Goal: Information Seeking & Learning: Find specific page/section

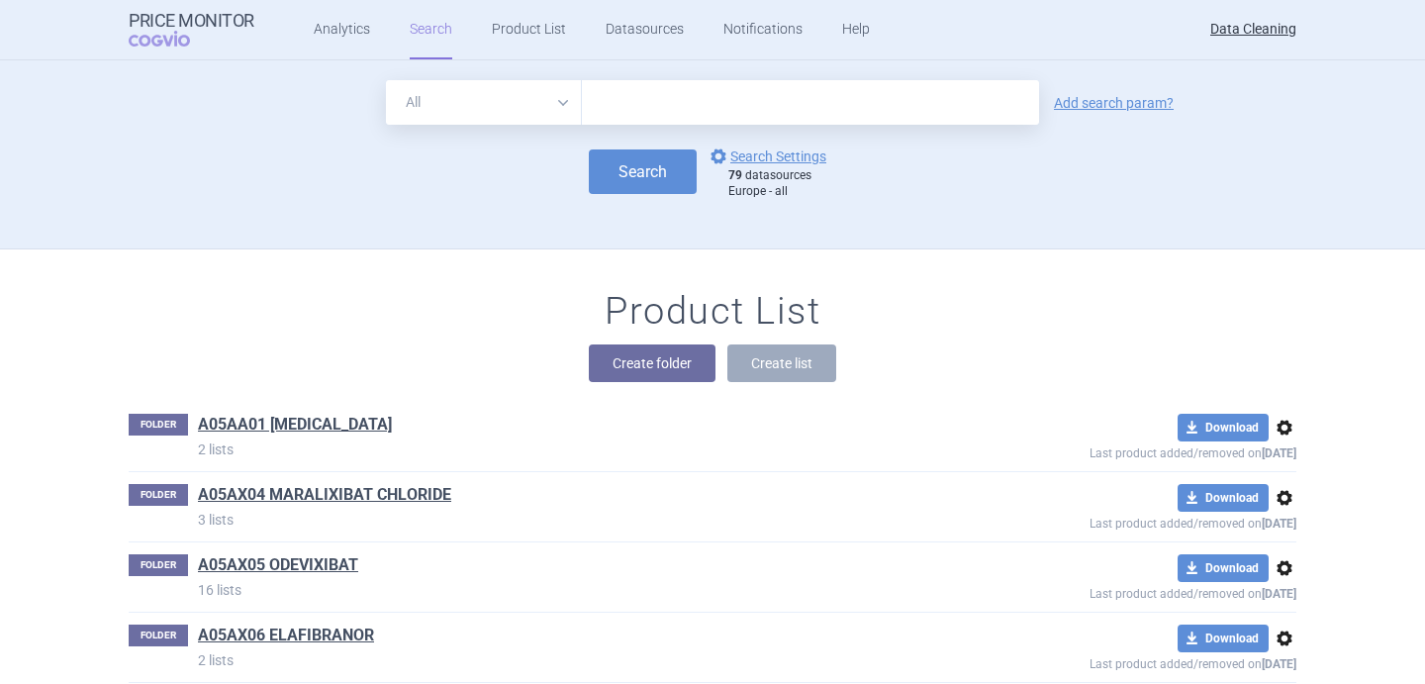
select select "brandName"
click at [642, 94] on input "text" at bounding box center [810, 102] width 457 height 45
paste input "Suliqua"
type input "Suliqua"
click at [646, 159] on button "Search" at bounding box center [643, 171] width 108 height 45
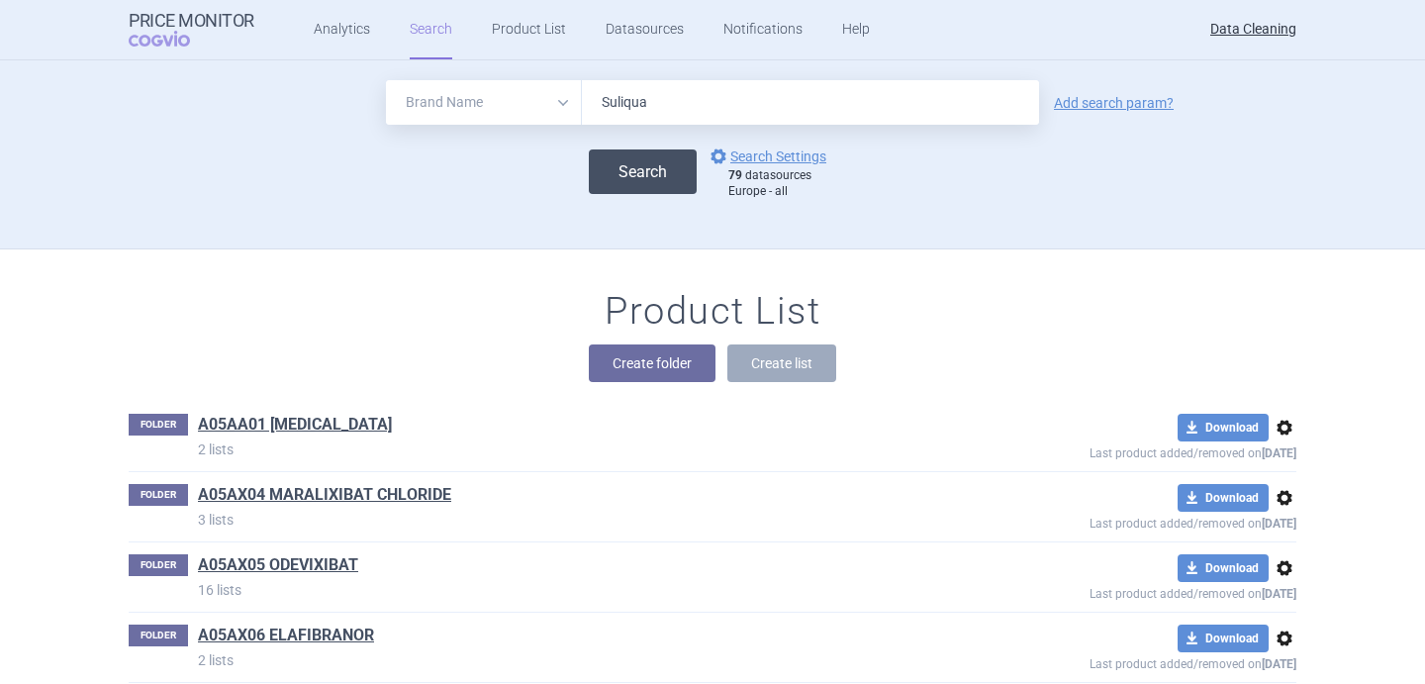
select select "brandName"
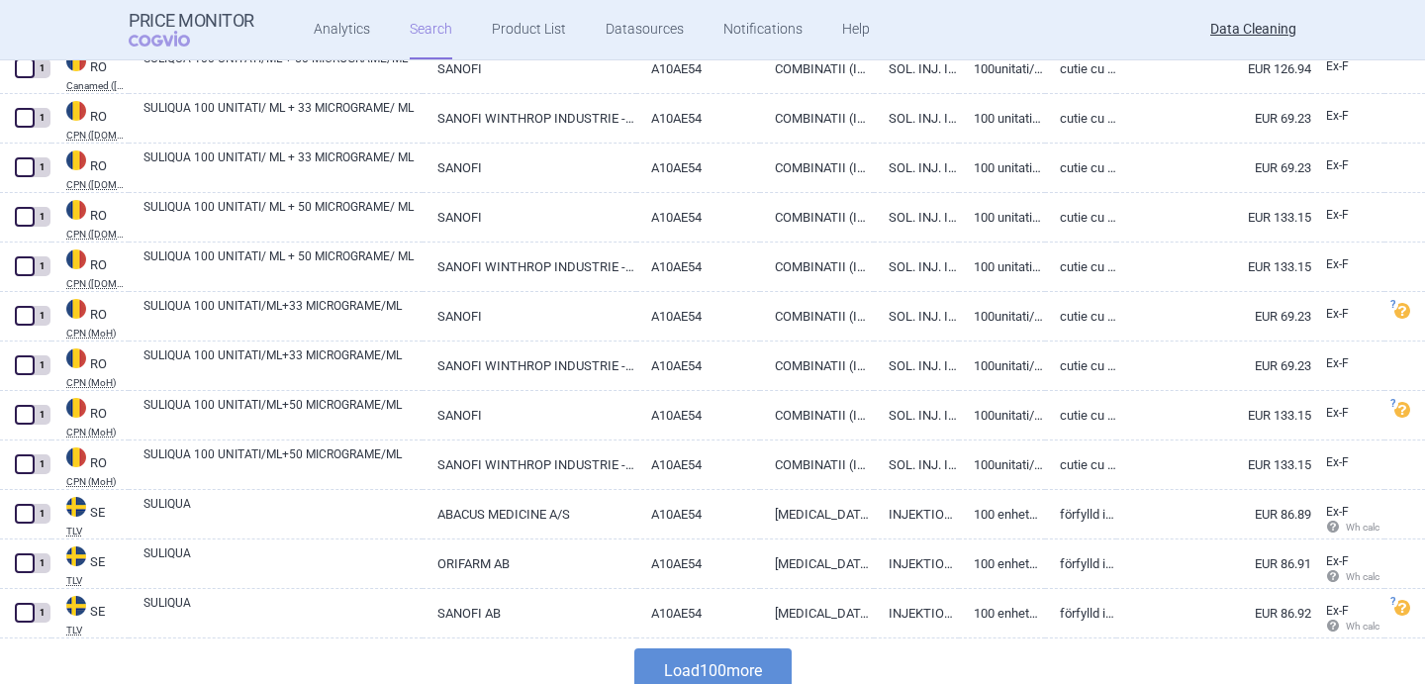
scroll to position [4732, 0]
click at [679, 654] on button "Load 100 more" at bounding box center [712, 668] width 157 height 45
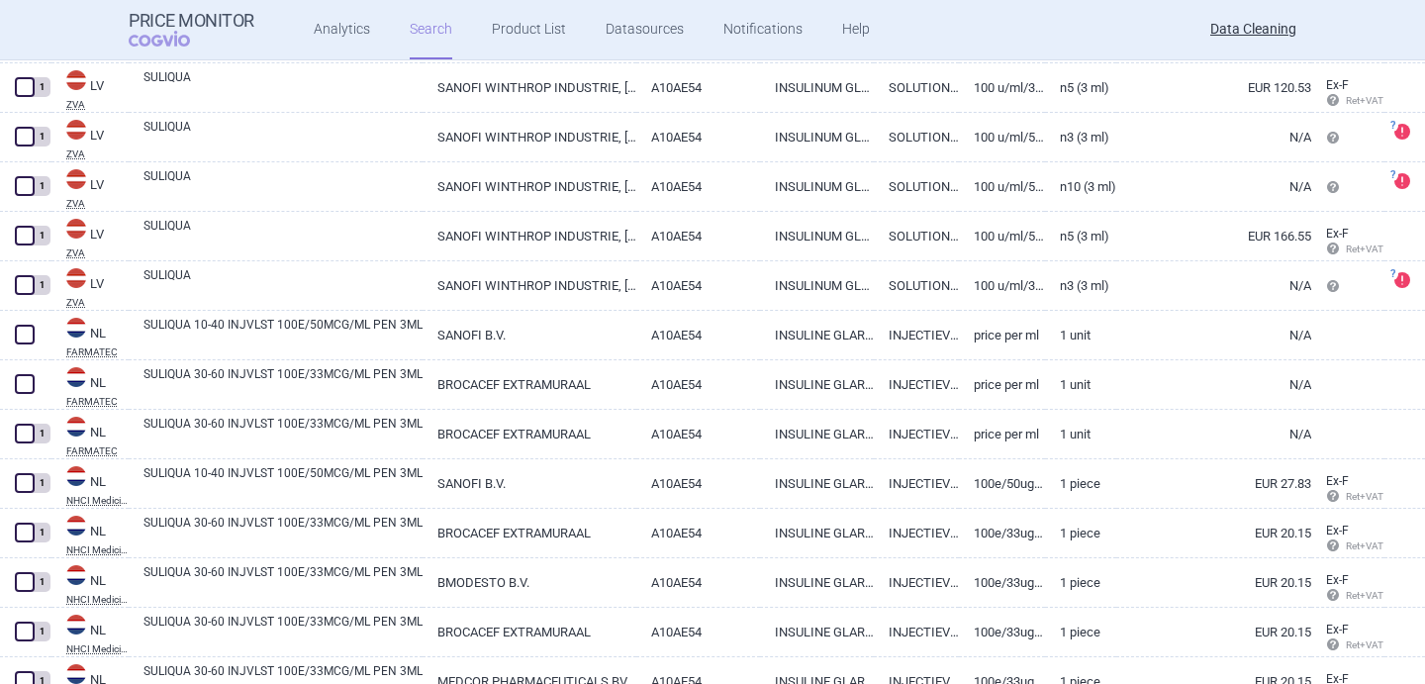
scroll to position [3130, 0]
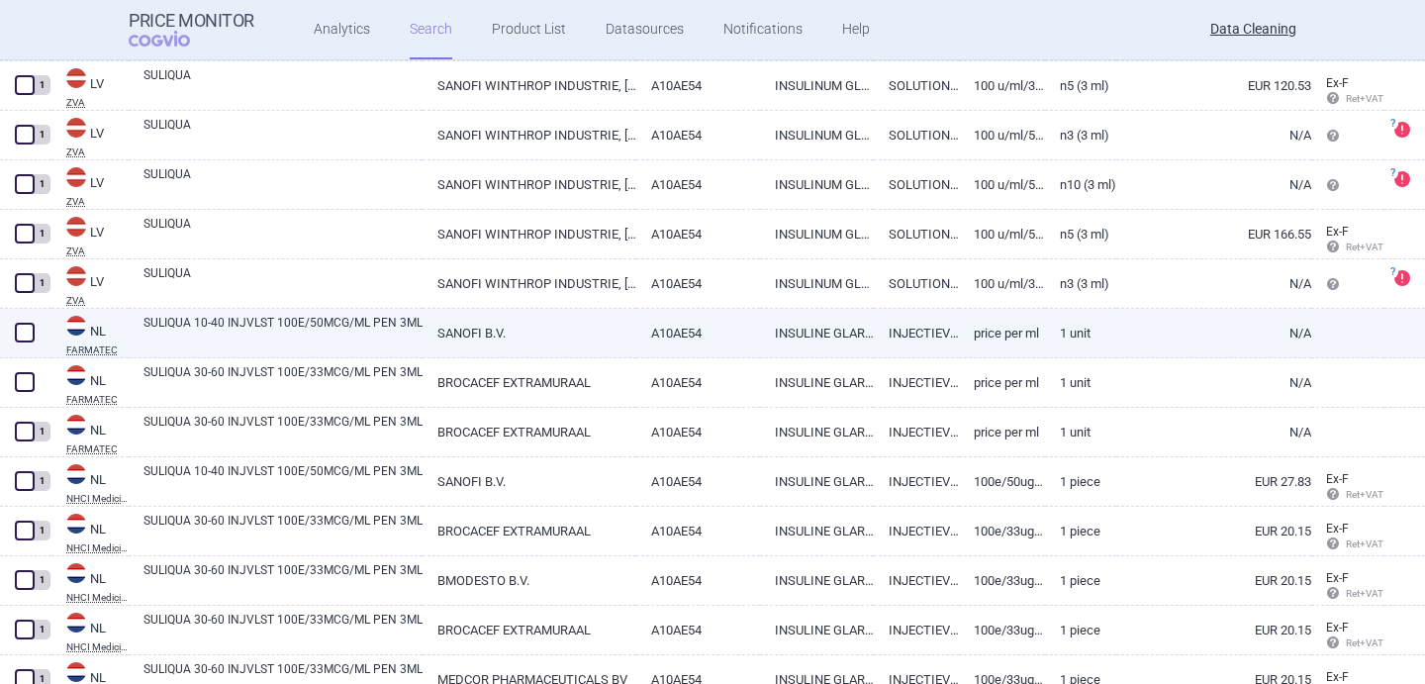
click at [27, 332] on span at bounding box center [25, 333] width 20 height 20
checkbox input "true"
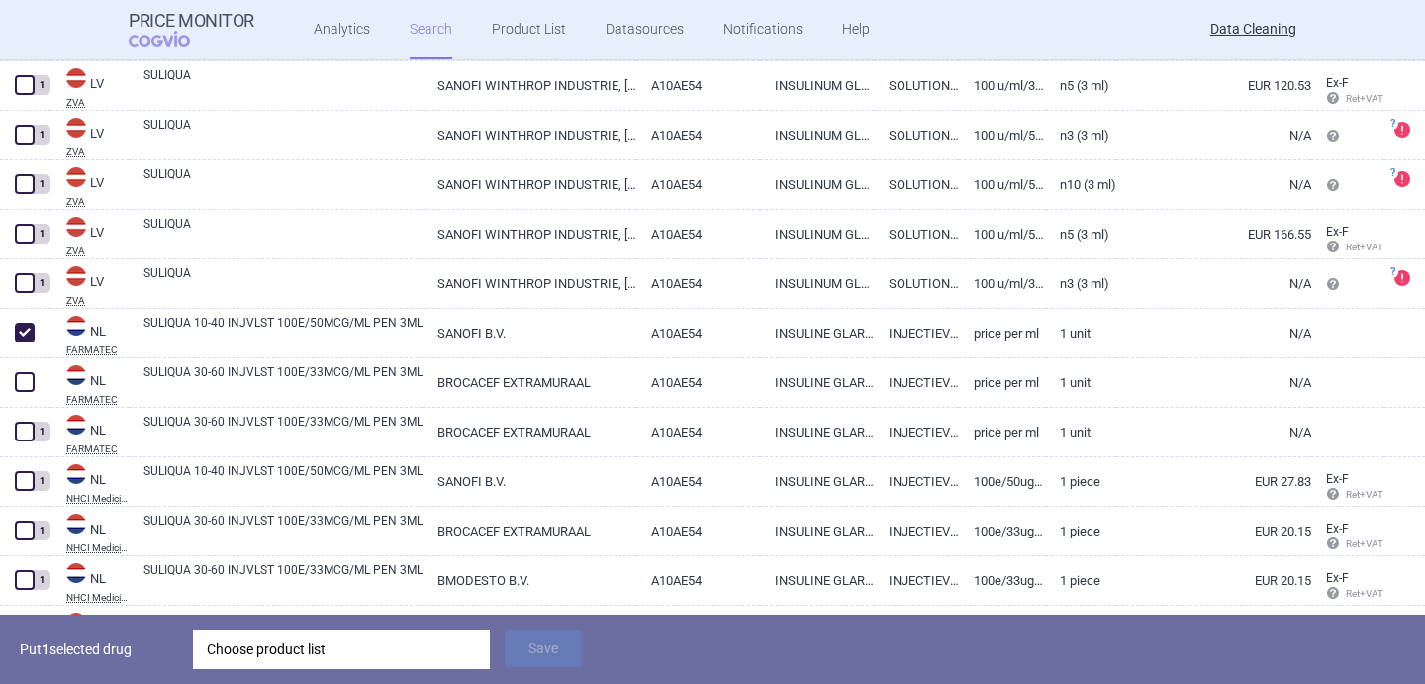
click at [380, 651] on div "Choose product list" at bounding box center [341, 649] width 269 height 40
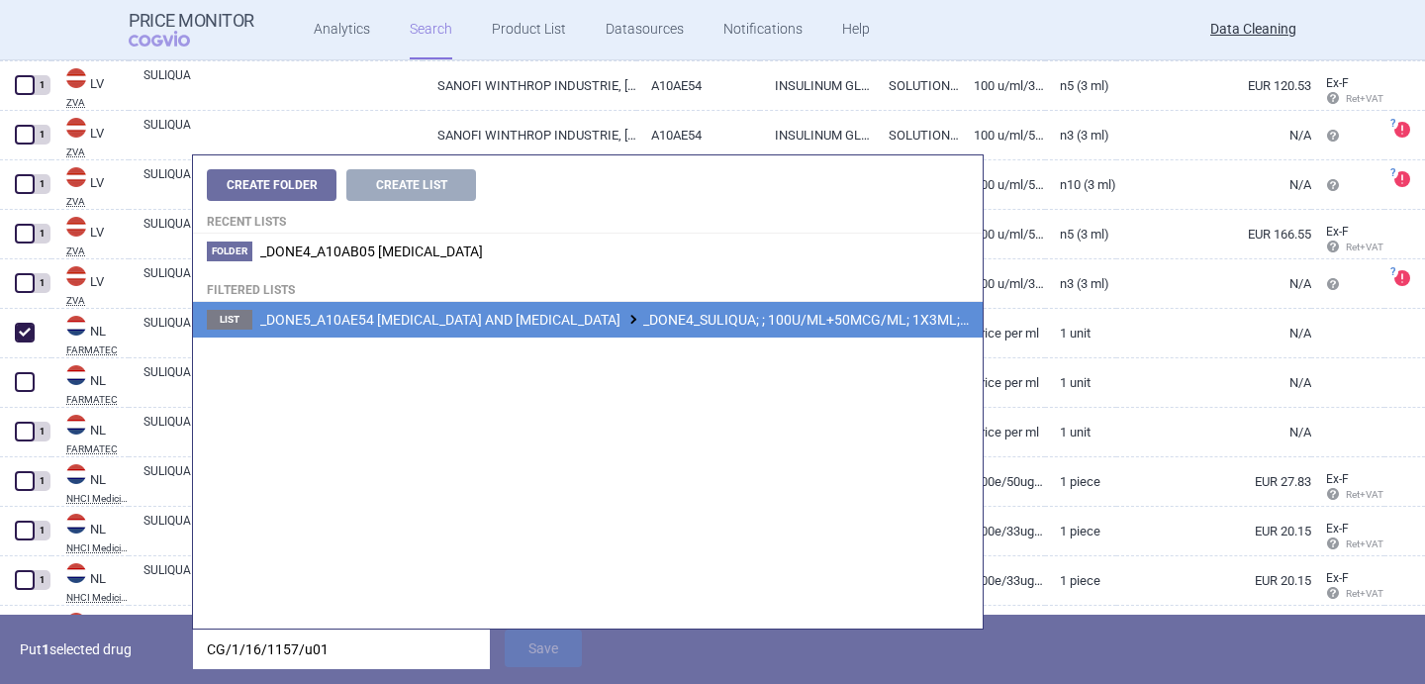
type input "CG/1/16/1157/u01"
click at [601, 319] on span "_DONE5_A10AE54 INSULIN GLARGINE AND LIXISENATIDE _DONE4_SULIQUA; ; 100U/ML+50MC…" at bounding box center [716, 320] width 912 height 16
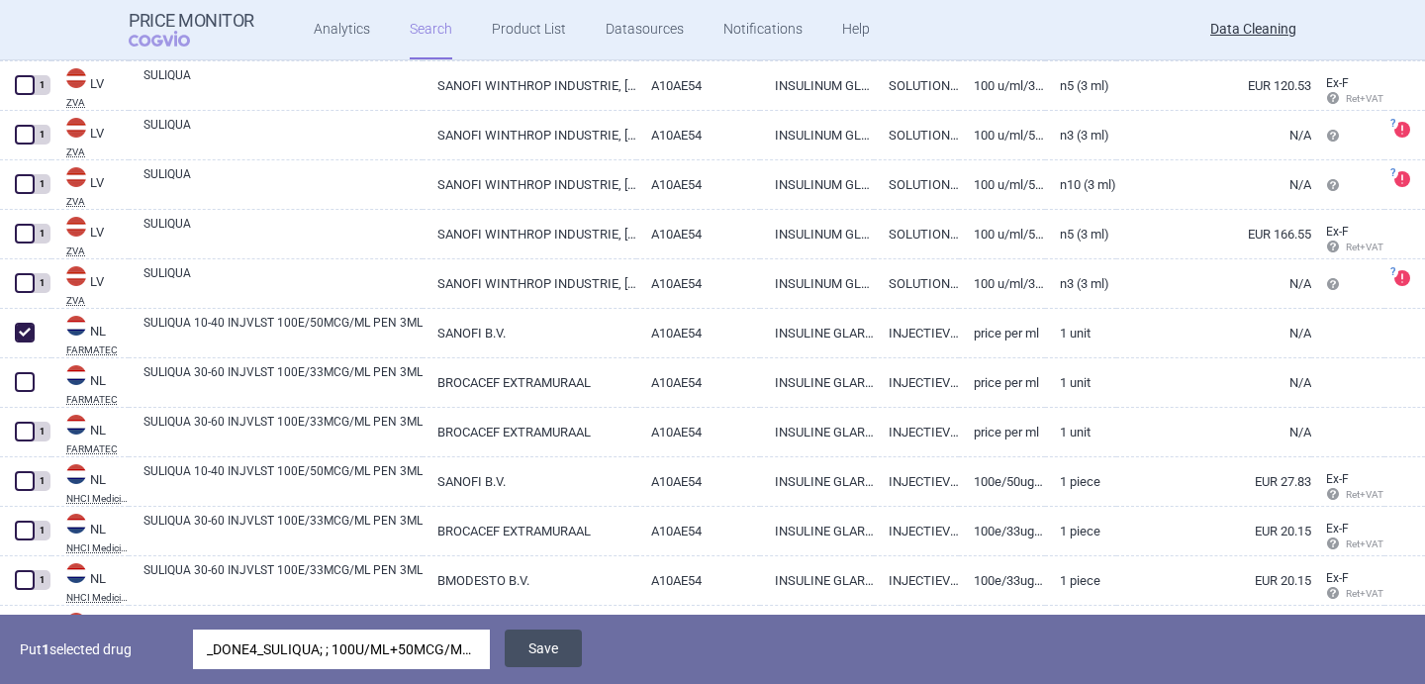
click at [563, 642] on button "Save" at bounding box center [543, 648] width 77 height 38
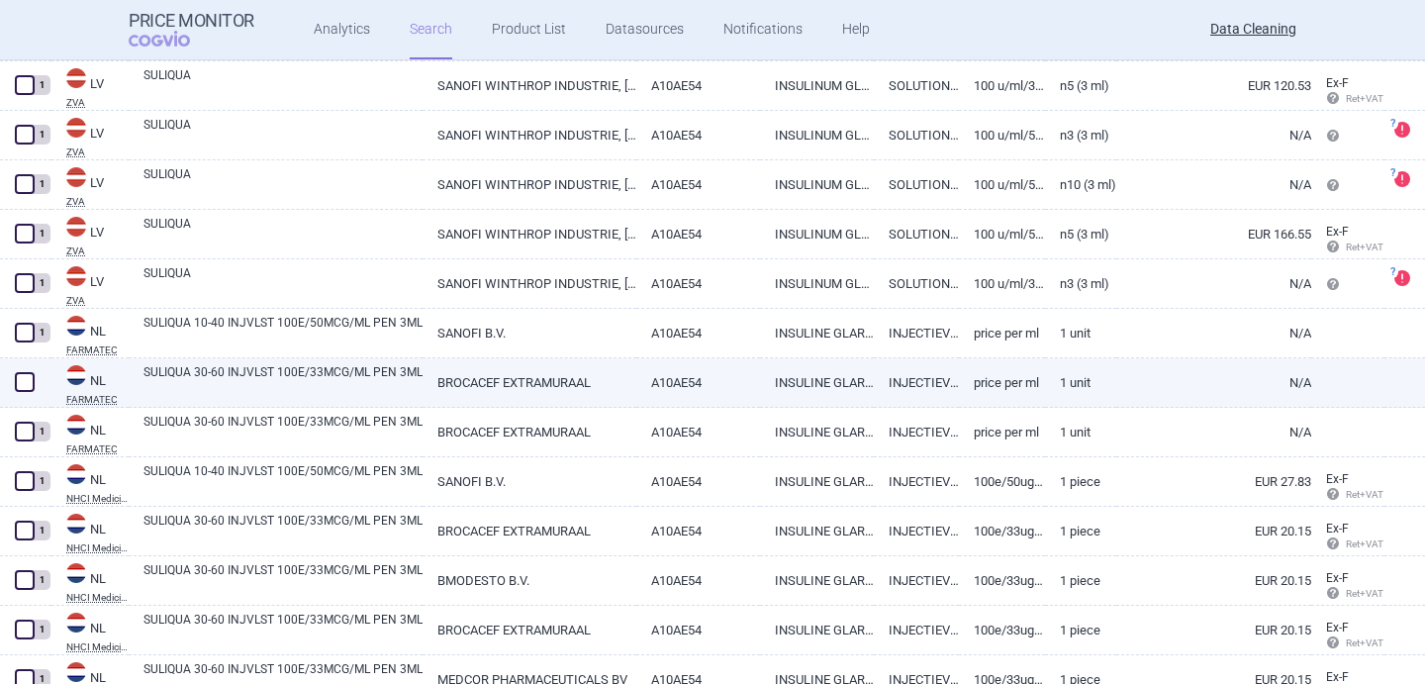
click at [20, 376] on span at bounding box center [25, 382] width 20 height 20
checkbox input "true"
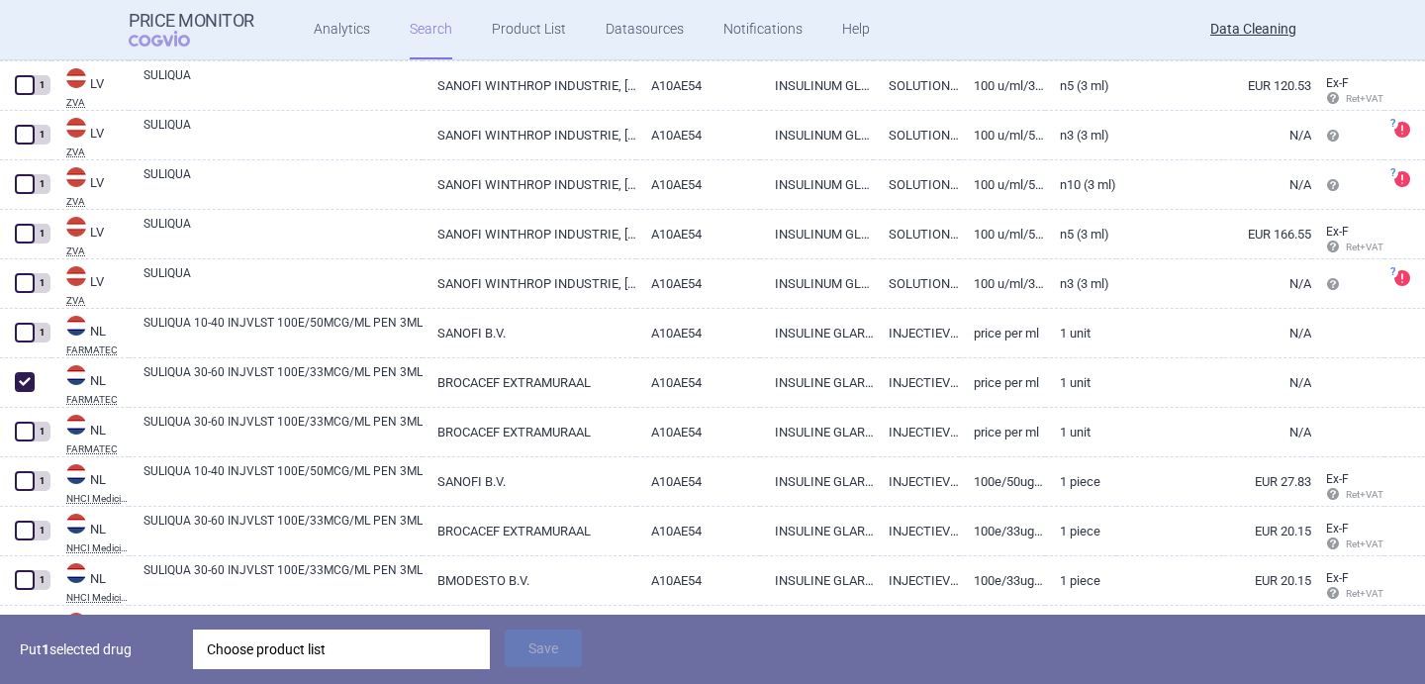
click at [304, 654] on div "Choose product list" at bounding box center [341, 649] width 269 height 40
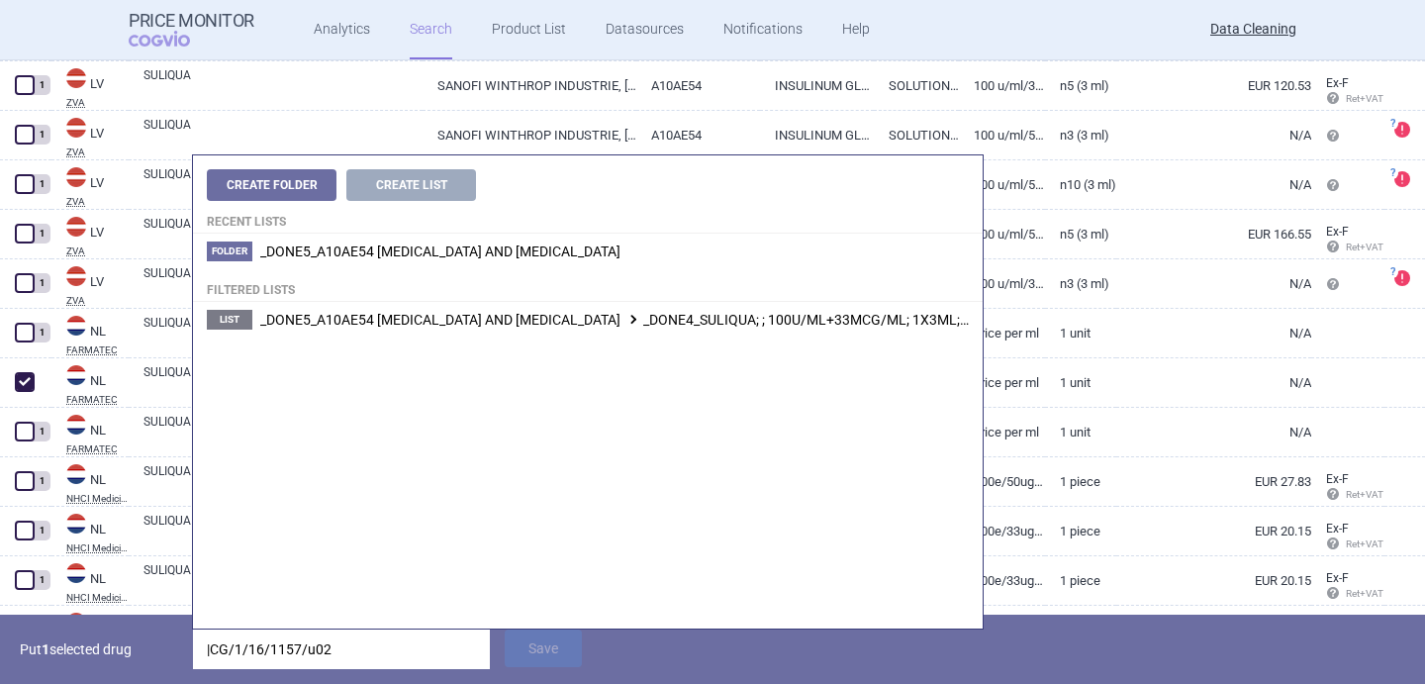
type input "|CG/1/16/1157/u02"
click at [658, 325] on span "_DONE5_A10AE54 INSULIN GLARGINE AND LIXISENATIDE _DONE4_SULIQUA; ; 100U/ML+33MC…" at bounding box center [716, 320] width 912 height 16
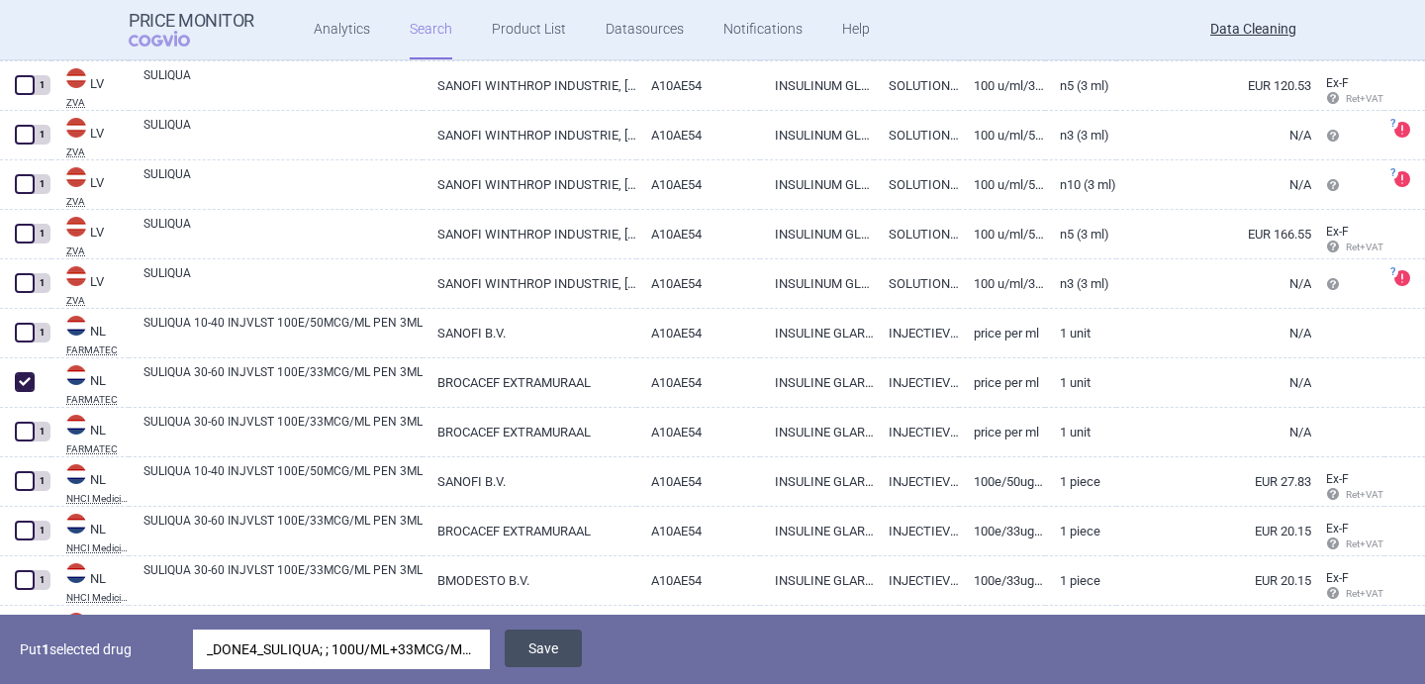
click at [551, 639] on button "Save" at bounding box center [543, 648] width 77 height 38
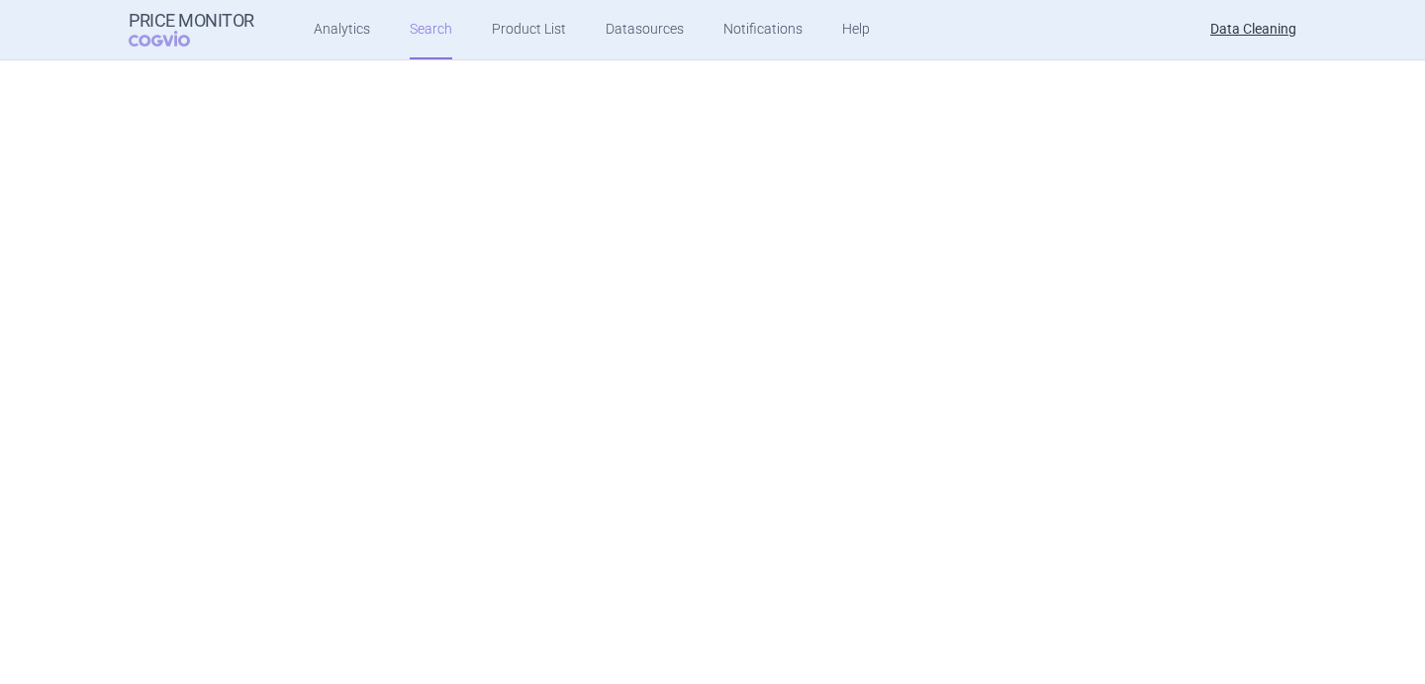
scroll to position [0, 0]
select select "brandName"
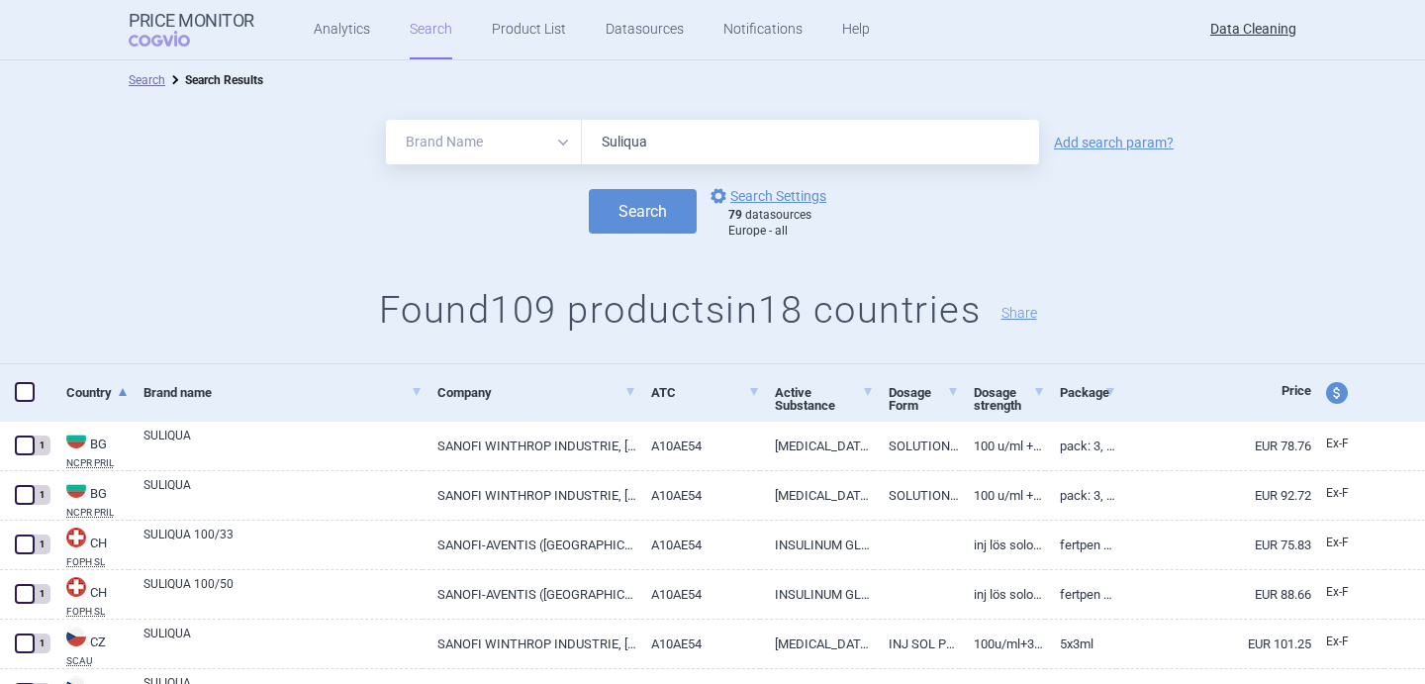
click at [673, 133] on input "Suliqua" at bounding box center [810, 142] width 457 height 45
paste input "Movymi"
type input "Movymia"
click at [589, 189] on button "Search" at bounding box center [643, 211] width 108 height 45
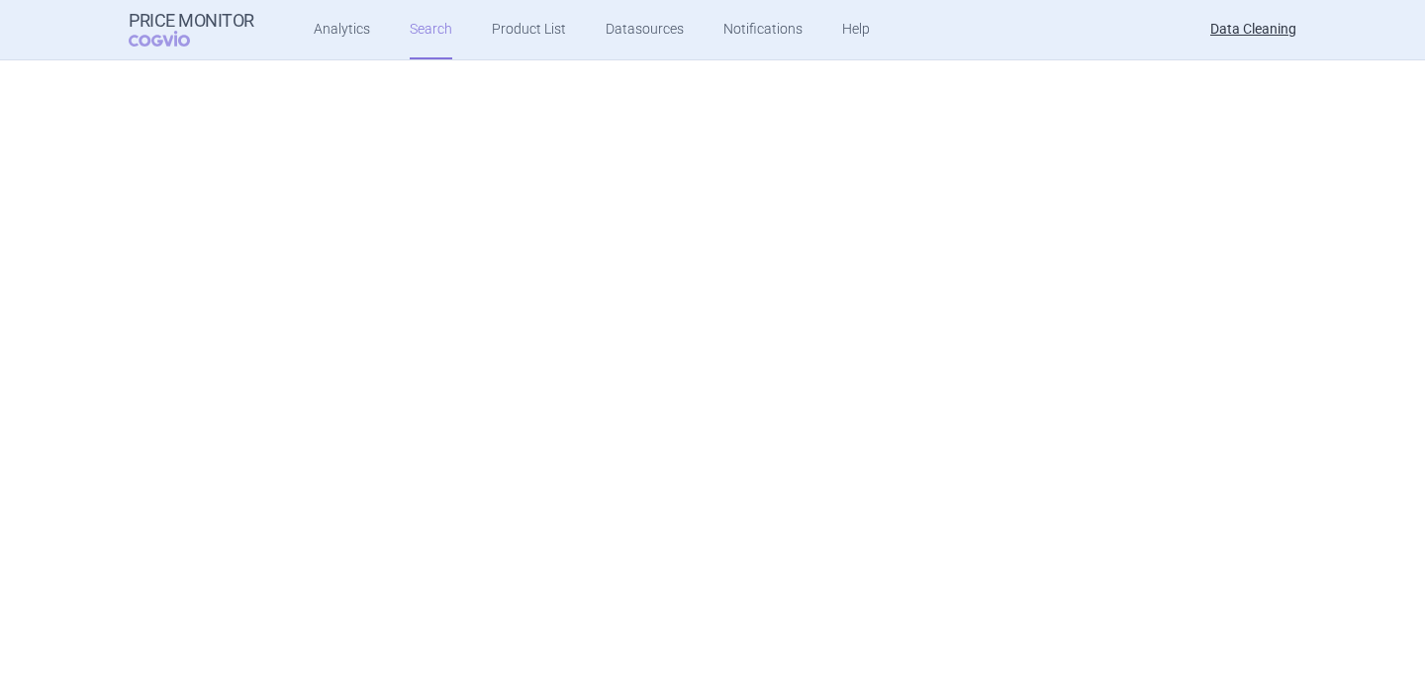
select select "brandName"
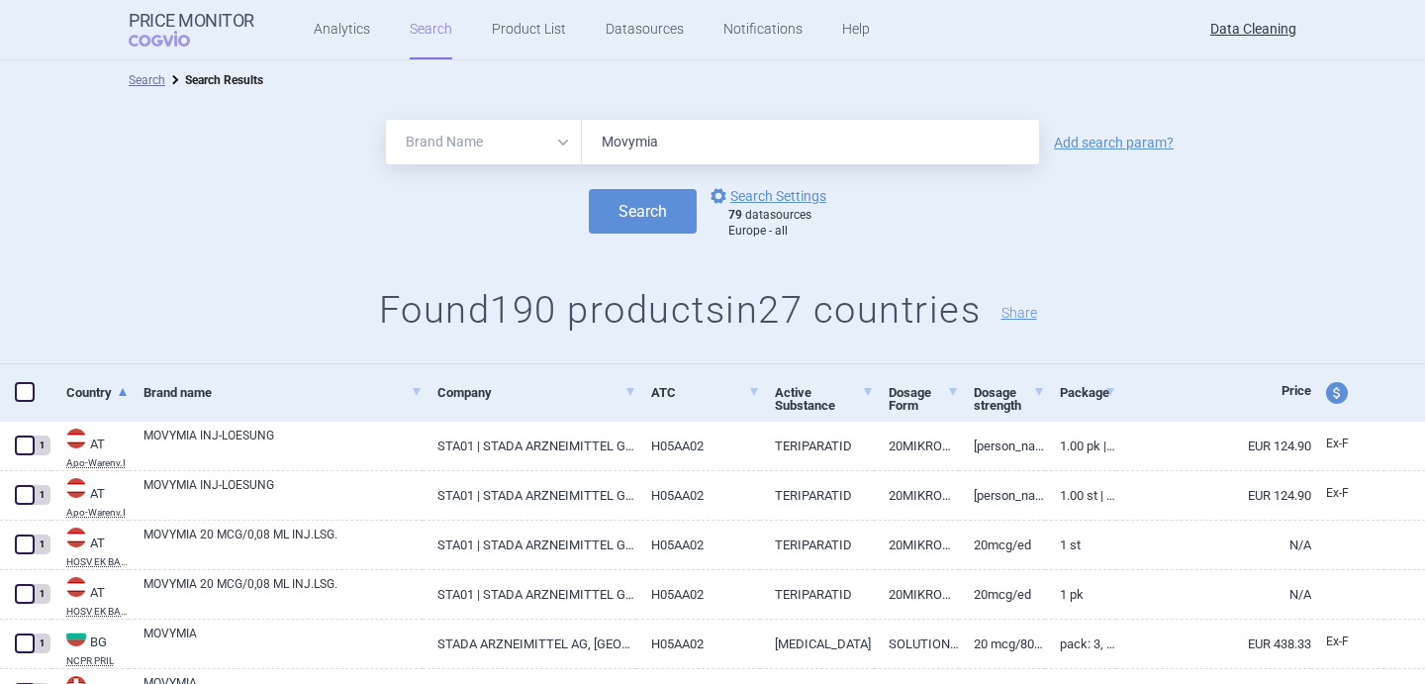
click at [693, 141] on input "Movymia" at bounding box center [810, 142] width 457 height 45
paste input "Zinplav"
type input "Zinplava"
click at [654, 201] on button "Search" at bounding box center [643, 211] width 108 height 45
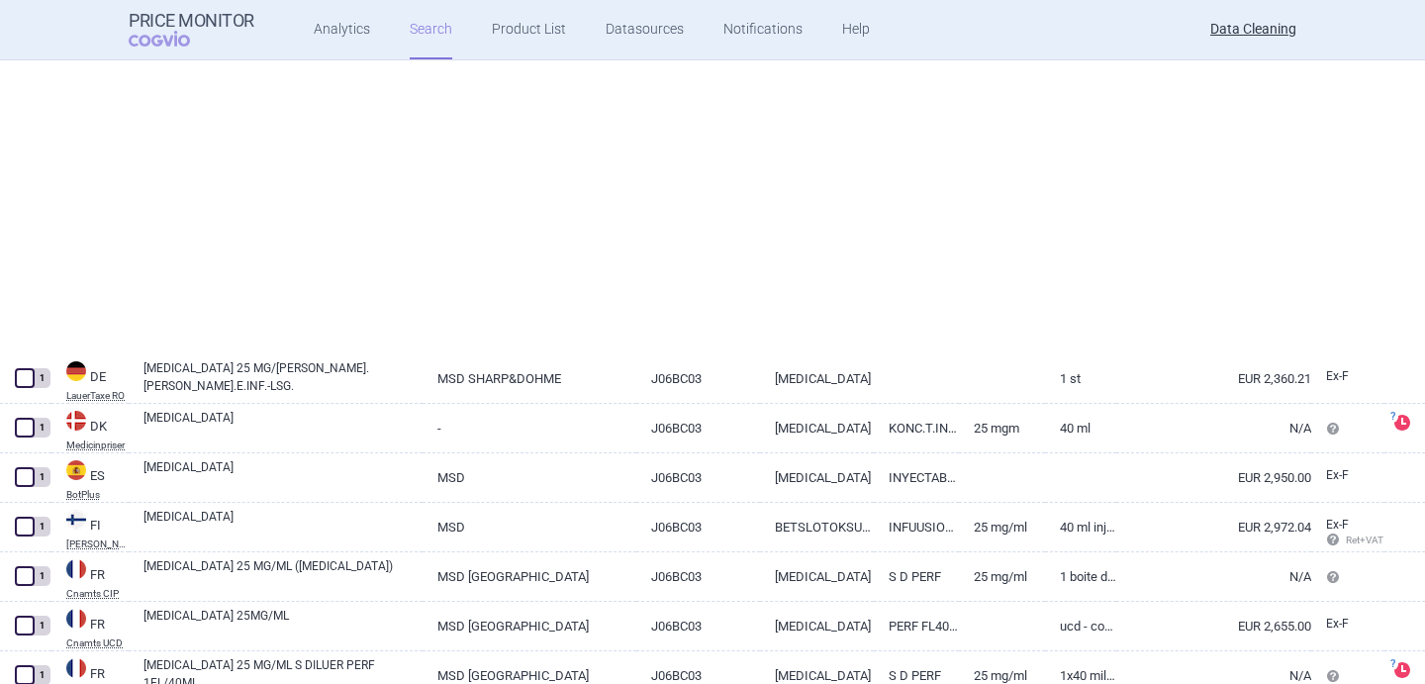
select select "brandName"
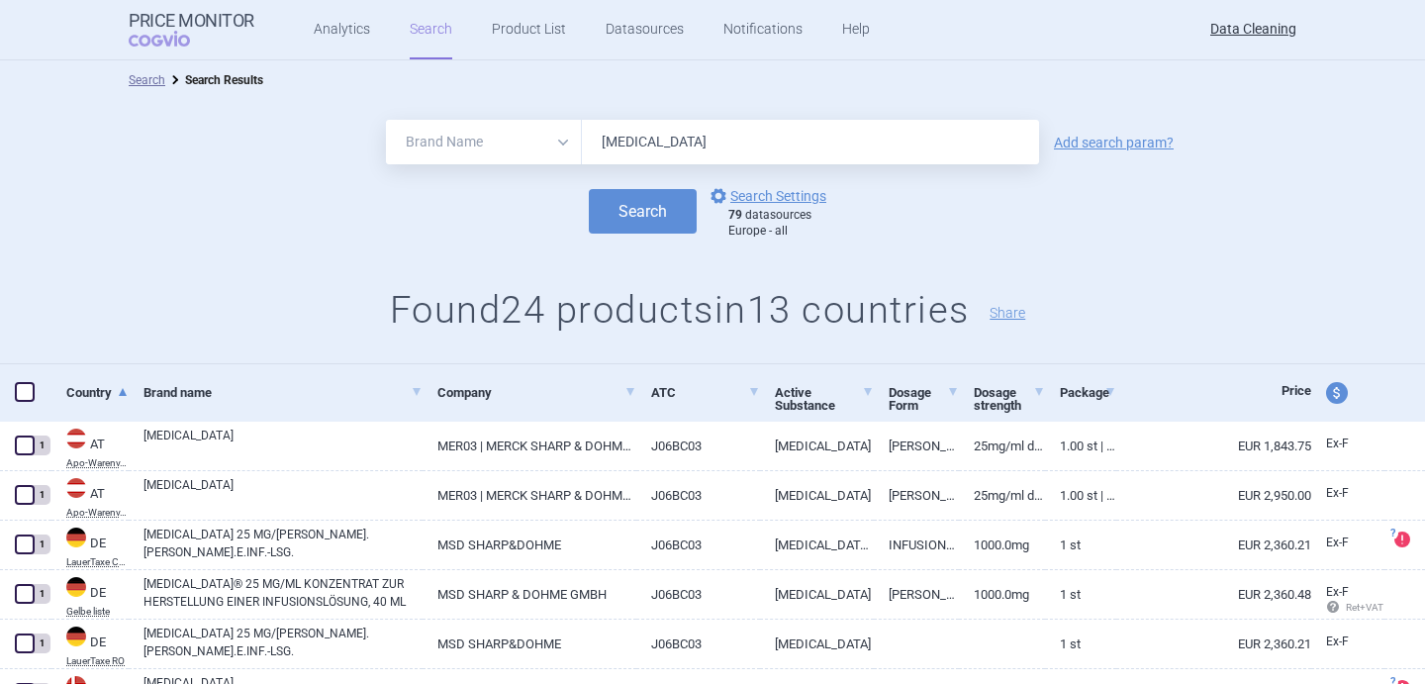
click at [457, 254] on div "All Brand Name ATC Company Active Substance Country Newer than Zinplava Add sea…" at bounding box center [712, 232] width 1425 height 264
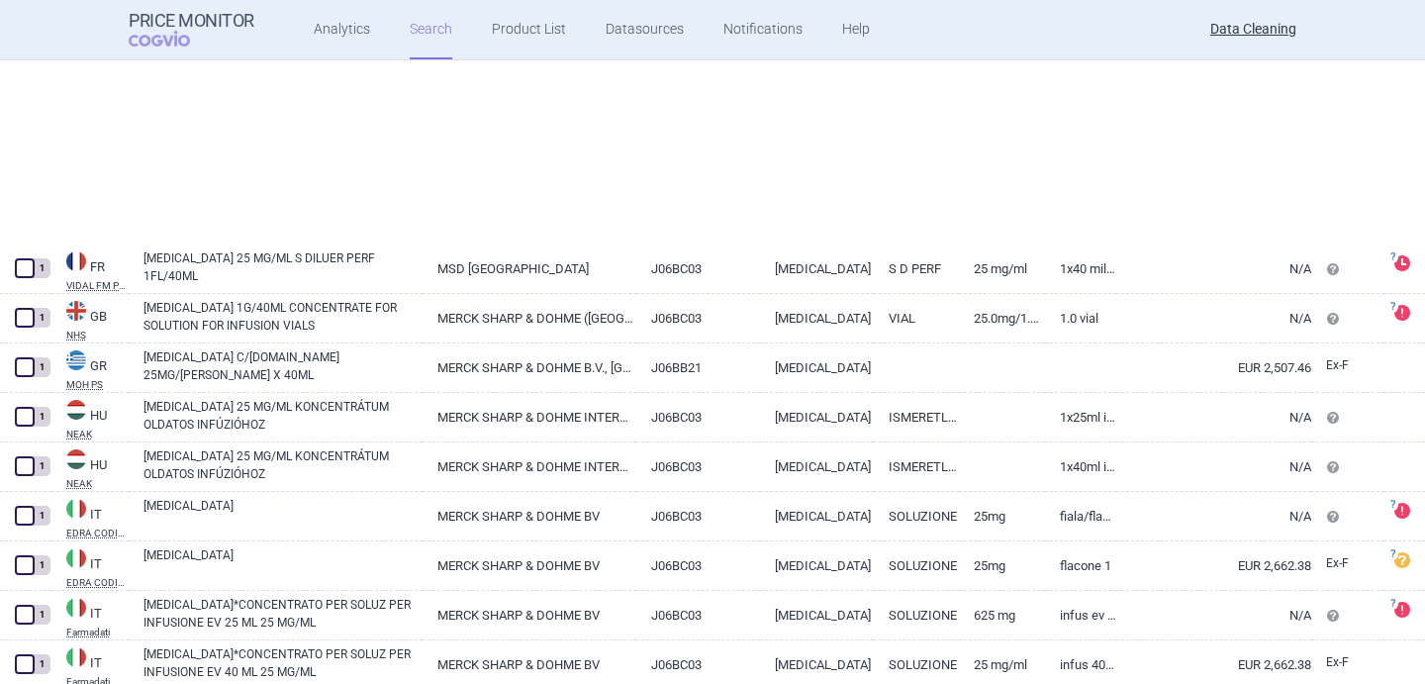
select select "brandName"
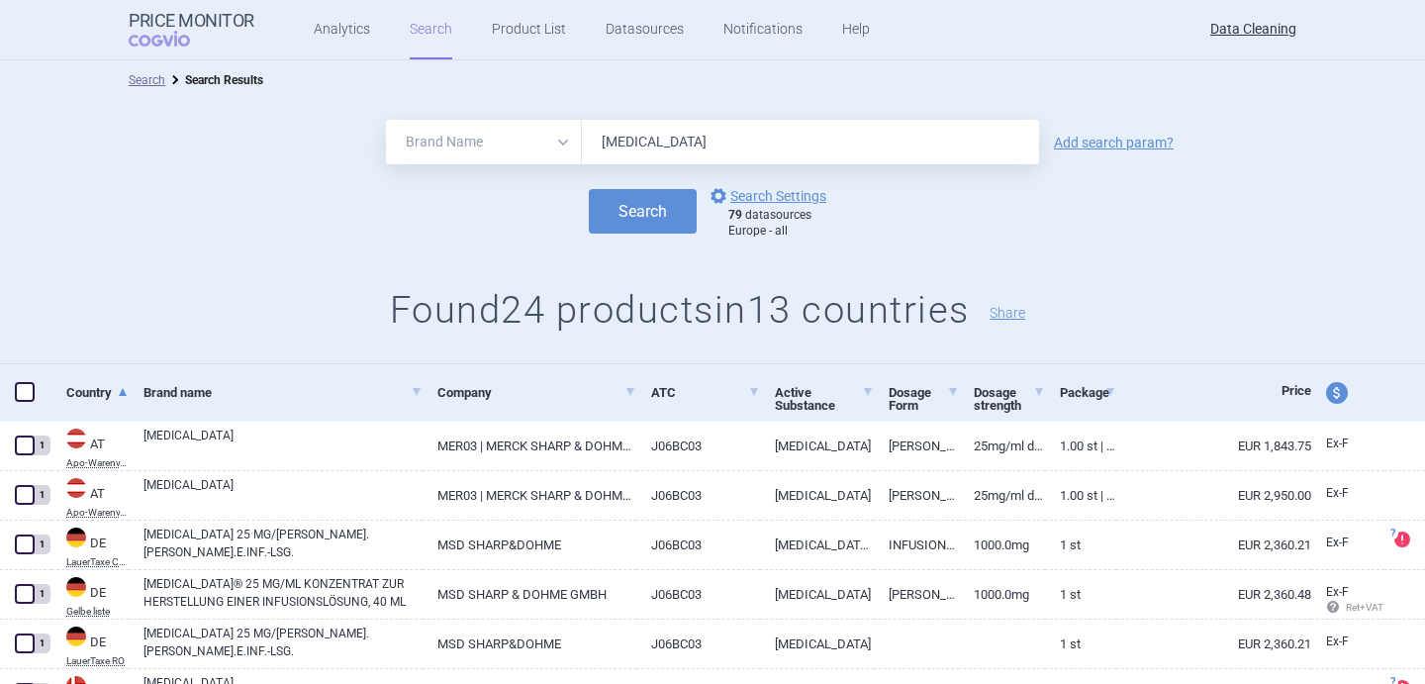
click at [662, 139] on input "Zinplava" at bounding box center [810, 142] width 457 height 45
paste input "Cystadrops"
type input "Cystadrops"
click at [649, 207] on button "Search" at bounding box center [643, 211] width 108 height 45
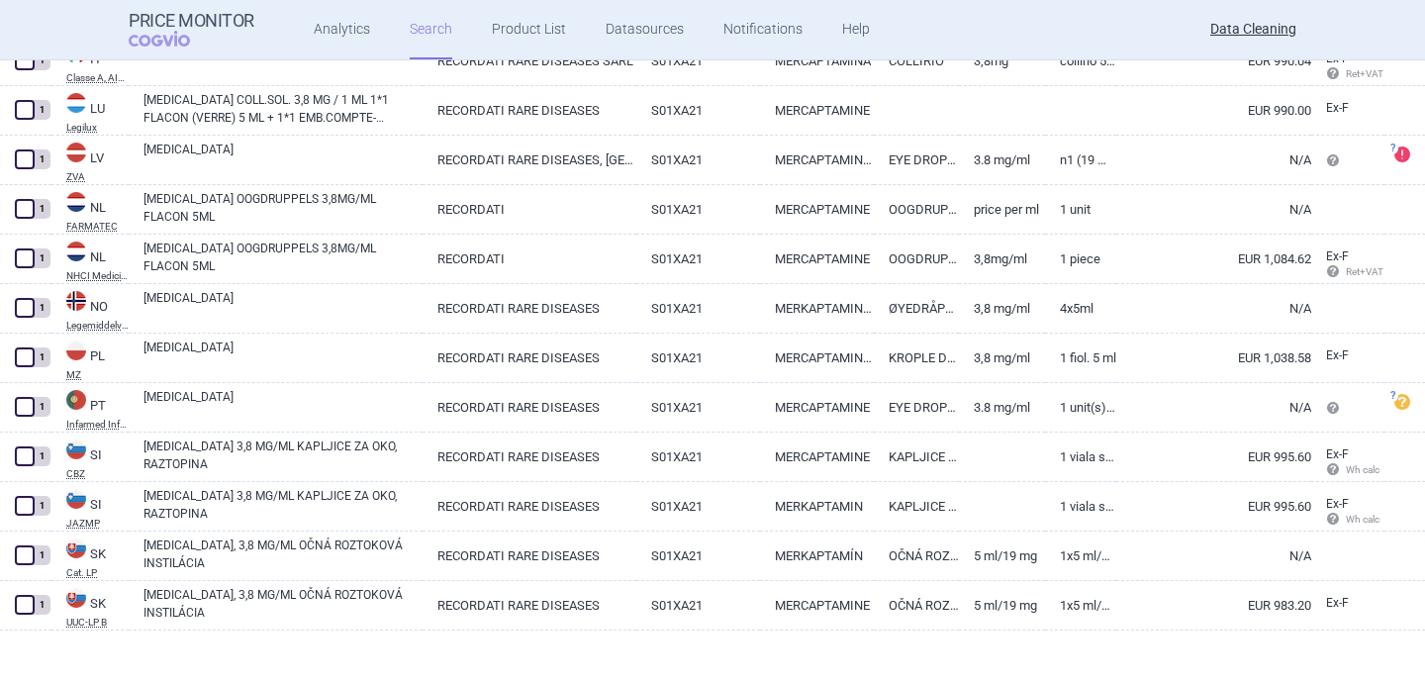
scroll to position [1979, 0]
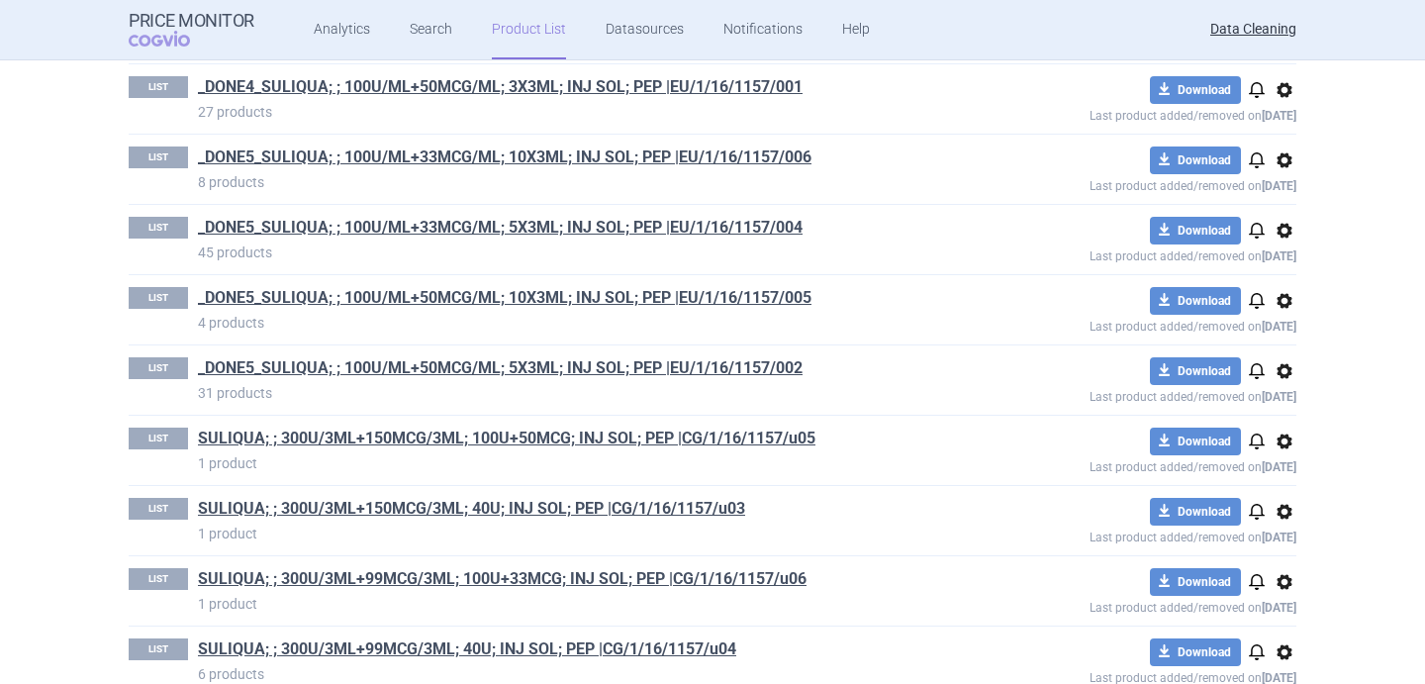
scroll to position [468, 0]
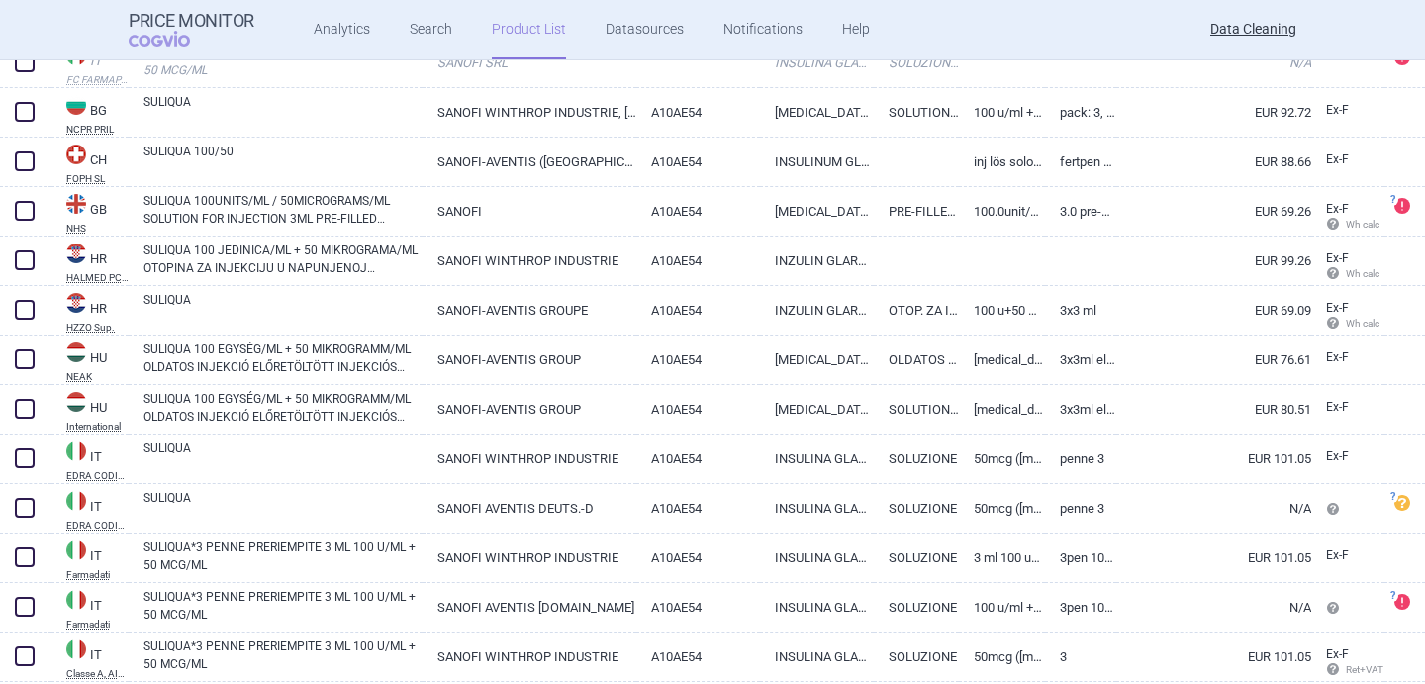
scroll to position [636, 0]
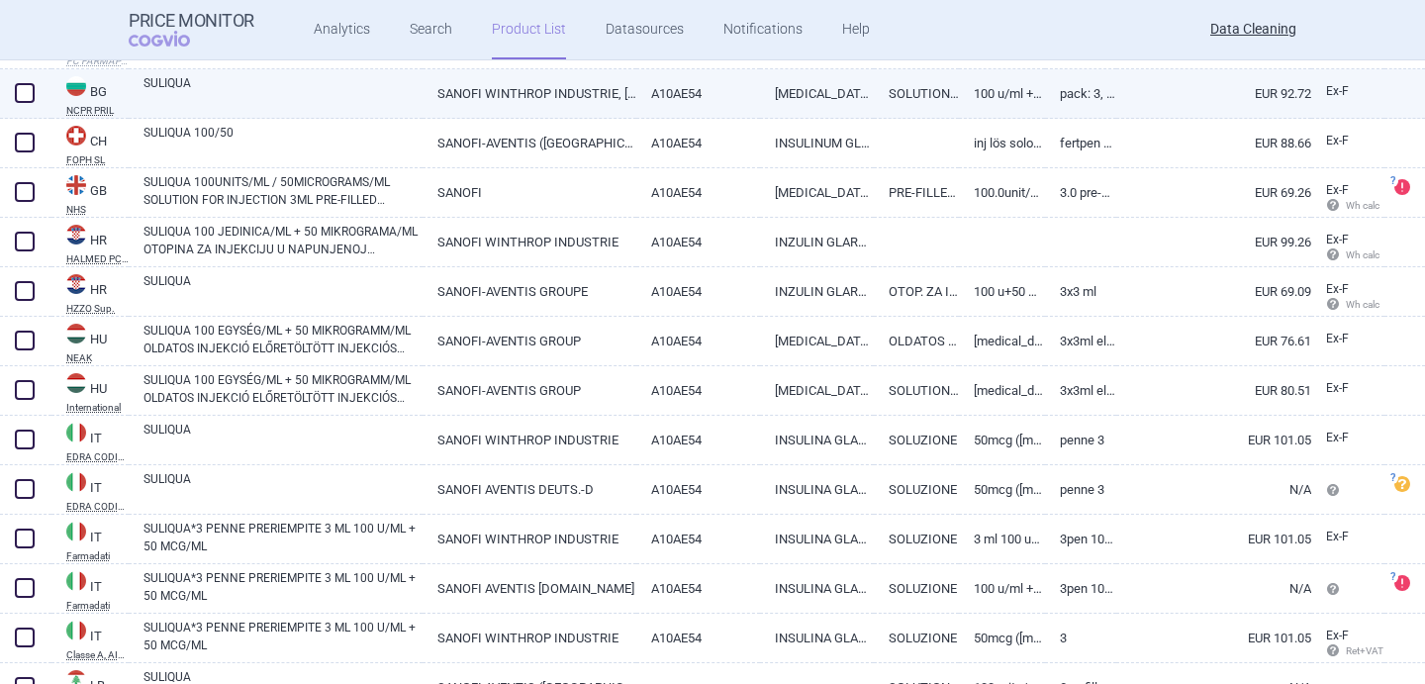
click at [394, 102] on link "SULIQUA" at bounding box center [282, 92] width 279 height 36
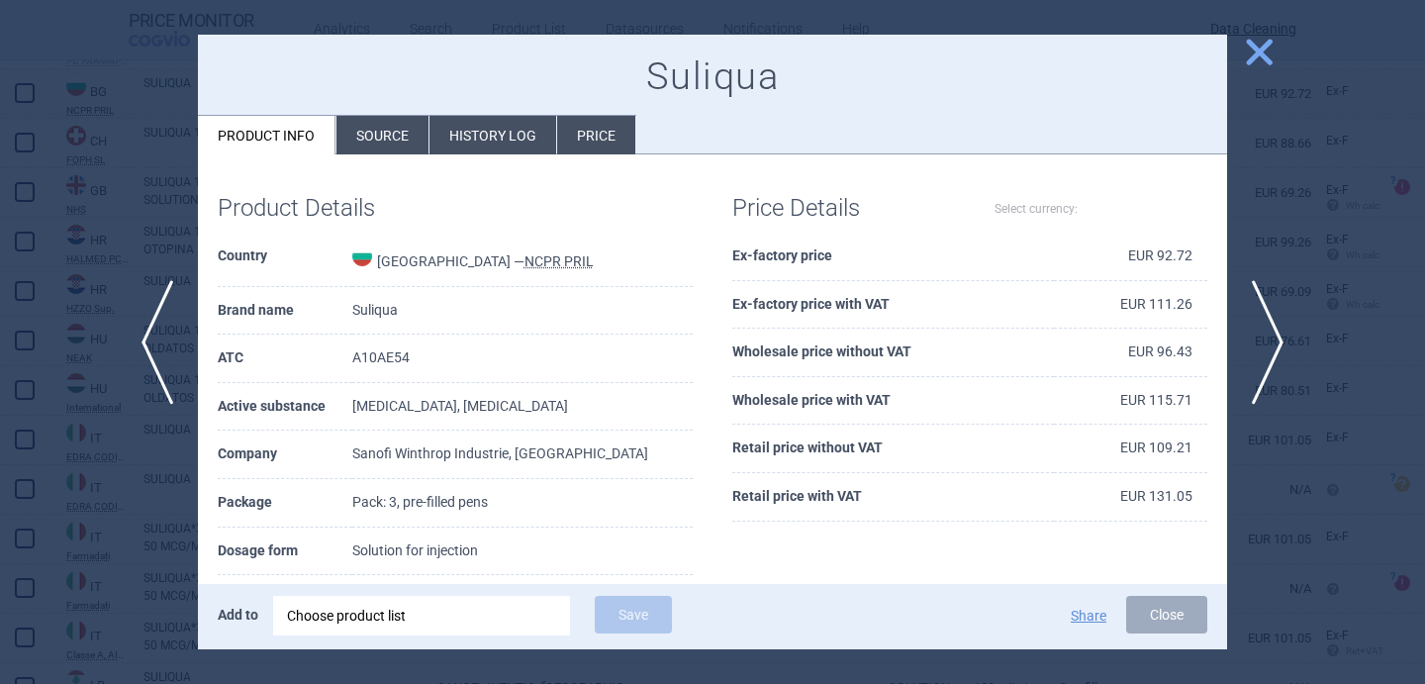
select select "EUR"
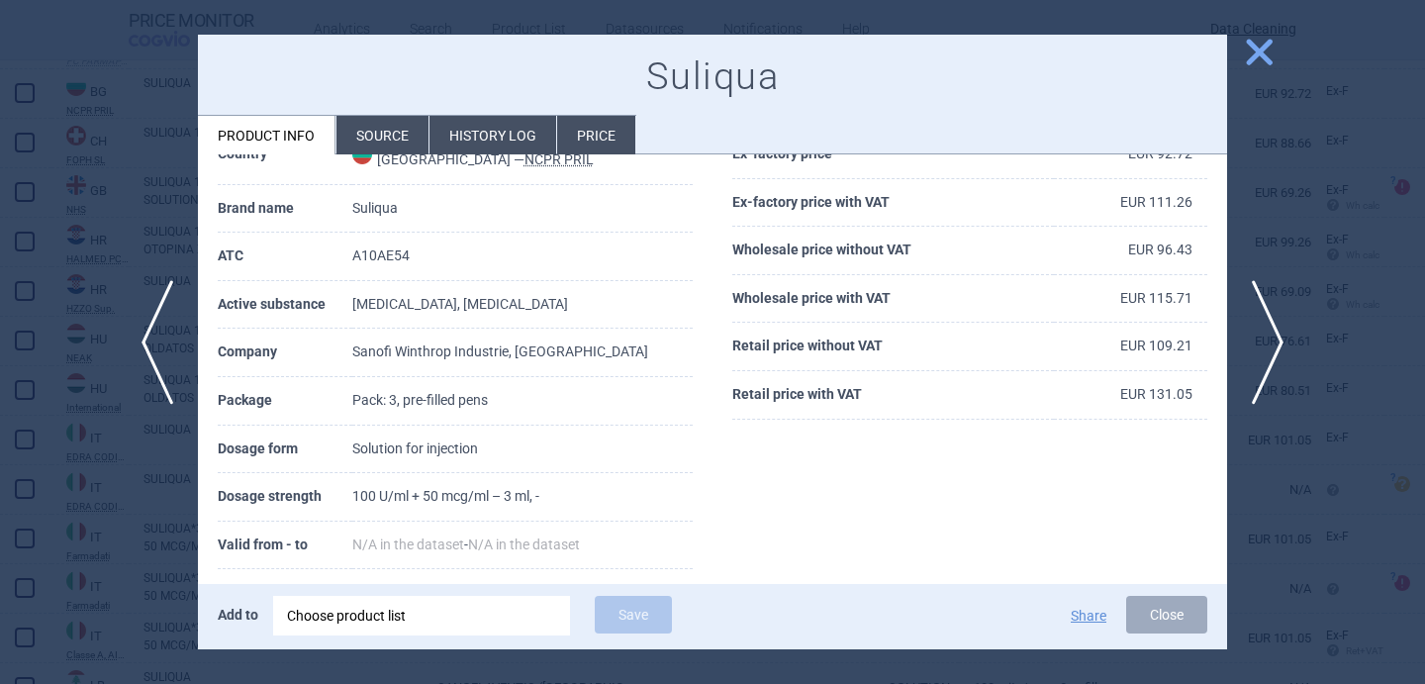
scroll to position [119, 0]
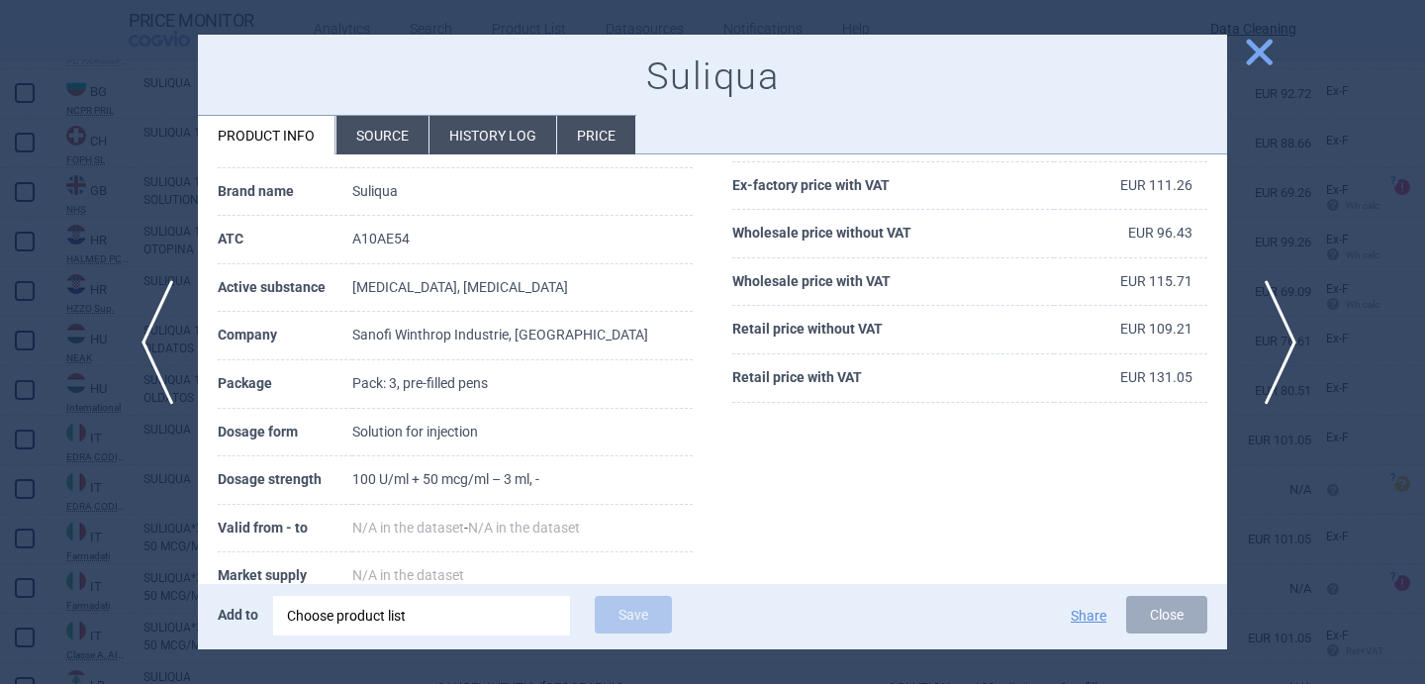
click at [1275, 329] on span "next" at bounding box center [1273, 342] width 45 height 125
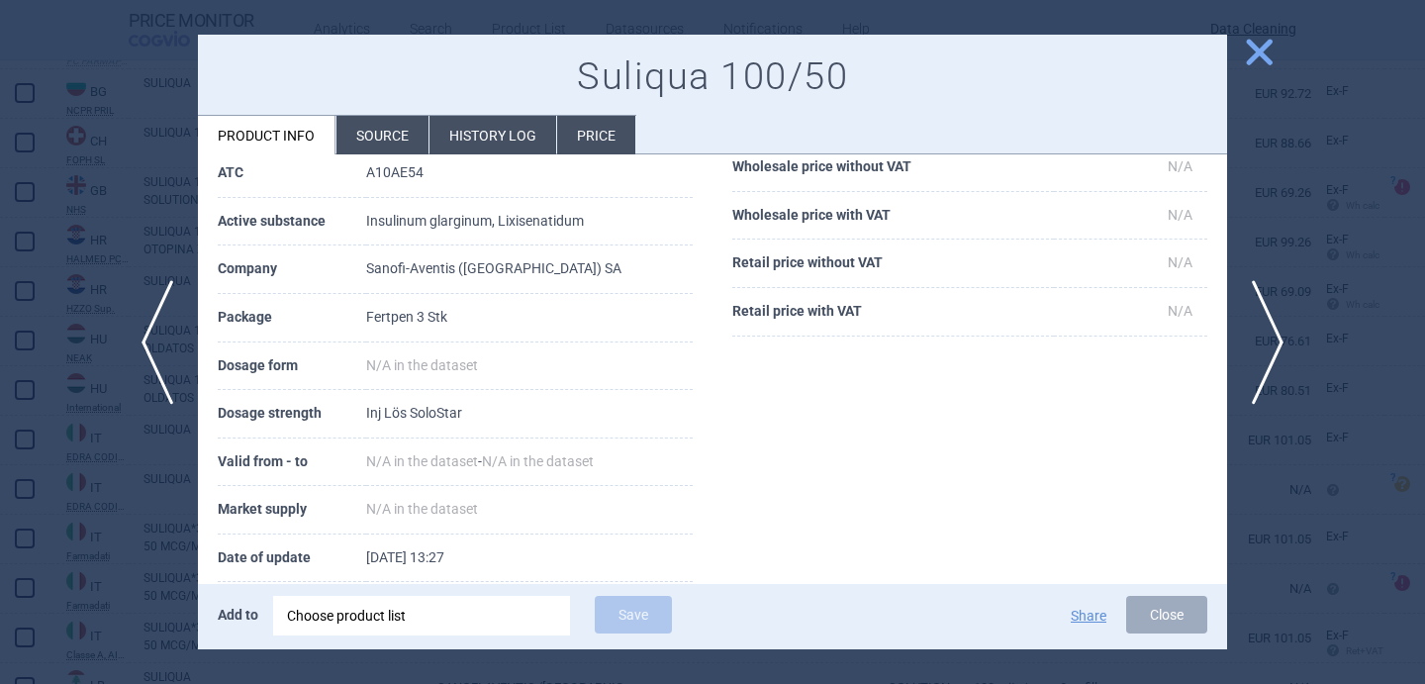
scroll to position [193, 0]
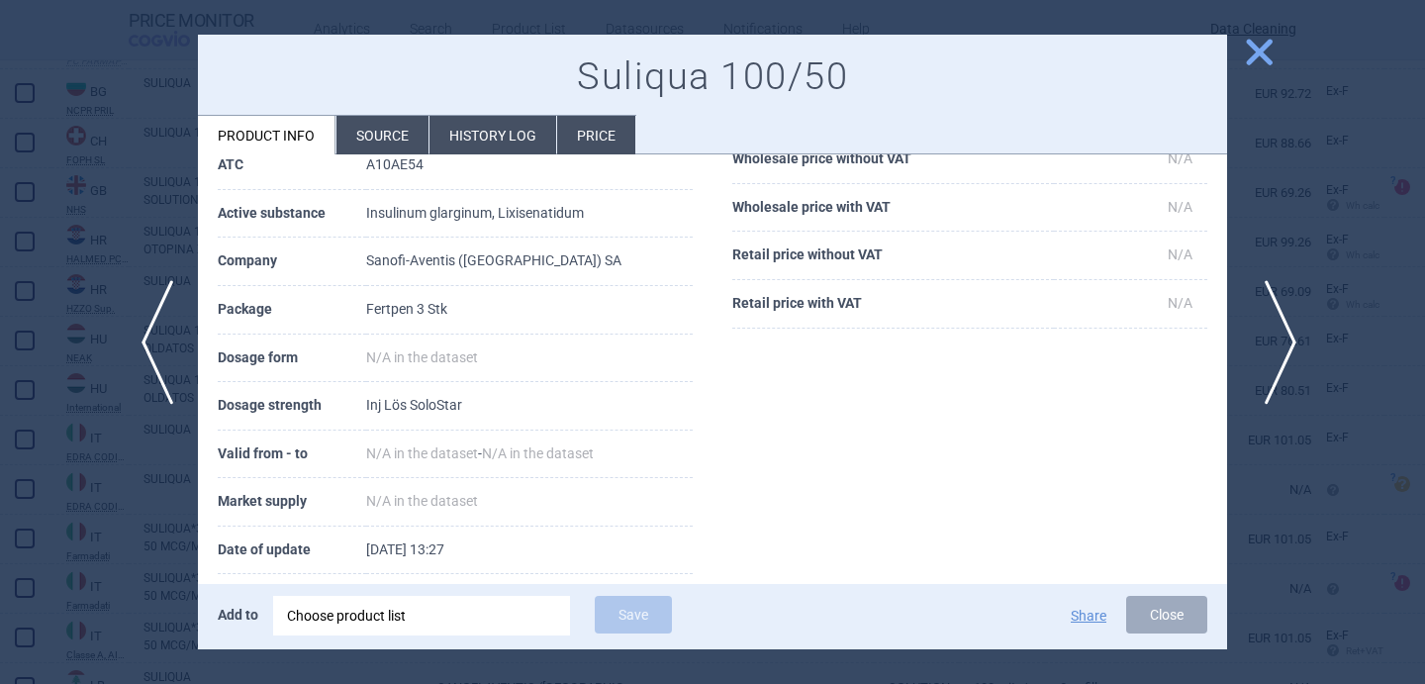
click at [1282, 337] on span "next" at bounding box center [1273, 342] width 45 height 125
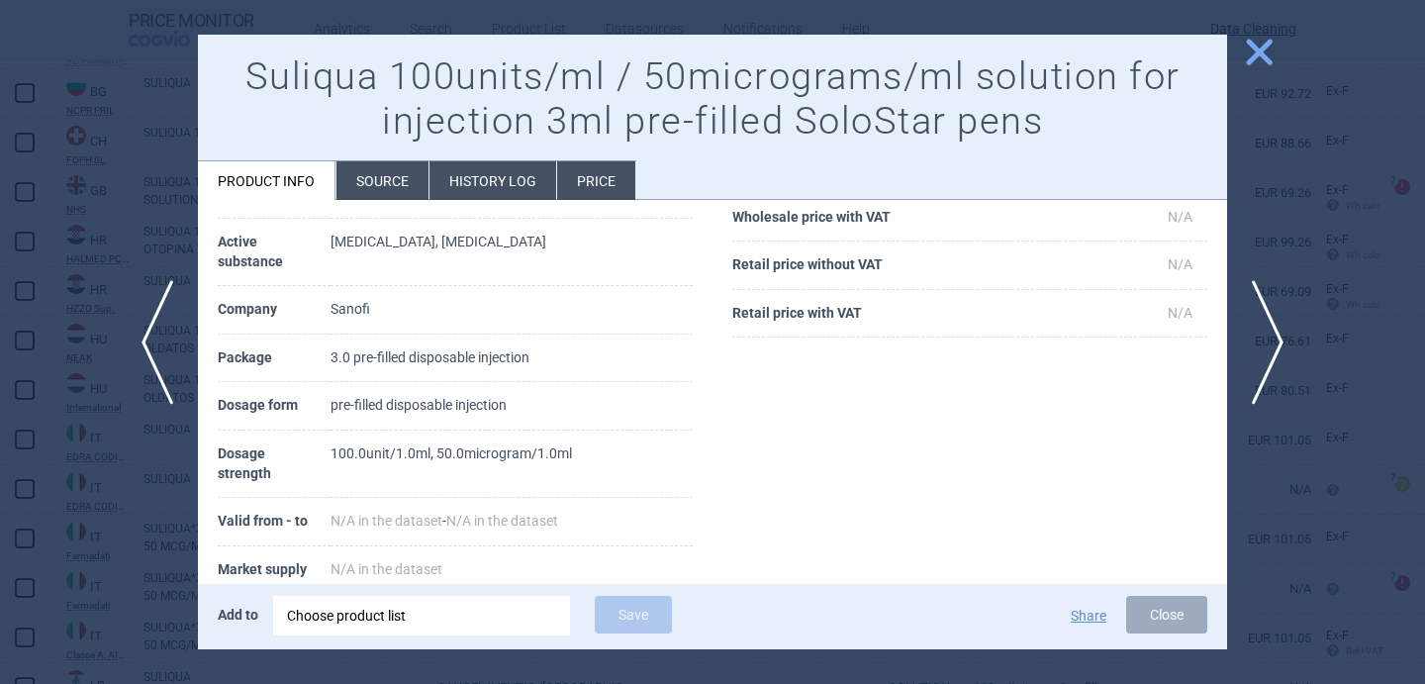
scroll to position [339, 0]
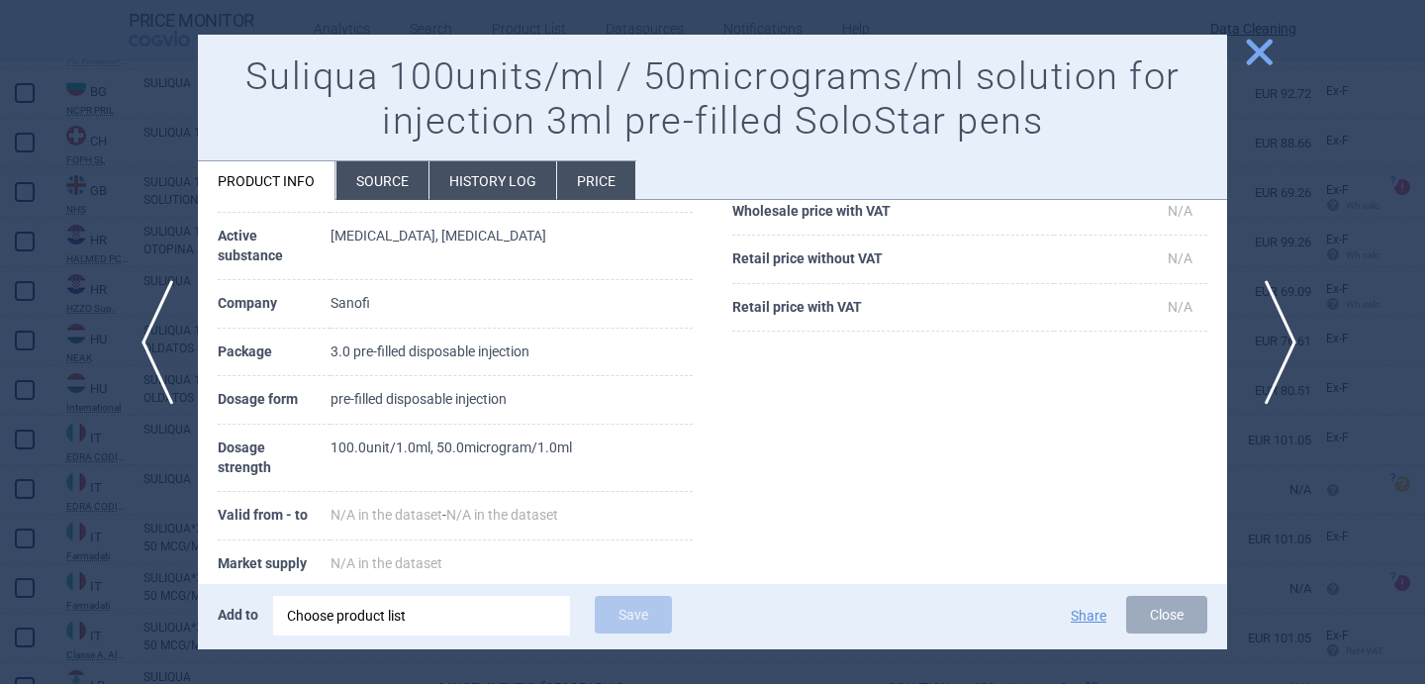
click at [1268, 333] on span "next" at bounding box center [1273, 342] width 45 height 125
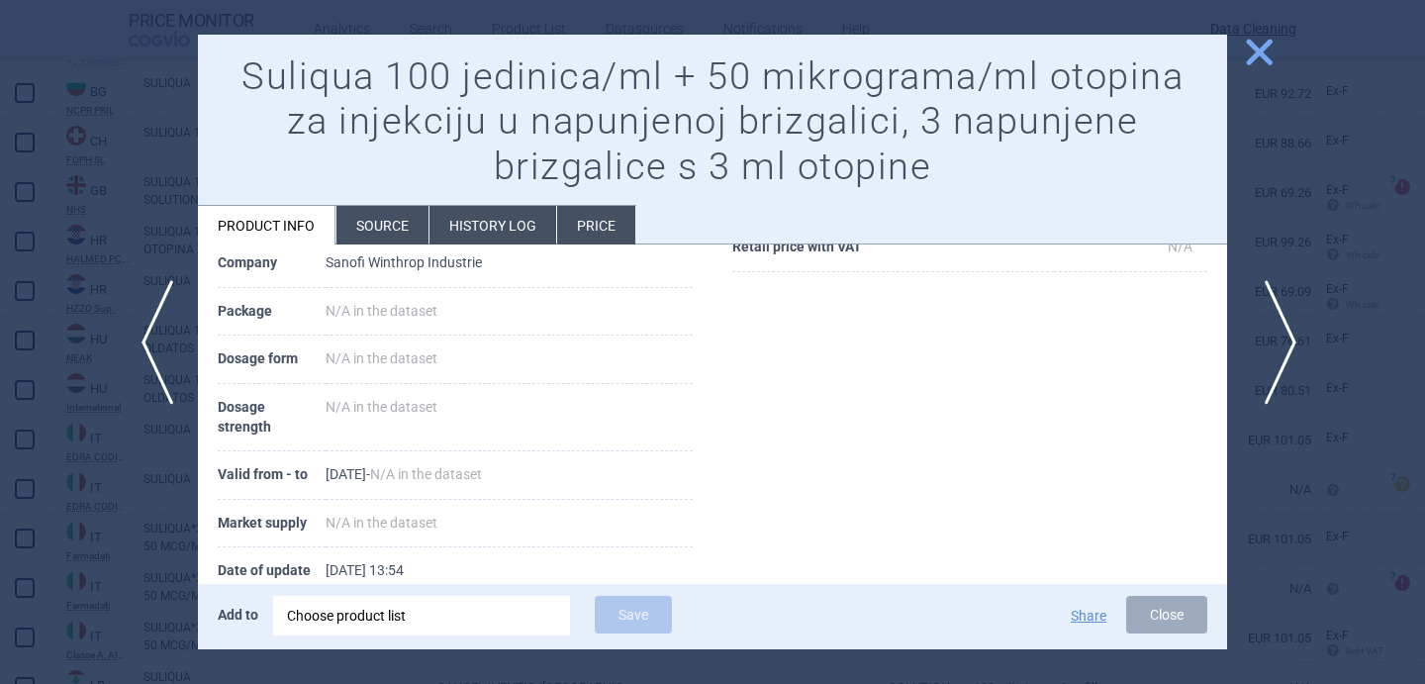
scroll to position [253, 0]
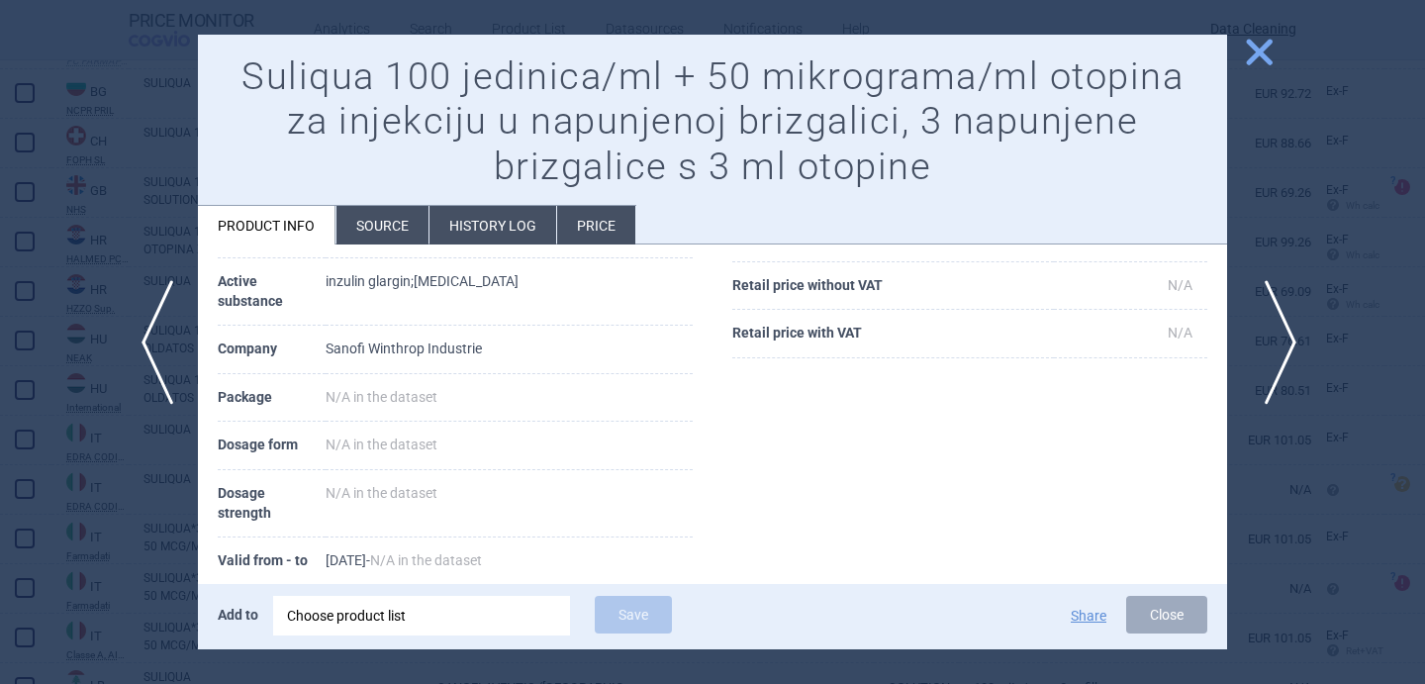
click at [1268, 343] on span "next" at bounding box center [1273, 342] width 45 height 125
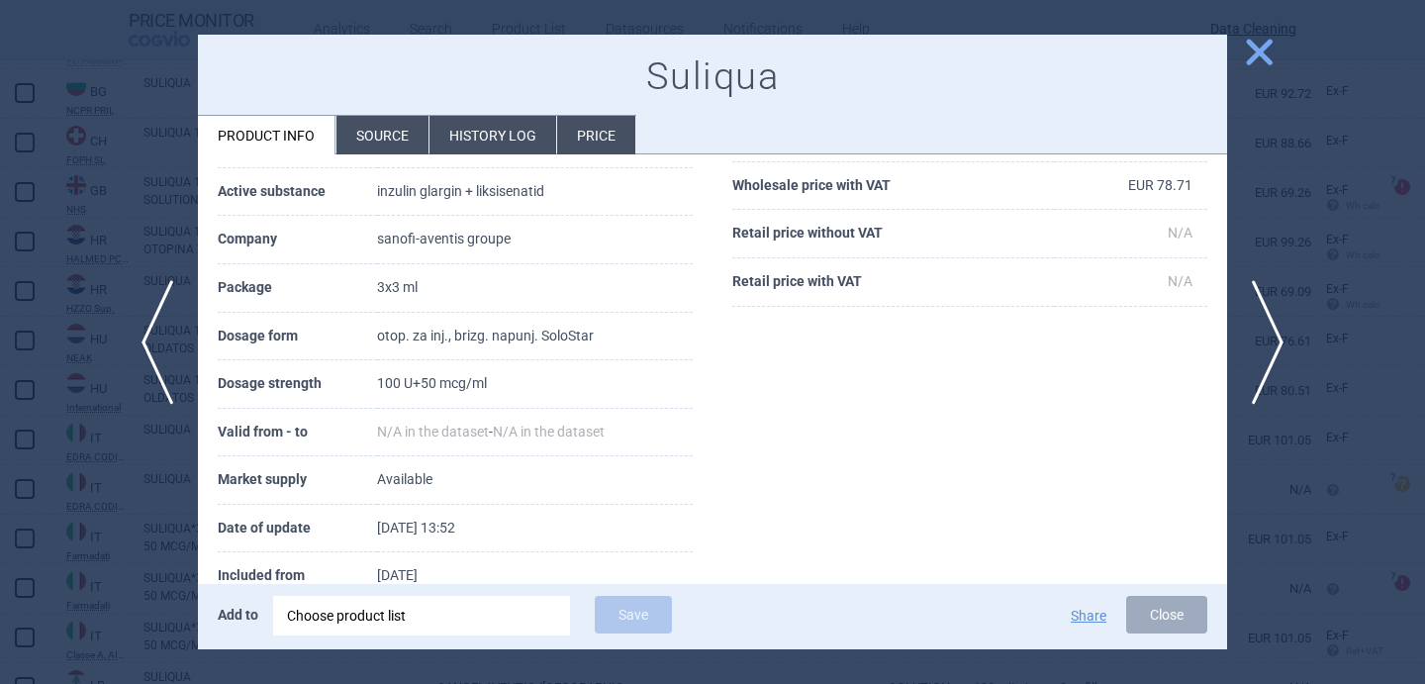
scroll to position [236, 0]
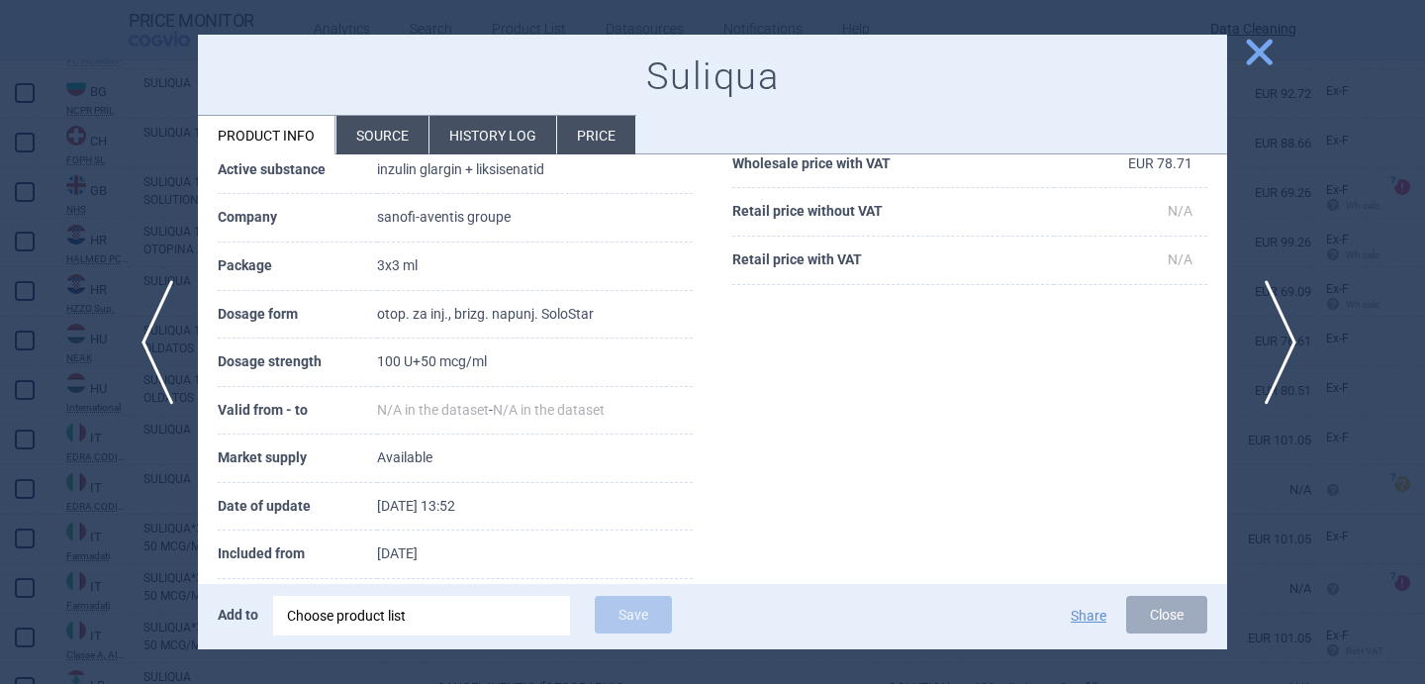
click at [1263, 338] on span "next" at bounding box center [1273, 342] width 45 height 125
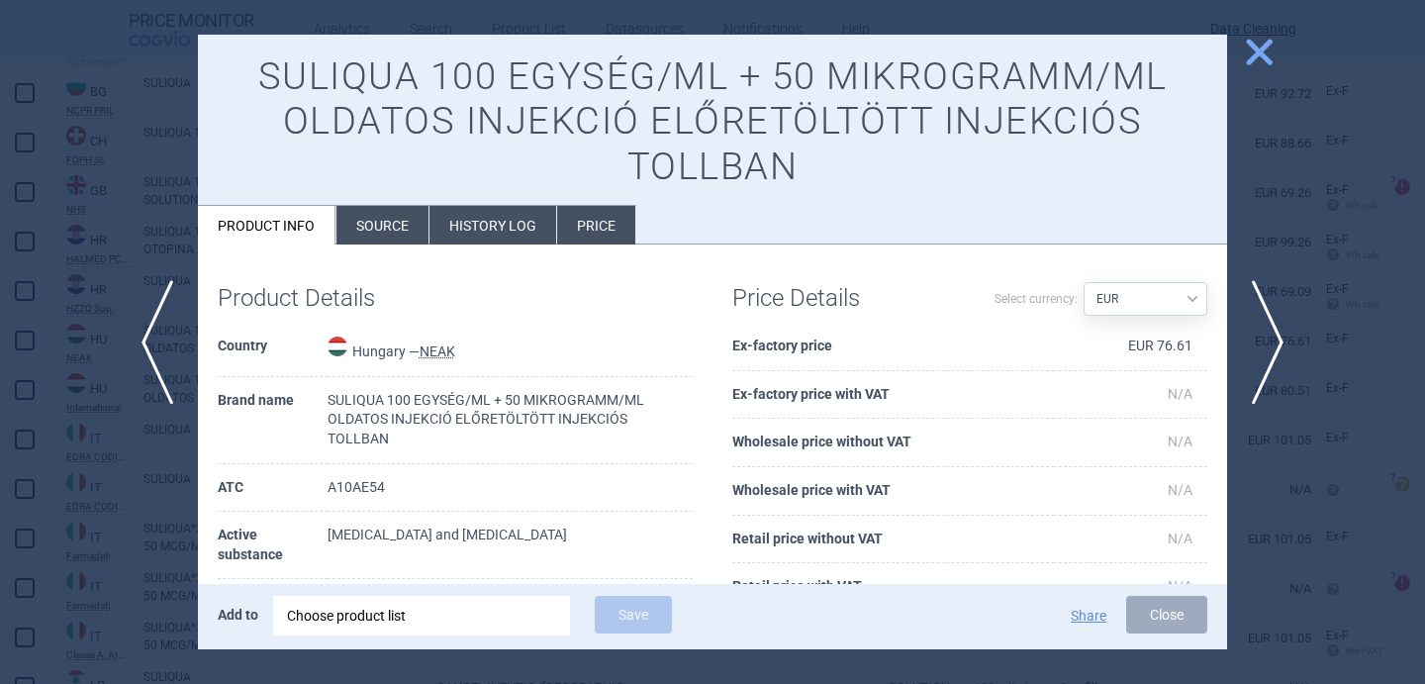
click at [397, 225] on li "Source" at bounding box center [382, 225] width 92 height 39
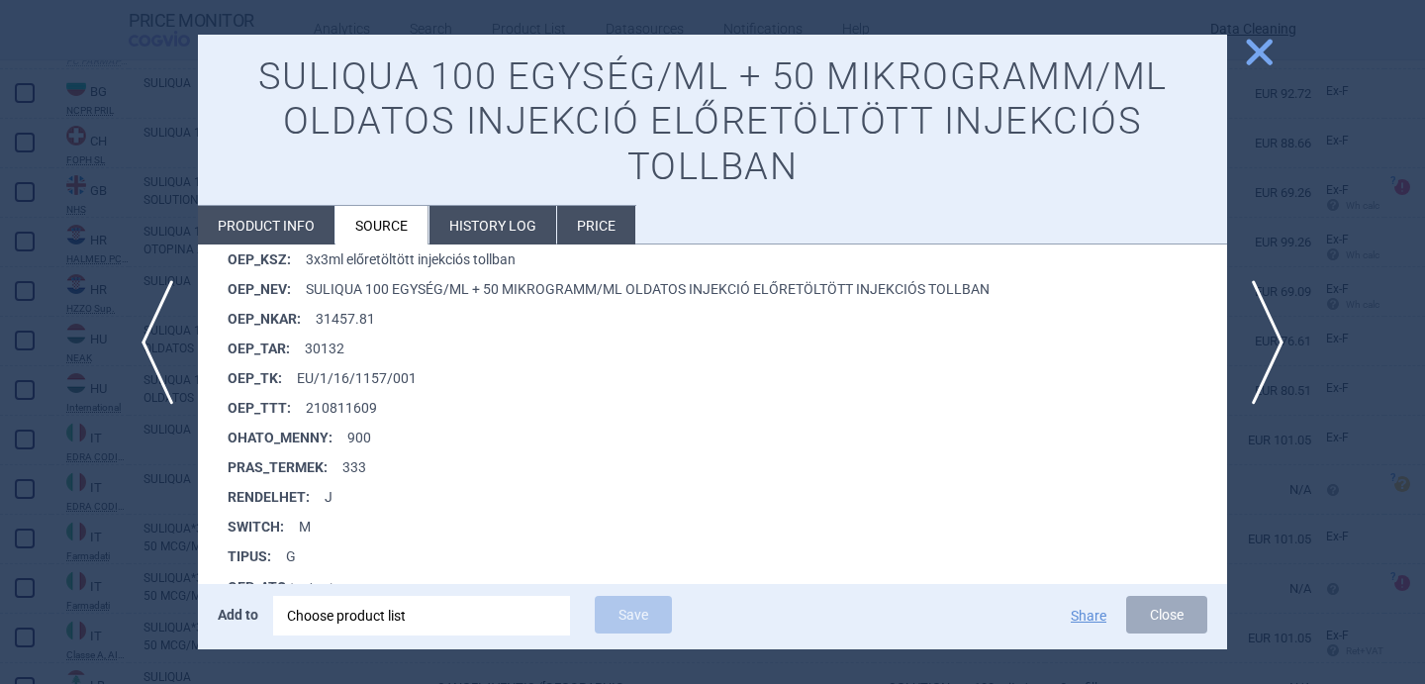
scroll to position [1875, 0]
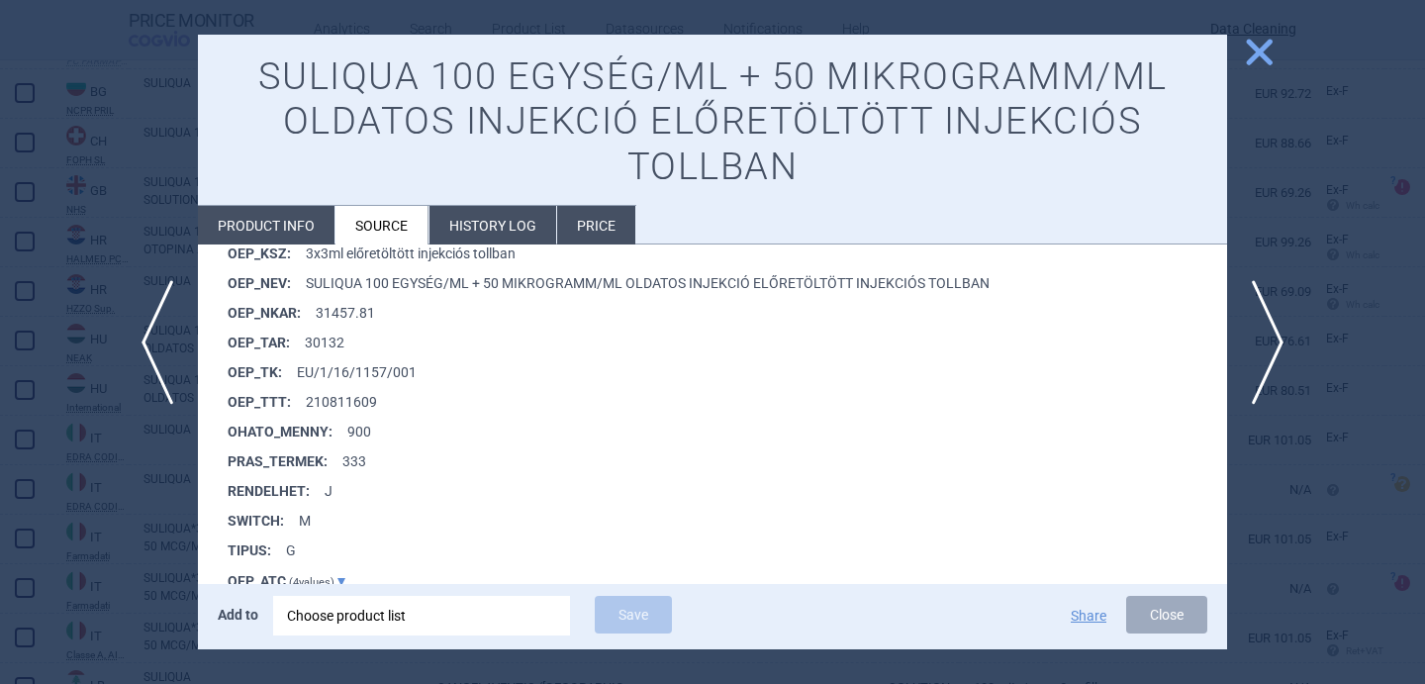
click at [116, 529] on div at bounding box center [712, 342] width 1425 height 684
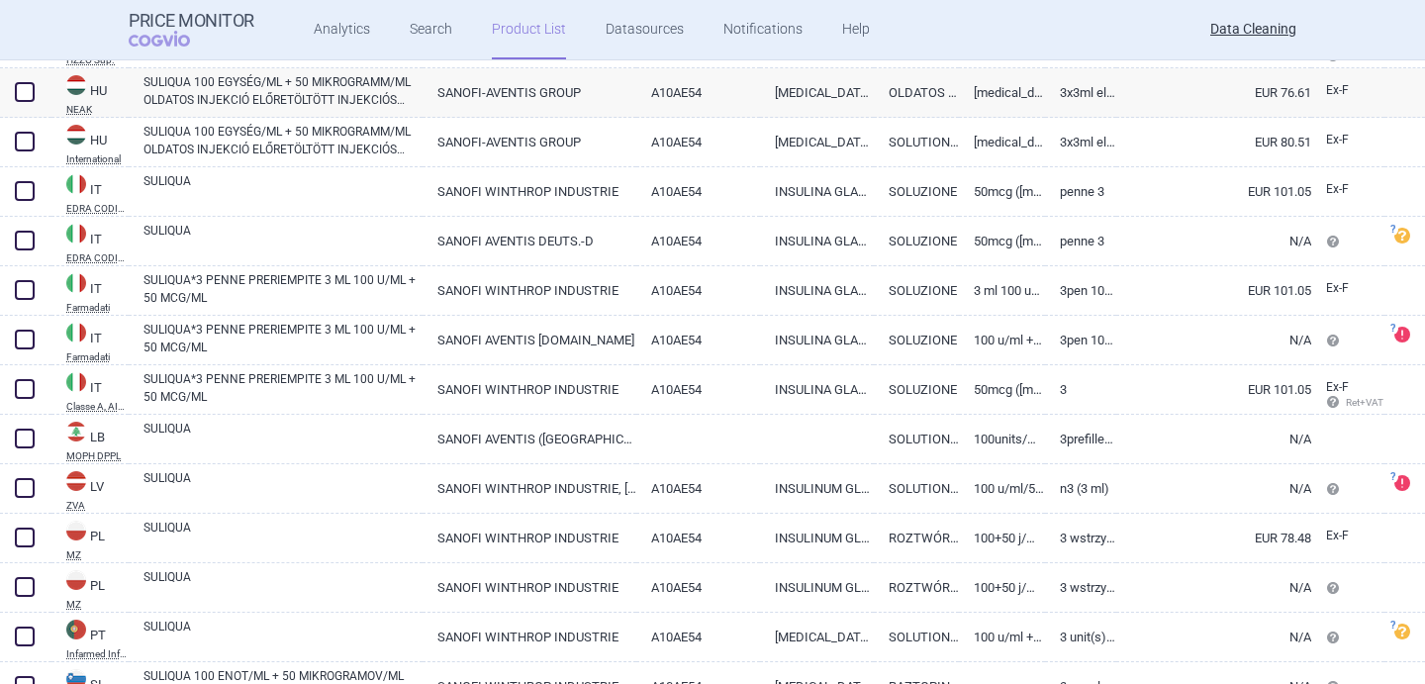
scroll to position [886, 0]
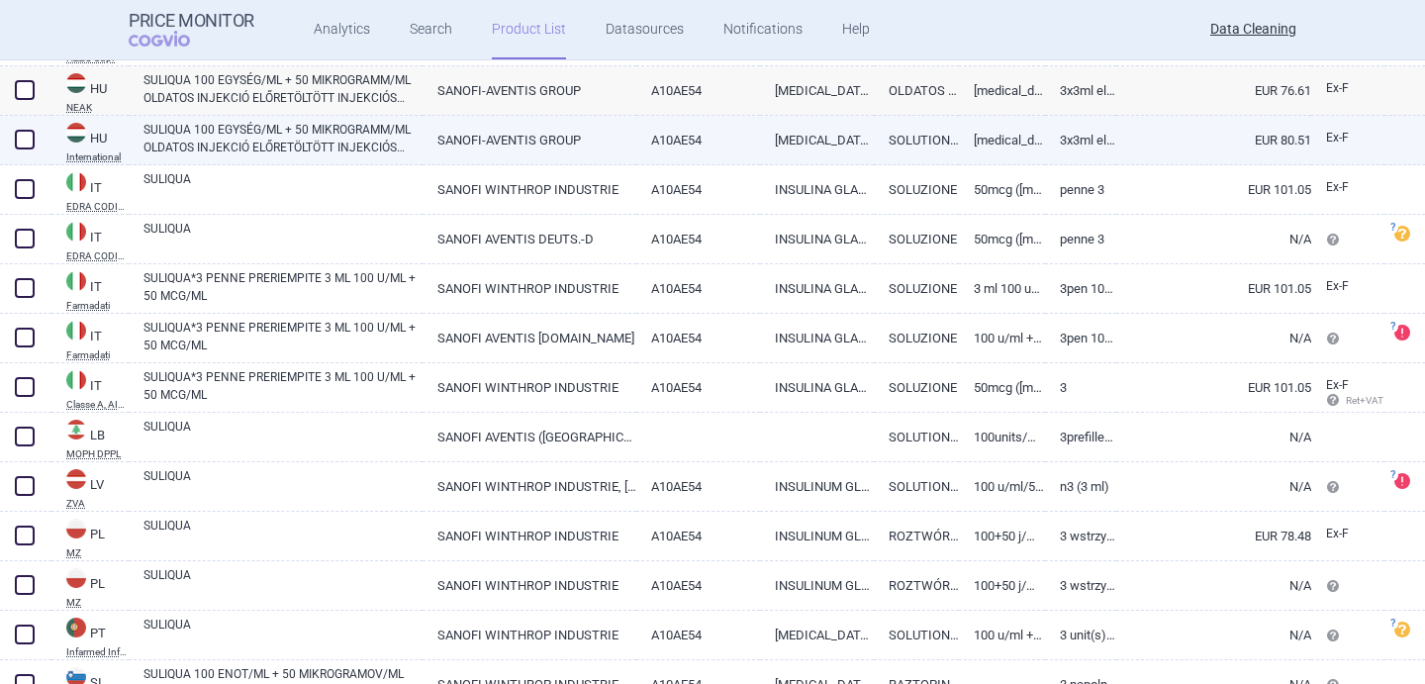
click at [329, 142] on link "SULIQUA 100 EGYSÉG/ML + 50 MIKROGRAMM/ML OLDATOS INJEKCIÓ ELŐRETÖLTÖTT INJEKCIÓ…" at bounding box center [282, 139] width 279 height 36
select select "EUR"
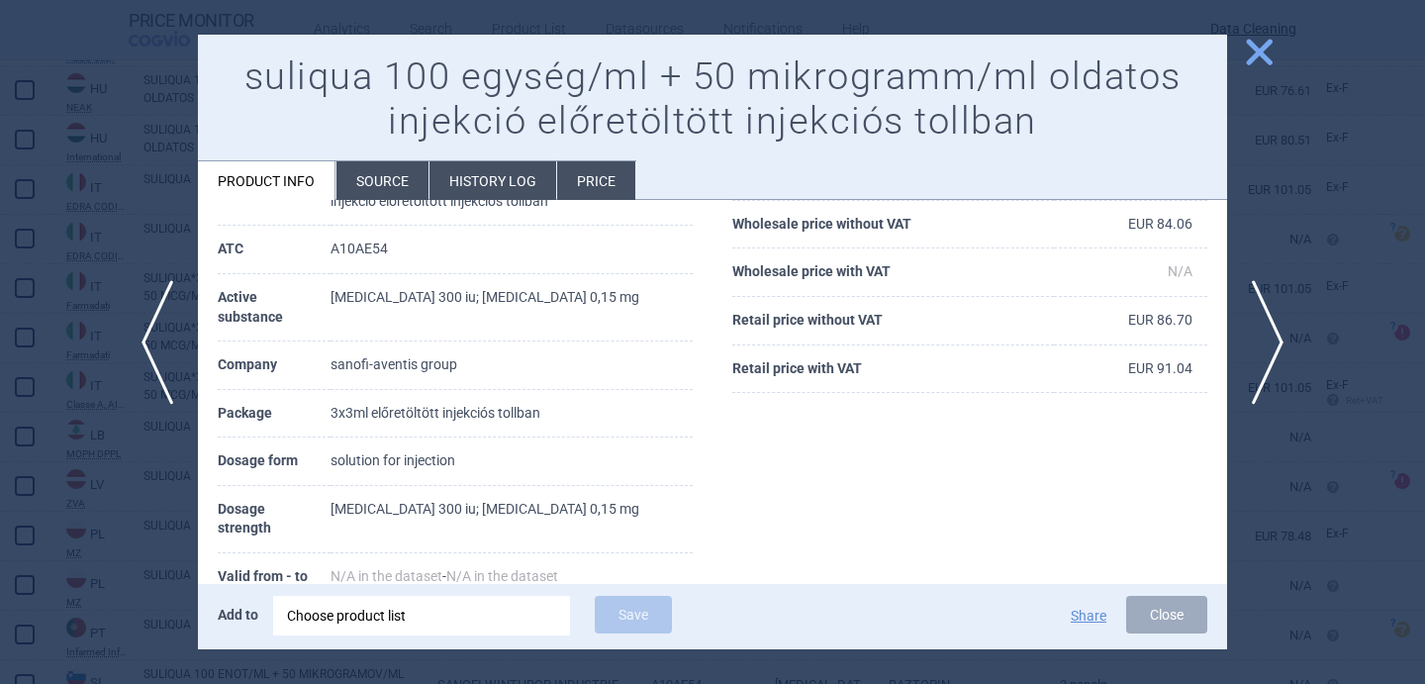
scroll to position [193, 0]
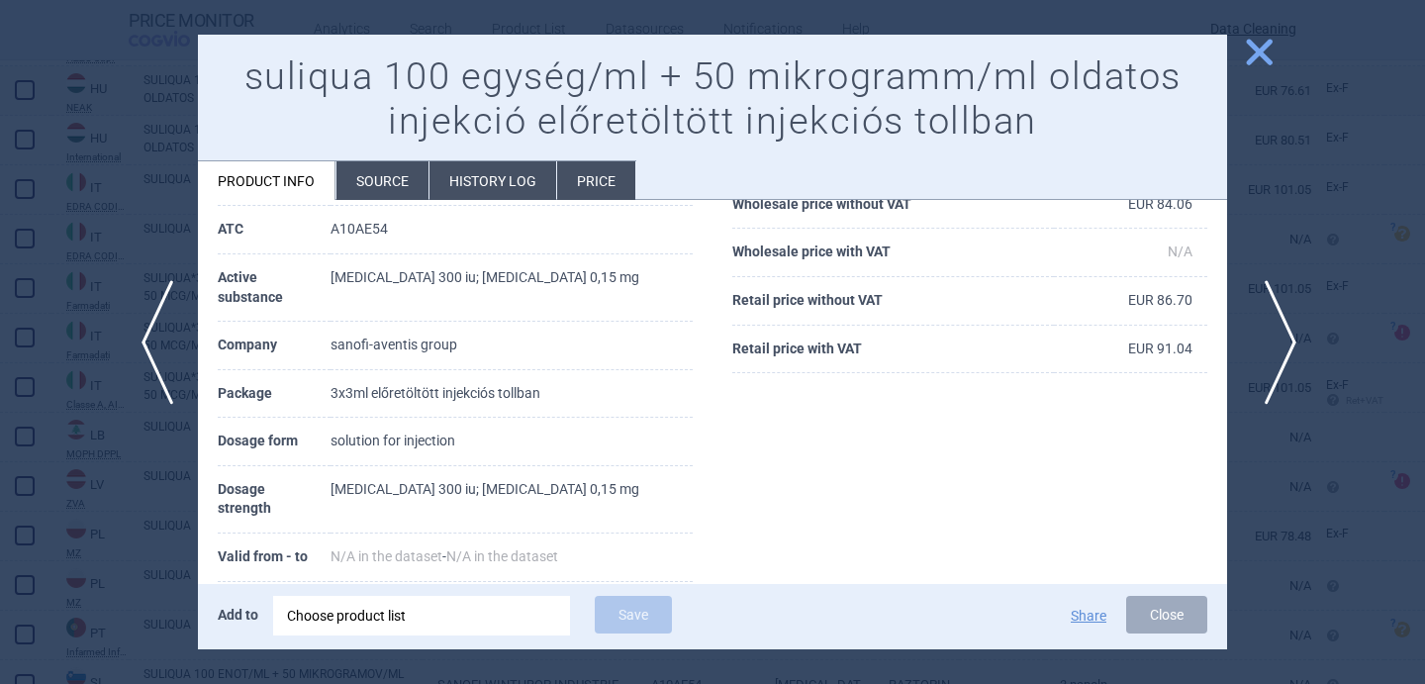
click at [1283, 351] on span "next" at bounding box center [1273, 342] width 45 height 125
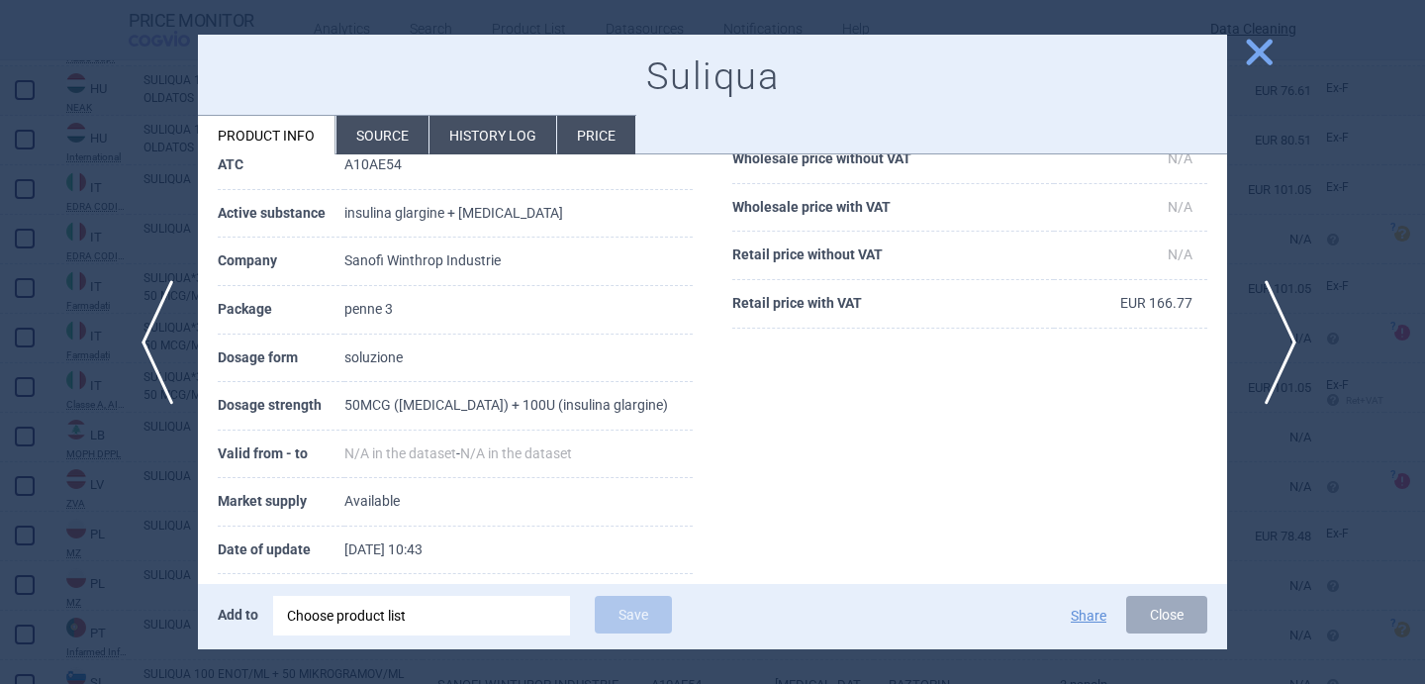
click at [1283, 351] on span "next" at bounding box center [1273, 342] width 45 height 125
click at [1283, 352] on span "next" at bounding box center [1273, 342] width 45 height 125
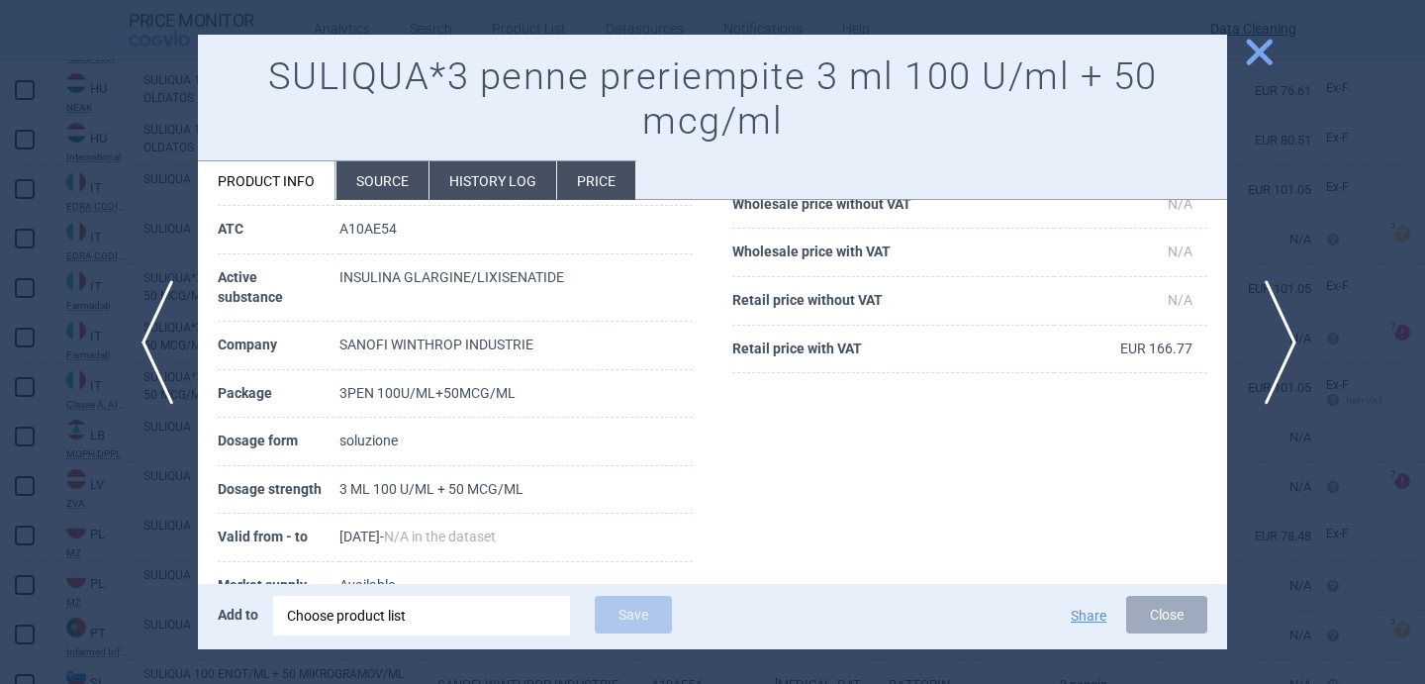
click at [1283, 352] on span "next" at bounding box center [1273, 342] width 45 height 125
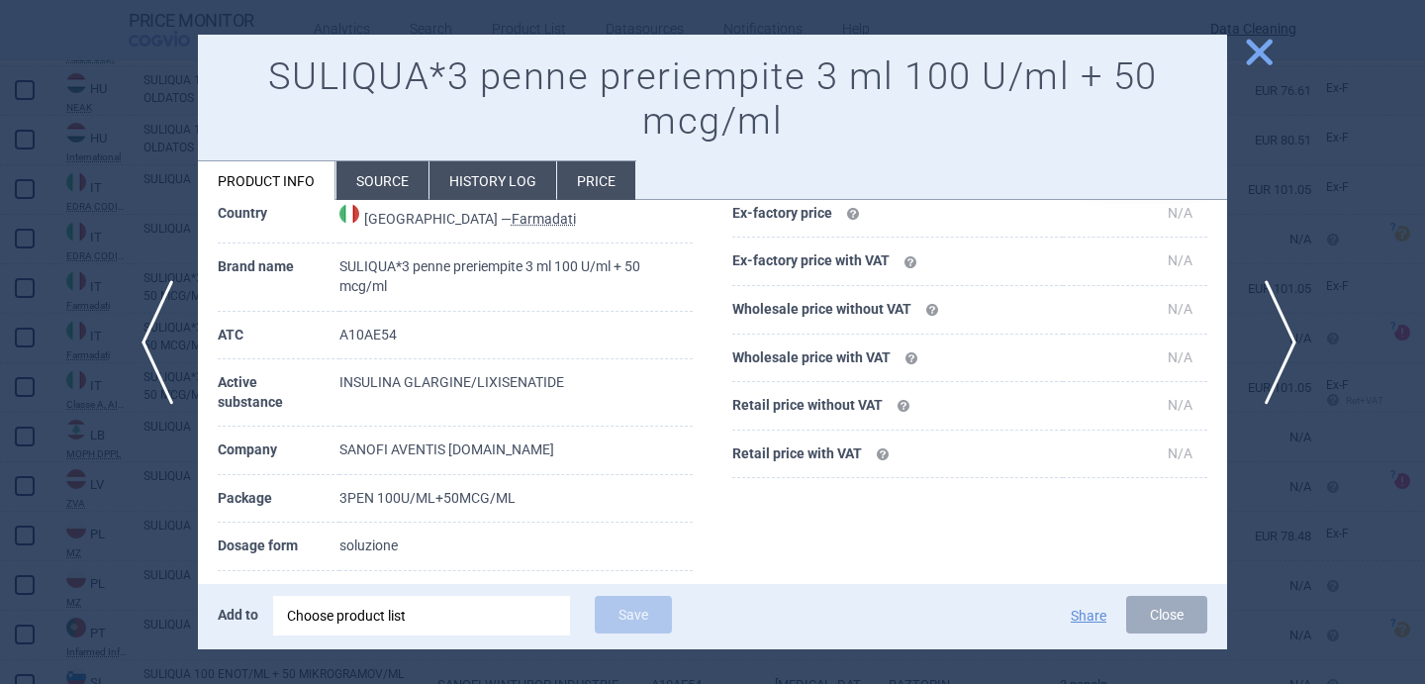
scroll to position [298, 0]
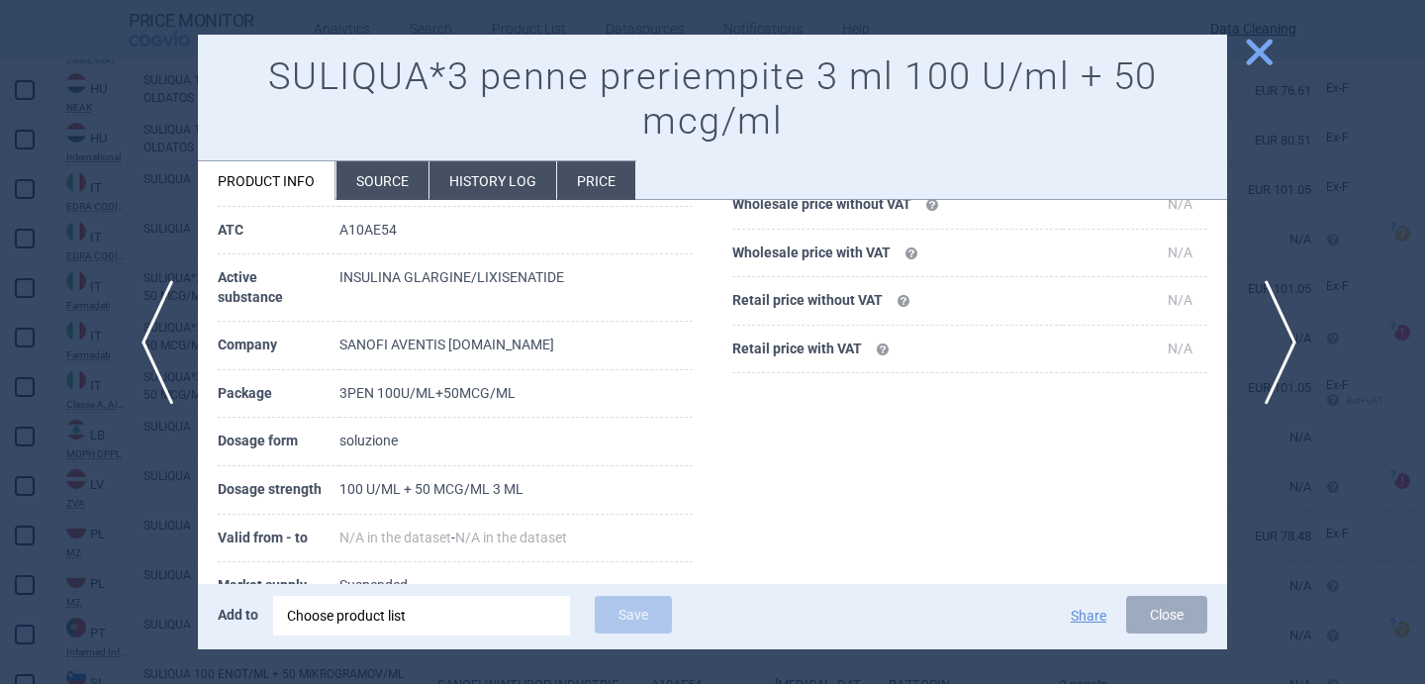
click at [1283, 353] on span "next" at bounding box center [1273, 342] width 45 height 125
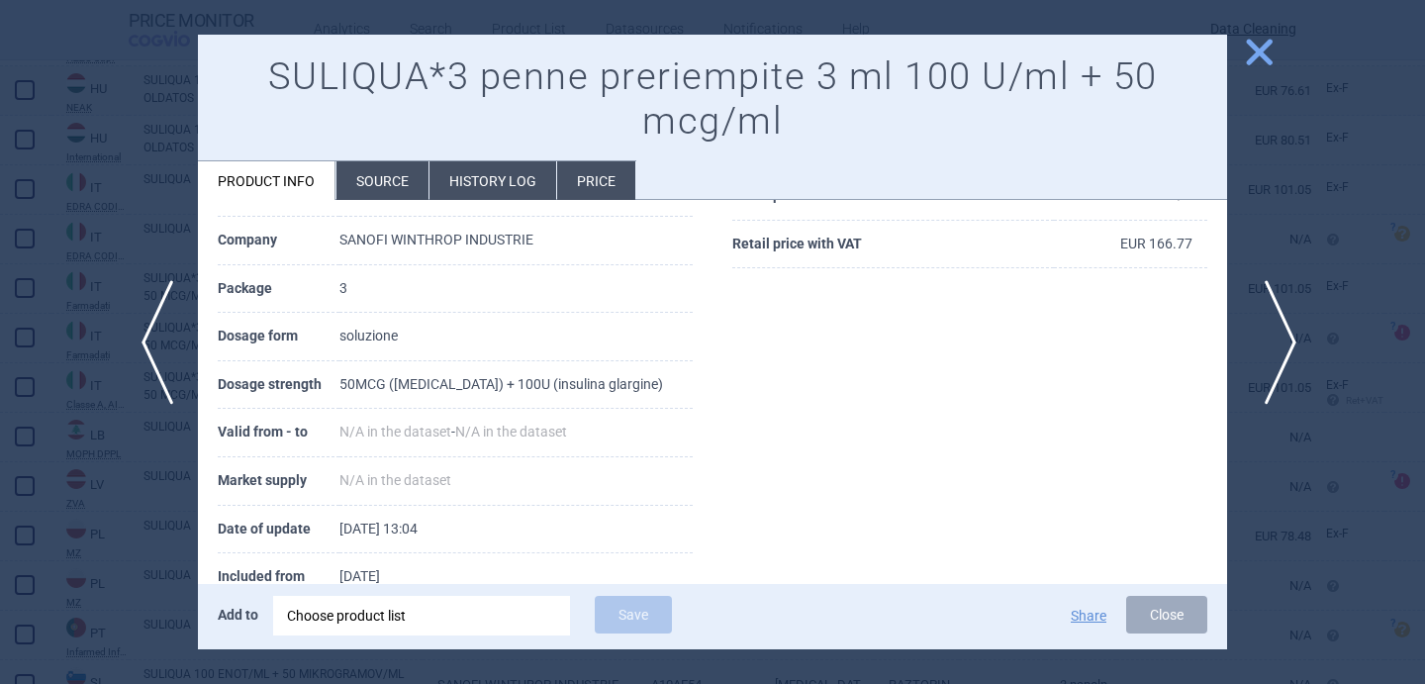
scroll to position [193, 0]
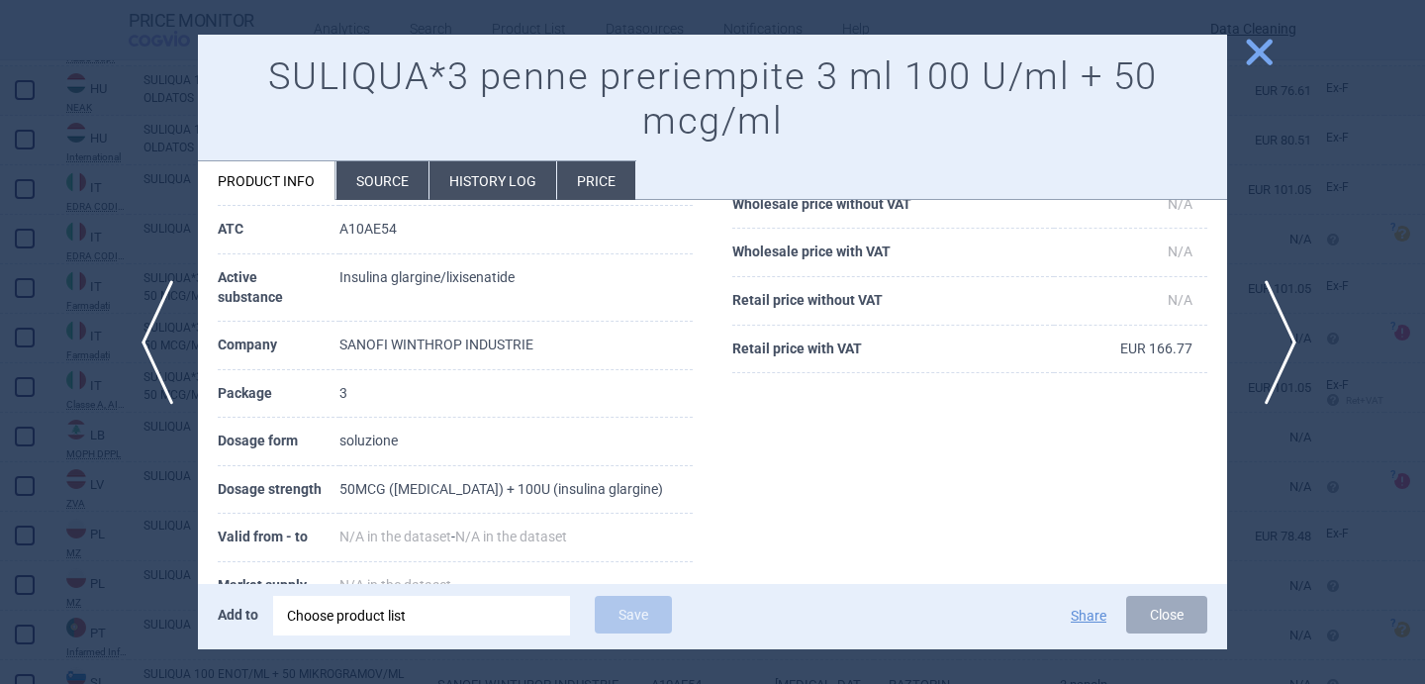
click at [1283, 353] on span "next" at bounding box center [1273, 342] width 45 height 125
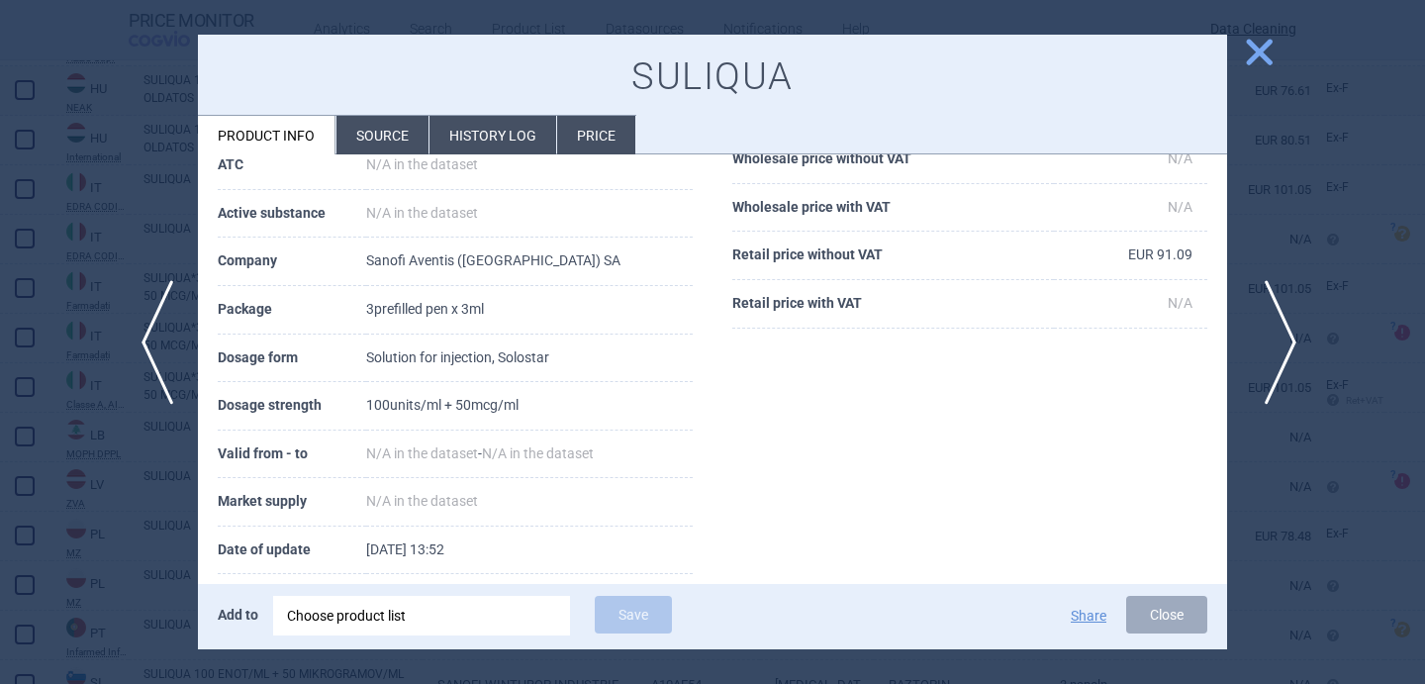
click at [1283, 354] on span "next" at bounding box center [1273, 342] width 45 height 125
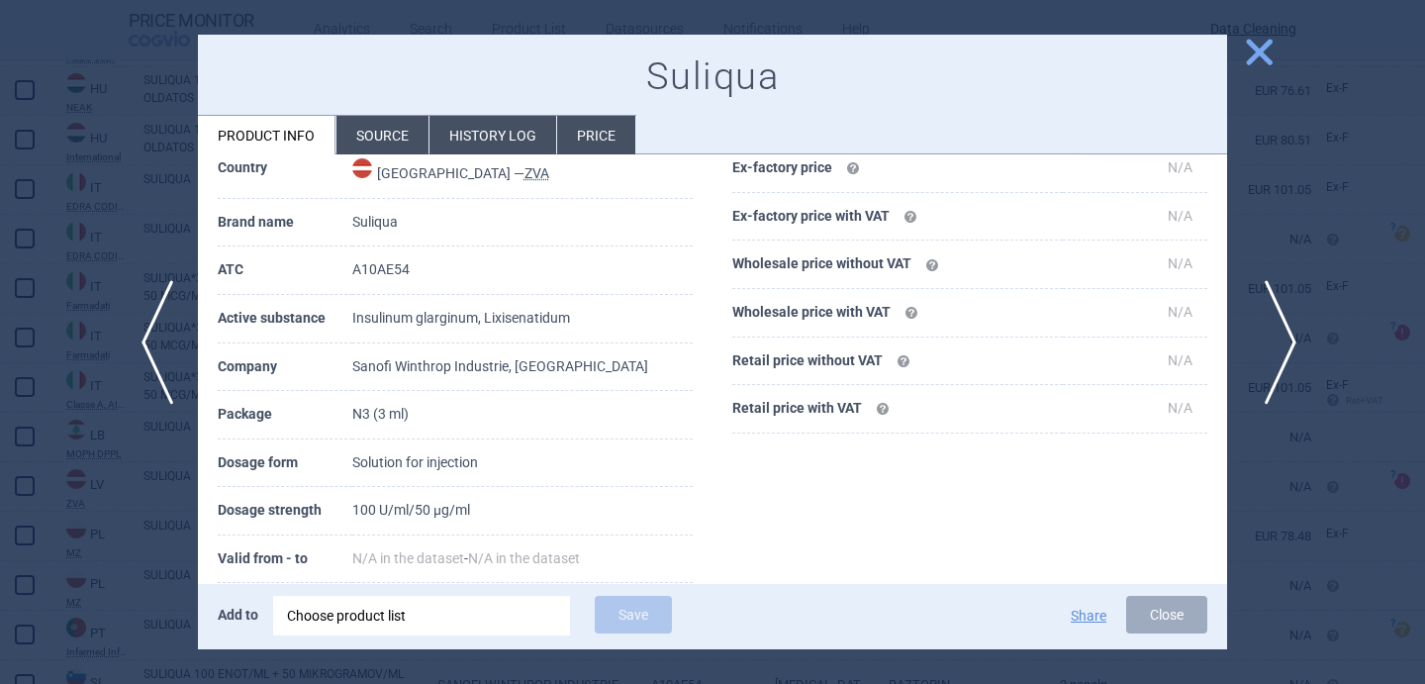
scroll to position [298, 0]
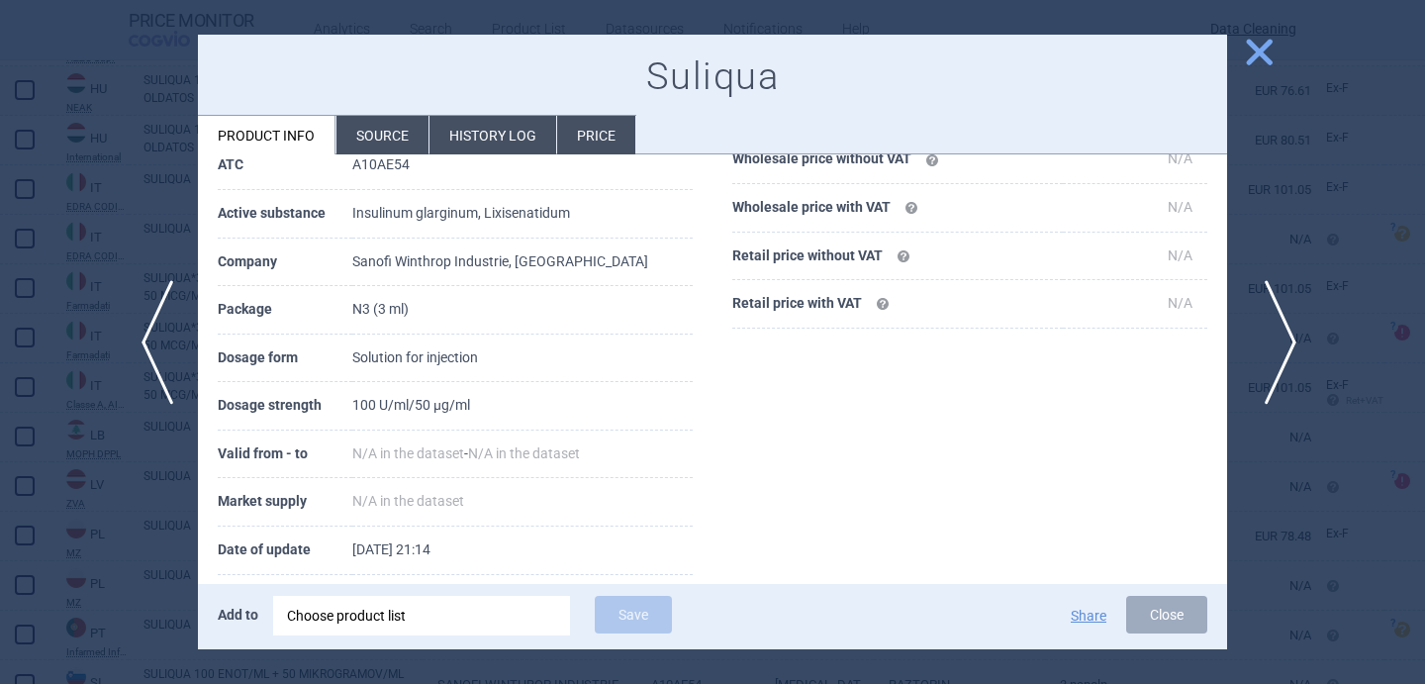
click at [1283, 354] on span "next" at bounding box center [1273, 342] width 45 height 125
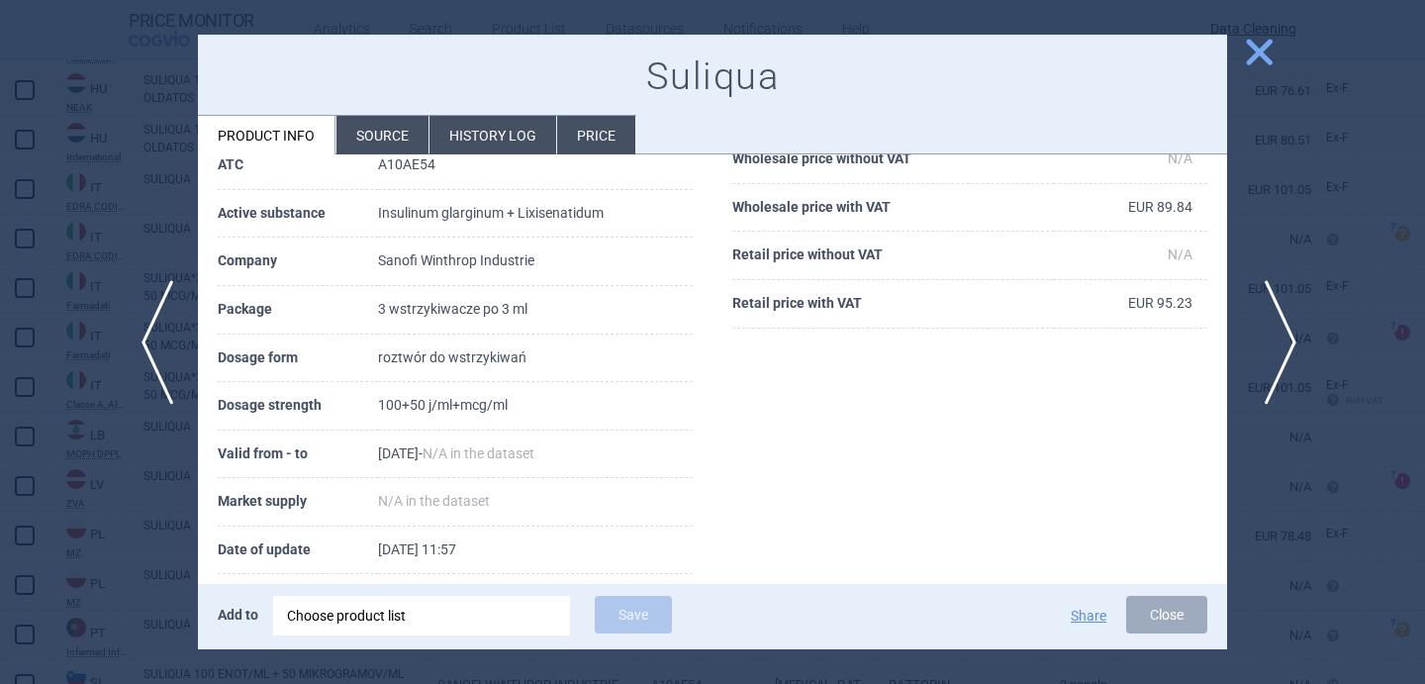
click at [1283, 354] on span "next" at bounding box center [1273, 342] width 45 height 125
click at [1283, 355] on span "next" at bounding box center [1273, 342] width 45 height 125
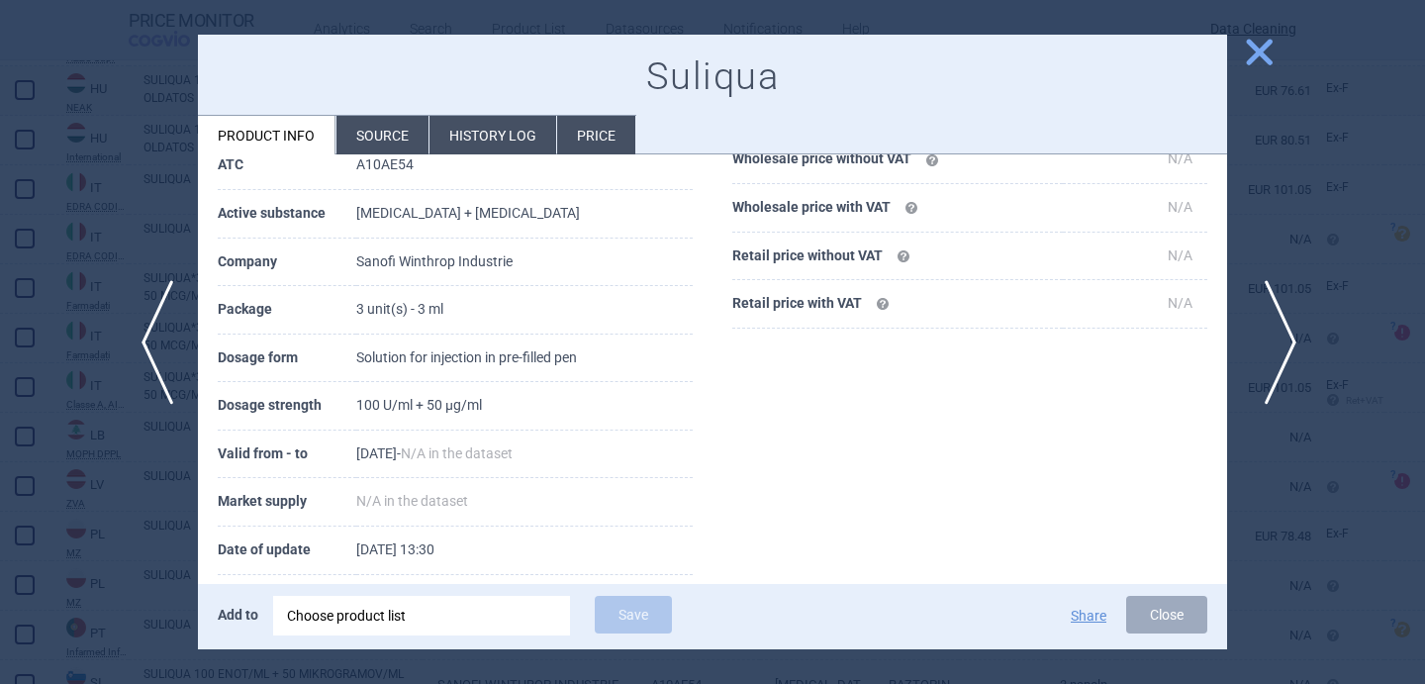
click at [1283, 355] on span "next" at bounding box center [1273, 342] width 45 height 125
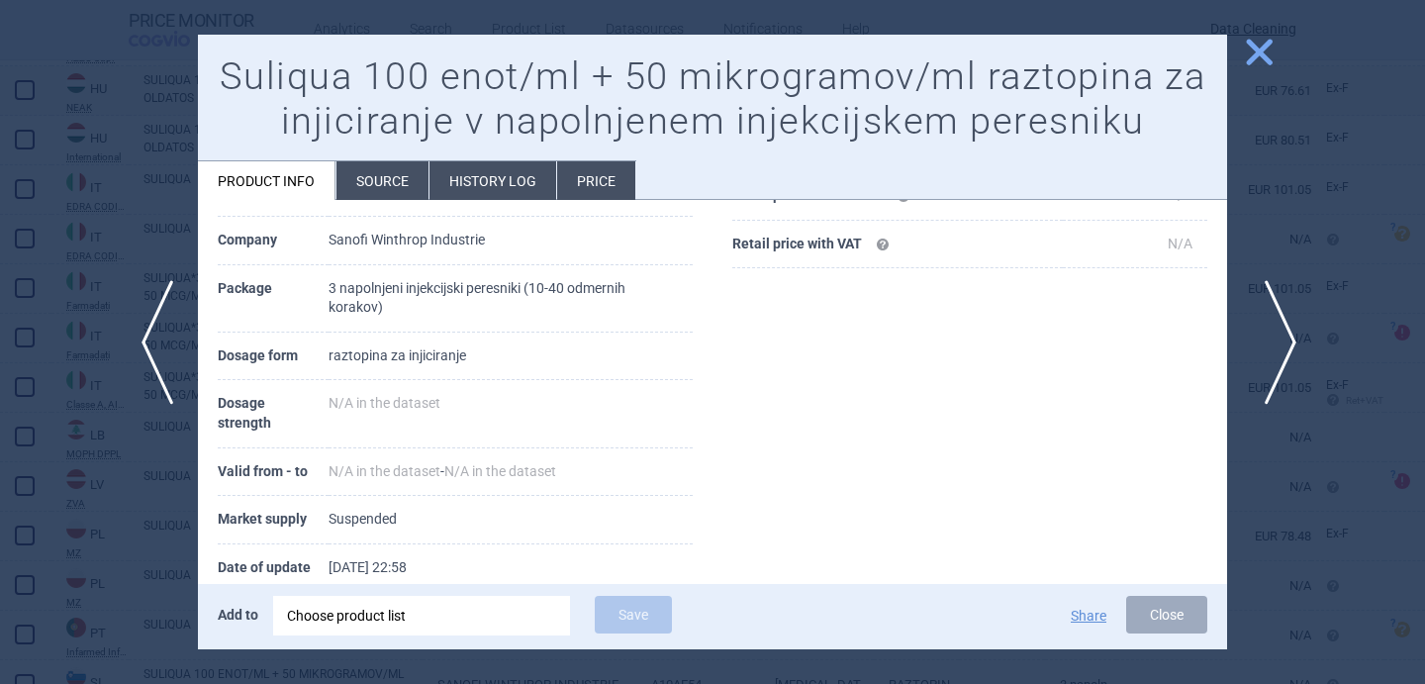
scroll to position [193, 0]
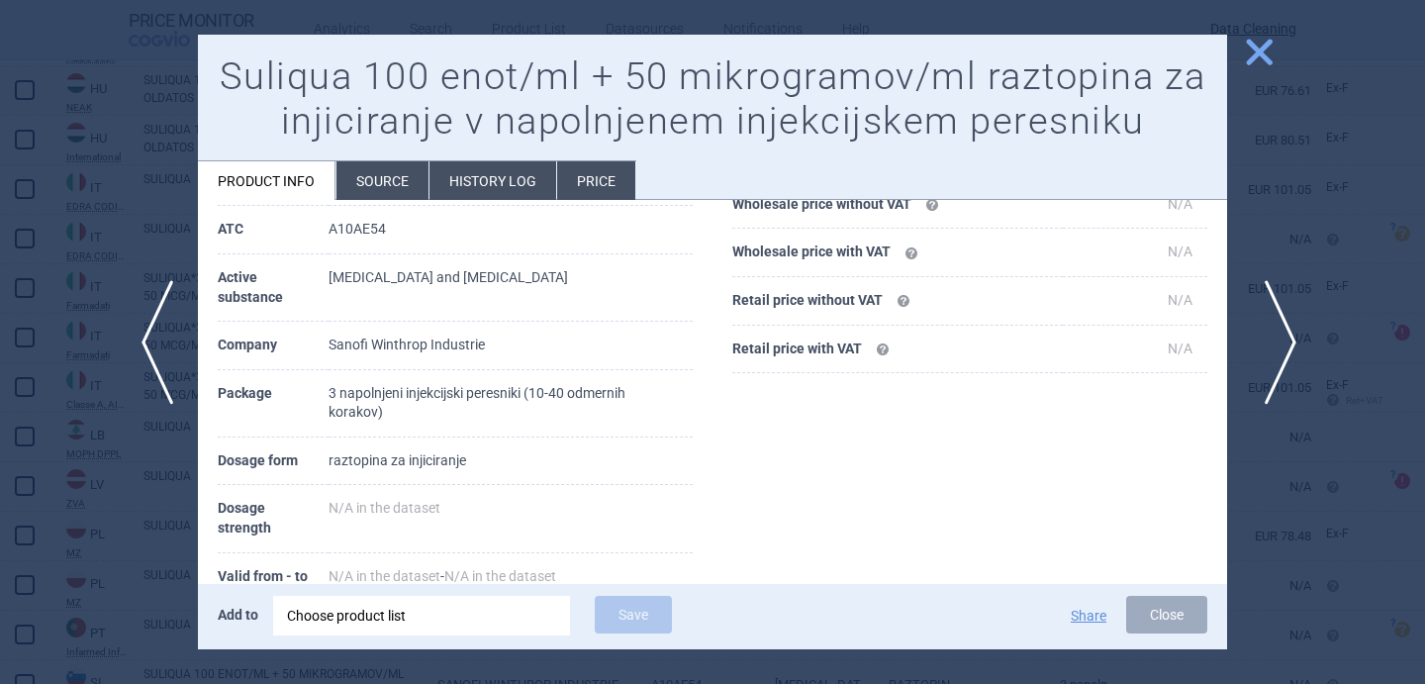
click at [1283, 355] on span "next" at bounding box center [1273, 342] width 45 height 125
click at [1283, 355] on div at bounding box center [712, 342] width 1425 height 684
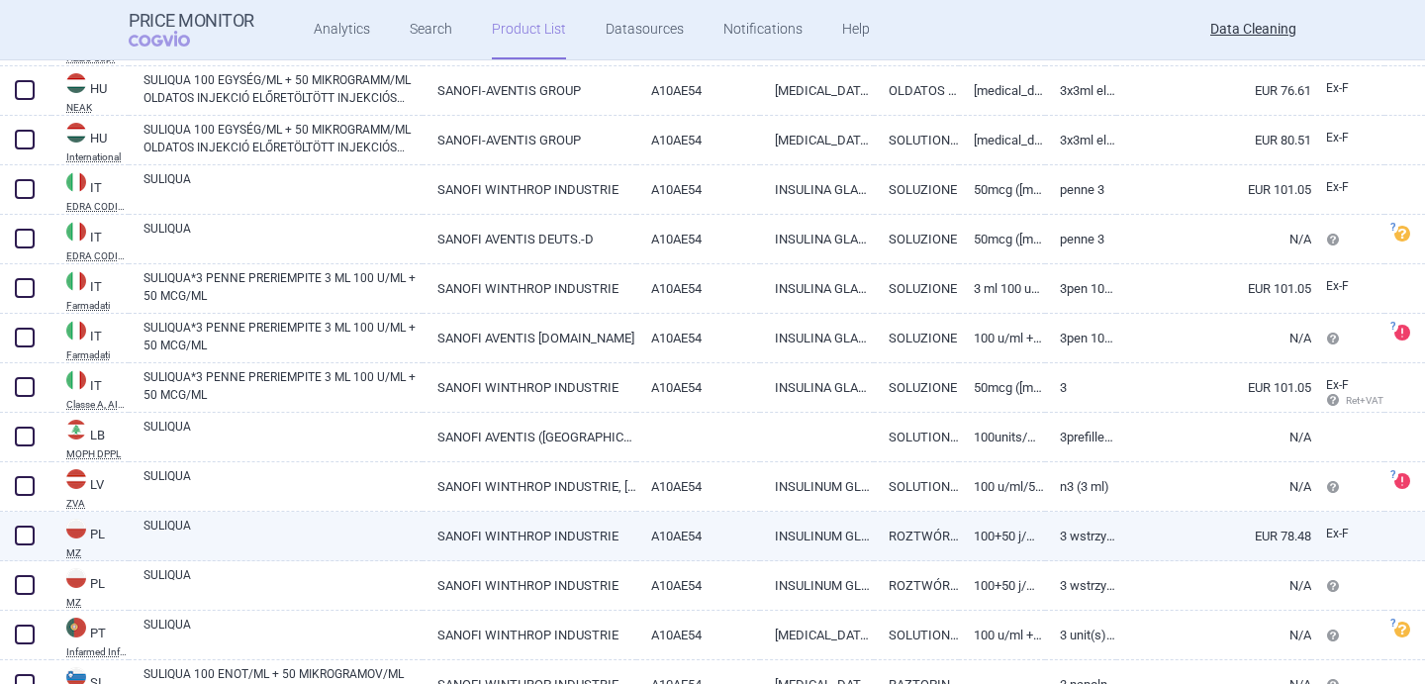
scroll to position [1026, 0]
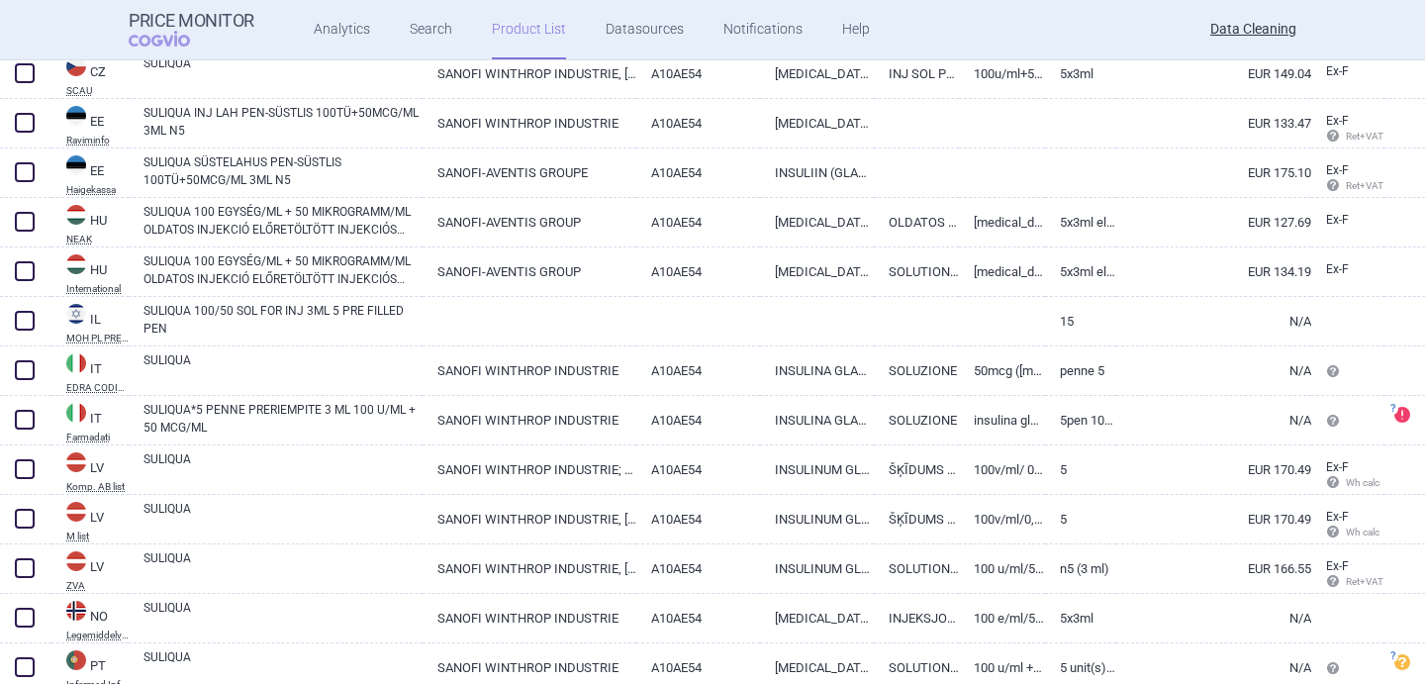
scroll to position [559, 0]
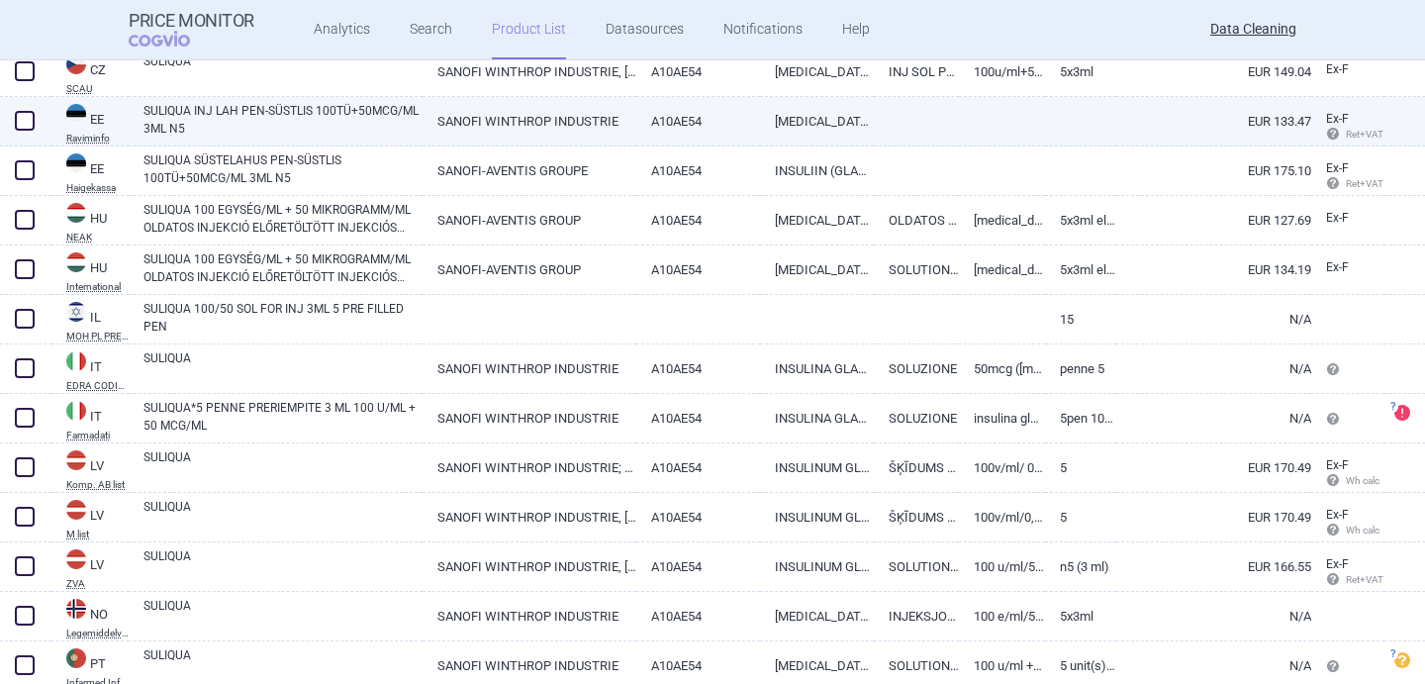
click at [377, 122] on link "SULIQUA INJ LAH PEN-SÜSTLIS 100TÜ+50MCG/ML 3ML N5" at bounding box center [282, 120] width 279 height 36
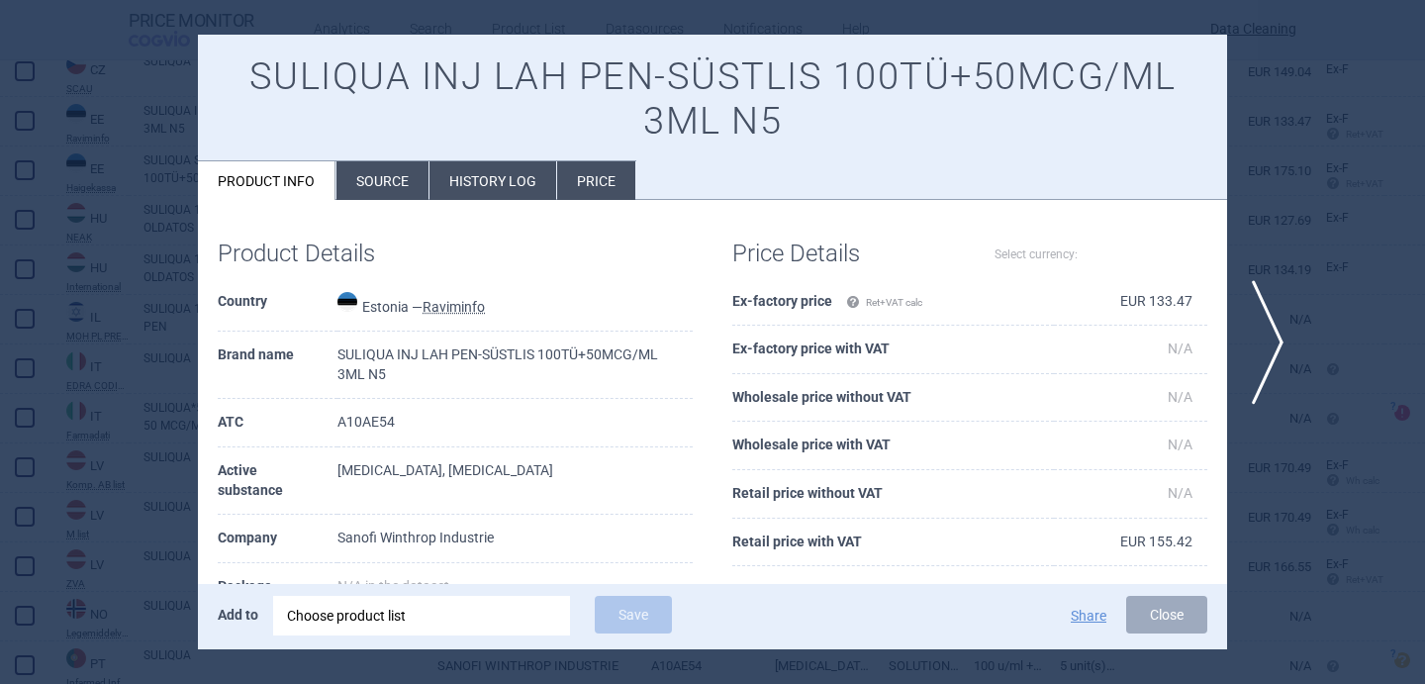
select select "EUR"
click at [1281, 336] on span "next" at bounding box center [1273, 342] width 45 height 125
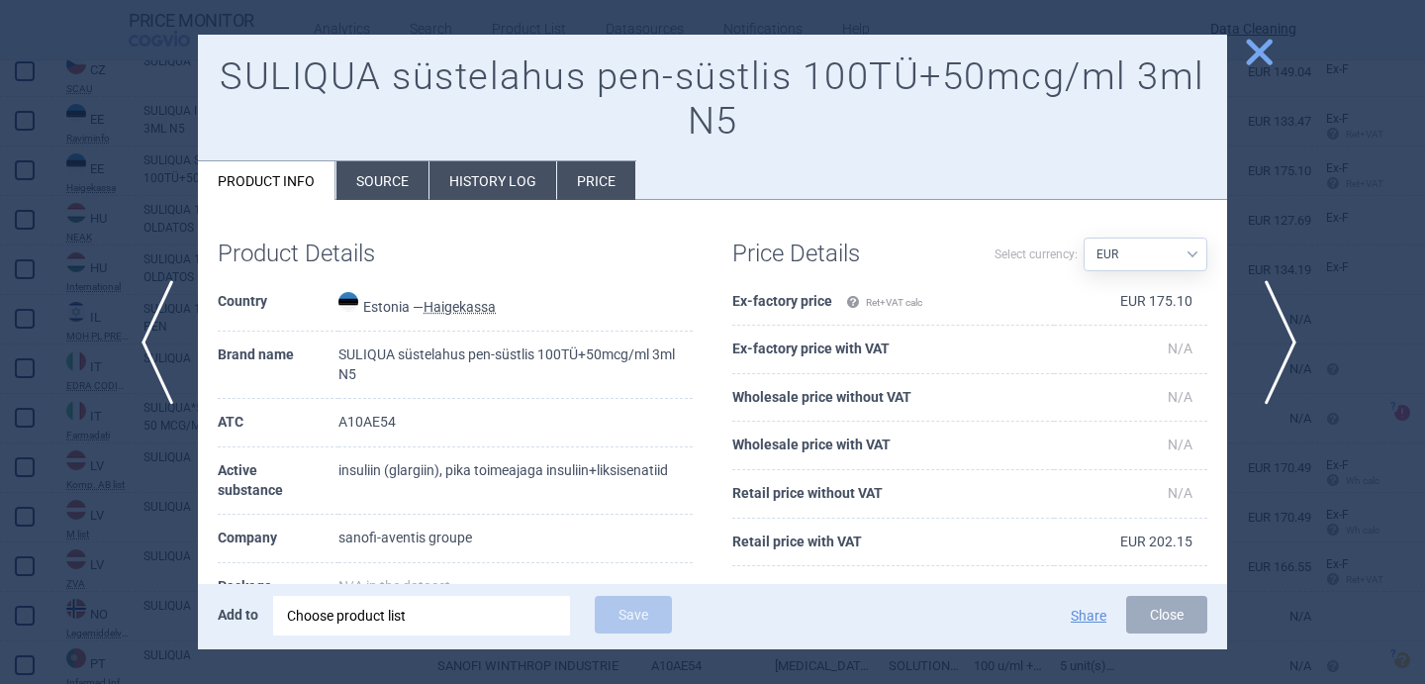
click at [1281, 336] on span "next" at bounding box center [1273, 342] width 45 height 125
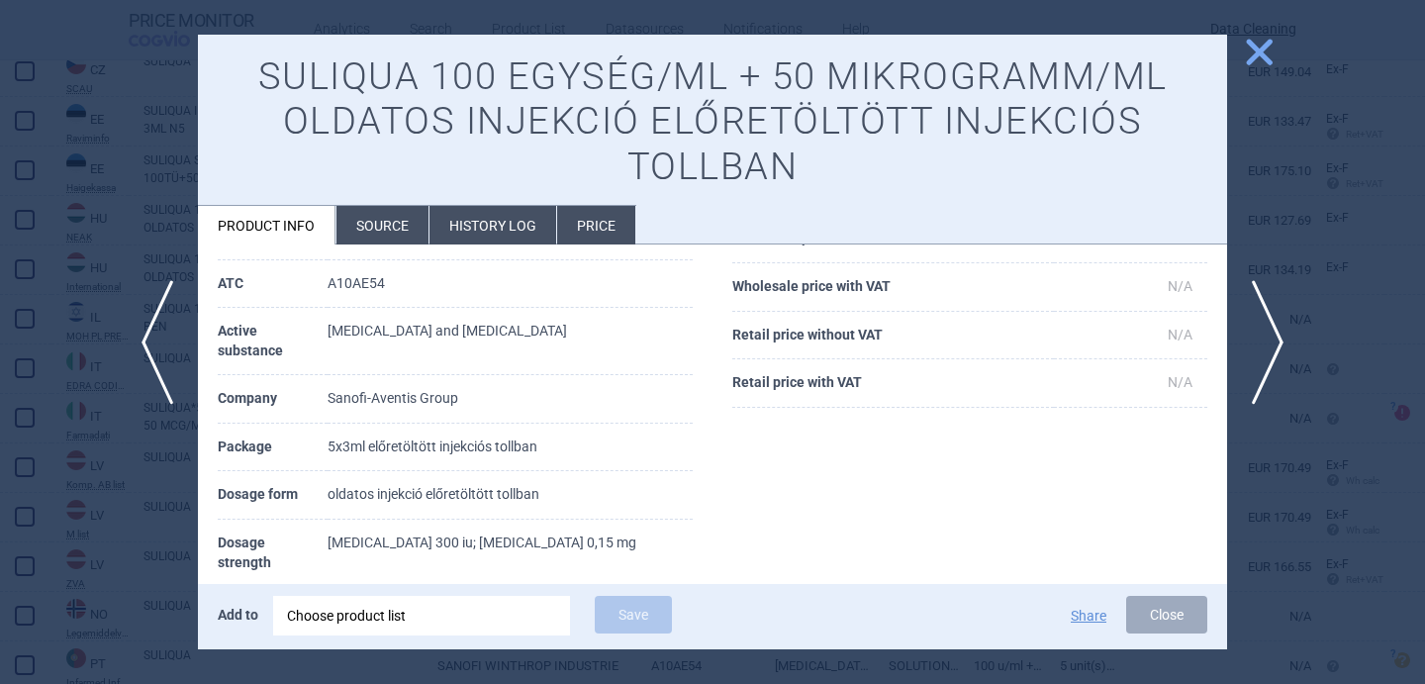
scroll to position [244, 0]
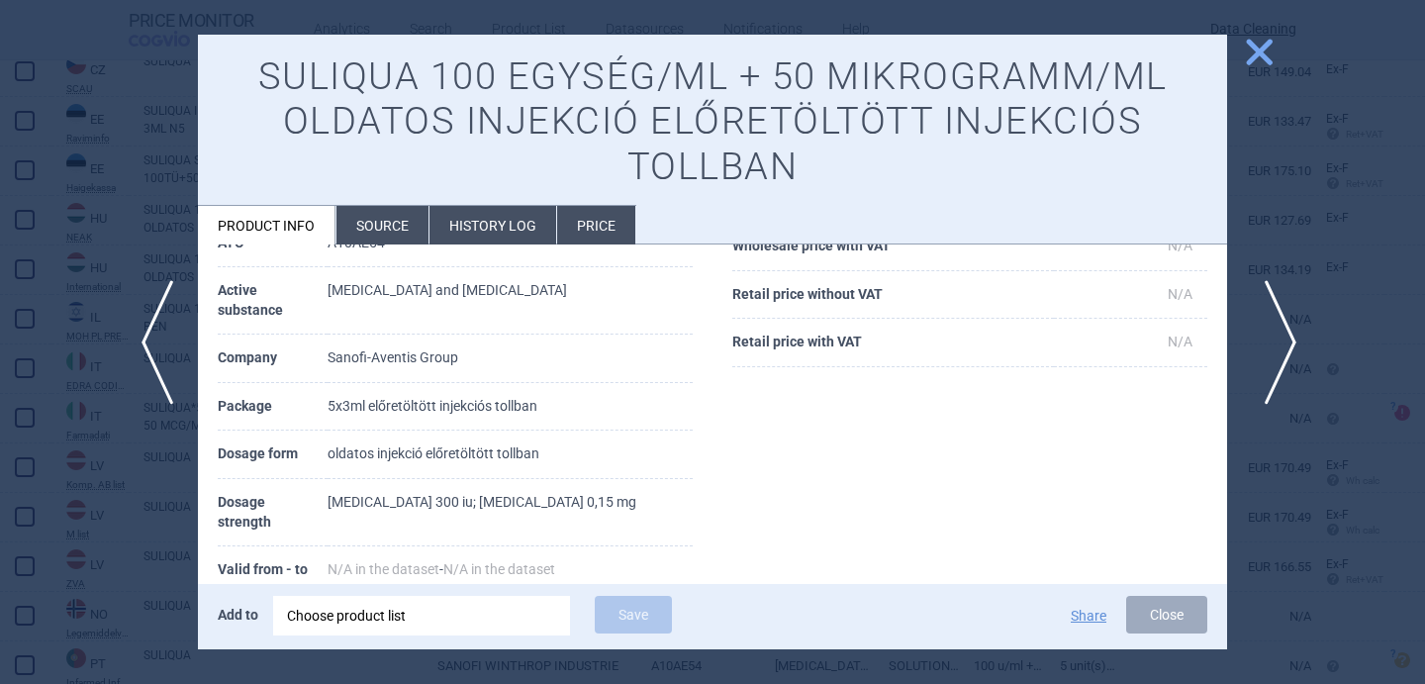
click at [1271, 335] on span "next" at bounding box center [1273, 342] width 45 height 125
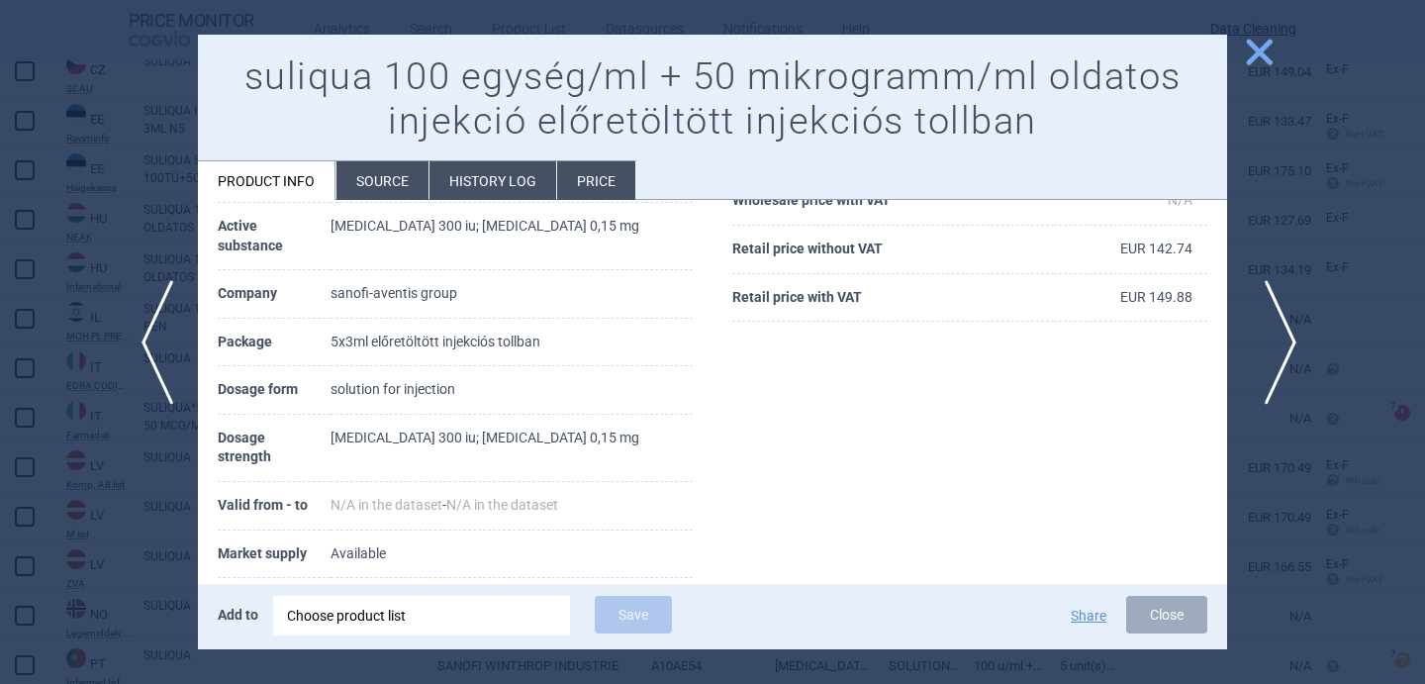
scroll to position [225, 0]
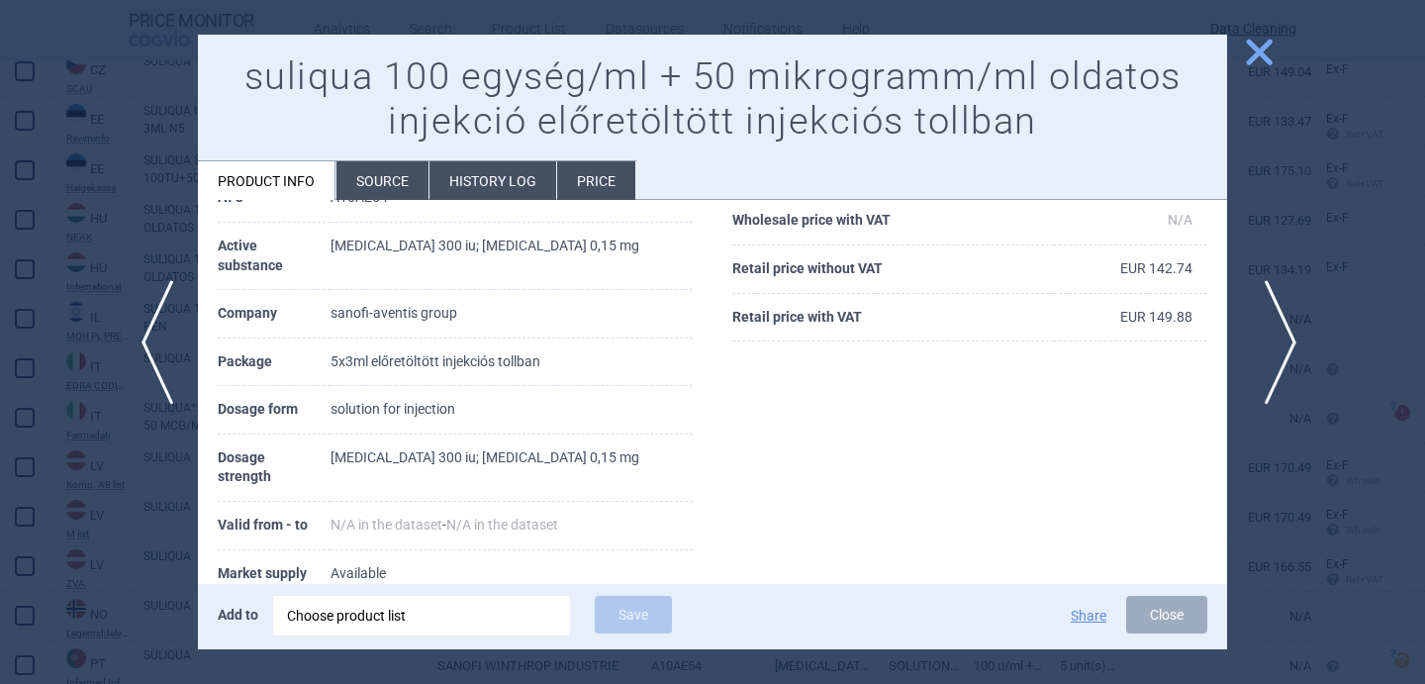
click at [1271, 335] on span "next" at bounding box center [1273, 342] width 45 height 125
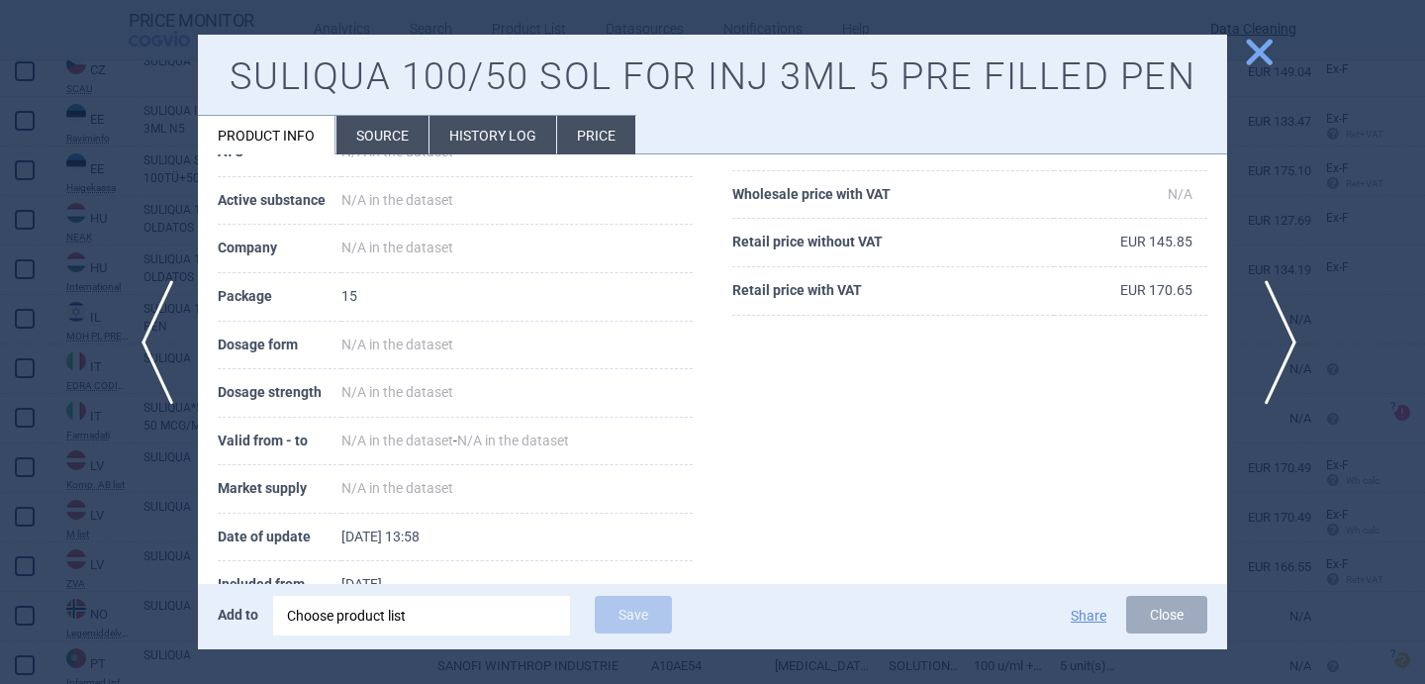
click at [1271, 335] on span "next" at bounding box center [1273, 342] width 45 height 125
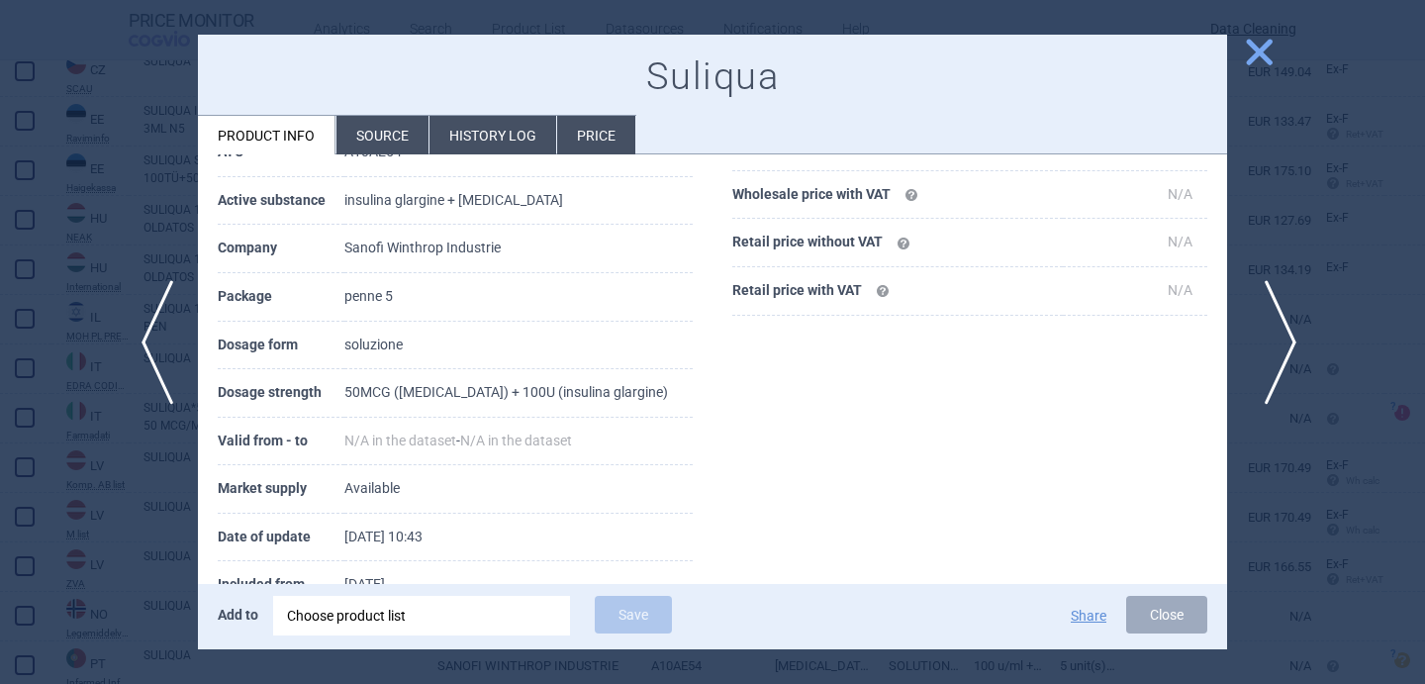
click at [1271, 335] on span "next" at bounding box center [1273, 342] width 45 height 125
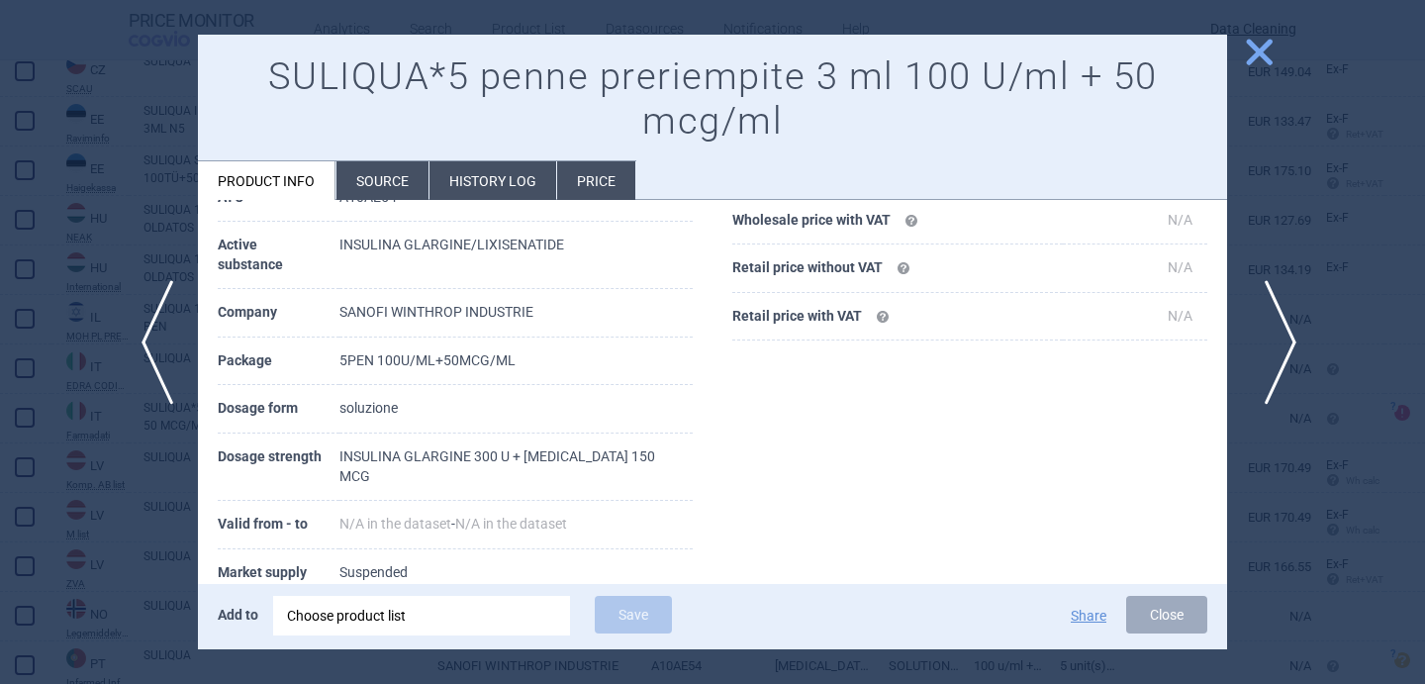
click at [1271, 336] on span "next" at bounding box center [1273, 342] width 45 height 125
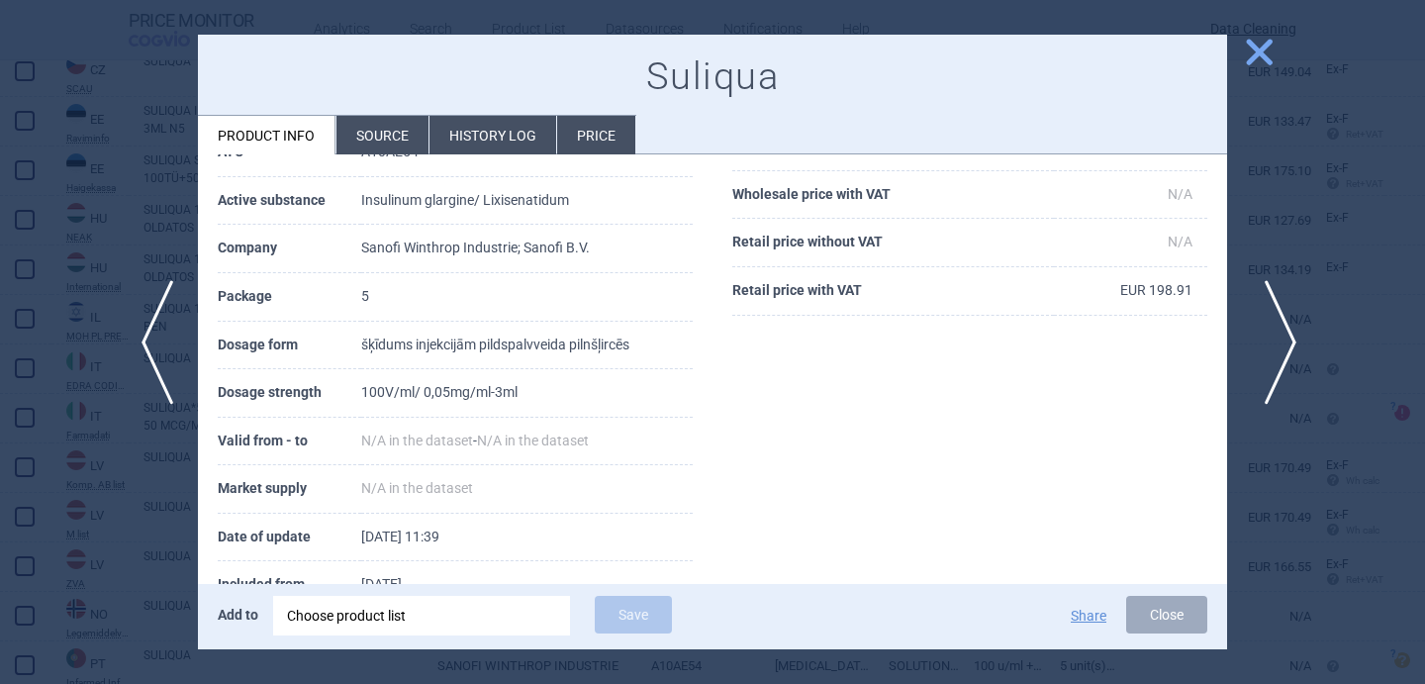
click at [1271, 336] on span "next" at bounding box center [1273, 342] width 45 height 125
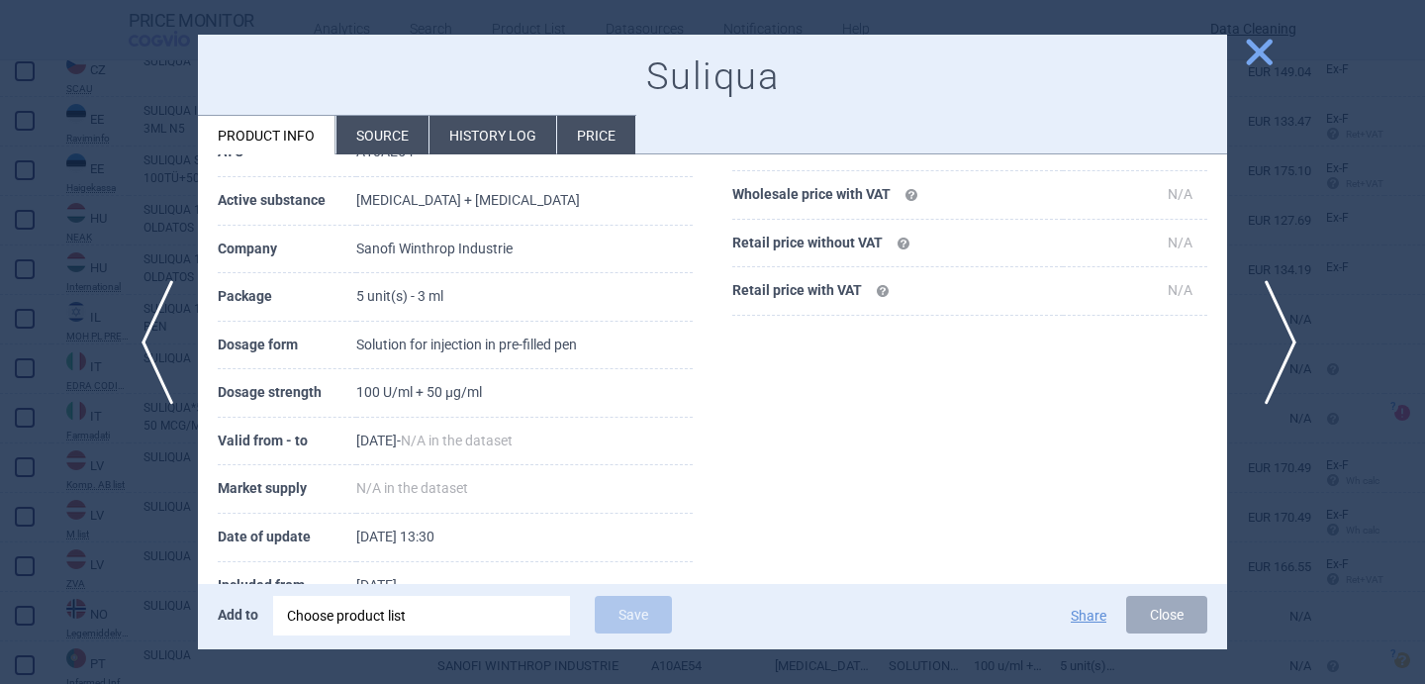
click at [1271, 336] on span "next" at bounding box center [1273, 342] width 45 height 125
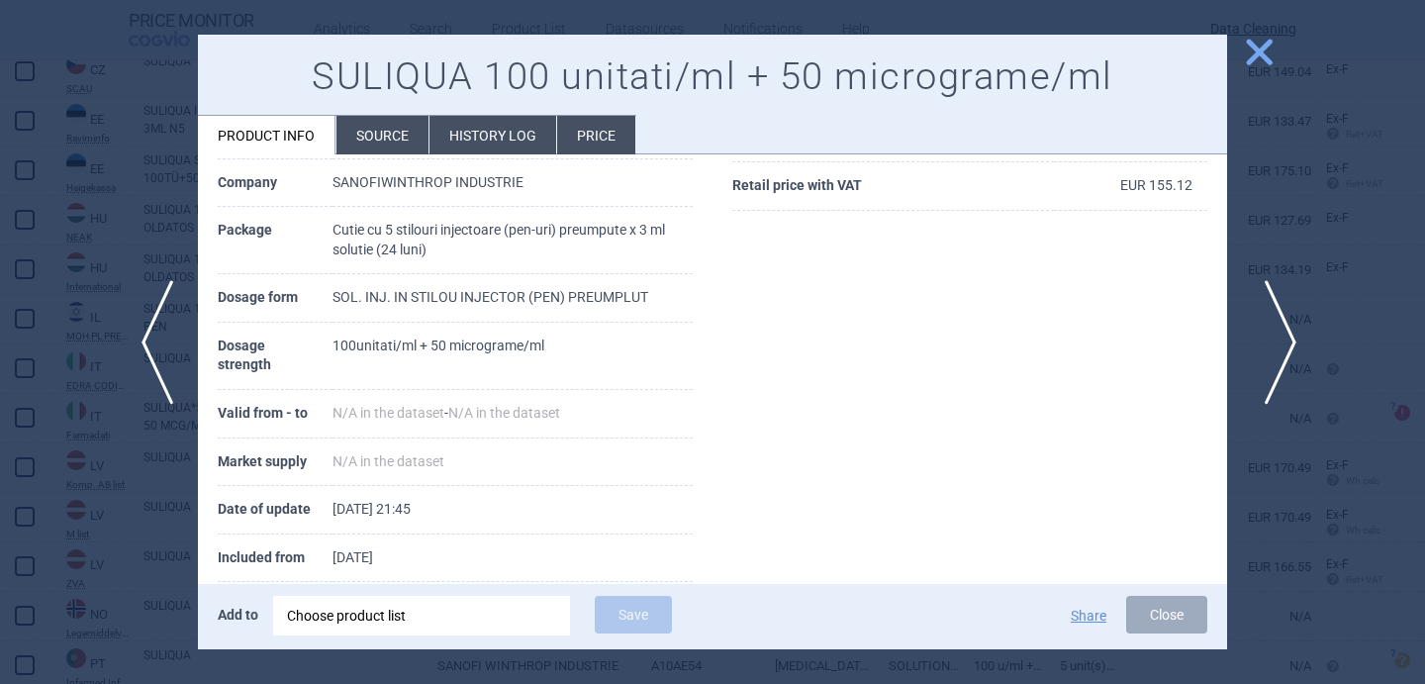
scroll to position [225, 0]
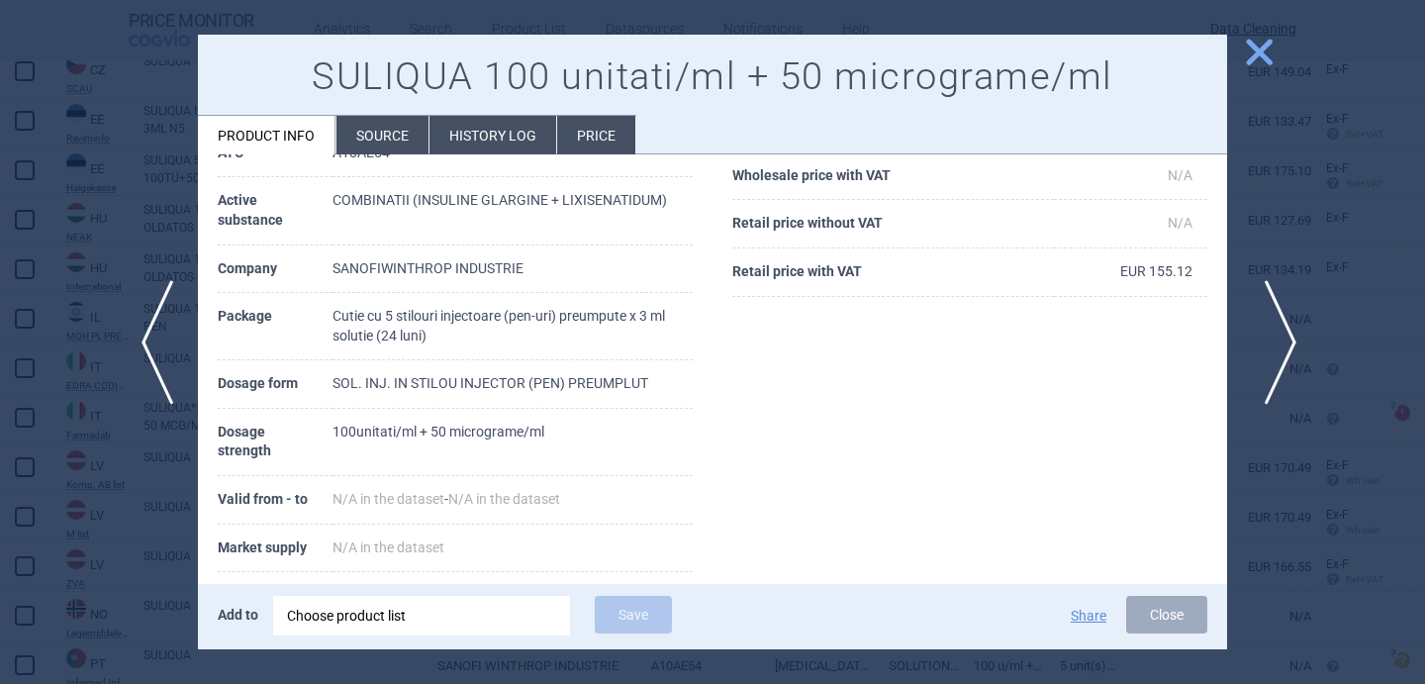
click at [1271, 336] on span "next" at bounding box center [1273, 342] width 45 height 125
click at [1271, 337] on span "next" at bounding box center [1273, 342] width 45 height 125
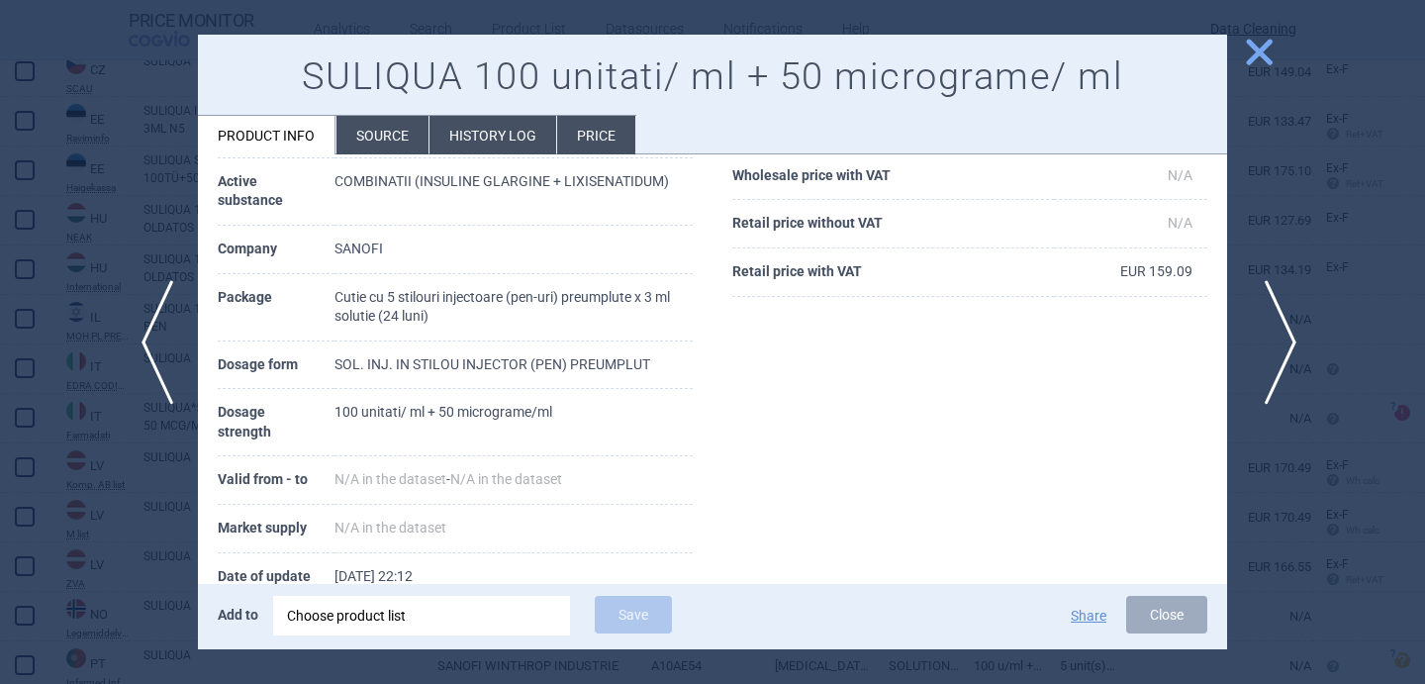
scroll to position [206, 0]
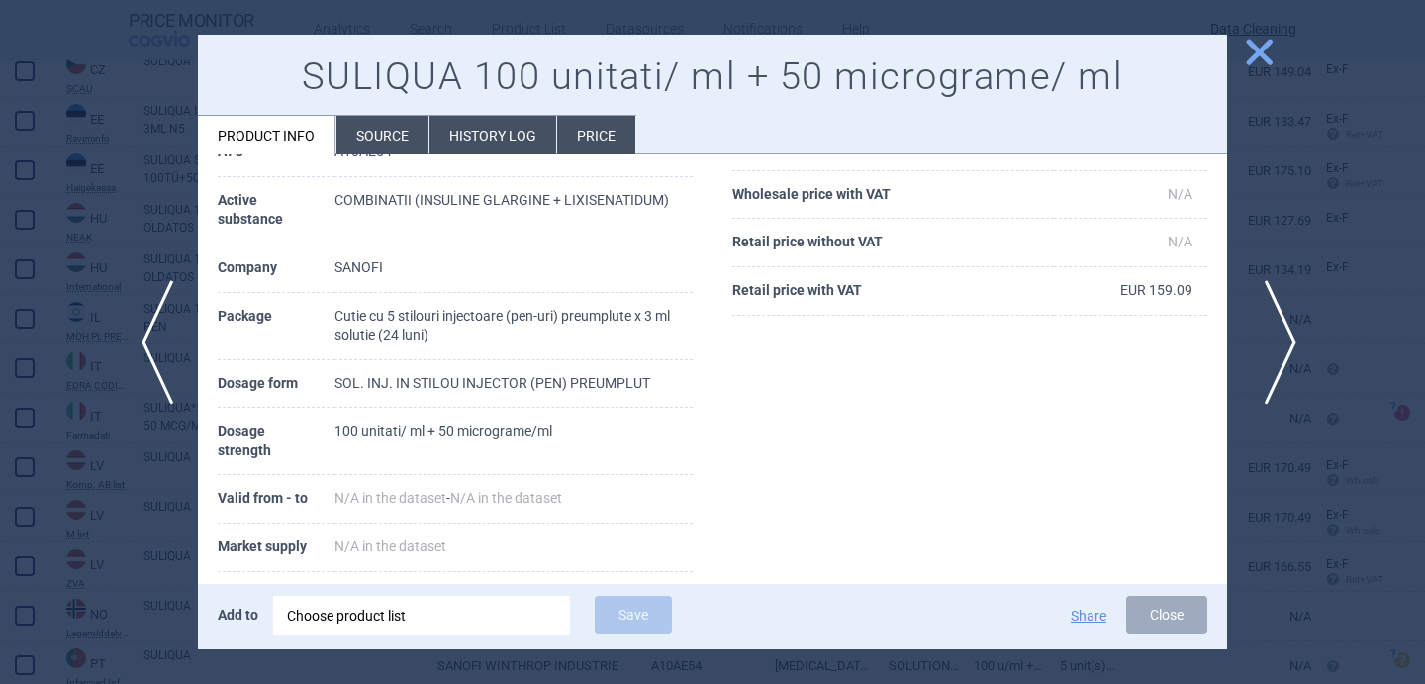
click at [1271, 338] on span "next" at bounding box center [1273, 342] width 45 height 125
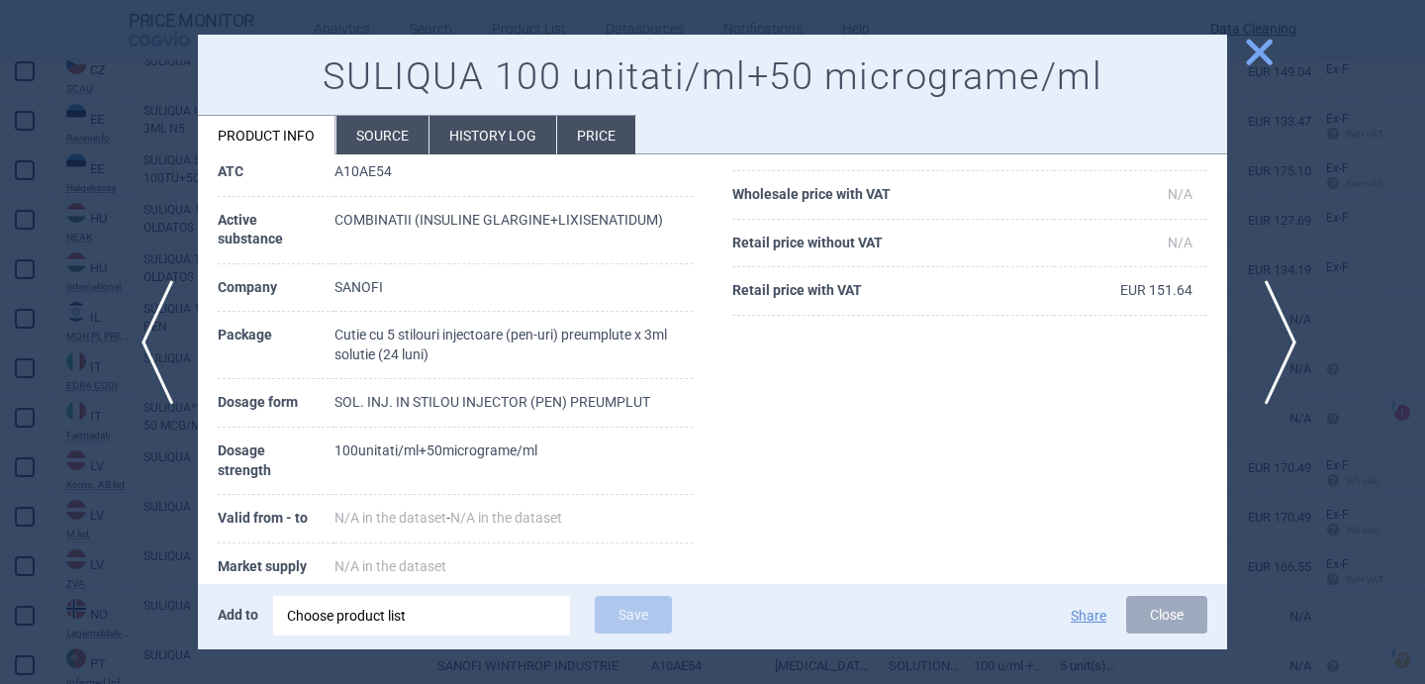
click at [1271, 338] on span "next" at bounding box center [1273, 342] width 45 height 125
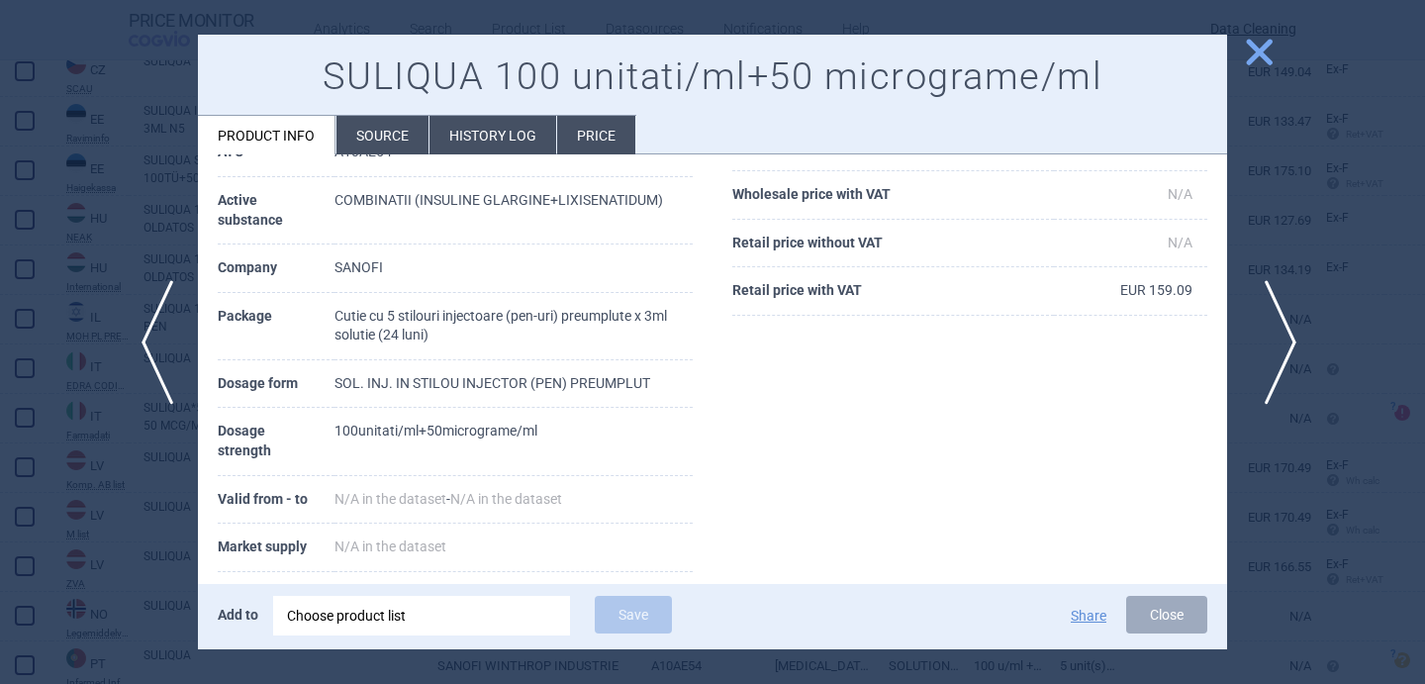
click at [1271, 338] on span "next" at bounding box center [1273, 342] width 45 height 125
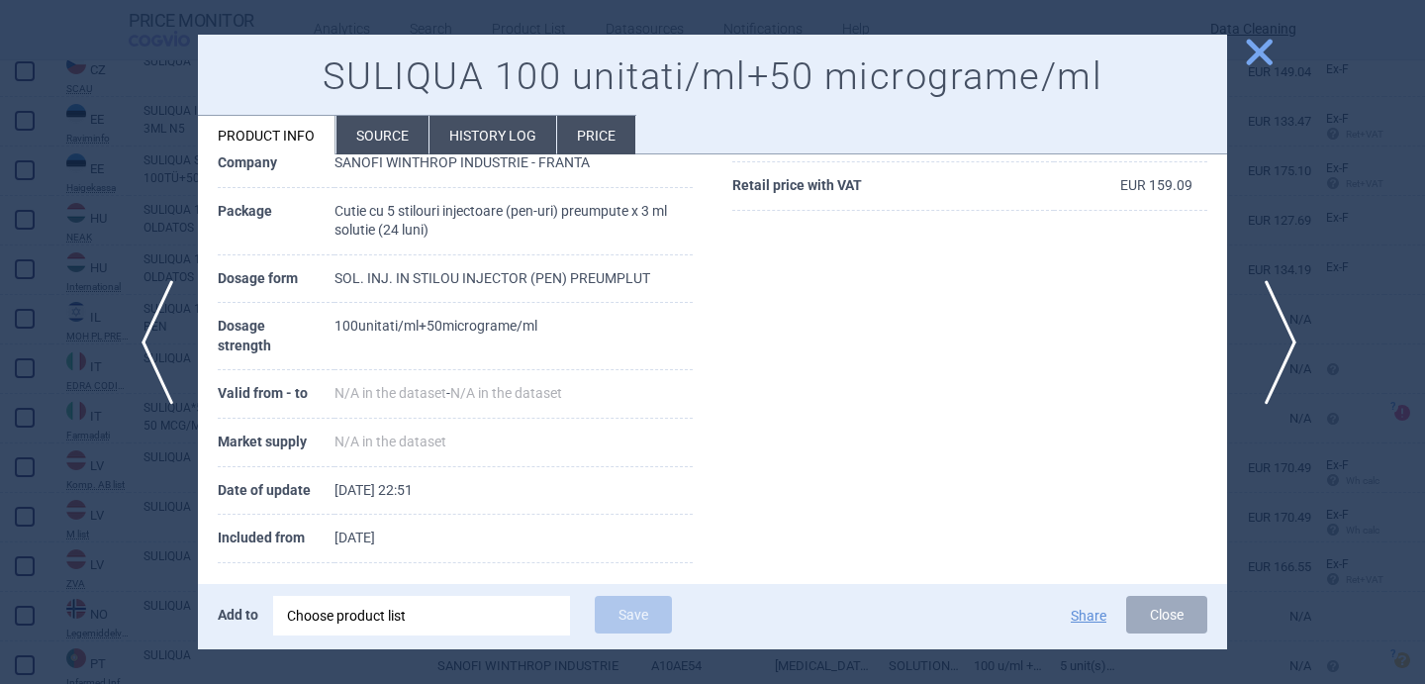
scroll to position [206, 0]
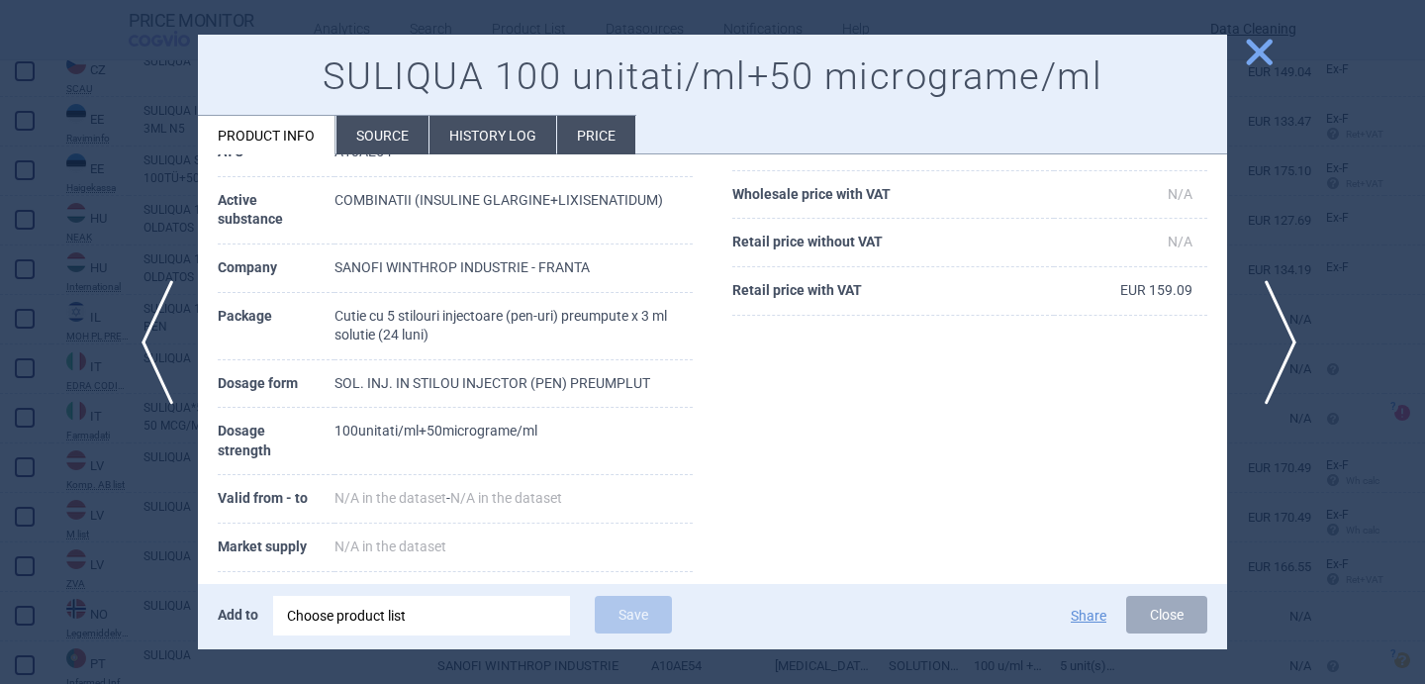
click at [1271, 338] on span "next" at bounding box center [1273, 342] width 45 height 125
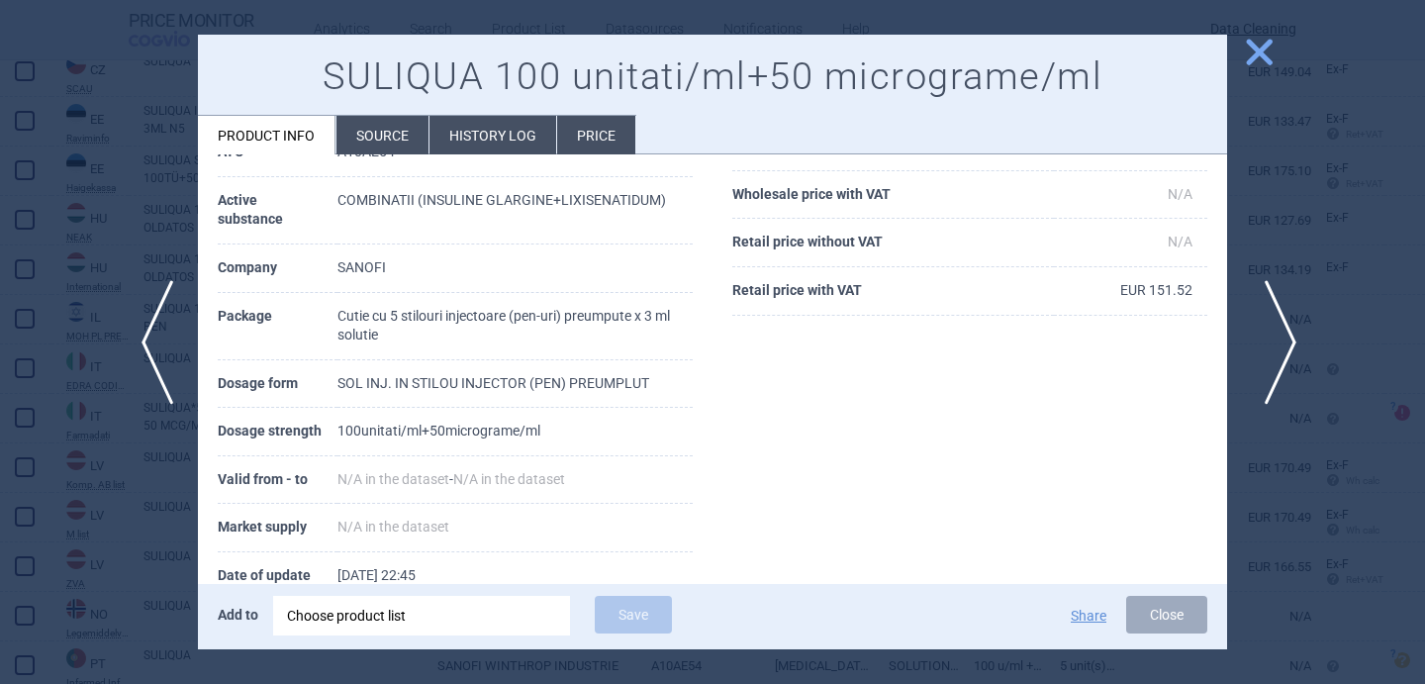
click at [1271, 338] on span "next" at bounding box center [1273, 342] width 45 height 125
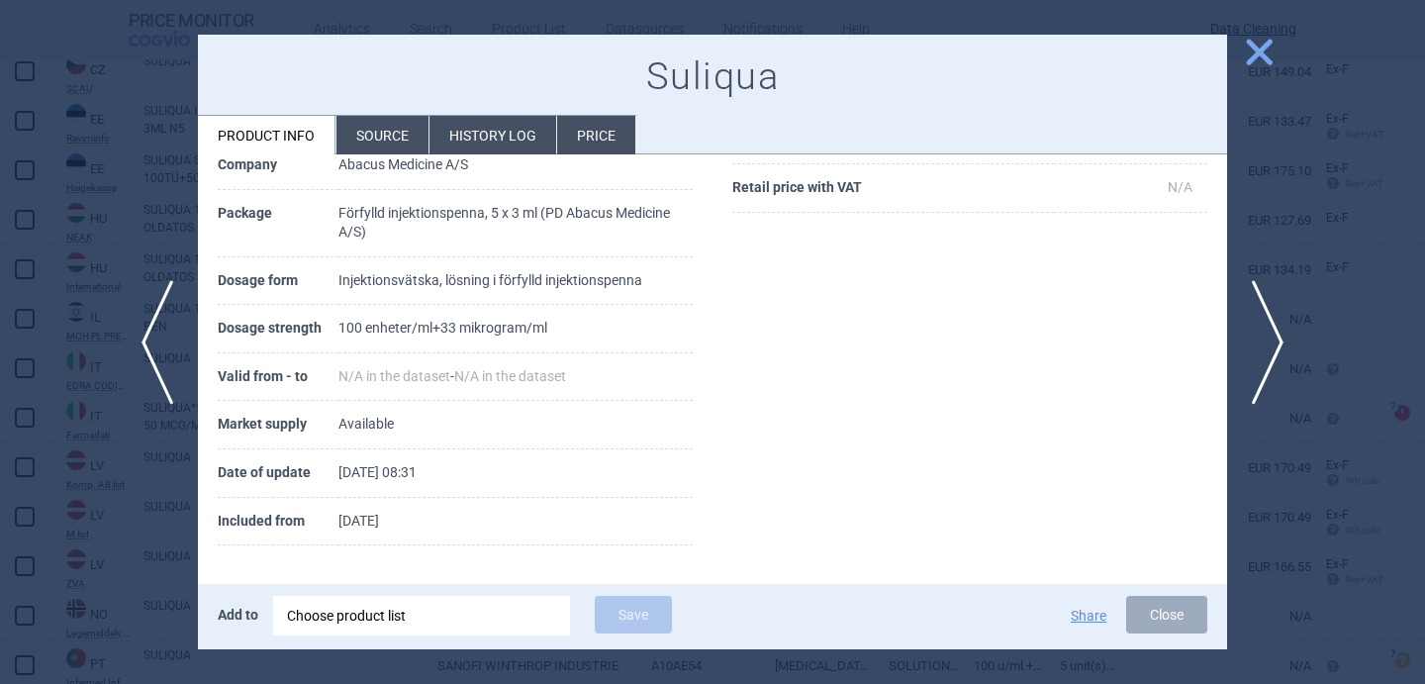
scroll to position [304, 0]
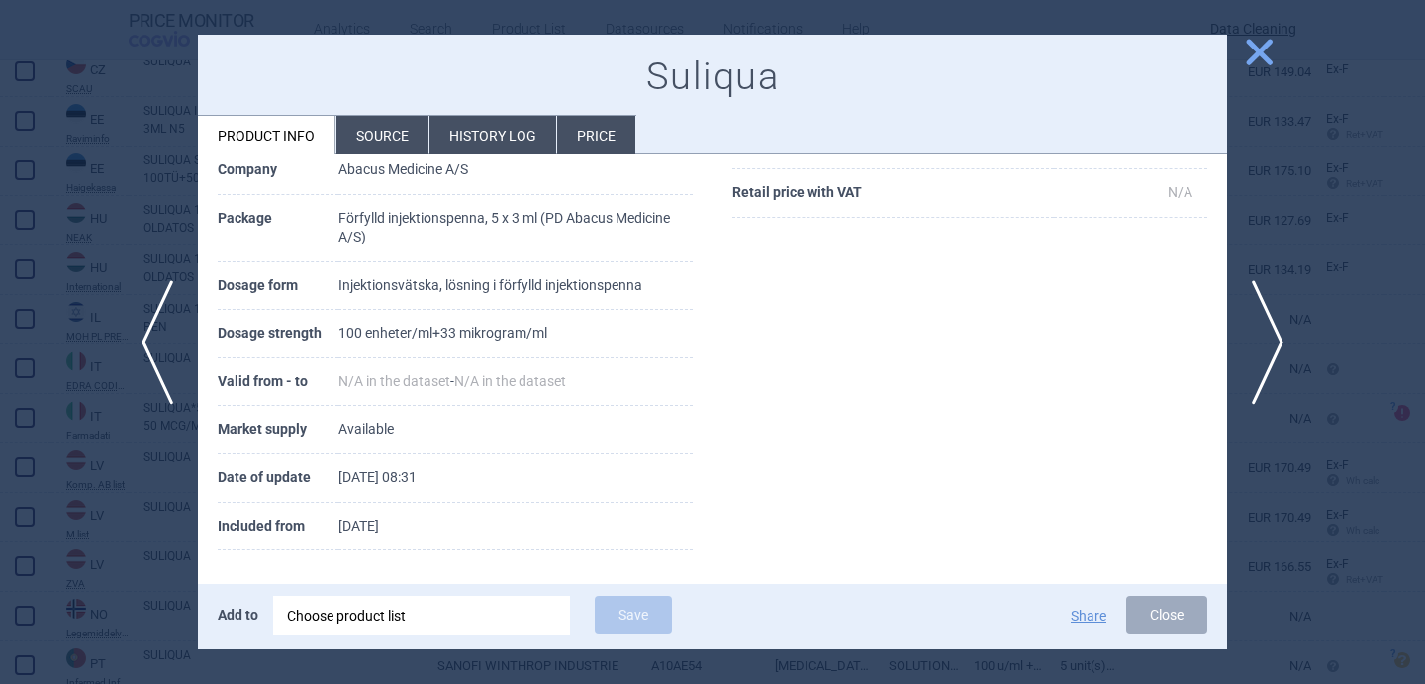
click at [166, 511] on div at bounding box center [712, 342] width 1425 height 684
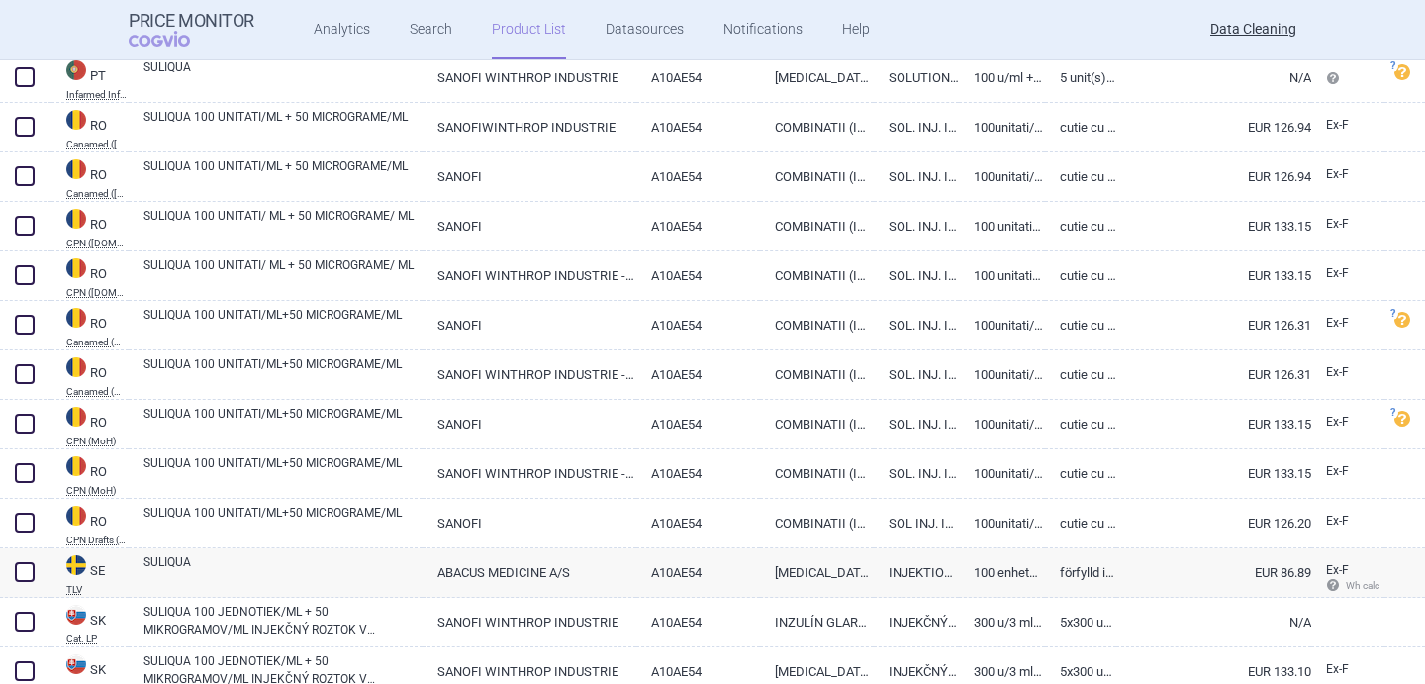
scroll to position [1224, 0]
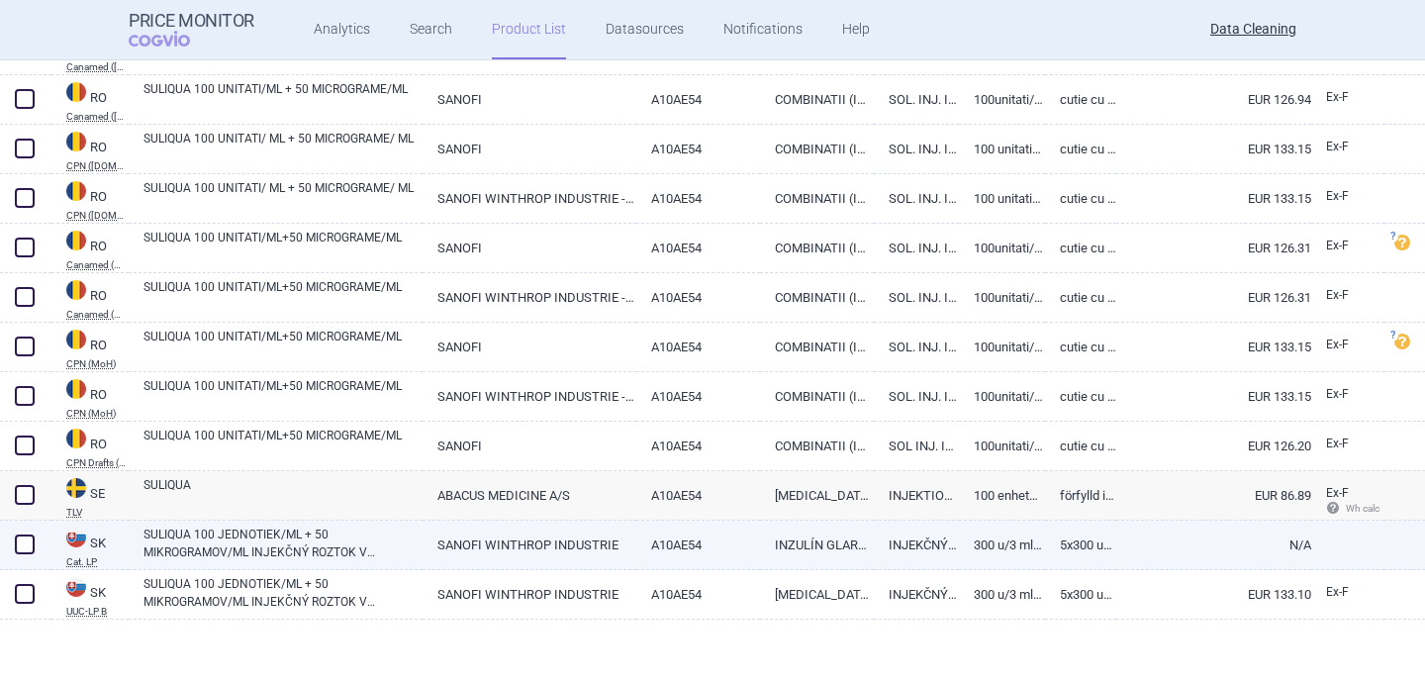
click at [238, 543] on link "SULIQUA 100 JEDNOTIEK/ML + 50 MIKROGRAMOV/ML INJEKČNÝ ROZTOK V NAPLNENOM PERE" at bounding box center [282, 543] width 279 height 36
select select "EUR"
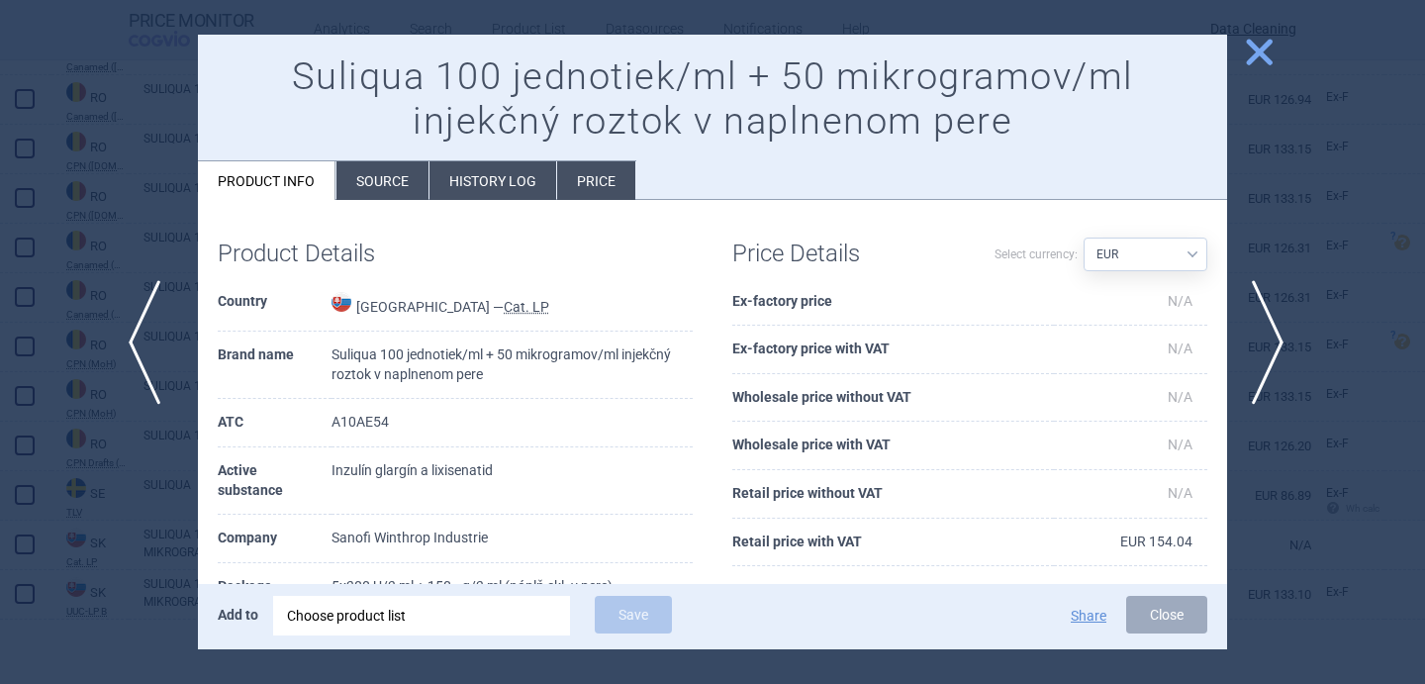
click at [155, 340] on span "previous" at bounding box center [151, 342] width 45 height 125
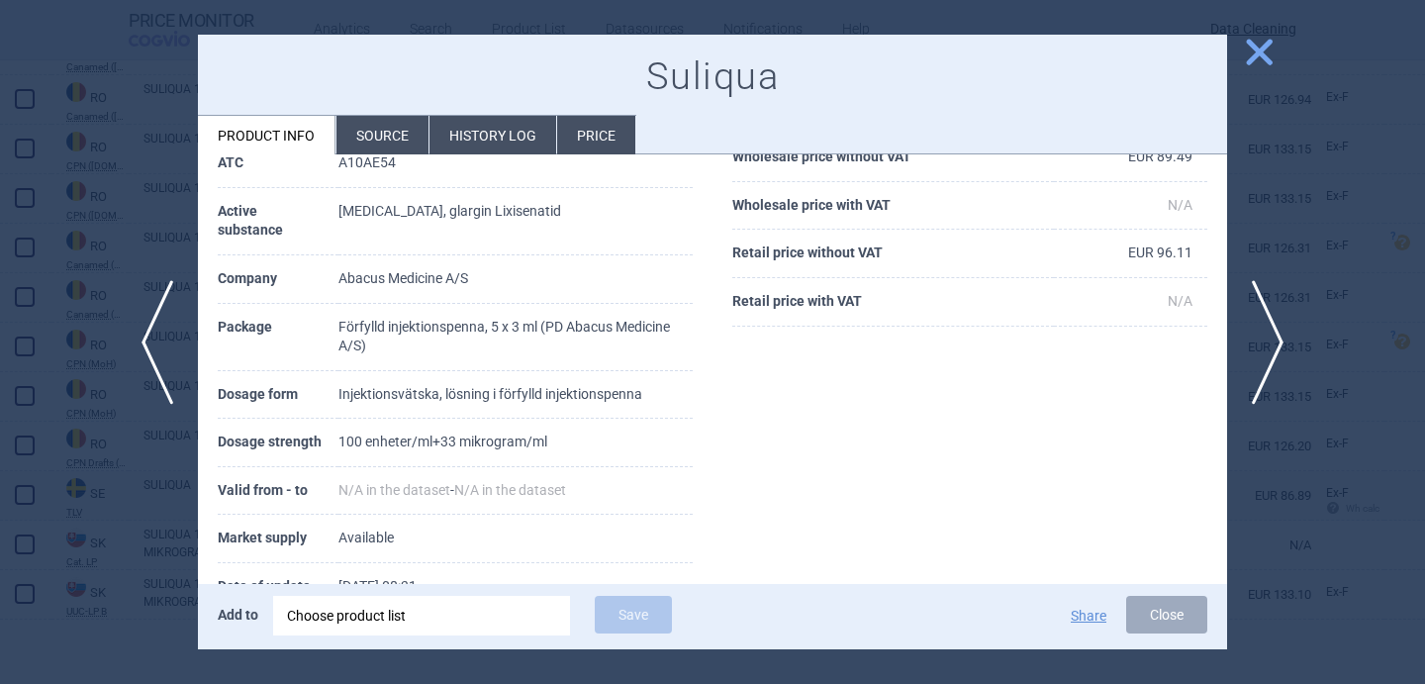
scroll to position [212, 0]
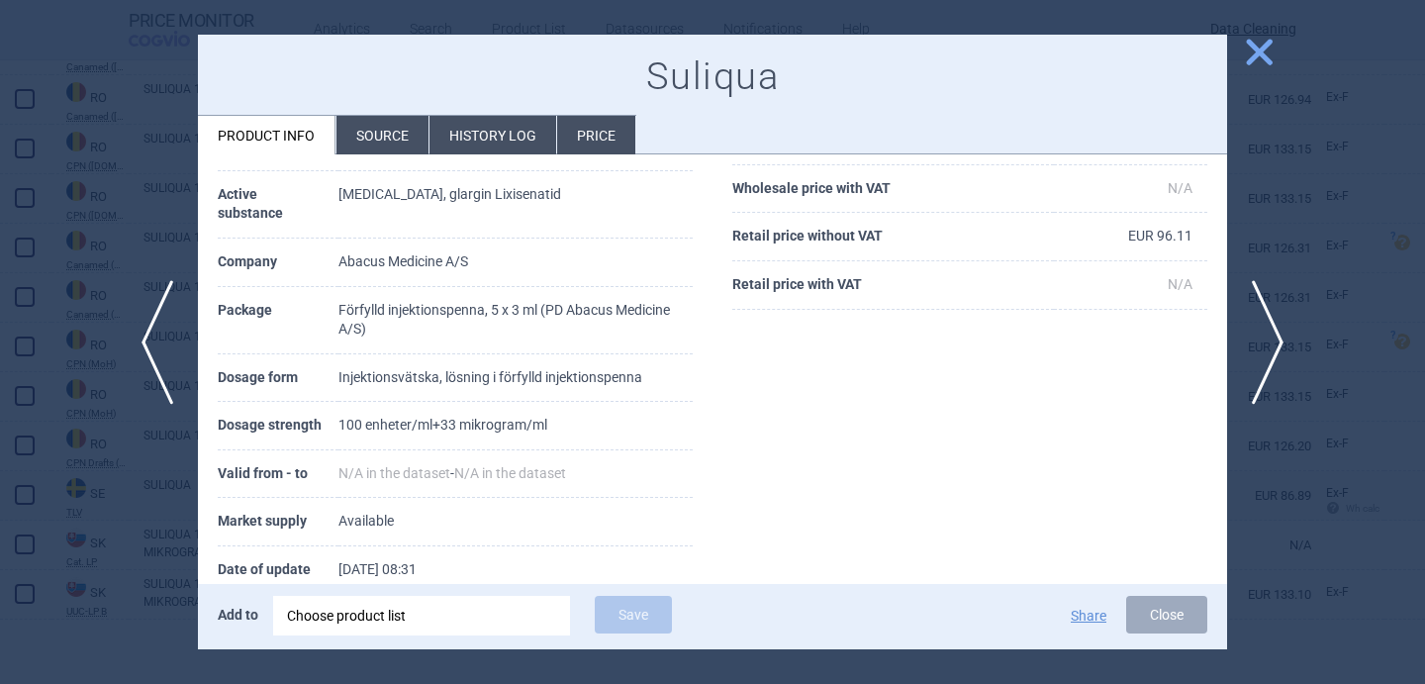
click at [477, 612] on div "Choose product list" at bounding box center [421, 616] width 269 height 40
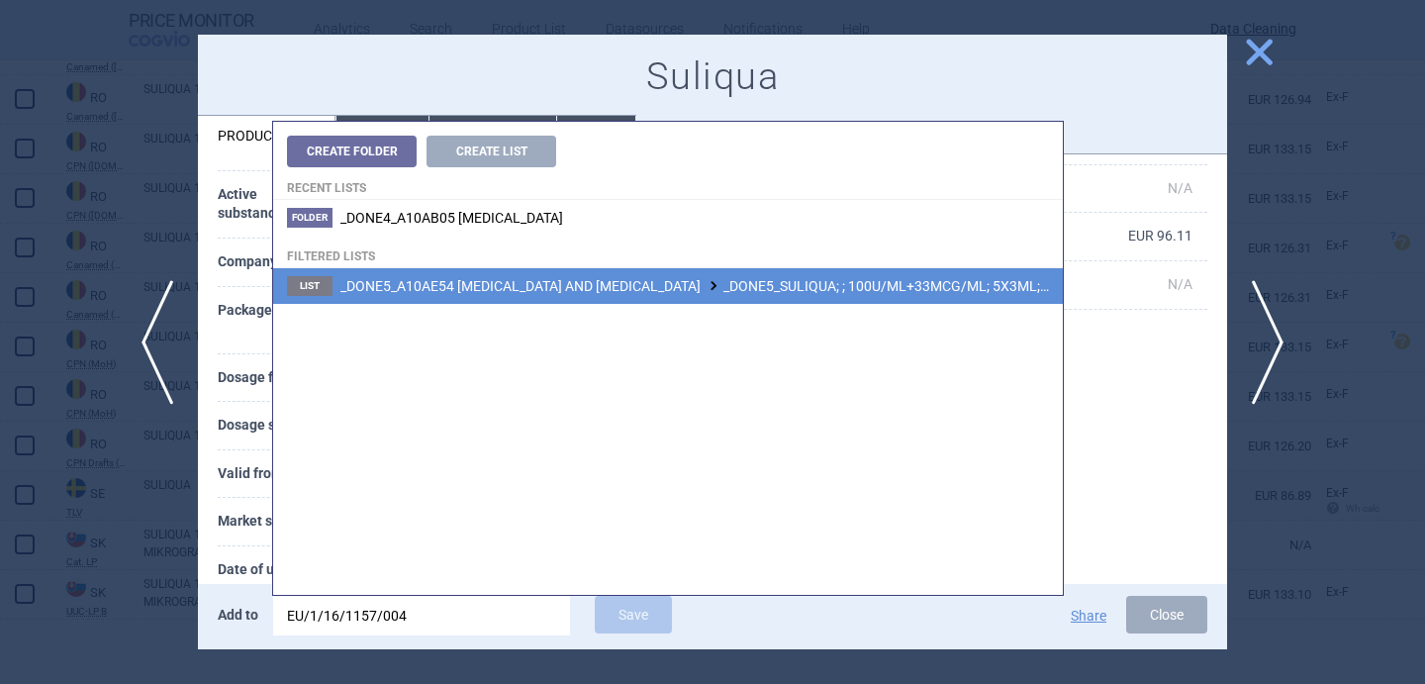
type input "EU/1/16/1157/004"
click at [672, 291] on span "_DONE5_A10AE54 INSULIN GLARGINE AND LIXISENATIDE _DONE5_SULIQUA; ; 100U/ML+33MC…" at bounding box center [795, 286] width 910 height 16
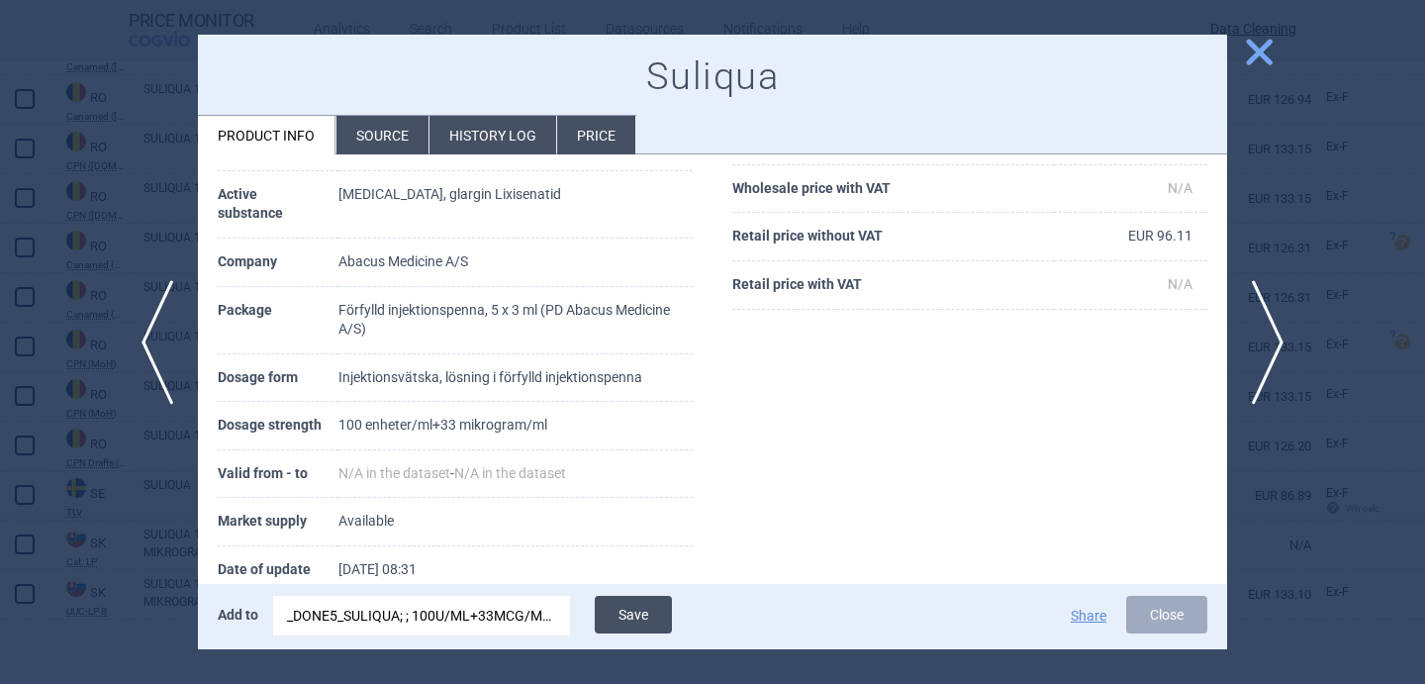
click at [635, 603] on button "Save" at bounding box center [633, 615] width 77 height 38
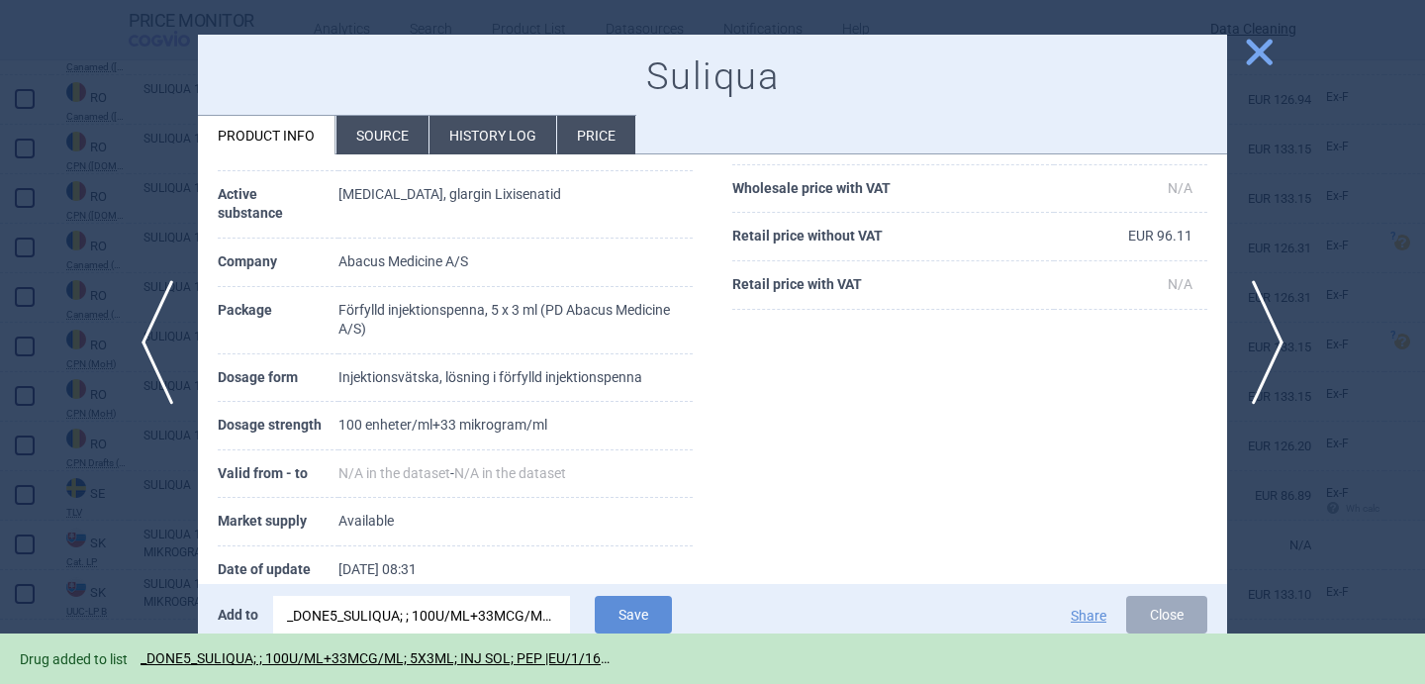
click at [146, 526] on div at bounding box center [712, 342] width 1425 height 684
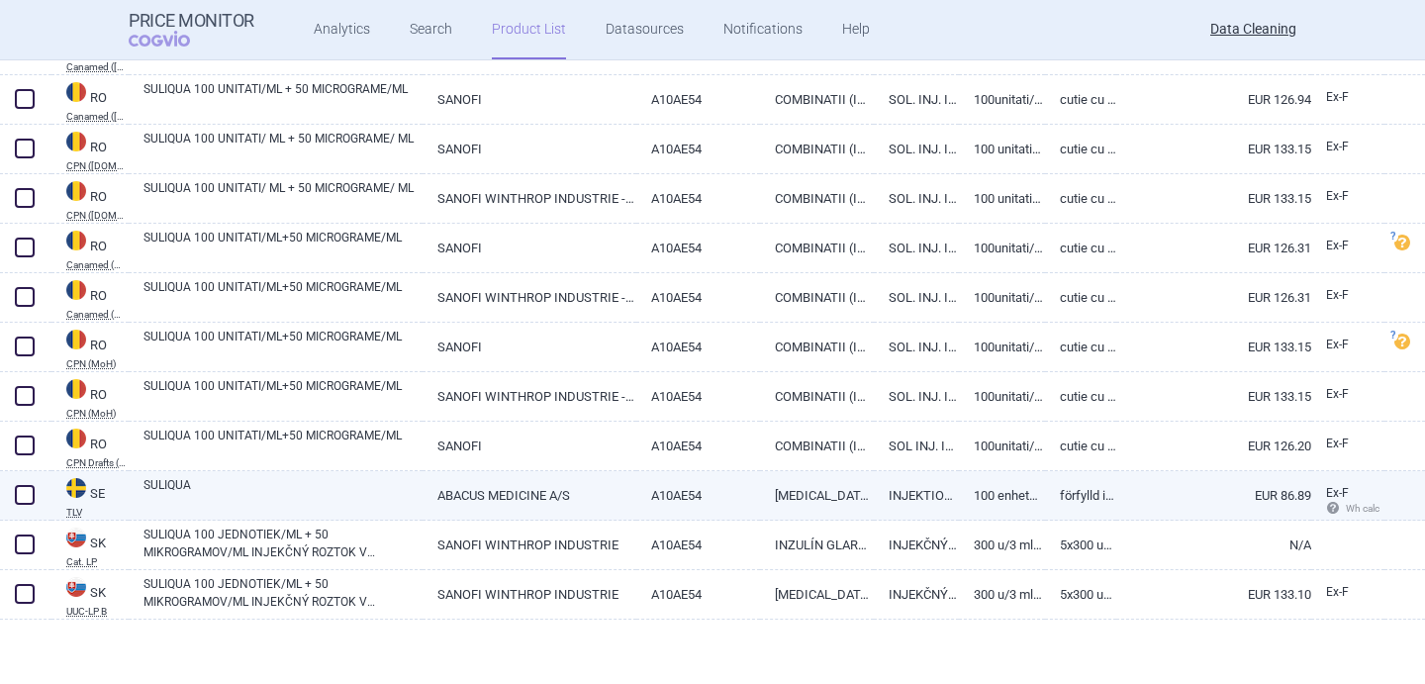
click at [28, 495] on span at bounding box center [25, 495] width 20 height 20
checkbox input "true"
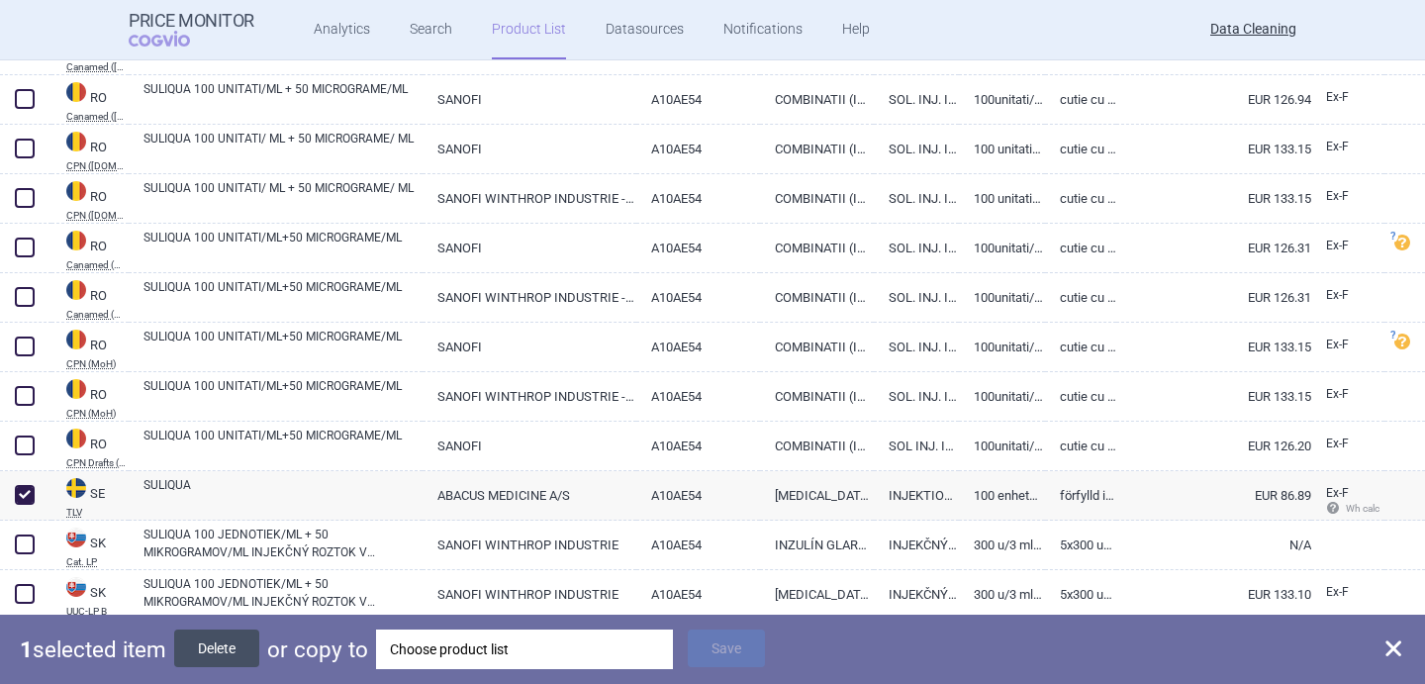
click at [241, 655] on button "Delete" at bounding box center [216, 648] width 85 height 38
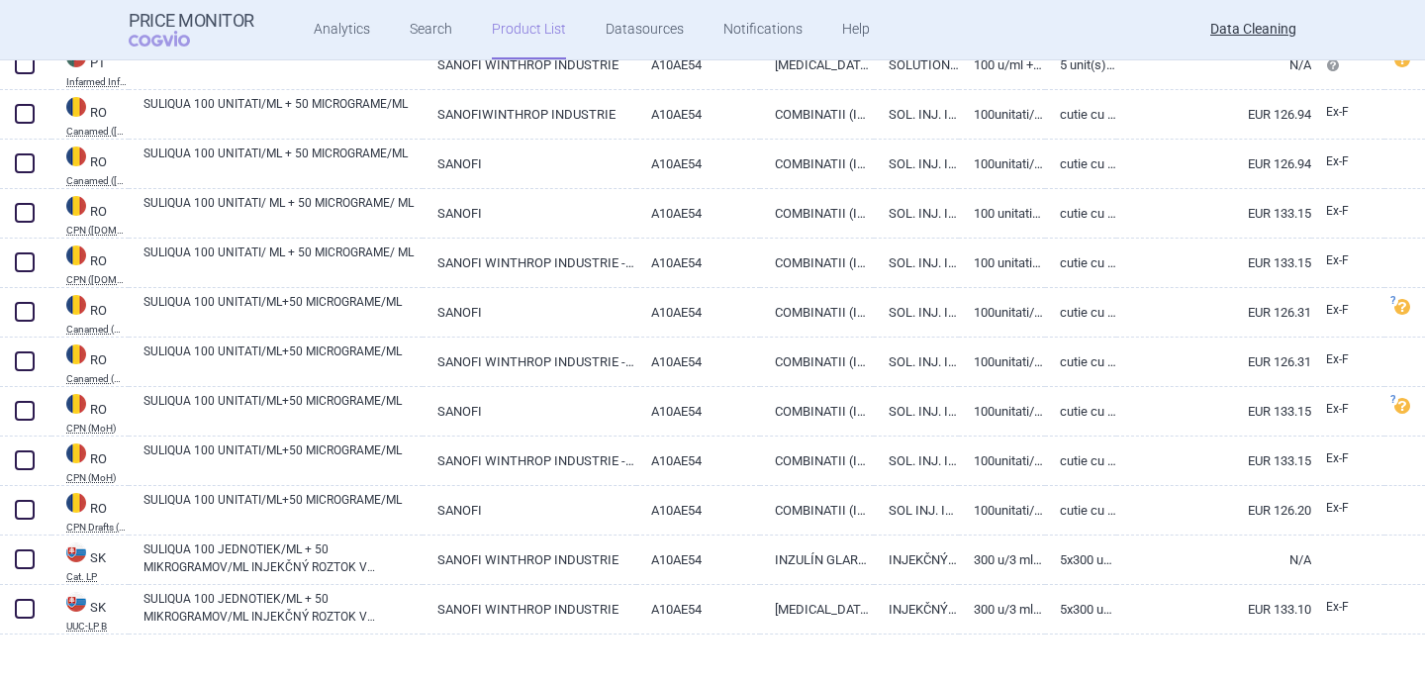
scroll to position [1159, 0]
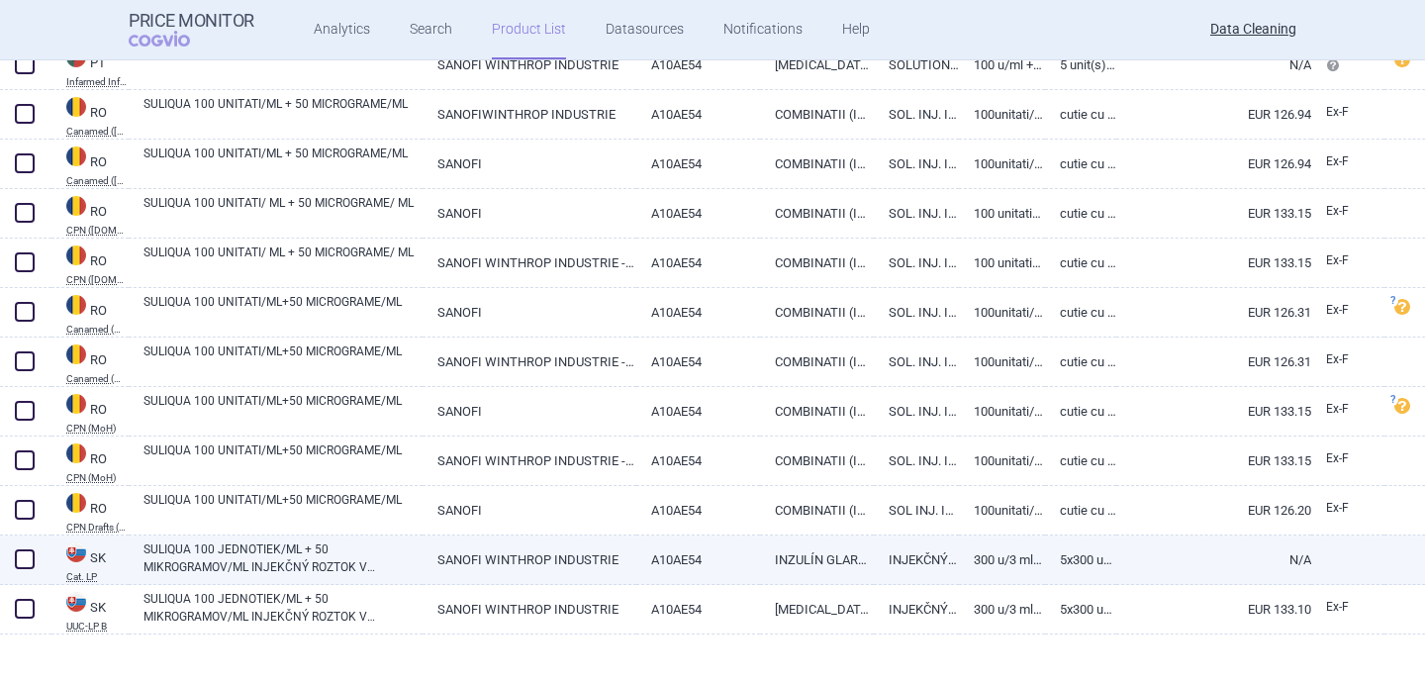
click at [290, 549] on link "SULIQUA 100 JEDNOTIEK/ML + 50 MIKROGRAMOV/ML INJEKČNÝ ROZTOK V NAPLNENOM PERE" at bounding box center [282, 558] width 279 height 36
select select "EUR"
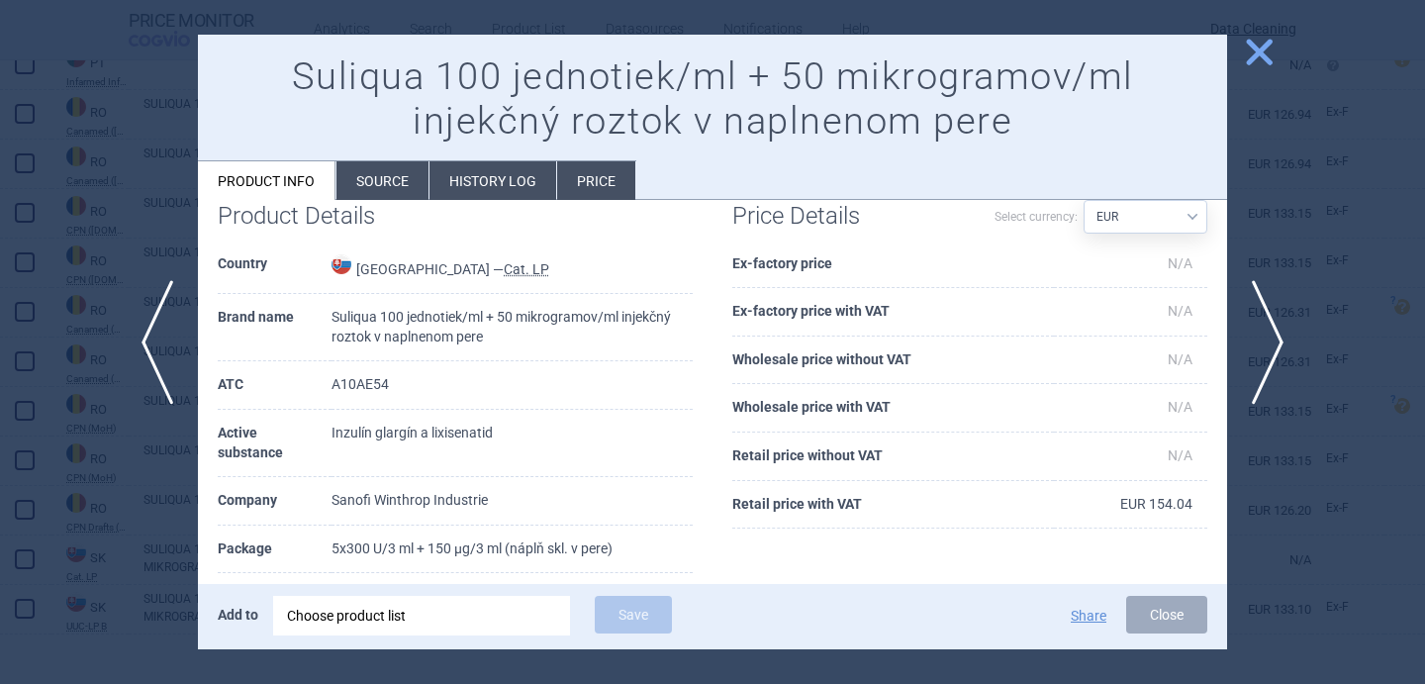
scroll to position [62, 0]
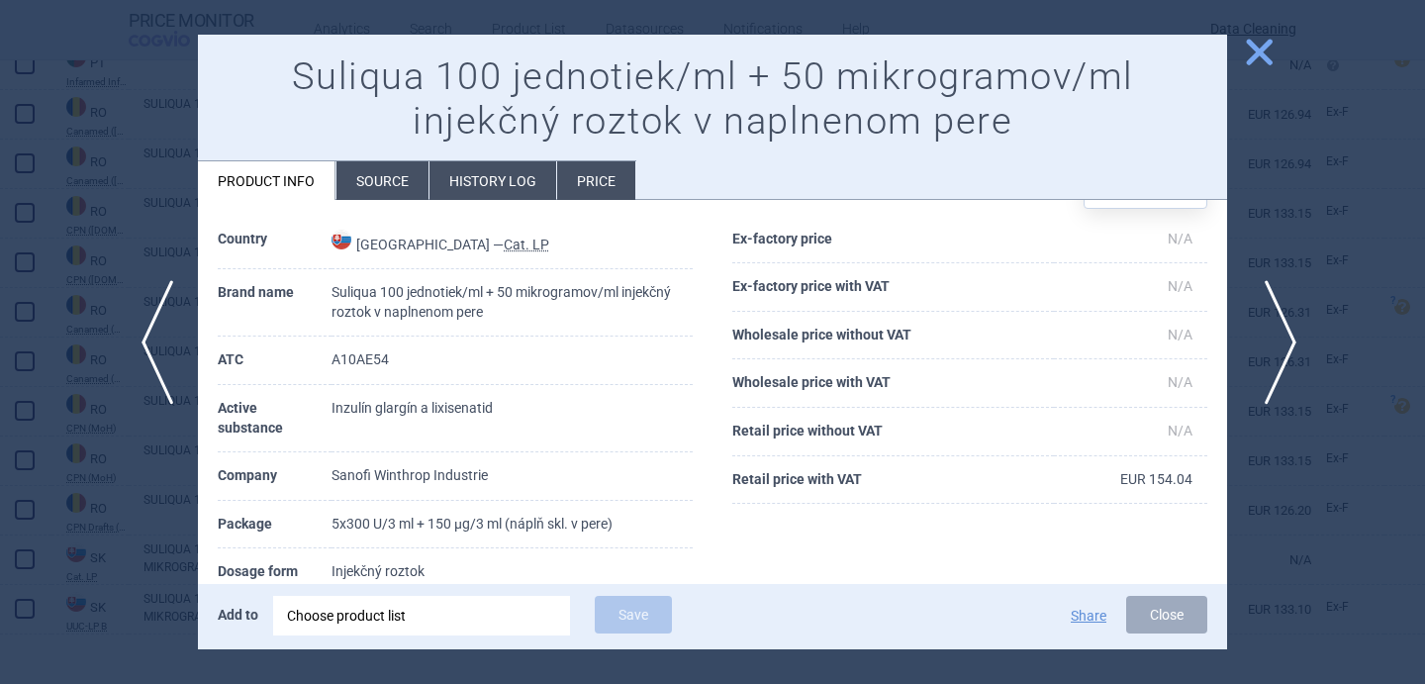
click at [1274, 329] on span "next" at bounding box center [1273, 342] width 45 height 125
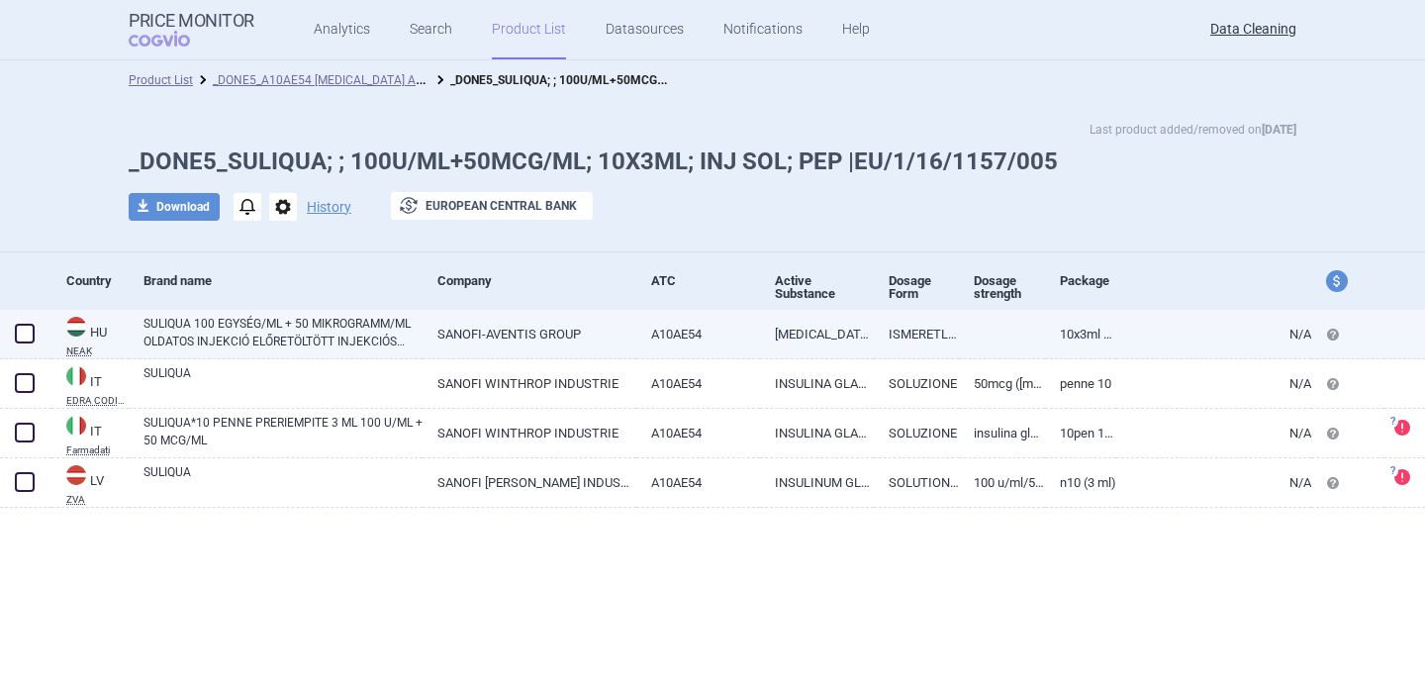
click at [335, 342] on link "SULIQUA 100 EGYSÉG/ML + 50 MIKROGRAMM/ML OLDATOS INJEKCIÓ ELŐRETÖLTÖTT INJEKCIÓ…" at bounding box center [282, 333] width 279 height 36
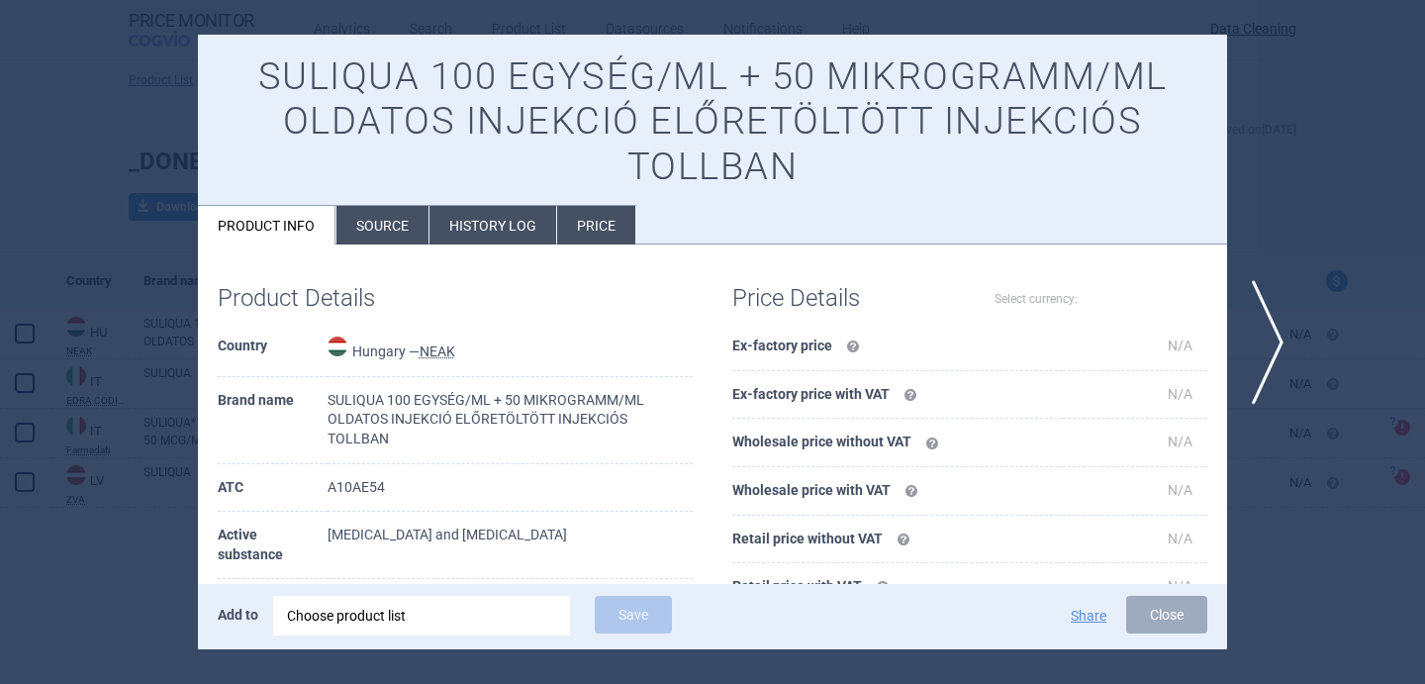
select select "EUR"
click at [400, 231] on li "Source" at bounding box center [382, 225] width 92 height 39
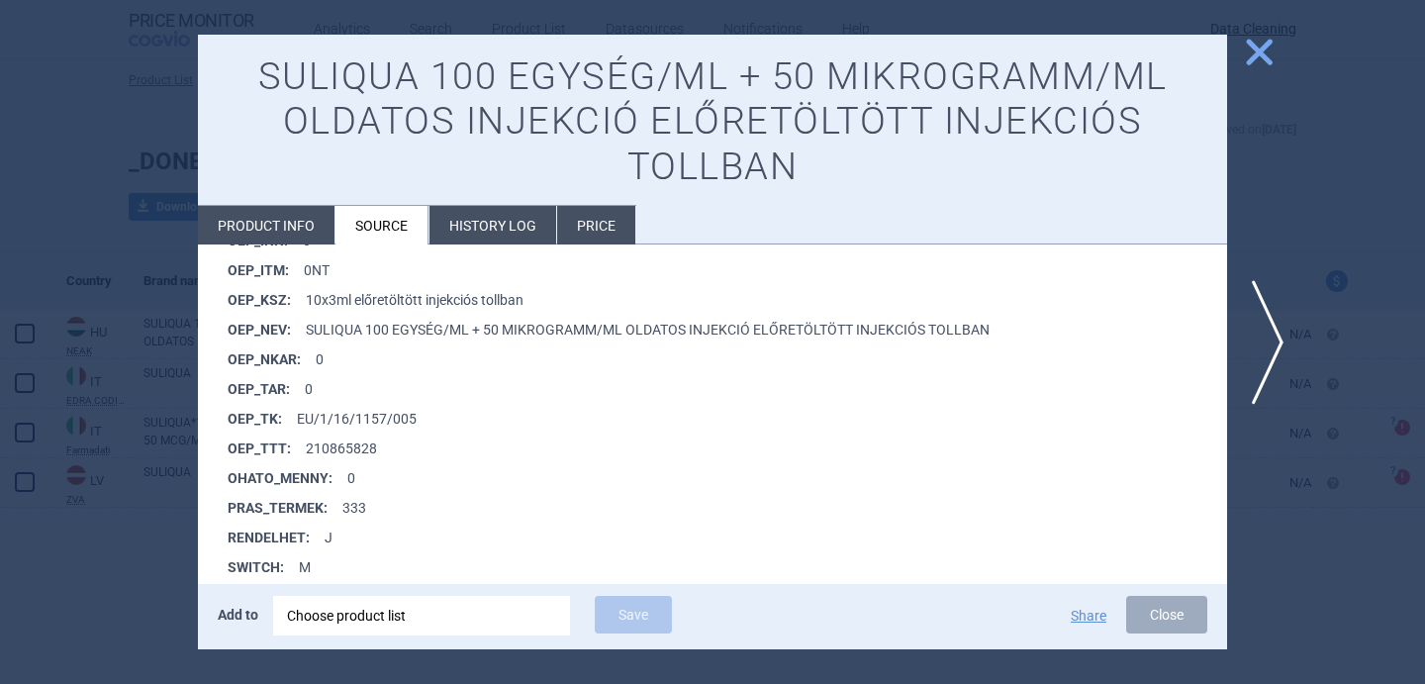
scroll to position [1627, 0]
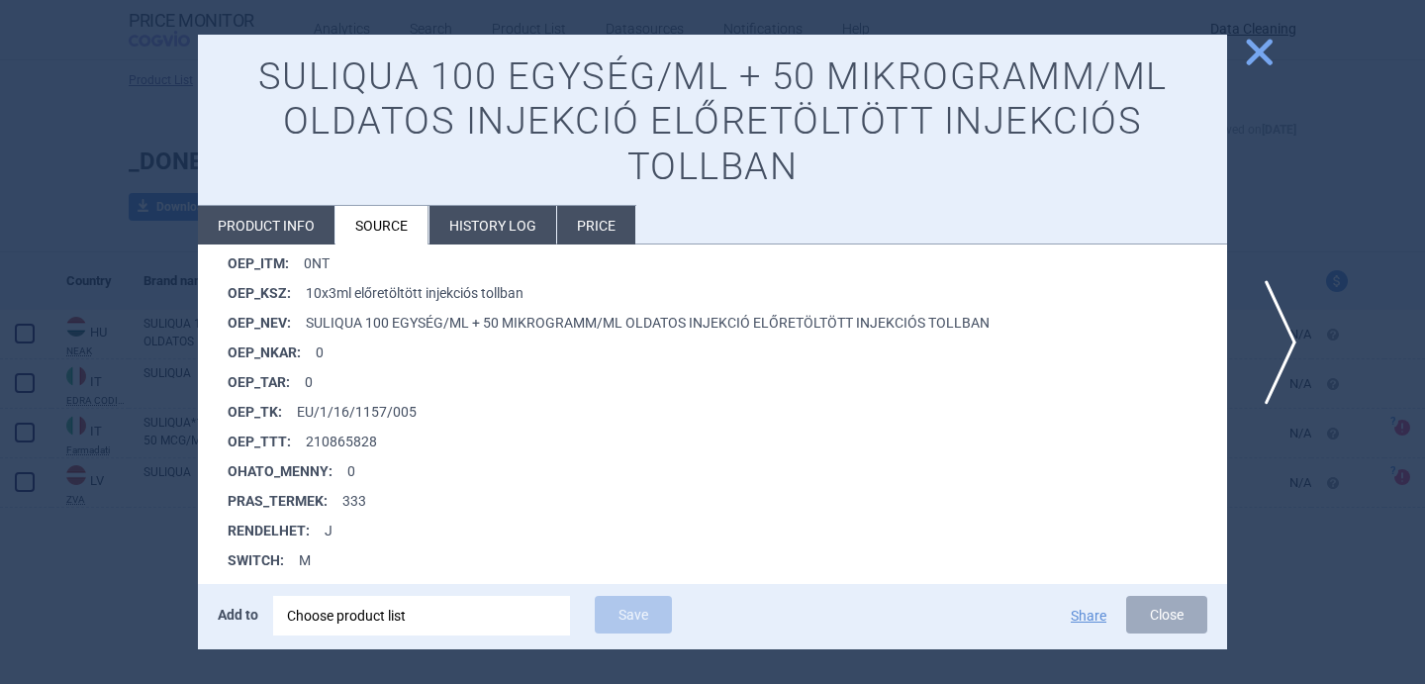
click at [1282, 335] on span "next" at bounding box center [1273, 342] width 45 height 125
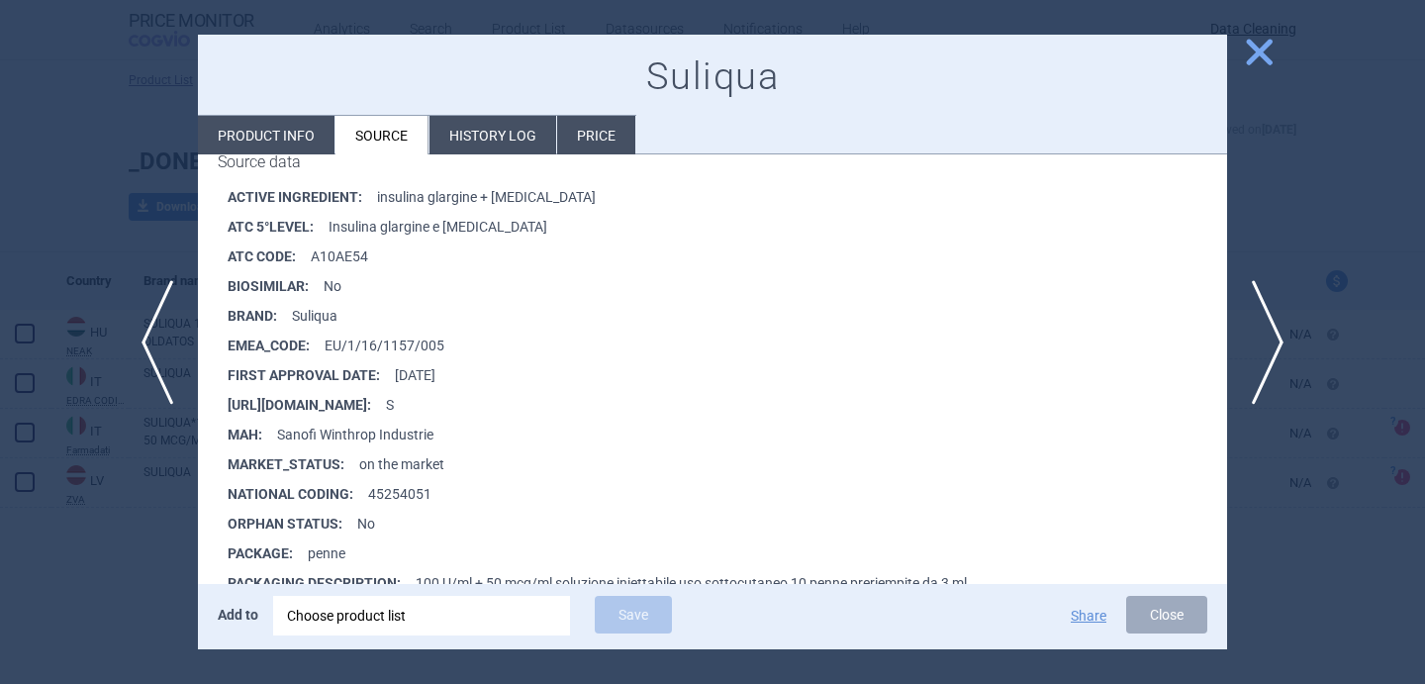
scroll to position [306, 0]
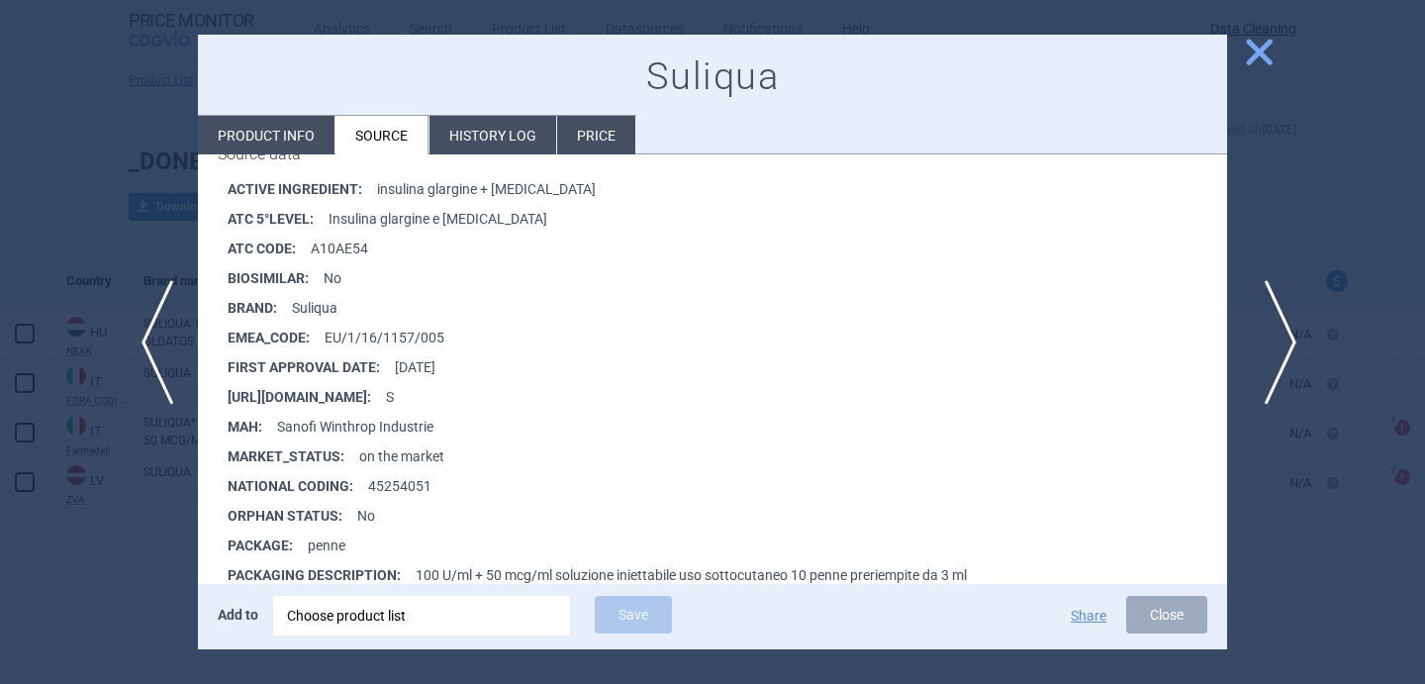
click at [1283, 341] on span "next" at bounding box center [1273, 342] width 45 height 125
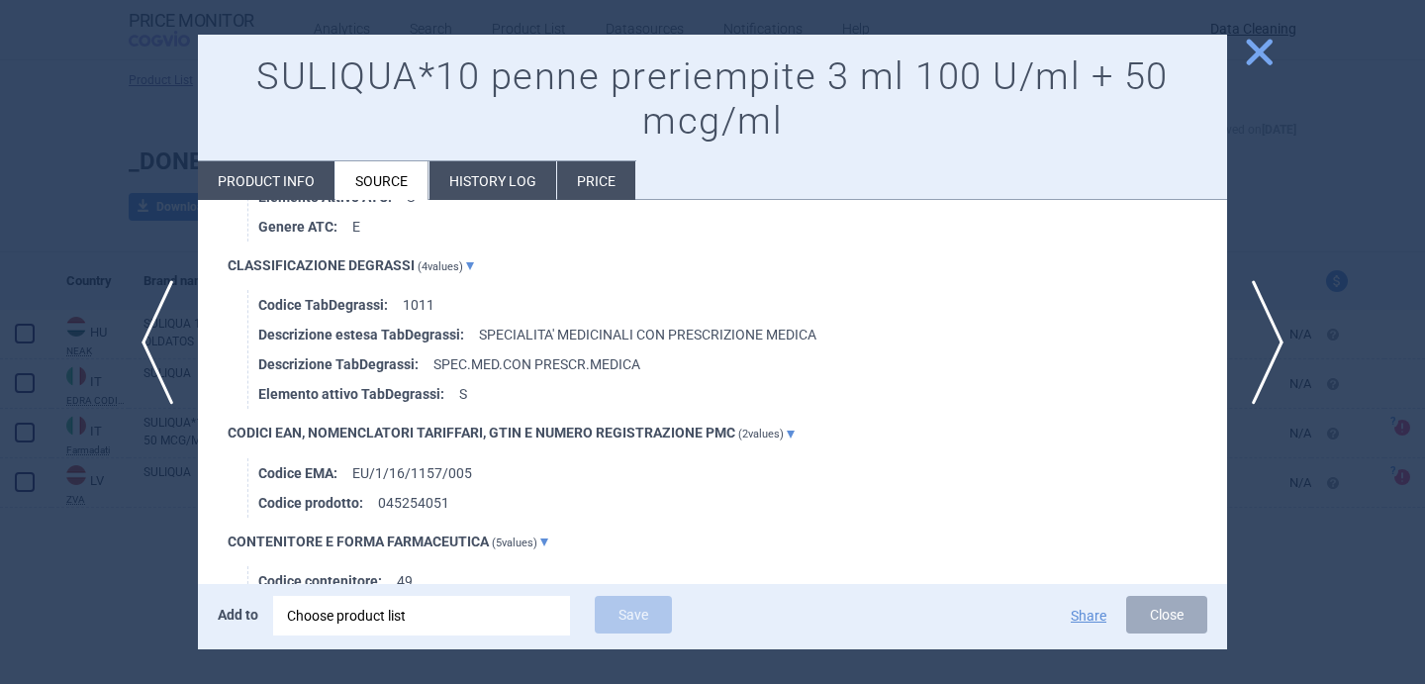
scroll to position [1386, 0]
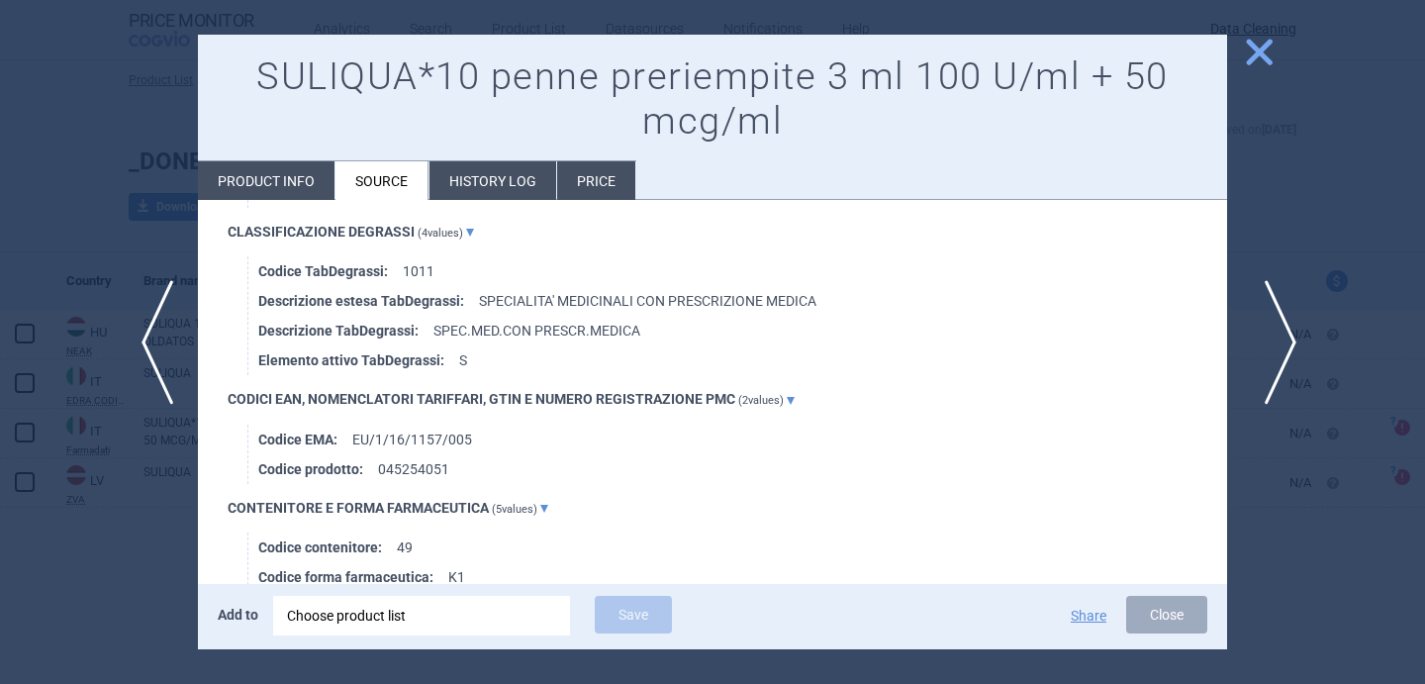
click at [1266, 331] on span "next" at bounding box center [1273, 342] width 45 height 125
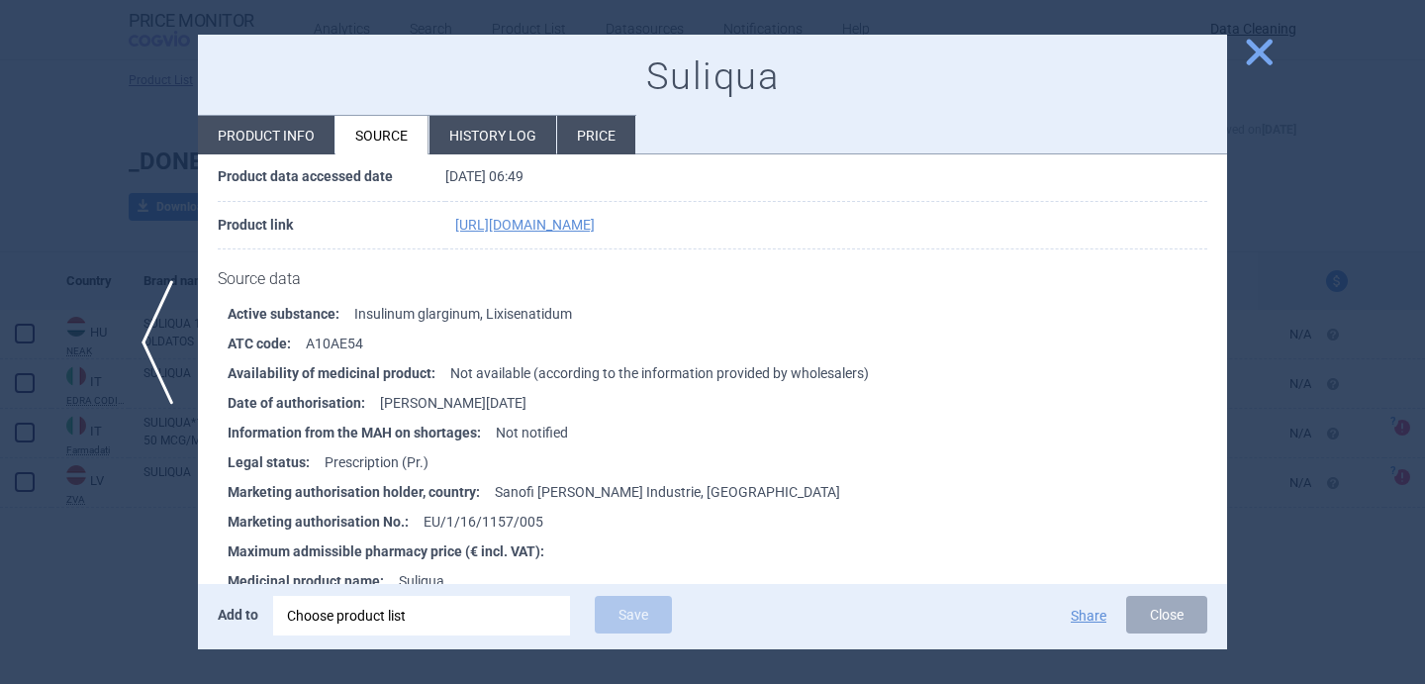
scroll to position [185, 0]
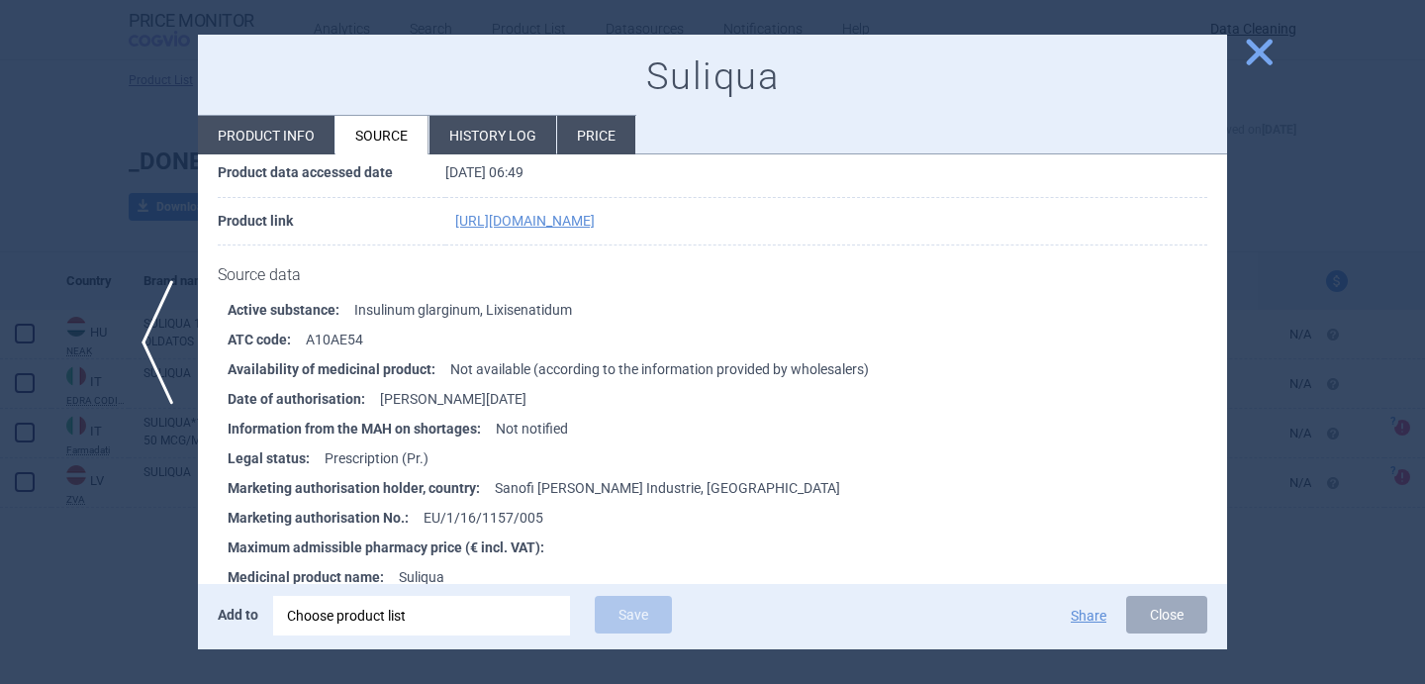
click at [153, 590] on div at bounding box center [712, 342] width 1425 height 684
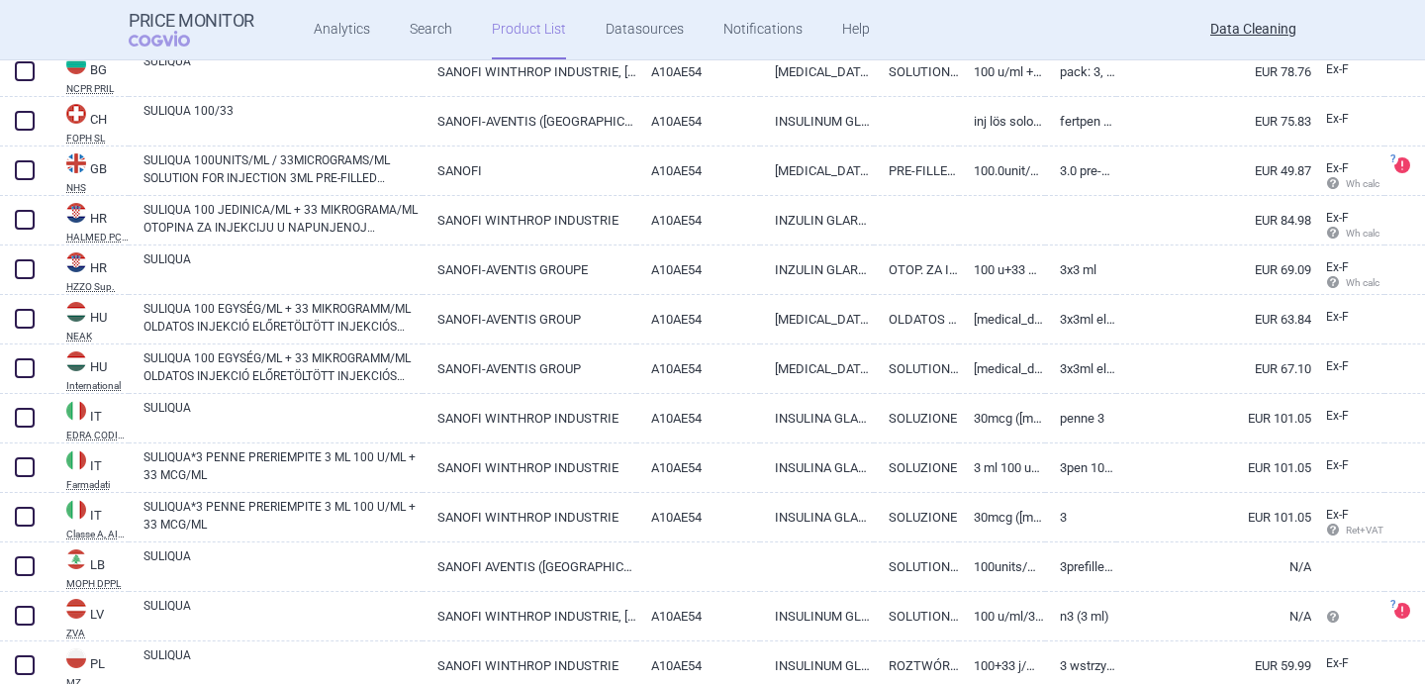
scroll to position [493, 0]
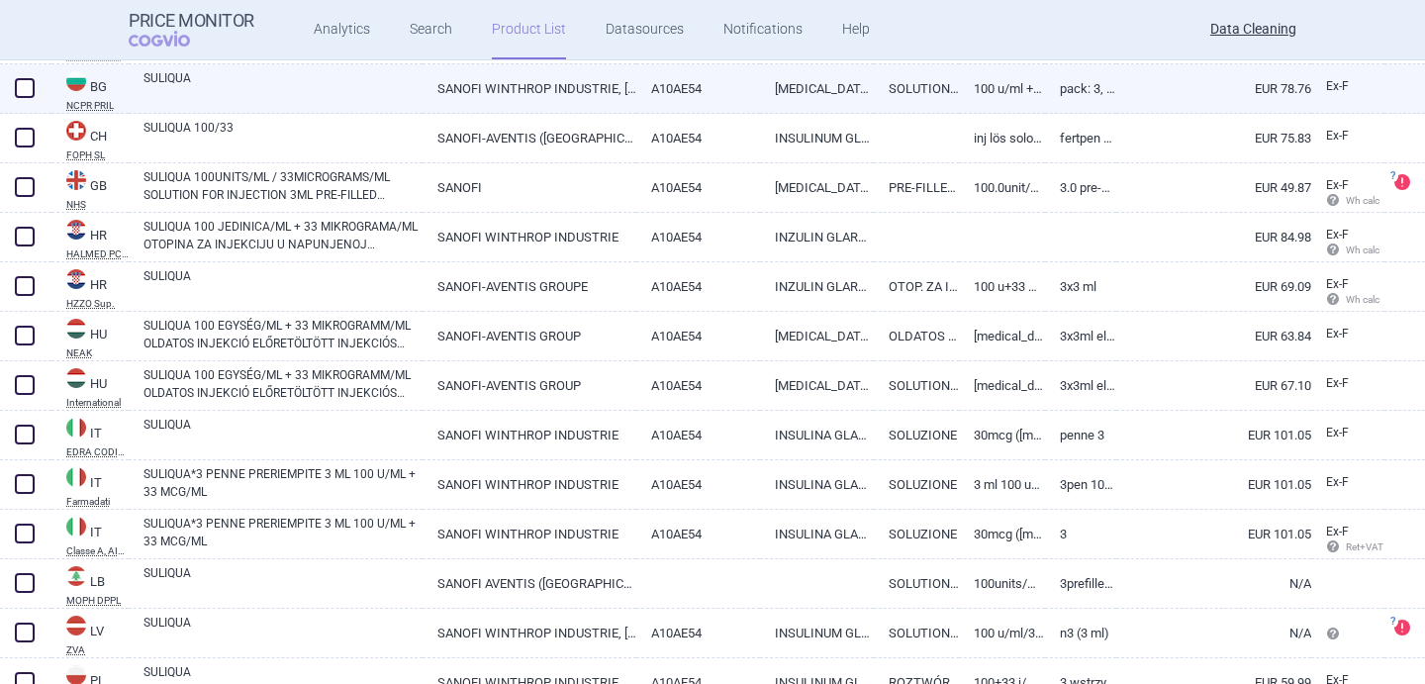
click at [354, 96] on link "SULIQUA" at bounding box center [282, 87] width 279 height 36
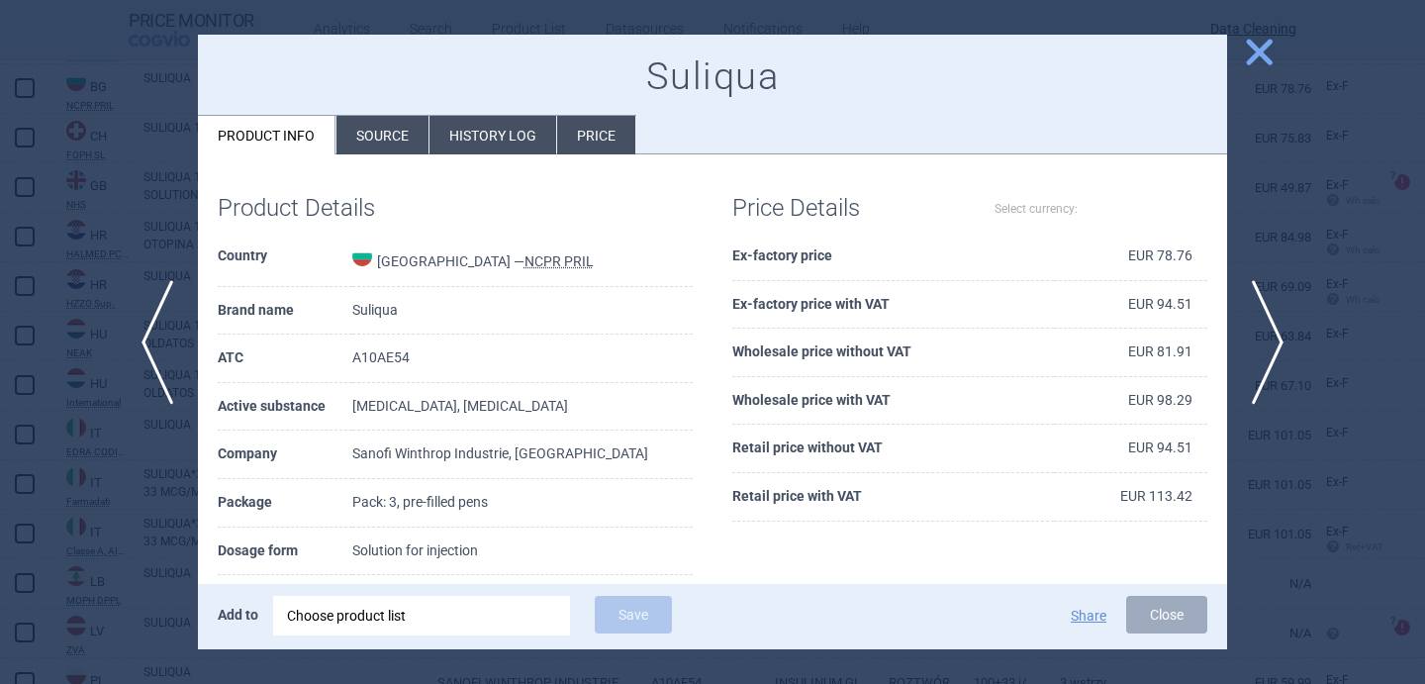
select select "EUR"
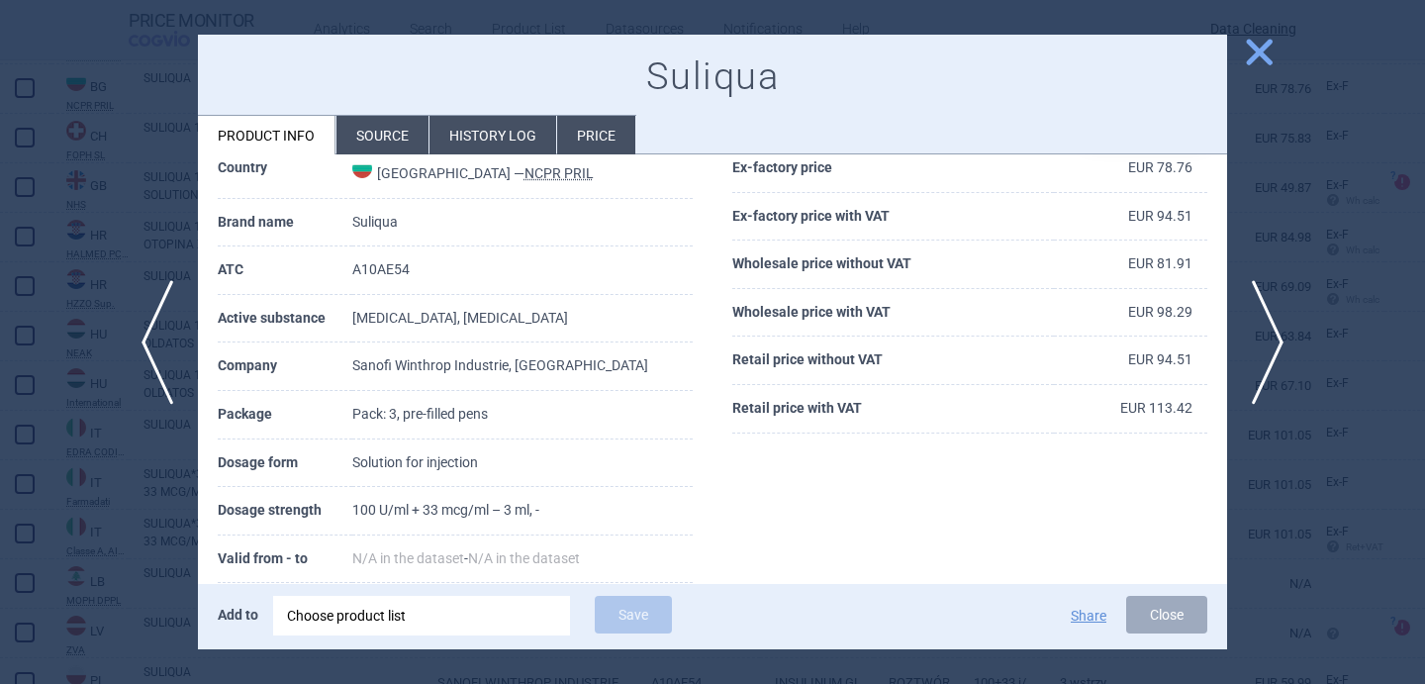
scroll to position [89, 0]
click at [1277, 329] on span "next" at bounding box center [1273, 342] width 45 height 125
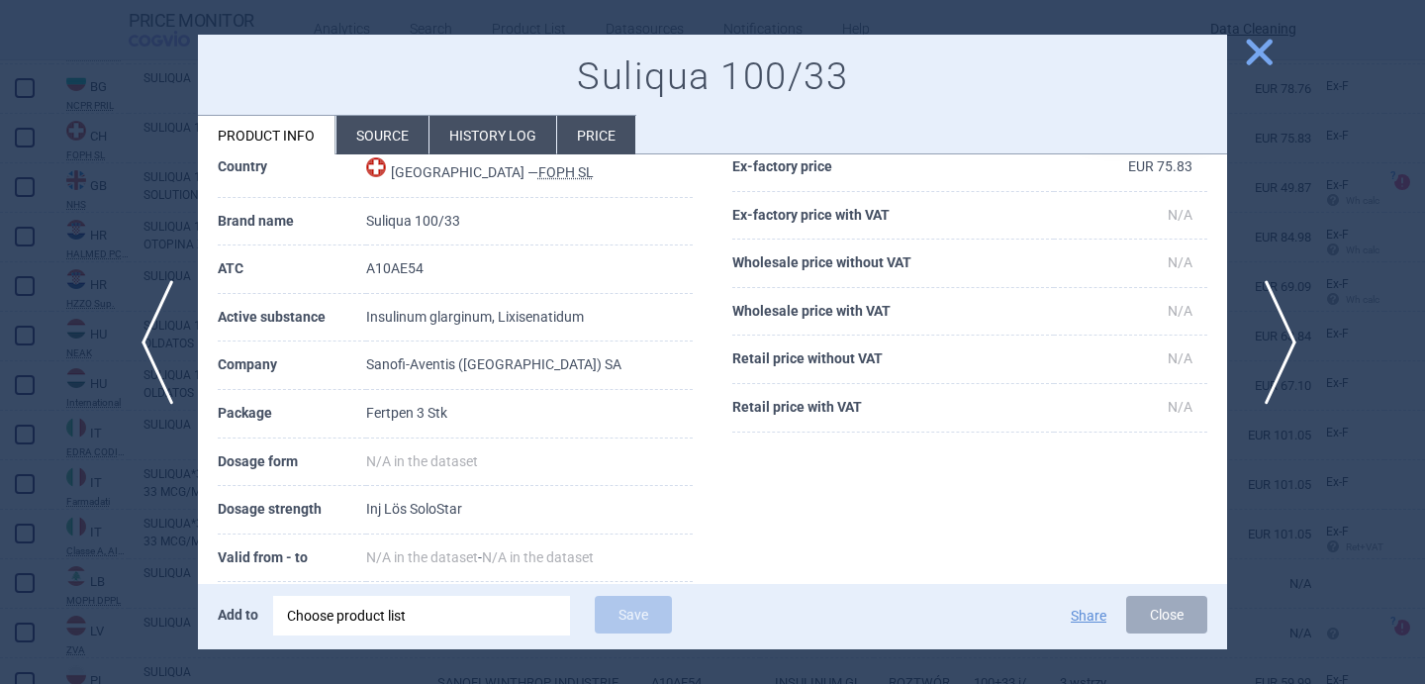
click at [1277, 330] on span "next" at bounding box center [1273, 342] width 45 height 125
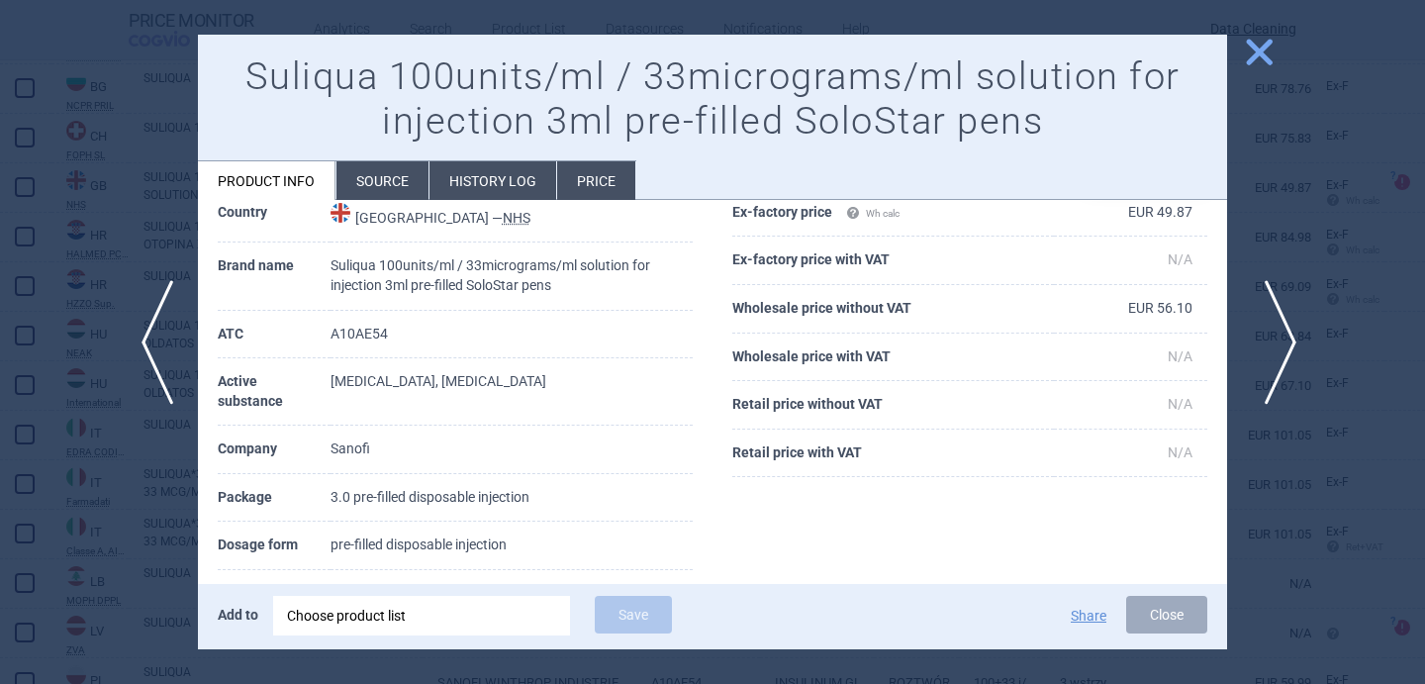
click at [1277, 330] on span "next" at bounding box center [1273, 342] width 45 height 125
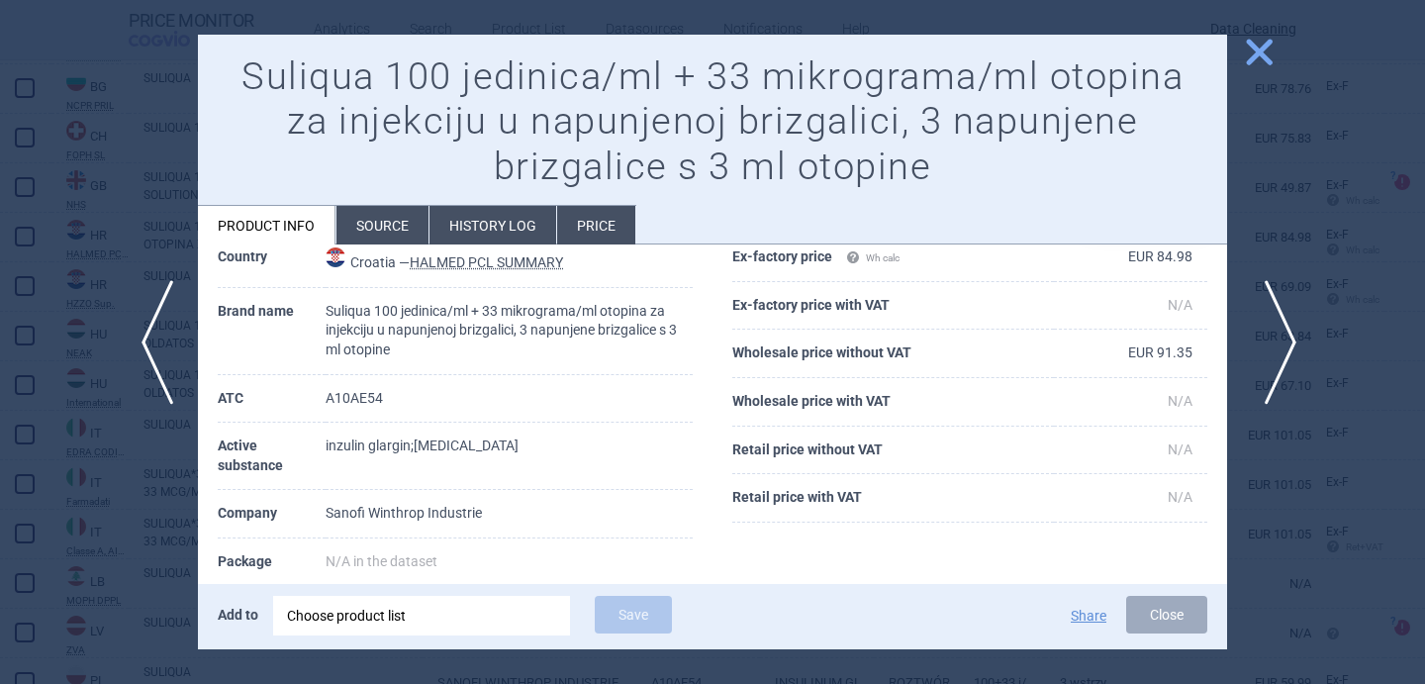
click at [1277, 330] on span "next" at bounding box center [1273, 342] width 45 height 125
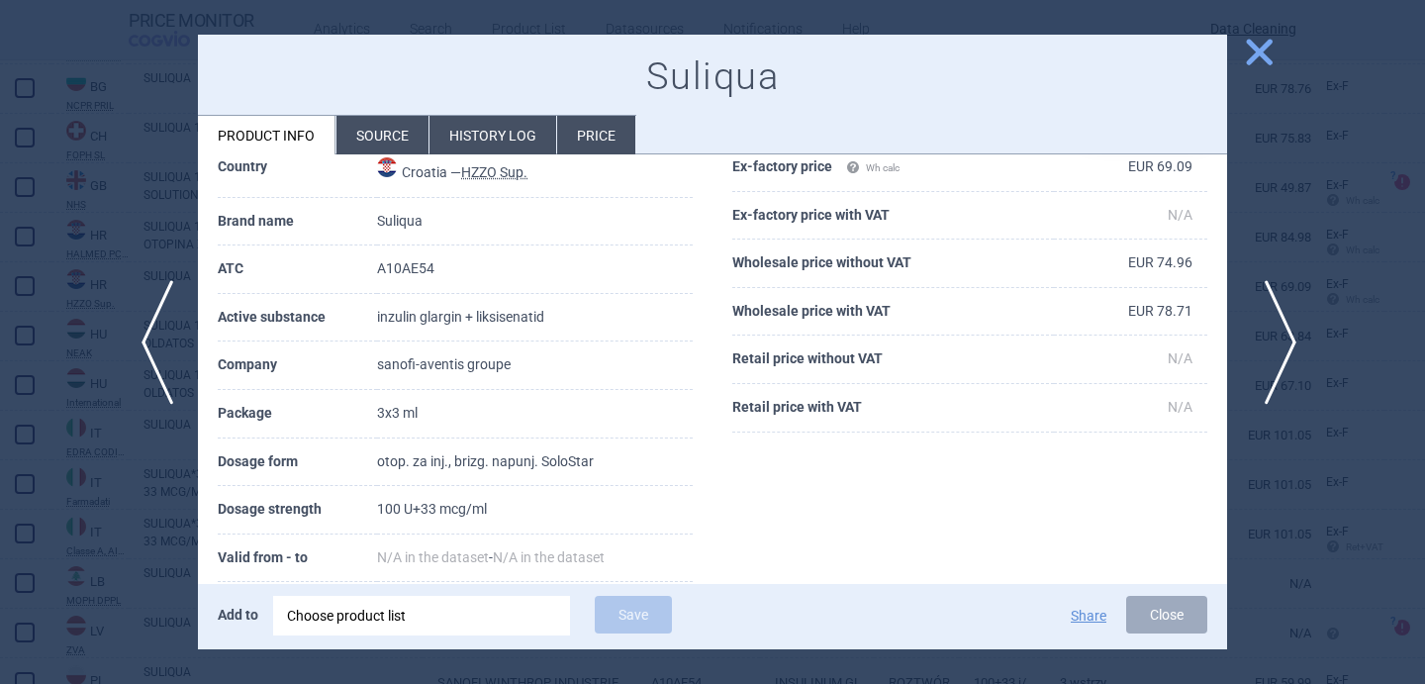
click at [1277, 330] on span "next" at bounding box center [1273, 342] width 45 height 125
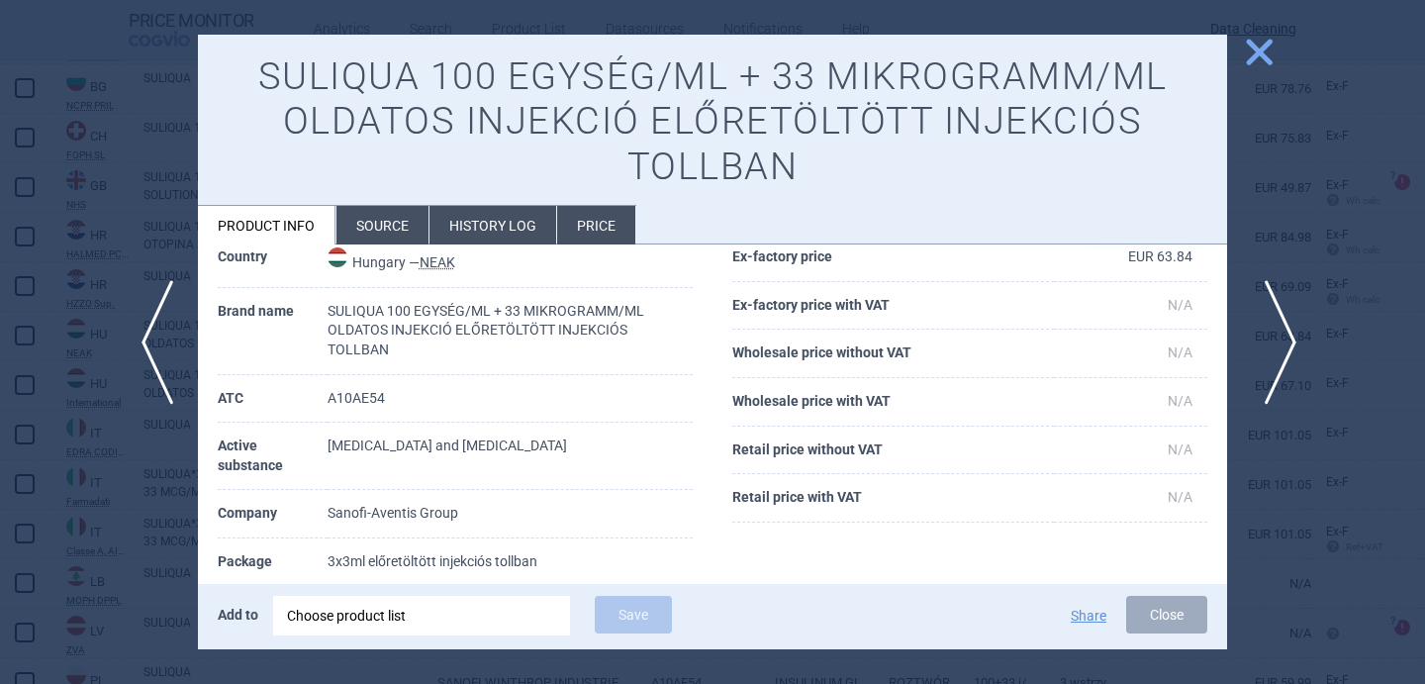
click at [1284, 326] on span "next" at bounding box center [1273, 342] width 45 height 125
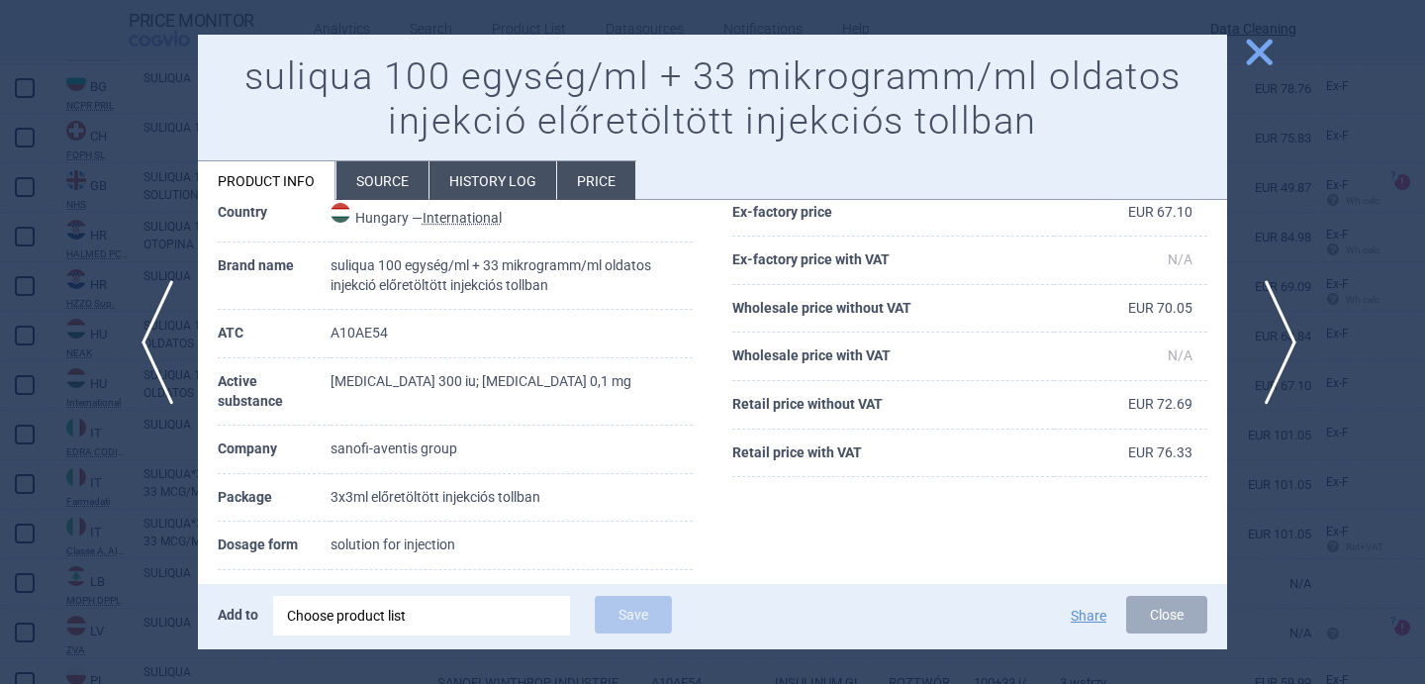
click at [1284, 326] on span "next" at bounding box center [1273, 342] width 45 height 125
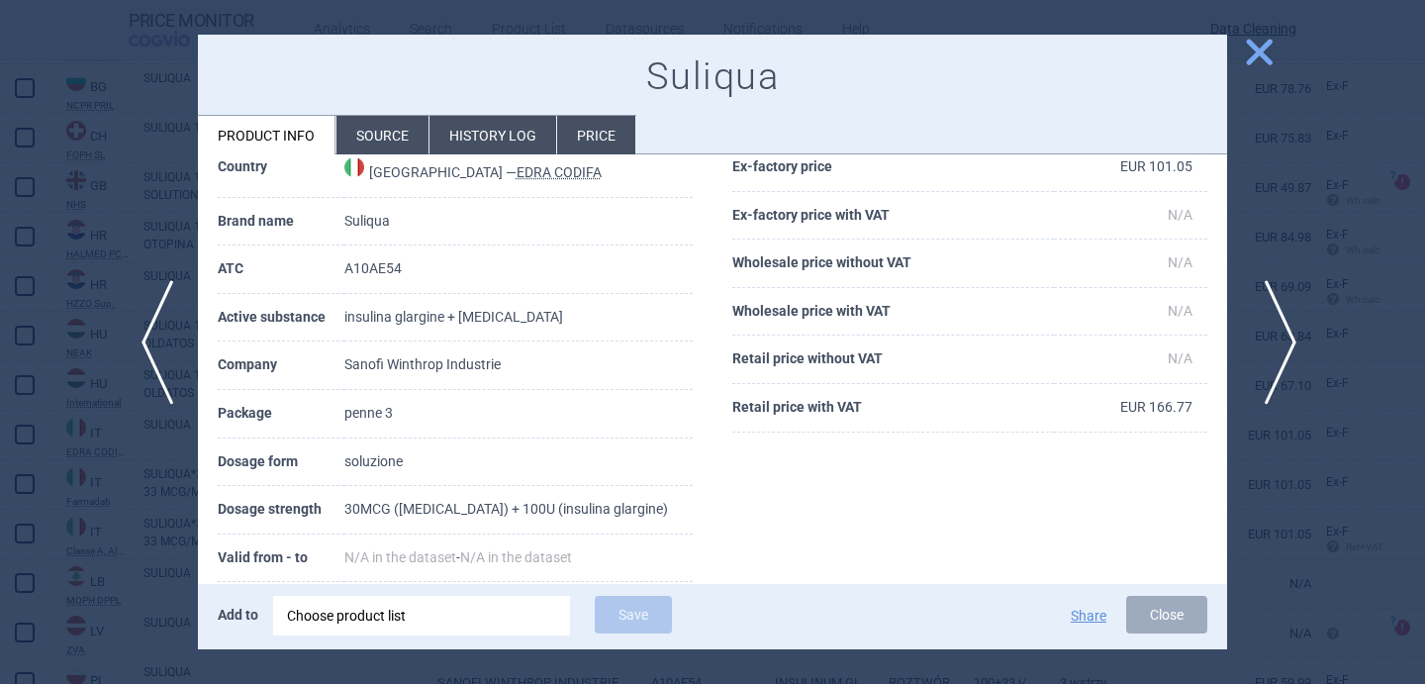
click at [1284, 326] on span "next" at bounding box center [1273, 342] width 45 height 125
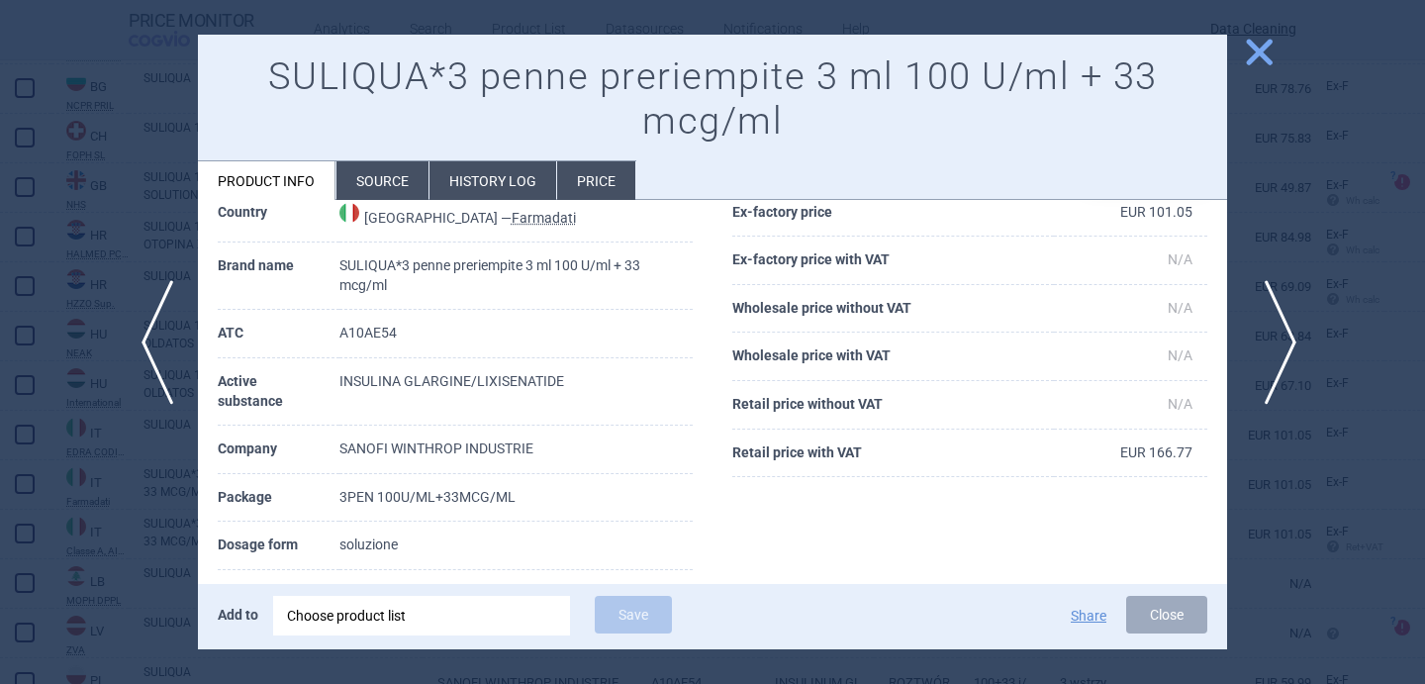
click at [1284, 327] on span "next" at bounding box center [1273, 342] width 45 height 125
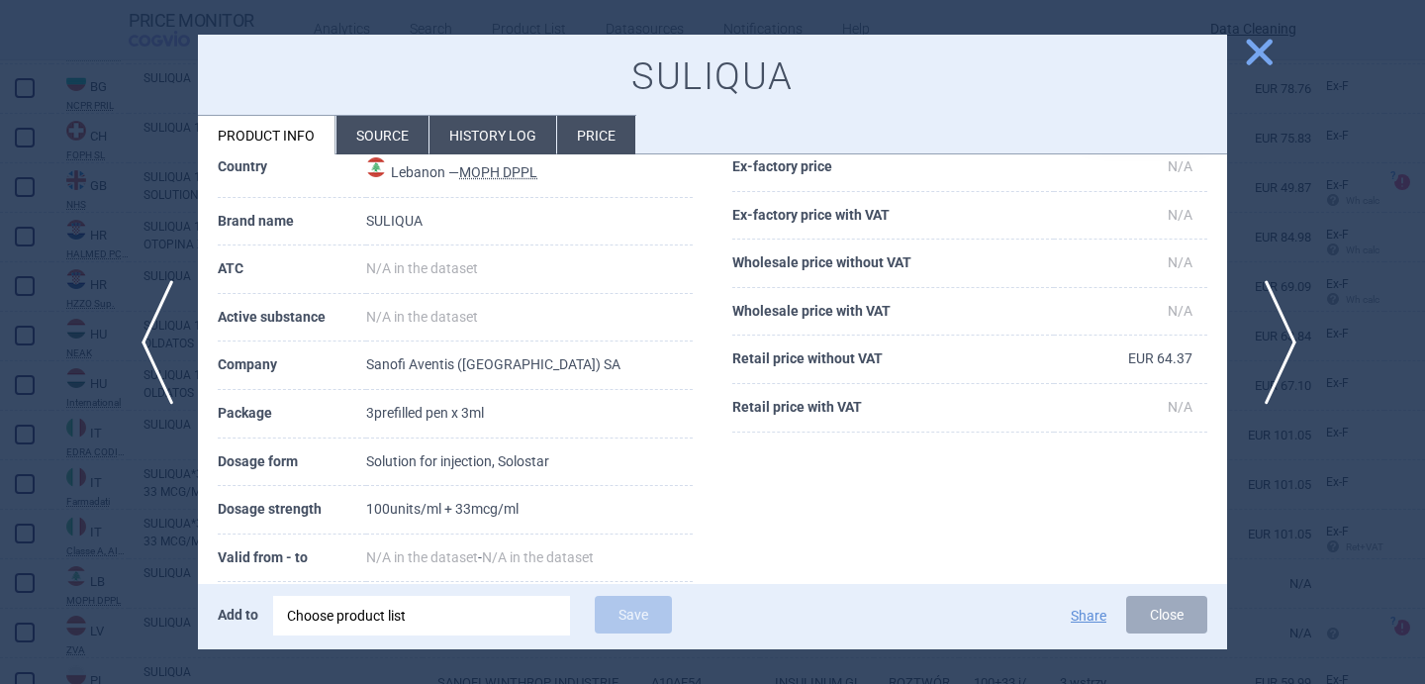
click at [1284, 327] on span "next" at bounding box center [1273, 342] width 45 height 125
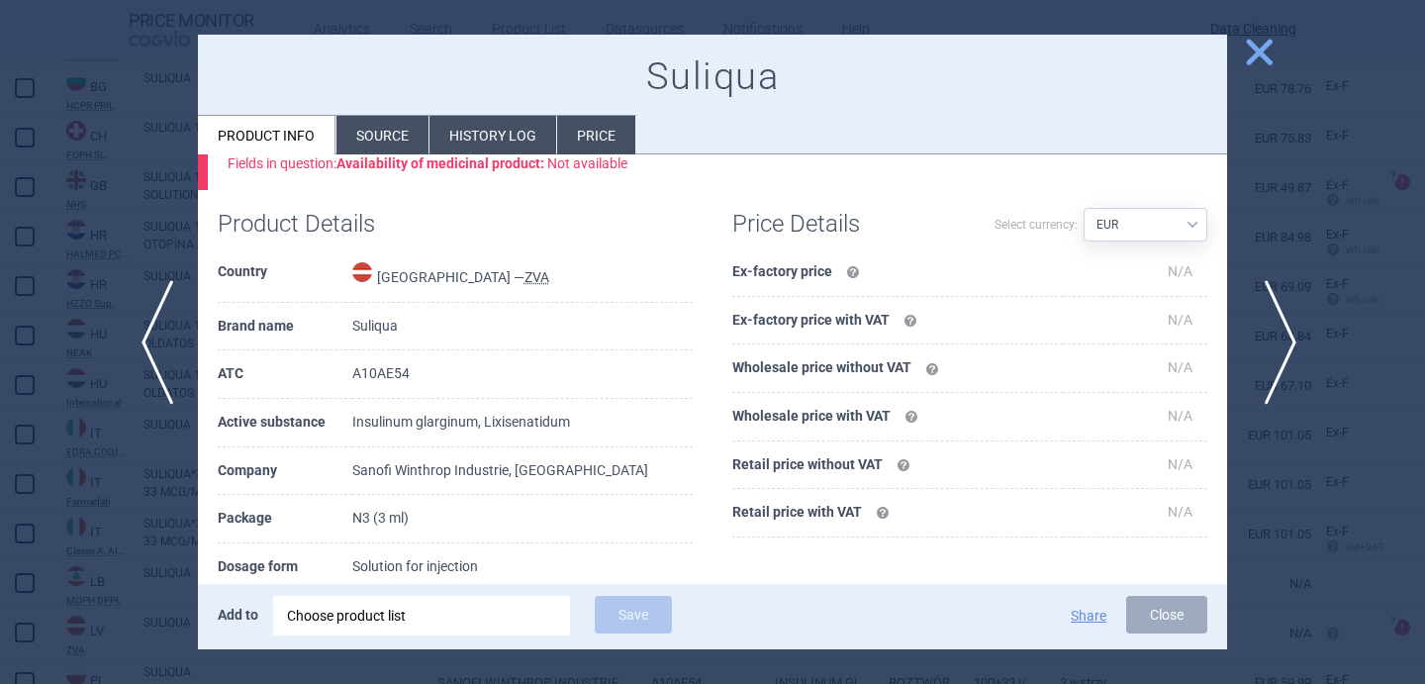
scroll to position [194, 0]
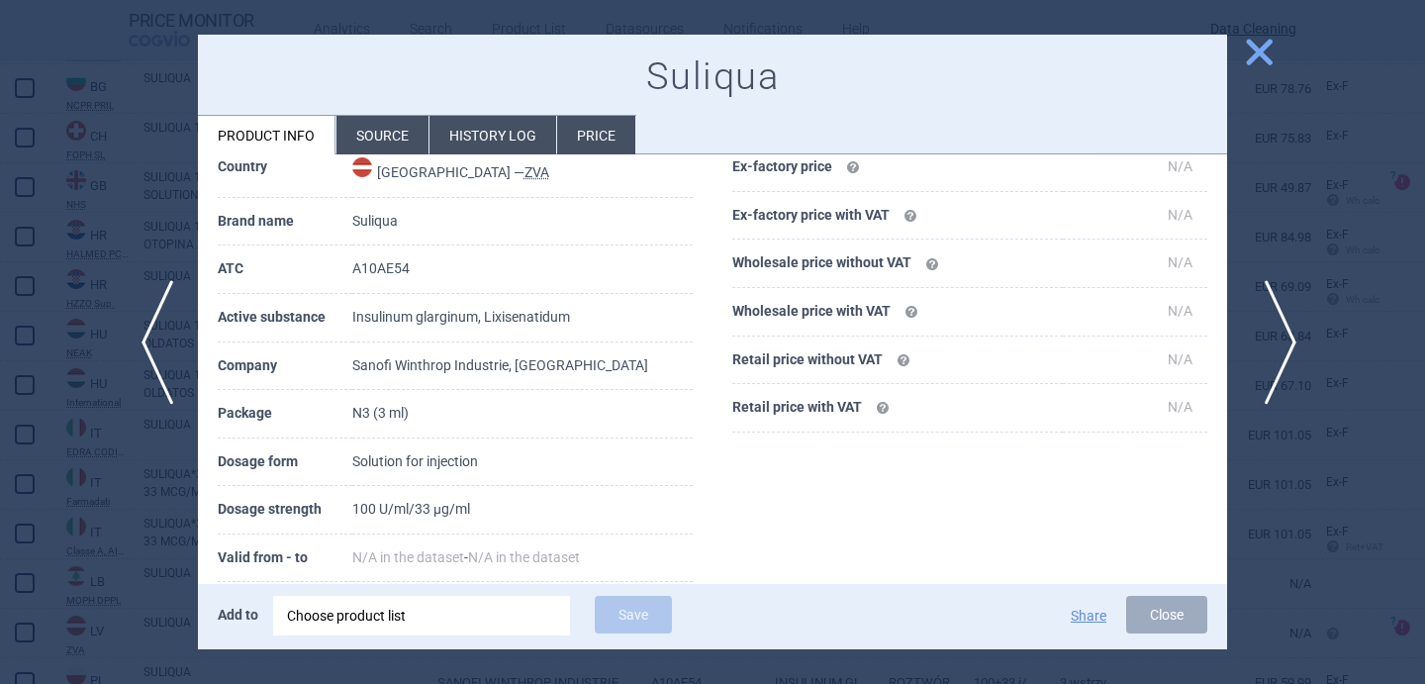
click at [1284, 327] on span "next" at bounding box center [1273, 342] width 45 height 125
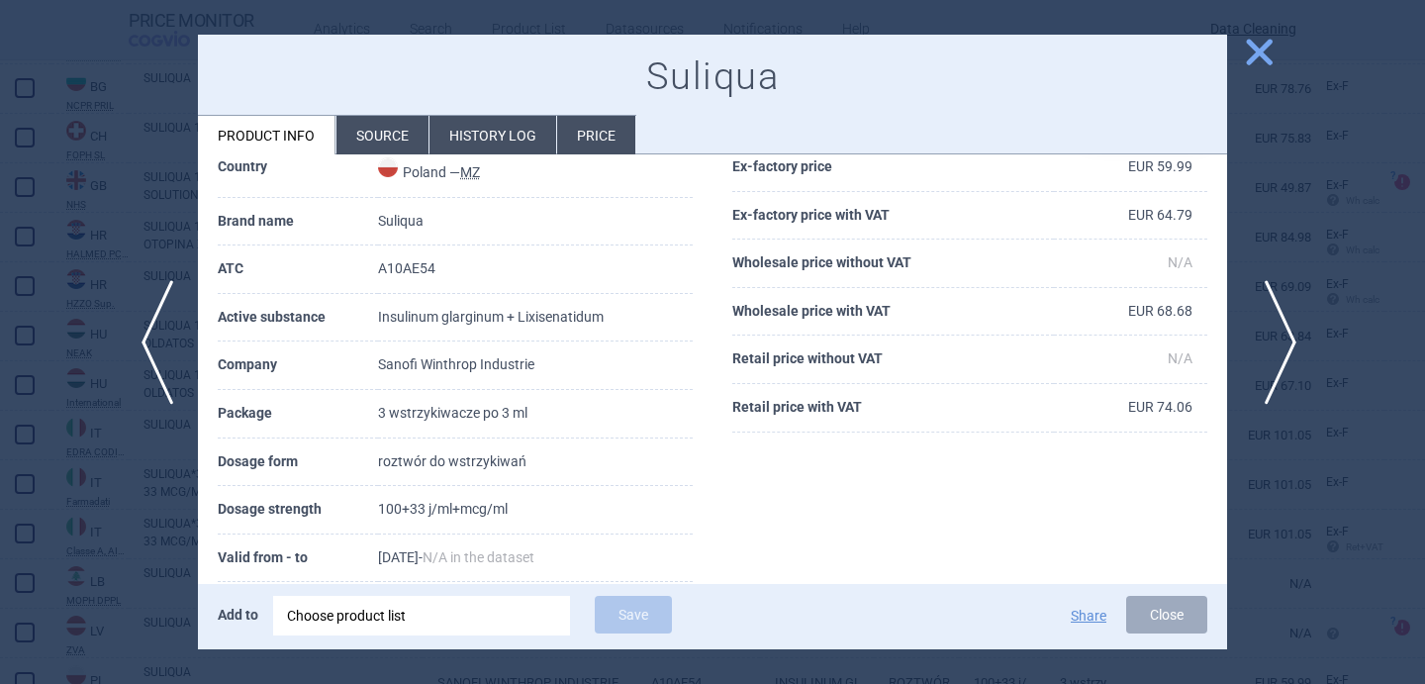
click at [1284, 327] on span "next" at bounding box center [1273, 342] width 45 height 125
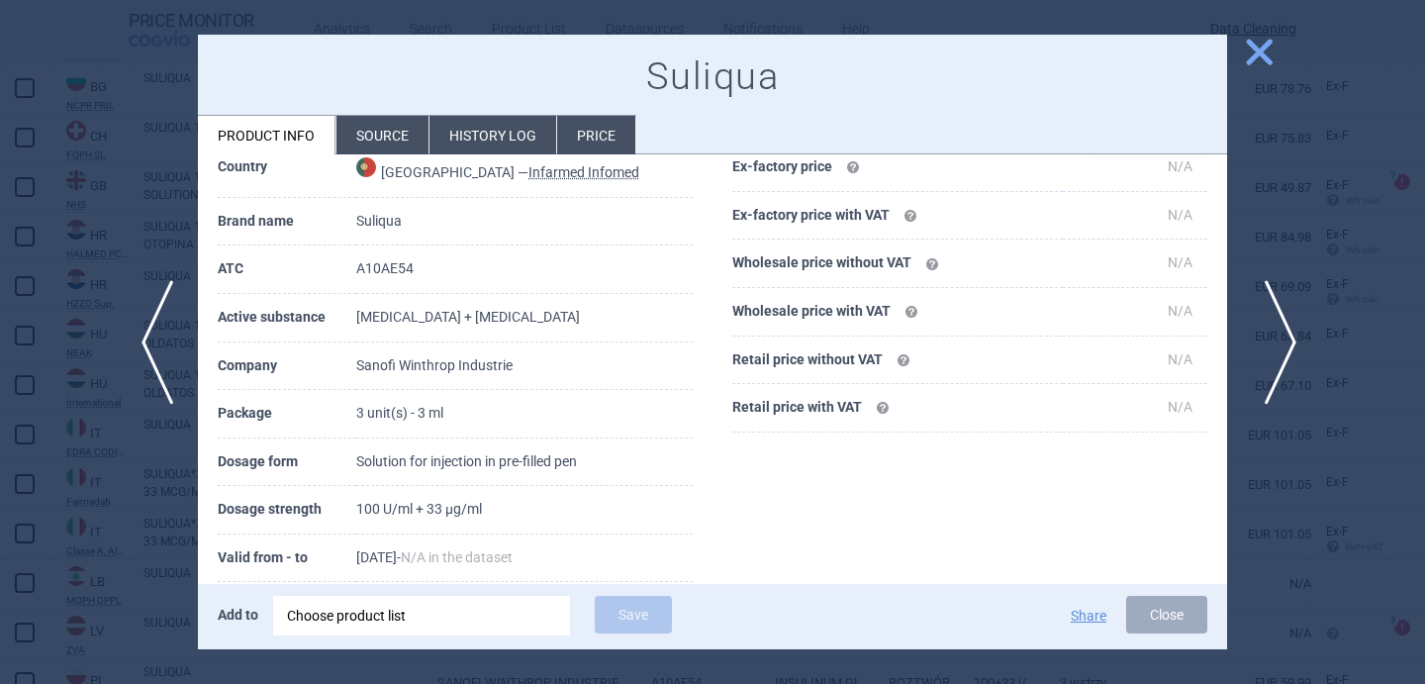
click at [1284, 327] on span "next" at bounding box center [1273, 342] width 45 height 125
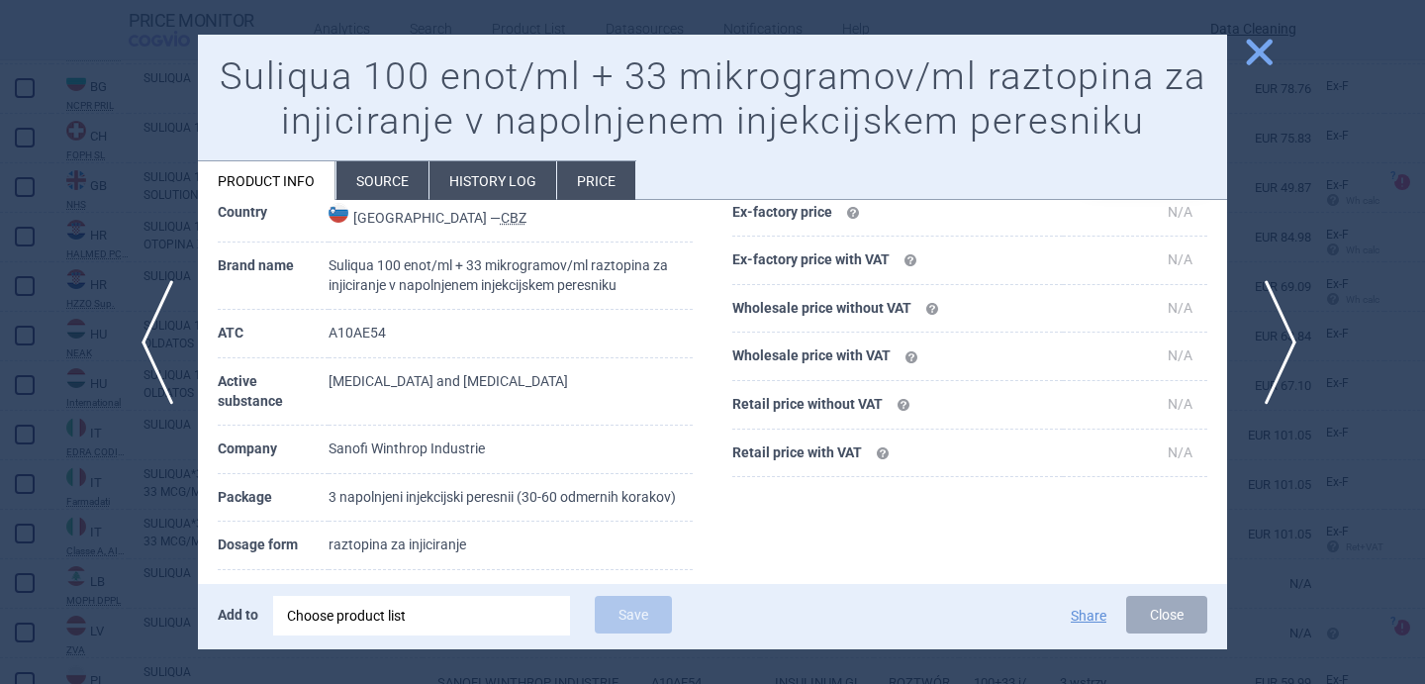
click at [1284, 327] on span "next" at bounding box center [1273, 342] width 45 height 125
click at [1284, 327] on div at bounding box center [712, 342] width 1425 height 684
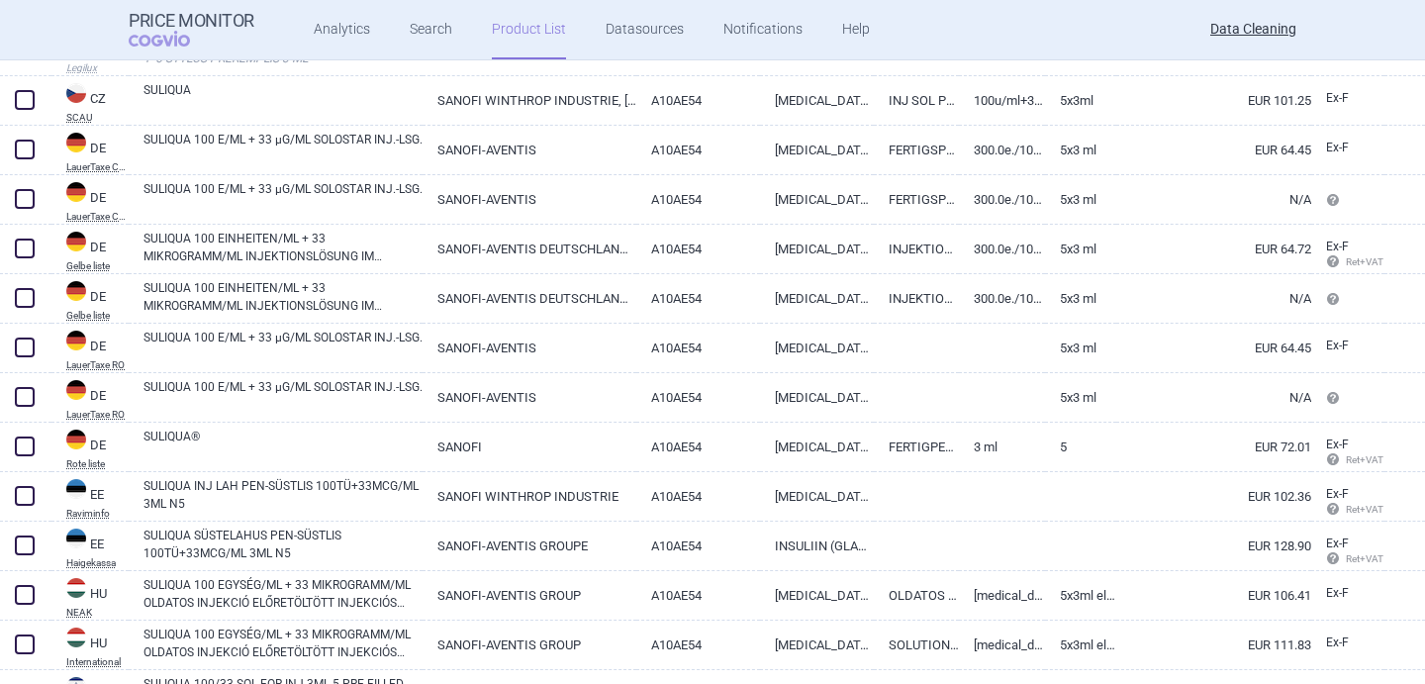
scroll to position [736, 0]
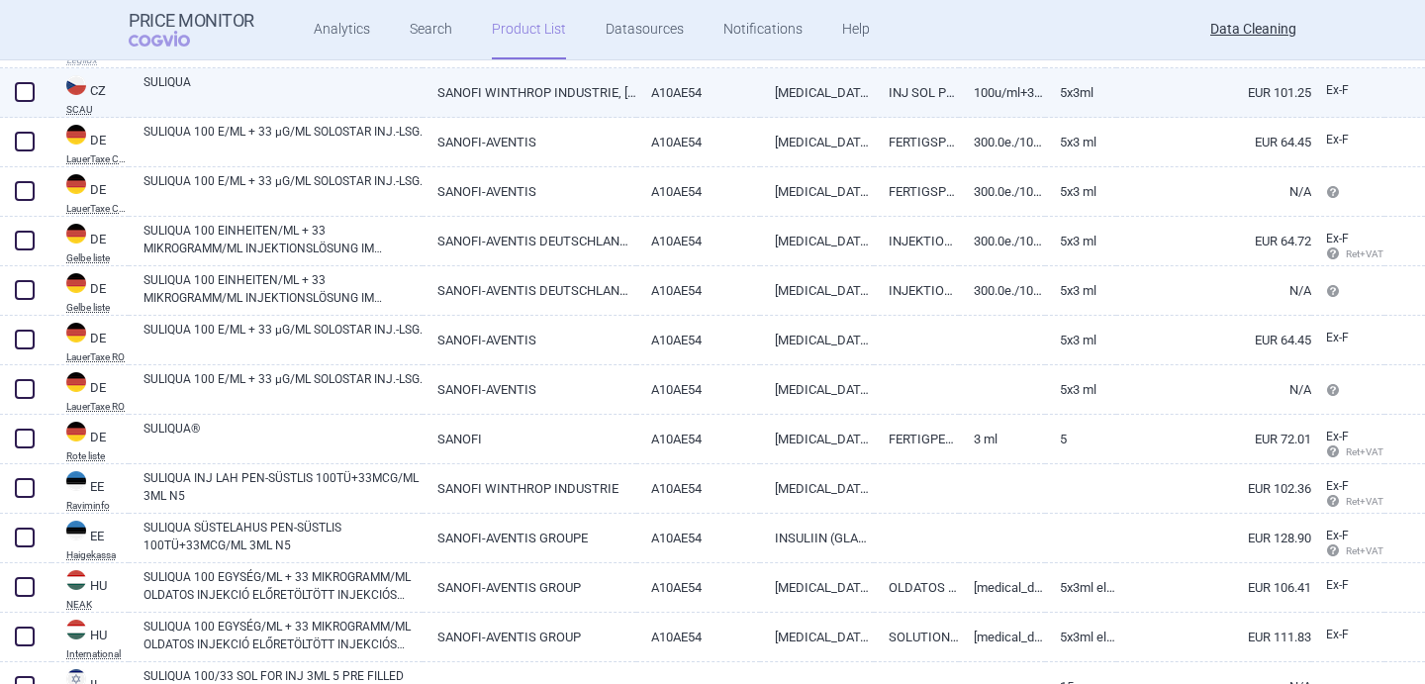
click at [330, 92] on link "SULIQUA" at bounding box center [282, 91] width 279 height 36
select select "EUR"
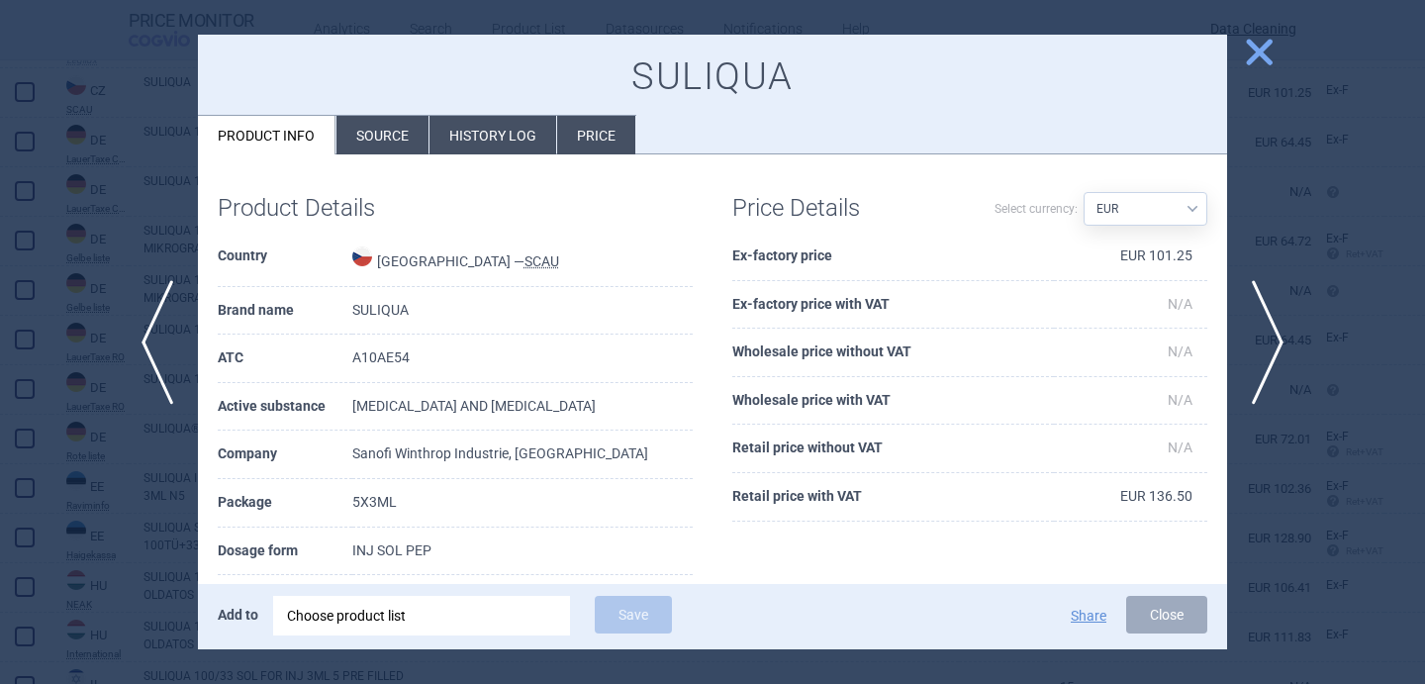
scroll to position [79, 0]
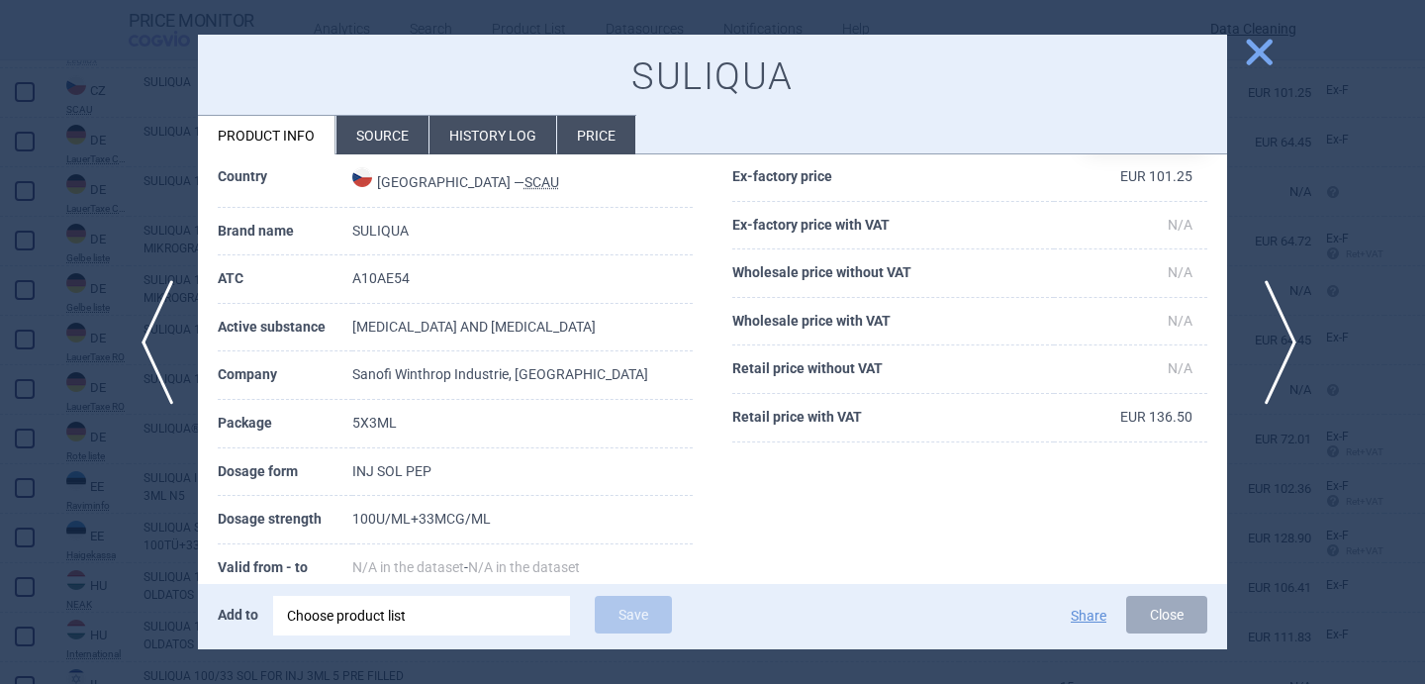
click at [1276, 330] on span "next" at bounding box center [1273, 342] width 45 height 125
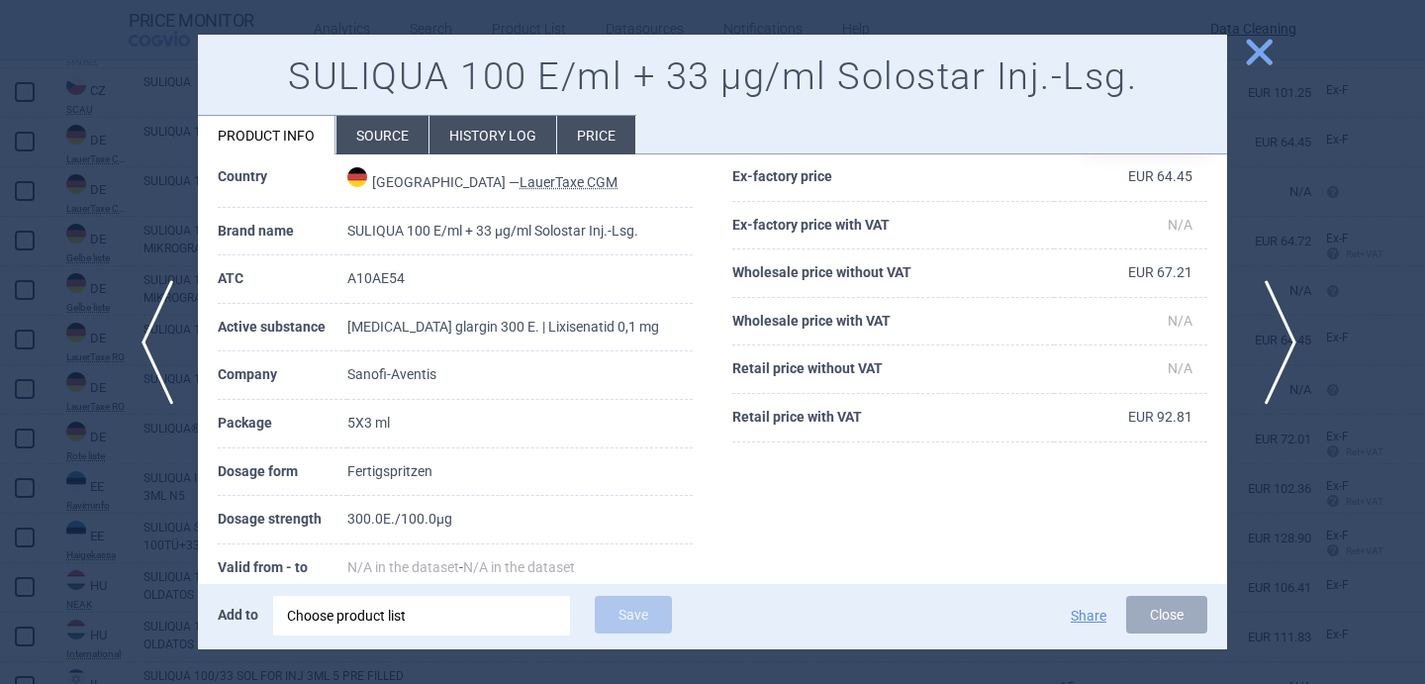
click at [1276, 330] on span "next" at bounding box center [1273, 342] width 45 height 125
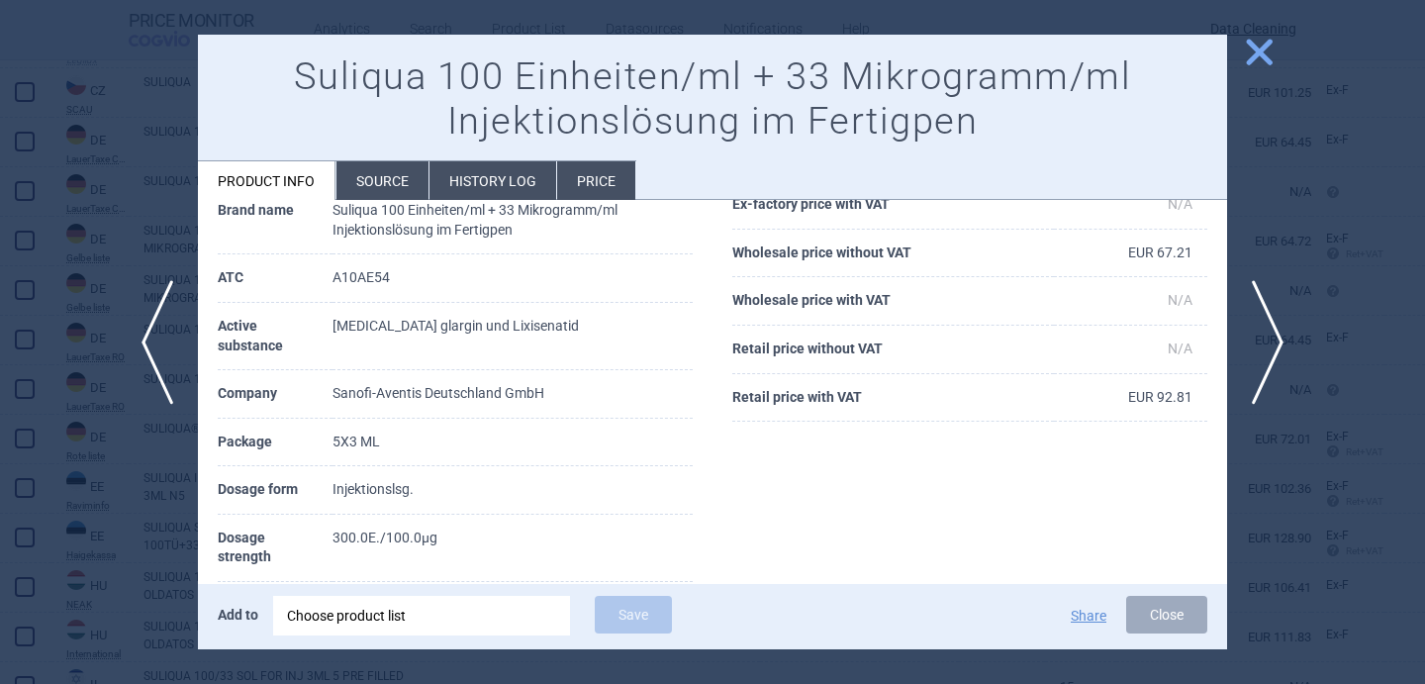
scroll to position [146, 0]
click at [1273, 328] on span "next" at bounding box center [1273, 342] width 45 height 125
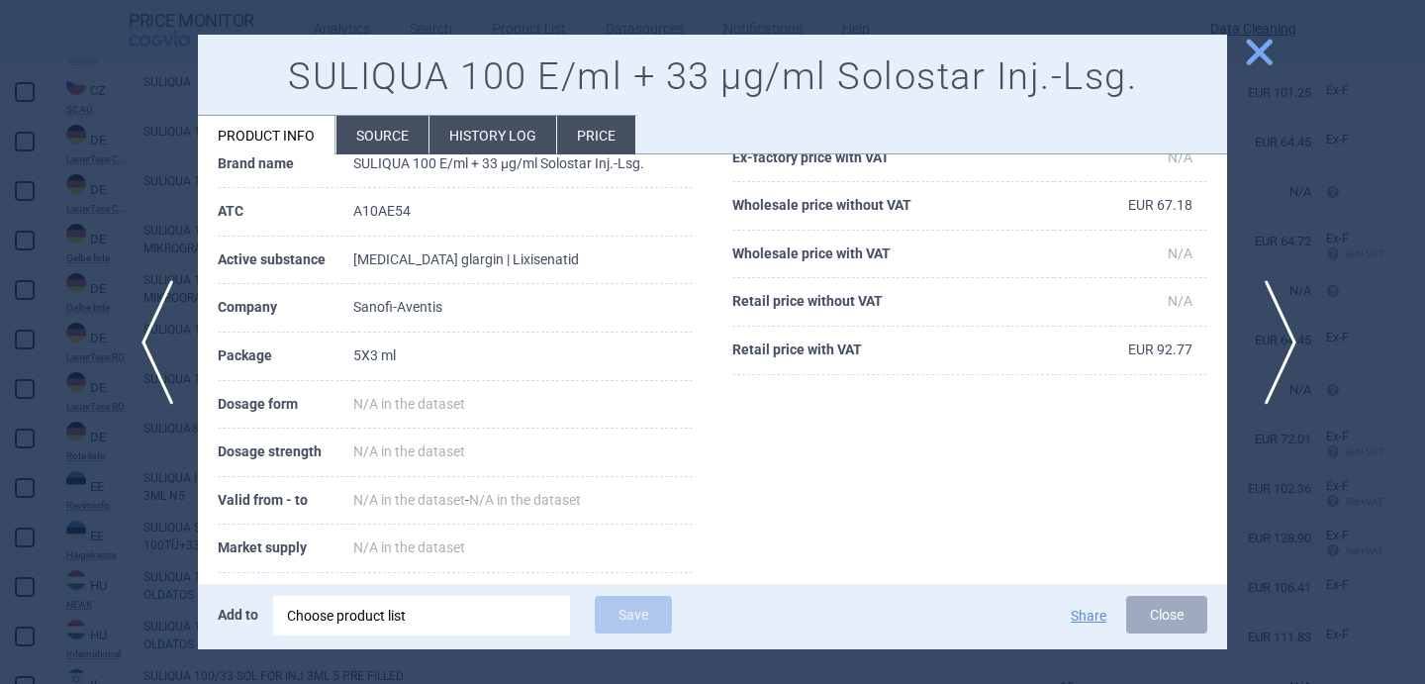
click at [1273, 328] on span "next" at bounding box center [1273, 342] width 45 height 125
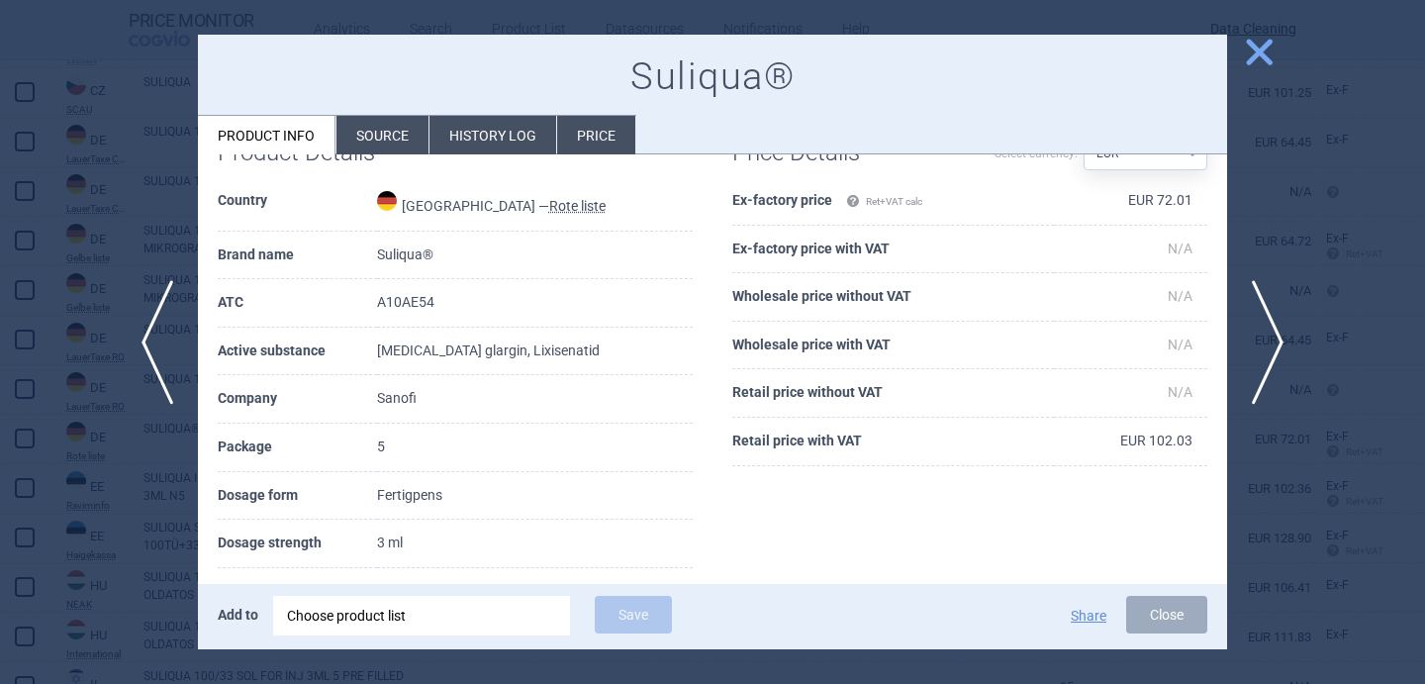
scroll to position [37, 0]
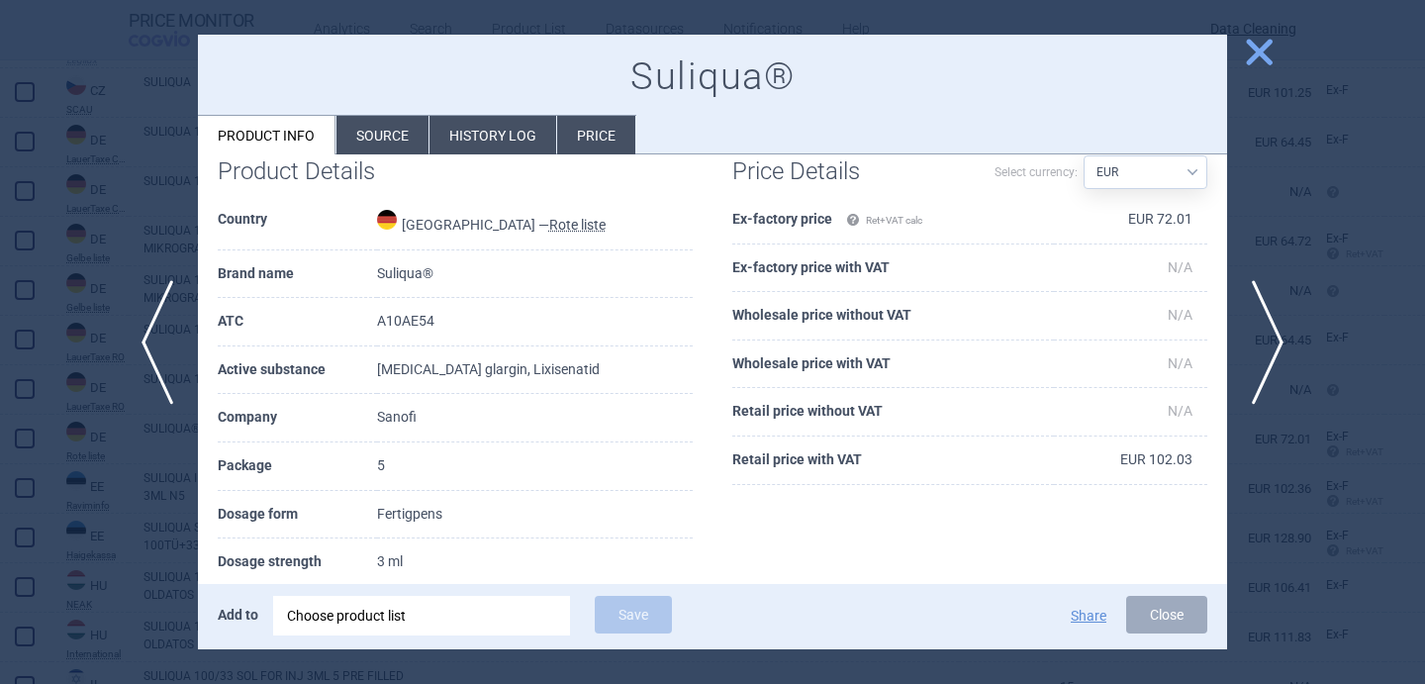
click at [382, 129] on li "Source" at bounding box center [382, 135] width 92 height 39
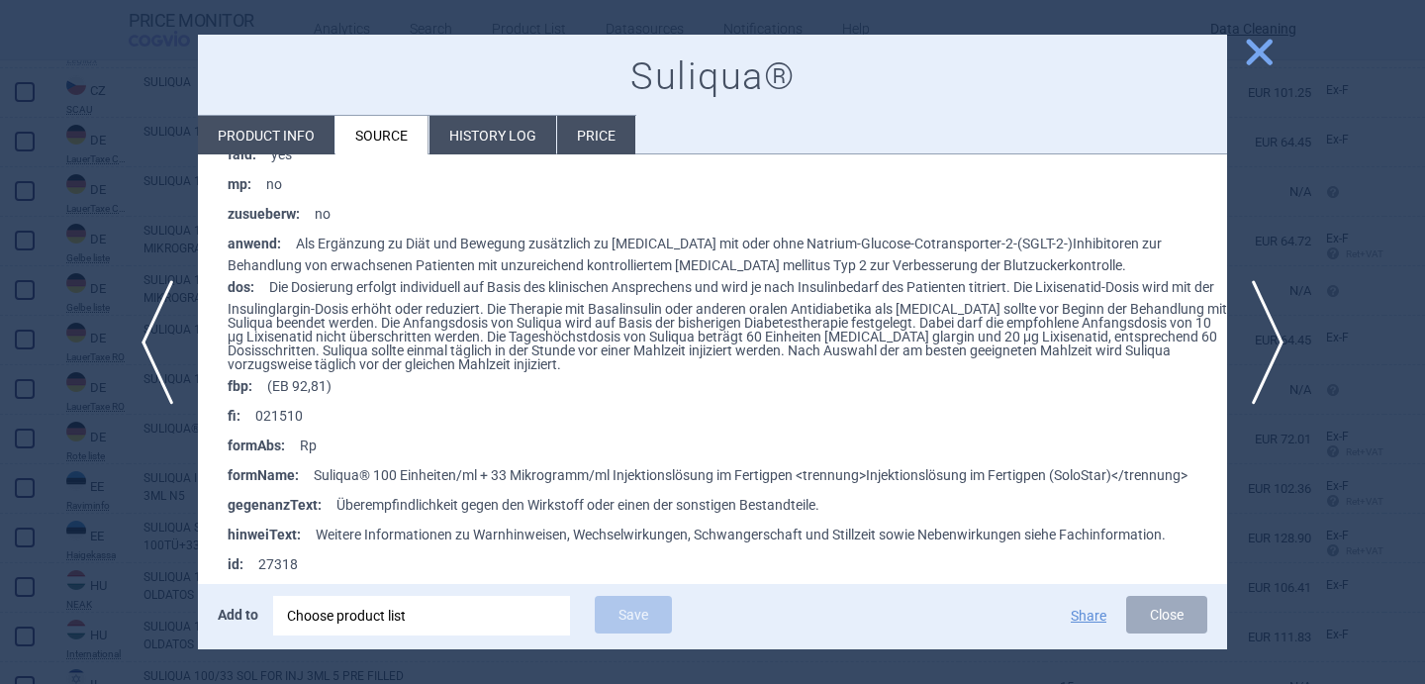
scroll to position [415, 0]
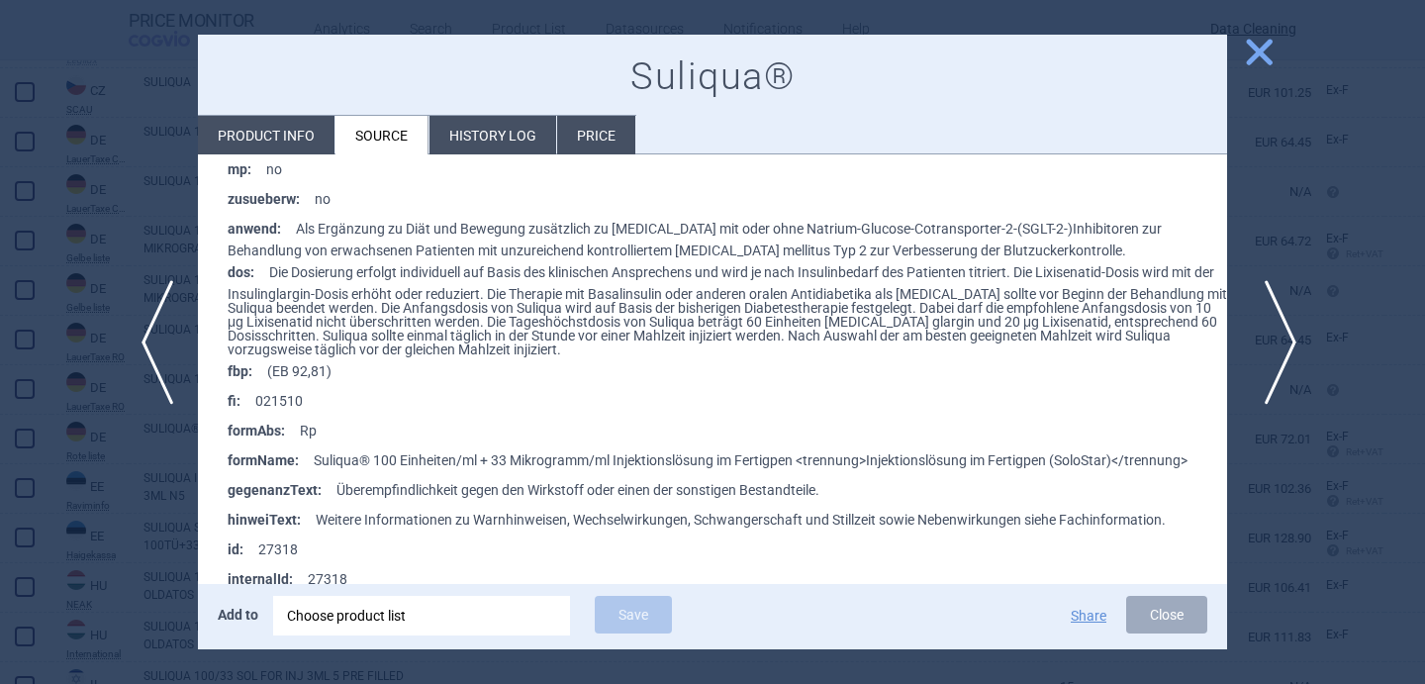
click at [1261, 338] on span "next" at bounding box center [1273, 342] width 45 height 125
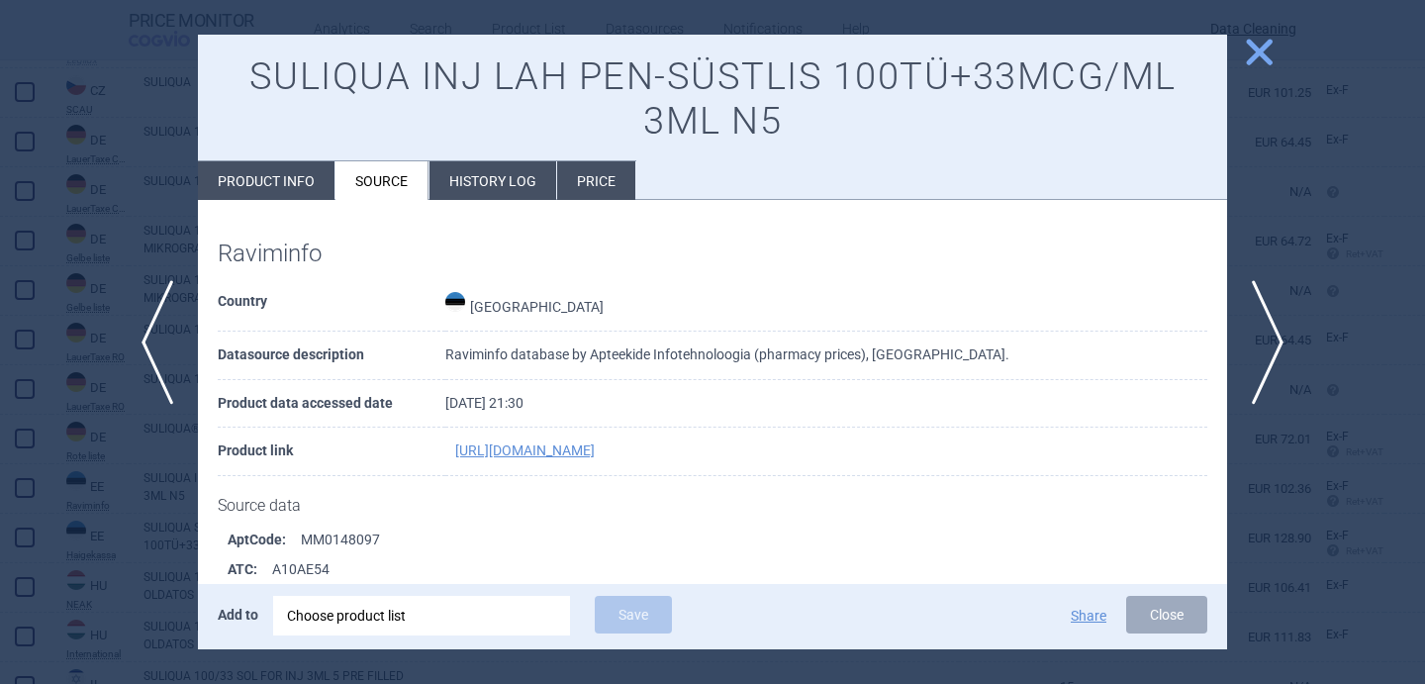
click at [251, 189] on li "Product info" at bounding box center [266, 180] width 137 height 39
select select "EUR"
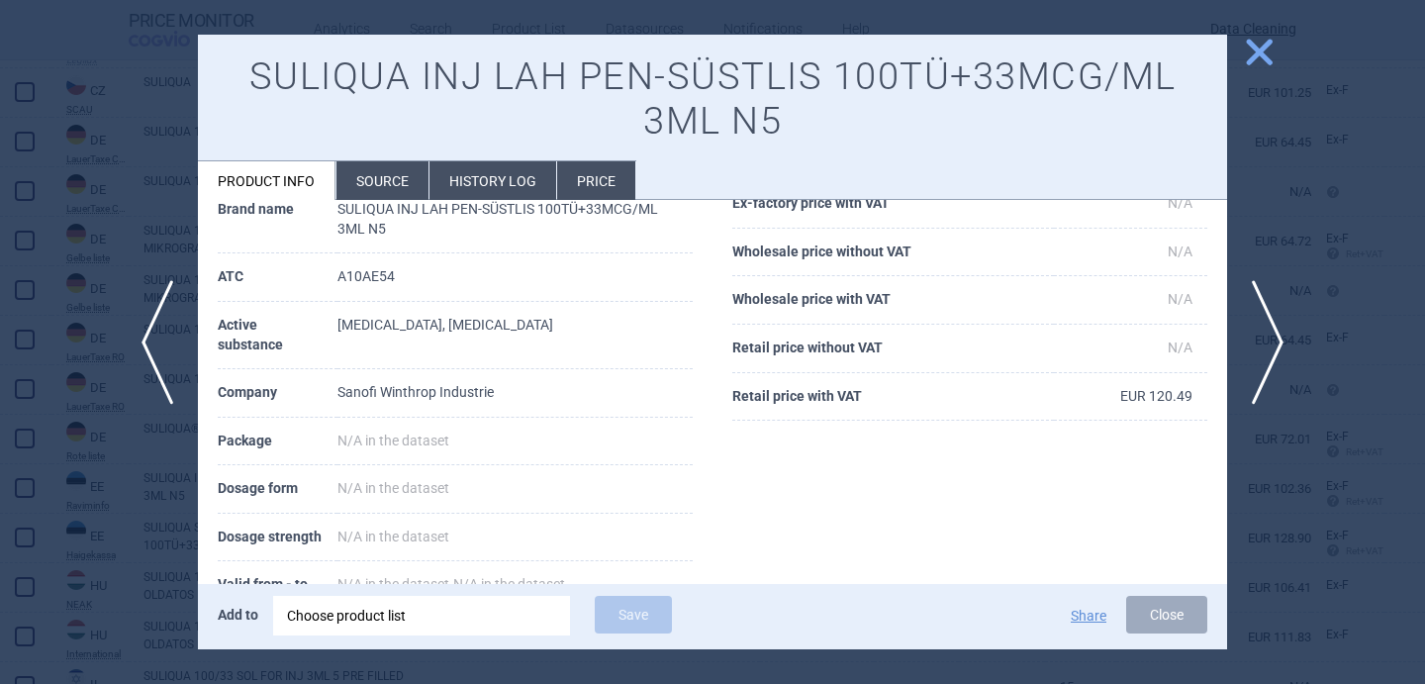
scroll to position [147, 0]
click at [1284, 322] on span "next" at bounding box center [1273, 342] width 45 height 125
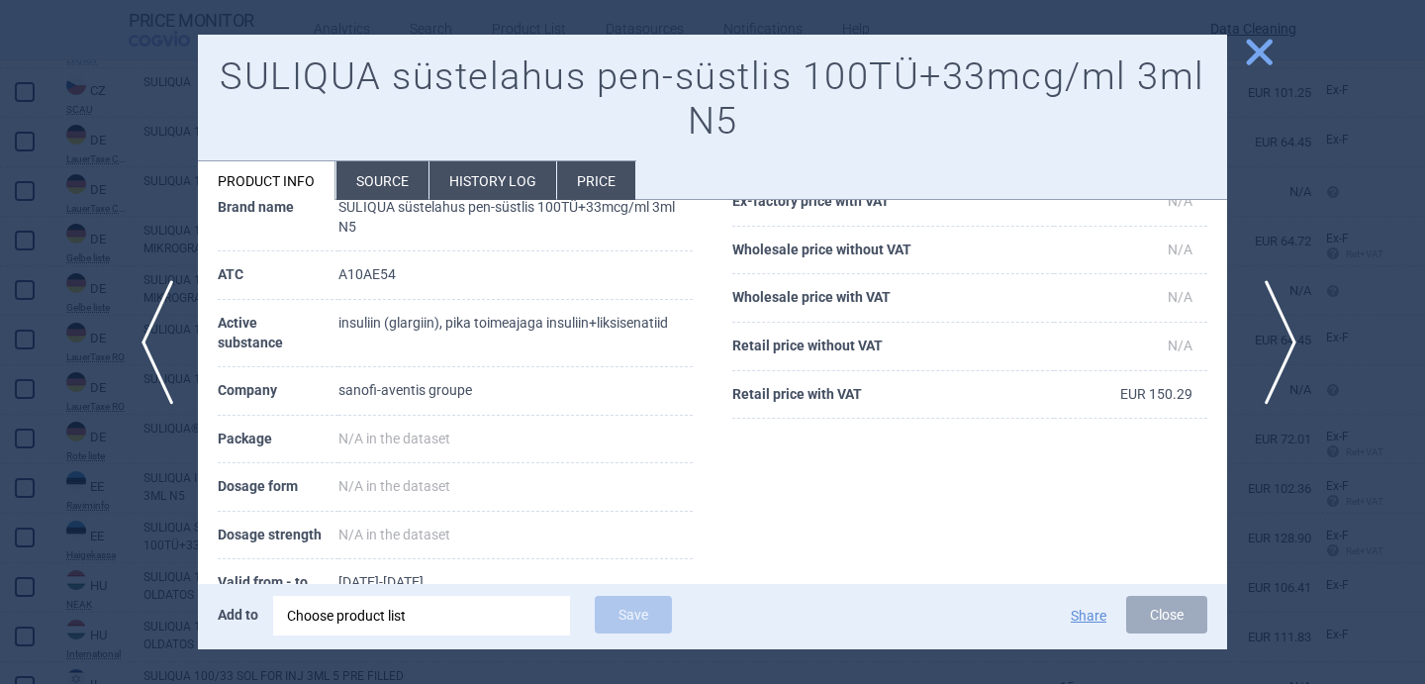
click at [1284, 322] on span "next" at bounding box center [1273, 342] width 45 height 125
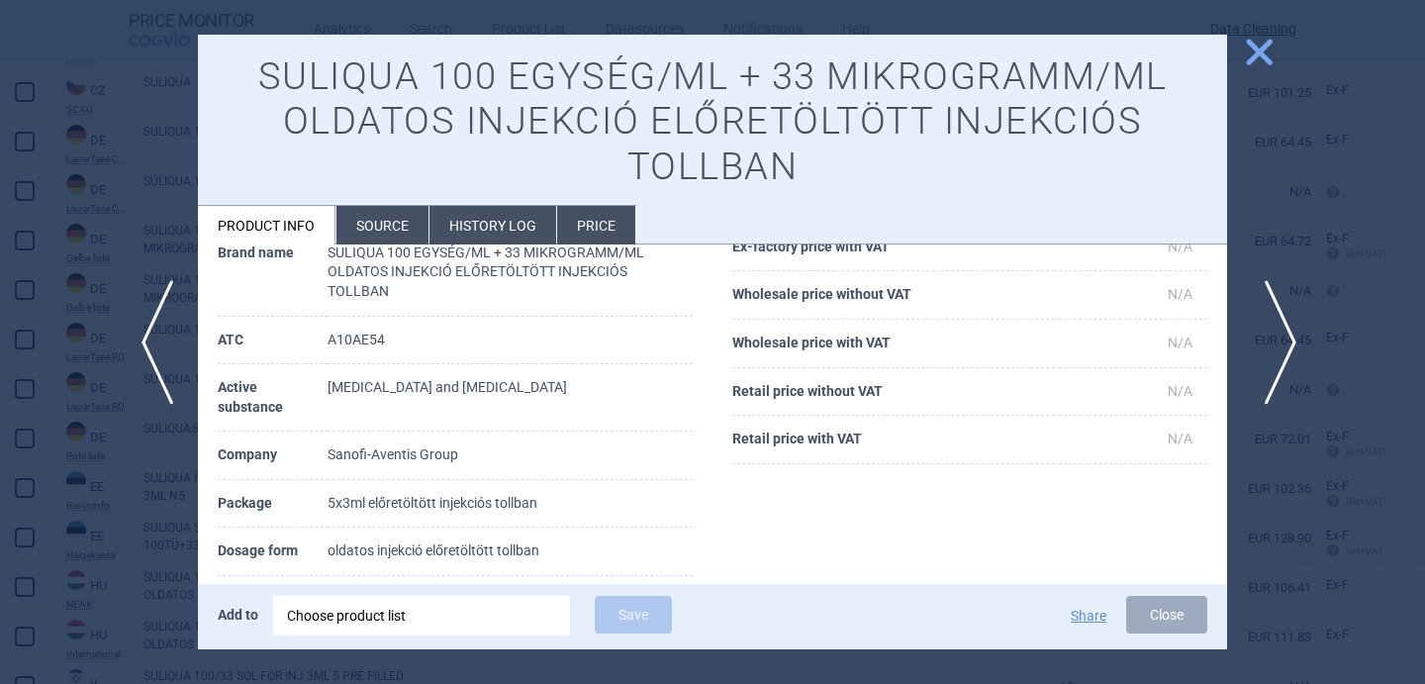
click at [1284, 322] on span "next" at bounding box center [1273, 342] width 45 height 125
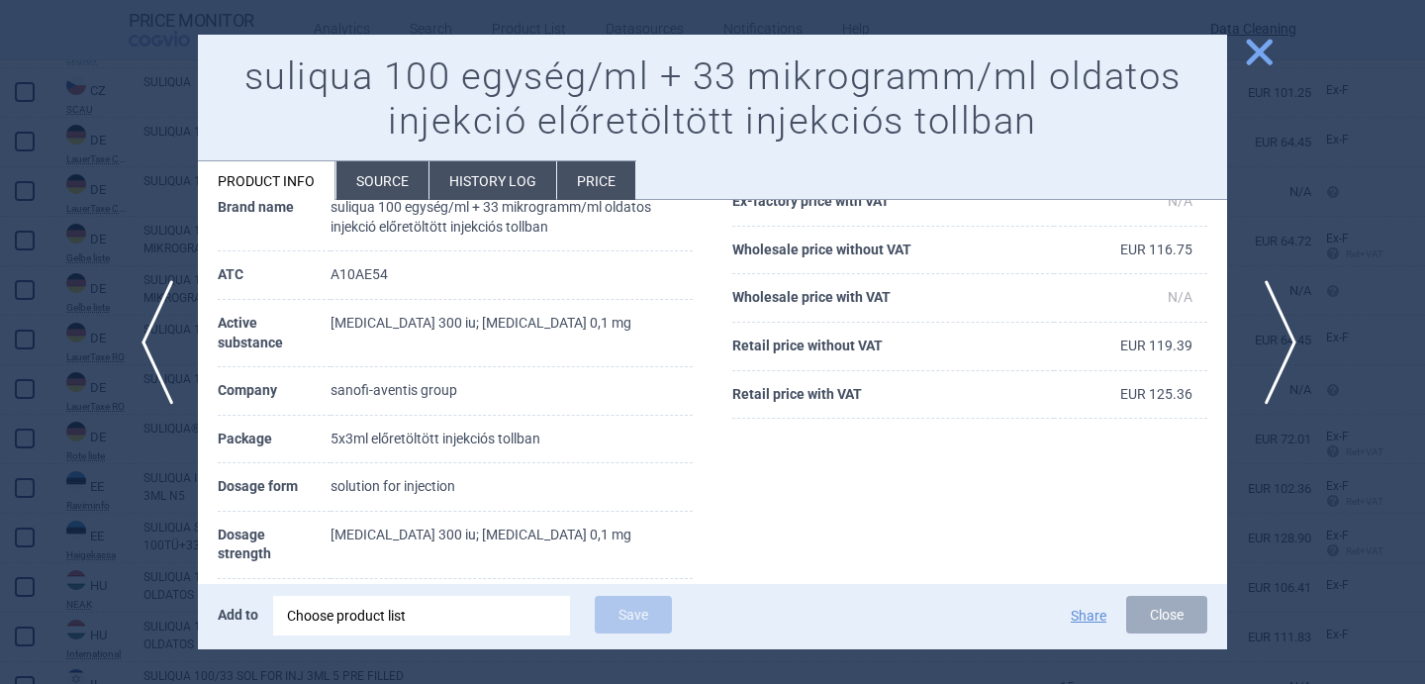
click at [1284, 322] on span "next" at bounding box center [1273, 342] width 45 height 125
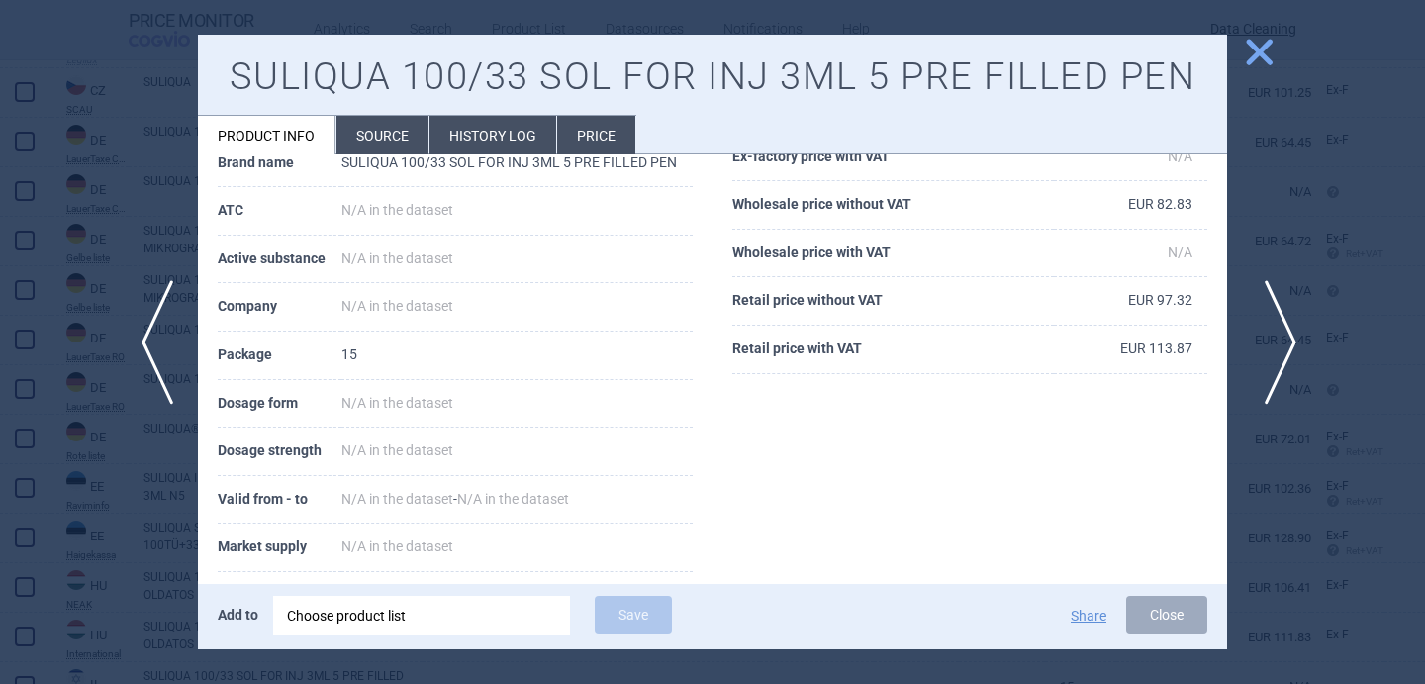
click at [1284, 322] on span "next" at bounding box center [1273, 342] width 45 height 125
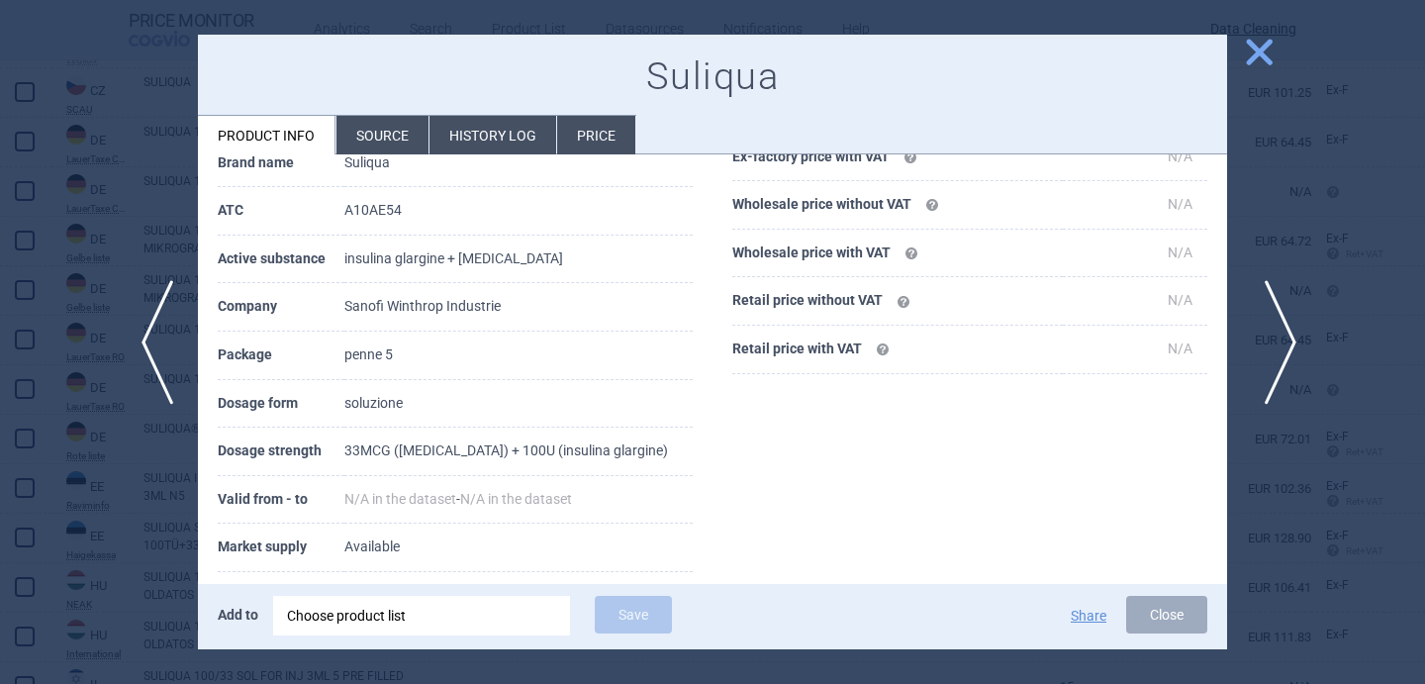
click at [1284, 322] on span "next" at bounding box center [1273, 342] width 45 height 125
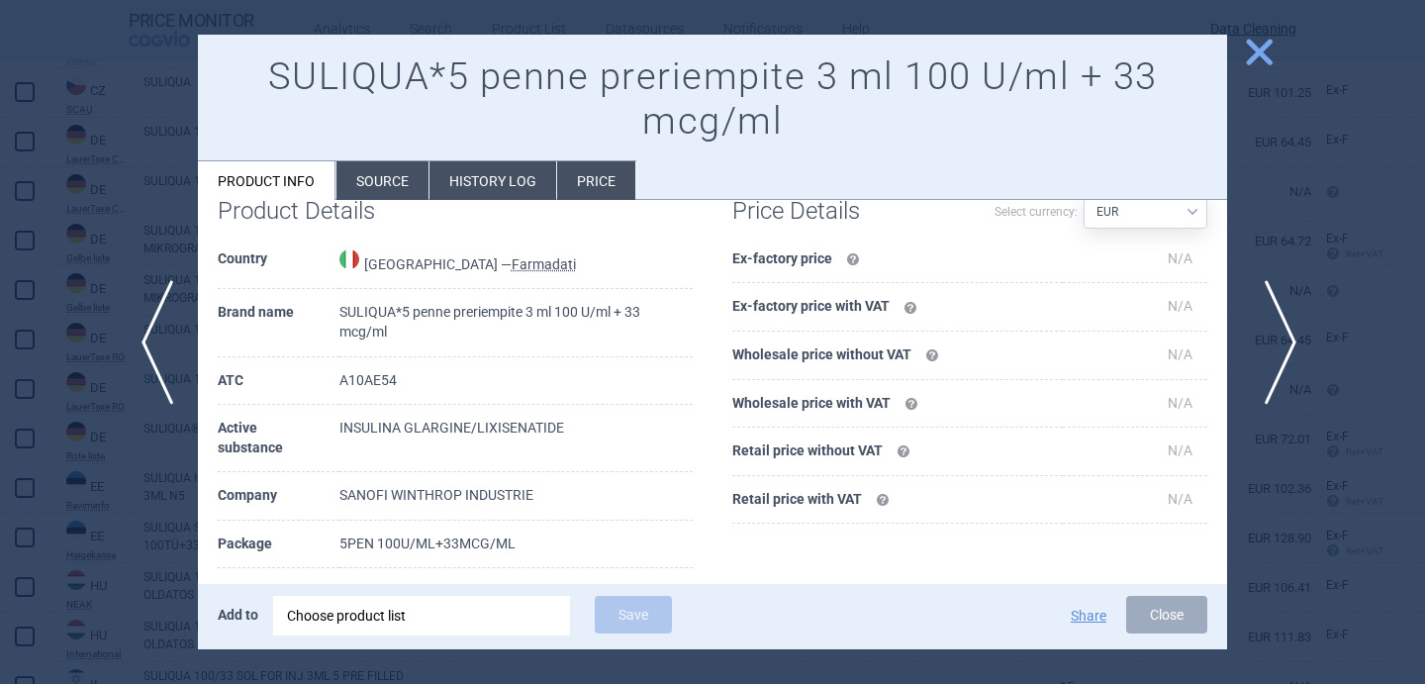
scroll to position [252, 0]
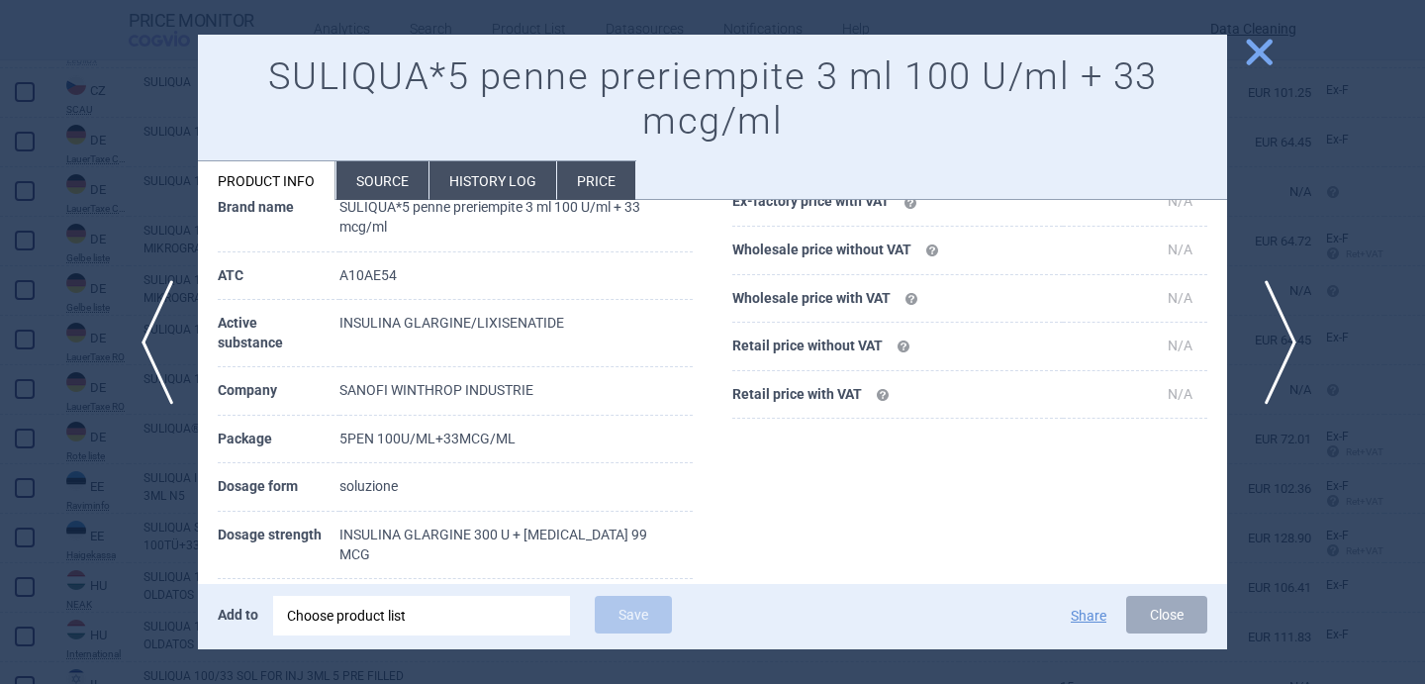
click at [1284, 322] on span "next" at bounding box center [1273, 342] width 45 height 125
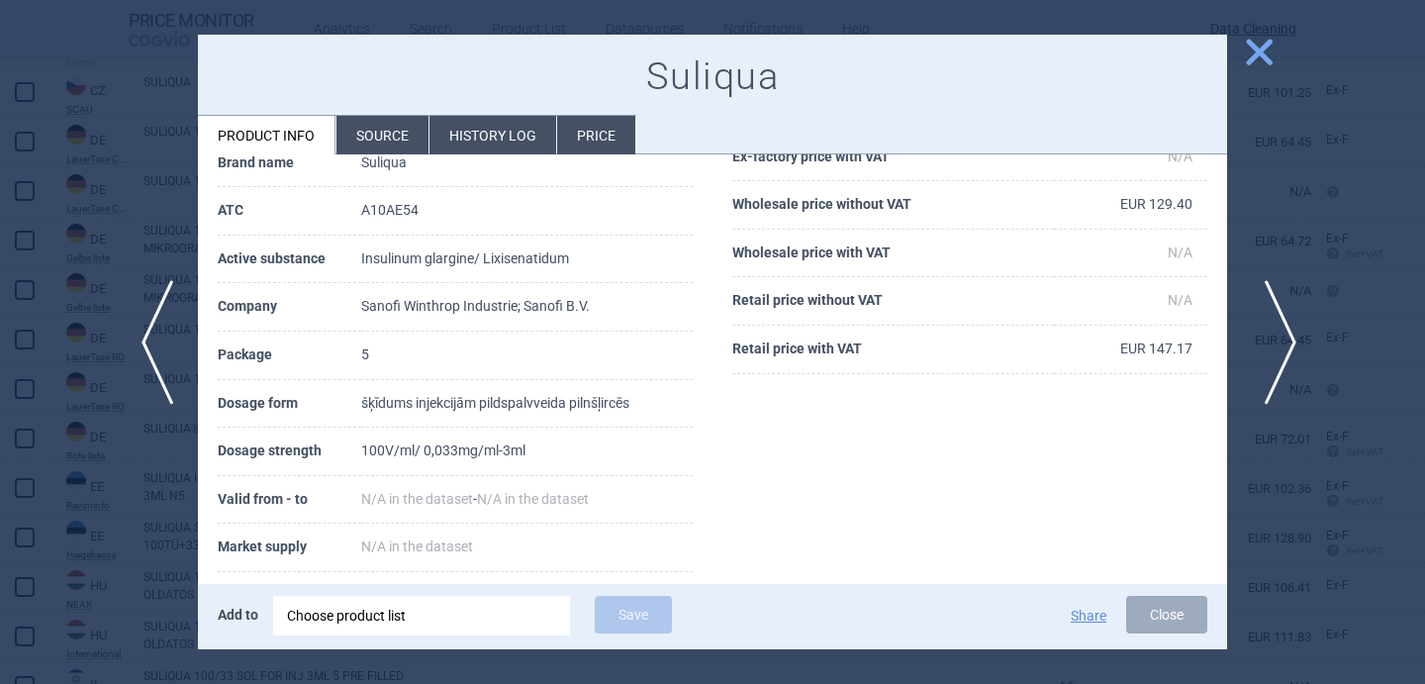
click at [1284, 322] on span "next" at bounding box center [1273, 342] width 45 height 125
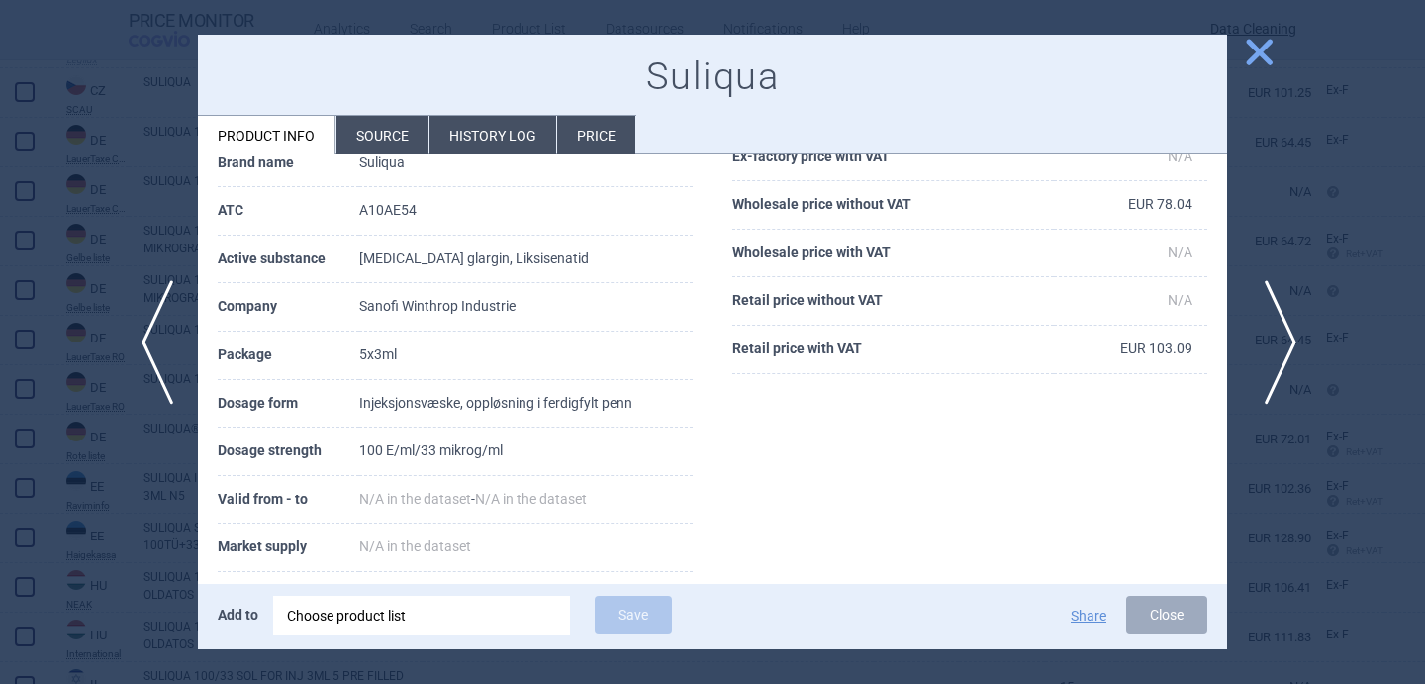
scroll to position [252, 0]
click at [1284, 322] on span "next" at bounding box center [1273, 342] width 45 height 125
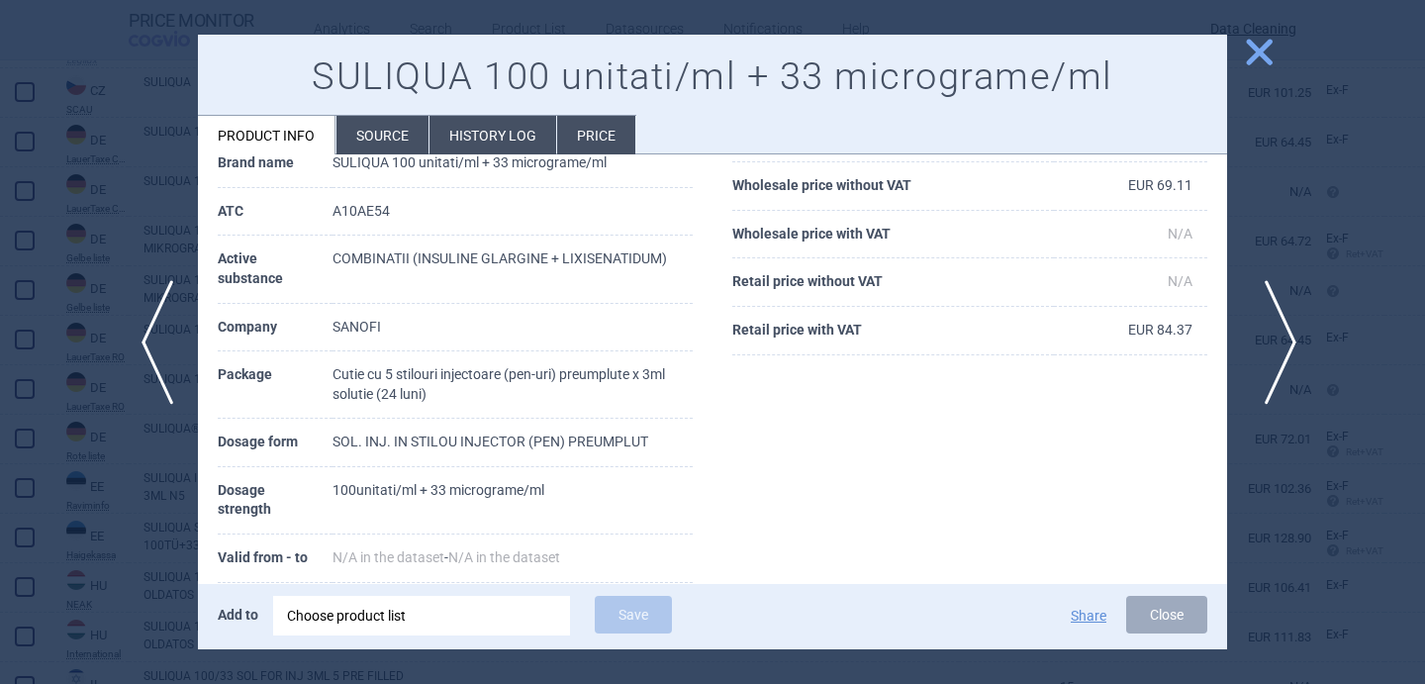
click at [1288, 324] on span "next" at bounding box center [1273, 342] width 45 height 125
click at [1288, 325] on span "next" at bounding box center [1273, 342] width 45 height 125
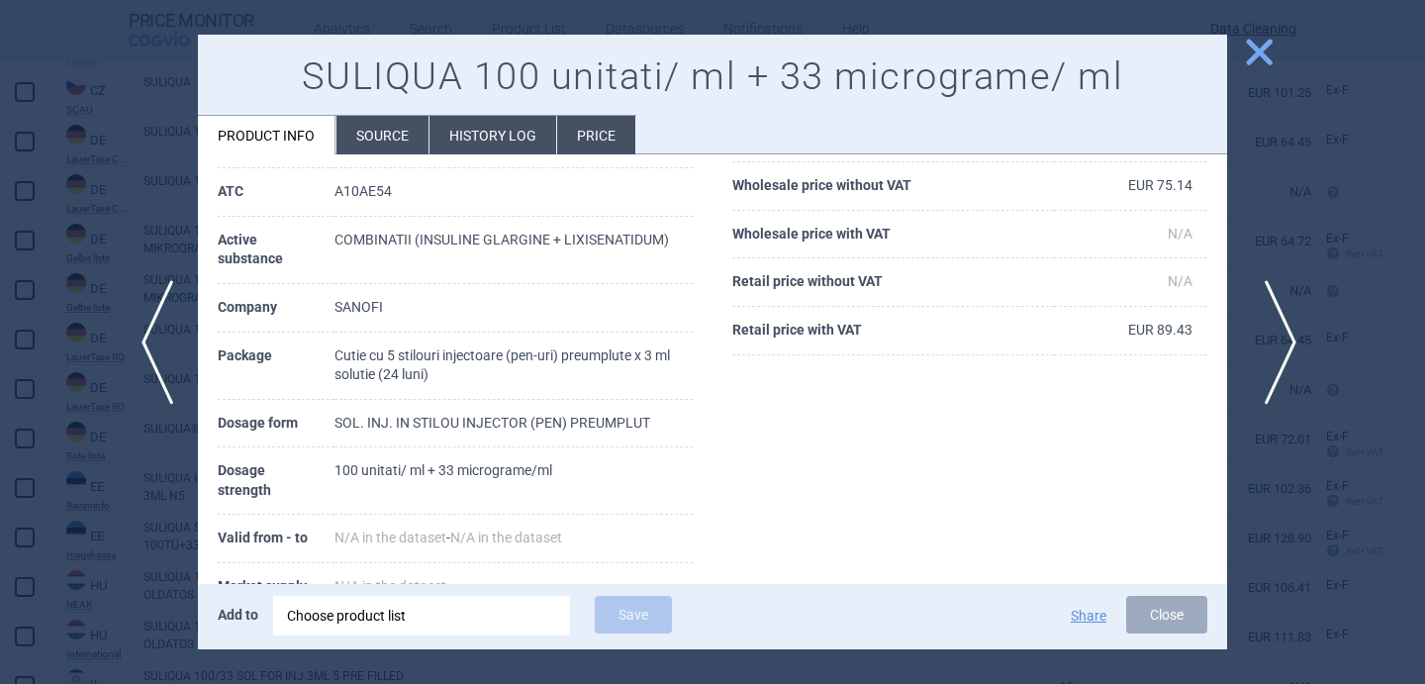
scroll to position [147, 0]
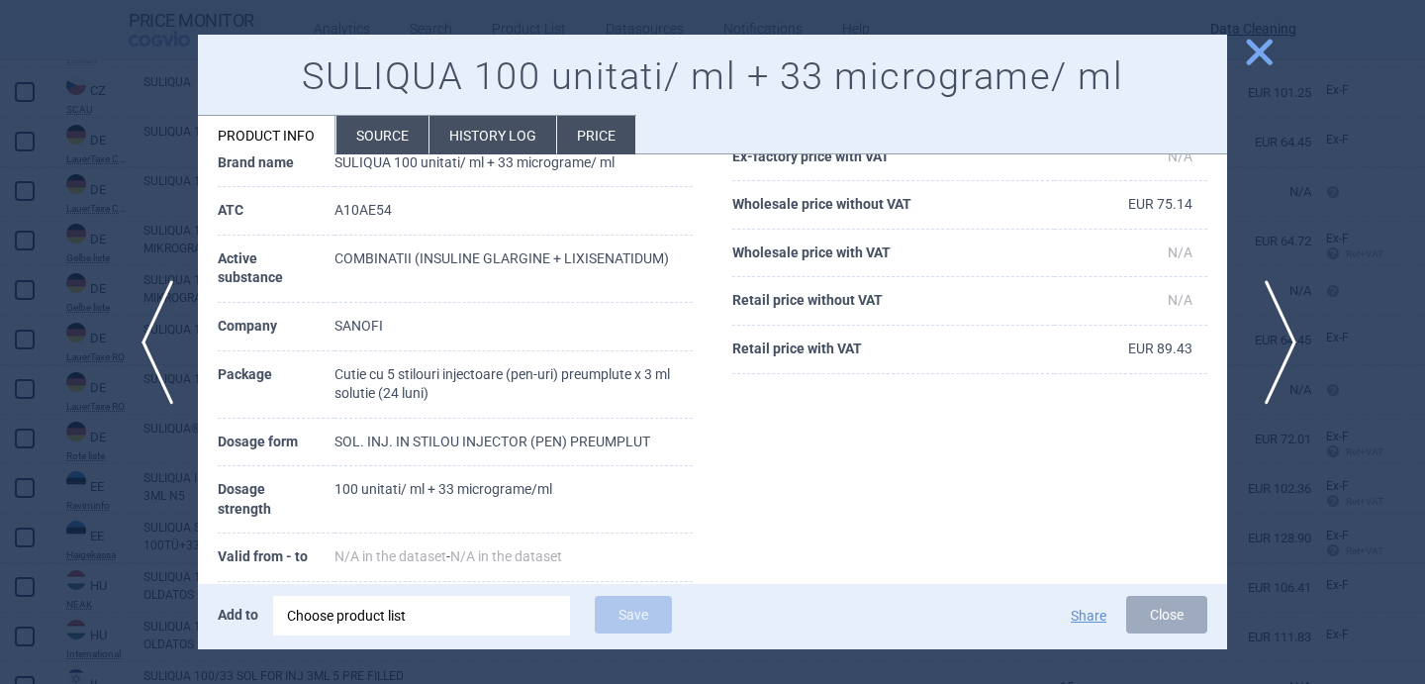
click at [1288, 325] on span "next" at bounding box center [1273, 342] width 45 height 125
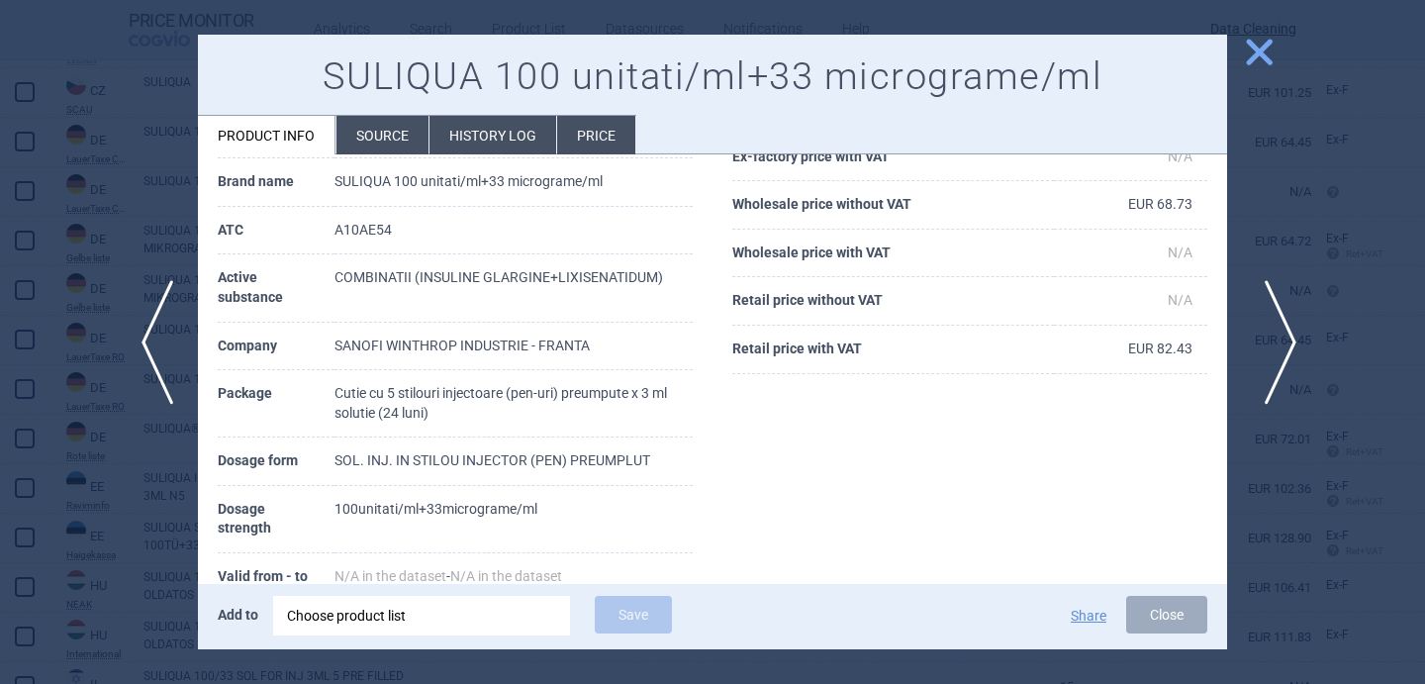
click at [1288, 325] on span "next" at bounding box center [1273, 342] width 45 height 125
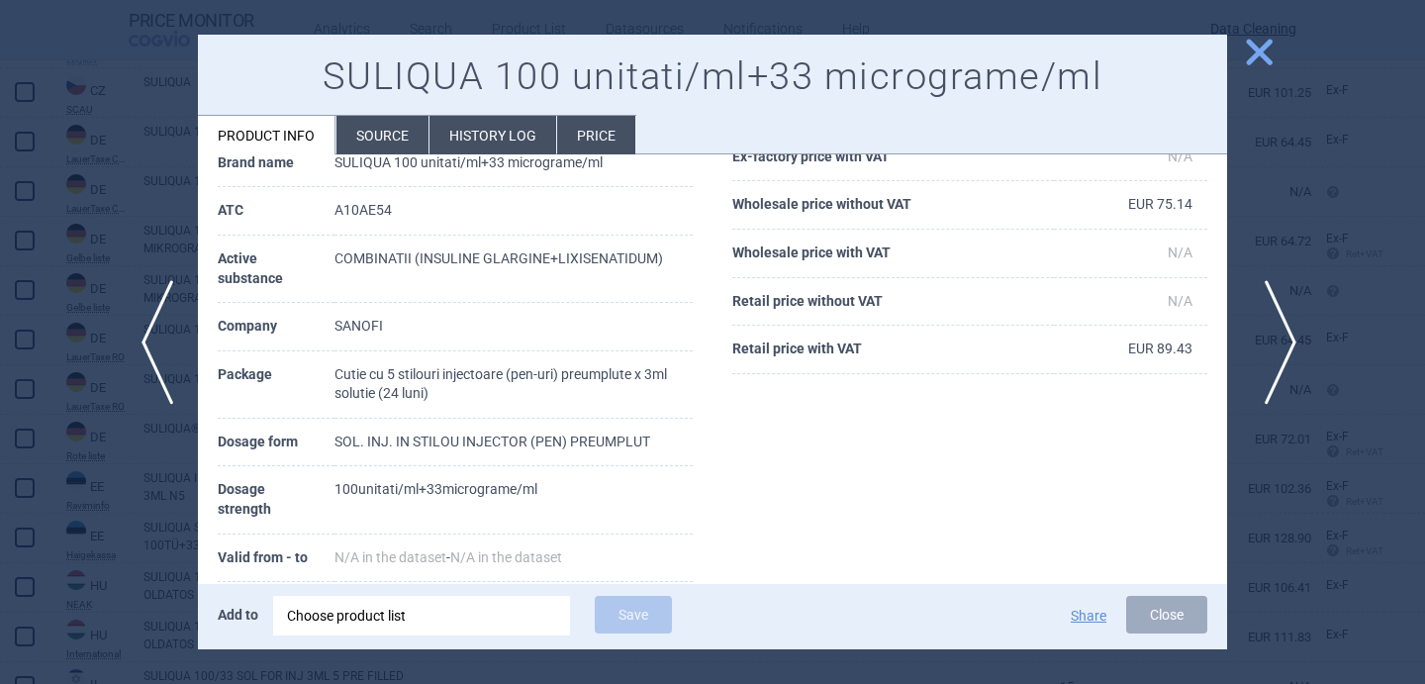
click at [1288, 325] on span "next" at bounding box center [1273, 342] width 45 height 125
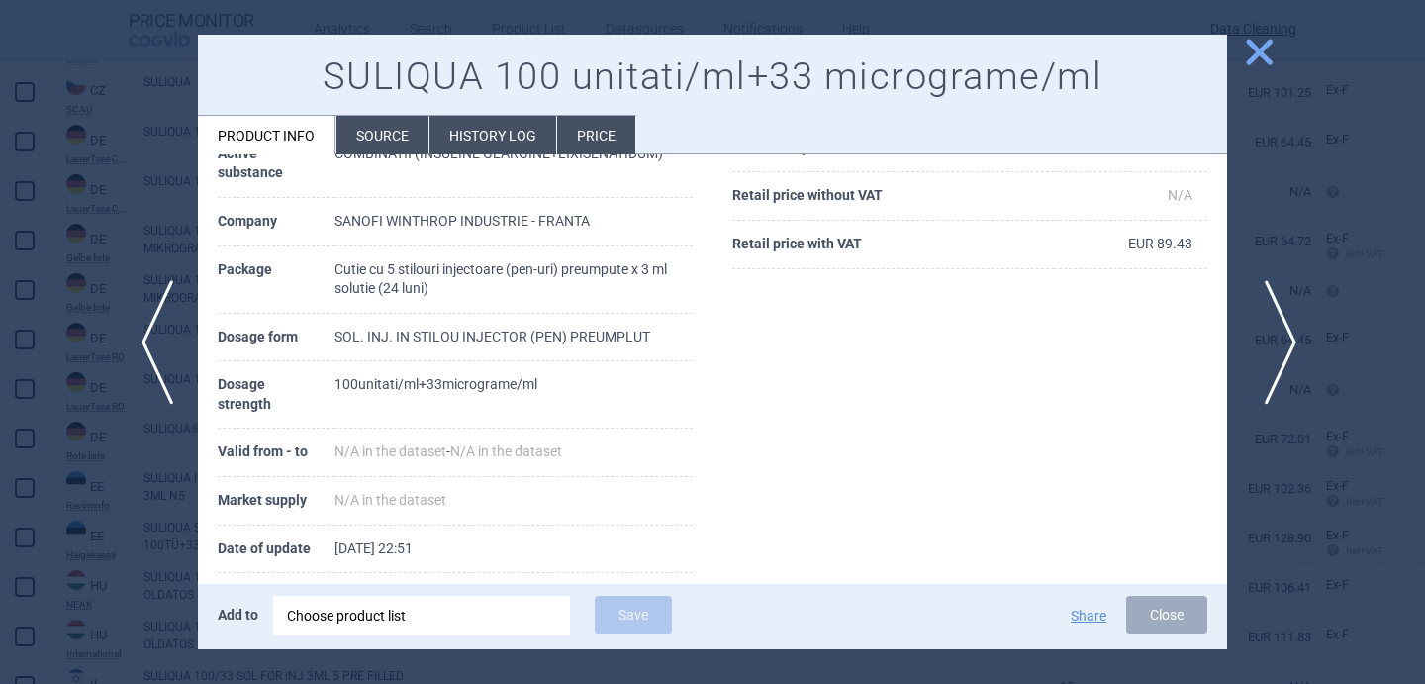
scroll to position [147, 0]
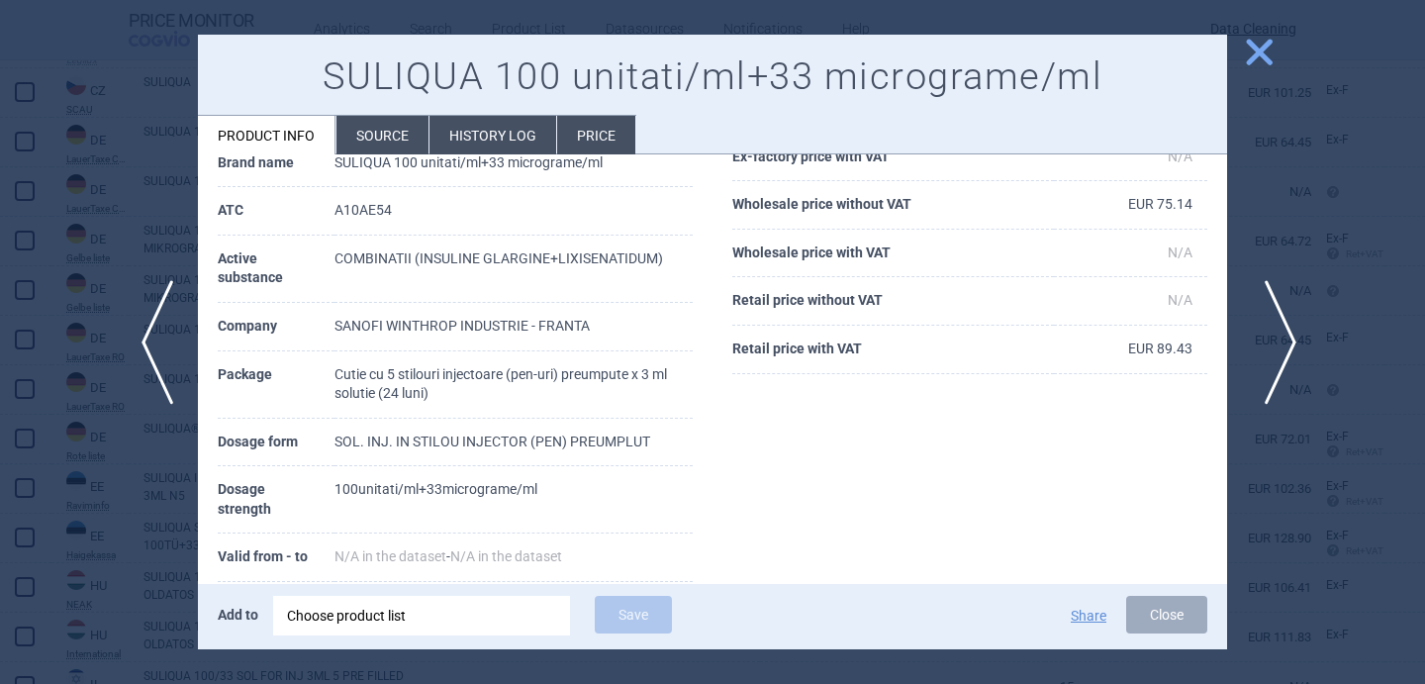
click at [1288, 325] on span "next" at bounding box center [1273, 342] width 45 height 125
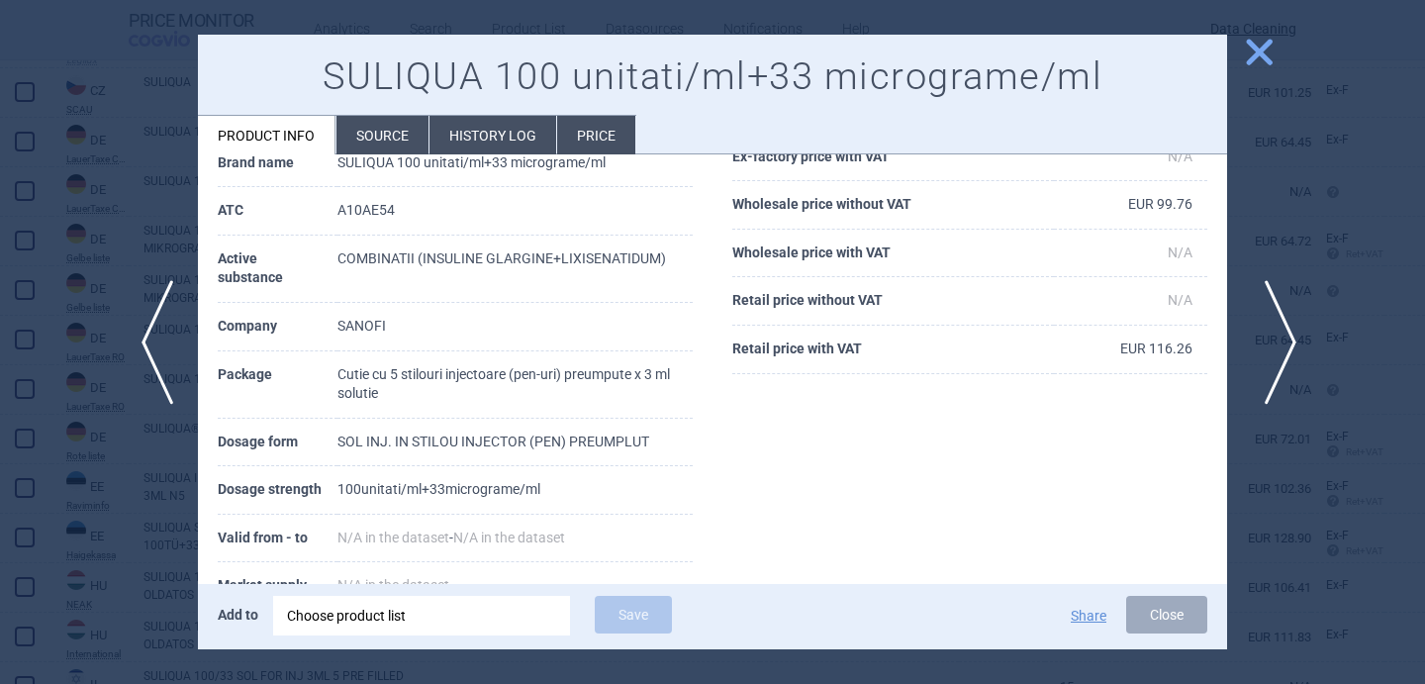
click at [1288, 325] on span "next" at bounding box center [1273, 342] width 45 height 125
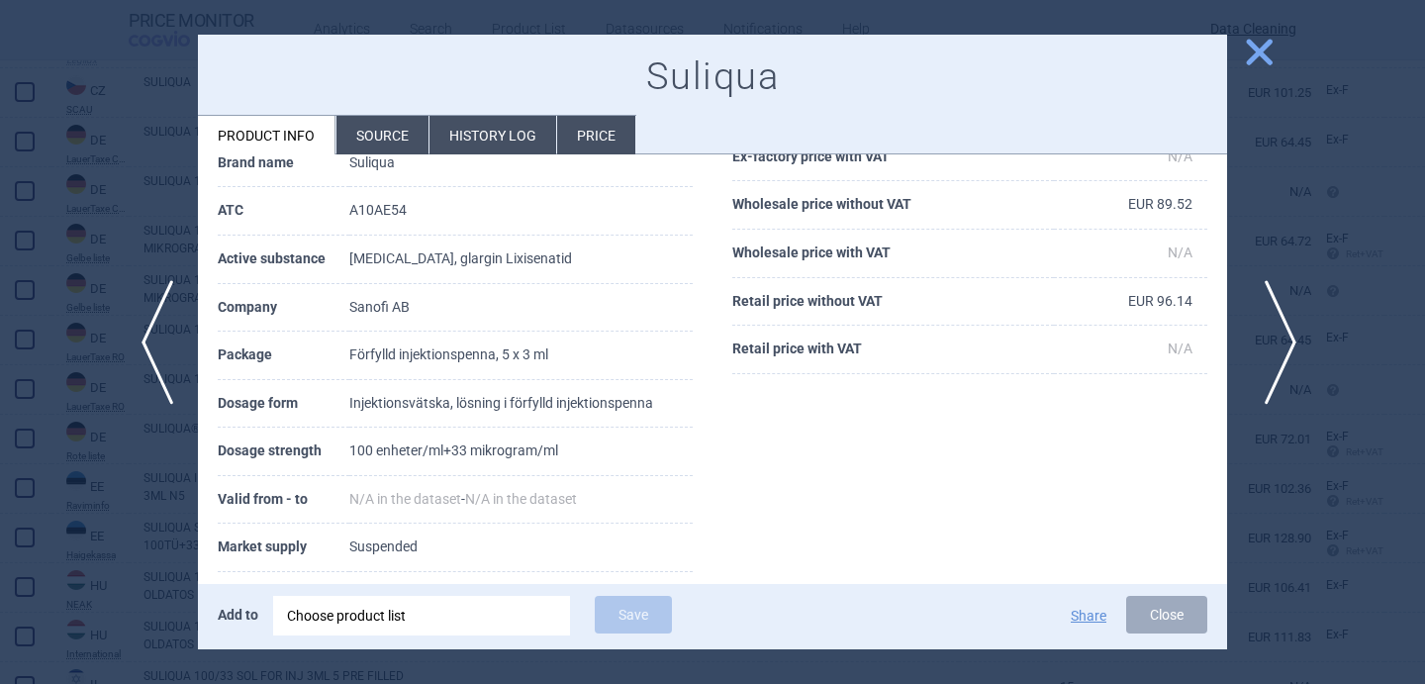
click at [1288, 325] on span "next" at bounding box center [1273, 342] width 45 height 125
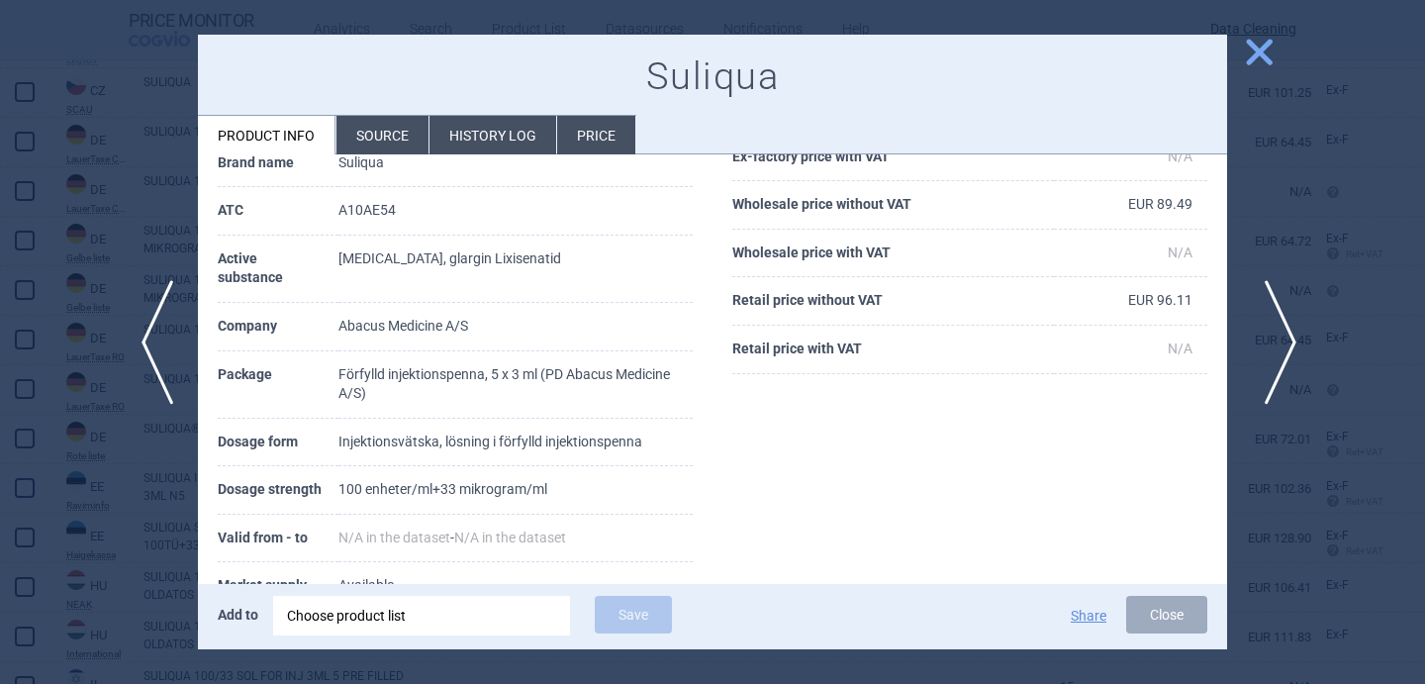
click at [1288, 325] on span "next" at bounding box center [1273, 342] width 45 height 125
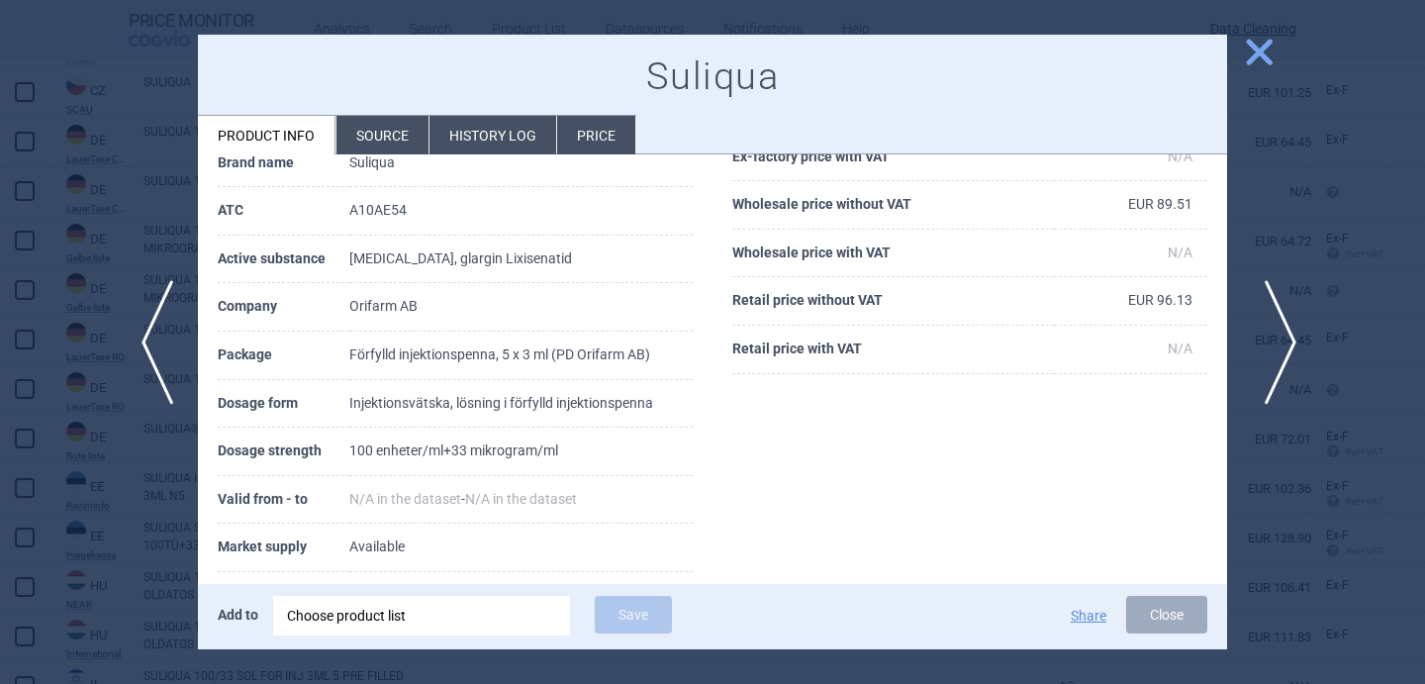
click at [1288, 325] on span "next" at bounding box center [1273, 342] width 45 height 125
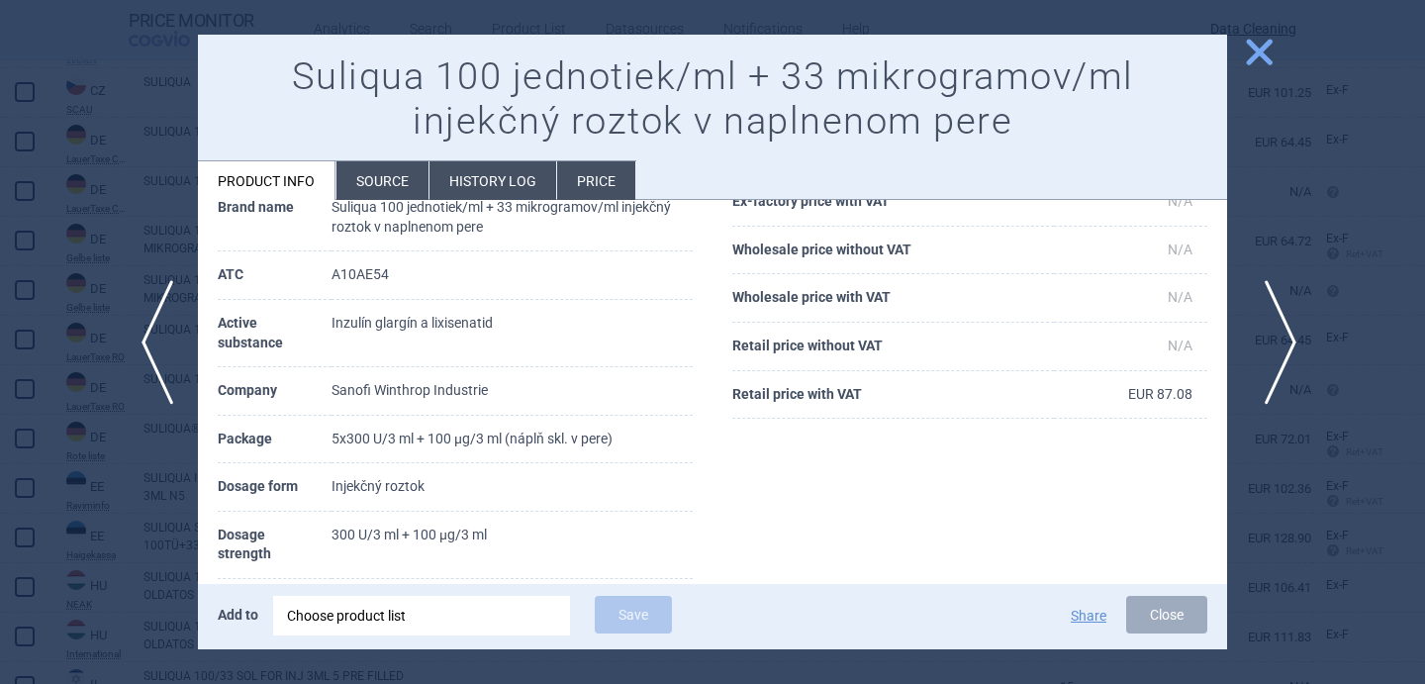
click at [1287, 322] on span "next" at bounding box center [1273, 342] width 45 height 125
click at [1287, 322] on div at bounding box center [712, 342] width 1425 height 684
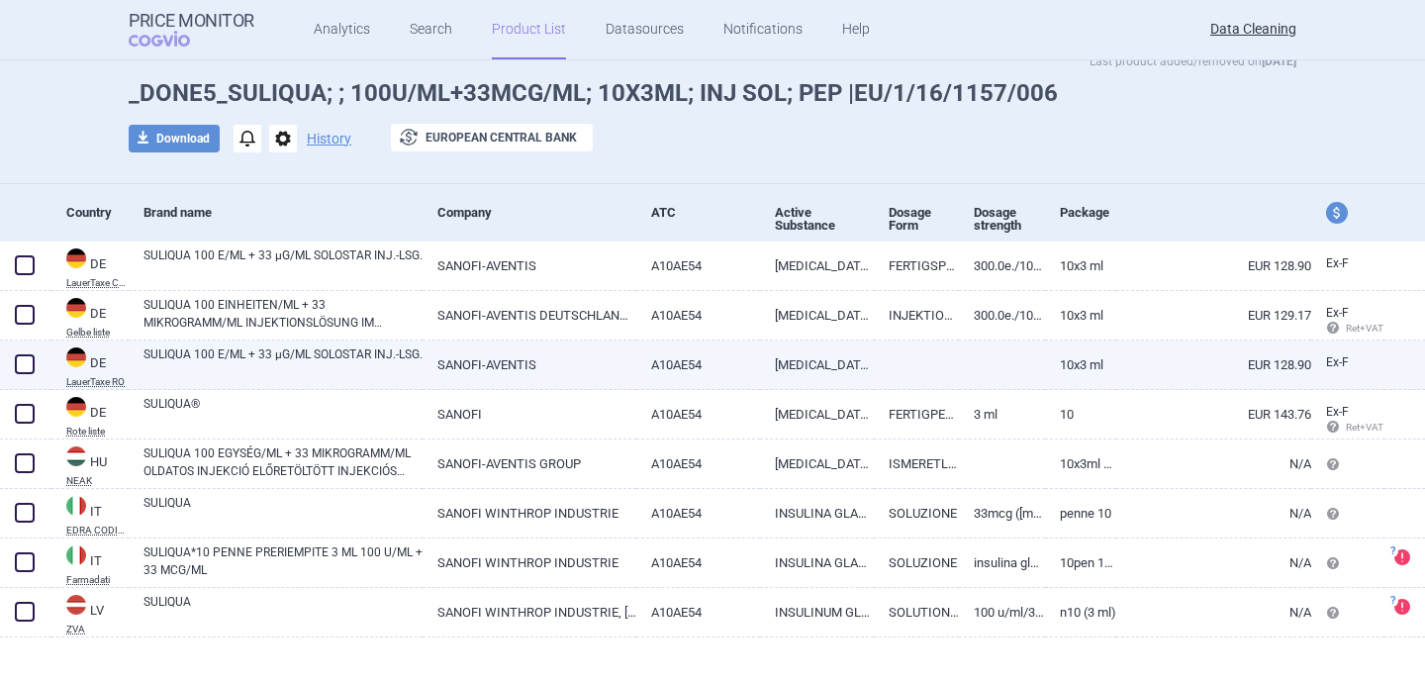
scroll to position [86, 0]
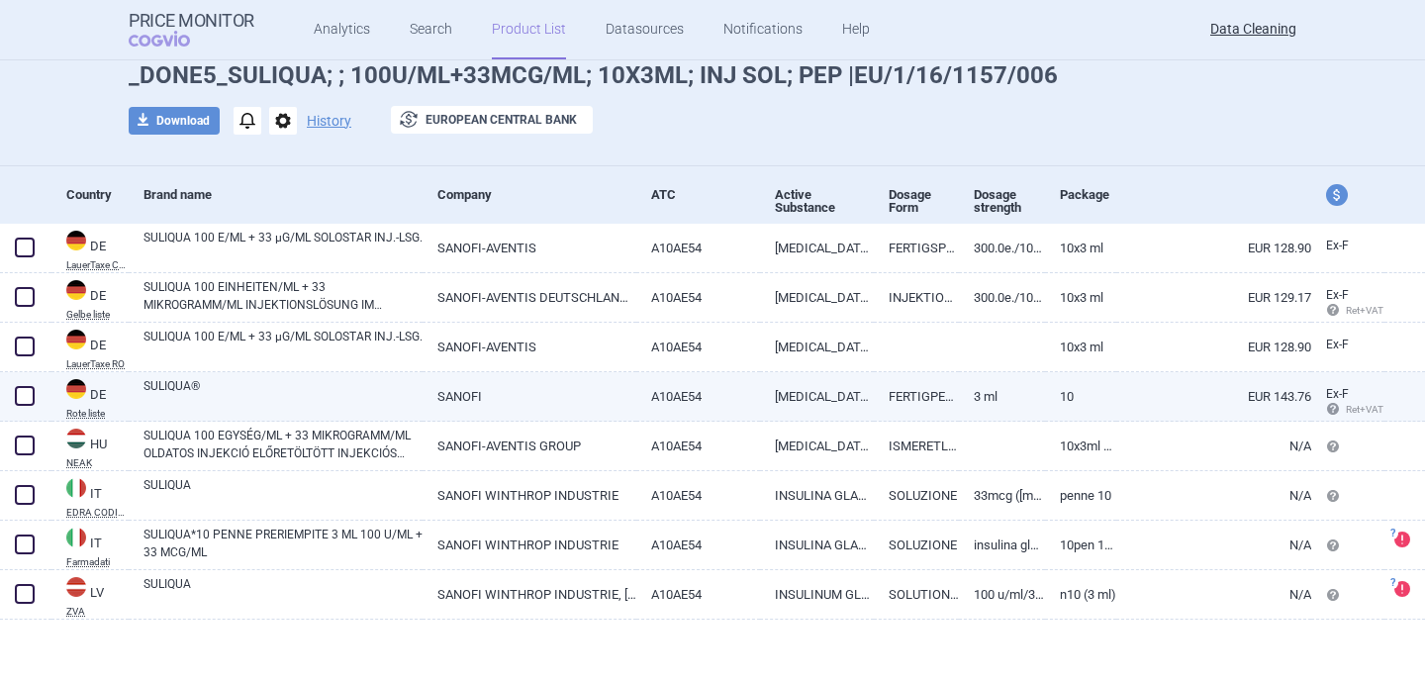
click at [372, 391] on link "SULIQUA®" at bounding box center [282, 395] width 279 height 36
select select "EUR"
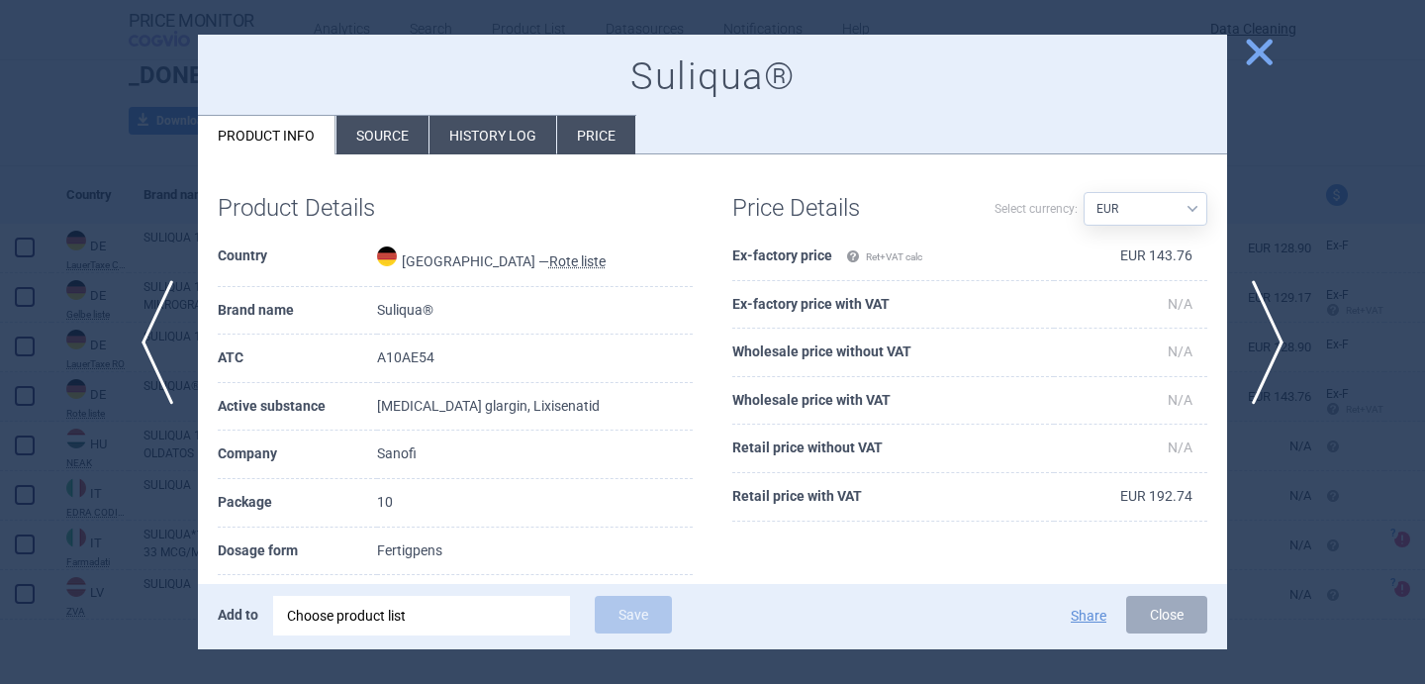
scroll to position [85, 0]
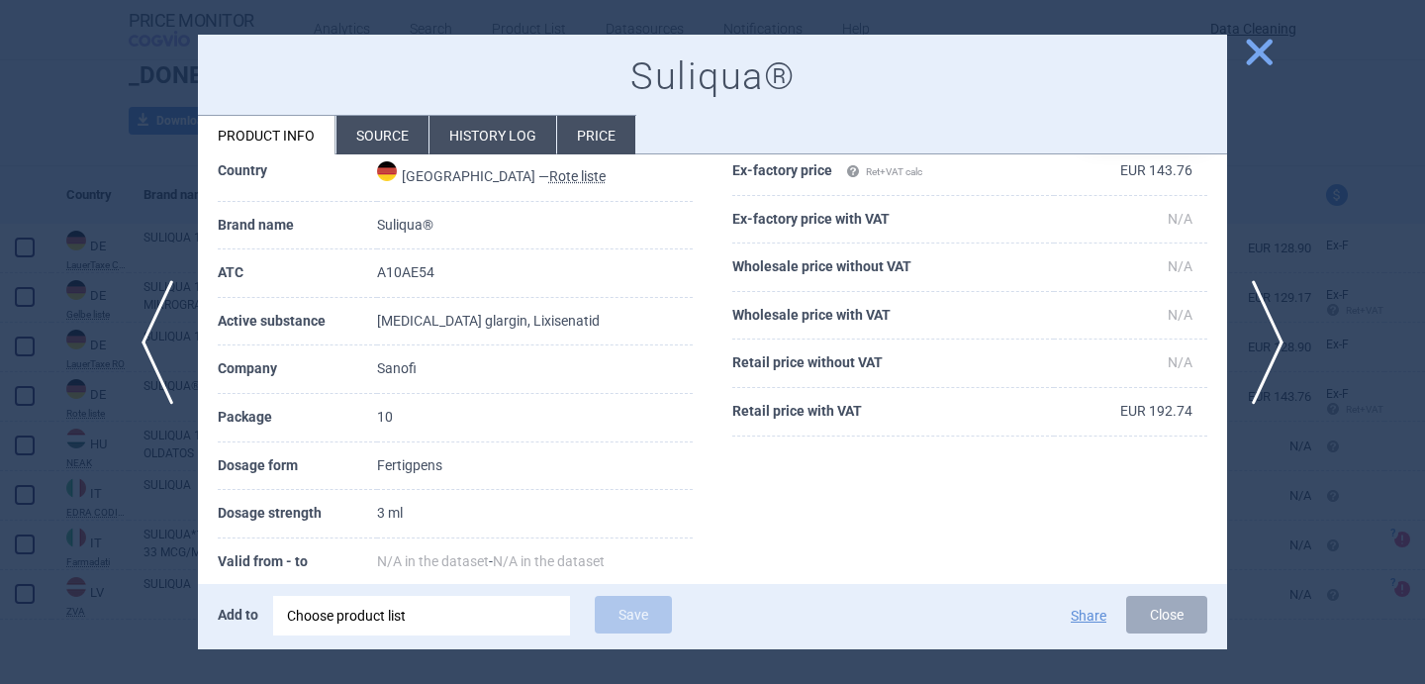
click at [387, 139] on li "Source" at bounding box center [382, 135] width 92 height 39
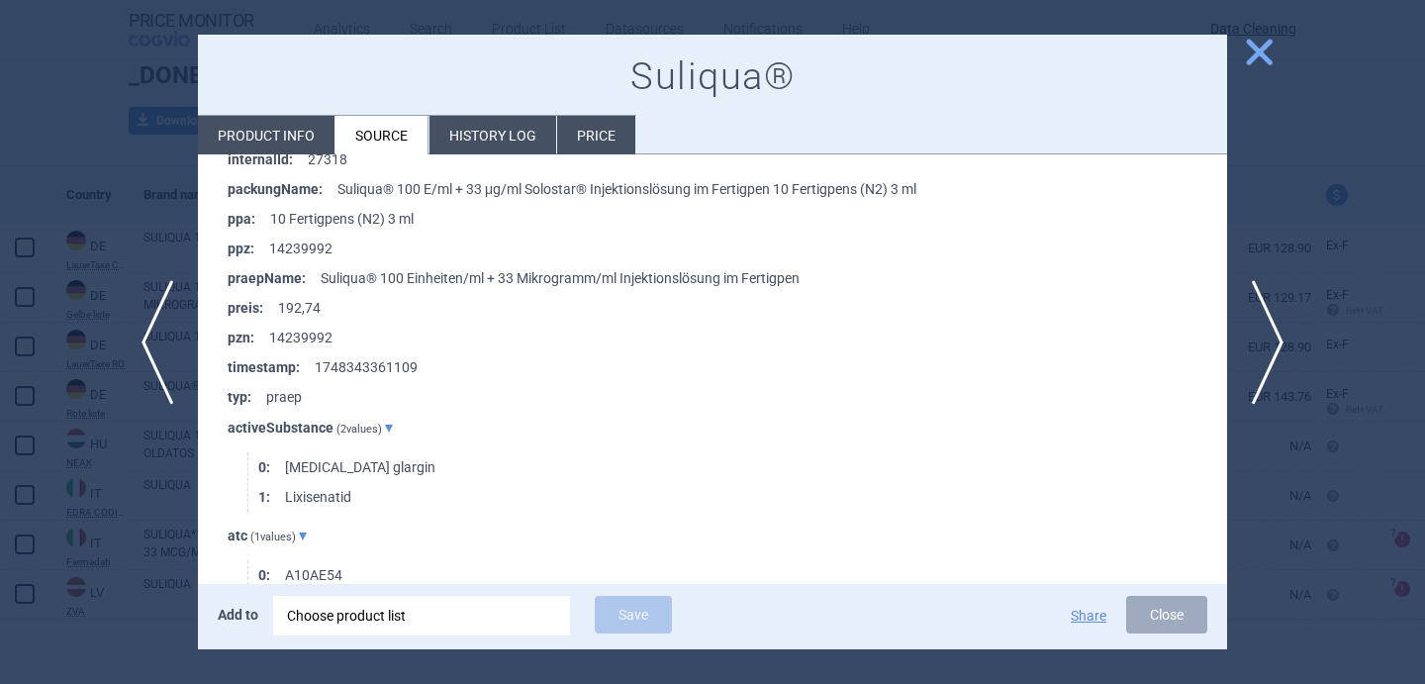
scroll to position [750, 0]
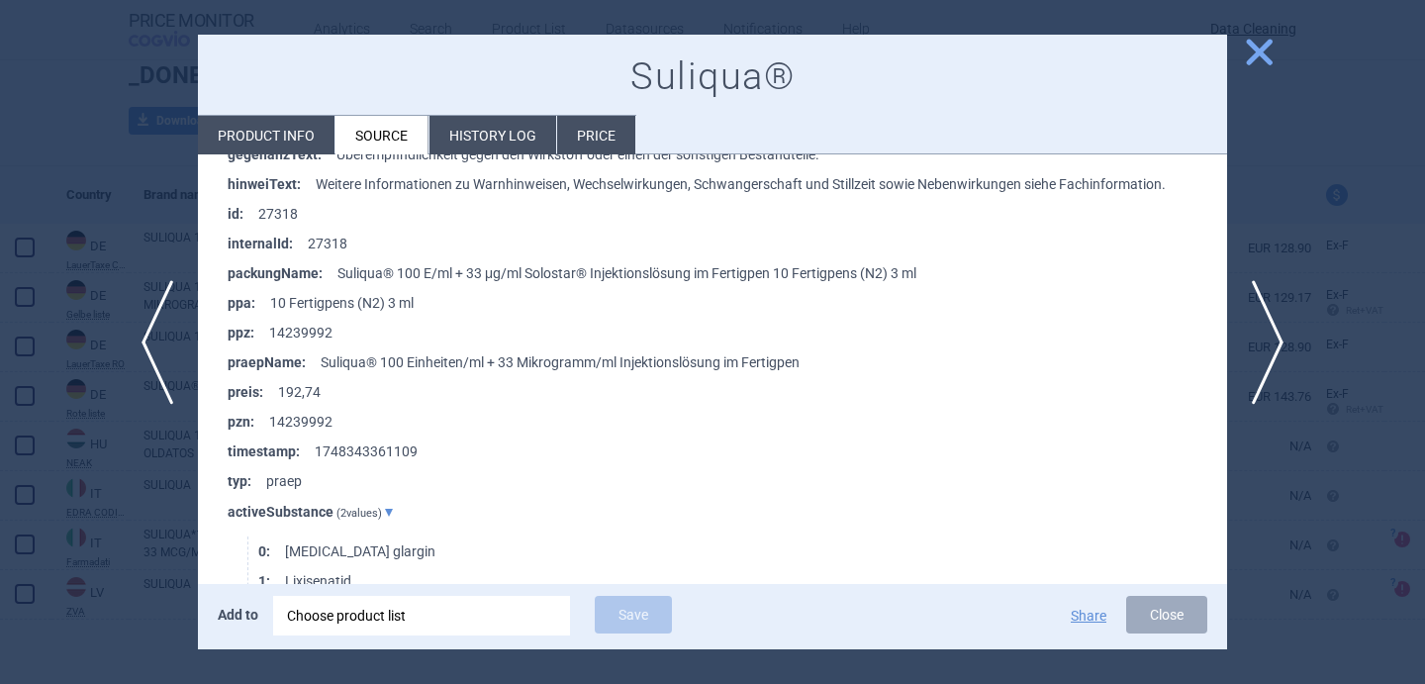
click at [115, 493] on div at bounding box center [712, 342] width 1425 height 684
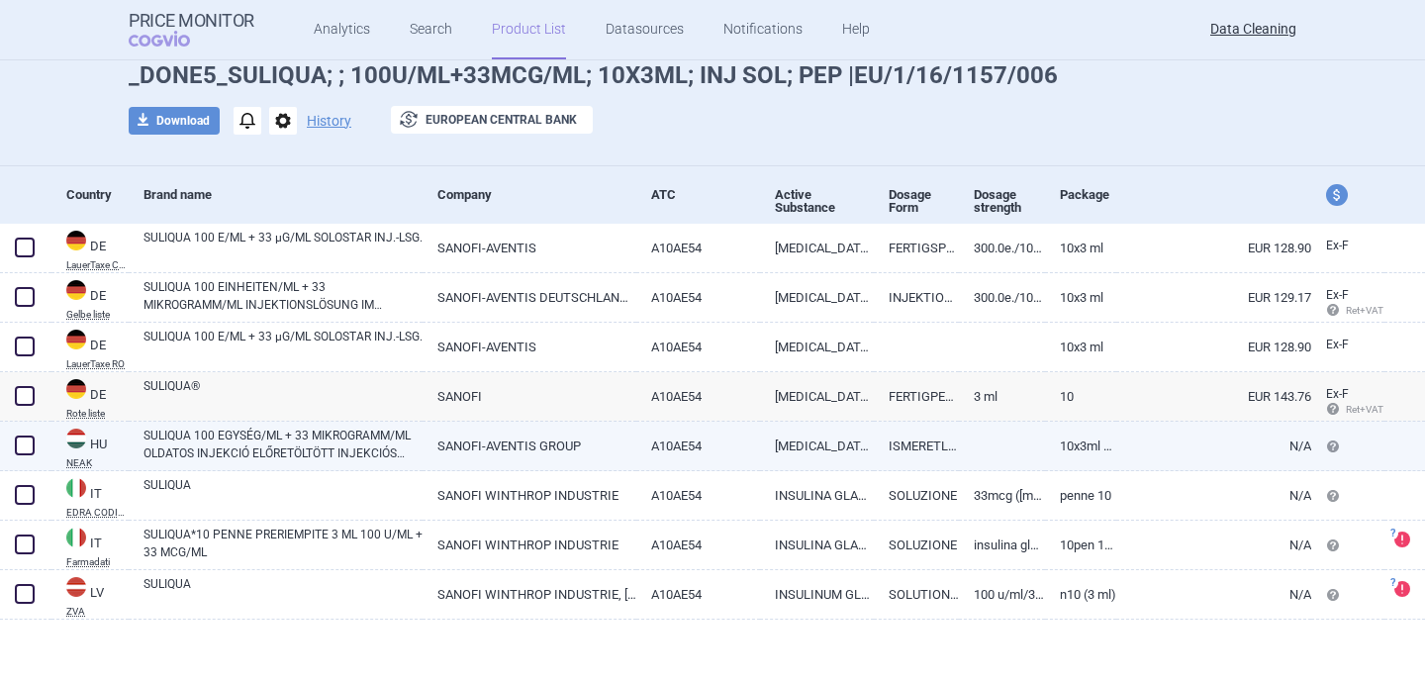
click at [227, 446] on link "SULIQUA 100 EGYSÉG/ML + 33 MIKROGRAMM/ML OLDATOS INJEKCIÓ ELŐRETÖLTÖTT INJEKCIÓ…" at bounding box center [282, 444] width 279 height 36
select select "EUR"
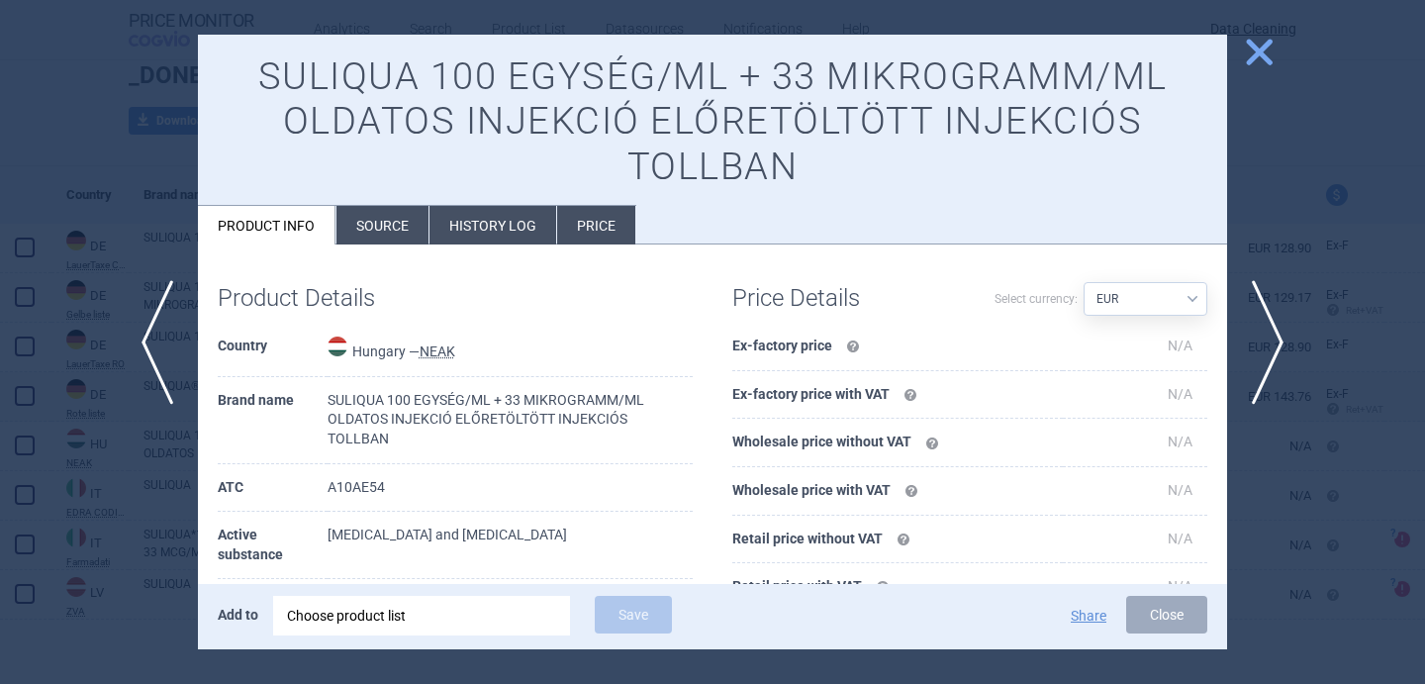
click at [102, 483] on div at bounding box center [712, 342] width 1425 height 684
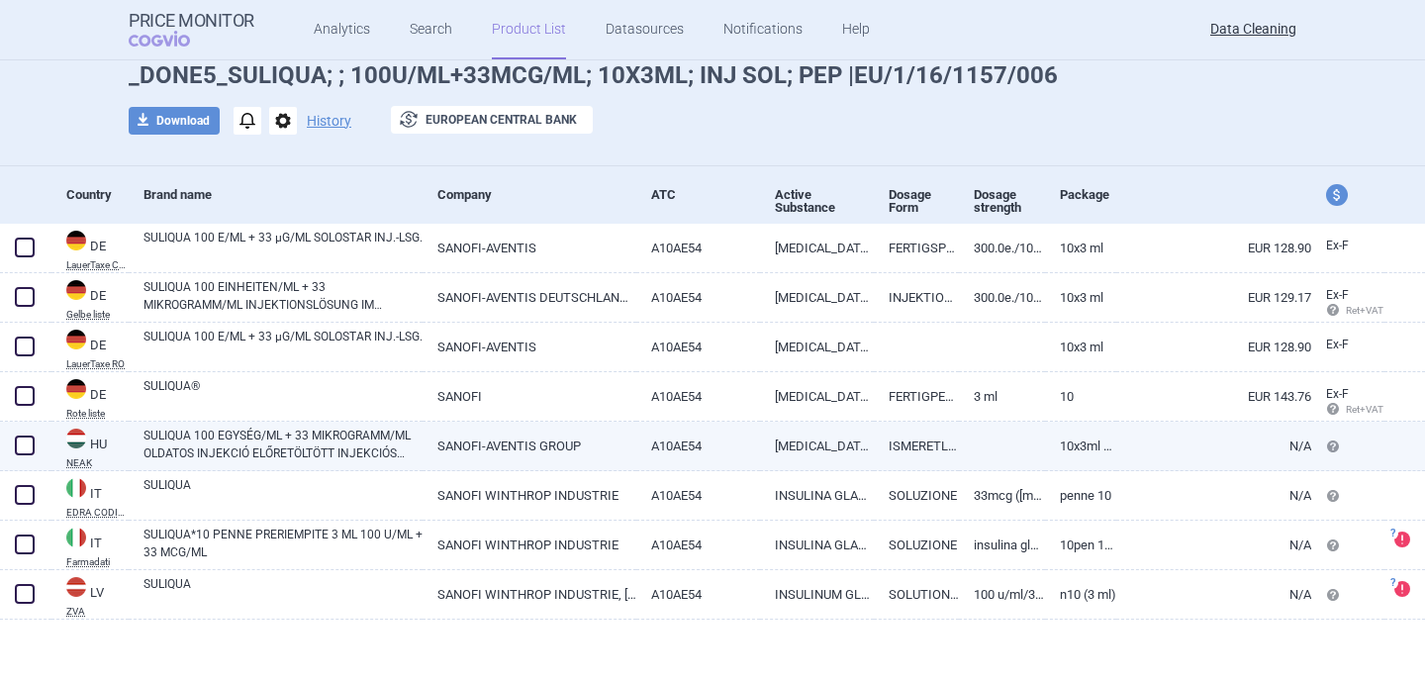
click at [206, 445] on link "SULIQUA 100 EGYSÉG/ML + 33 MIKROGRAMM/ML OLDATOS INJEKCIÓ ELŐRETÖLTÖTT INJEKCIÓ…" at bounding box center [282, 444] width 279 height 36
select select "EUR"
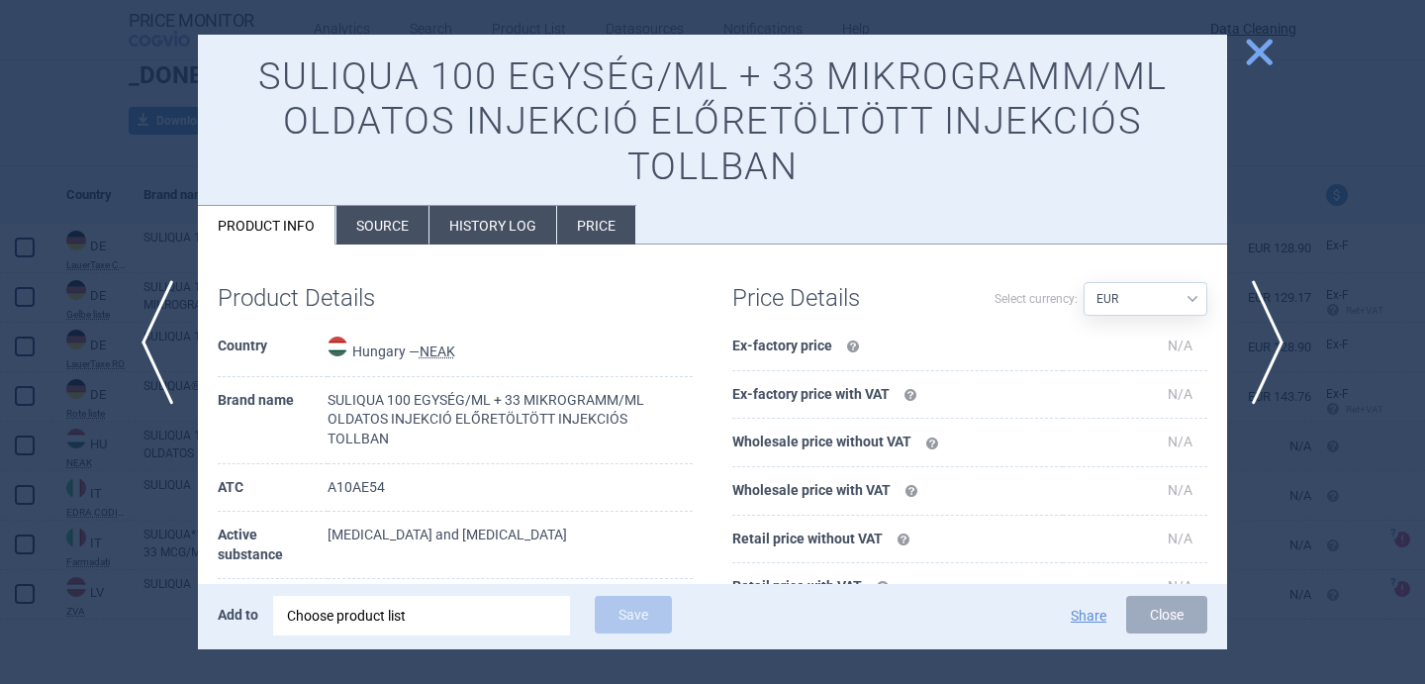
click at [359, 224] on li "Source" at bounding box center [382, 225] width 92 height 39
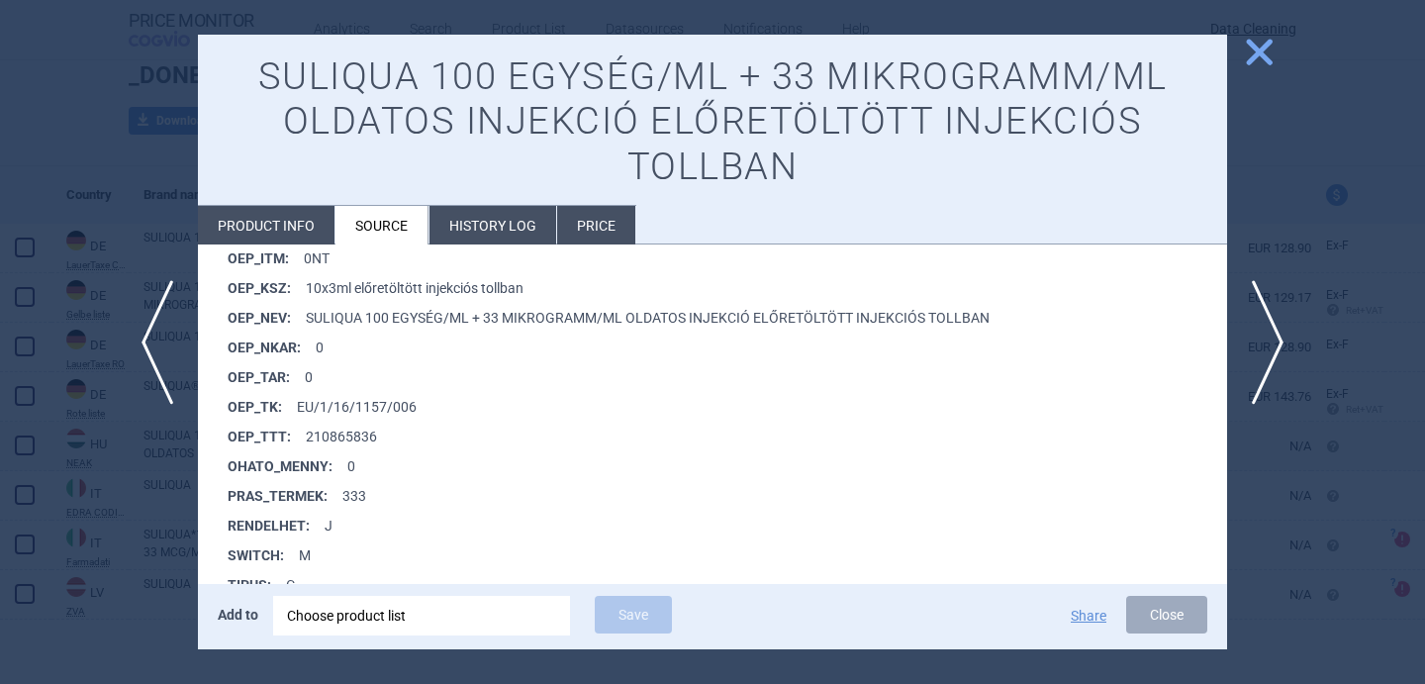
scroll to position [1694, 0]
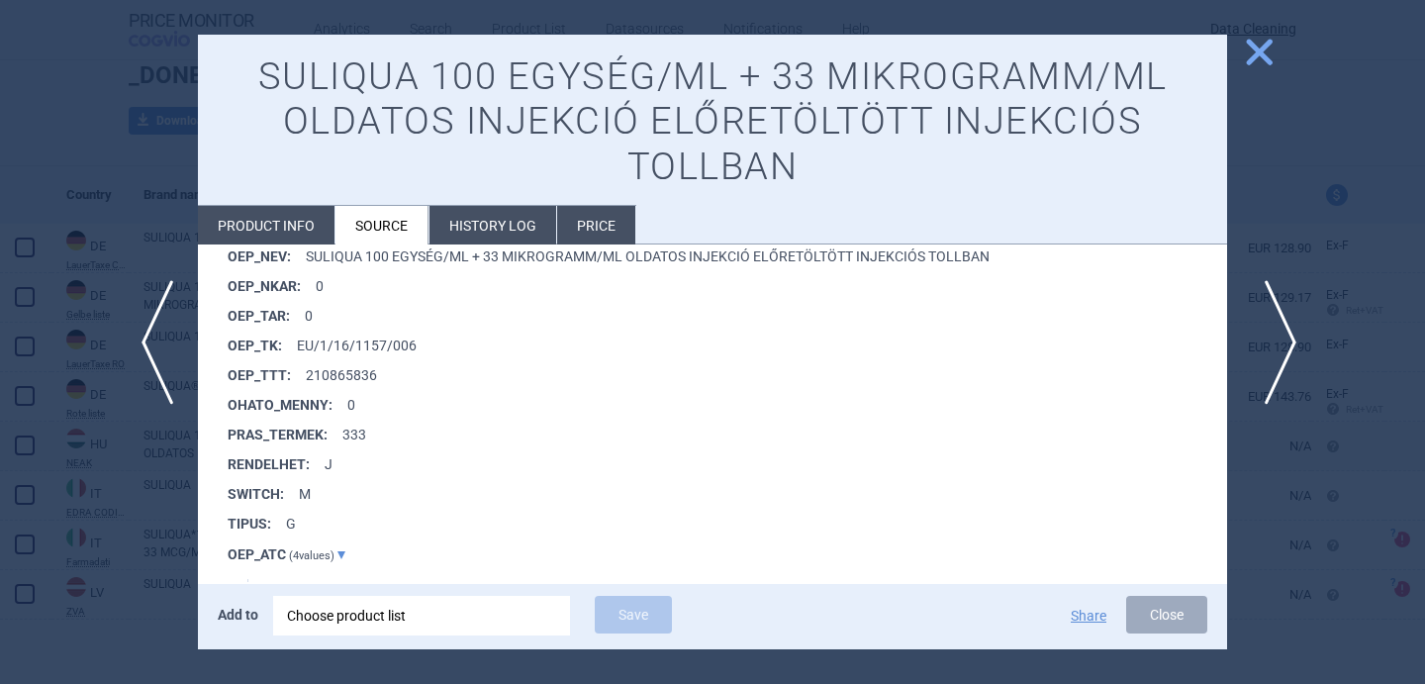
click at [1262, 346] on span "next" at bounding box center [1273, 342] width 45 height 125
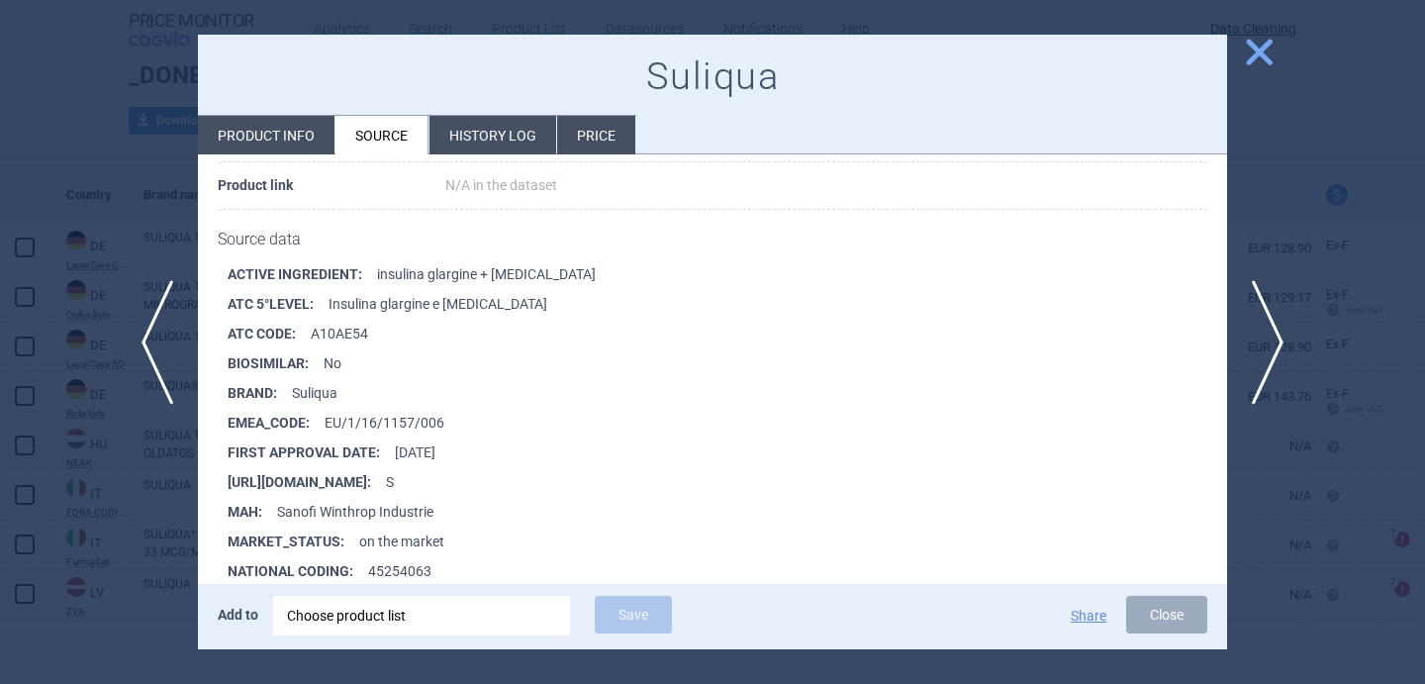
scroll to position [231, 0]
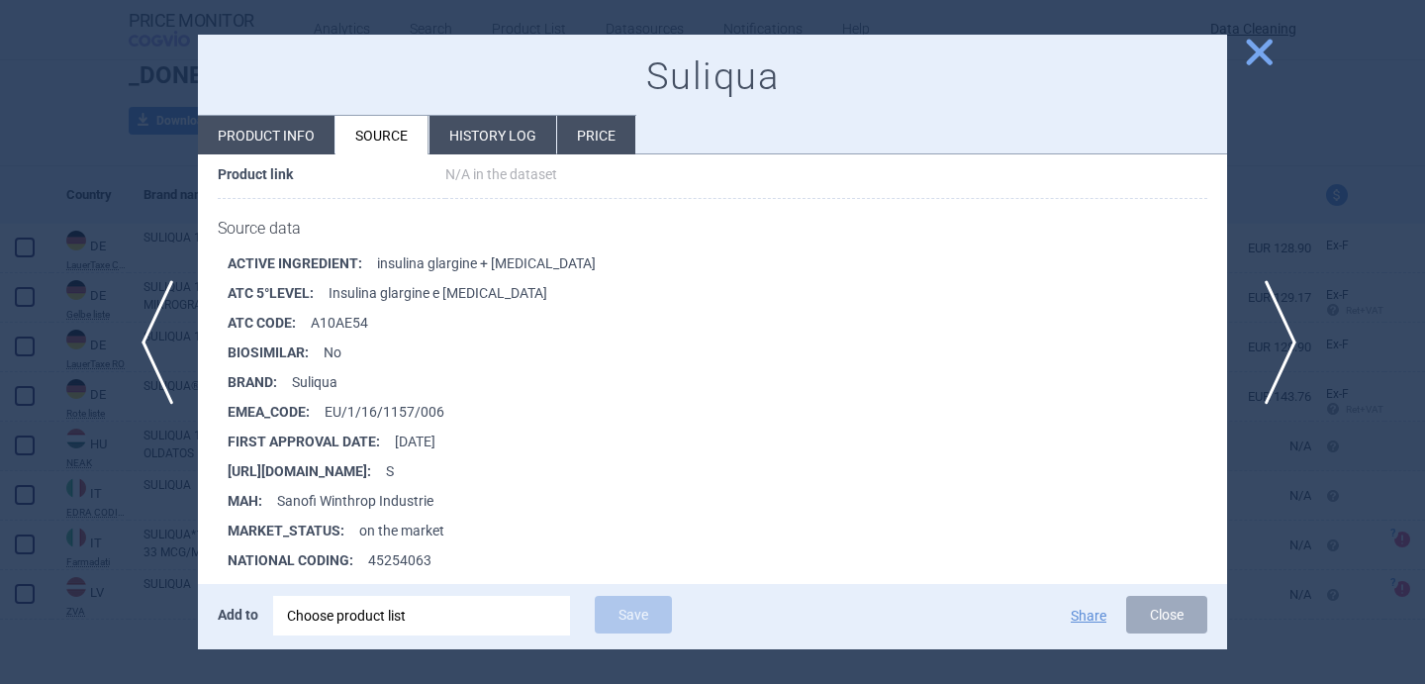
click at [1271, 351] on span "next" at bounding box center [1273, 342] width 45 height 125
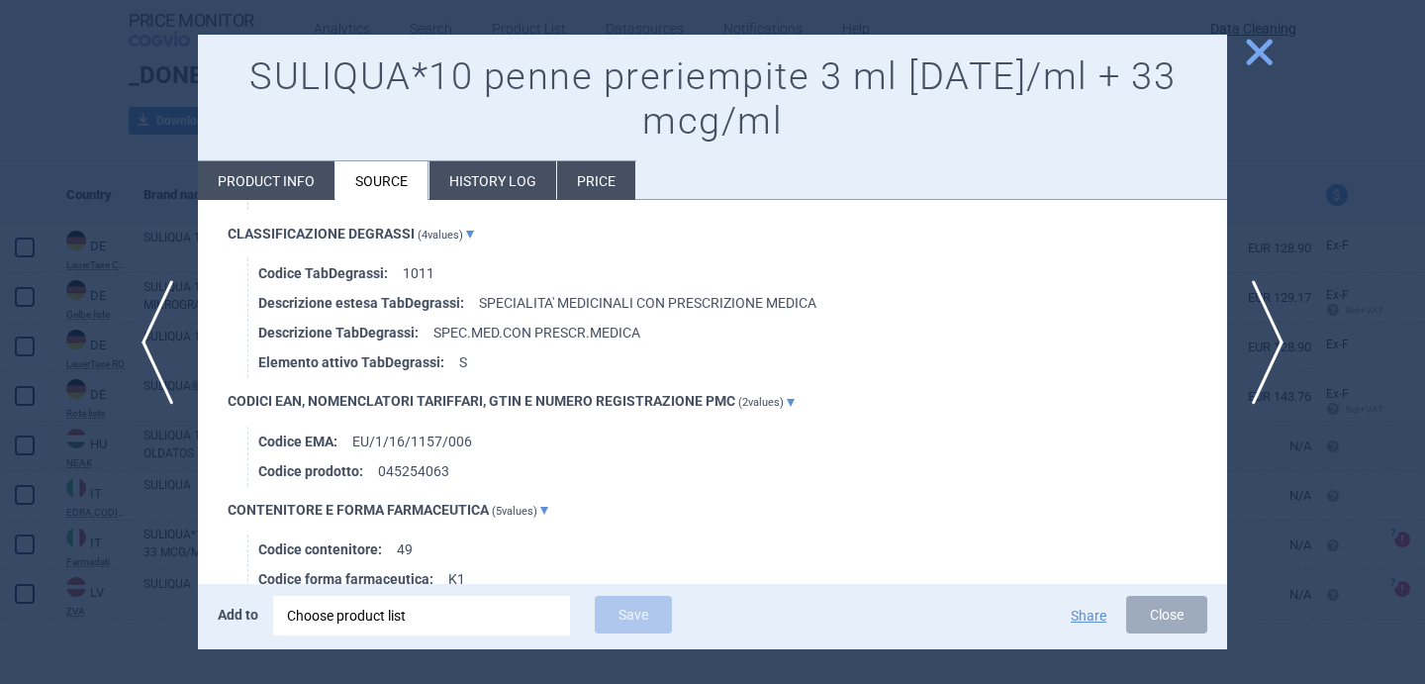
scroll to position [1426, 0]
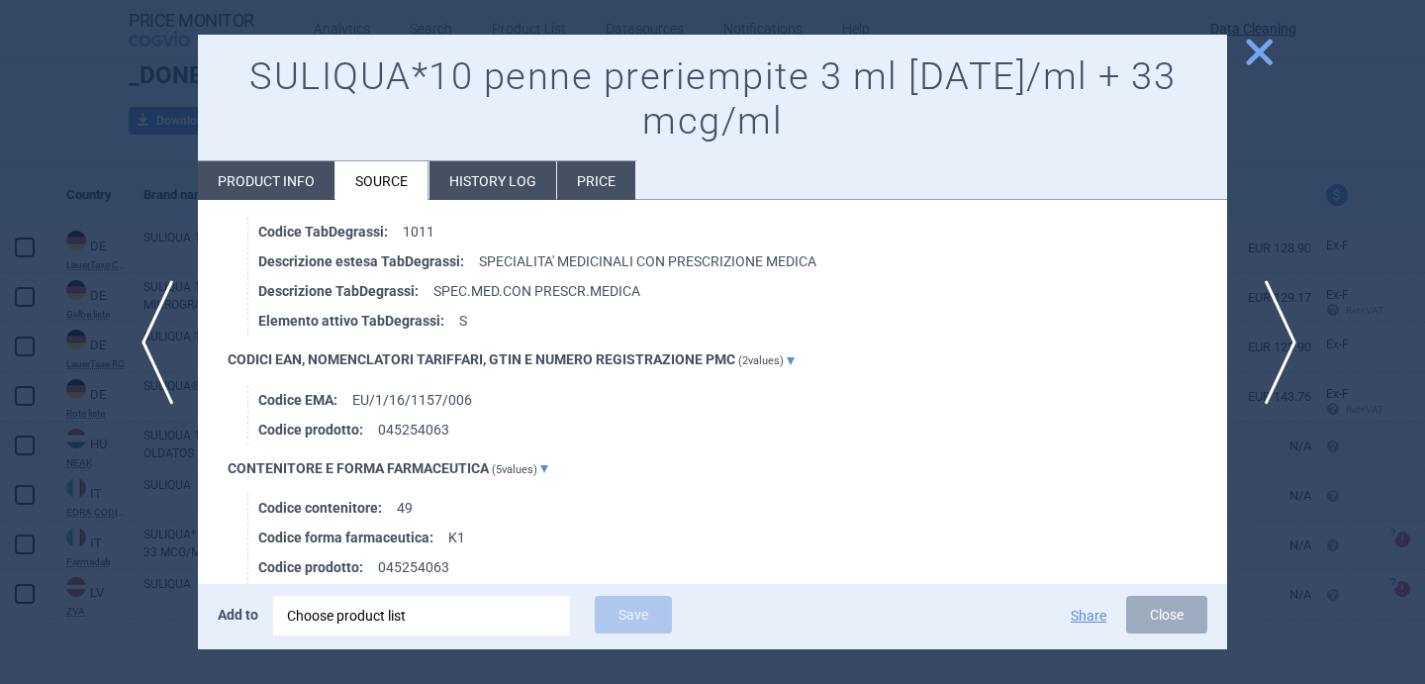
click at [1277, 321] on span "next" at bounding box center [1273, 342] width 45 height 125
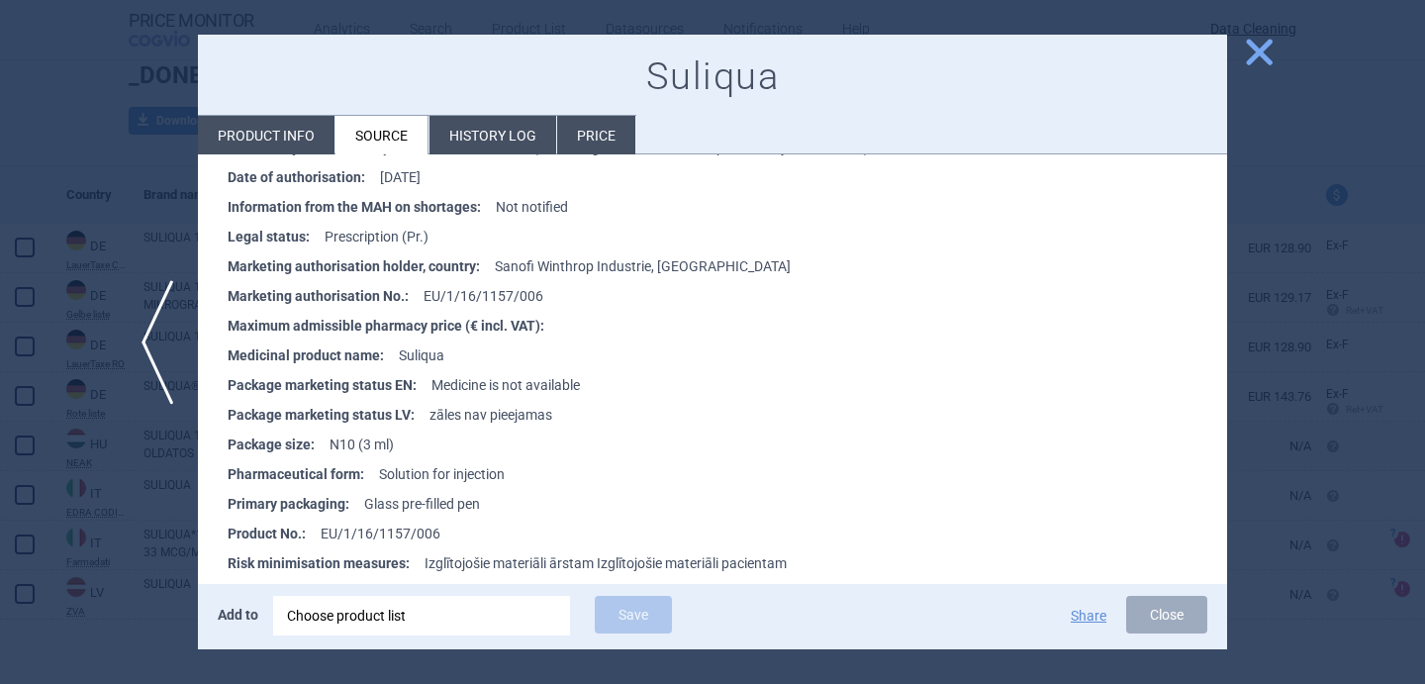
scroll to position [423, 0]
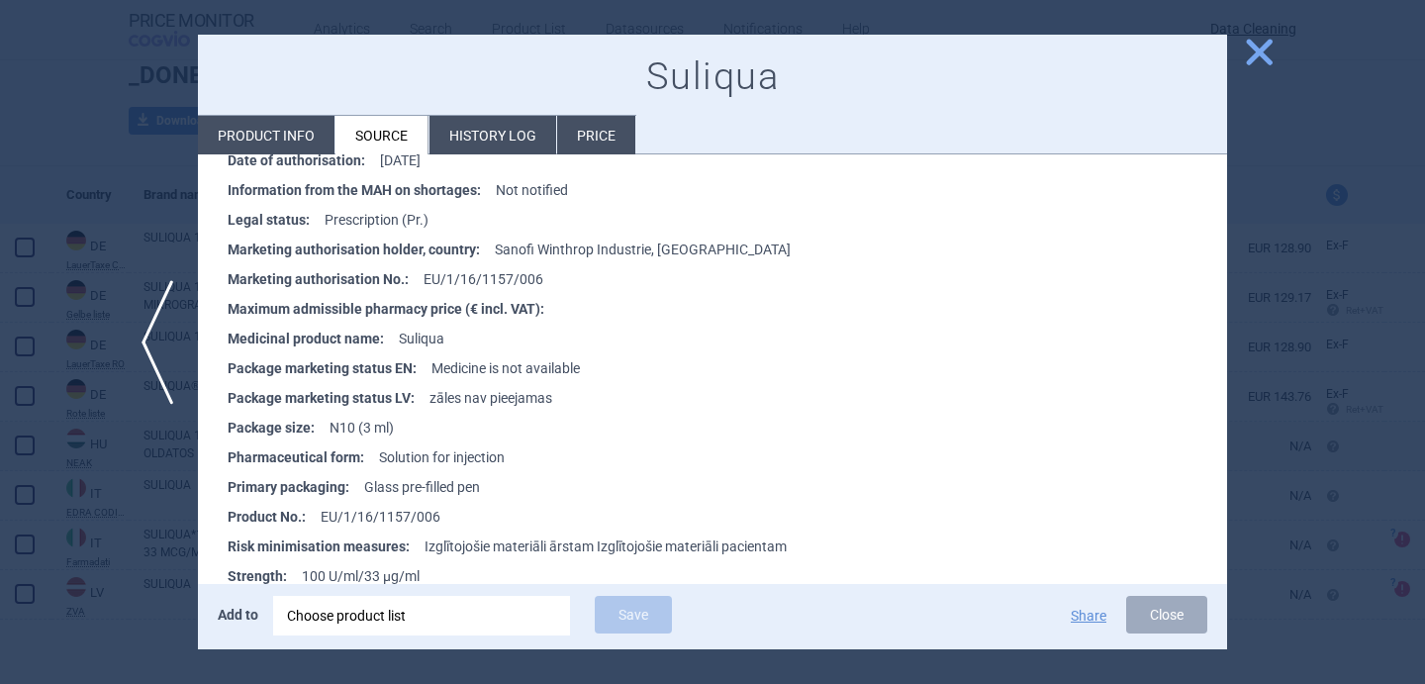
click at [158, 554] on div at bounding box center [712, 342] width 1425 height 684
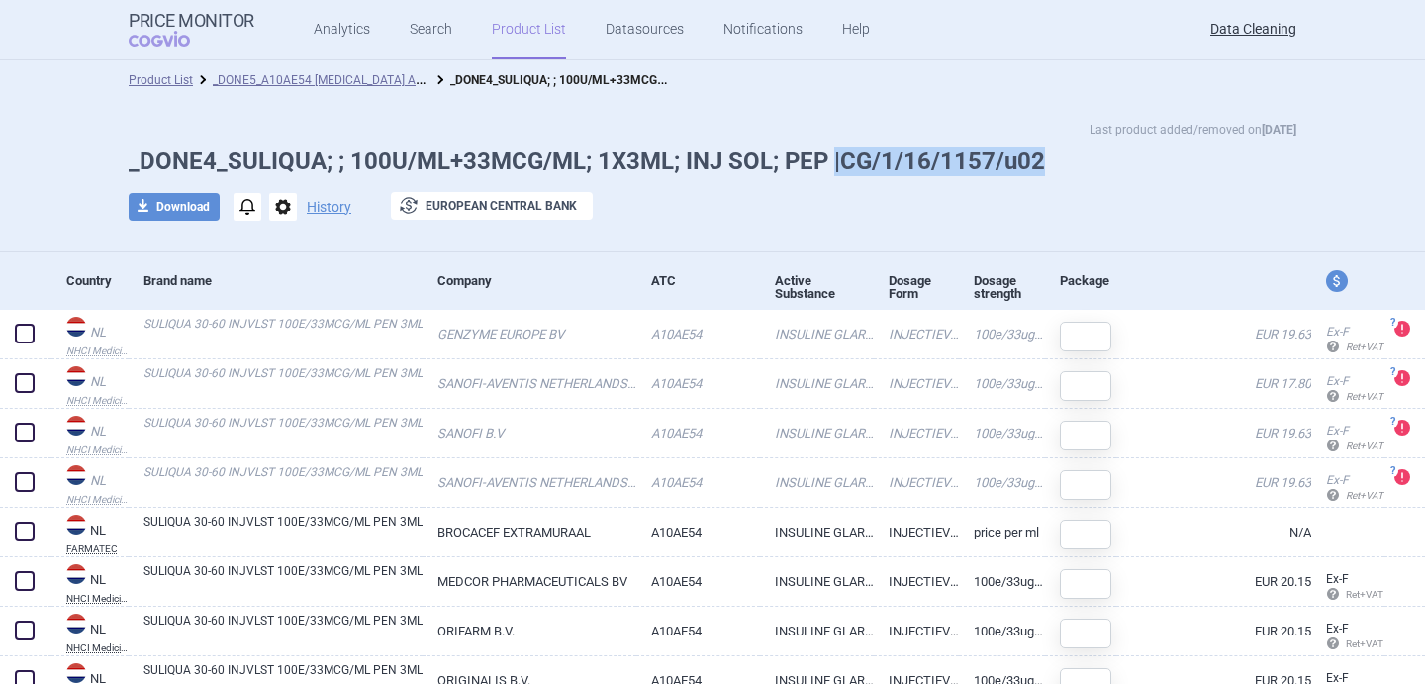
drag, startPoint x: 1042, startPoint y: 159, endPoint x: 830, endPoint y: 161, distance: 211.7
click at [830, 161] on h1 "_DONE4_SULIQUA; ; 100U/ML+33MCG/ML; 1X3ML; INJ SOL; PEP |CG/1/16/1157/u02" at bounding box center [712, 161] width 1167 height 29
copy h1 "|CG/1/16/1157/u02"
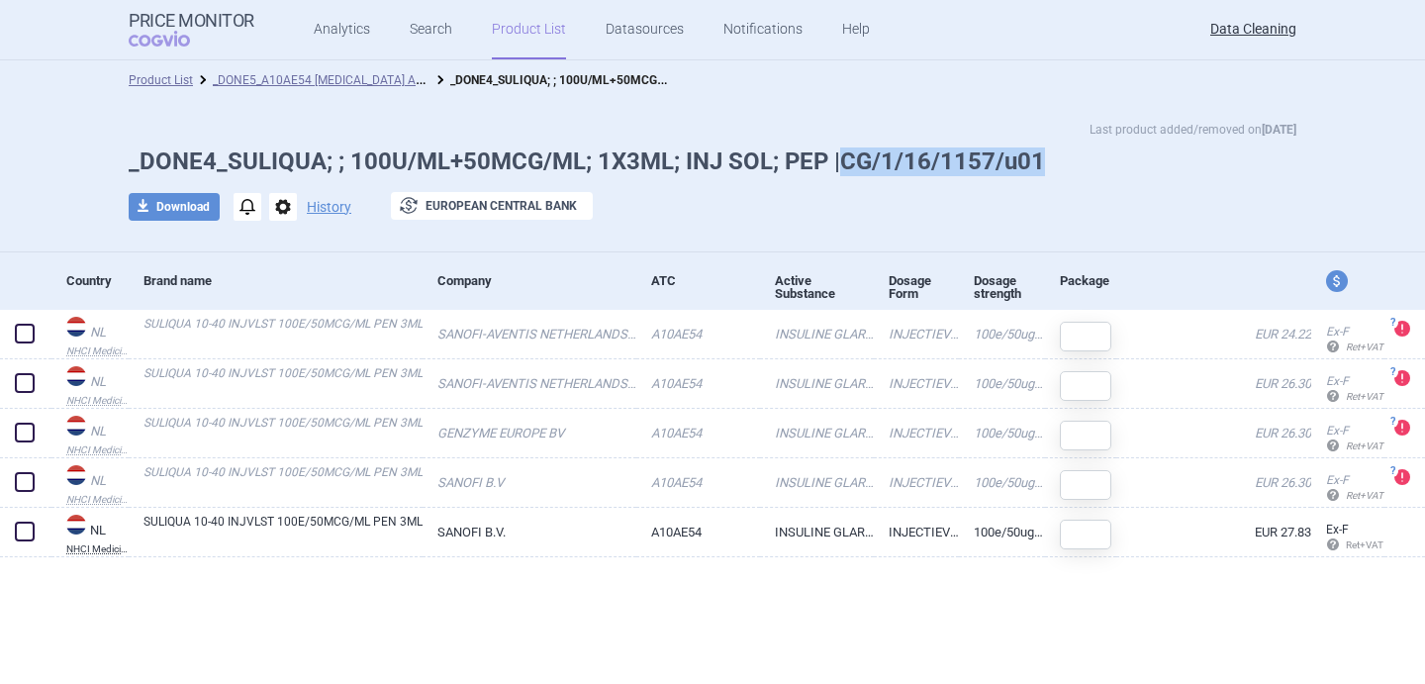
drag, startPoint x: 1038, startPoint y: 157, endPoint x: 839, endPoint y: 157, distance: 198.8
click at [839, 157] on h1 "_DONE4_SULIQUA; ; 100U/ML+50MCG/ML; 1X3ML; INJ SOL; PEP |CG/1/16/1157/u01" at bounding box center [712, 161] width 1167 height 29
copy h1 "CG/1/16/1157/u01"
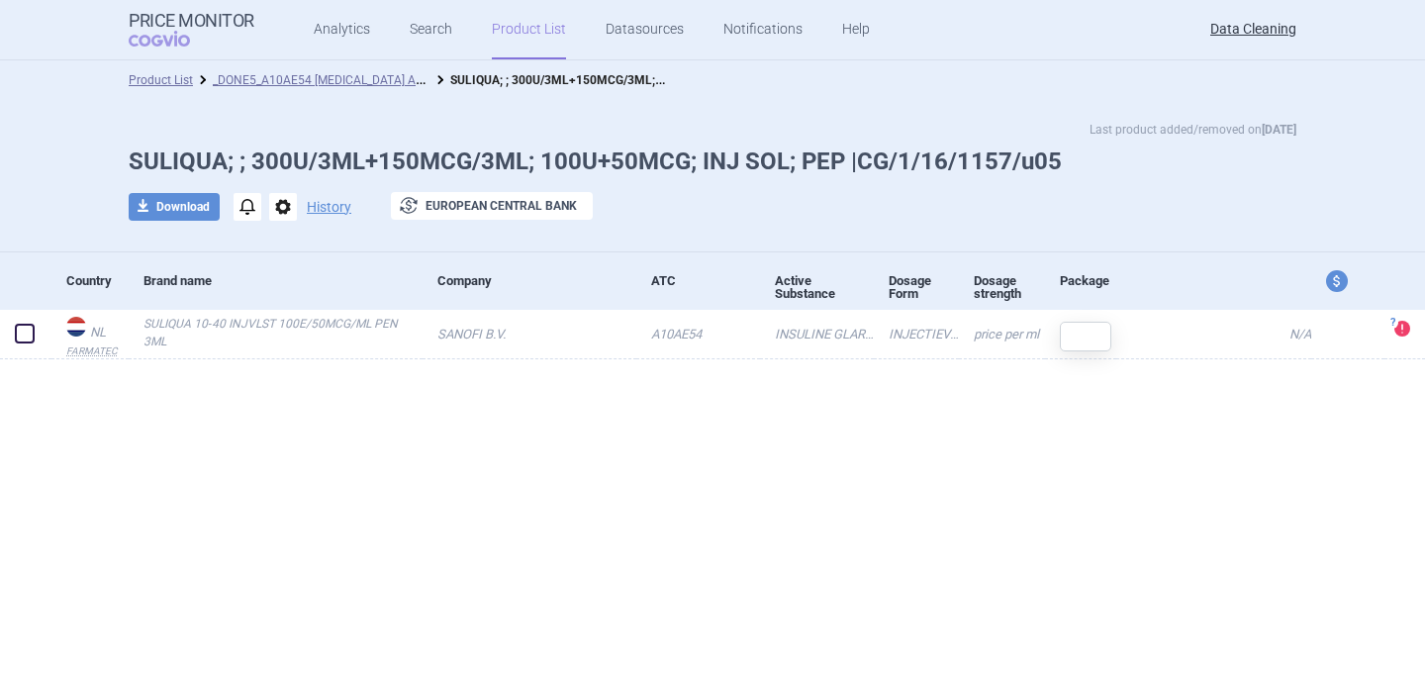
click at [281, 202] on span "options" at bounding box center [283, 207] width 28 height 28
click at [286, 323] on button "Delete" at bounding box center [281, 324] width 63 height 29
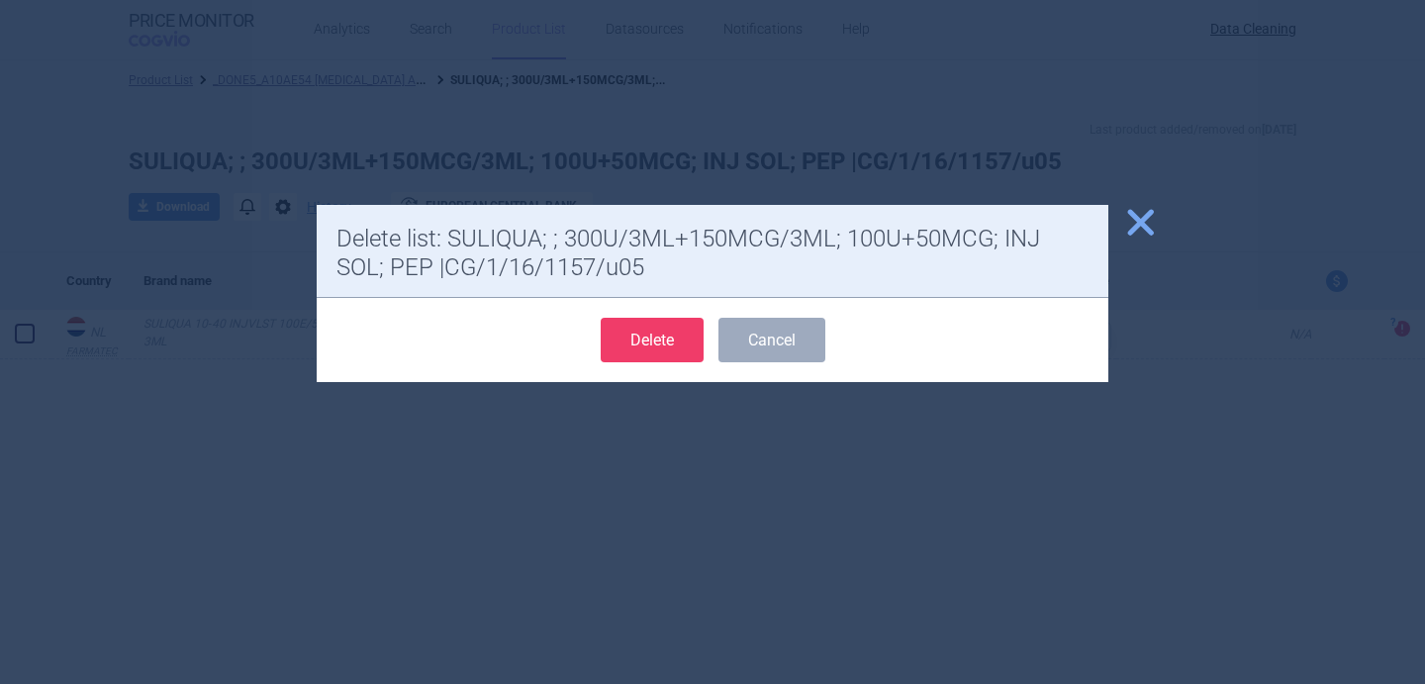
click at [647, 326] on button "Delete" at bounding box center [652, 340] width 103 height 45
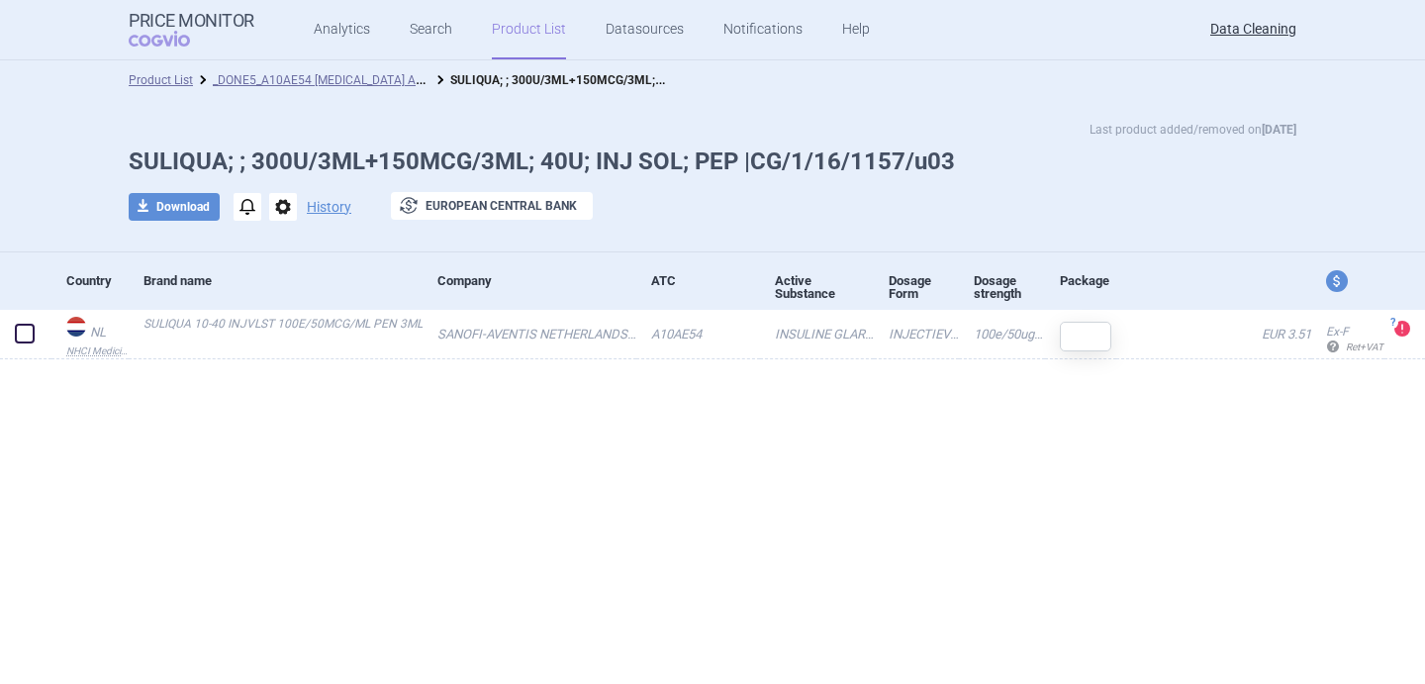
click at [279, 209] on span "options" at bounding box center [283, 207] width 28 height 28
click at [289, 322] on button "Delete" at bounding box center [281, 324] width 63 height 29
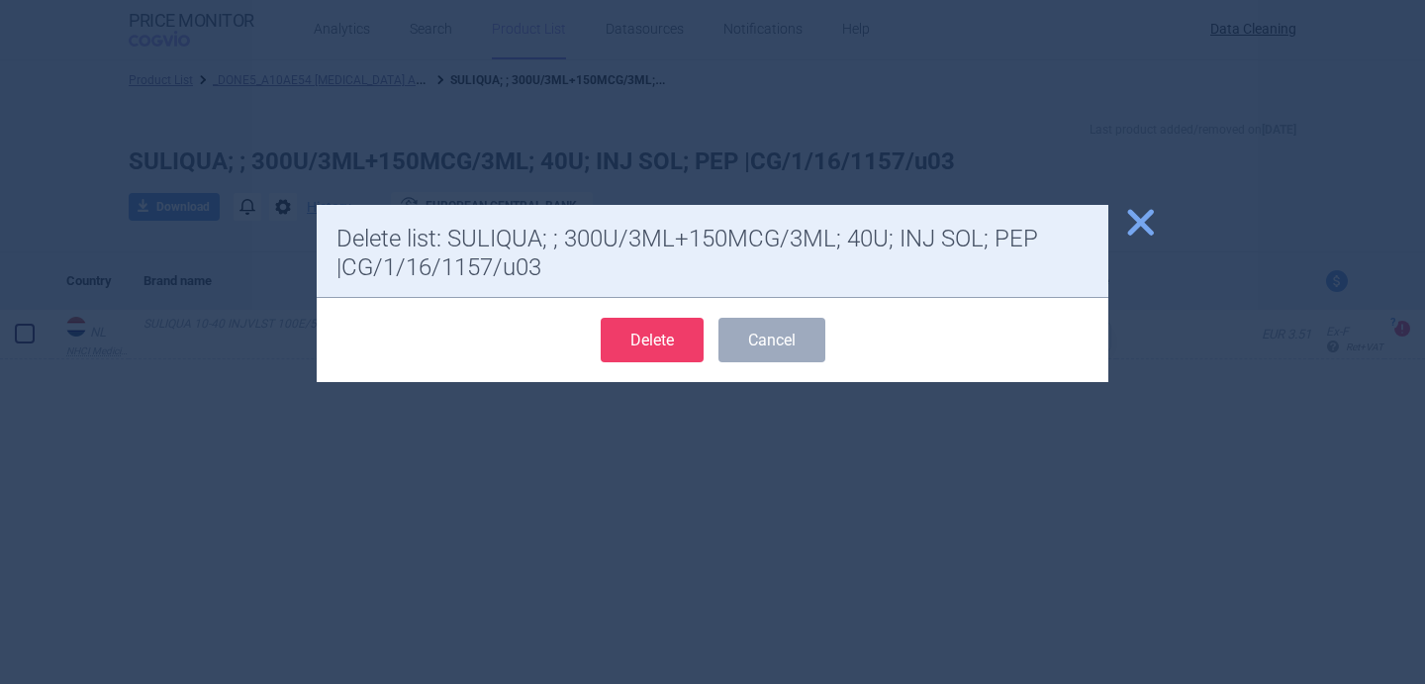
click at [647, 338] on button "Delete" at bounding box center [652, 340] width 103 height 45
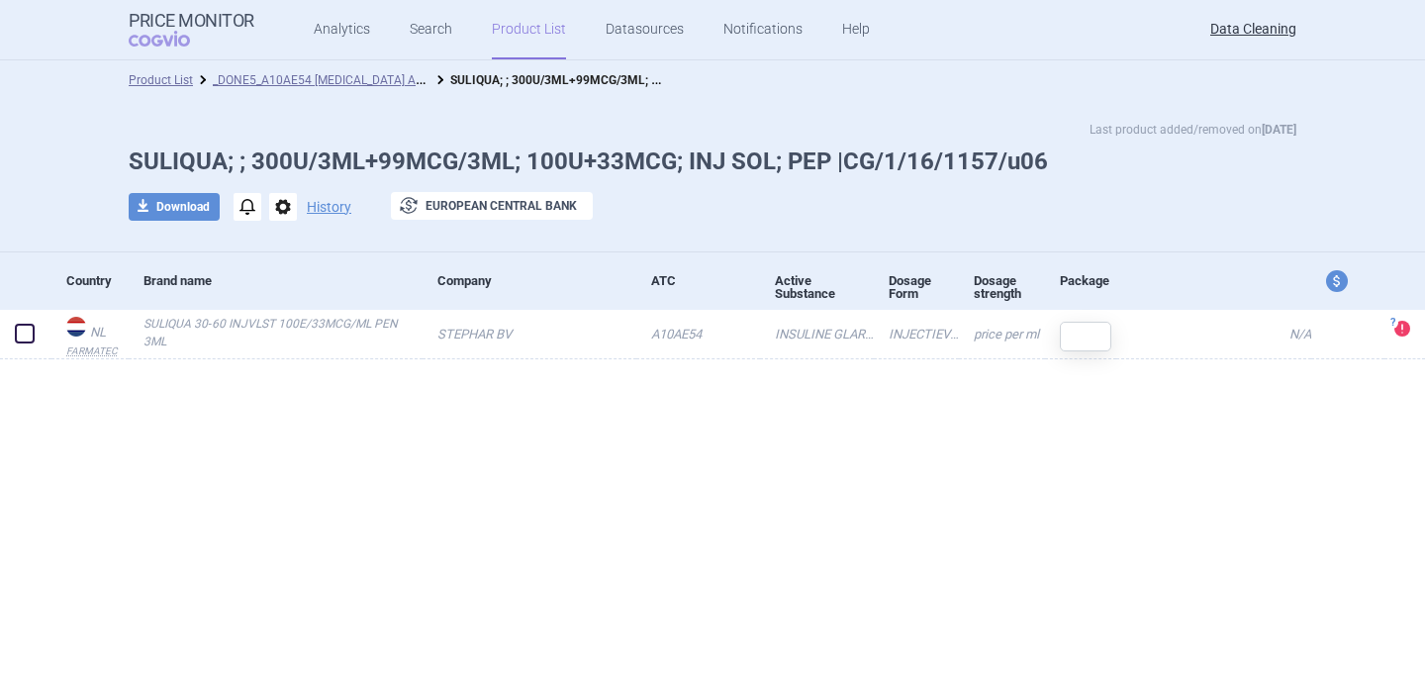
click at [282, 203] on span "options" at bounding box center [283, 207] width 28 height 28
click at [289, 322] on button "Delete" at bounding box center [281, 324] width 63 height 29
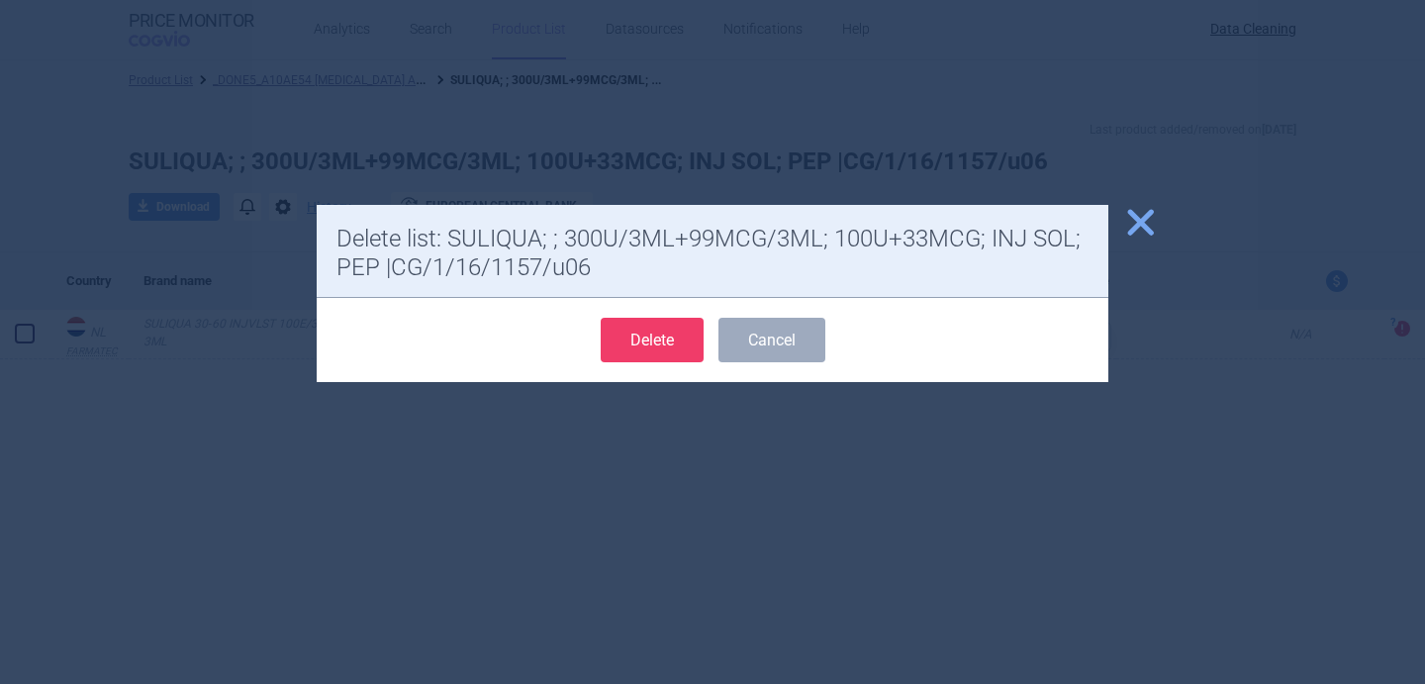
click at [657, 343] on button "Delete" at bounding box center [652, 340] width 103 height 45
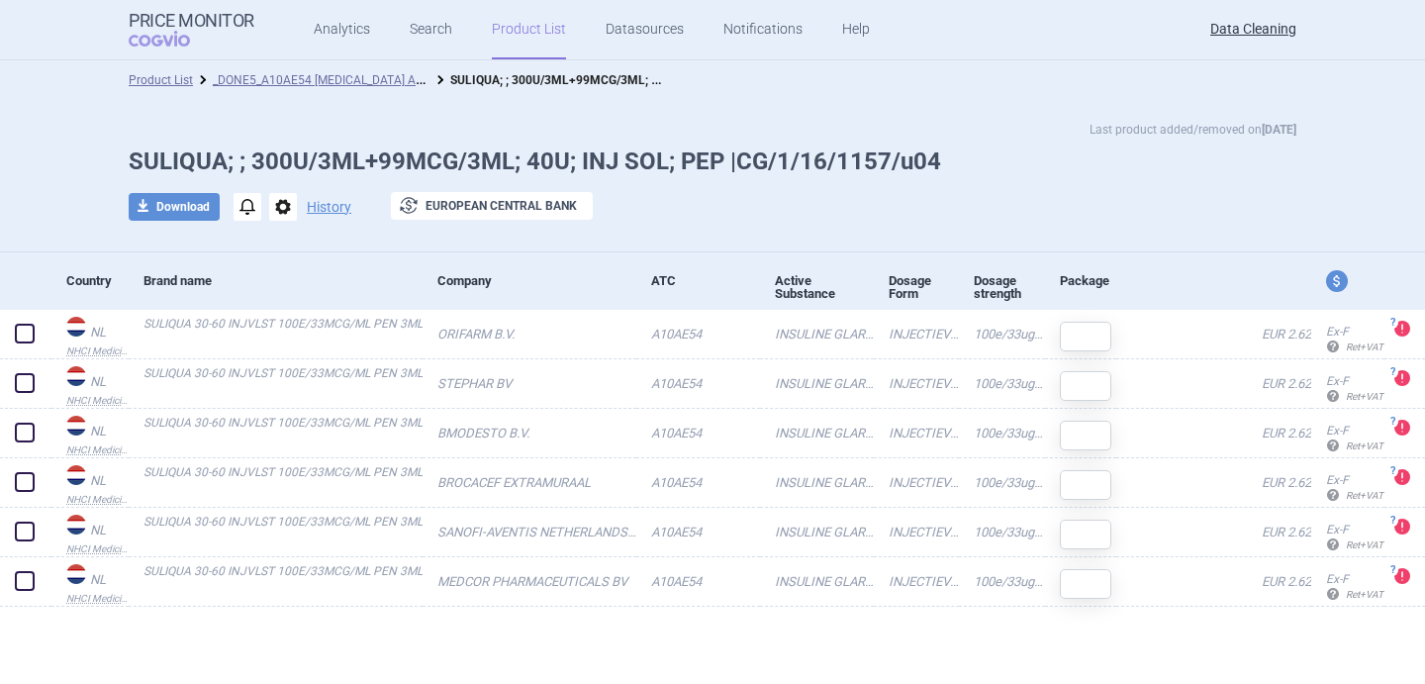
click at [285, 204] on span "options" at bounding box center [283, 207] width 28 height 28
click at [290, 324] on button "Delete" at bounding box center [281, 324] width 63 height 29
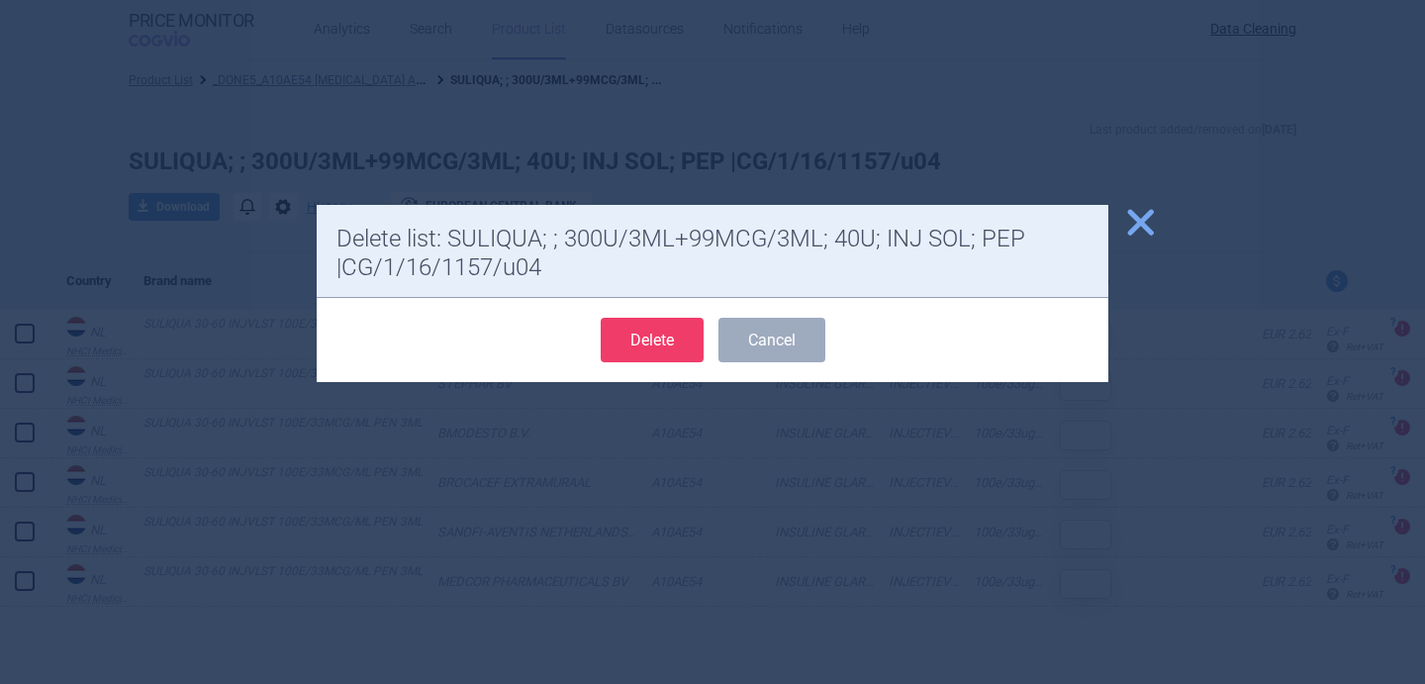
click at [659, 336] on button "Delete" at bounding box center [652, 340] width 103 height 45
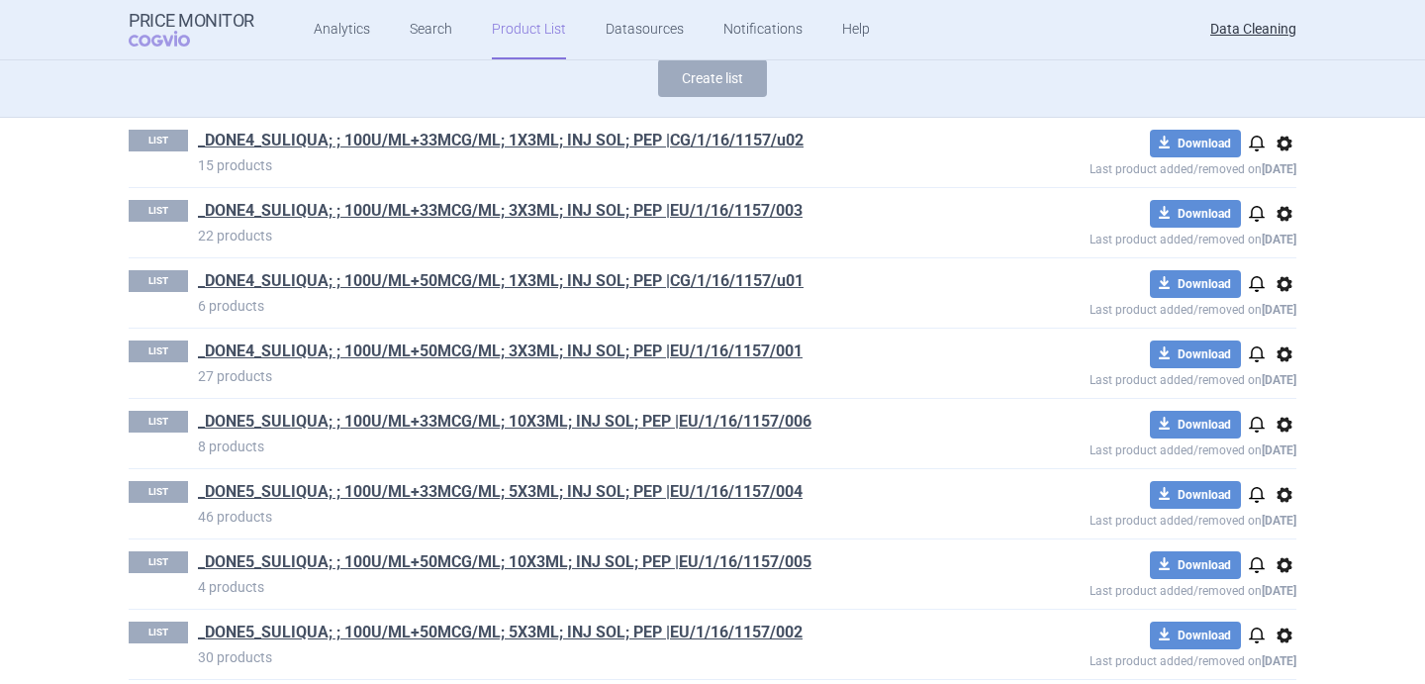
scroll to position [187, 0]
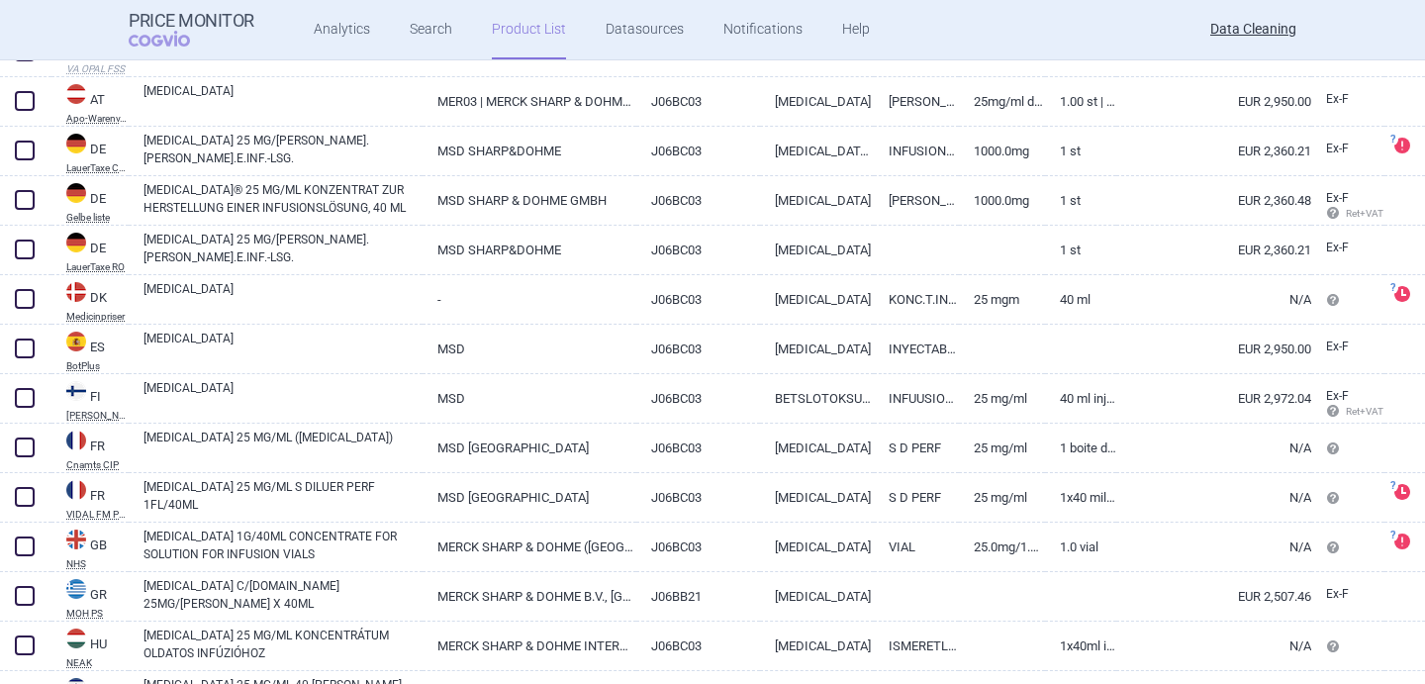
scroll to position [432, 0]
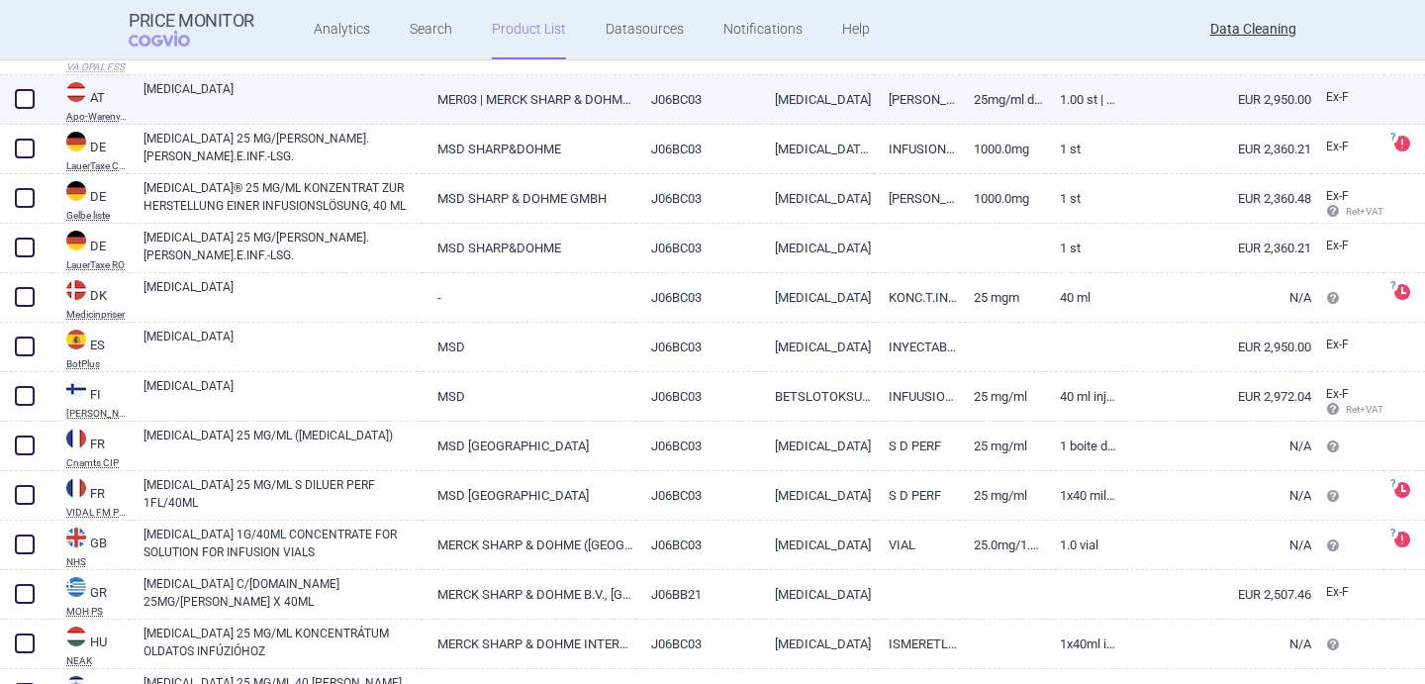
click at [410, 91] on link "ZINPLAVA" at bounding box center [282, 98] width 279 height 36
select select "EUR"
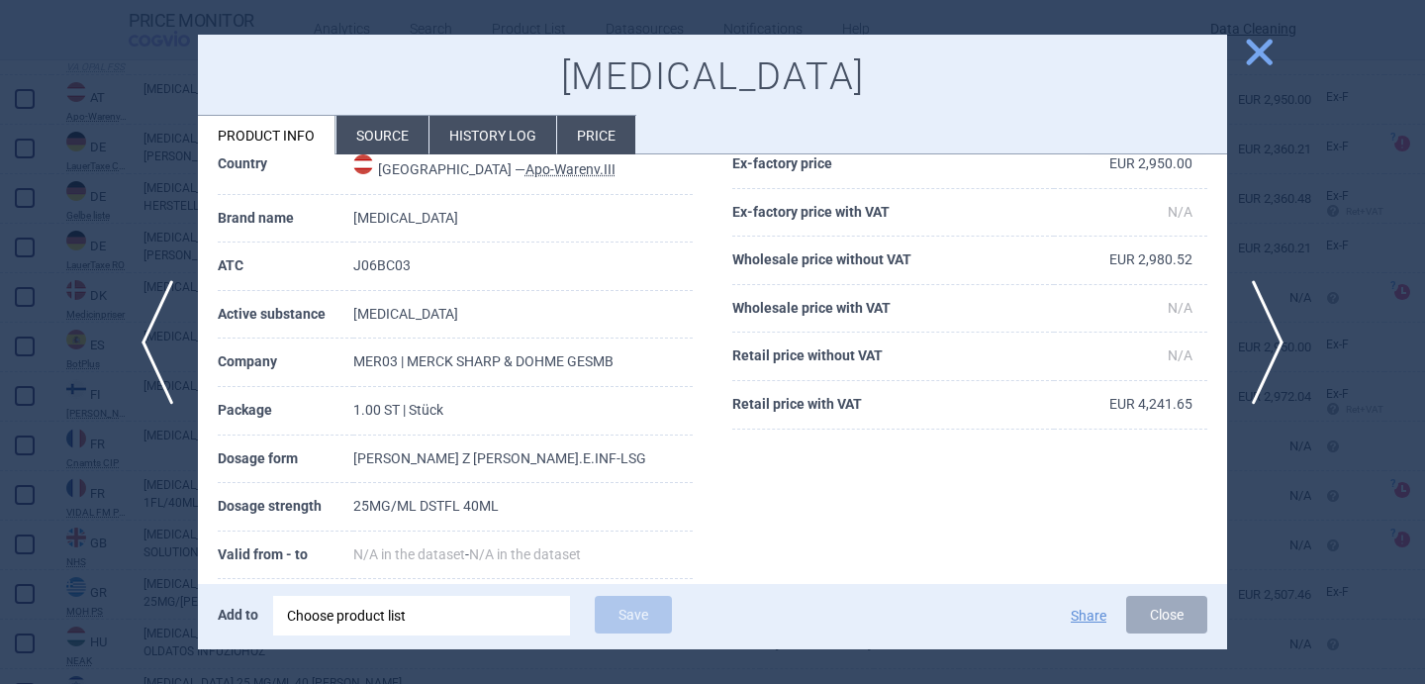
scroll to position [124, 0]
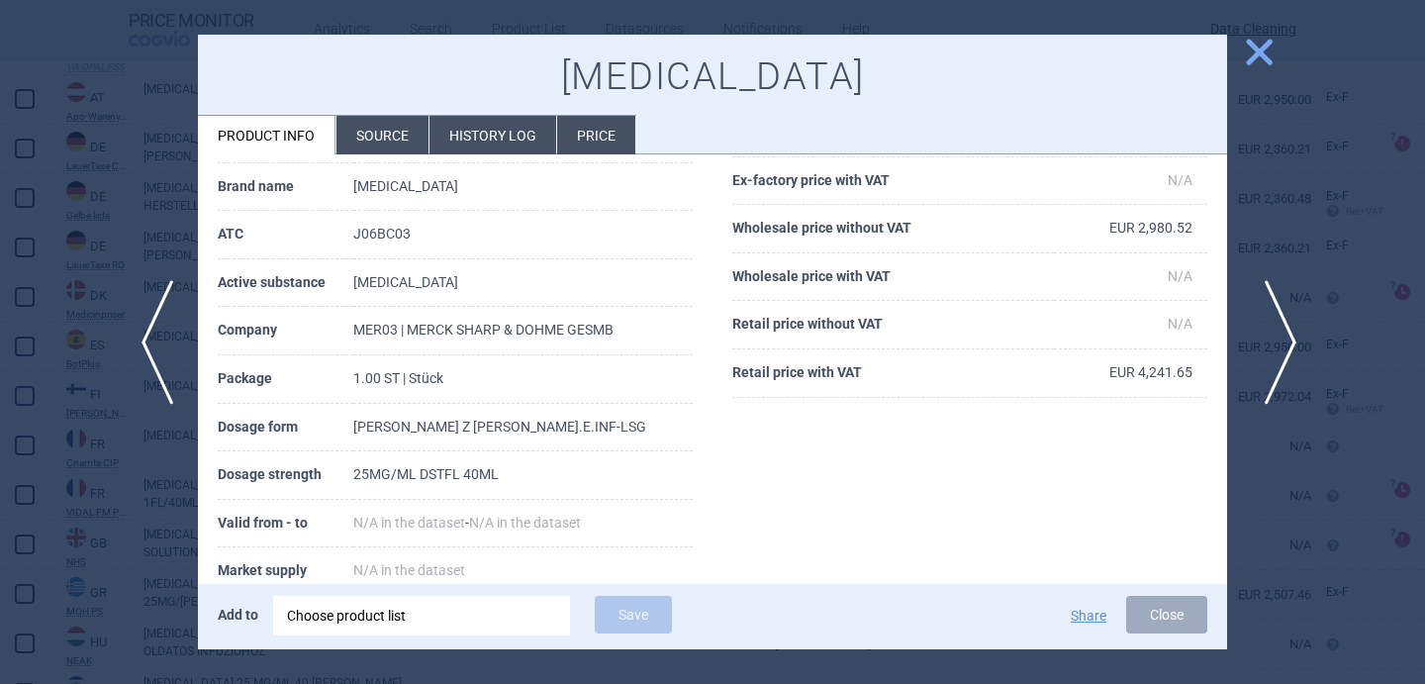
click at [1280, 330] on span "next" at bounding box center [1273, 342] width 45 height 125
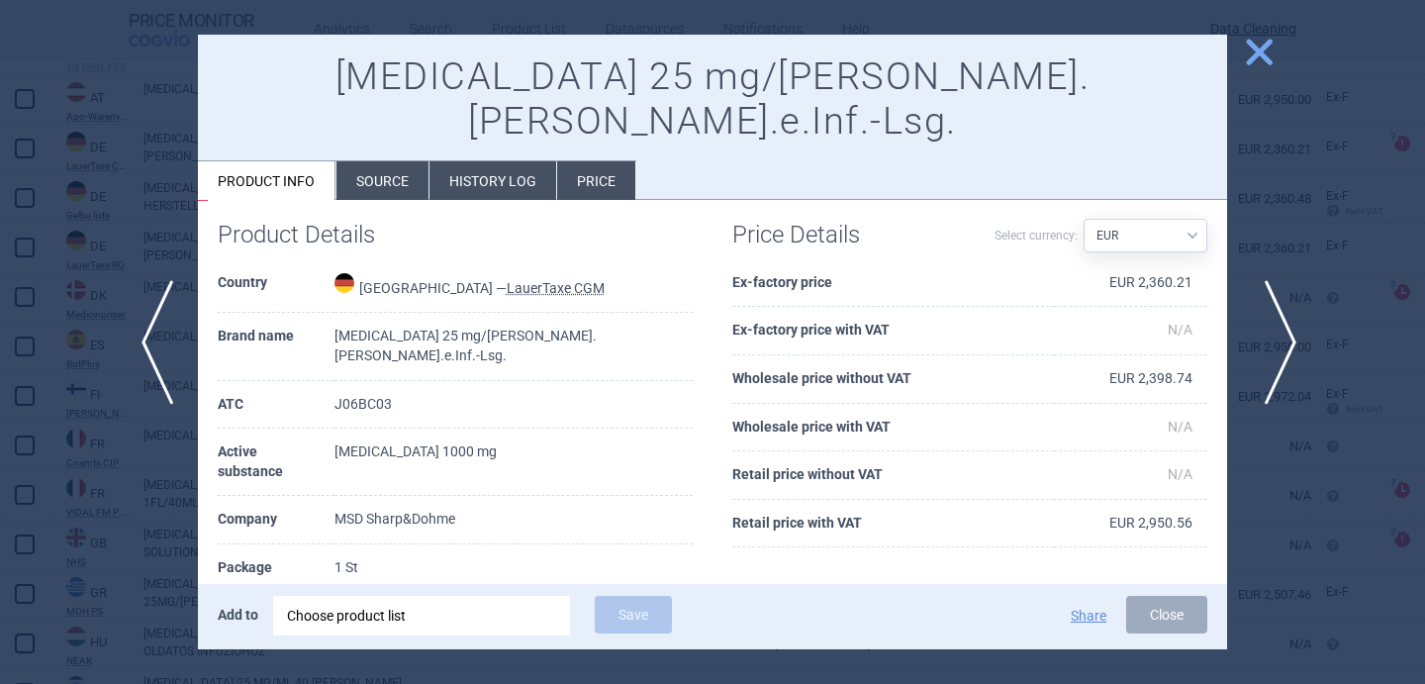
scroll to position [229, 0]
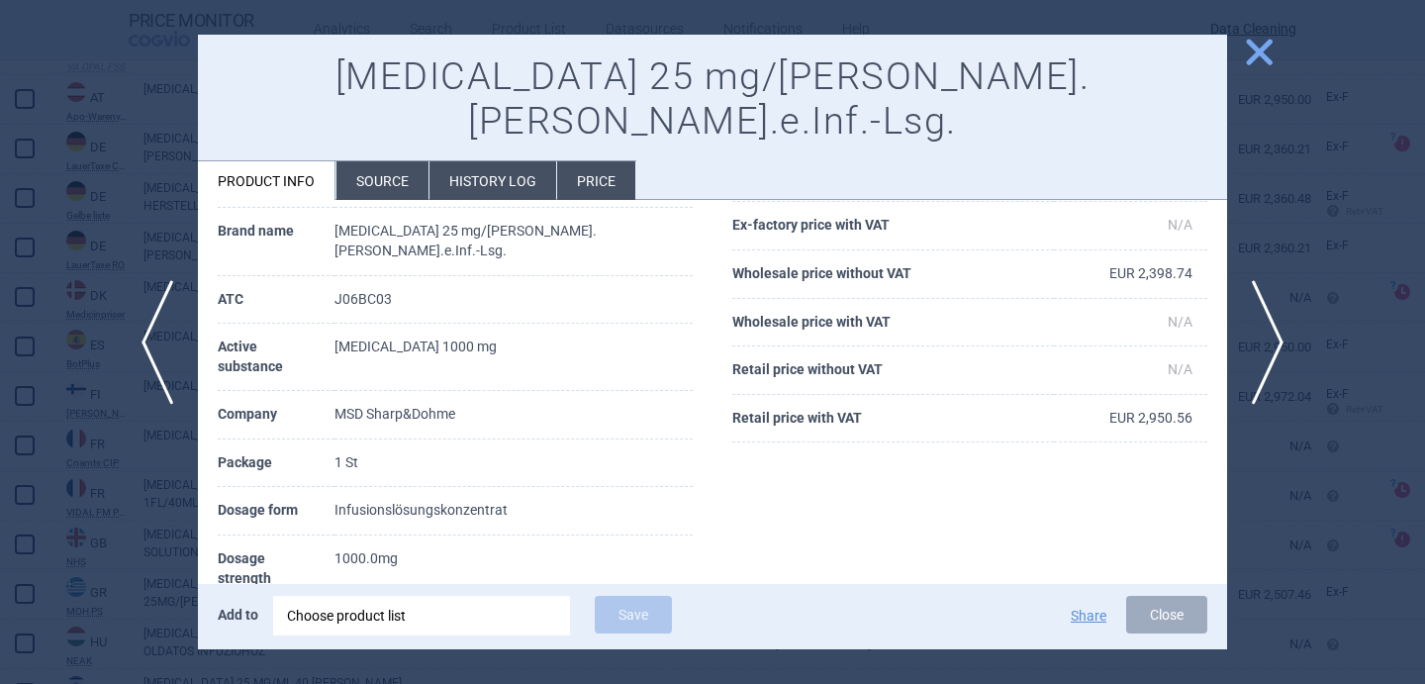
click at [403, 161] on li "Source" at bounding box center [382, 180] width 92 height 39
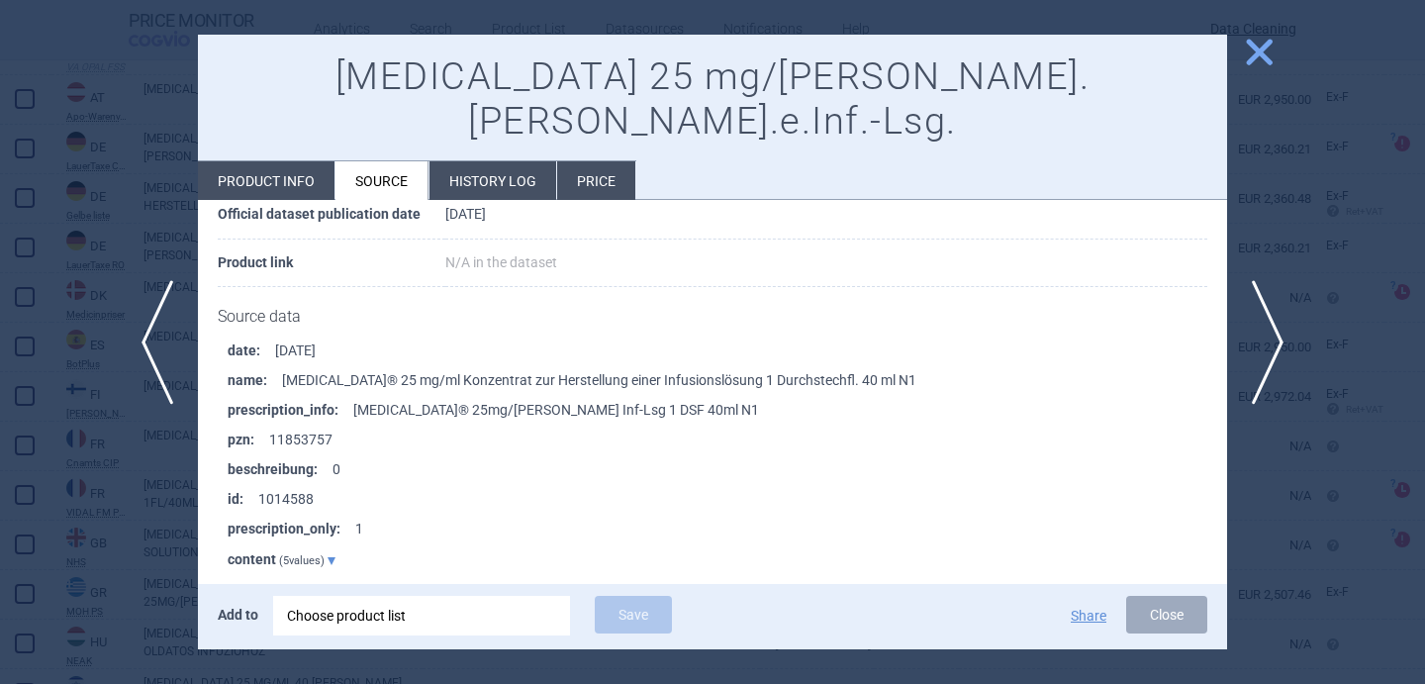
scroll to position [1621, 0]
click at [1272, 327] on span "next" at bounding box center [1273, 342] width 45 height 125
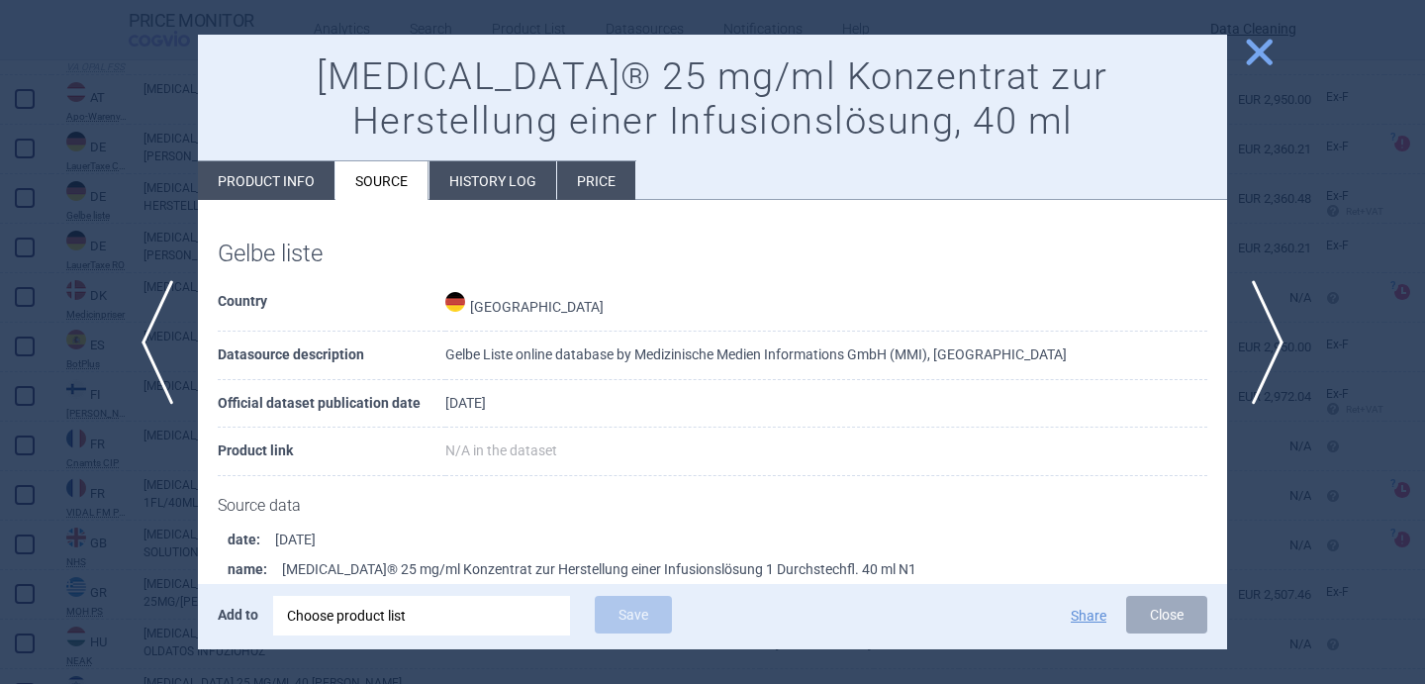
scroll to position [30, 0]
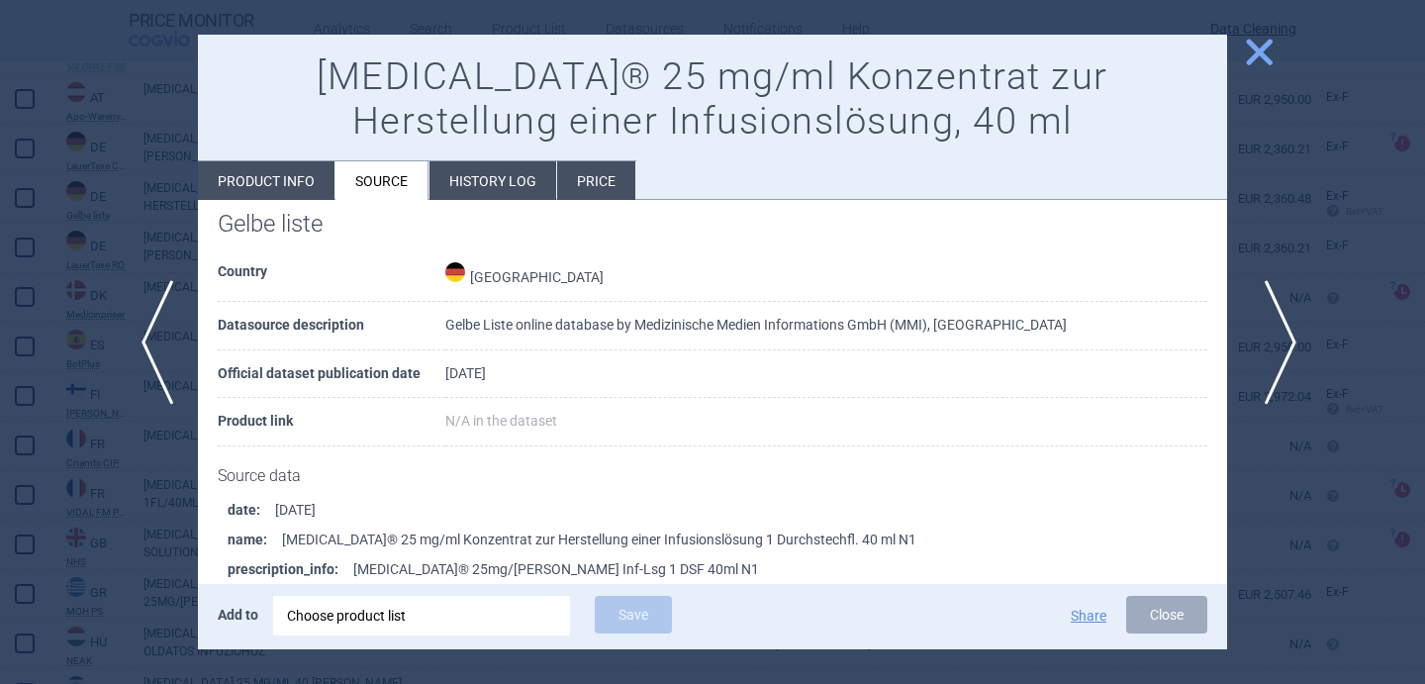
click at [1273, 328] on span "next" at bounding box center [1273, 342] width 45 height 125
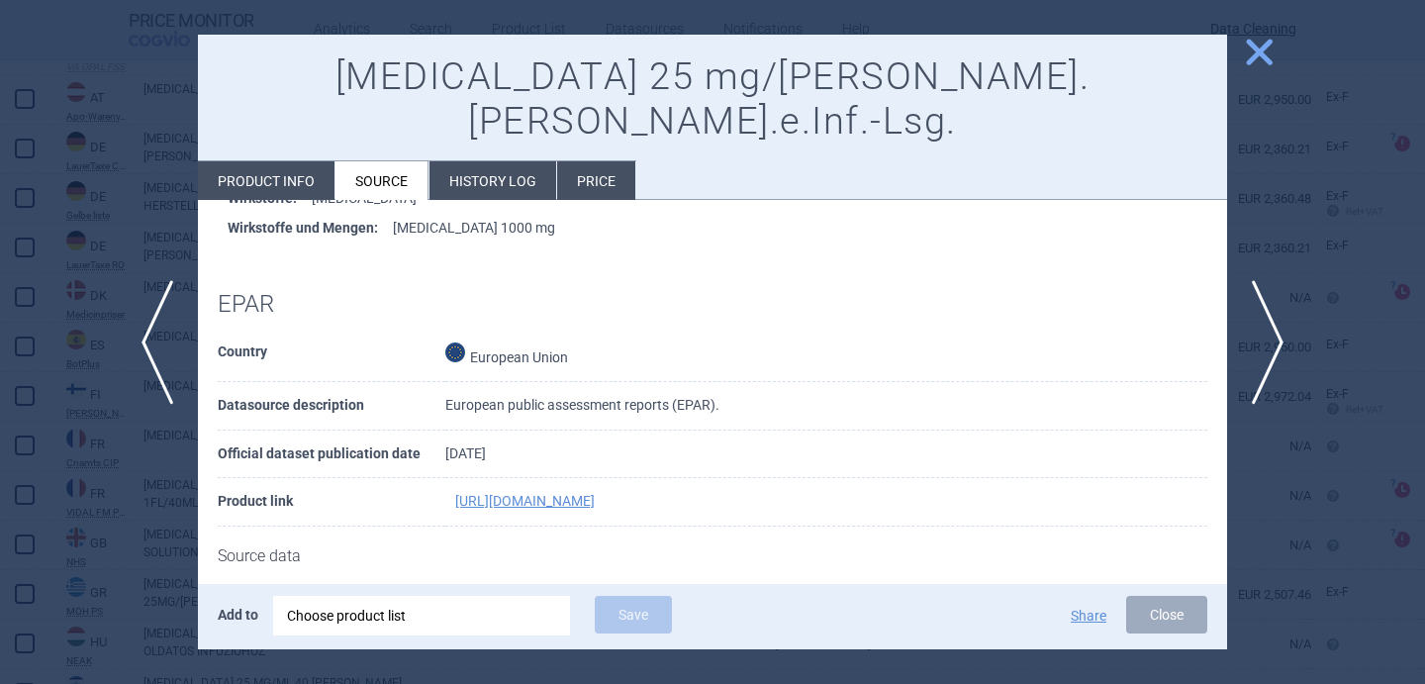
click at [285, 161] on li "Product info" at bounding box center [266, 180] width 137 height 39
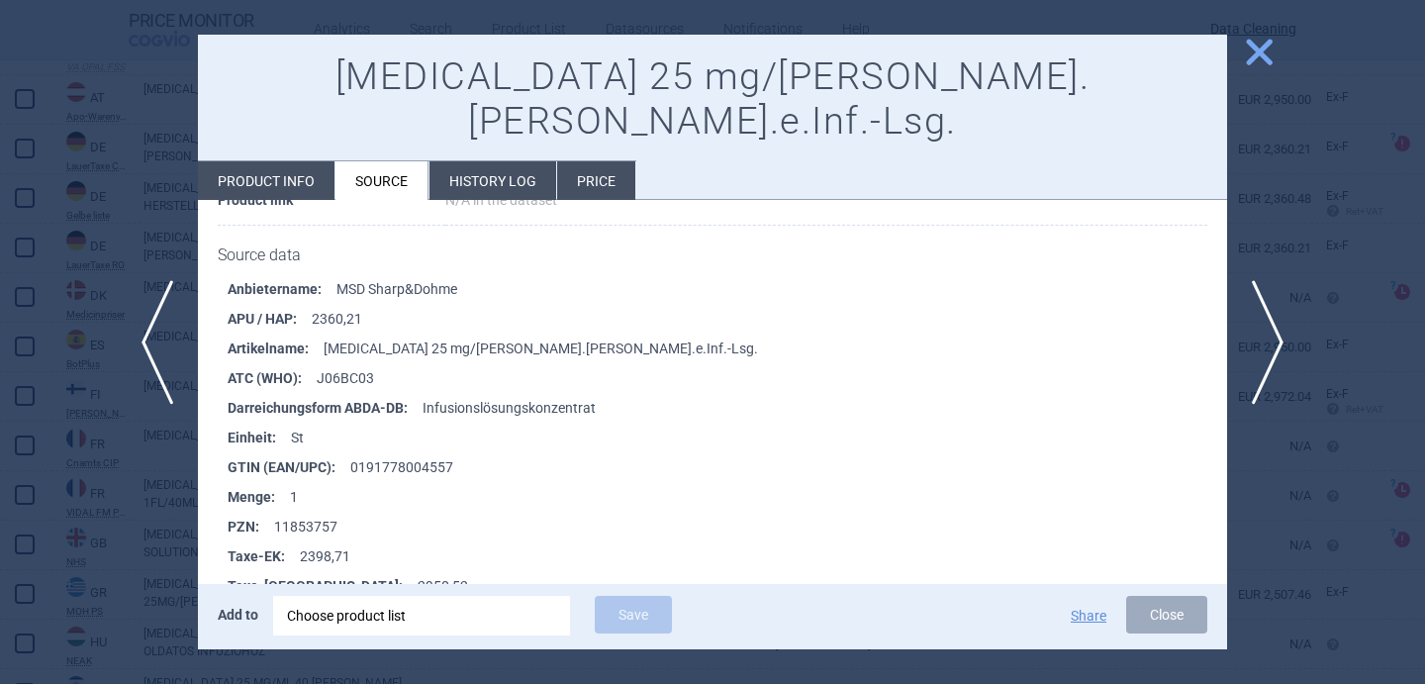
select select "EUR"
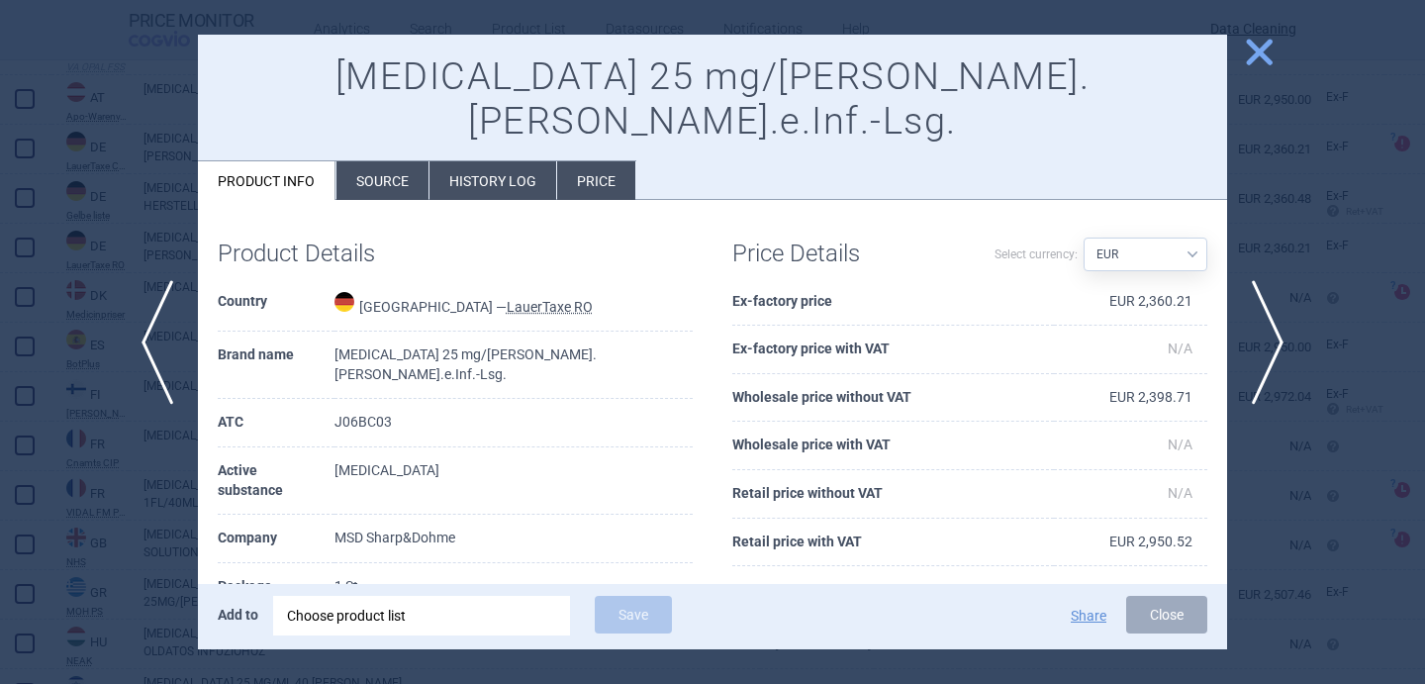
click at [383, 161] on li "Source" at bounding box center [382, 180] width 92 height 39
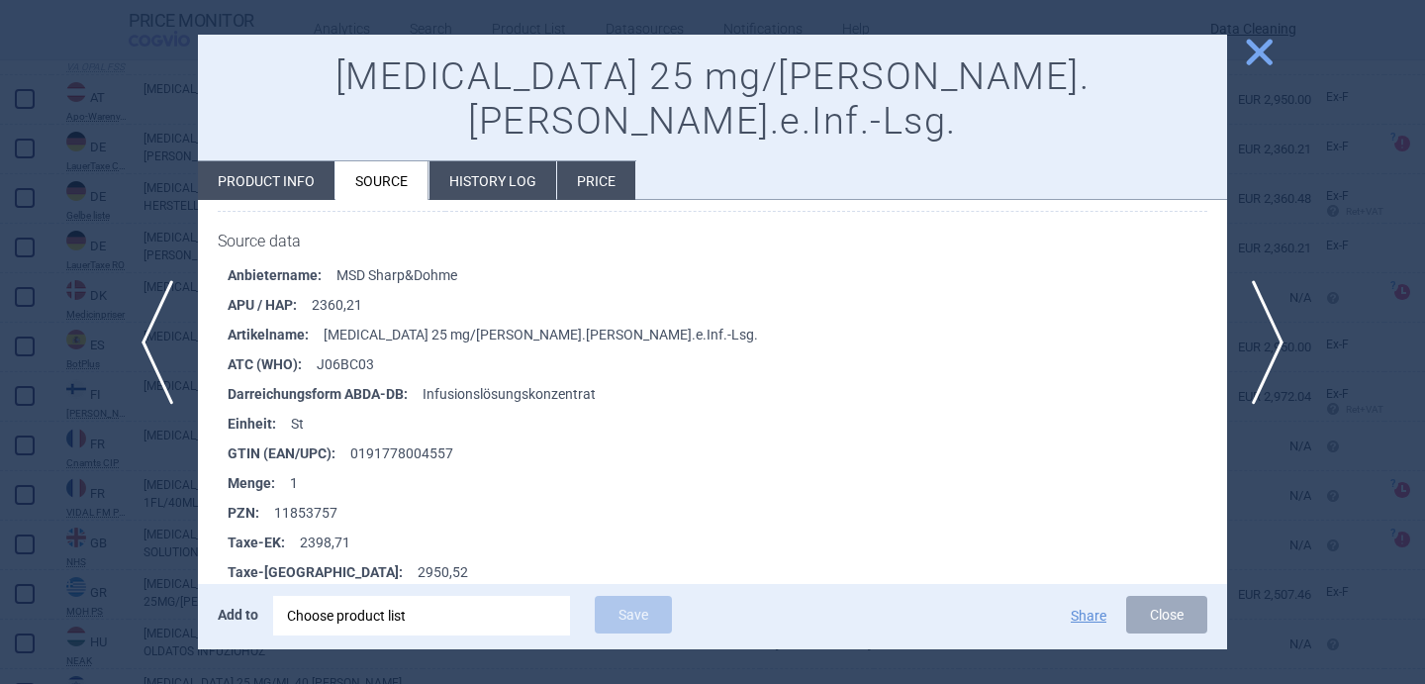
scroll to position [301, 0]
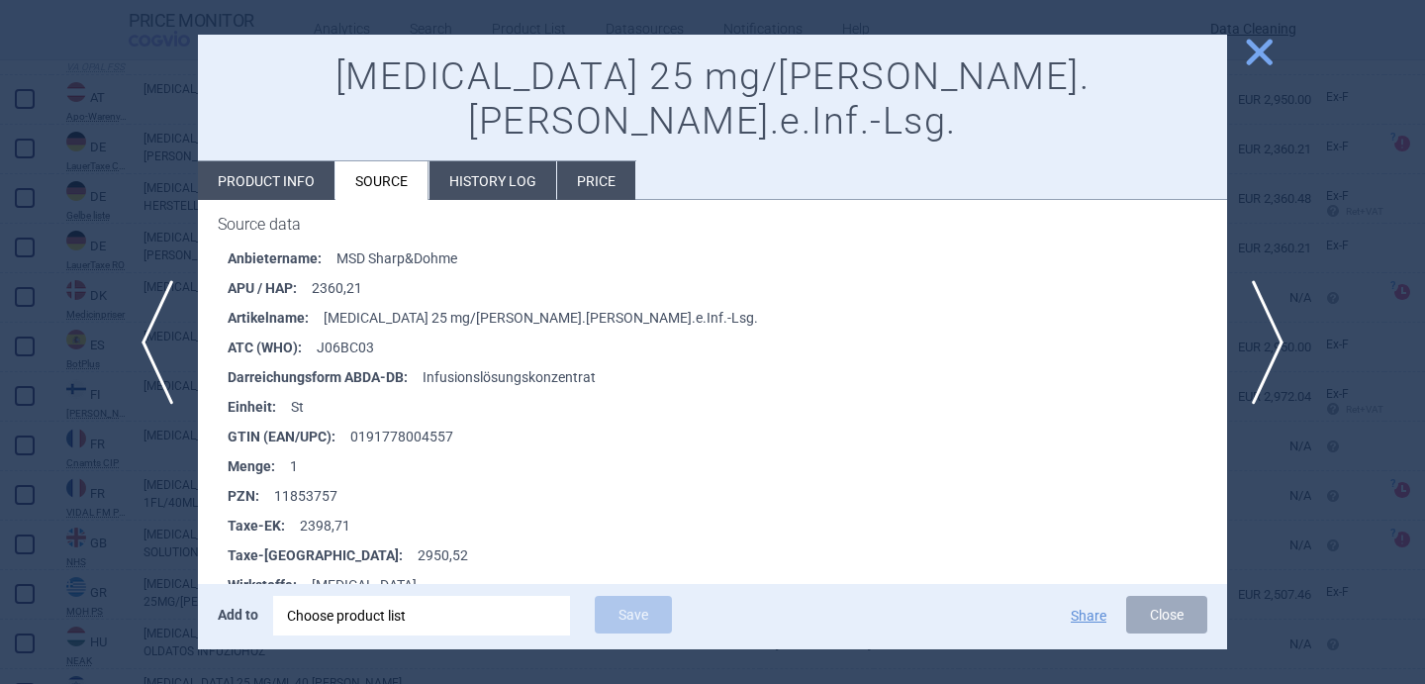
click at [127, 568] on div at bounding box center [712, 342] width 1425 height 684
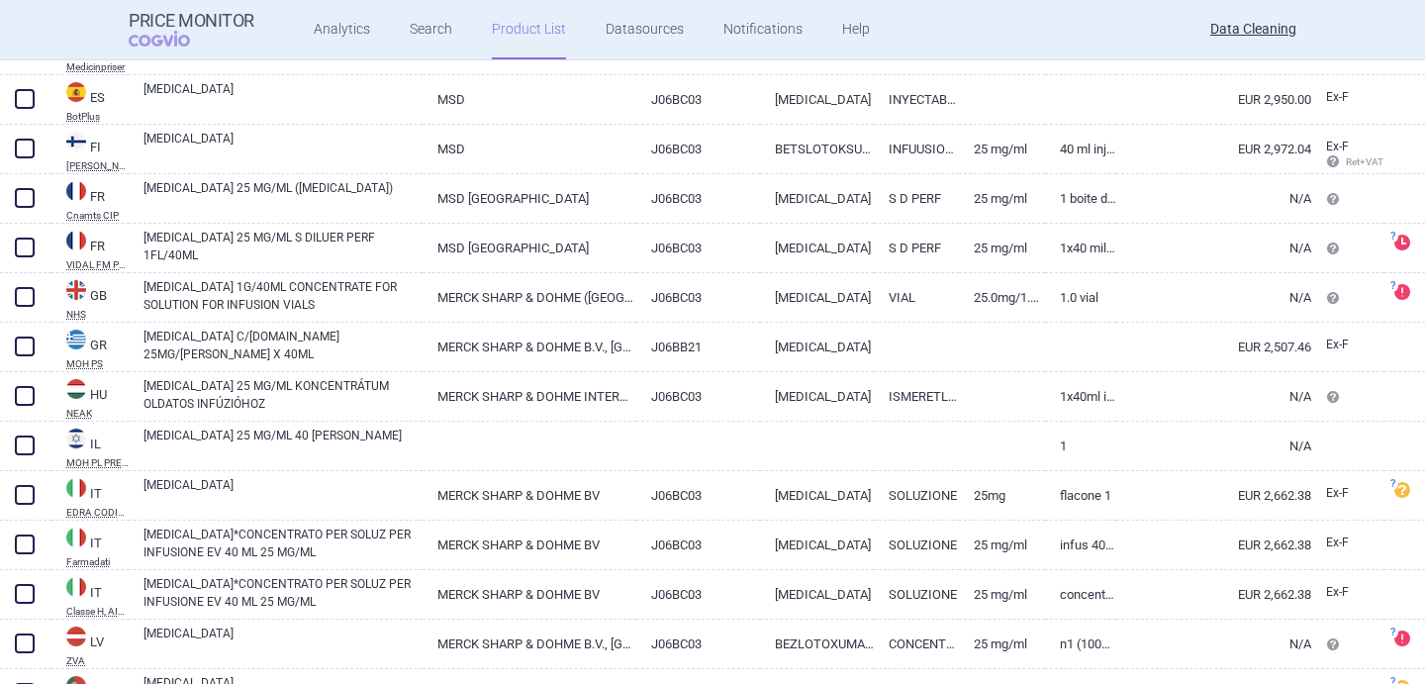
scroll to position [683, 0]
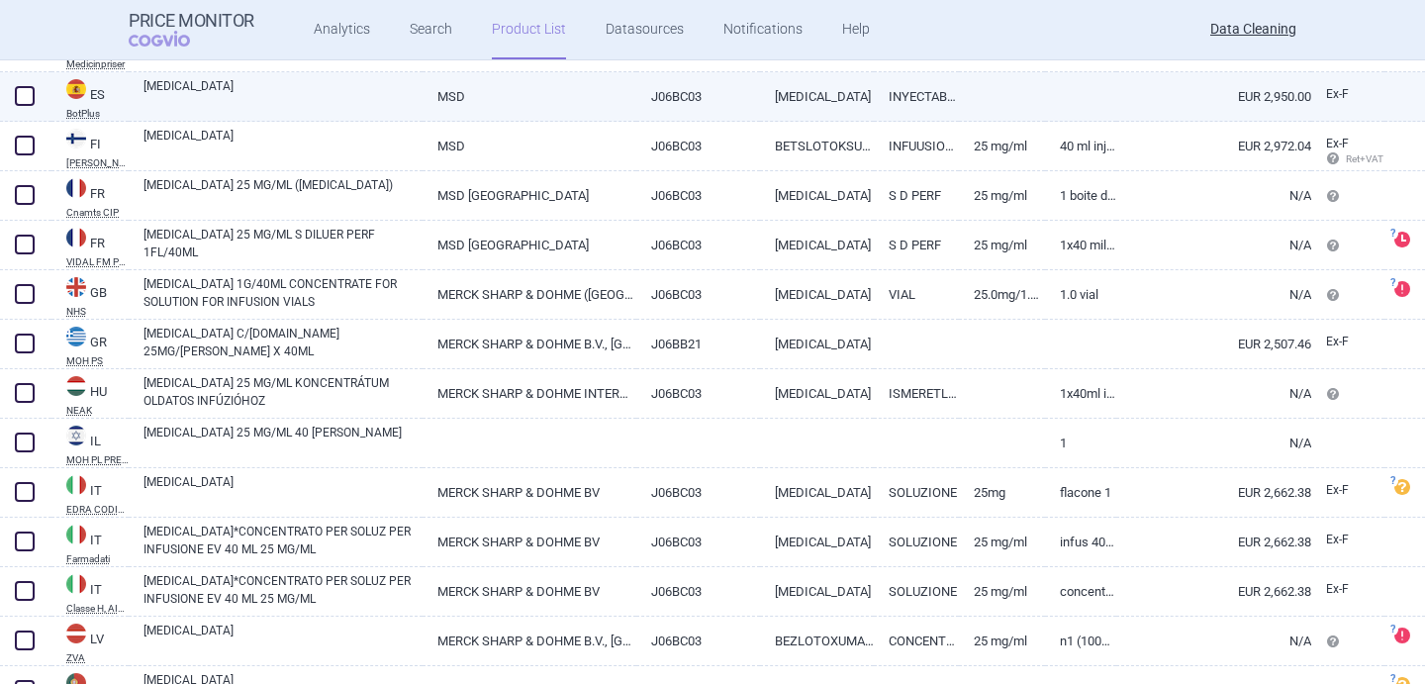
click at [366, 100] on link "ZINPLAVA" at bounding box center [282, 95] width 279 height 36
select select "EUR"
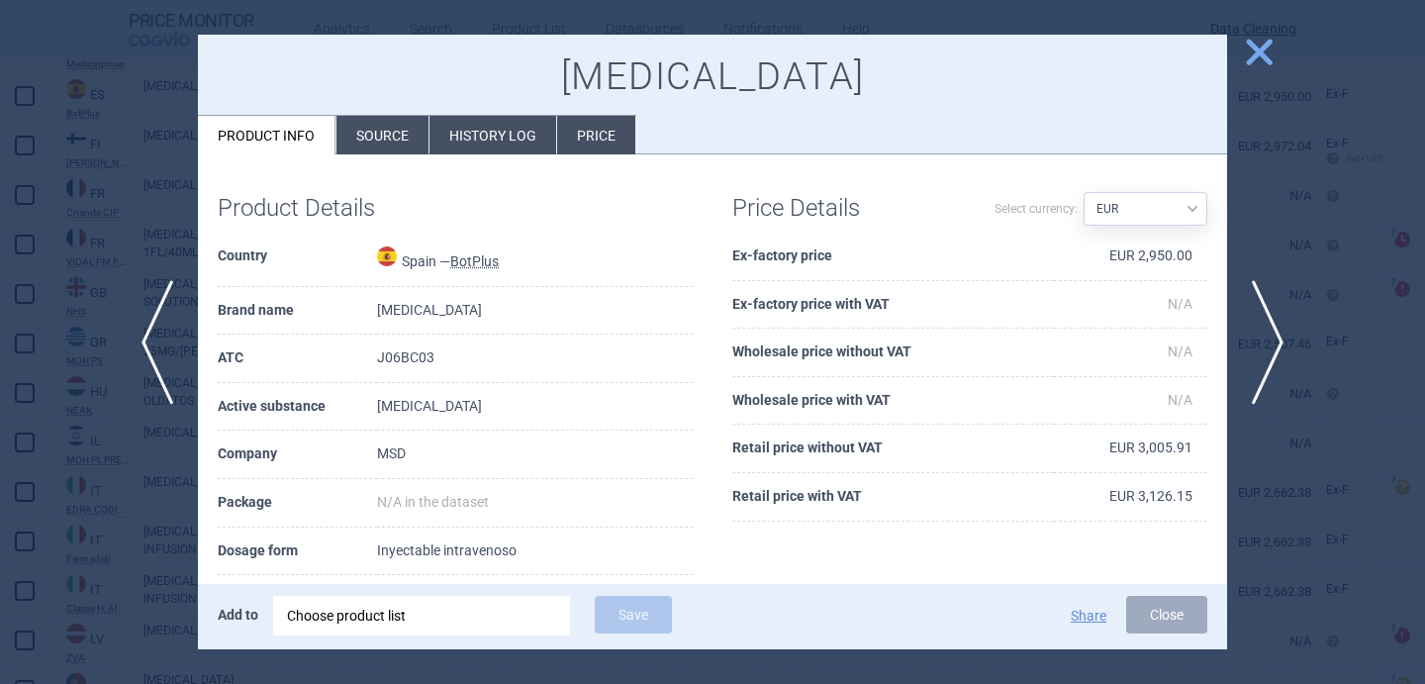
click at [405, 141] on li "Source" at bounding box center [382, 135] width 92 height 39
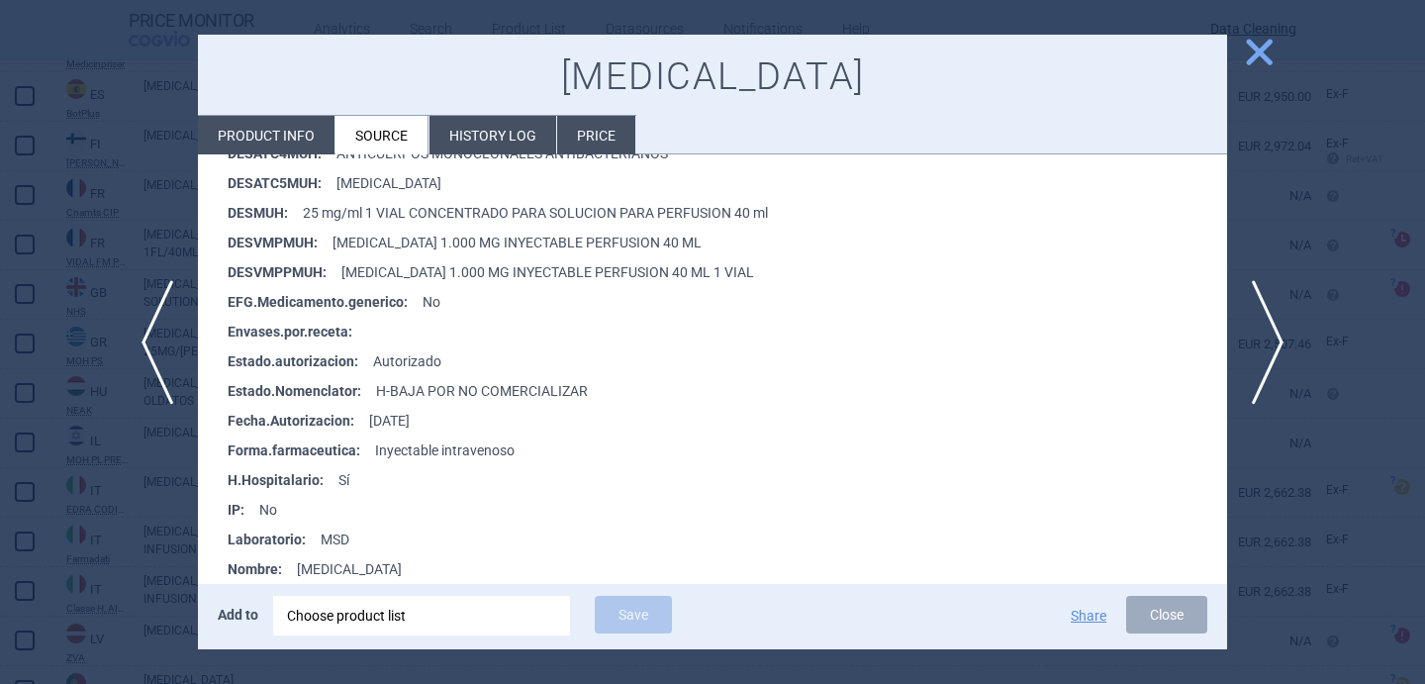
scroll to position [601, 0]
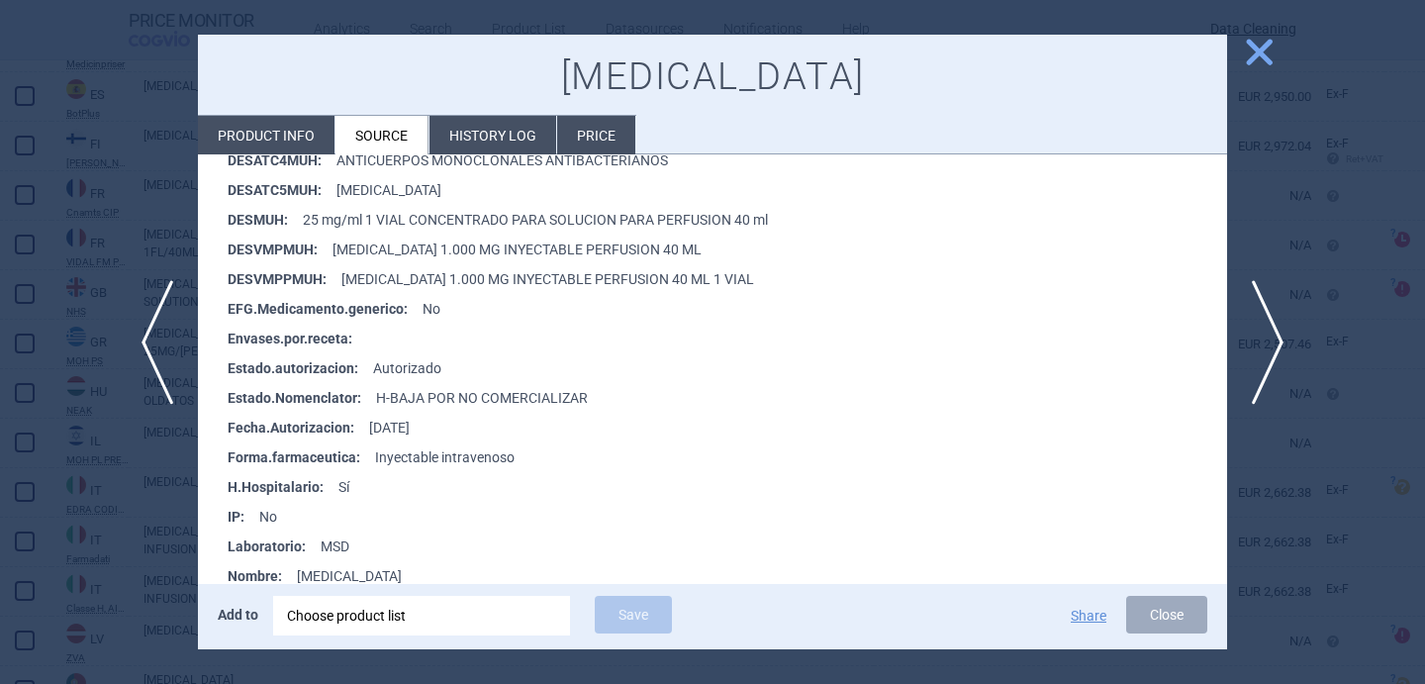
click at [145, 499] on div at bounding box center [712, 342] width 1425 height 684
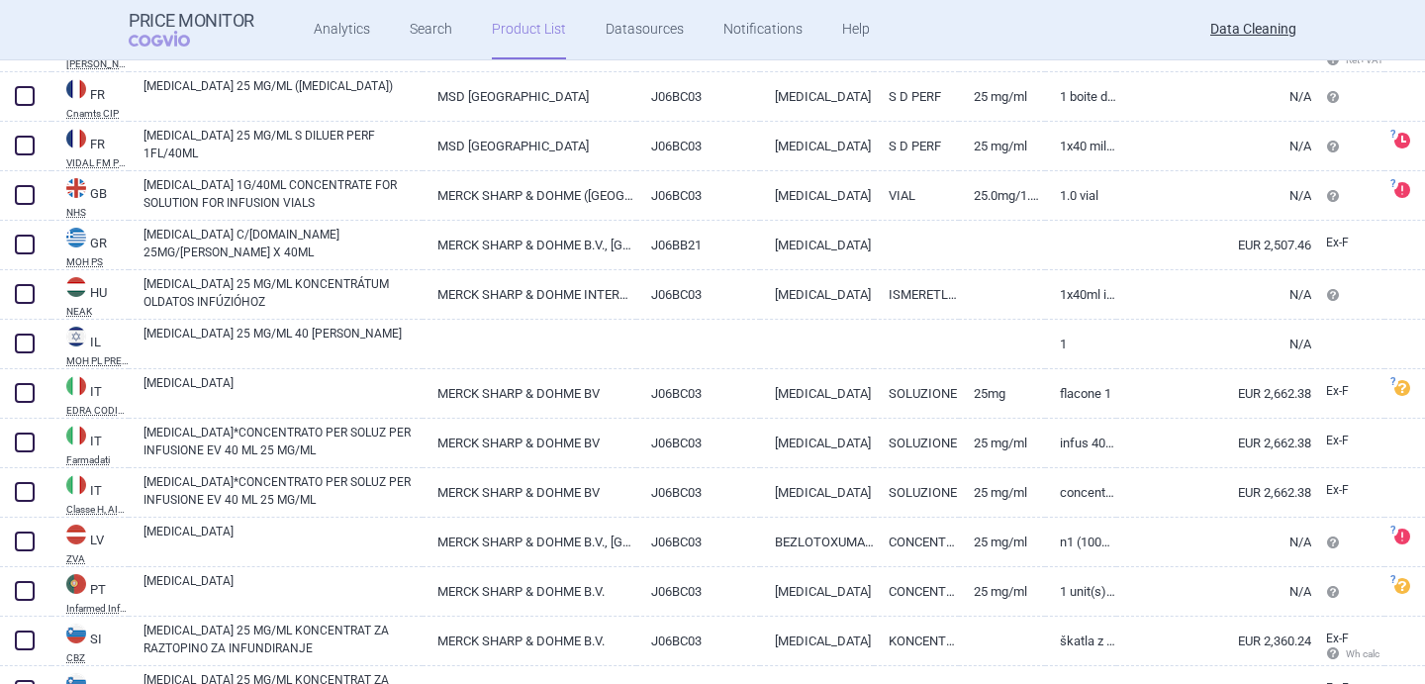
scroll to position [783, 0]
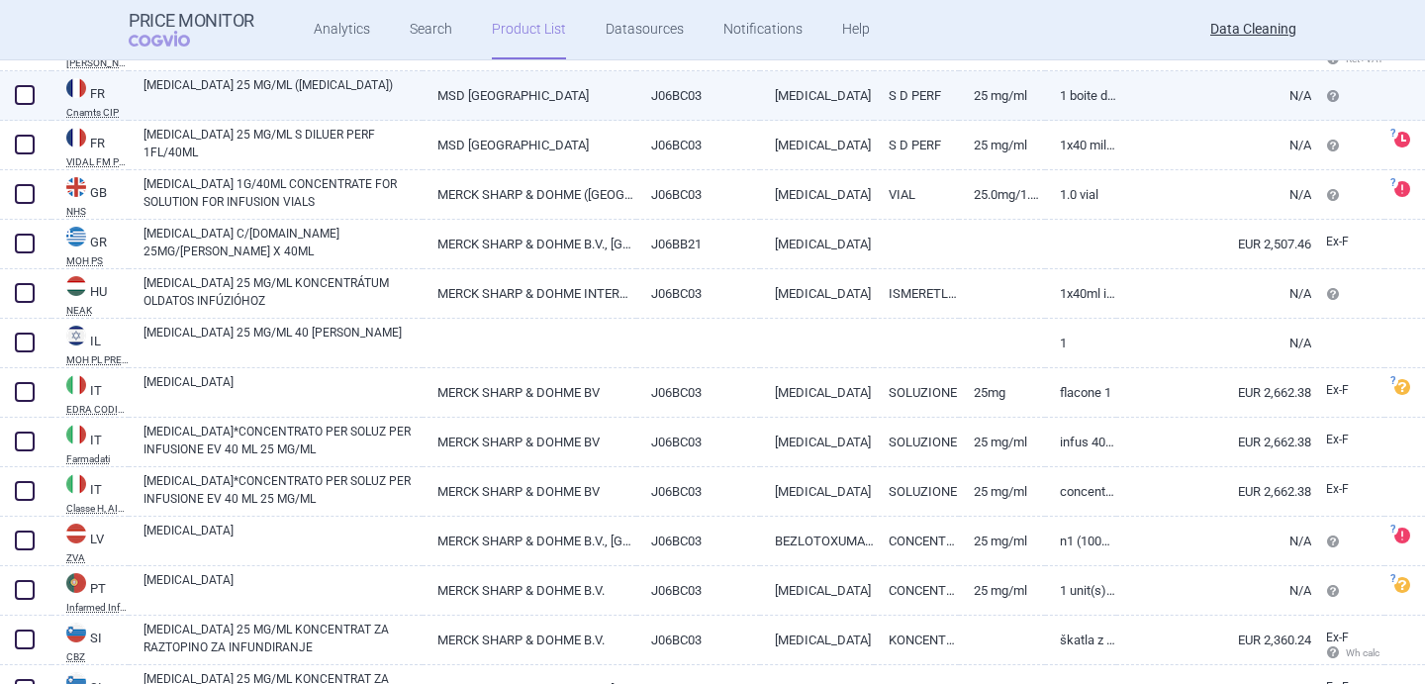
click at [315, 104] on link "ZINPLAVA 25 MG/ML (BEZLOTOXUMAB)" at bounding box center [282, 94] width 279 height 36
select select "EUR"
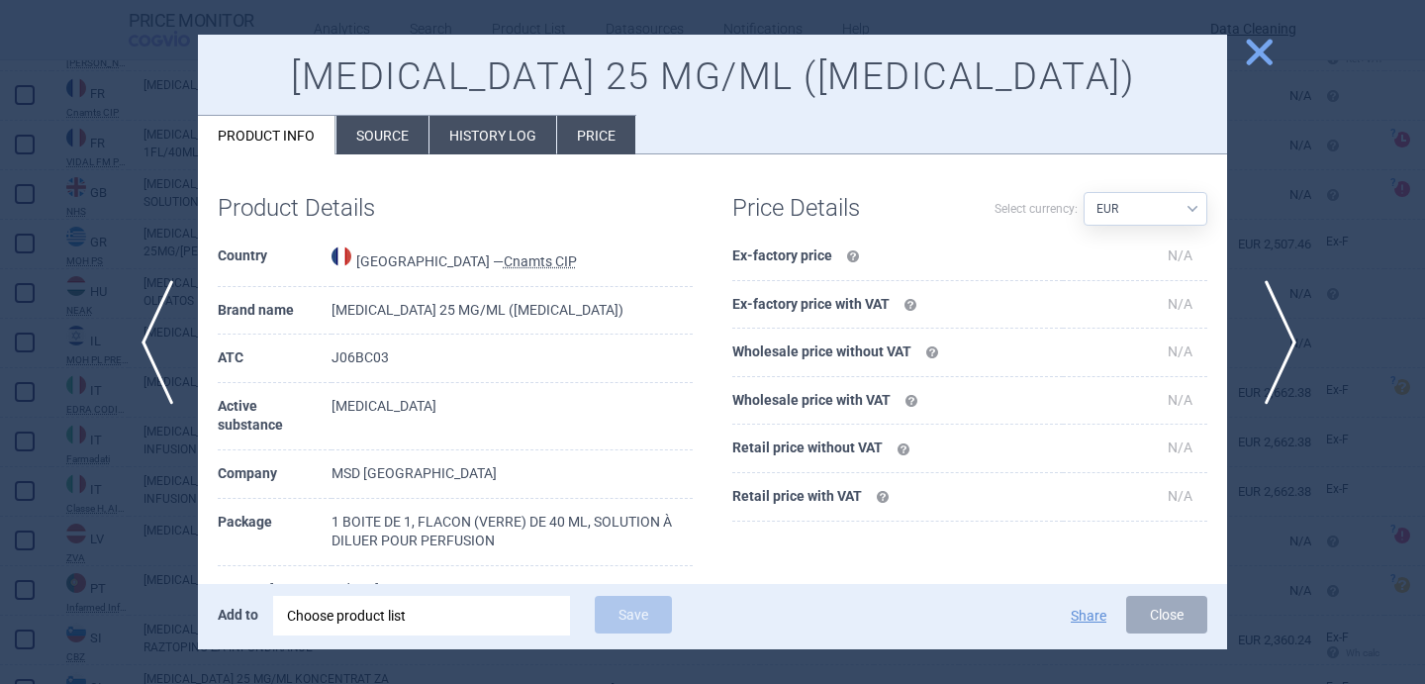
click at [1269, 327] on span "next" at bounding box center [1273, 342] width 45 height 125
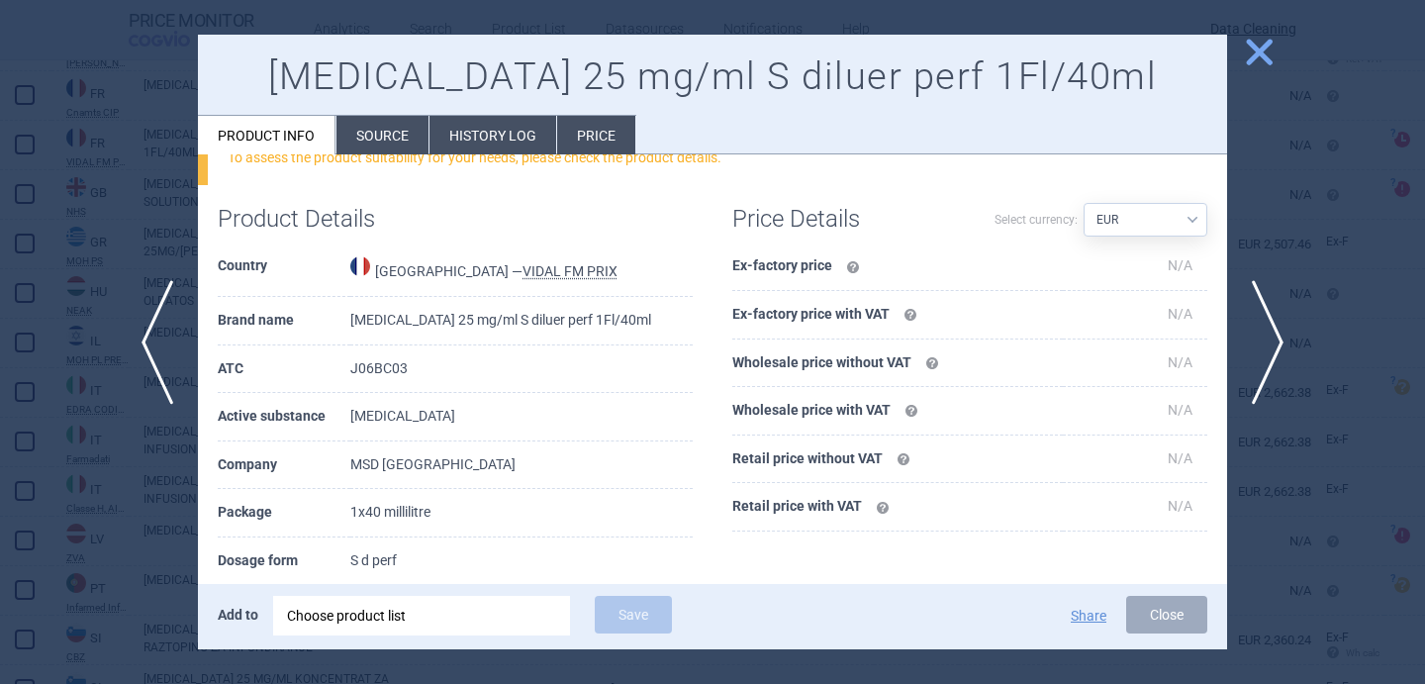
scroll to position [87, 0]
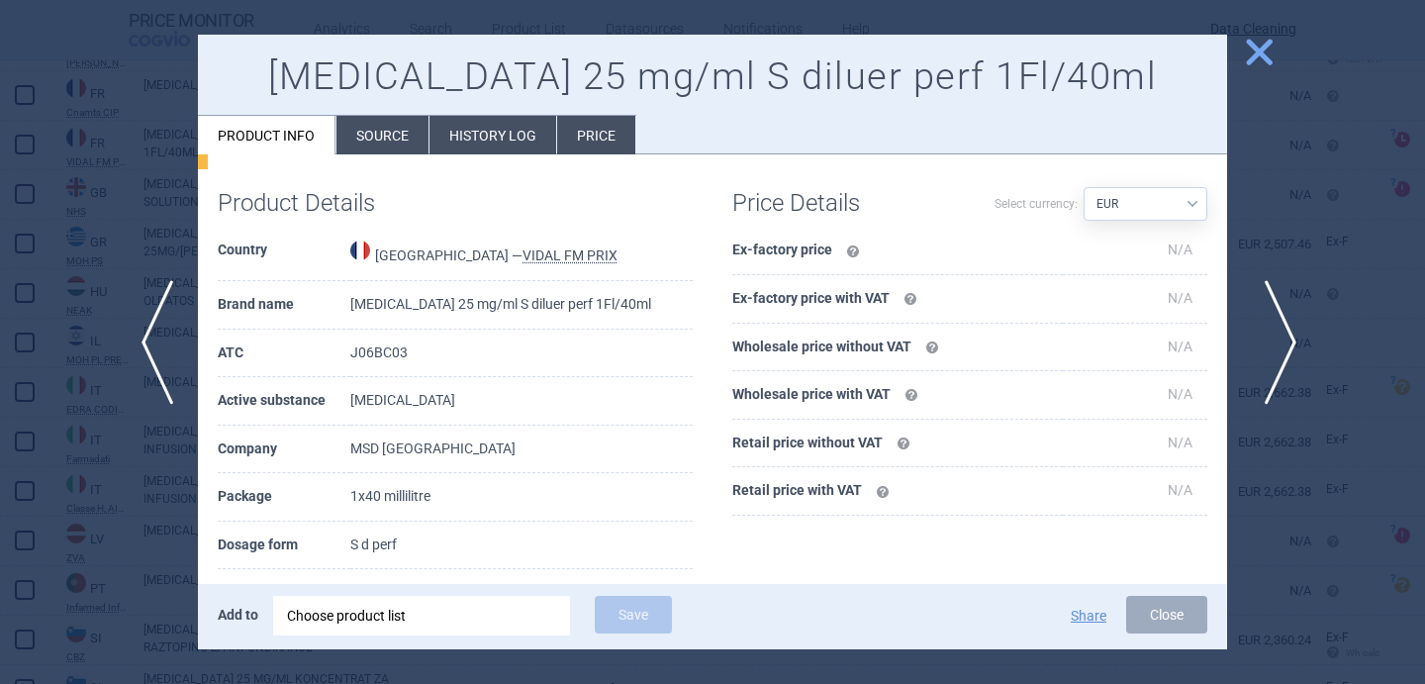
click at [1278, 334] on span "next" at bounding box center [1273, 342] width 45 height 125
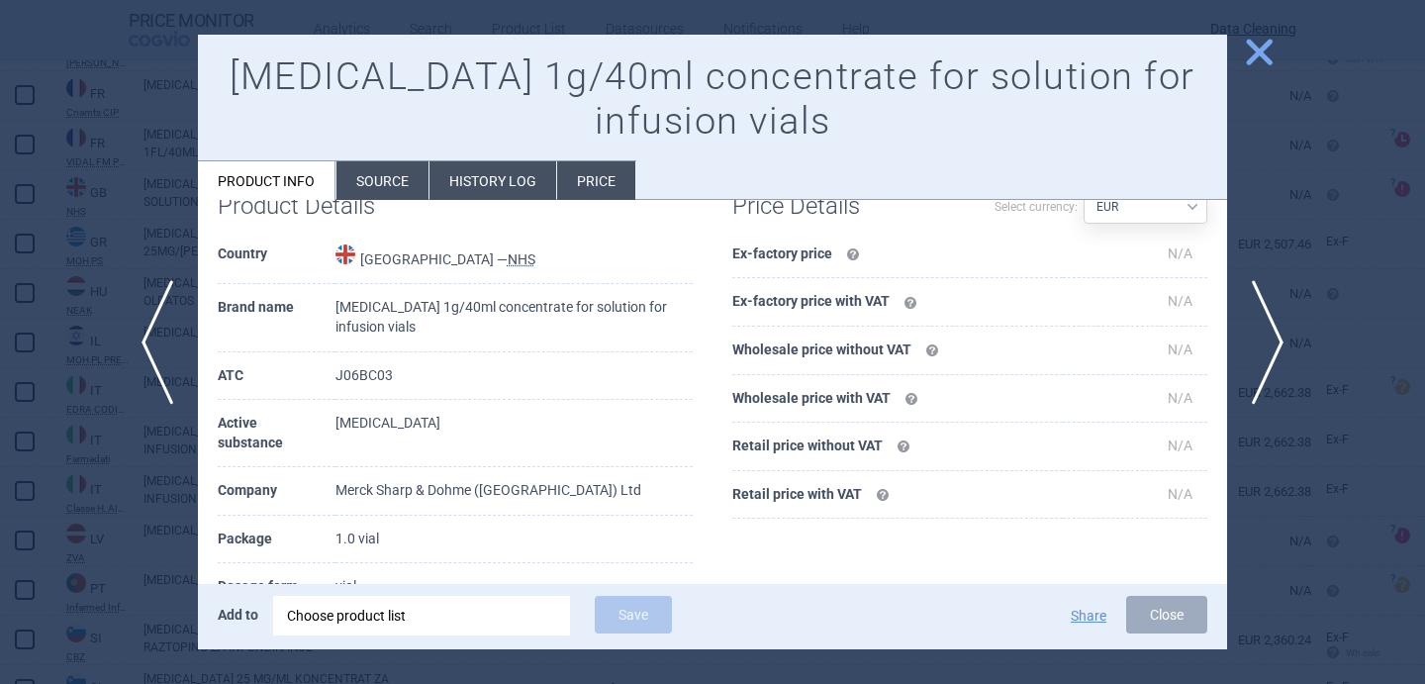
scroll to position [168, 0]
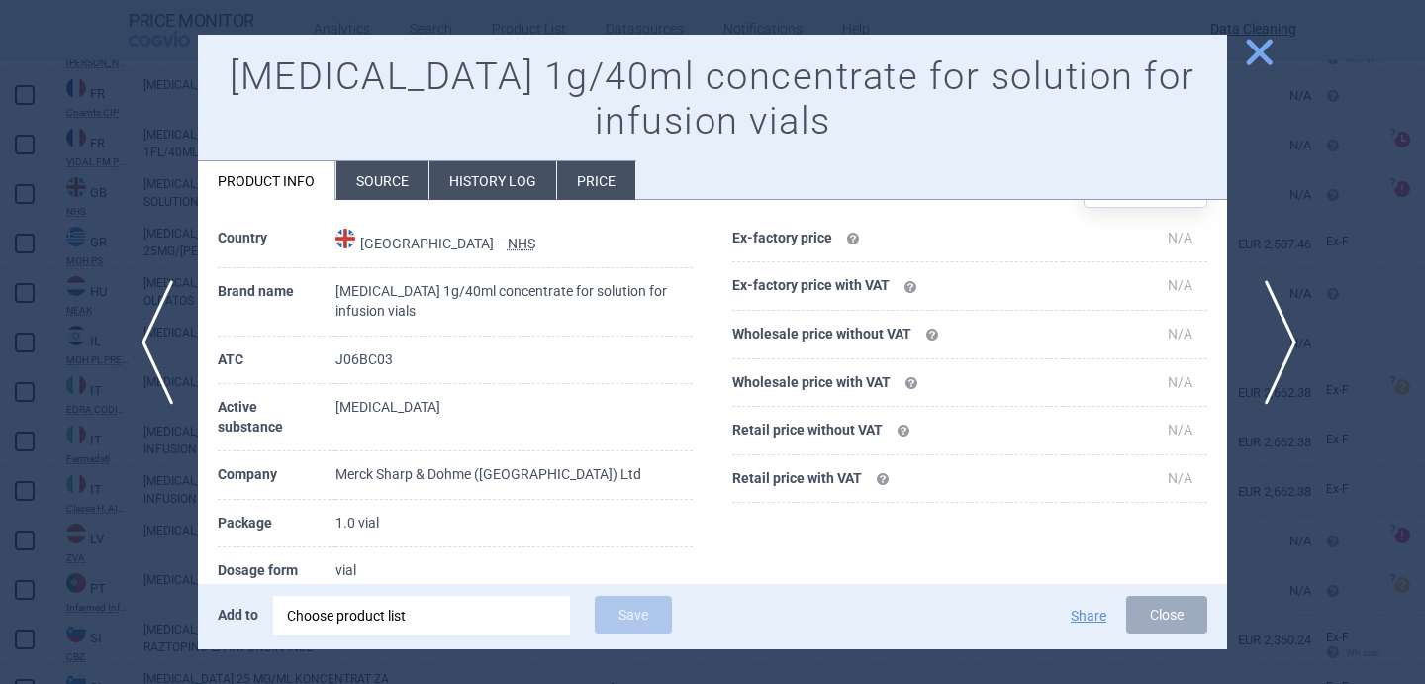
click at [1294, 339] on span "next" at bounding box center [1273, 342] width 45 height 125
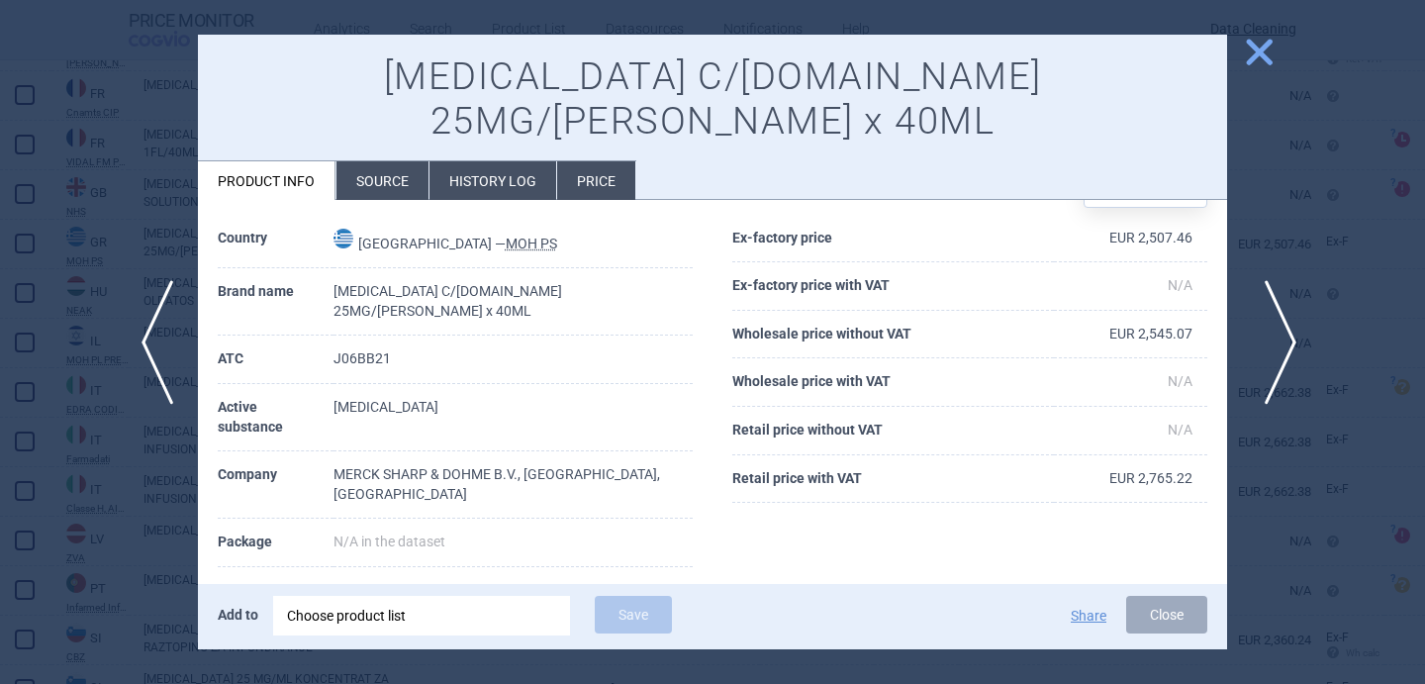
click at [1294, 339] on span "next" at bounding box center [1273, 342] width 45 height 125
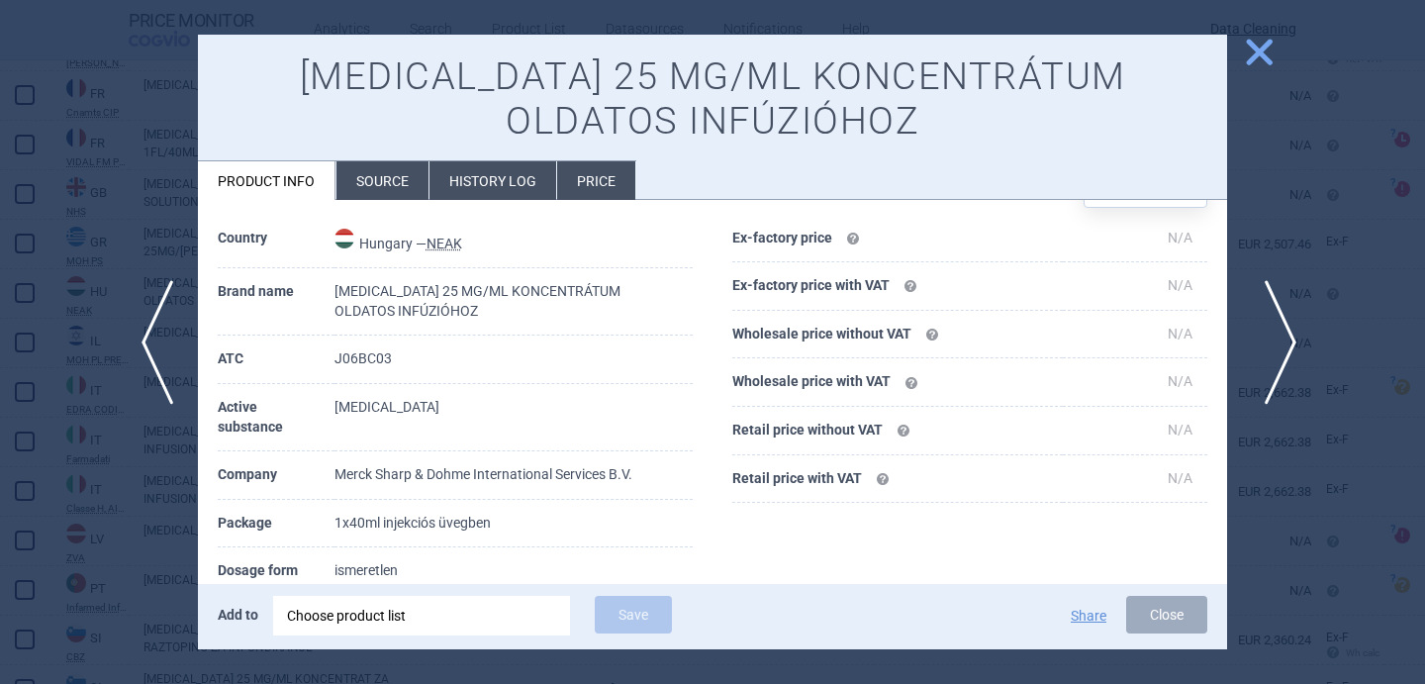
click at [1294, 339] on span "next" at bounding box center [1273, 342] width 45 height 125
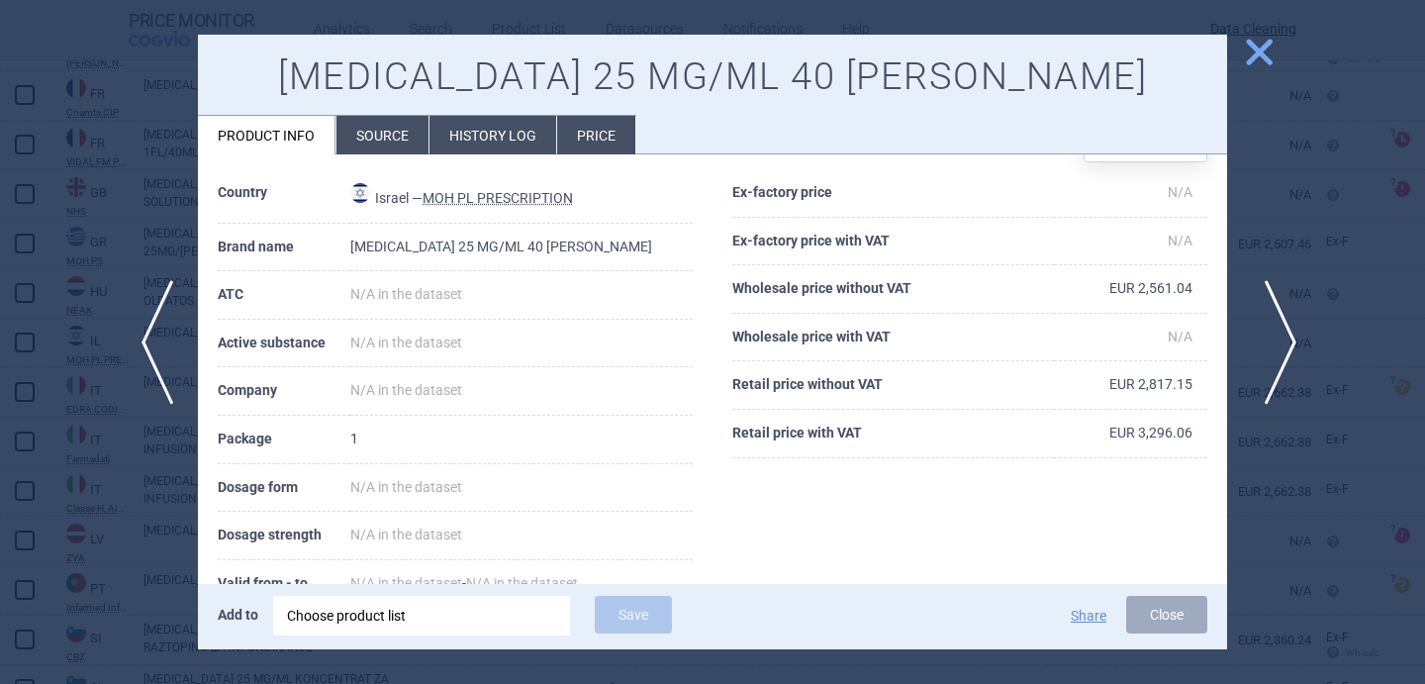
click at [1294, 339] on span "next" at bounding box center [1273, 342] width 45 height 125
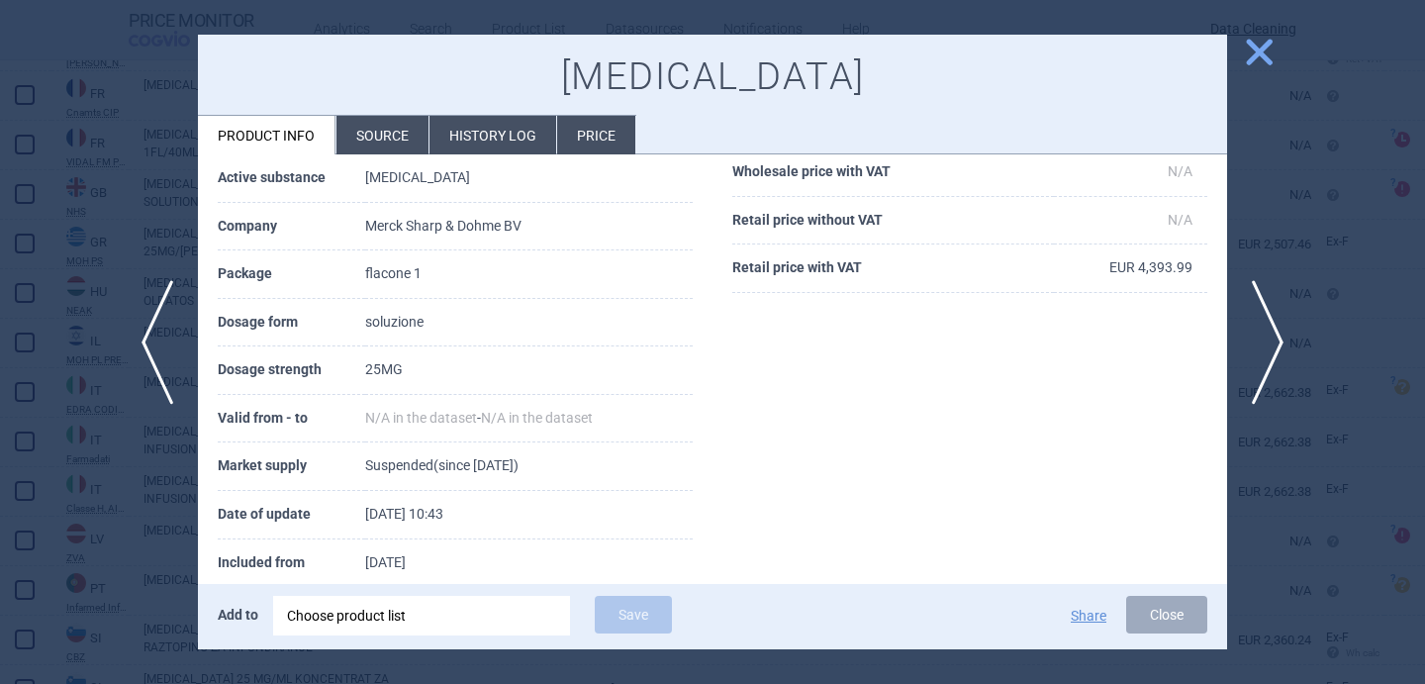
scroll to position [336, 0]
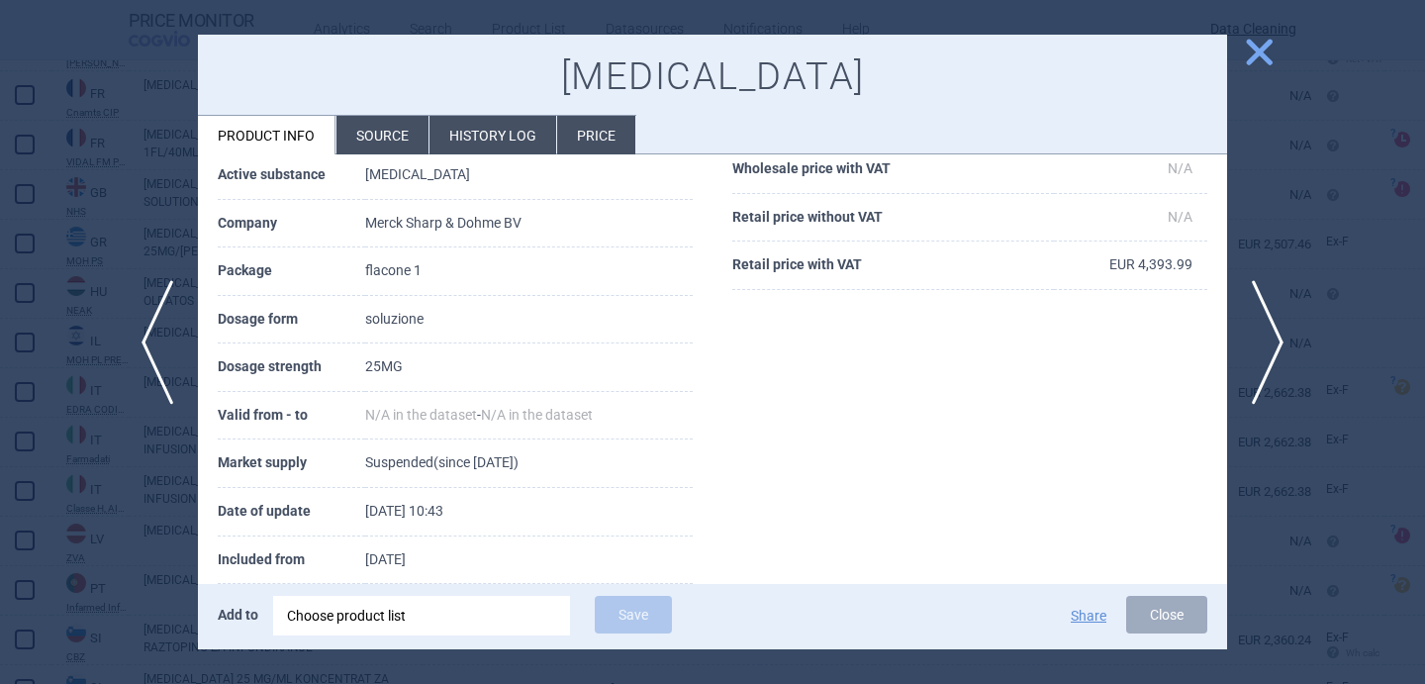
click at [402, 139] on li "Source" at bounding box center [382, 135] width 92 height 39
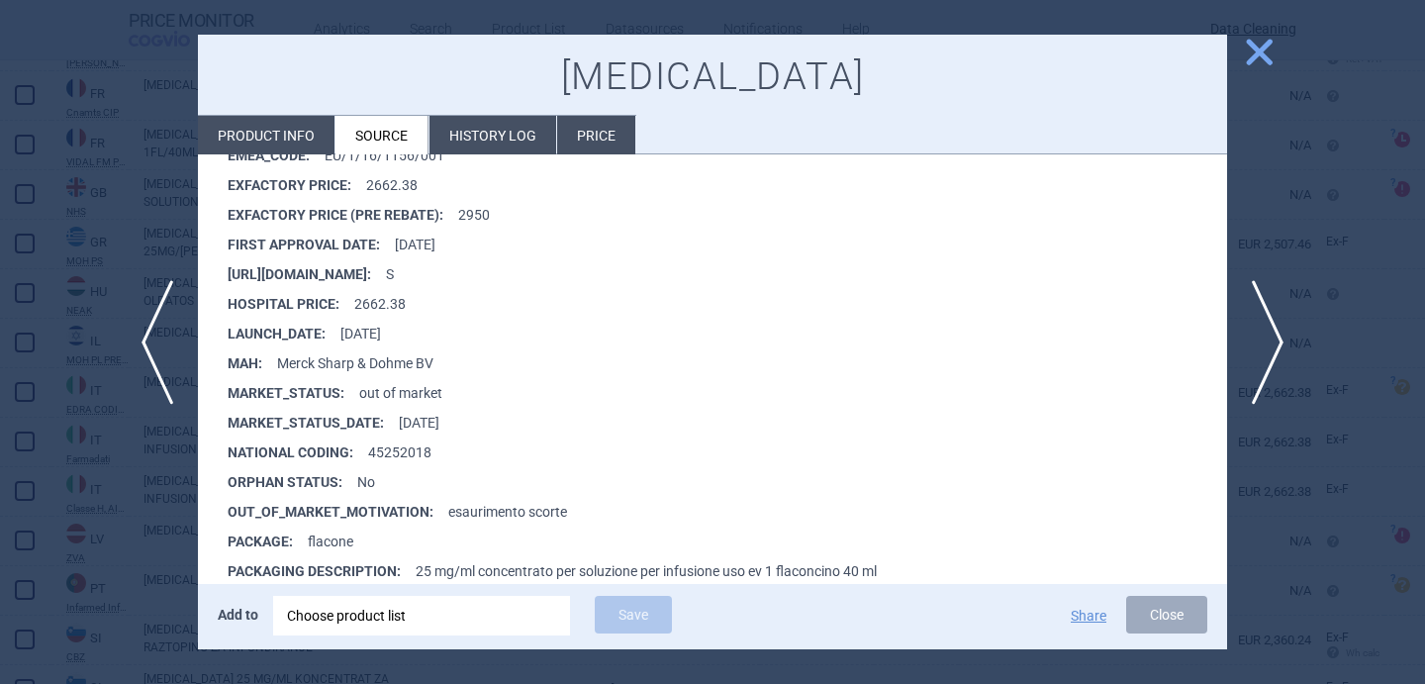
scroll to position [476, 0]
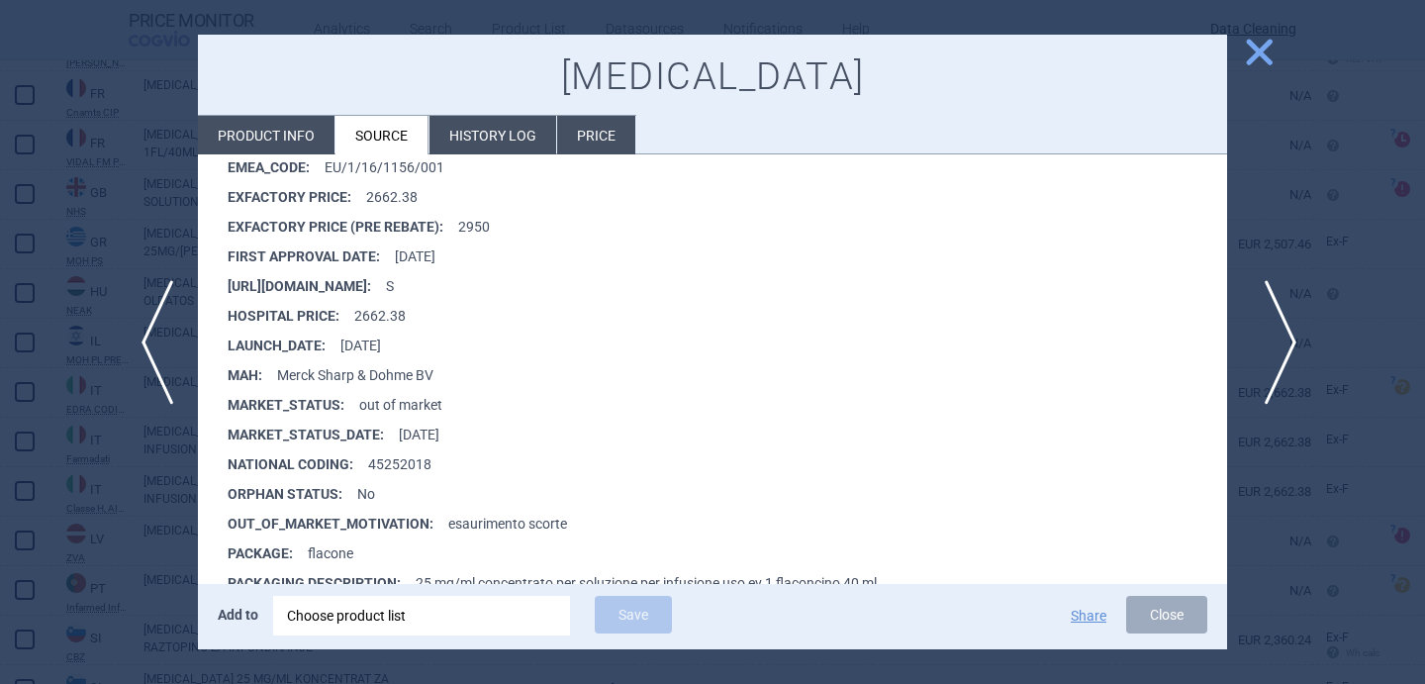
click at [1255, 357] on span "next" at bounding box center [1273, 342] width 45 height 125
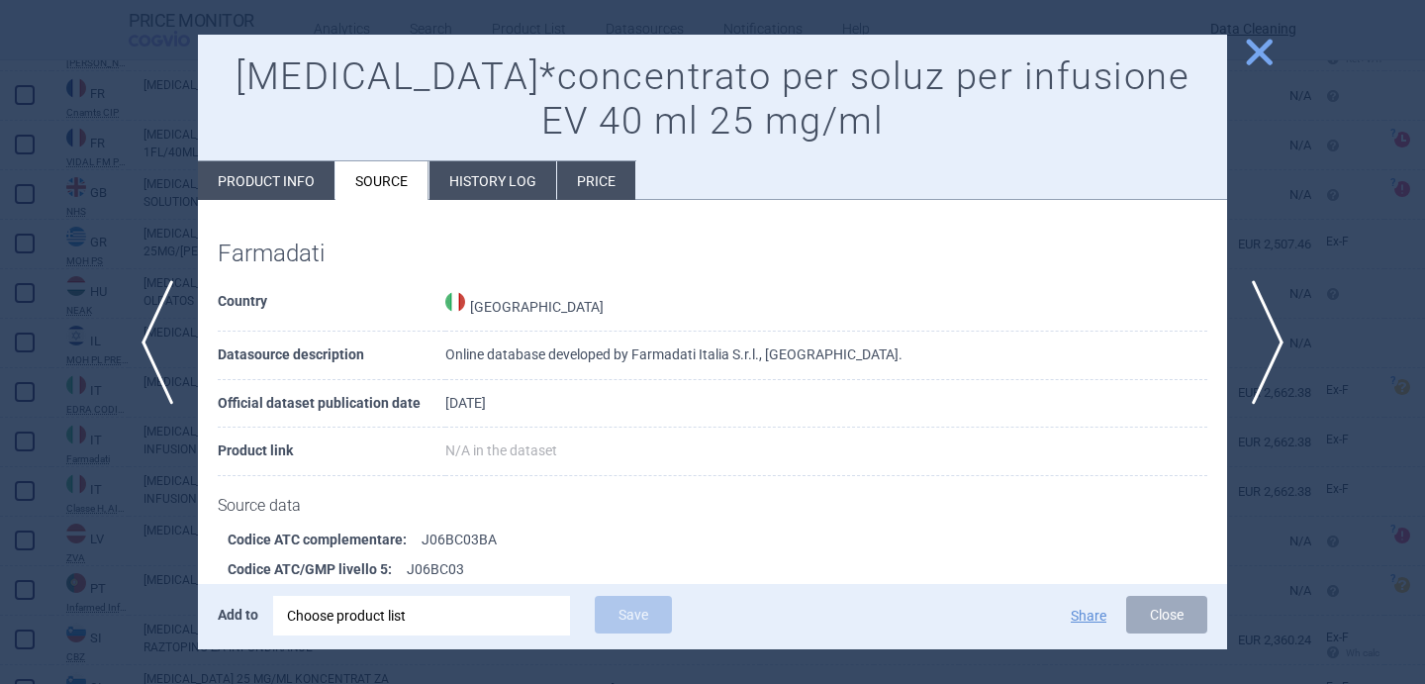
click at [300, 183] on li "Product info" at bounding box center [266, 180] width 137 height 39
select select "EUR"
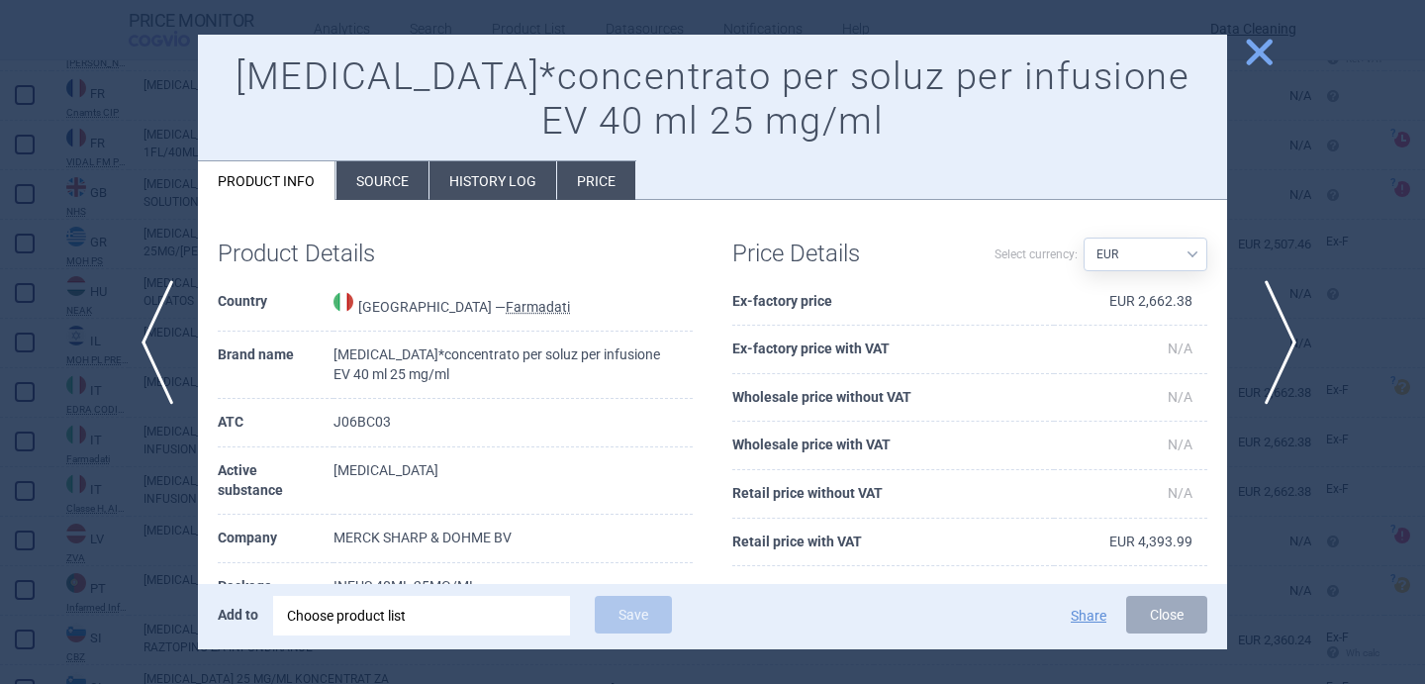
click at [1276, 318] on span "next" at bounding box center [1273, 342] width 45 height 125
click at [1276, 319] on span "next" at bounding box center [1273, 342] width 45 height 125
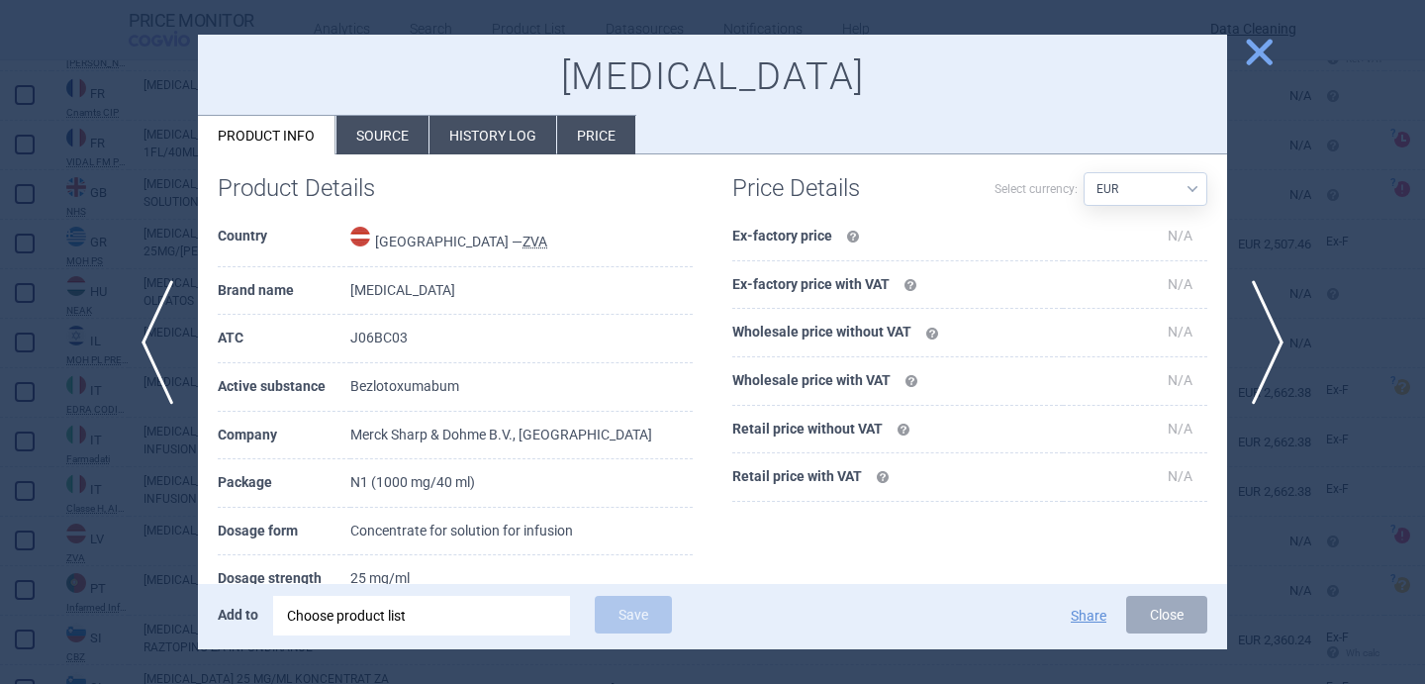
scroll to position [126, 0]
click at [1287, 340] on span "next" at bounding box center [1273, 342] width 45 height 125
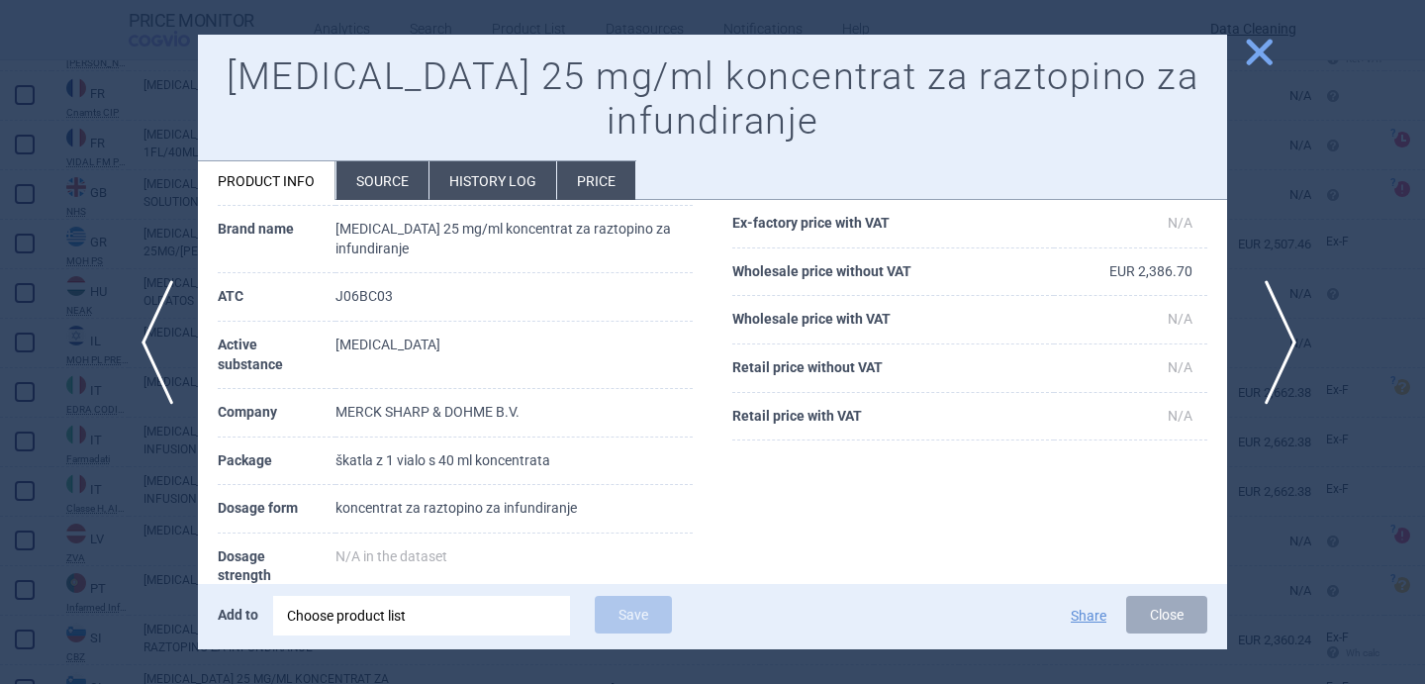
scroll to position [21, 0]
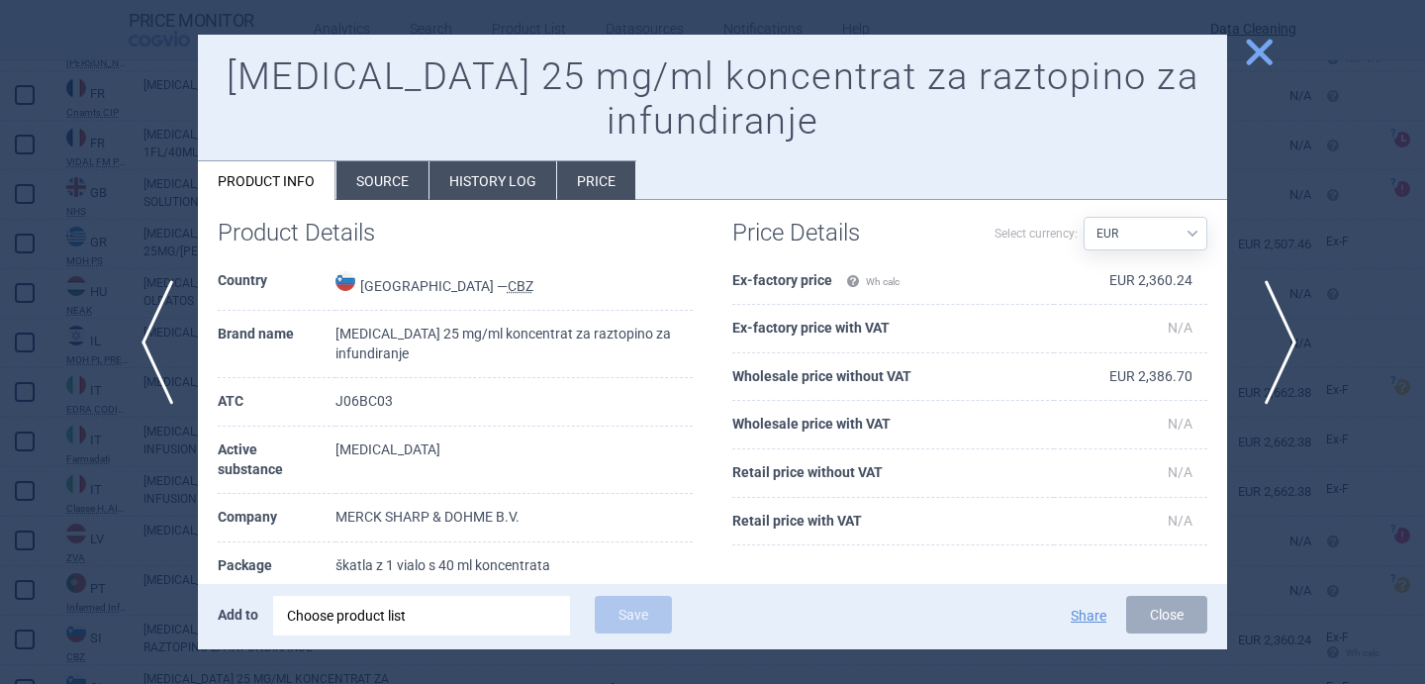
click at [1287, 340] on span "next" at bounding box center [1273, 342] width 45 height 125
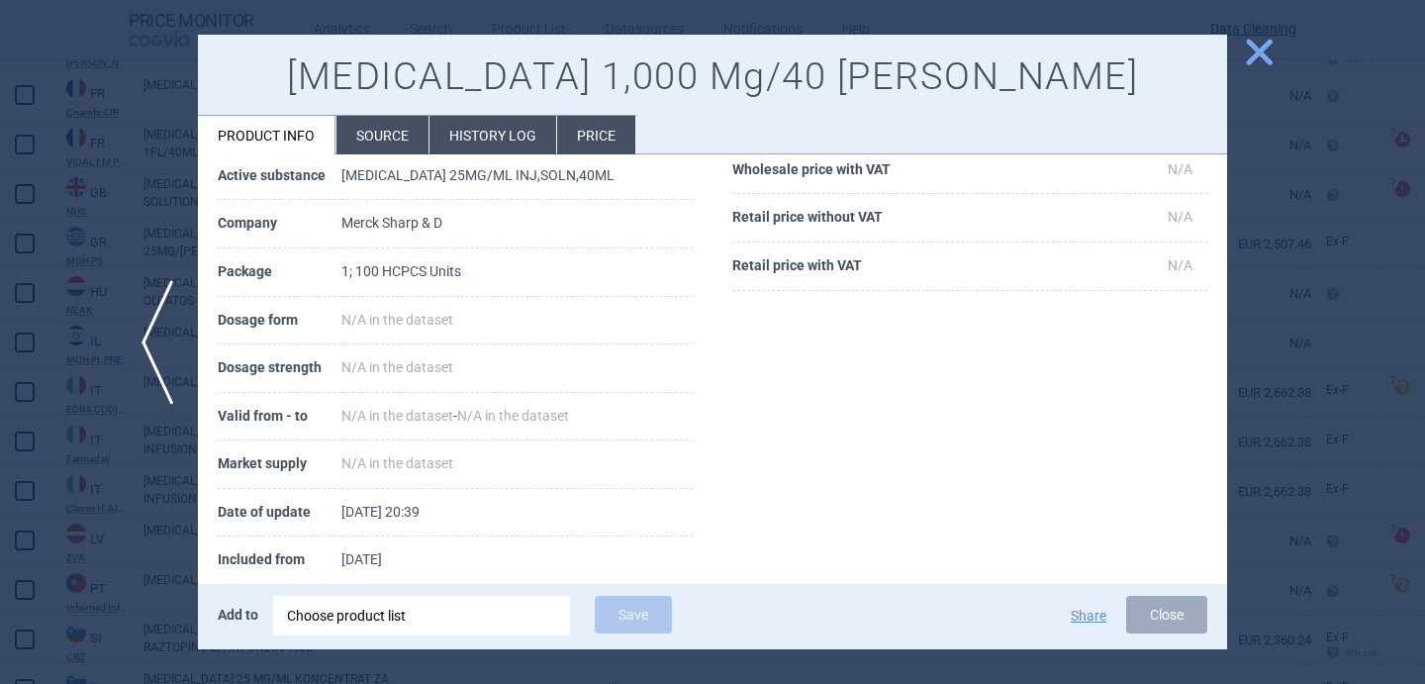
scroll to position [270, 0]
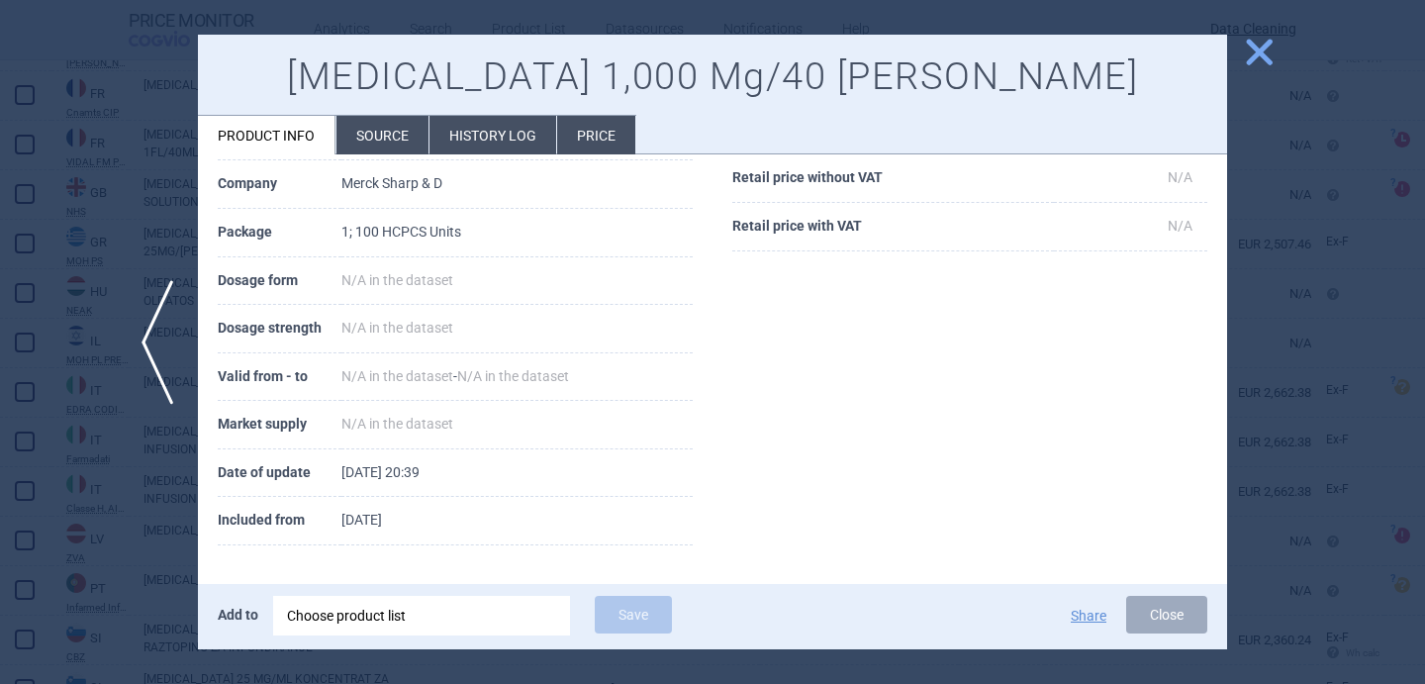
click at [1356, 364] on div at bounding box center [712, 342] width 1425 height 684
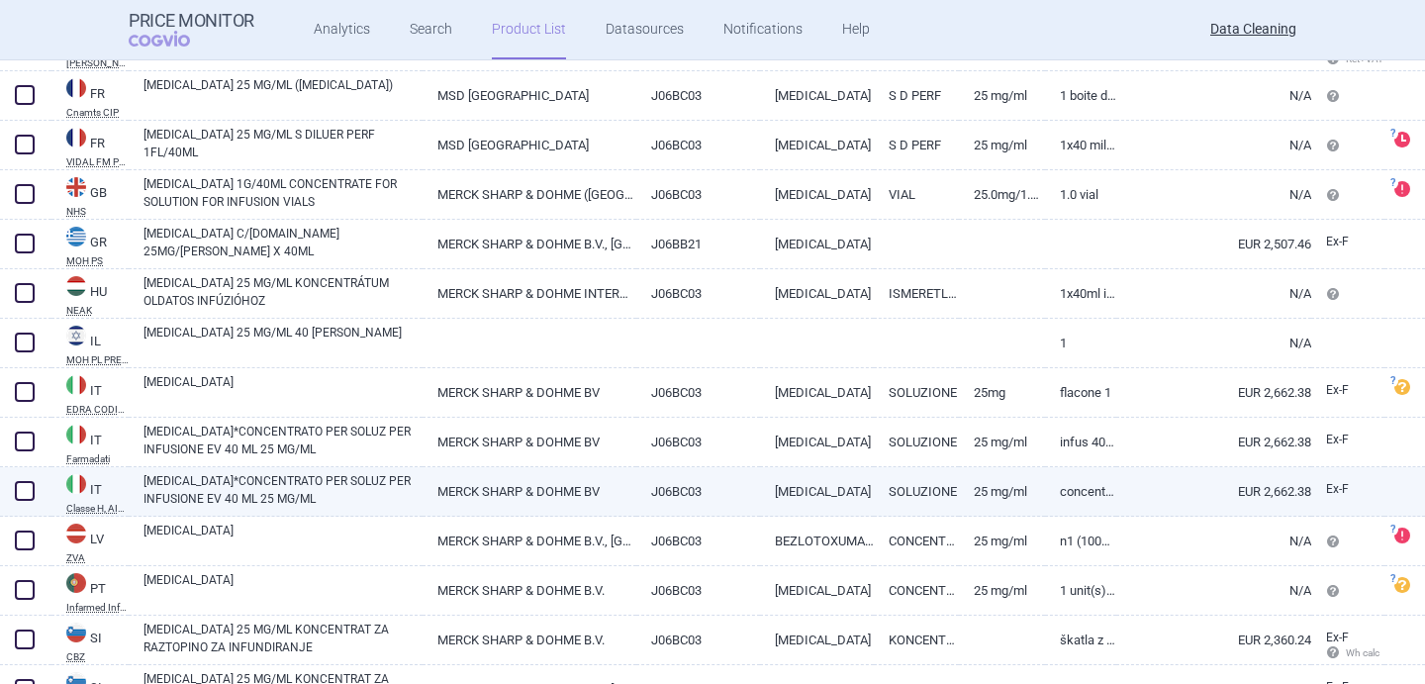
scroll to position [927, 0]
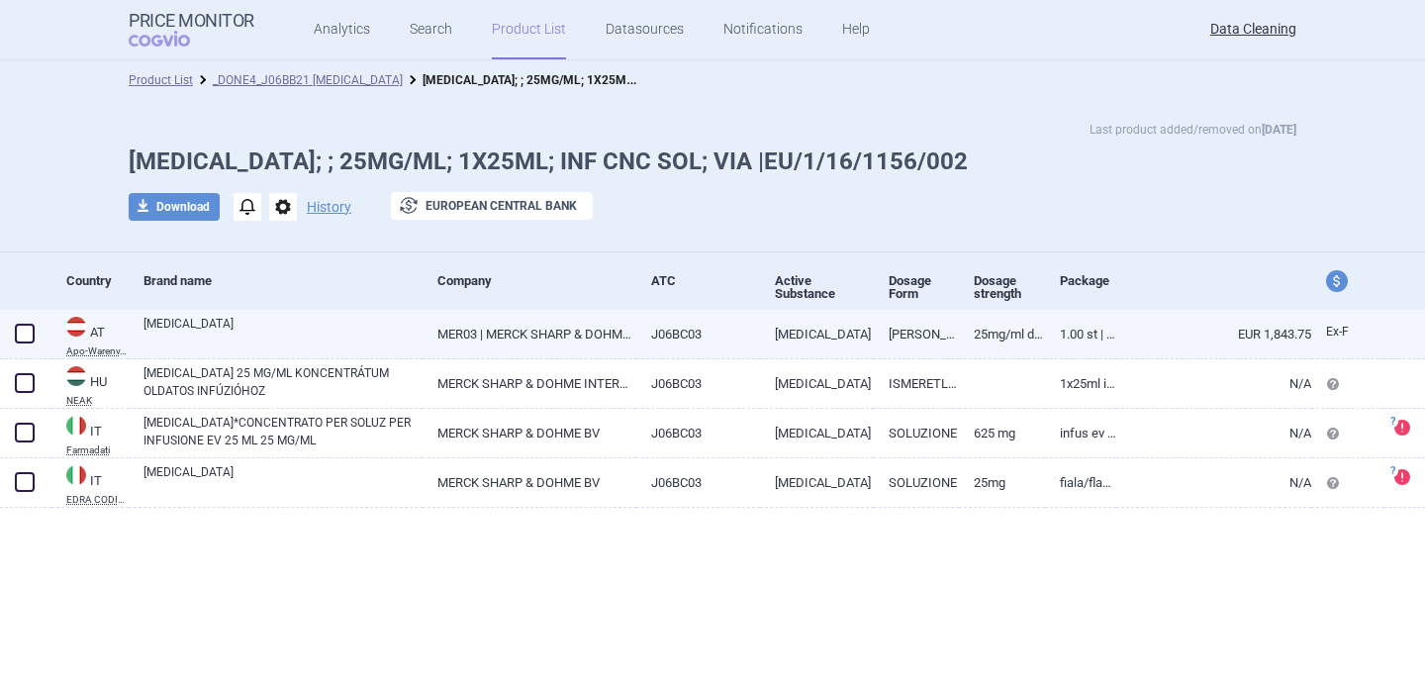
click at [373, 338] on link "[MEDICAL_DATA]" at bounding box center [282, 333] width 279 height 36
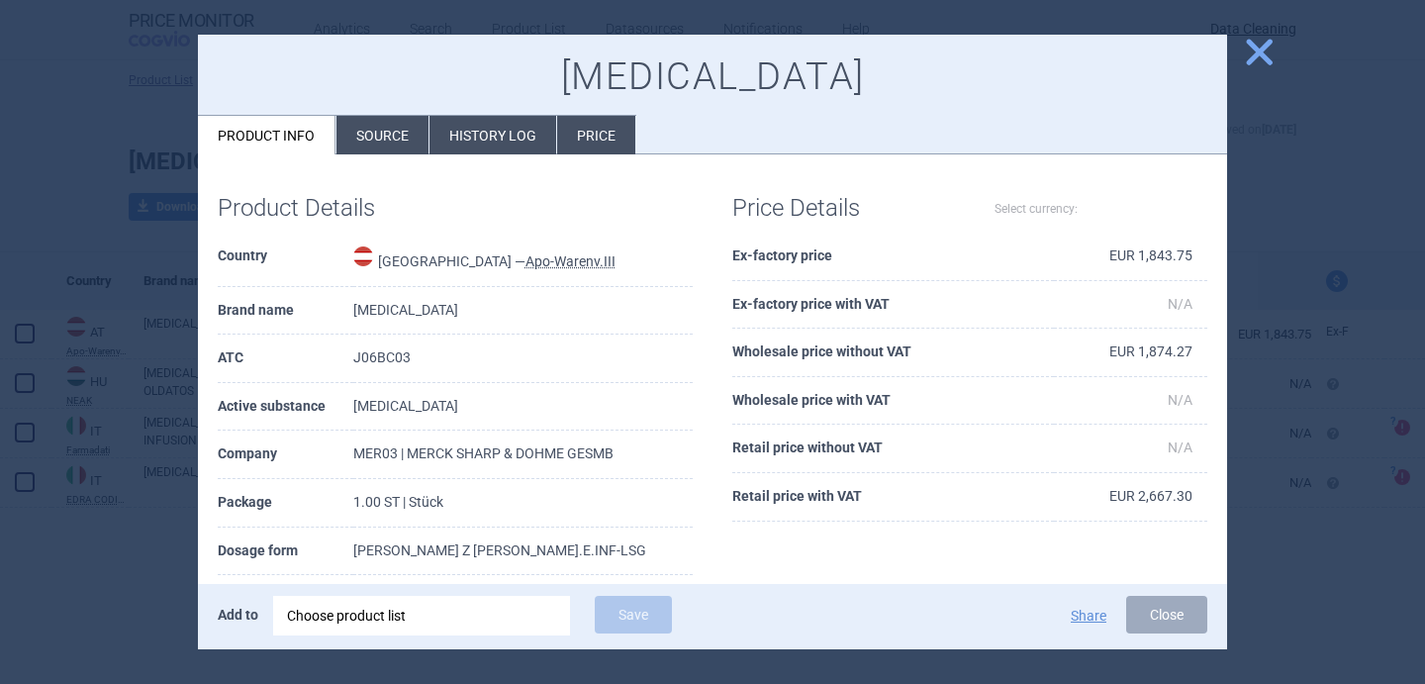
select select "EUR"
click at [396, 139] on li "Source" at bounding box center [382, 135] width 92 height 39
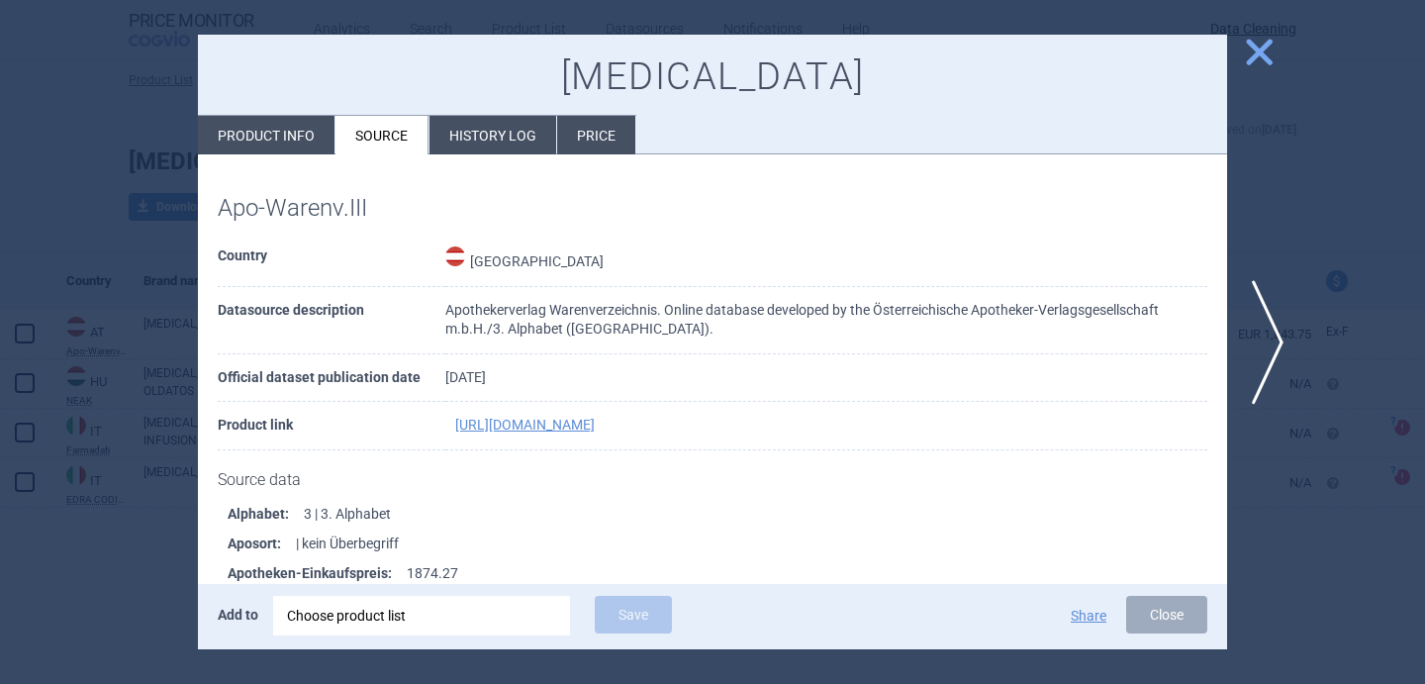
click at [278, 139] on li "Product info" at bounding box center [266, 135] width 137 height 39
select select "EUR"
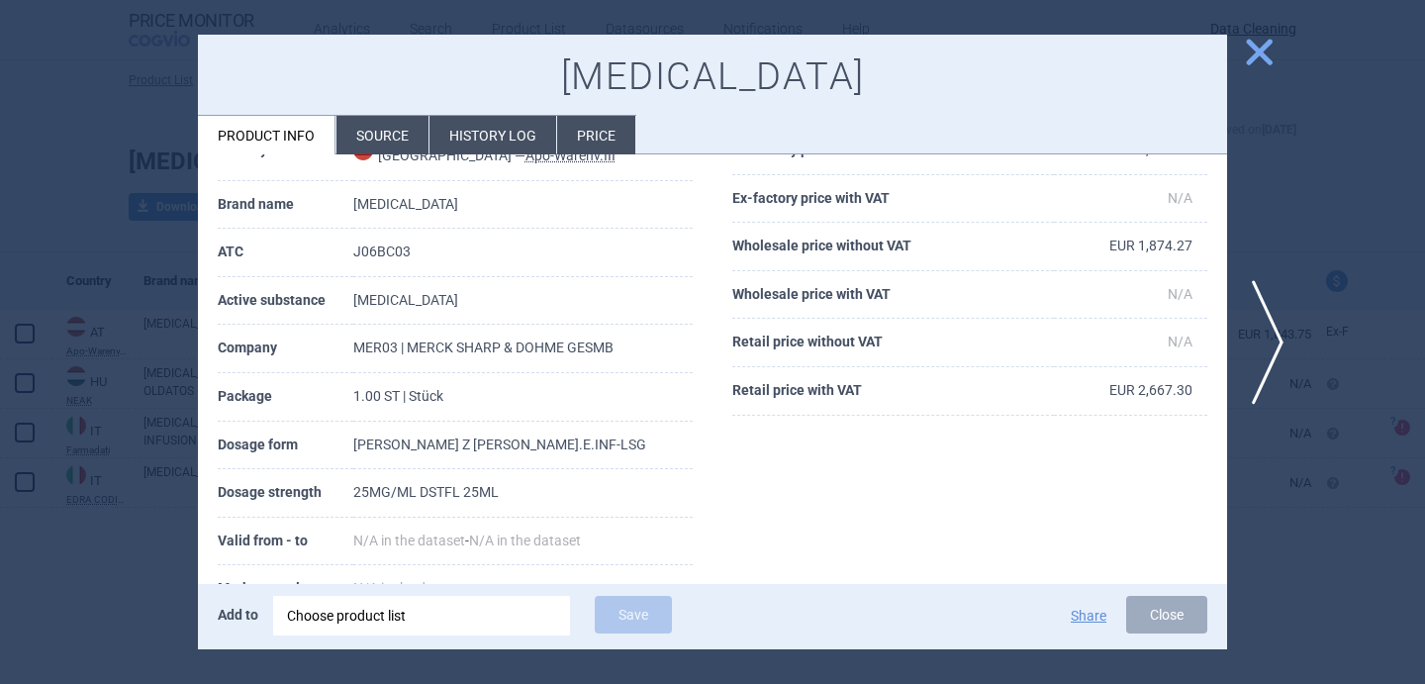
scroll to position [135, 0]
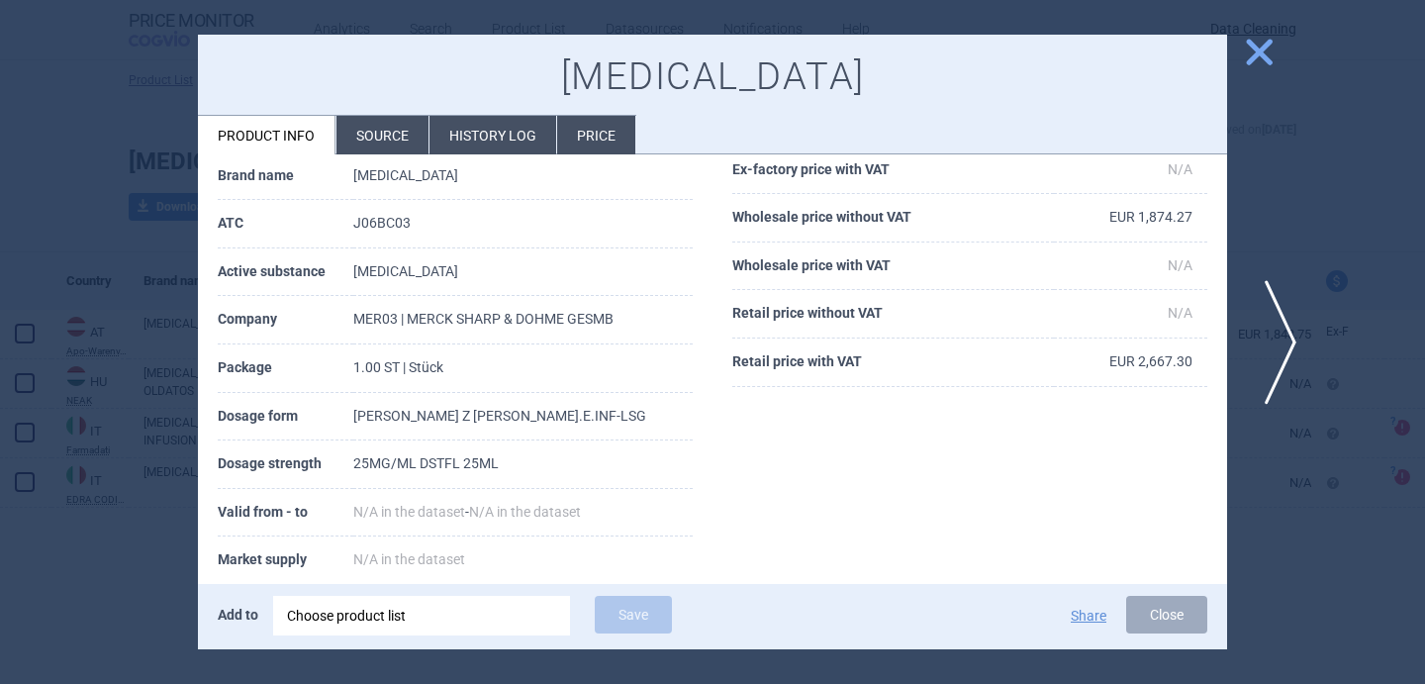
click at [1273, 345] on span "next" at bounding box center [1273, 342] width 45 height 125
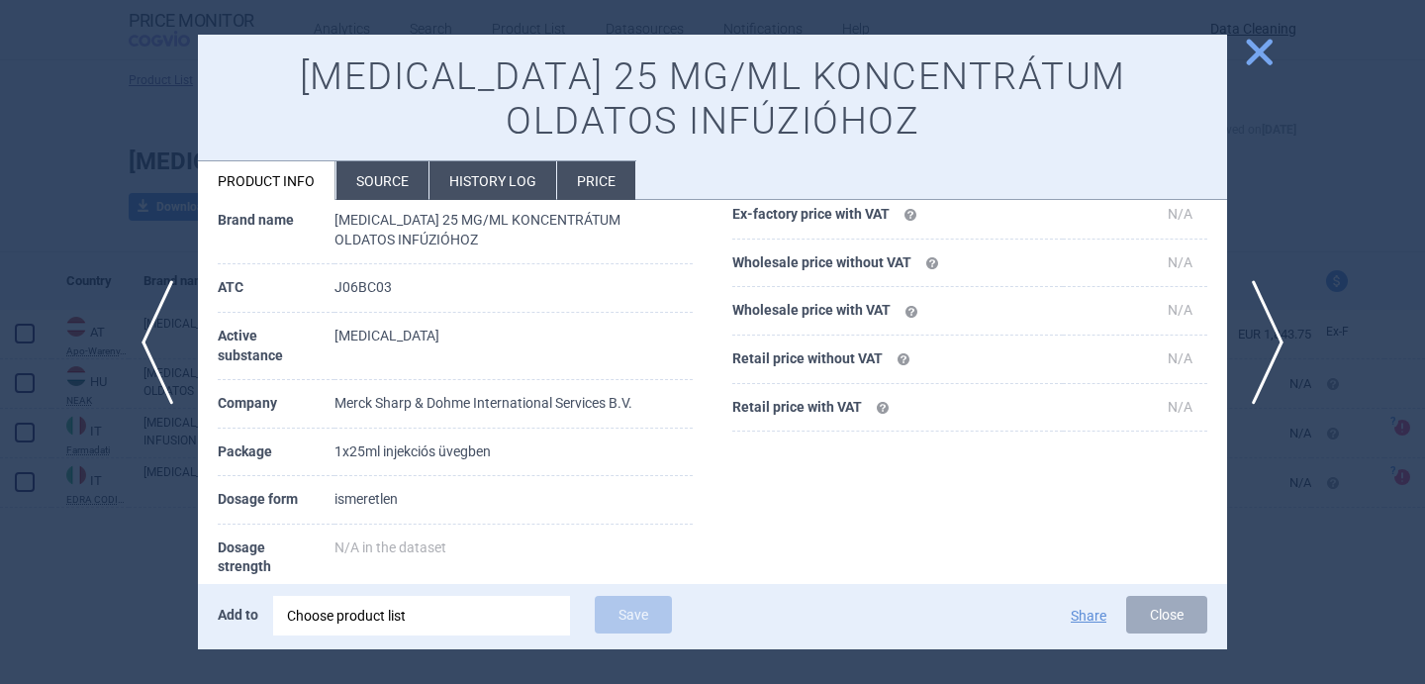
click at [381, 186] on li "Source" at bounding box center [382, 180] width 92 height 39
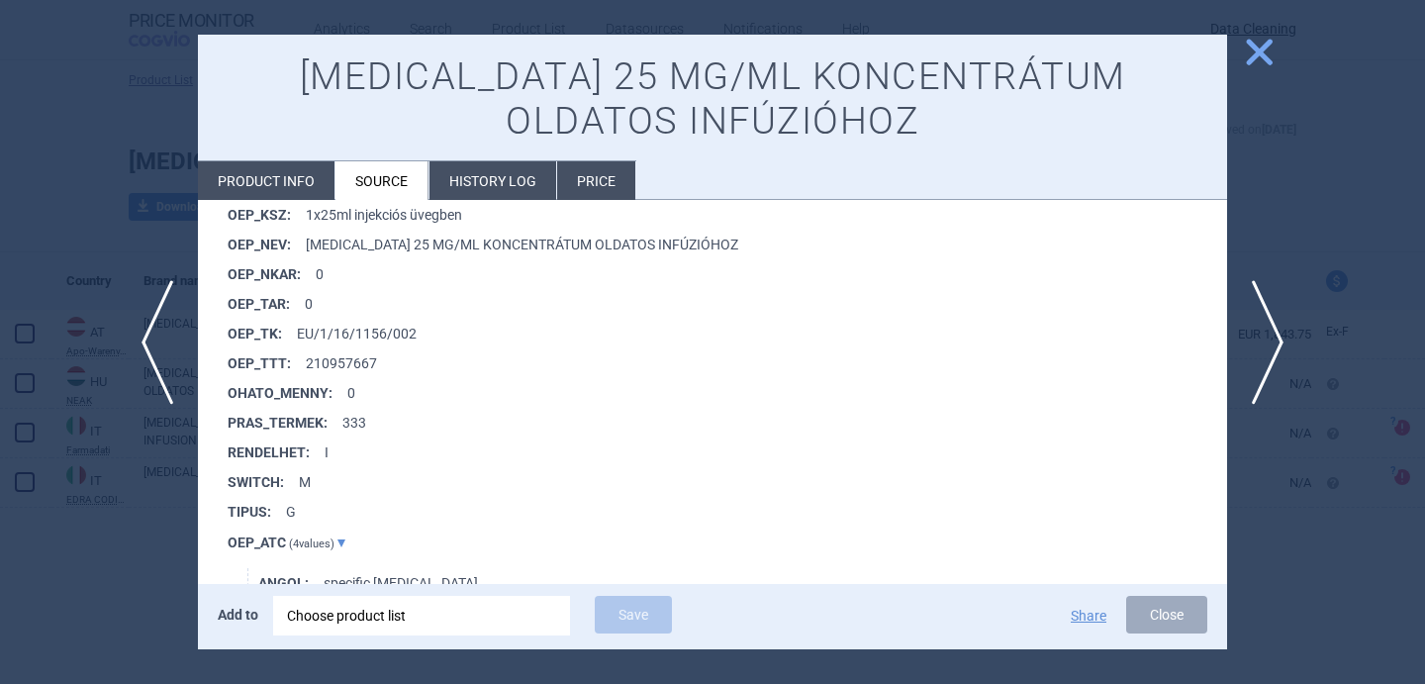
scroll to position [1631, 0]
click at [1281, 346] on span "next" at bounding box center [1273, 342] width 45 height 125
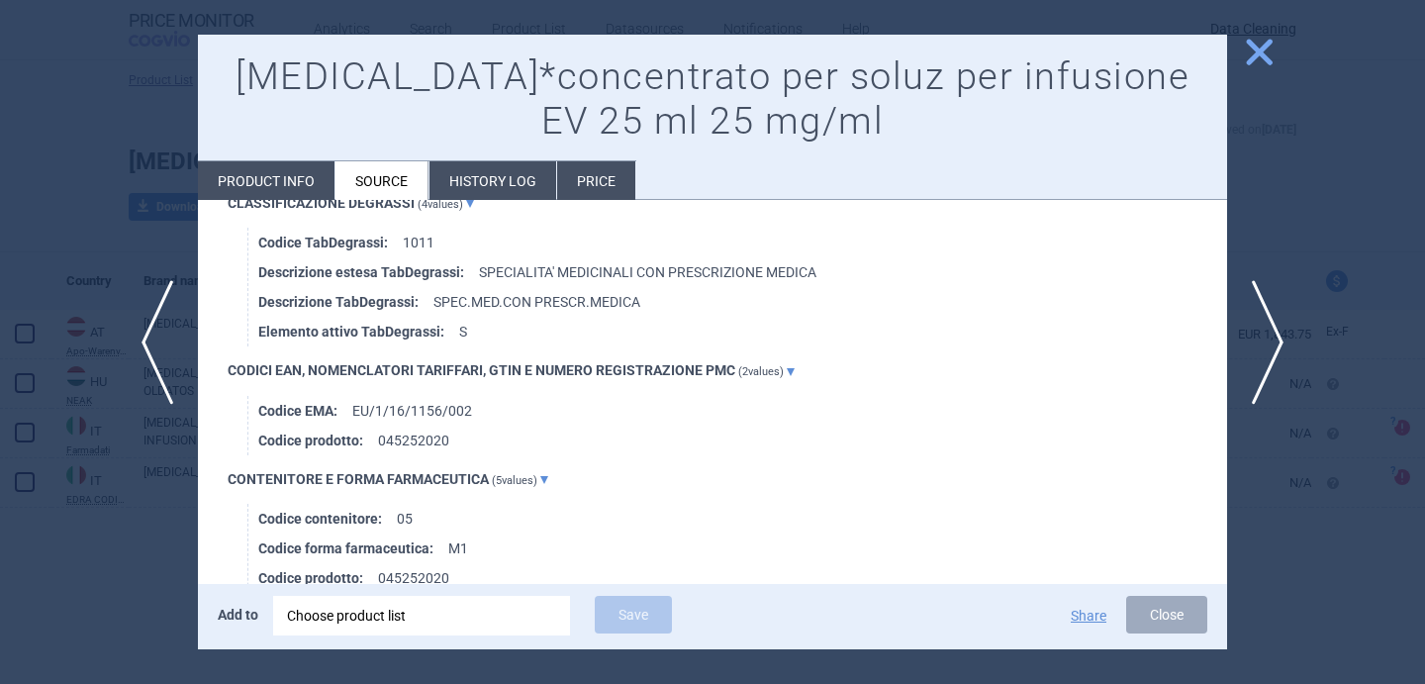
scroll to position [1396, 0]
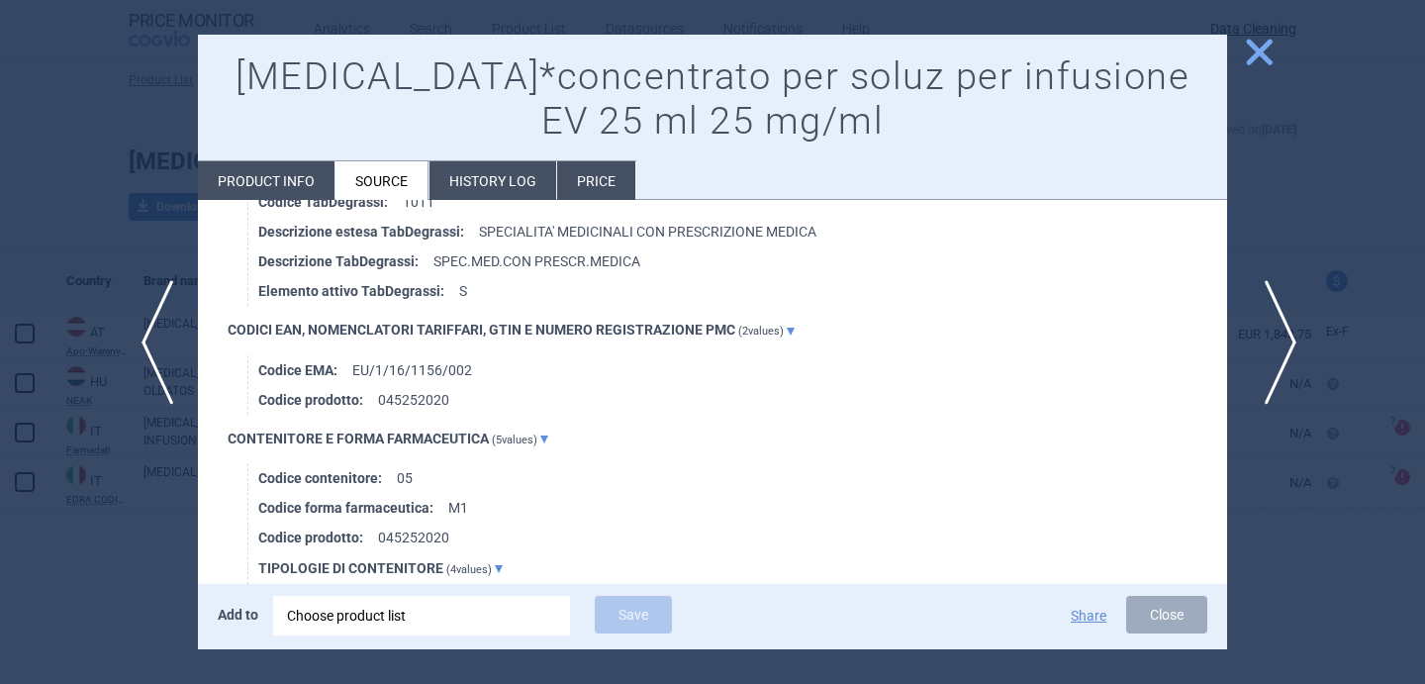
click at [1278, 342] on span "next" at bounding box center [1273, 342] width 45 height 125
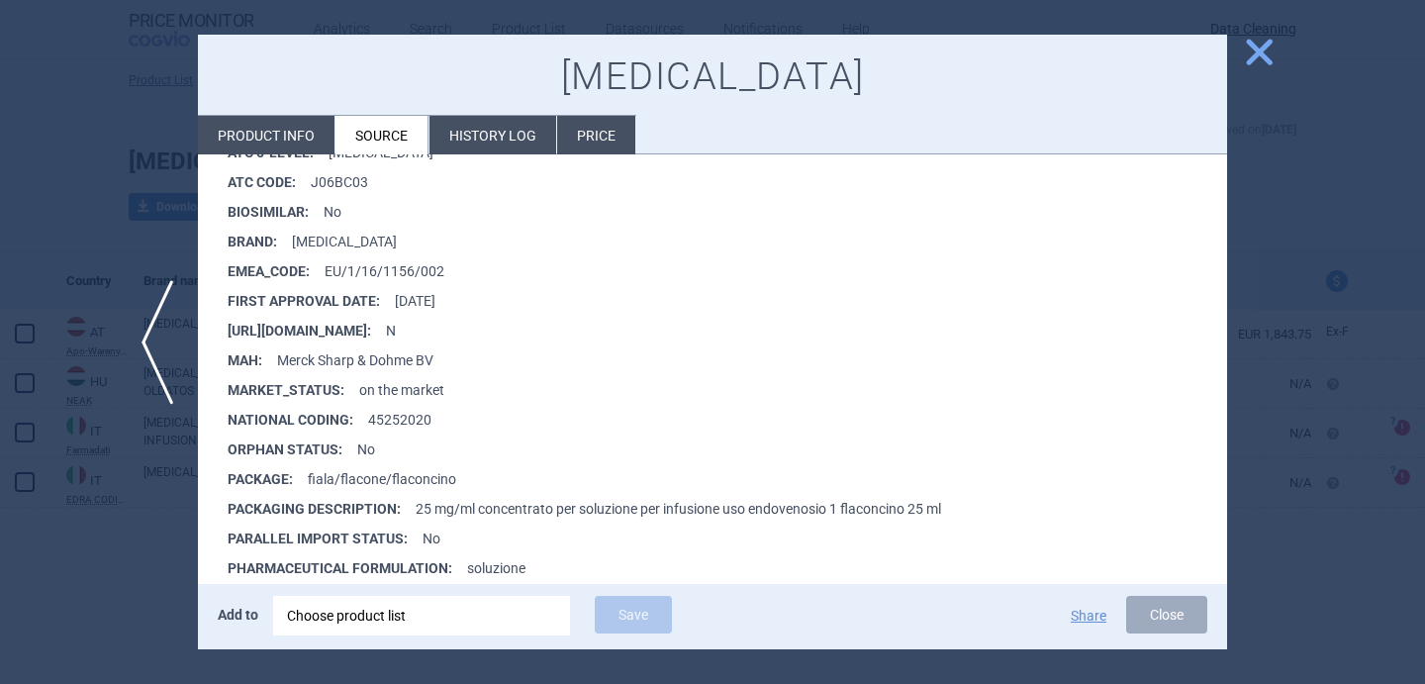
scroll to position [290, 0]
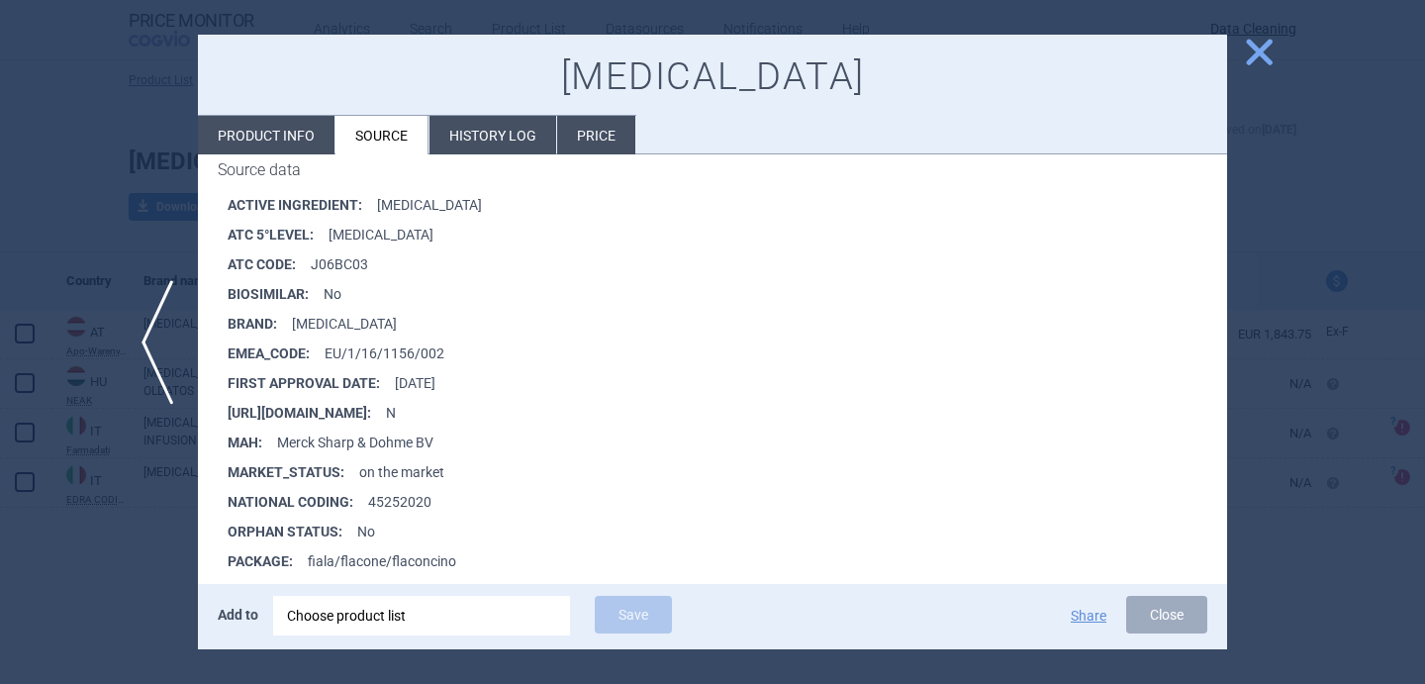
click at [61, 611] on div at bounding box center [712, 342] width 1425 height 684
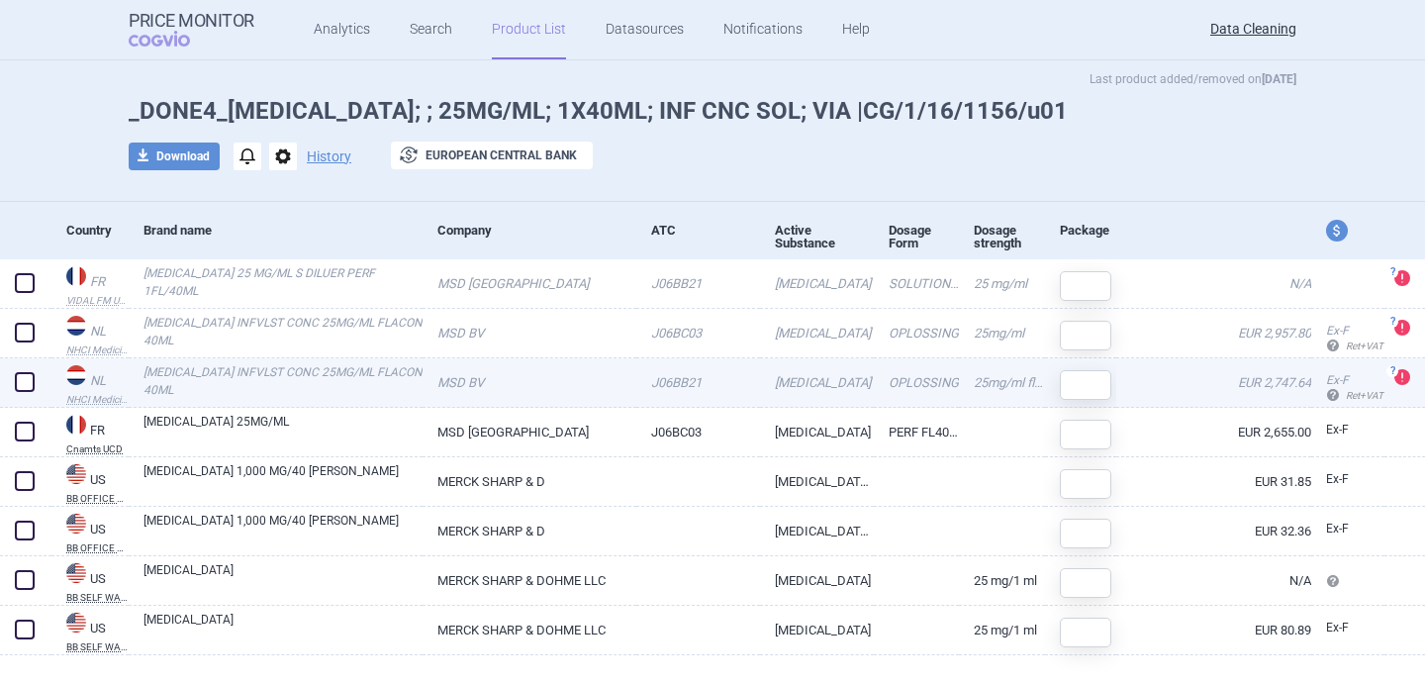
scroll to position [86, 0]
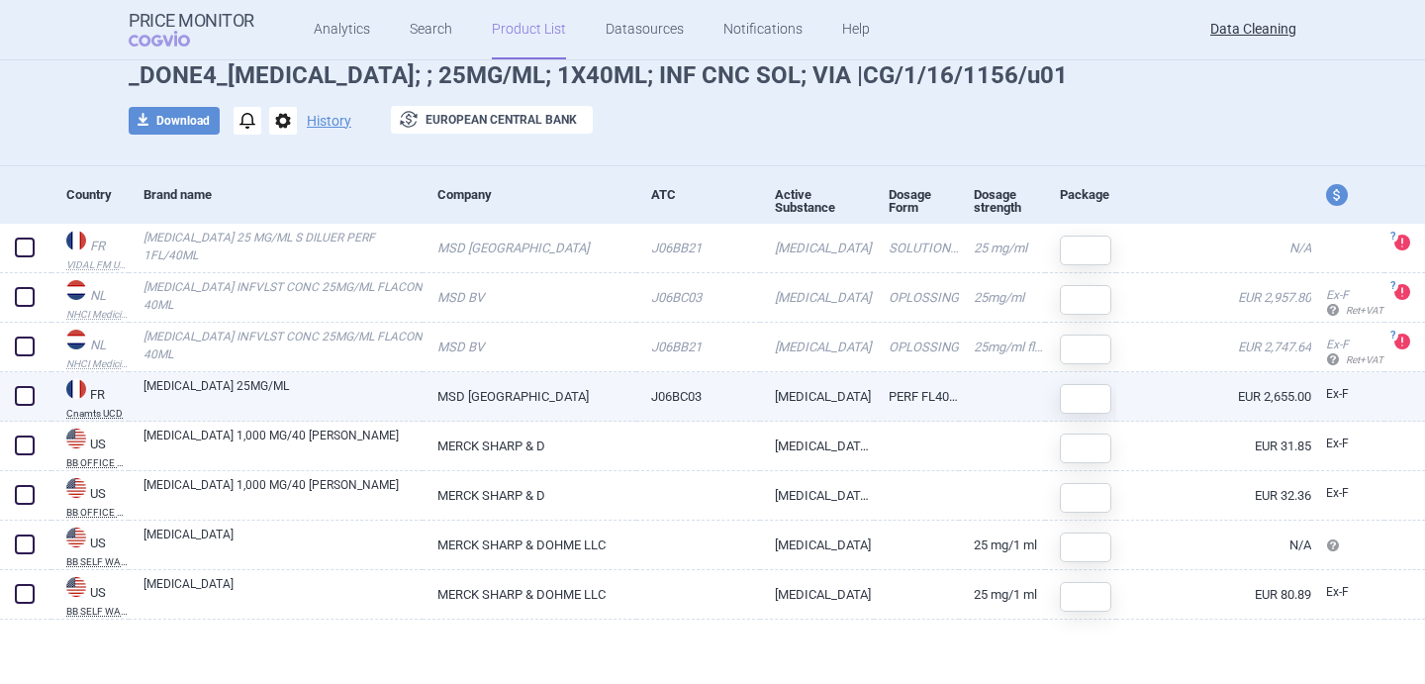
click at [571, 391] on link "MSD [GEOGRAPHIC_DATA]" at bounding box center [529, 396] width 214 height 48
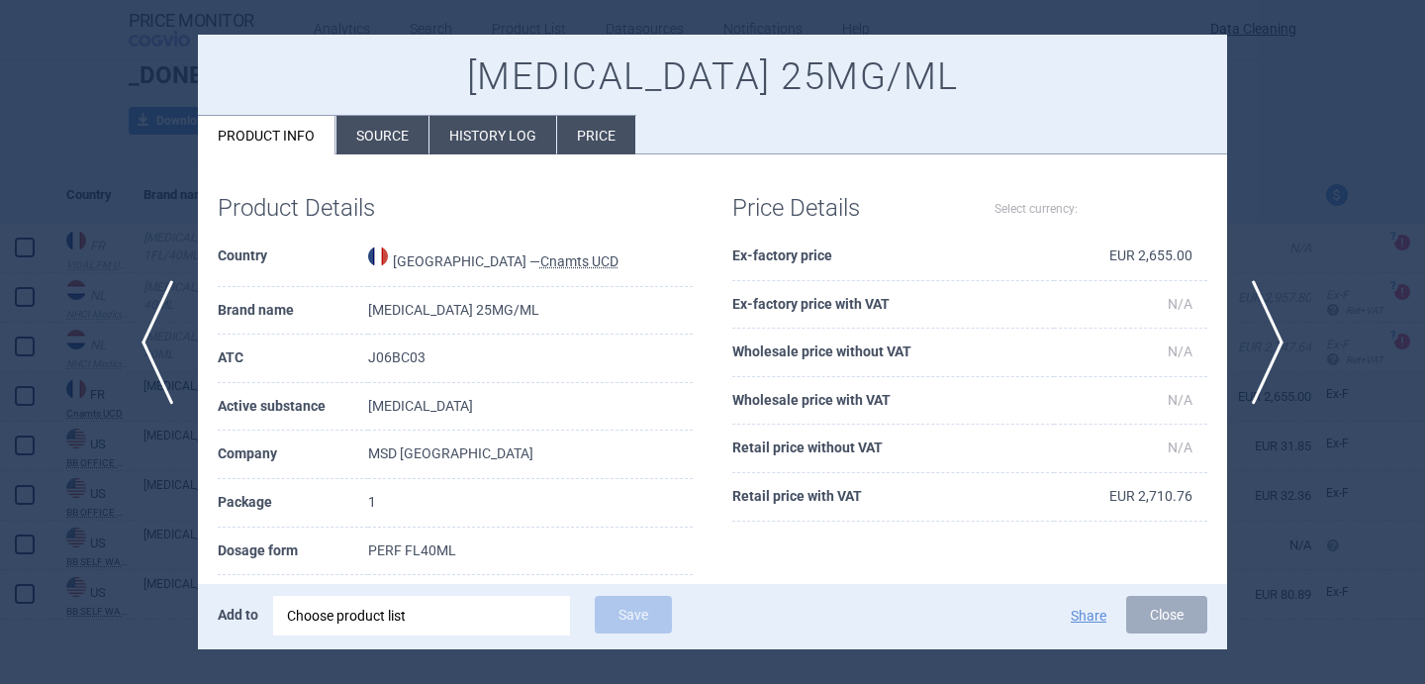
select select "EUR"
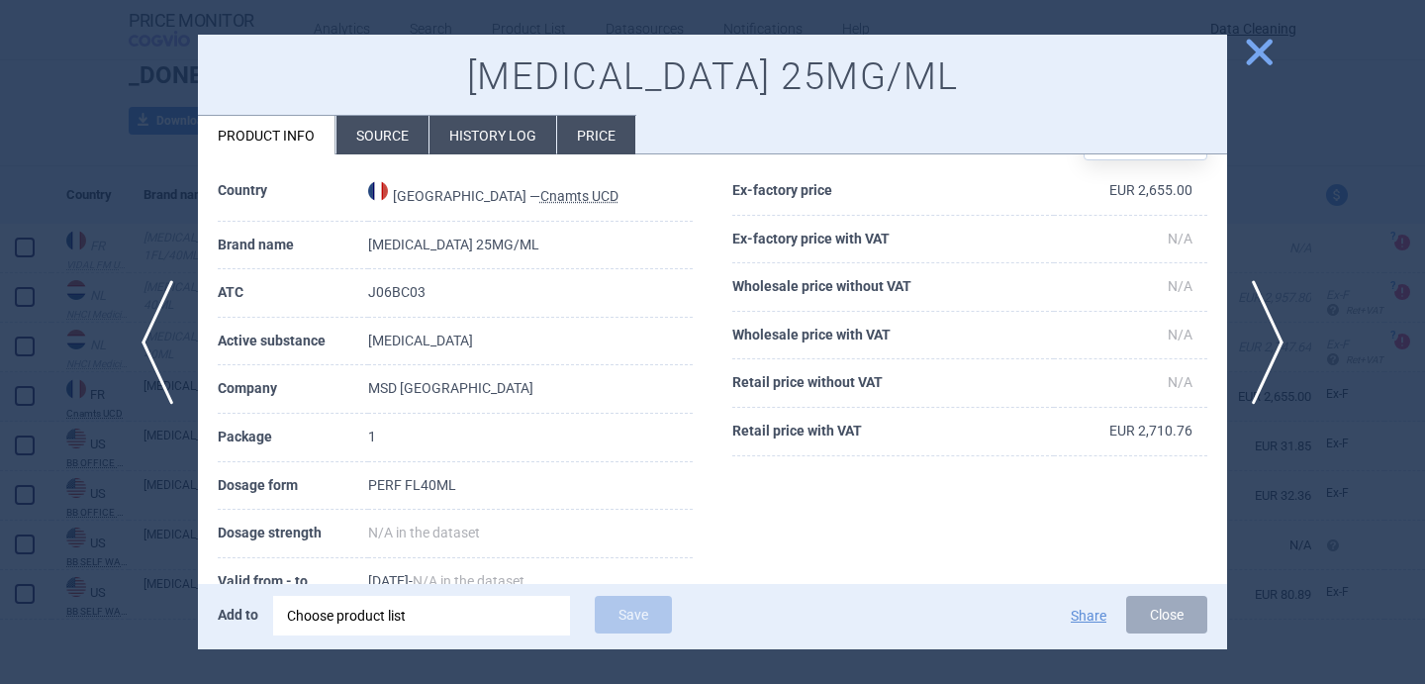
scroll to position [81, 0]
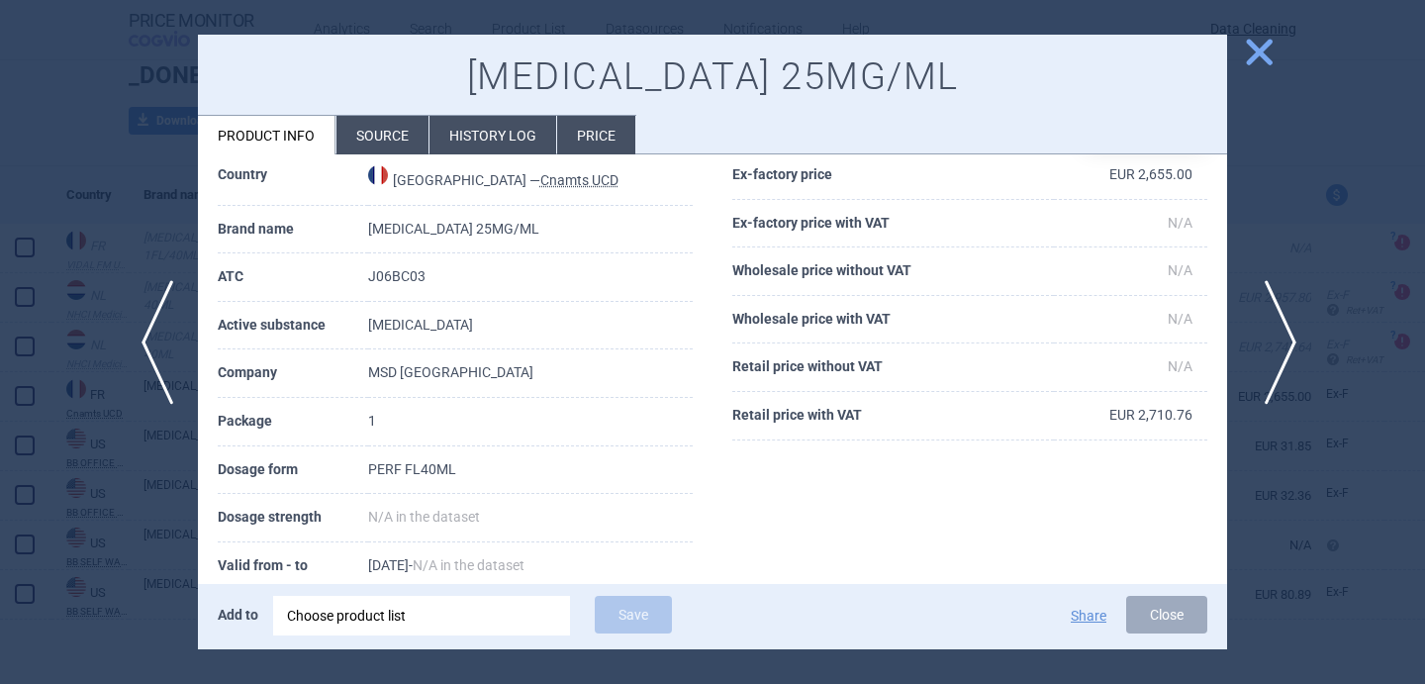
click at [1261, 330] on span "next" at bounding box center [1273, 342] width 45 height 125
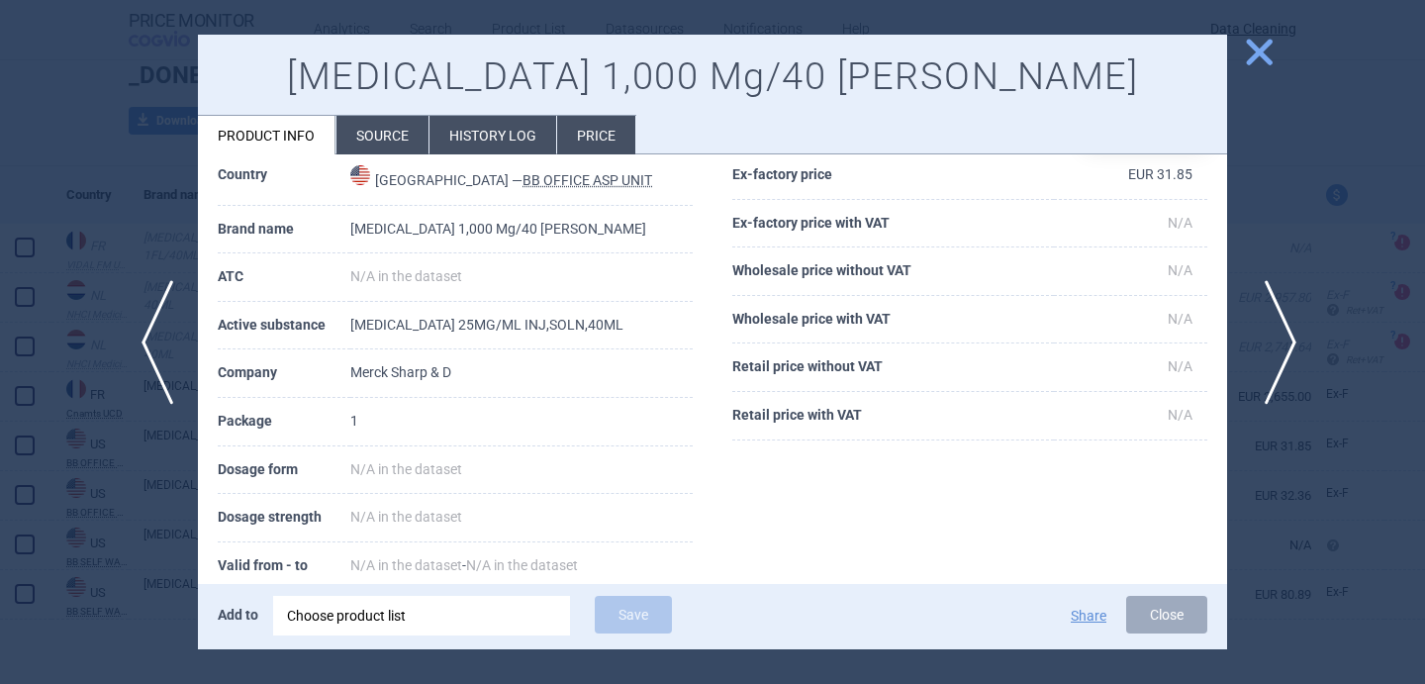
click at [1261, 330] on span "next" at bounding box center [1273, 342] width 45 height 125
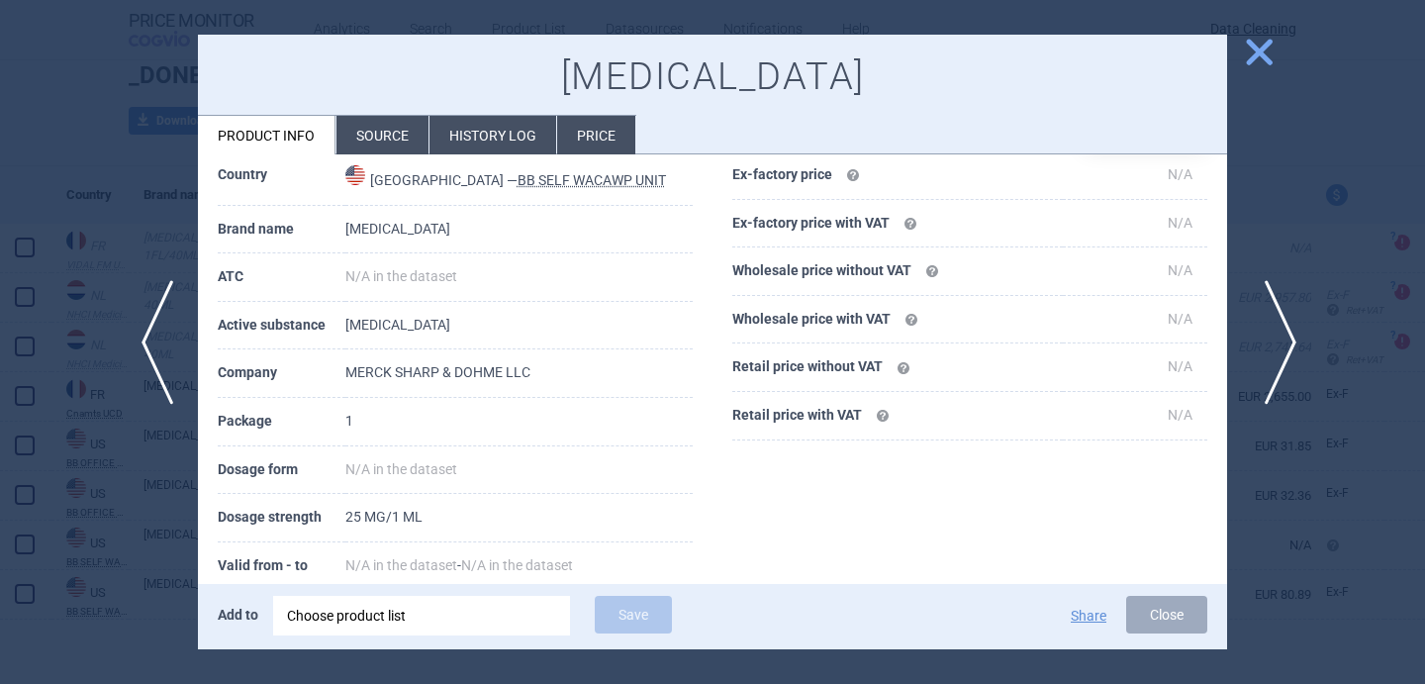
click at [1265, 331] on span "next" at bounding box center [1273, 342] width 45 height 125
click at [1265, 331] on div at bounding box center [712, 342] width 1425 height 684
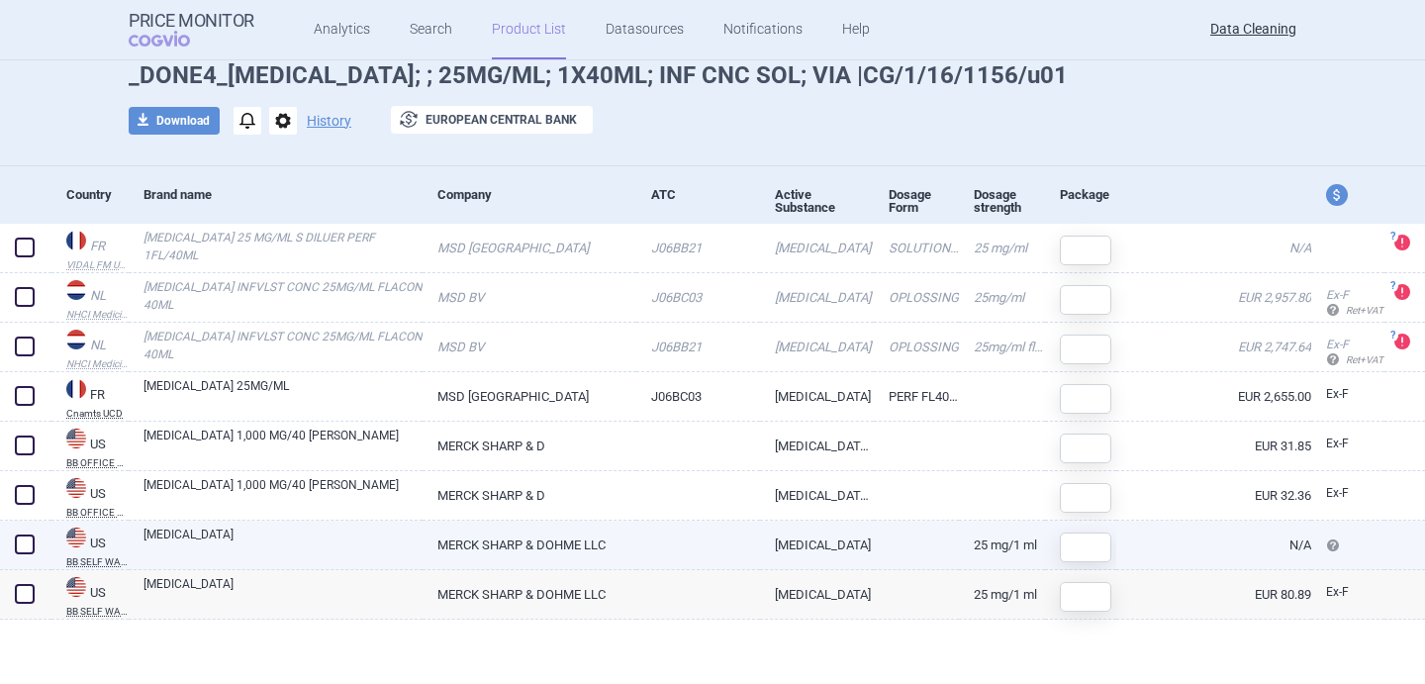
click at [347, 543] on link "ZINPLAVA" at bounding box center [282, 543] width 279 height 36
select select "EUR"
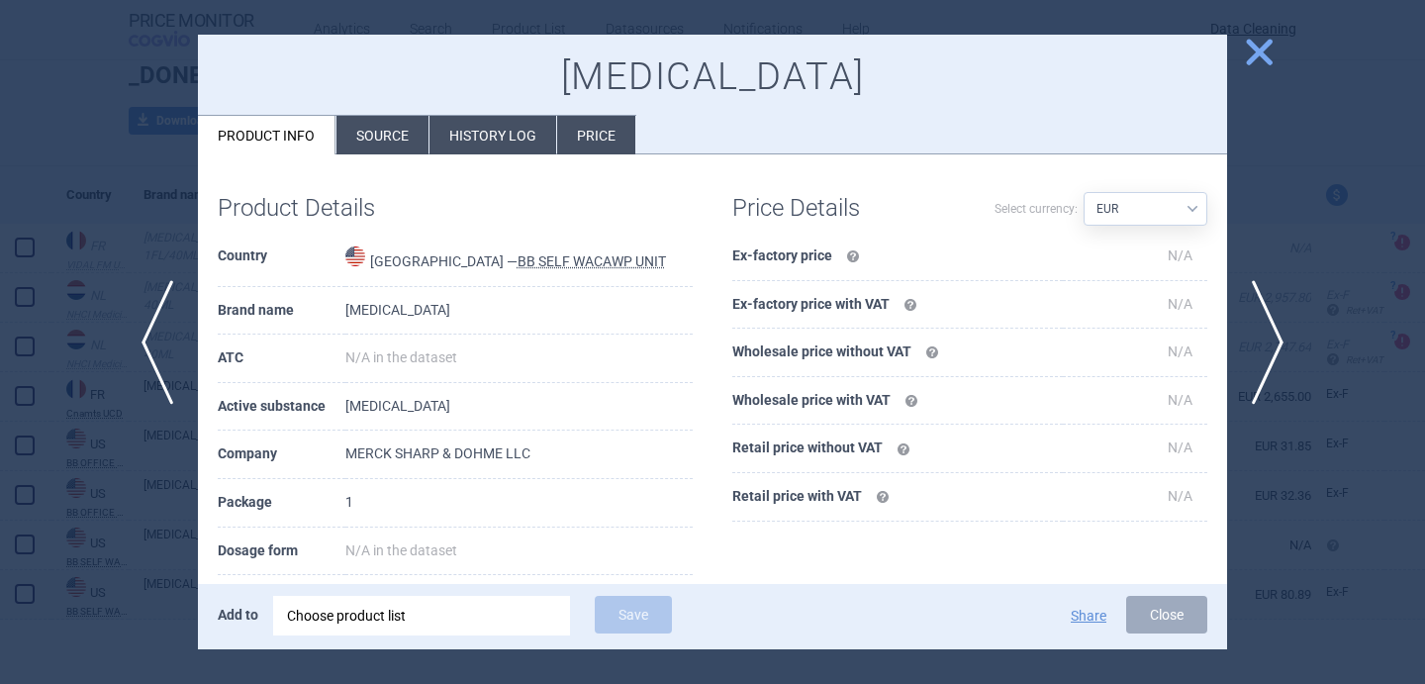
click at [386, 139] on li "Source" at bounding box center [382, 135] width 92 height 39
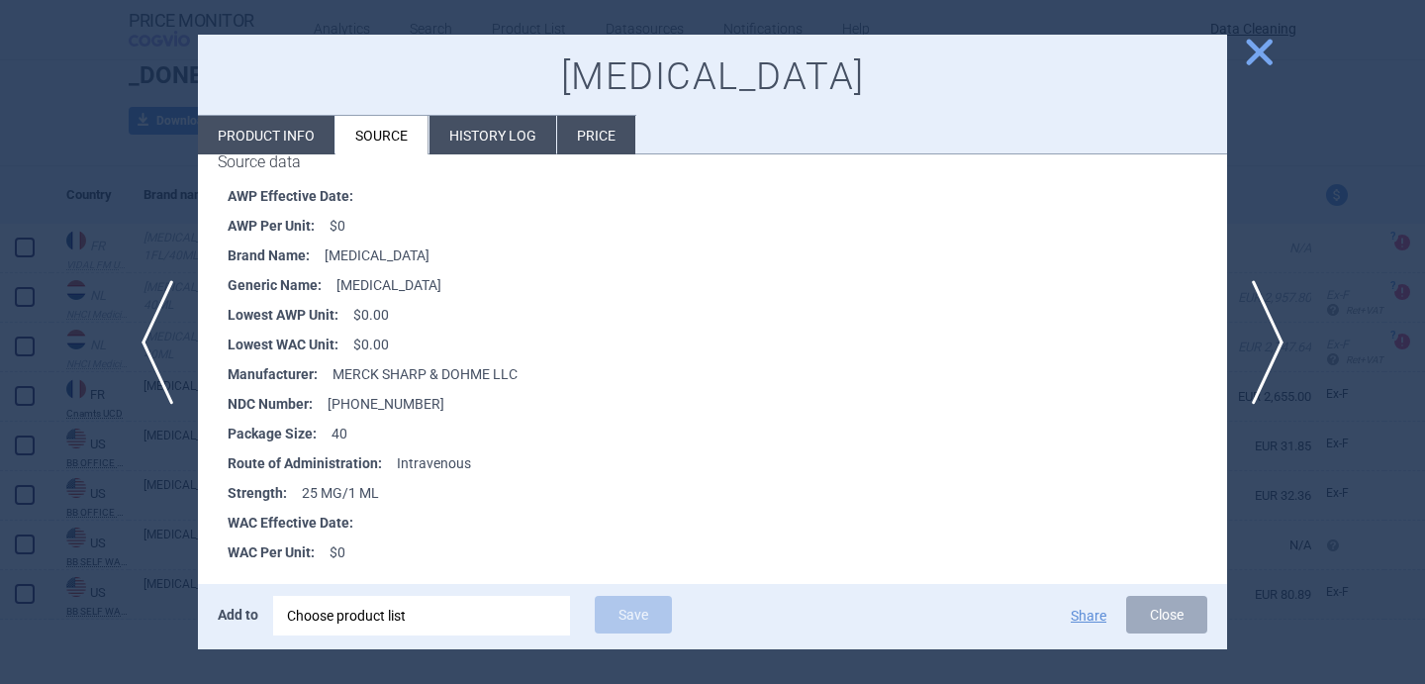
scroll to position [327, 0]
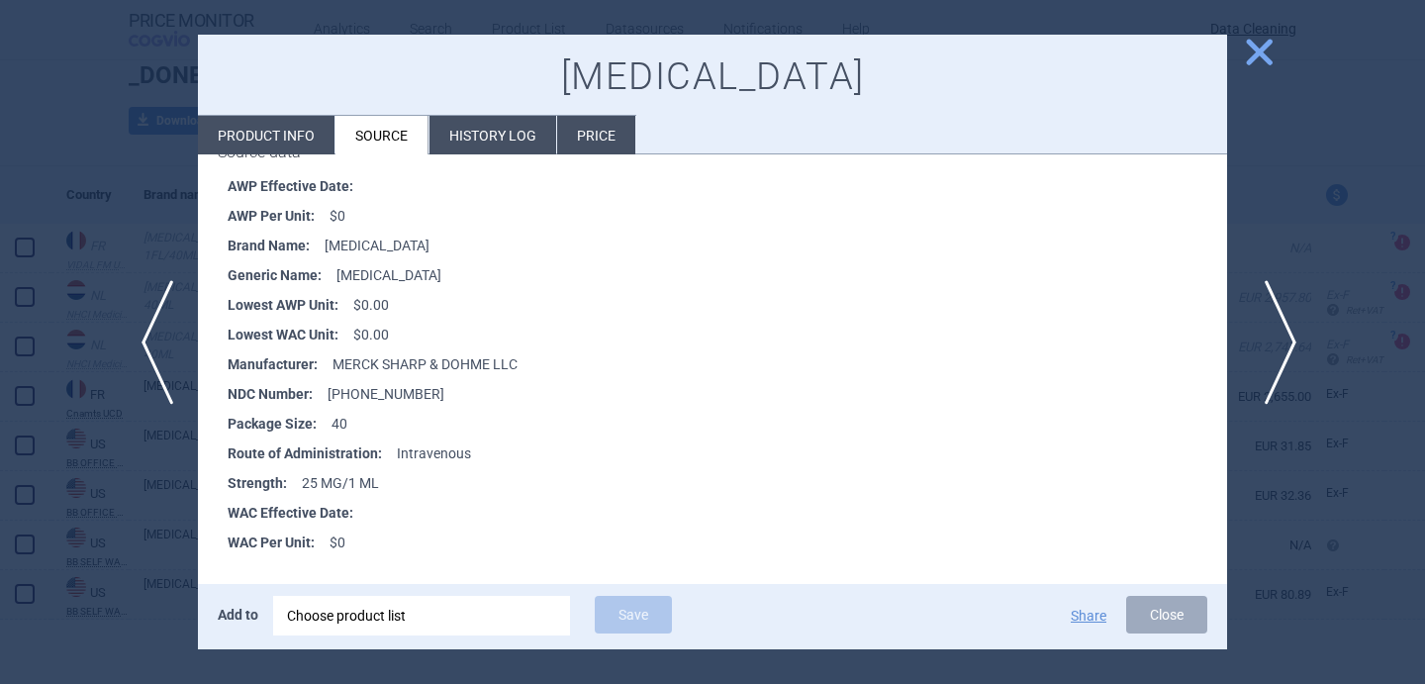
click at [1261, 336] on span "next" at bounding box center [1273, 342] width 45 height 125
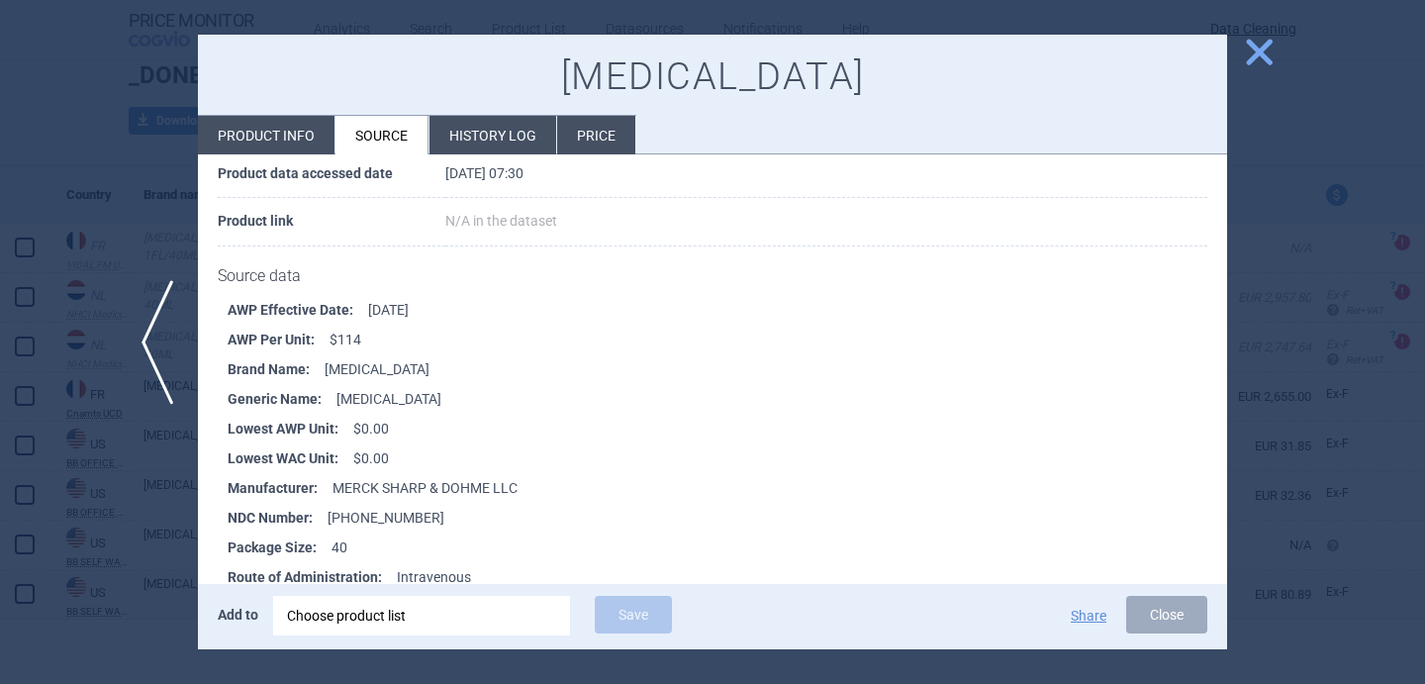
scroll to position [327, 0]
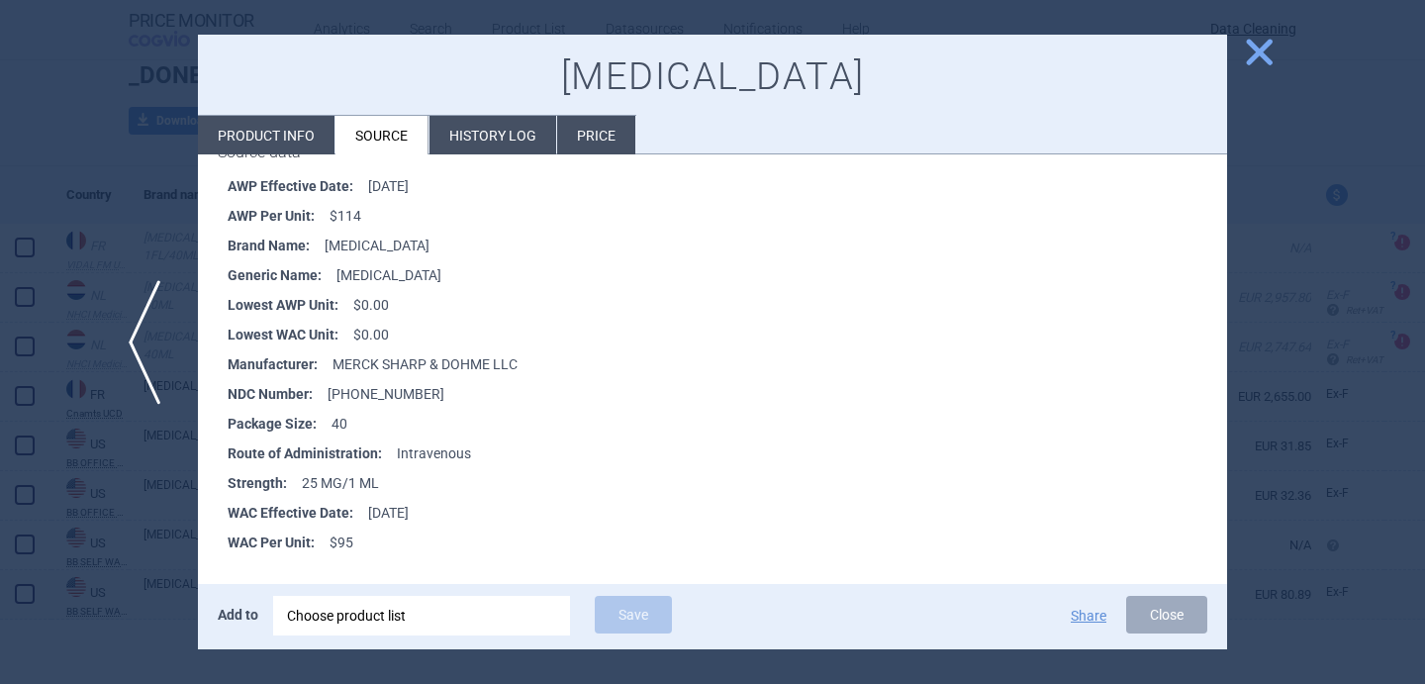
click at [142, 351] on span "previous" at bounding box center [151, 342] width 45 height 125
click at [102, 601] on div at bounding box center [712, 342] width 1425 height 684
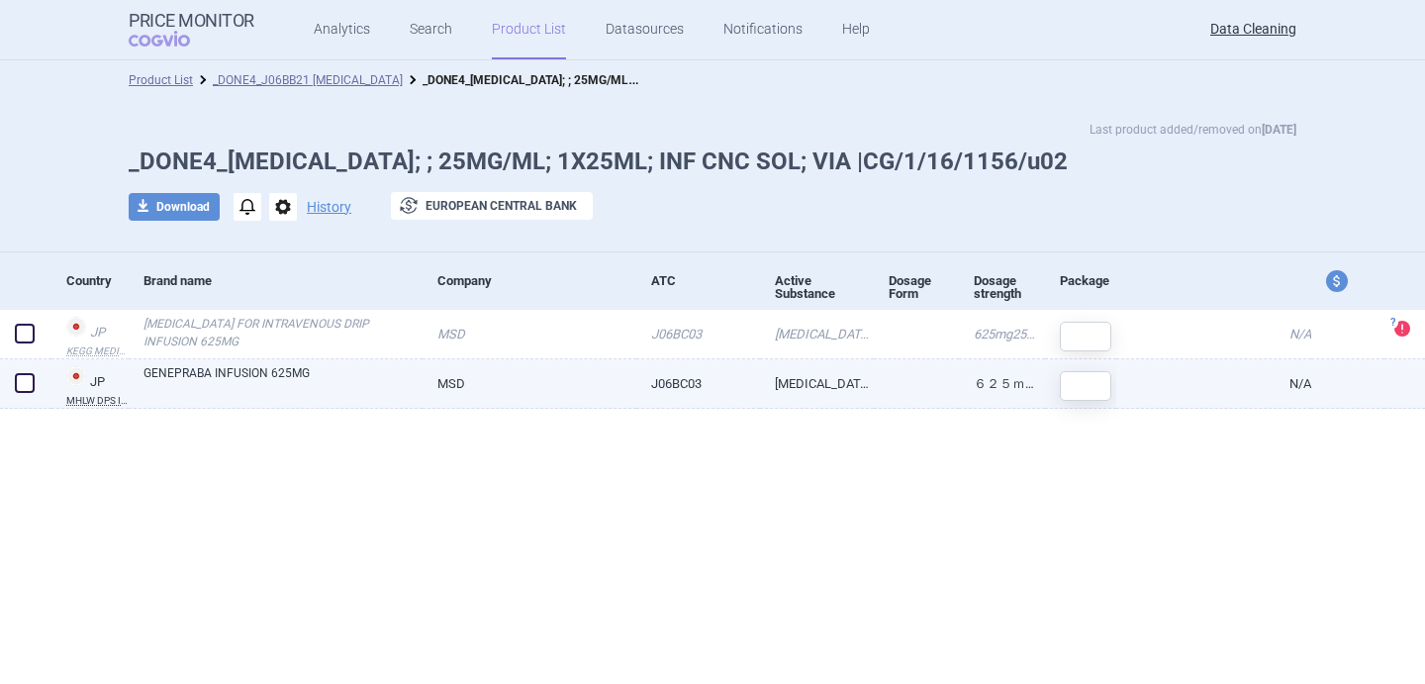
click at [363, 383] on link "GENEPRABA INFUSION 625MG" at bounding box center [282, 382] width 279 height 36
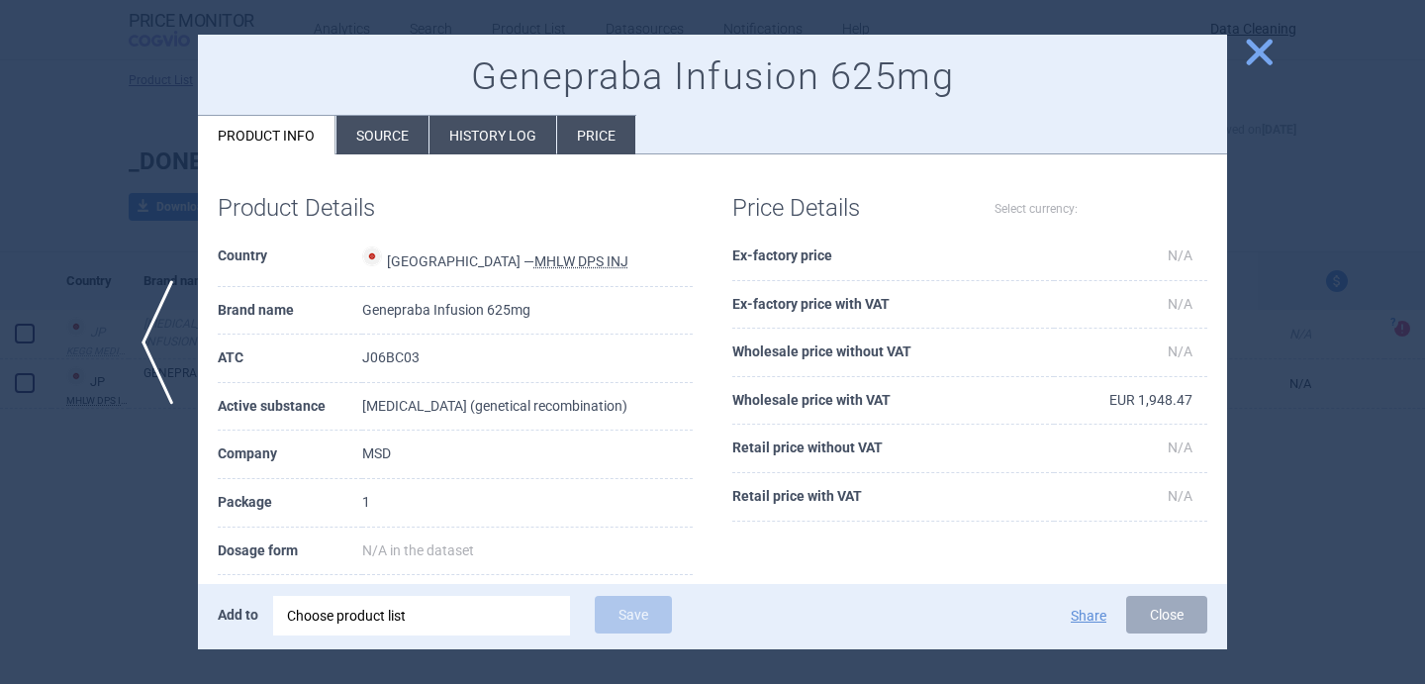
select select "EUR"
click at [401, 134] on li "Source" at bounding box center [382, 135] width 92 height 39
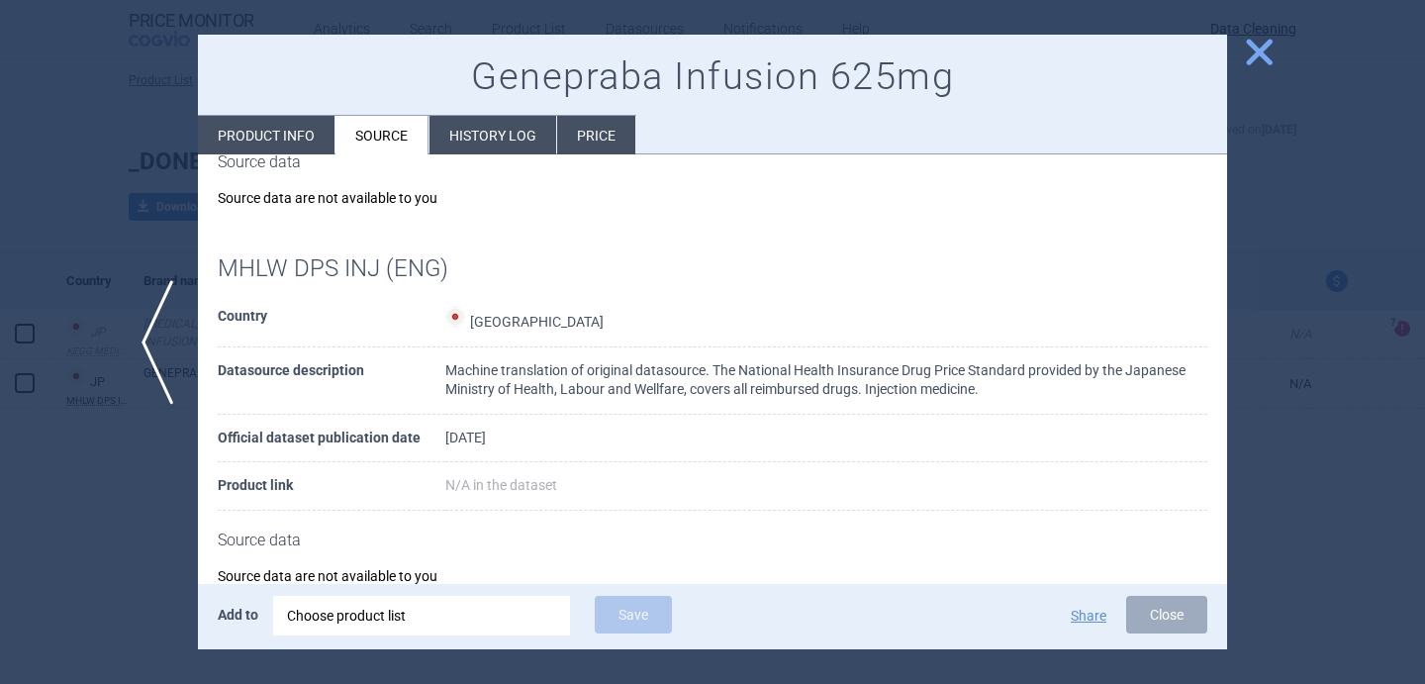
scroll to position [344, 0]
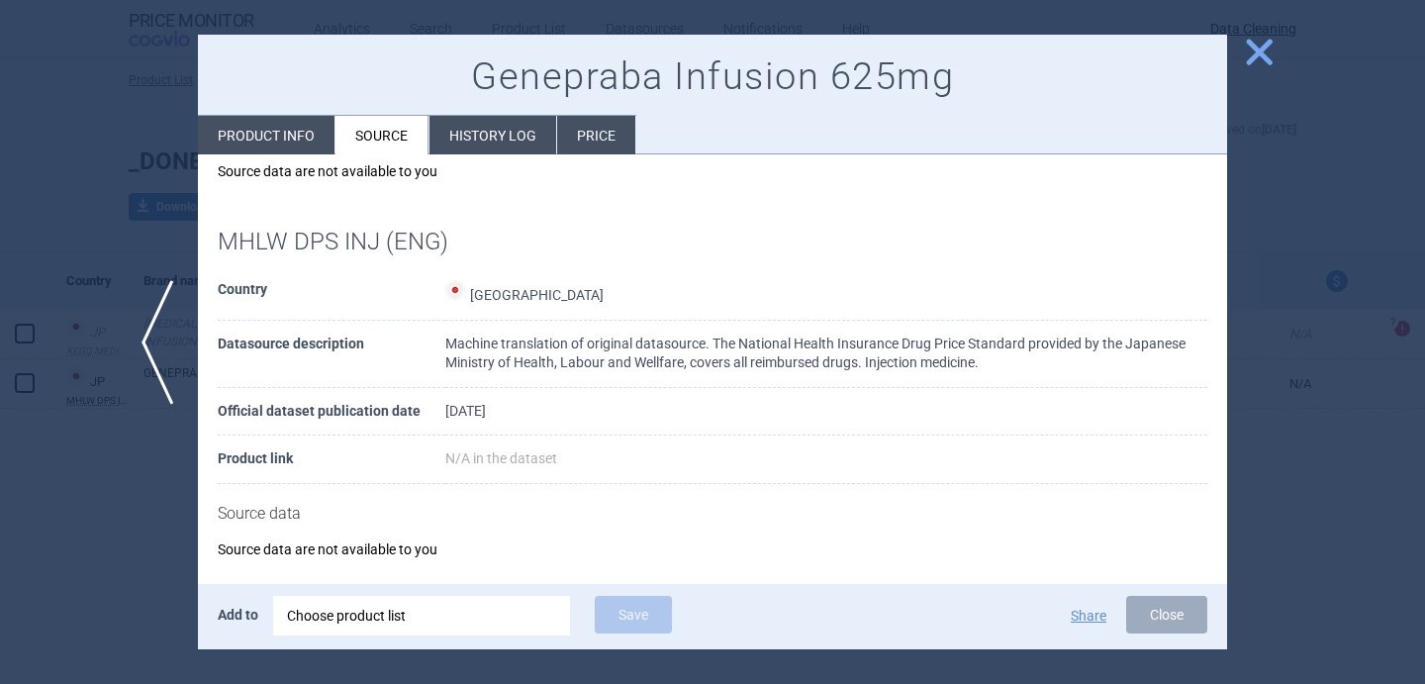
click at [93, 576] on div at bounding box center [712, 342] width 1425 height 684
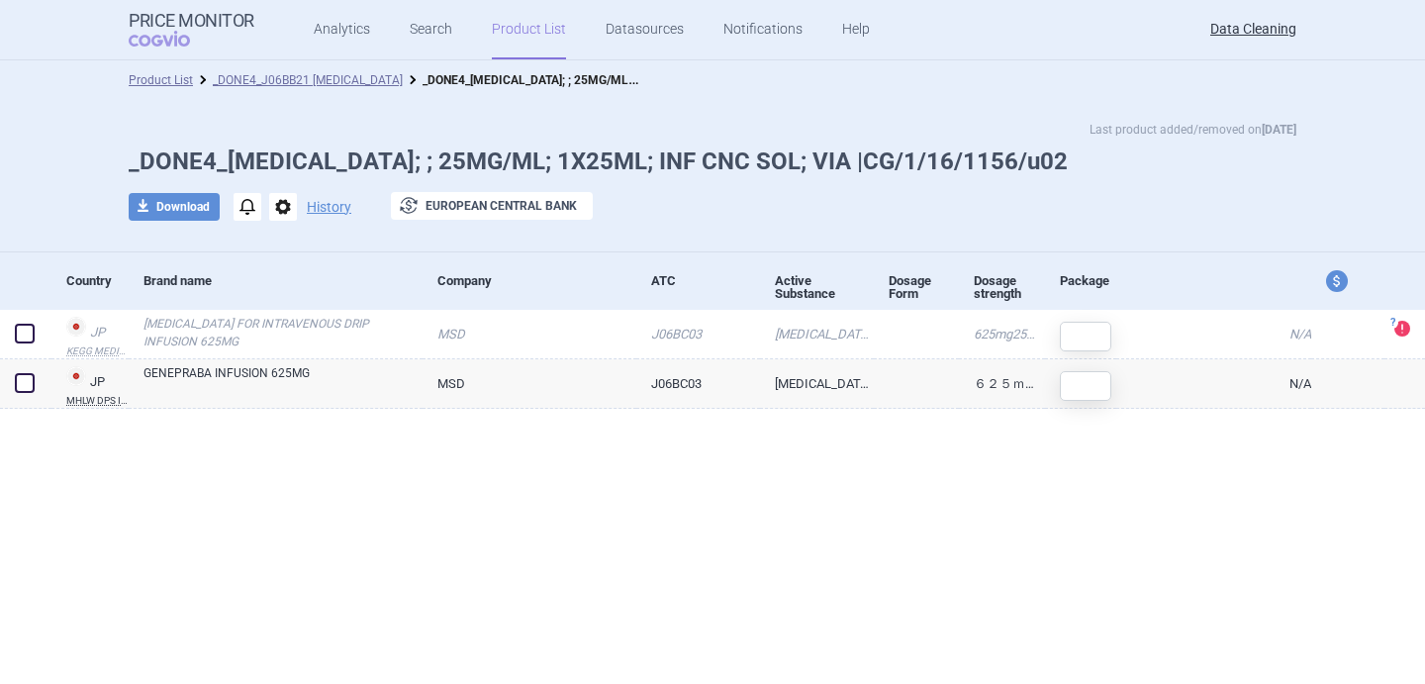
click at [278, 199] on span "options" at bounding box center [283, 207] width 28 height 28
click at [293, 323] on button "Delete" at bounding box center [281, 324] width 63 height 29
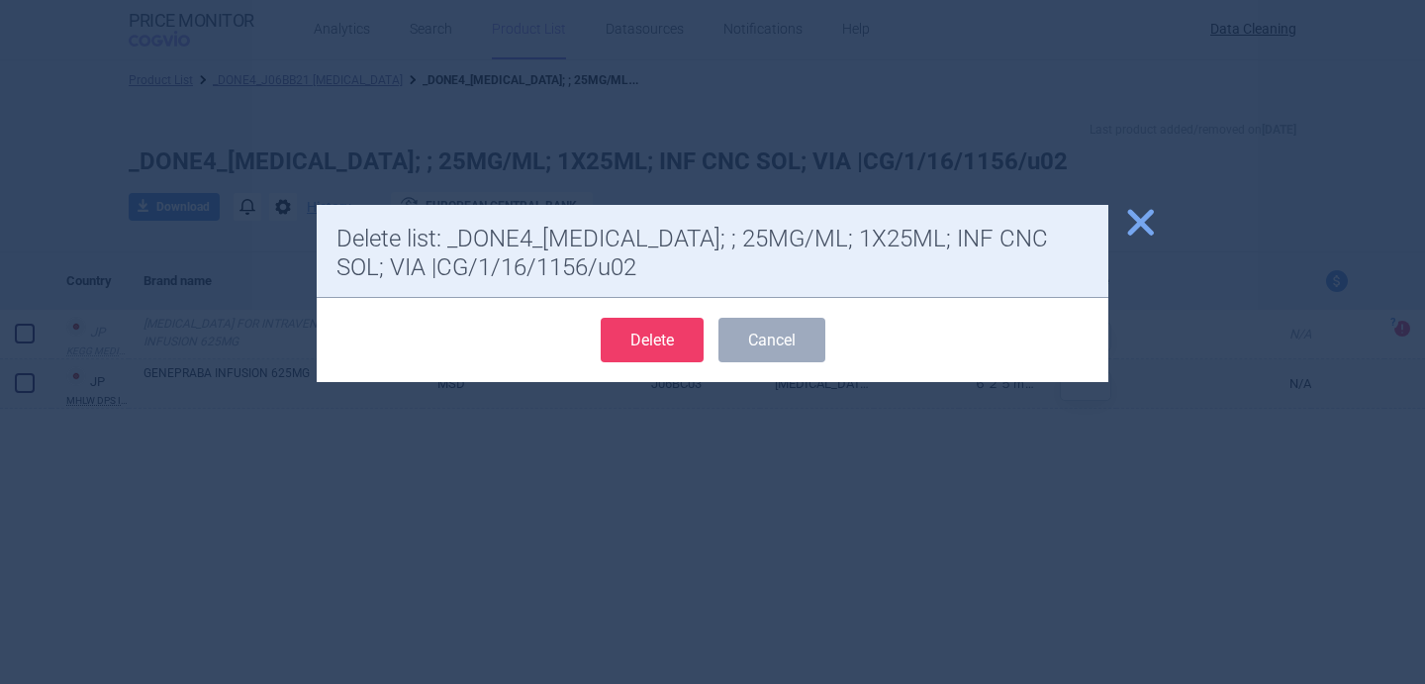
click at [646, 338] on button "Delete" at bounding box center [652, 340] width 103 height 45
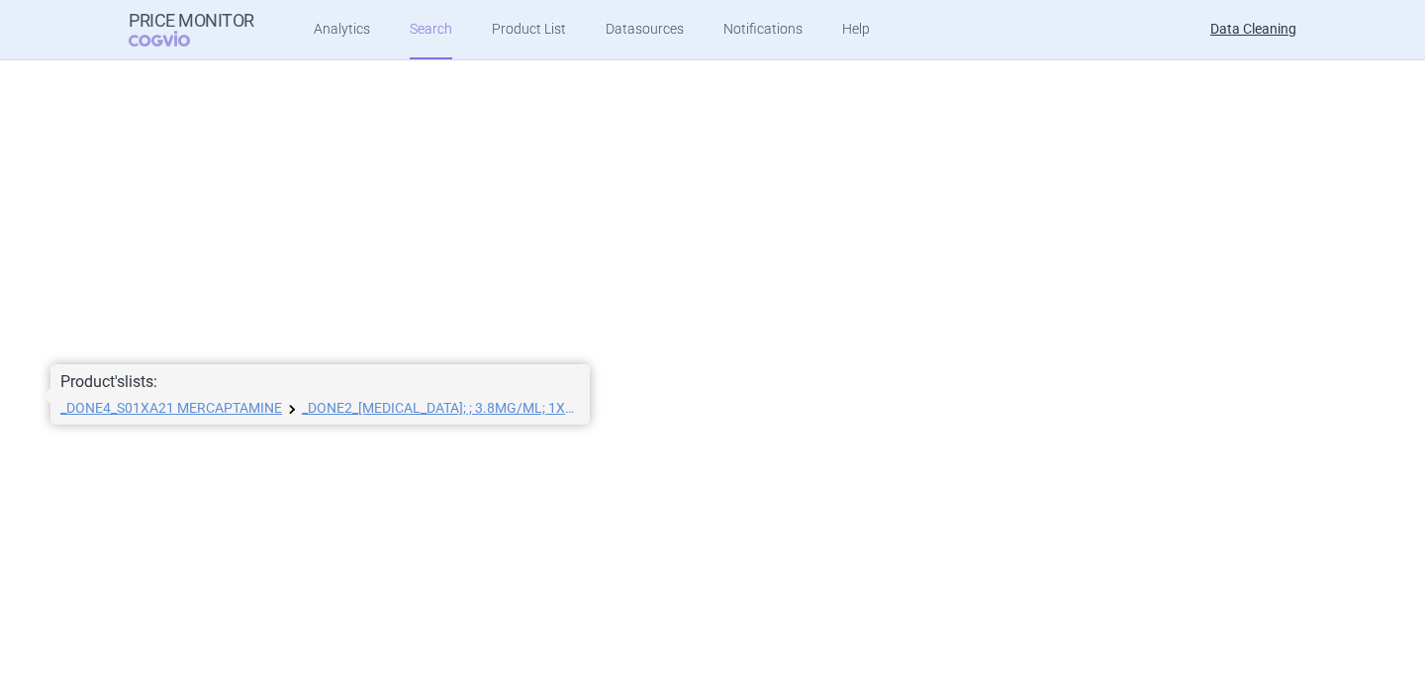
scroll to position [1979, 0]
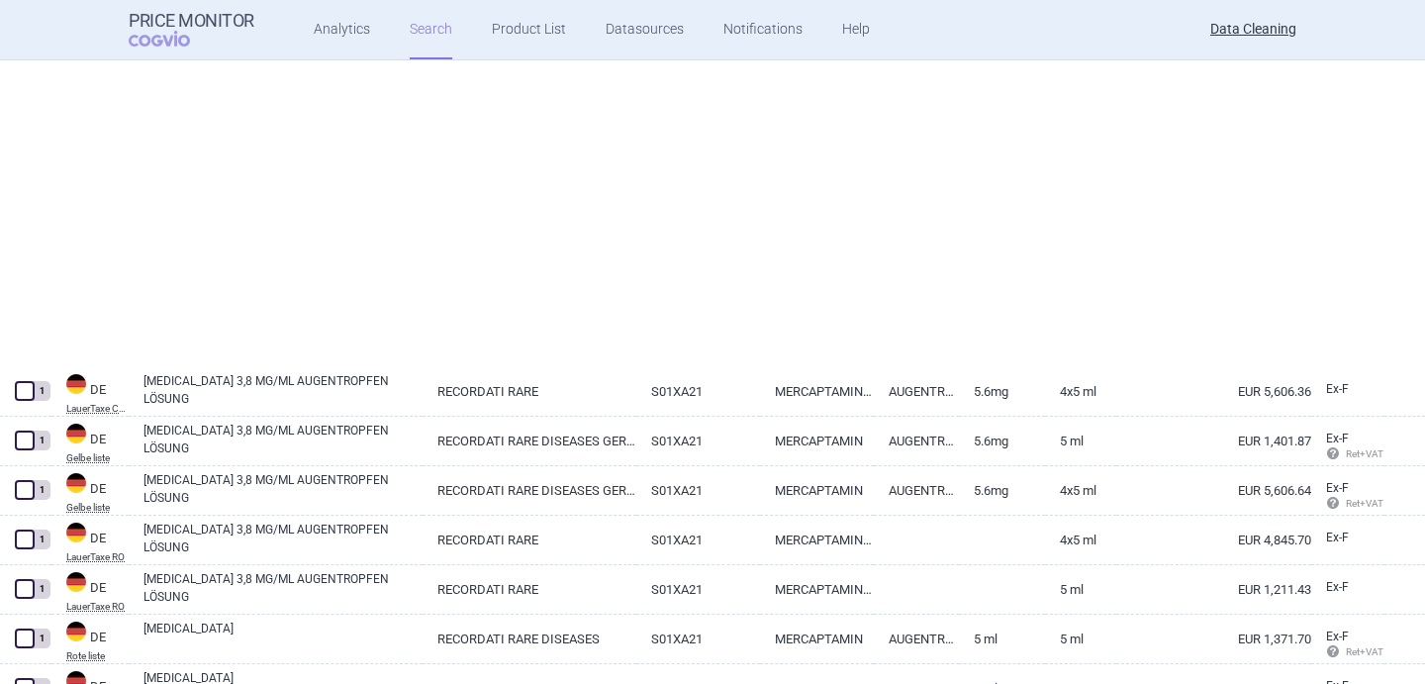
select select "brandName"
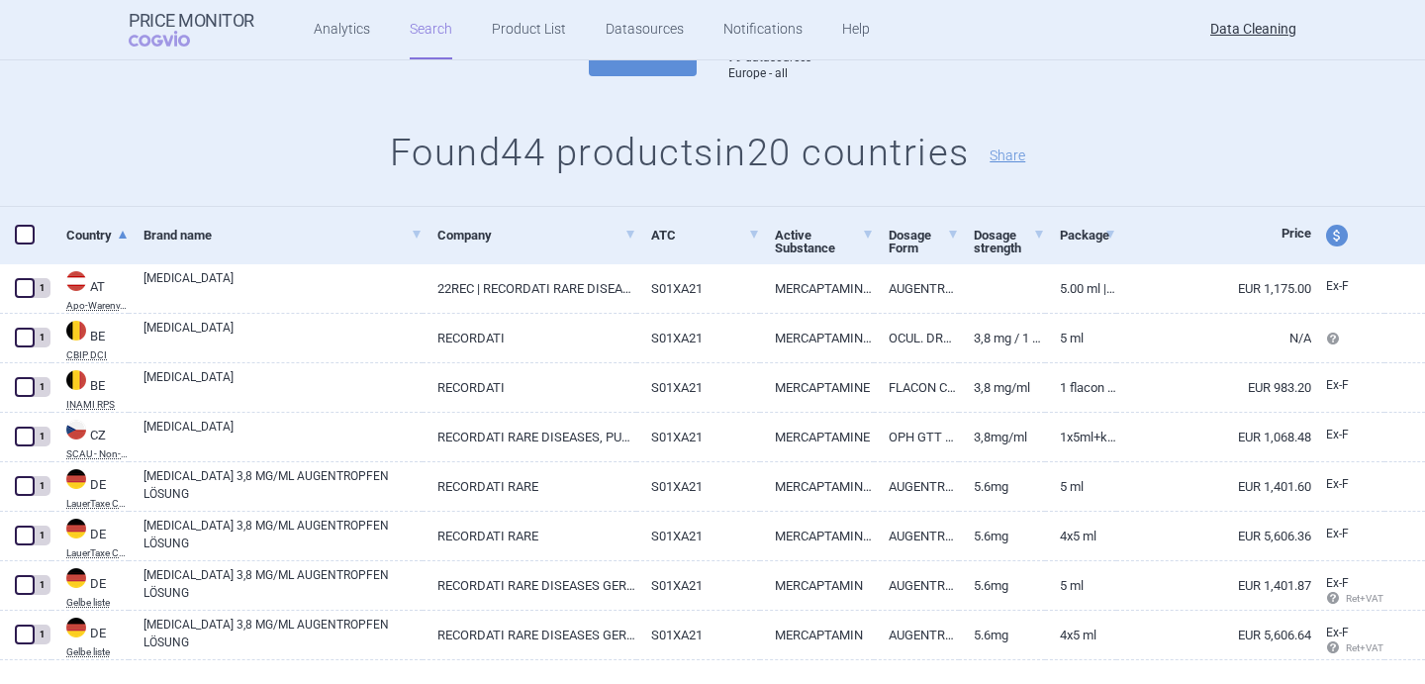
scroll to position [0, 0]
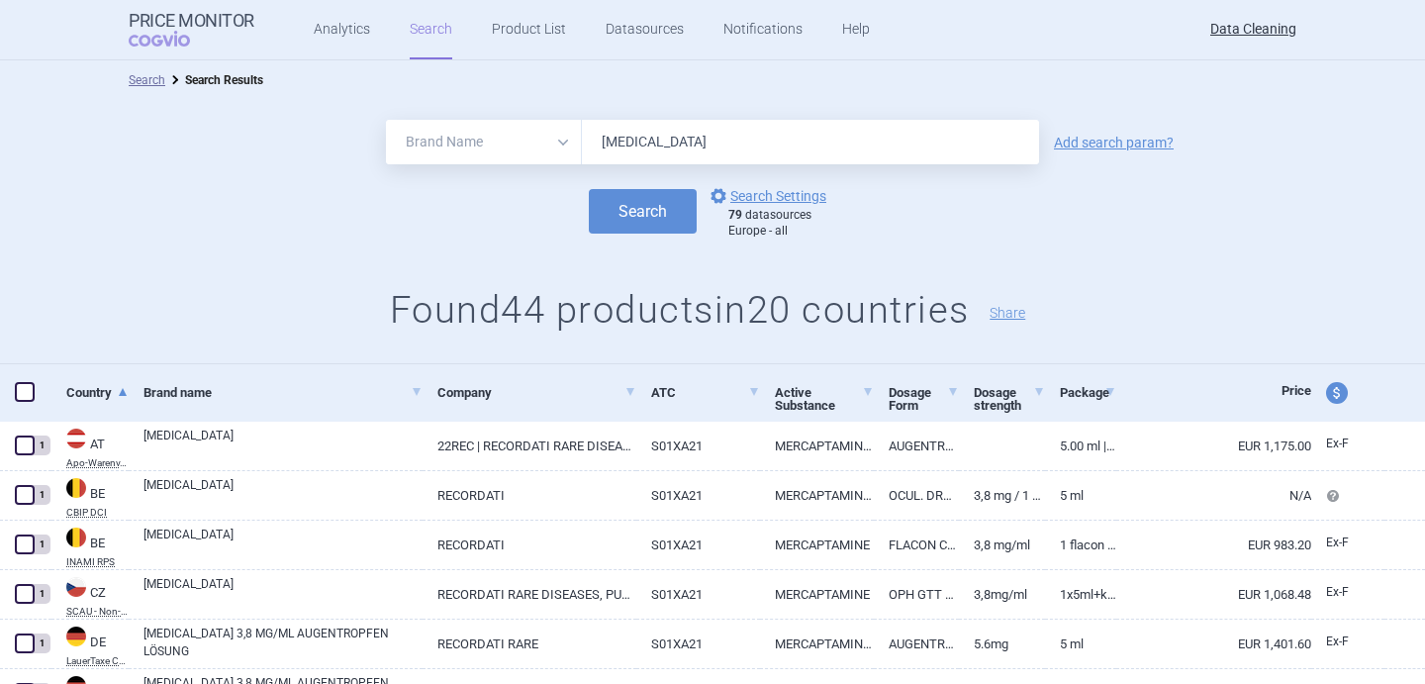
click at [659, 151] on input "Cystadrops" at bounding box center [810, 142] width 457 height 45
paste input "Olumiant"
click at [655, 214] on button "Search" at bounding box center [643, 211] width 108 height 45
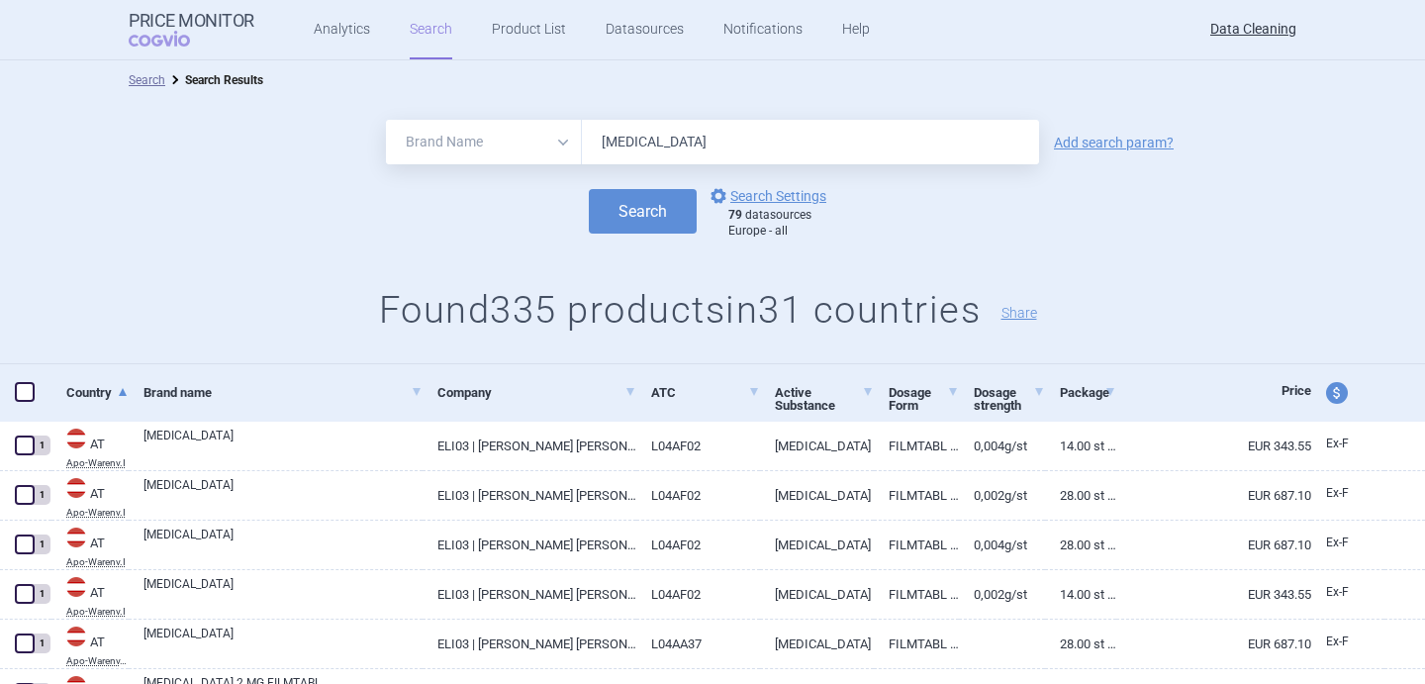
click at [641, 149] on input "Olumiant" at bounding box center [810, 142] width 457 height 45
paste input "Lifmior"
click at [646, 207] on button "Search" at bounding box center [643, 211] width 108 height 45
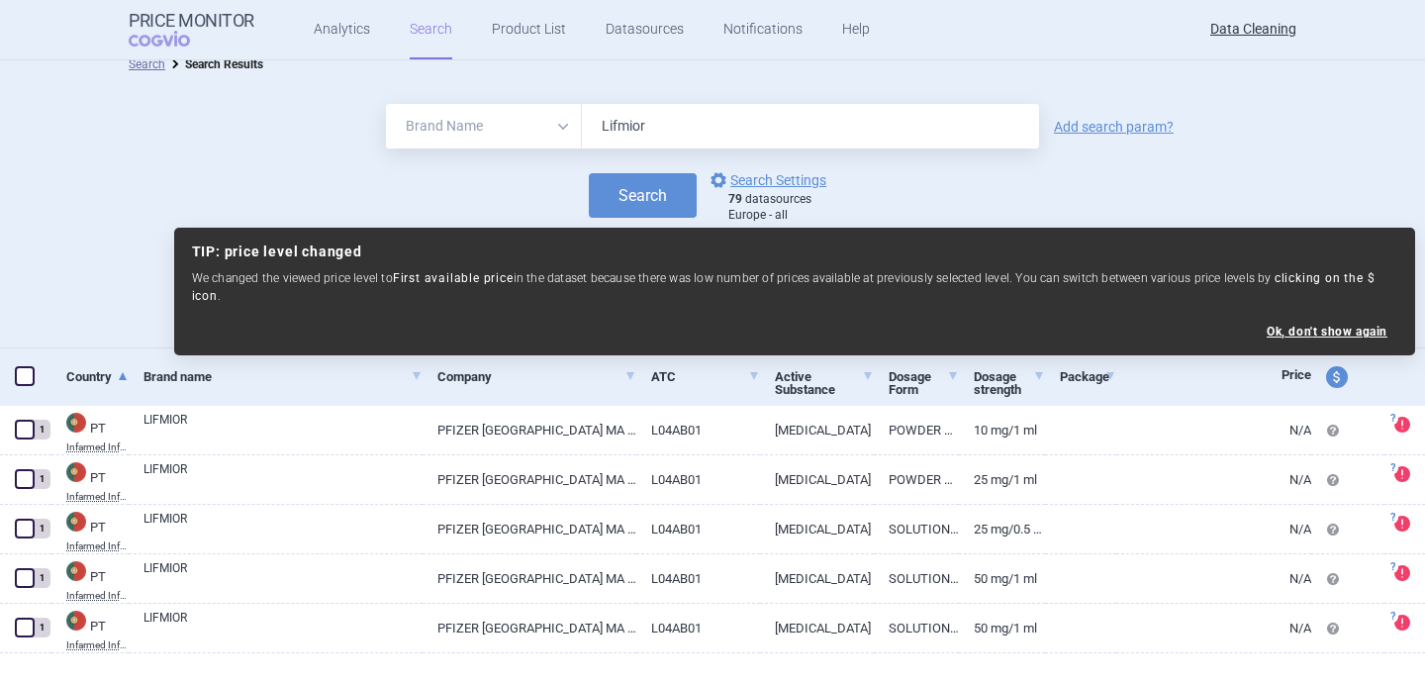
scroll to position [49, 0]
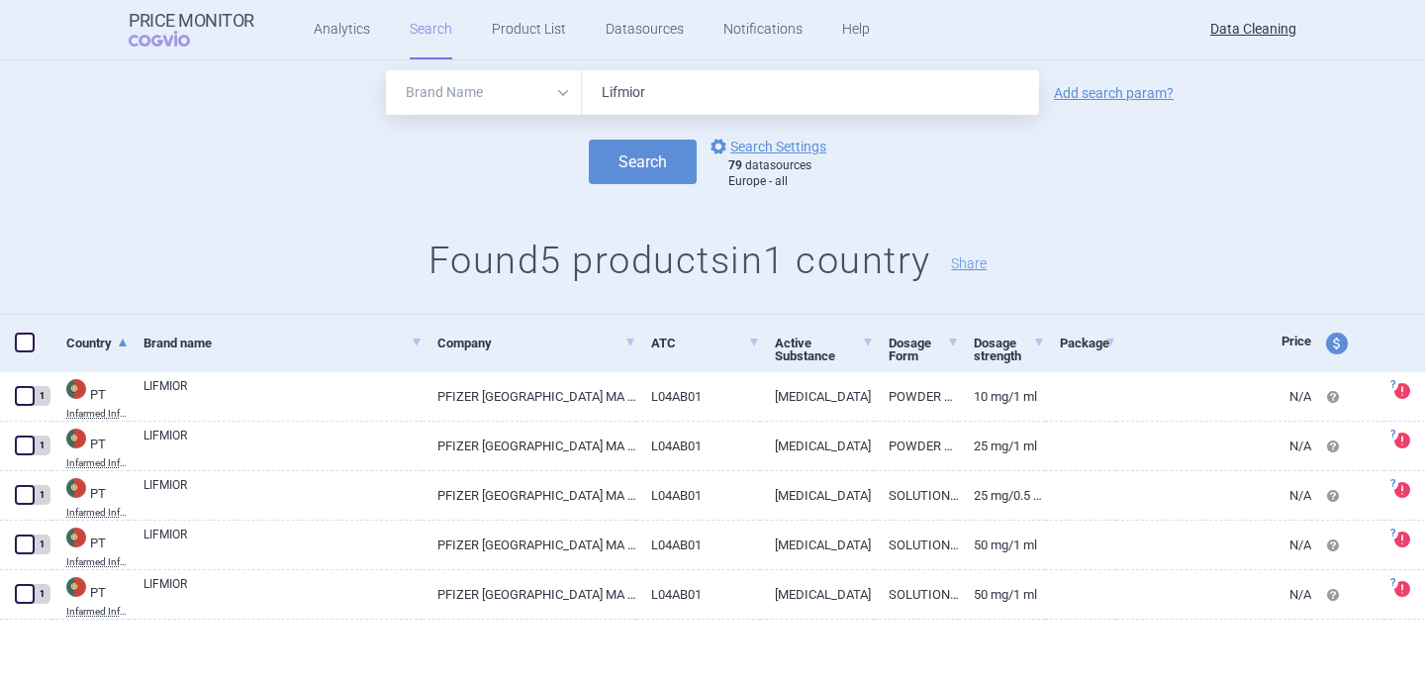
click at [643, 109] on input "Lifmior" at bounding box center [810, 92] width 457 height 45
paste input "Vihuma"
click at [638, 163] on button "Search" at bounding box center [643, 161] width 108 height 45
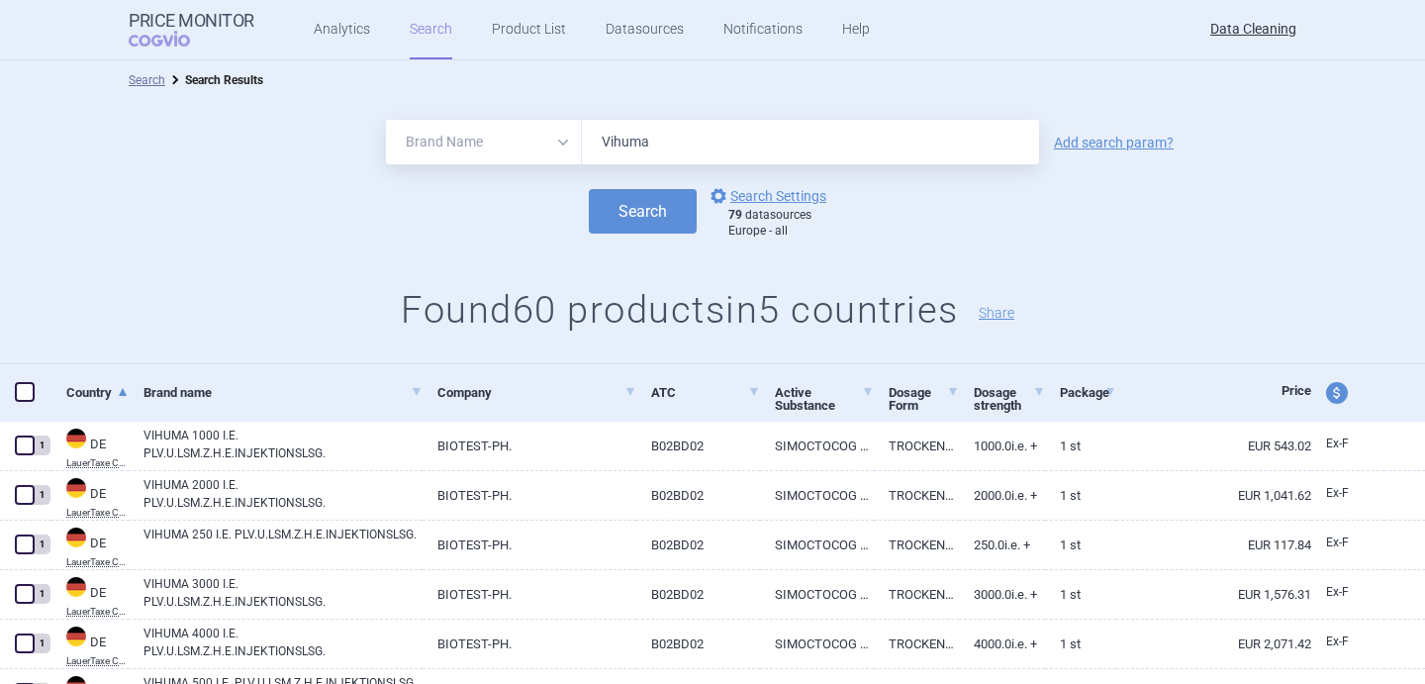
click at [640, 134] on input "Vihuma" at bounding box center [810, 142] width 457 height 45
paste input "Alecens"
click at [628, 192] on button "Search" at bounding box center [643, 211] width 108 height 45
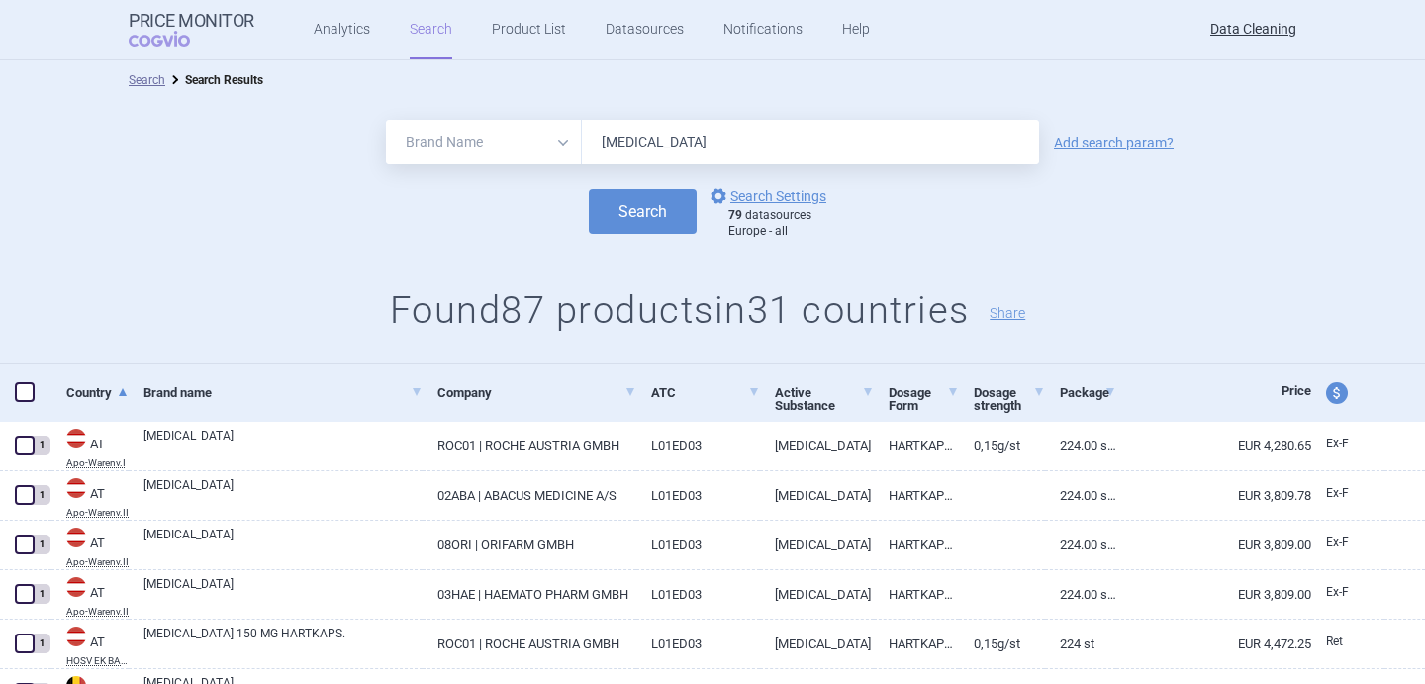
click at [634, 133] on input "Alecensa" at bounding box center [810, 142] width 457 height 45
paste input "Truxim"
type input "Truxima"
click at [647, 213] on button "Search" at bounding box center [643, 211] width 108 height 45
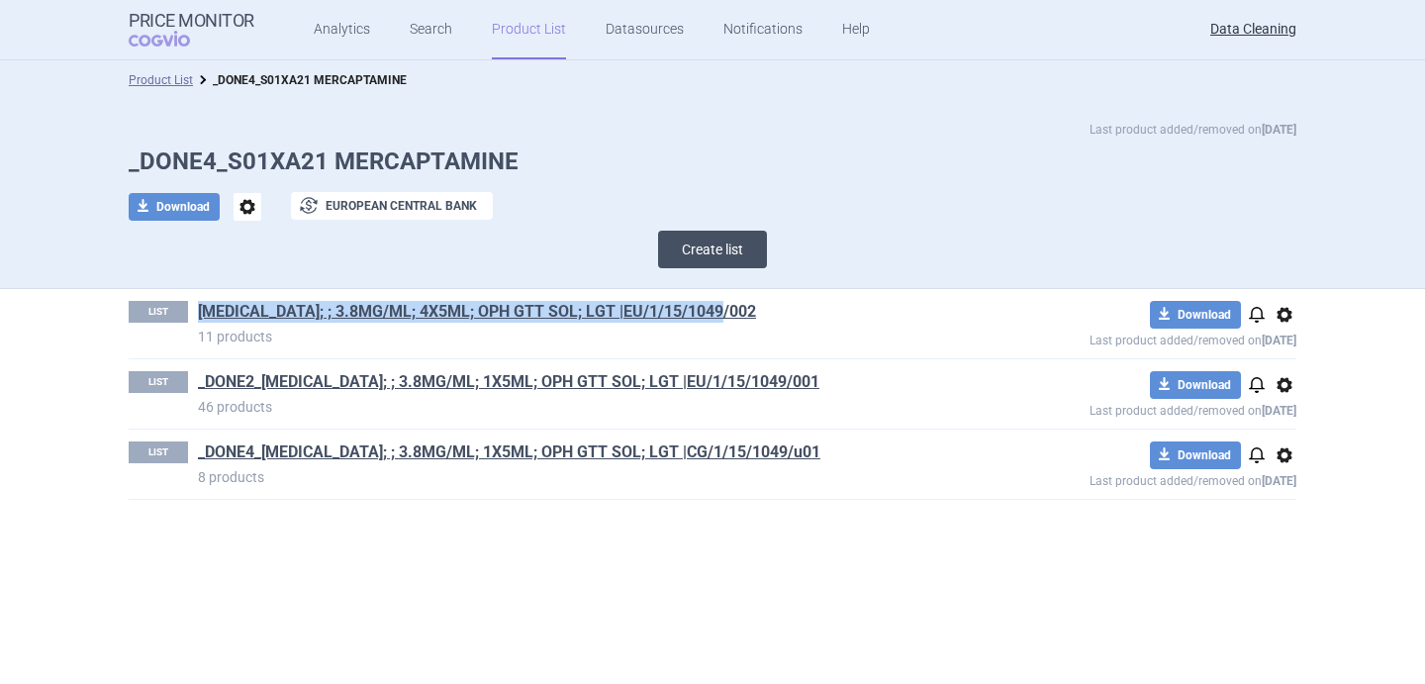
click at [719, 254] on button "Create list" at bounding box center [712, 250] width 109 height 38
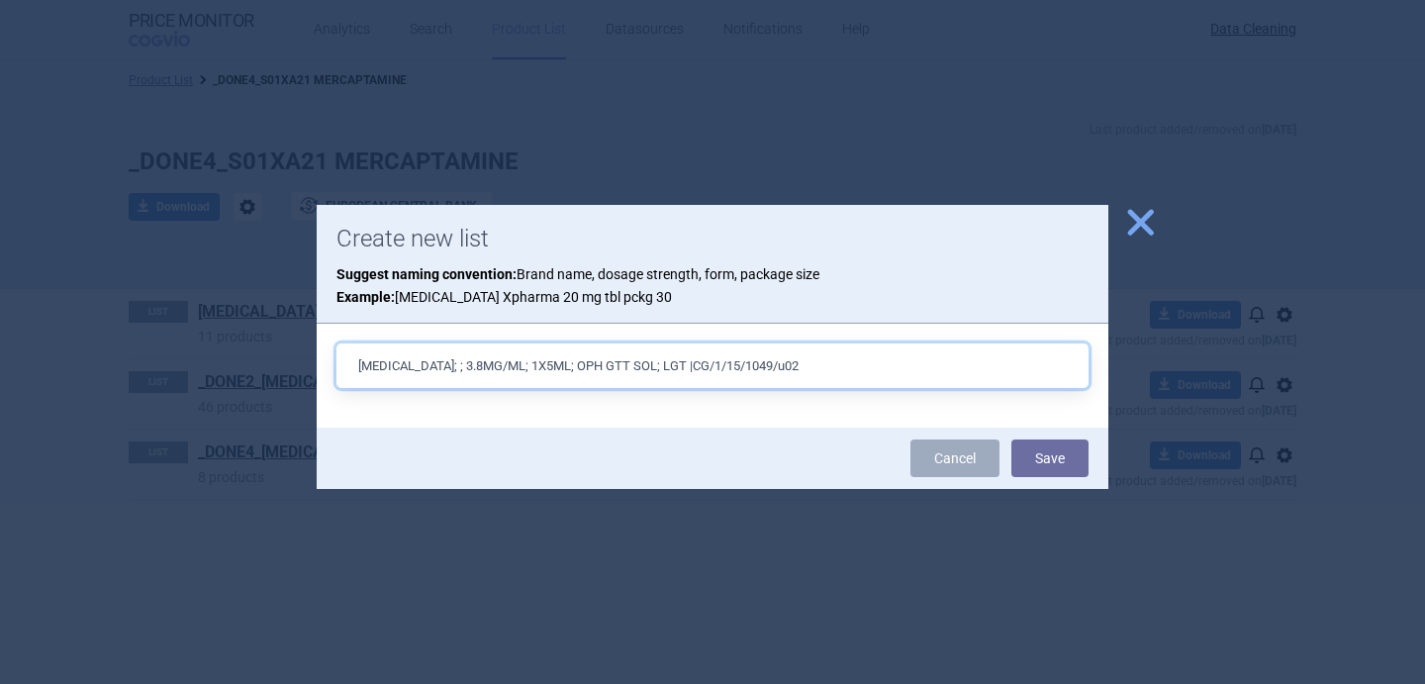
drag, startPoint x: 451, startPoint y: 366, endPoint x: 554, endPoint y: 364, distance: 102.9
click at [554, 364] on input "[MEDICAL_DATA]; ; 3.8MG/ML; 1X5ML; OPH GTT SOL; LGT |CG/1/15/1049/u02" at bounding box center [712, 365] width 752 height 45
paste input "8.8/5ML; 3.8MG"
type input "[MEDICAL_DATA]; ; 8.8/5ML; 3.8MG; OPH GTT SOL; LGT |CG/1/15/1049/u02"
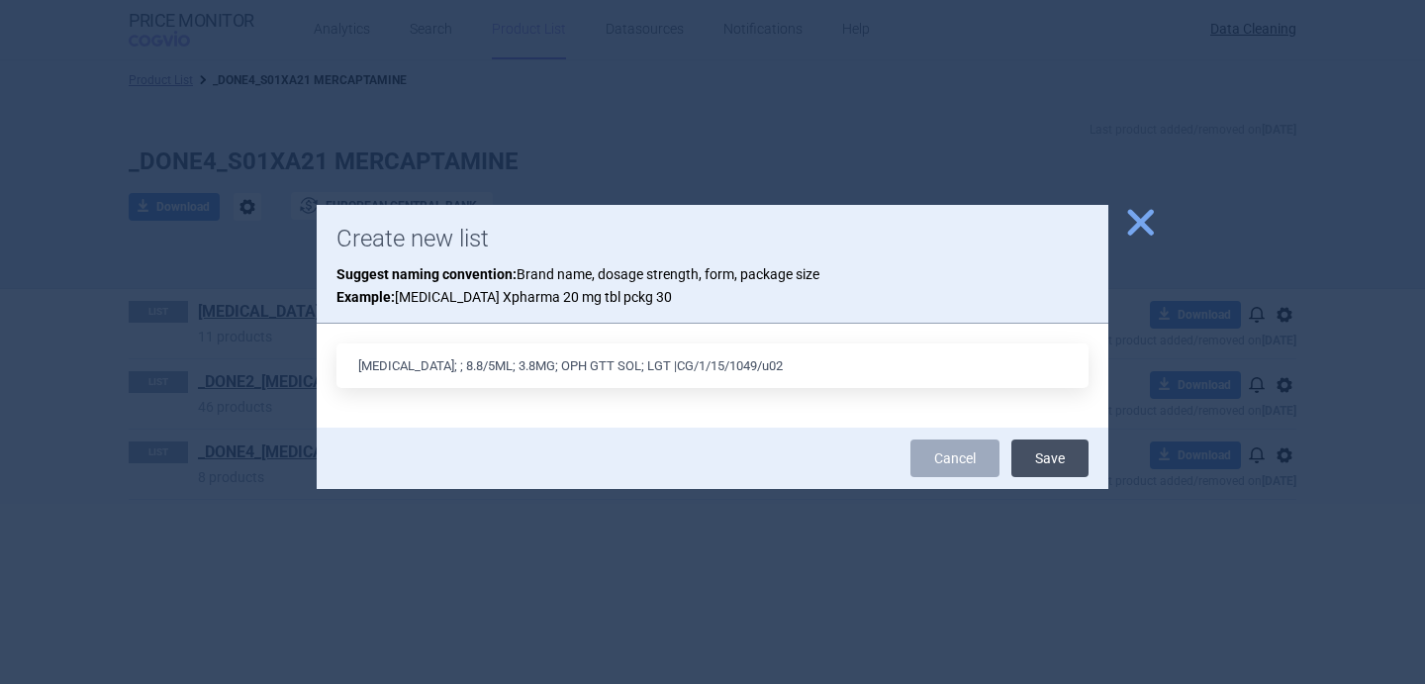
click at [1055, 455] on button "Save" at bounding box center [1049, 458] width 77 height 38
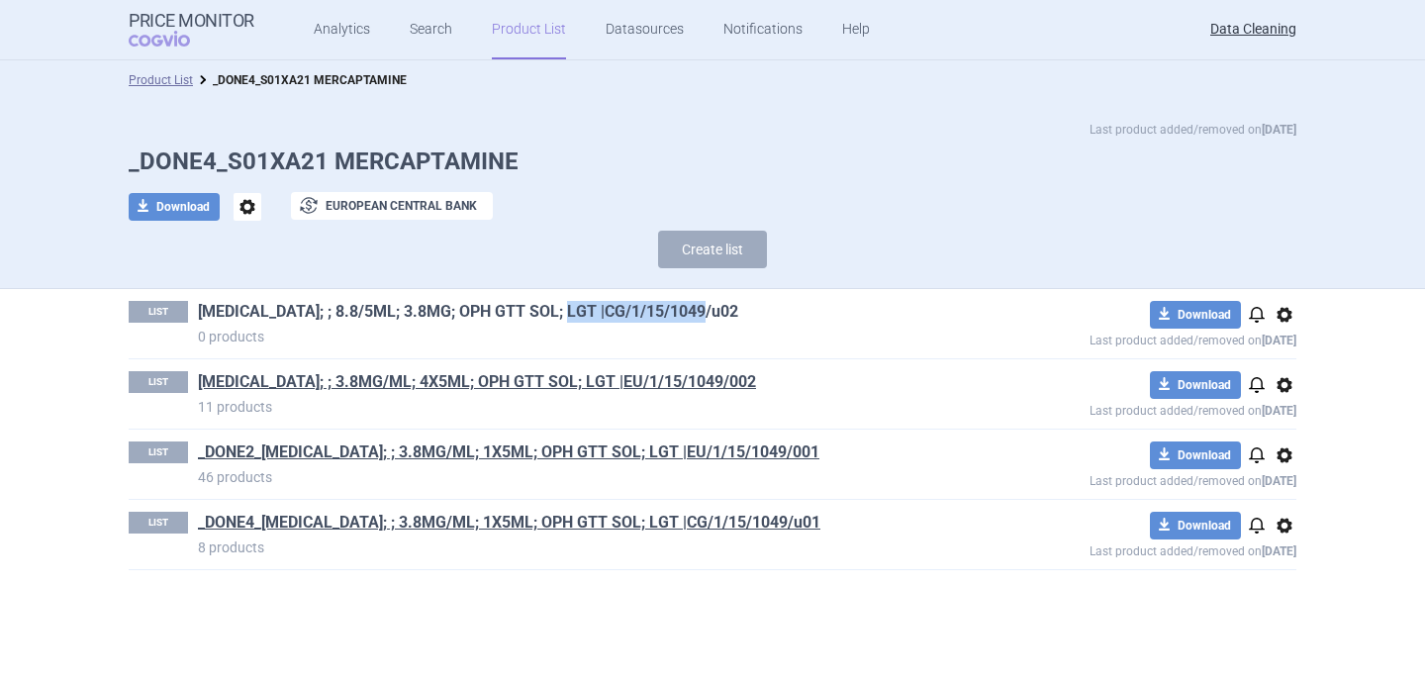
drag, startPoint x: 731, startPoint y: 312, endPoint x: 577, endPoint y: 312, distance: 154.3
click at [577, 312] on h1 "[MEDICAL_DATA]; ; 8.8/5ML; 3.8MG; OPH GTT SOL; LGT |CG/1/15/1049/u02" at bounding box center [572, 314] width 748 height 26
copy link "|CG/1/15/1049/u02"
click at [553, 318] on link "[MEDICAL_DATA]; ; 8.8/5ML; 3.8MG; OPH GTT SOL; LGT |CG/1/15/1049/u02" at bounding box center [468, 312] width 540 height 22
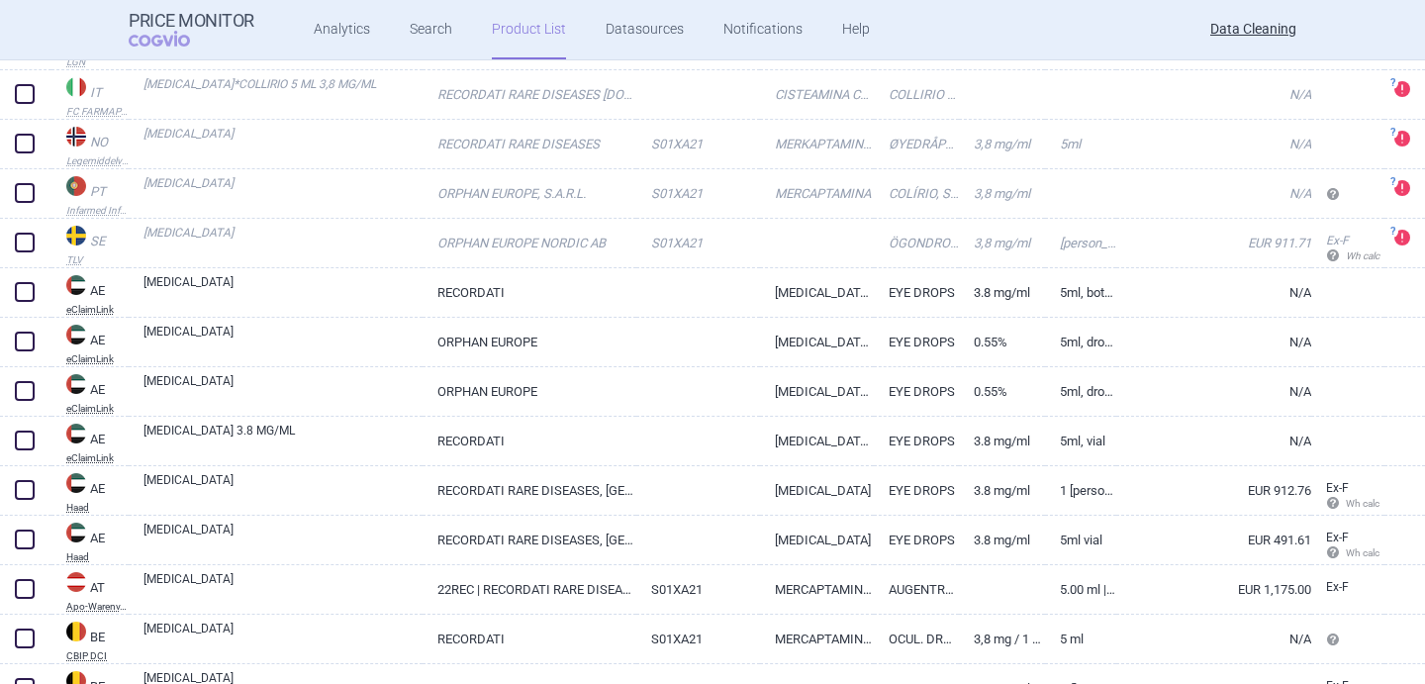
scroll to position [415, 0]
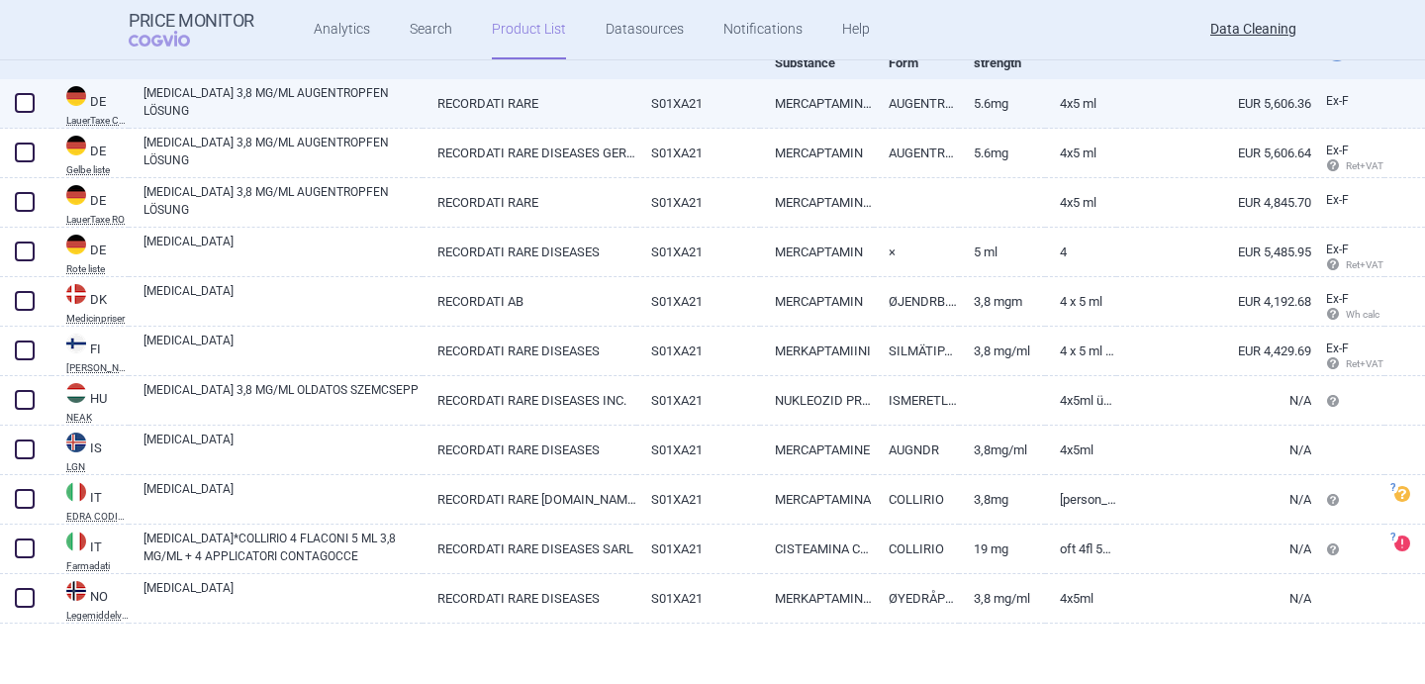
scroll to position [234, 0]
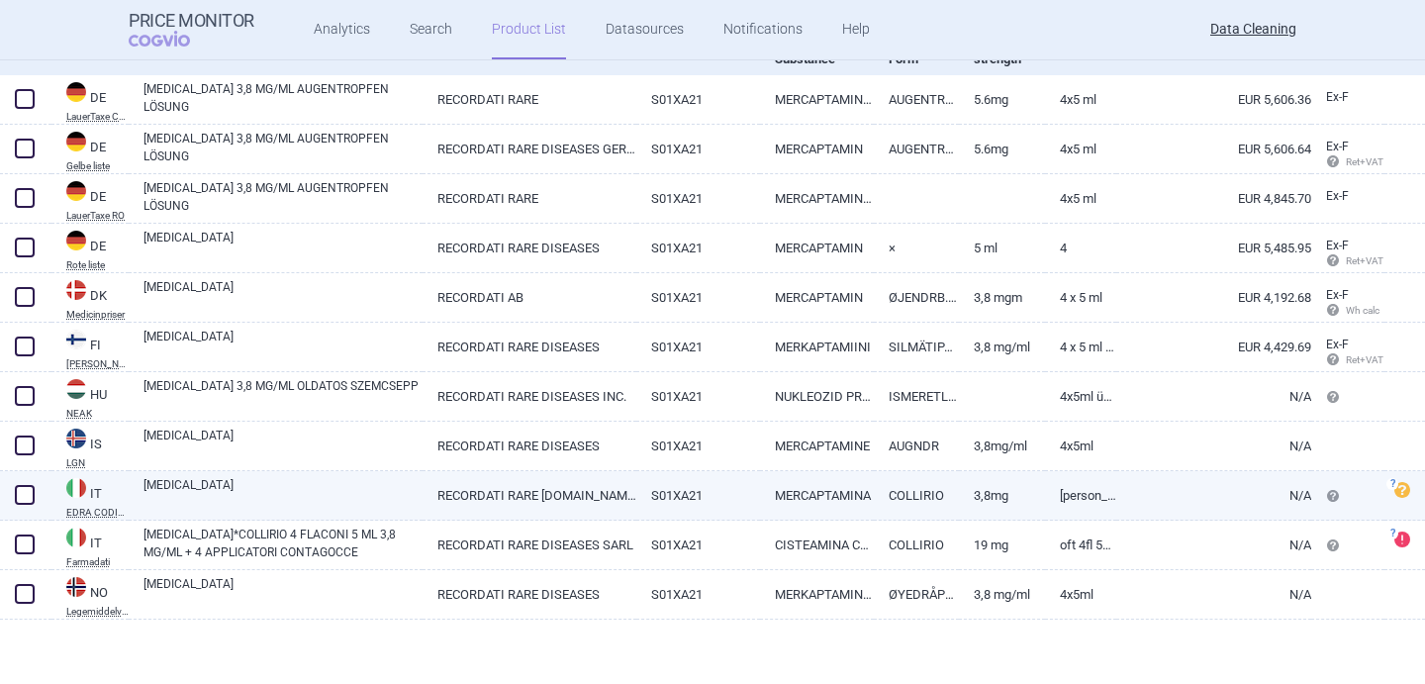
click at [461, 496] on link "RECORDATI RARE [DOMAIN_NAME]" at bounding box center [529, 495] width 214 height 48
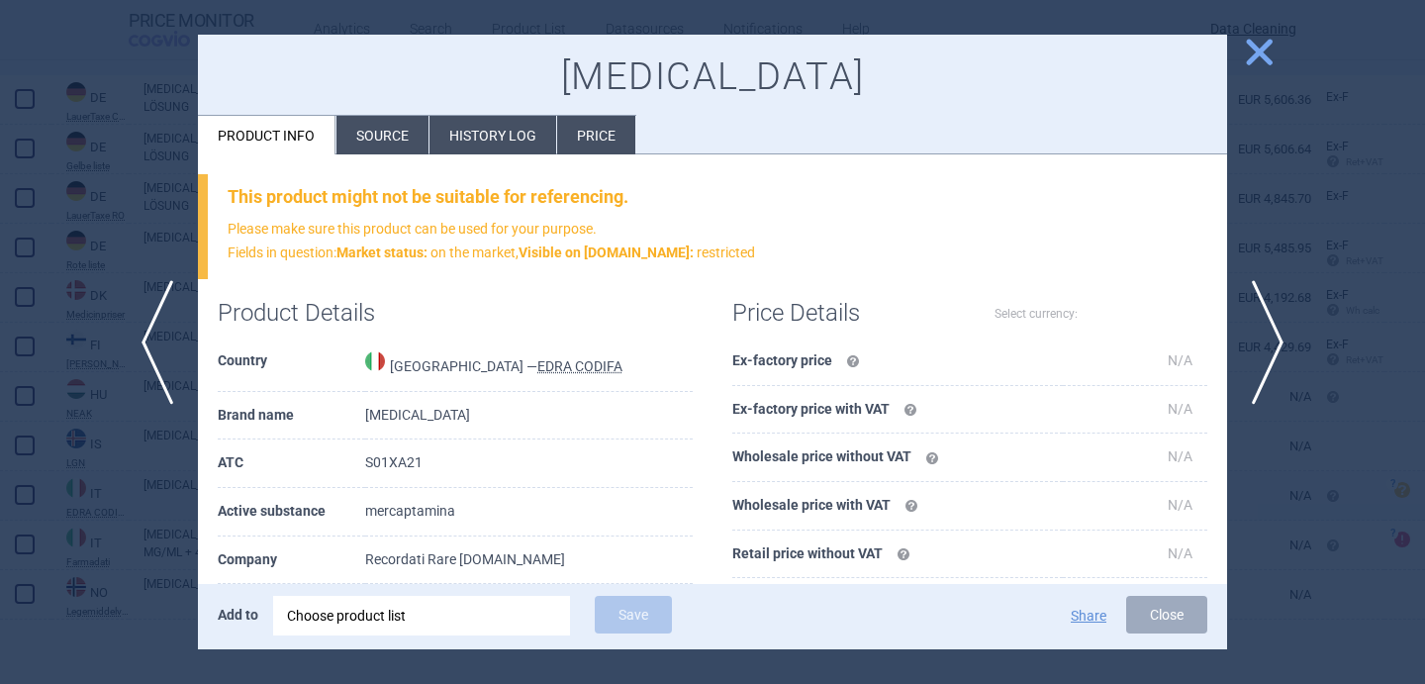
select select "EUR"
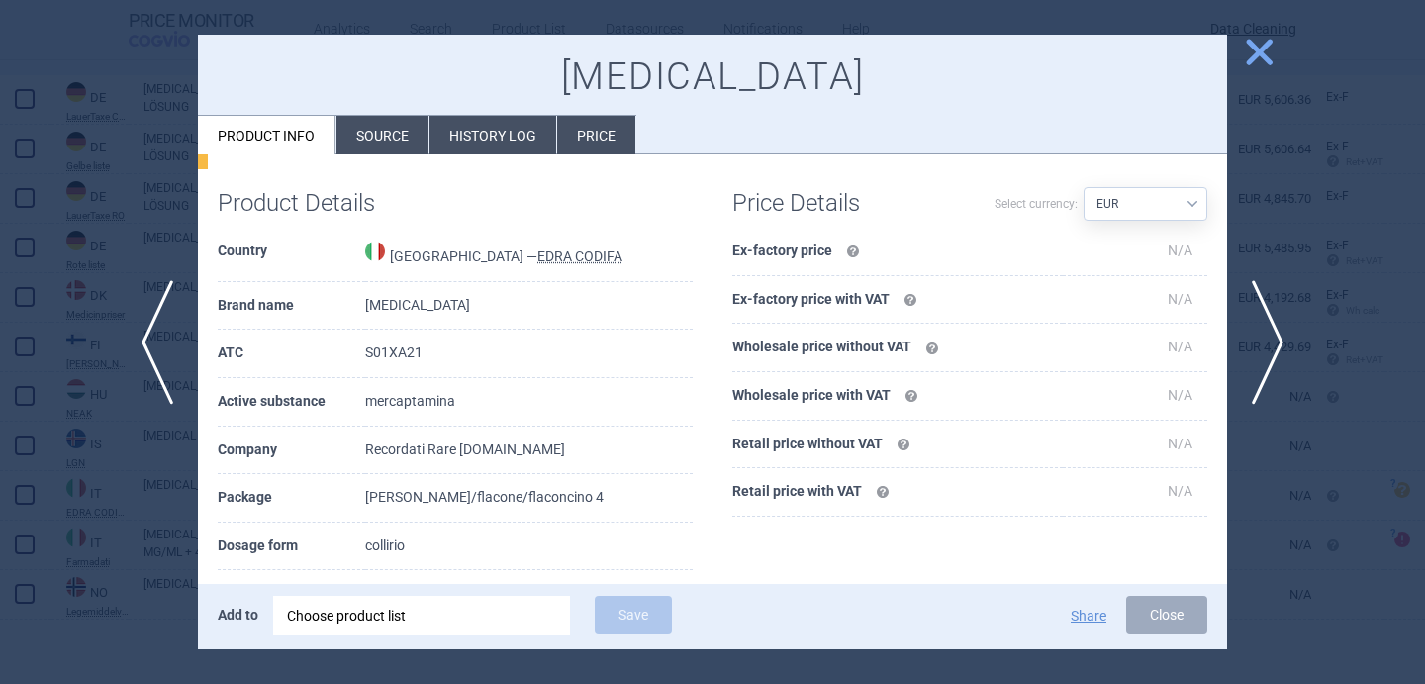
scroll to position [282, 0]
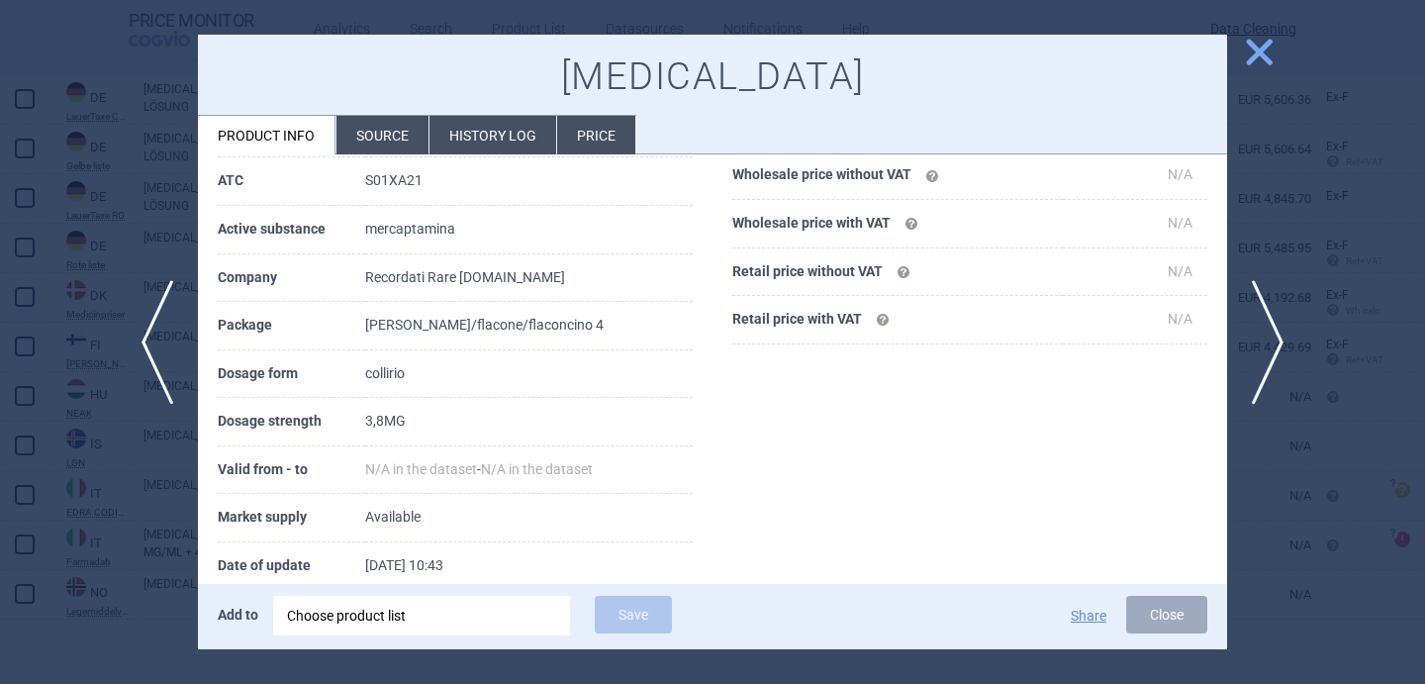
click at [120, 531] on div at bounding box center [712, 342] width 1425 height 684
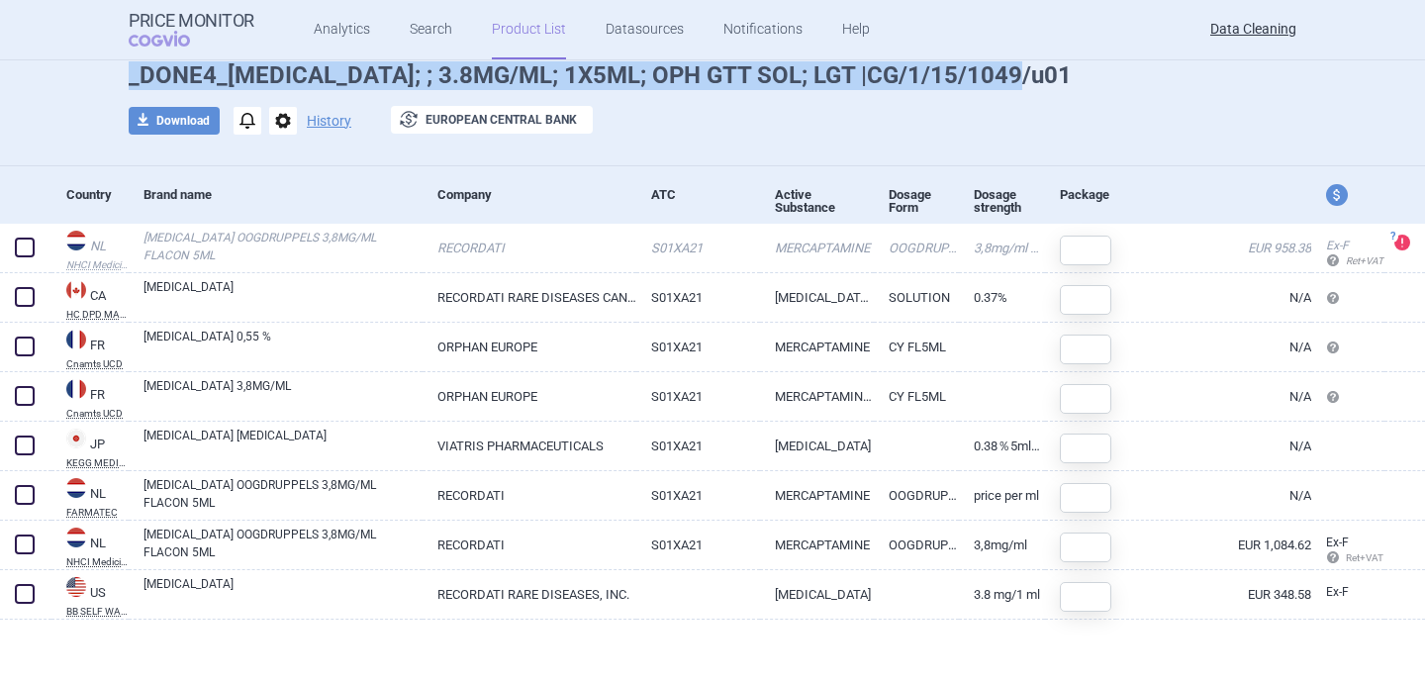
scroll to position [81, 0]
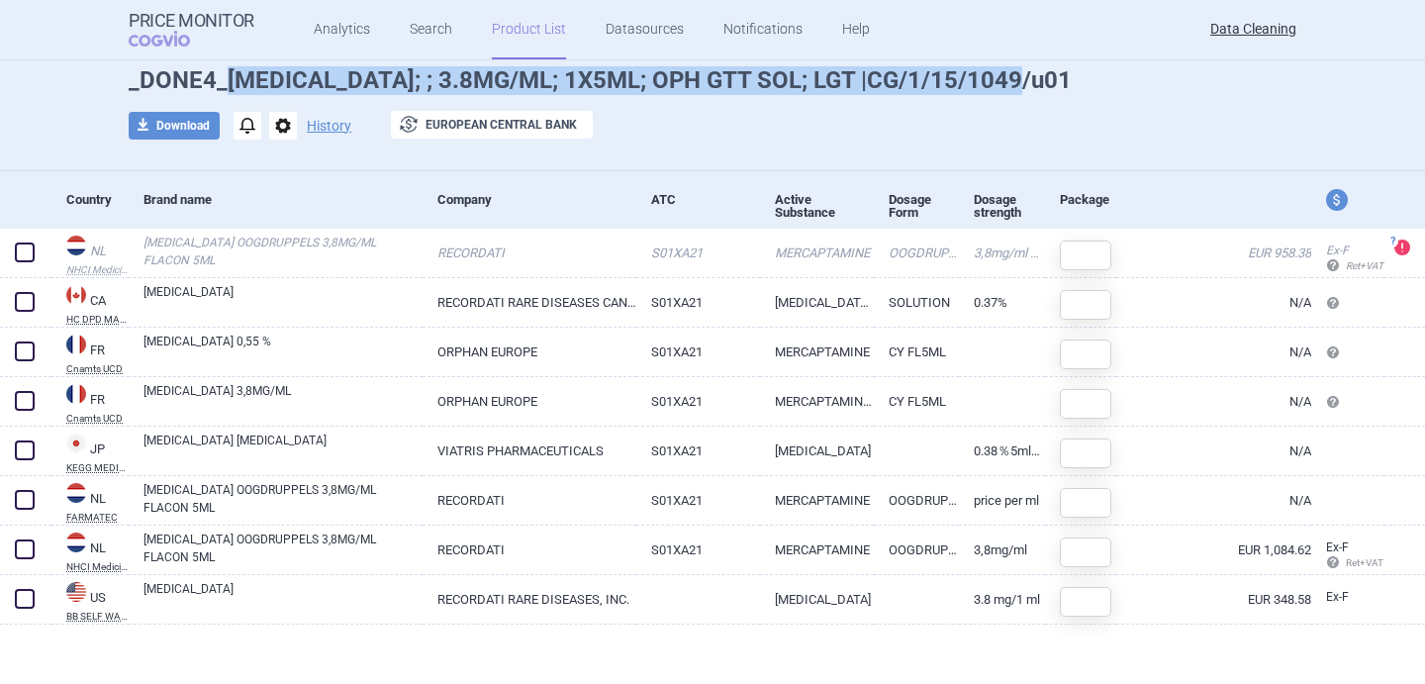
drag, startPoint x: 1054, startPoint y: 75, endPoint x: 231, endPoint y: 81, distance: 823.1
click at [231, 81] on h1 "_DONE4_[MEDICAL_DATA]; ; 3.8MG/ML; 1X5ML; OPH GTT SOL; LGT |CG/1/15/1049/u01" at bounding box center [712, 80] width 1167 height 29
copy h1 "[MEDICAL_DATA]; ; 3.8MG/ML; 1X5ML; OPH GTT SOL; LGT |CG/1/15/1049/u01"
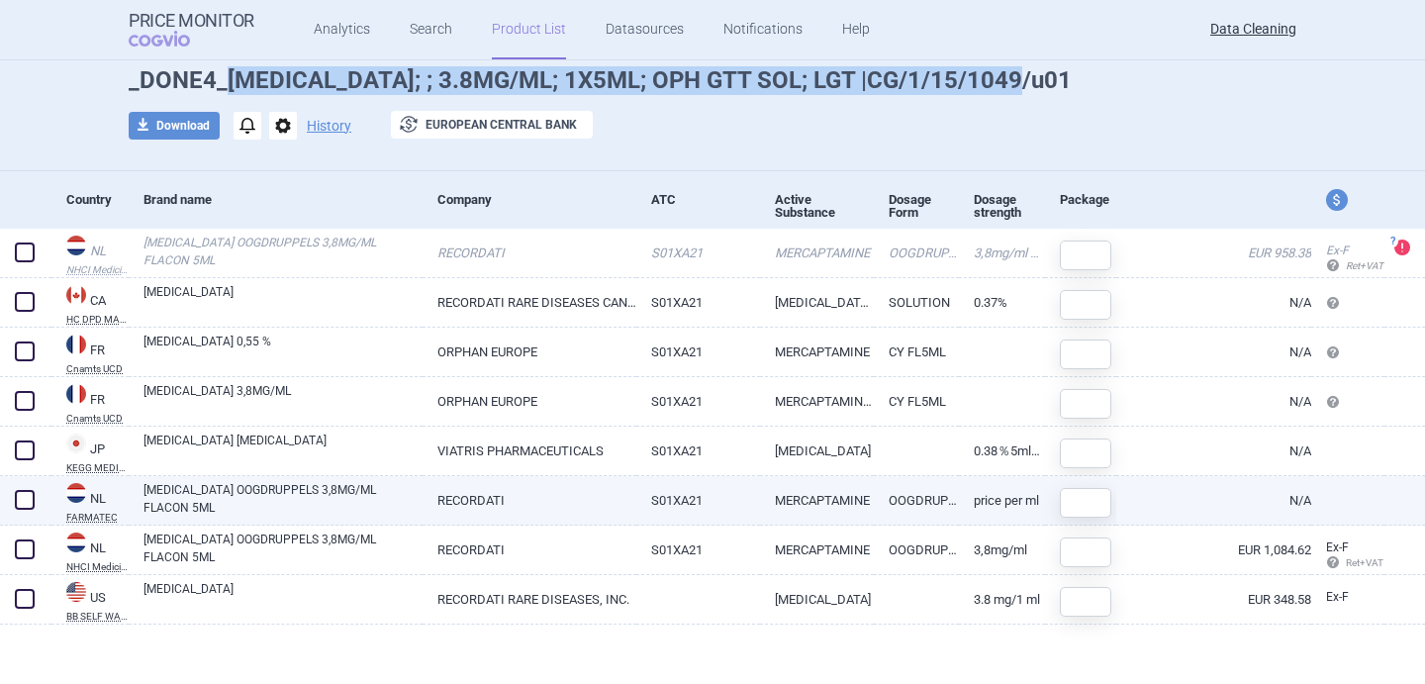
click at [26, 495] on span at bounding box center [25, 500] width 20 height 20
checkbox input "true"
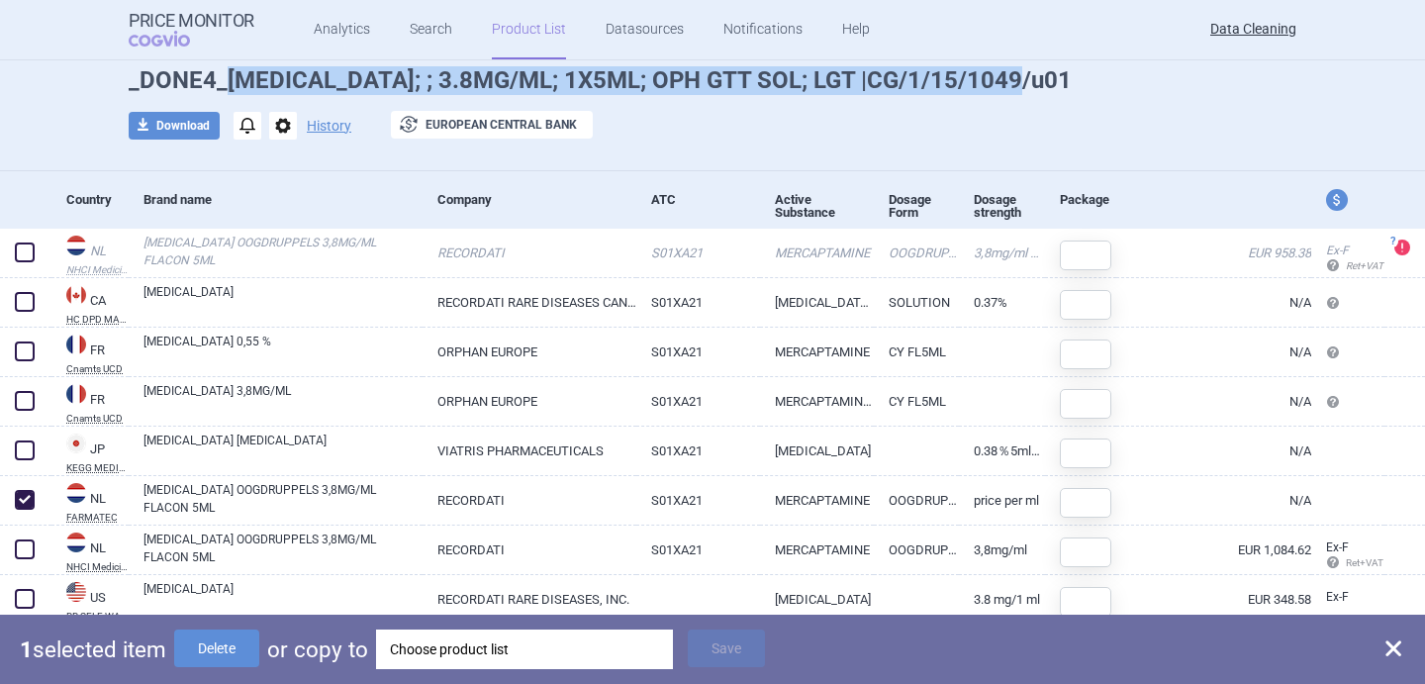
click at [454, 649] on div "Choose product list" at bounding box center [524, 649] width 269 height 40
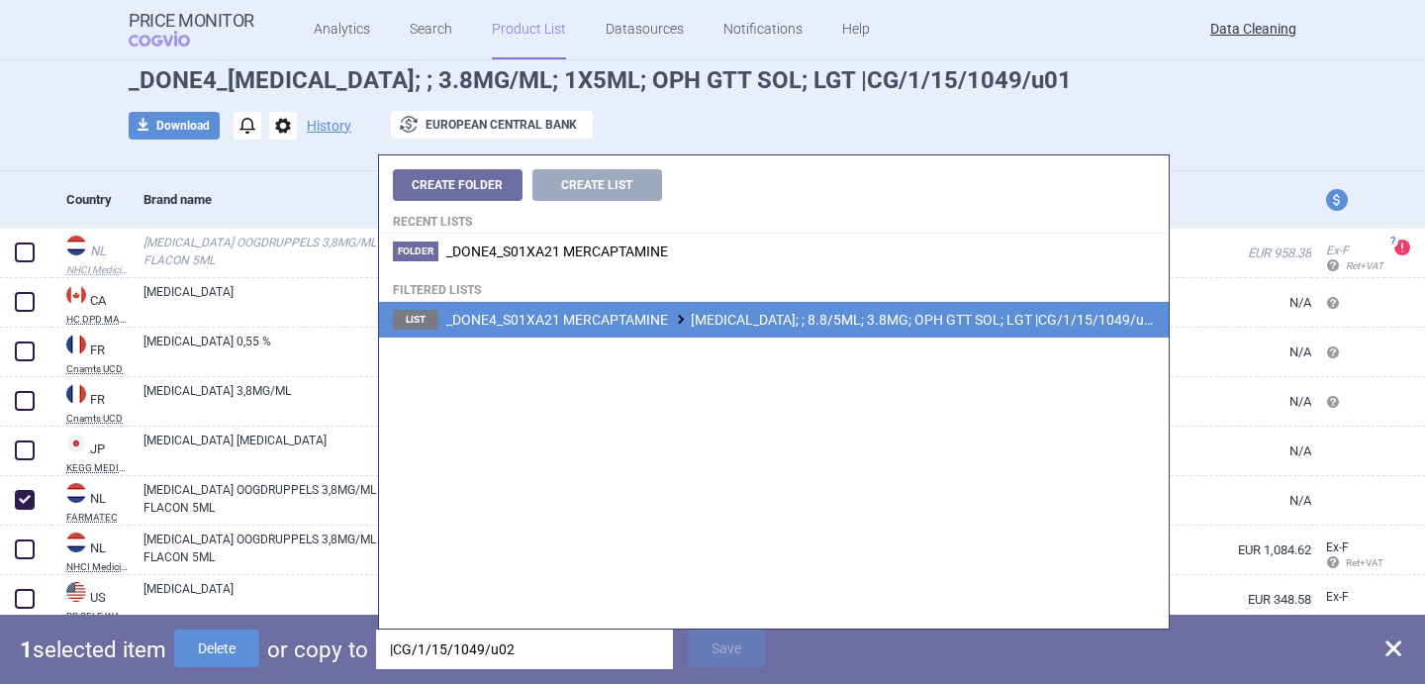
type input "|CG/1/15/1049/u02"
click at [700, 318] on span "_DONE4_S01XA21 MERCAPTAMINE [MEDICAL_DATA]; ; 8.8/5ML; 3.8MG; OPH GTT SOL; LGT …" at bounding box center [802, 320] width 713 height 16
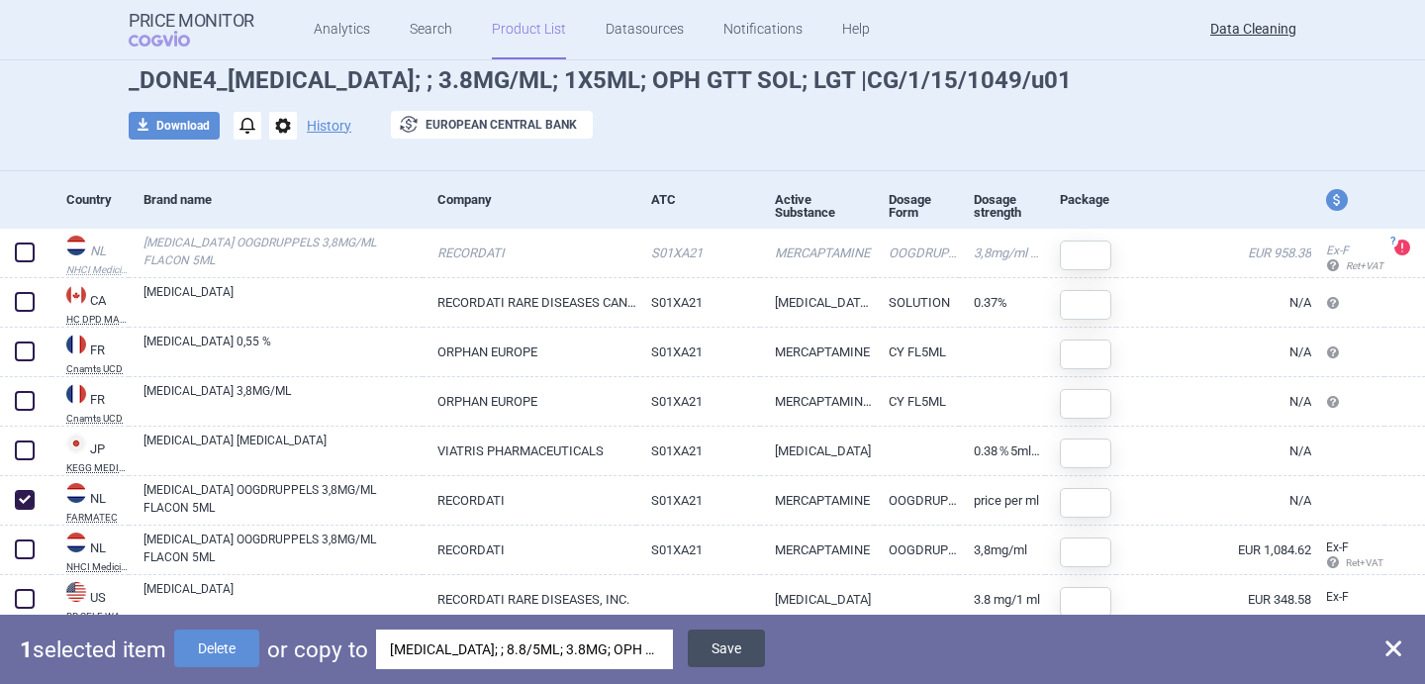
click at [727, 647] on button "Save" at bounding box center [726, 648] width 77 height 38
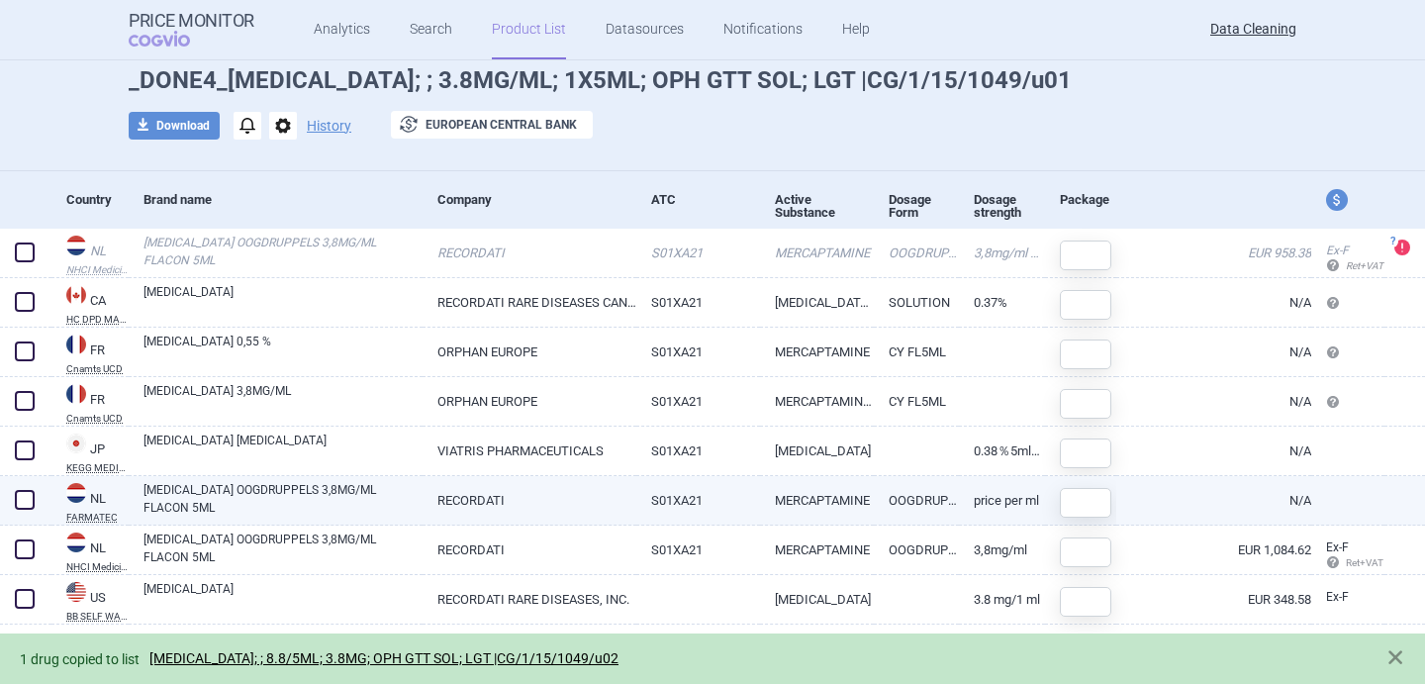
click at [27, 496] on span at bounding box center [25, 500] width 20 height 20
checkbox input "true"
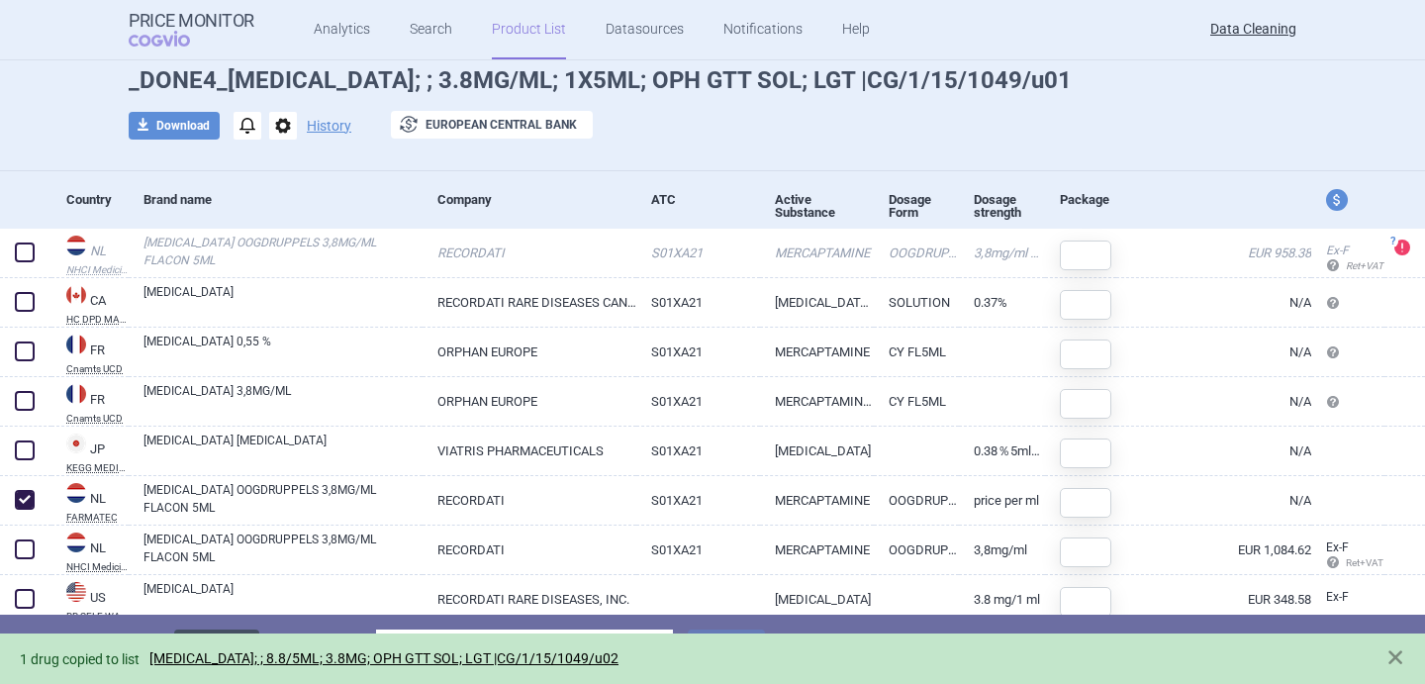
click at [232, 631] on button "Delete" at bounding box center [216, 648] width 85 height 38
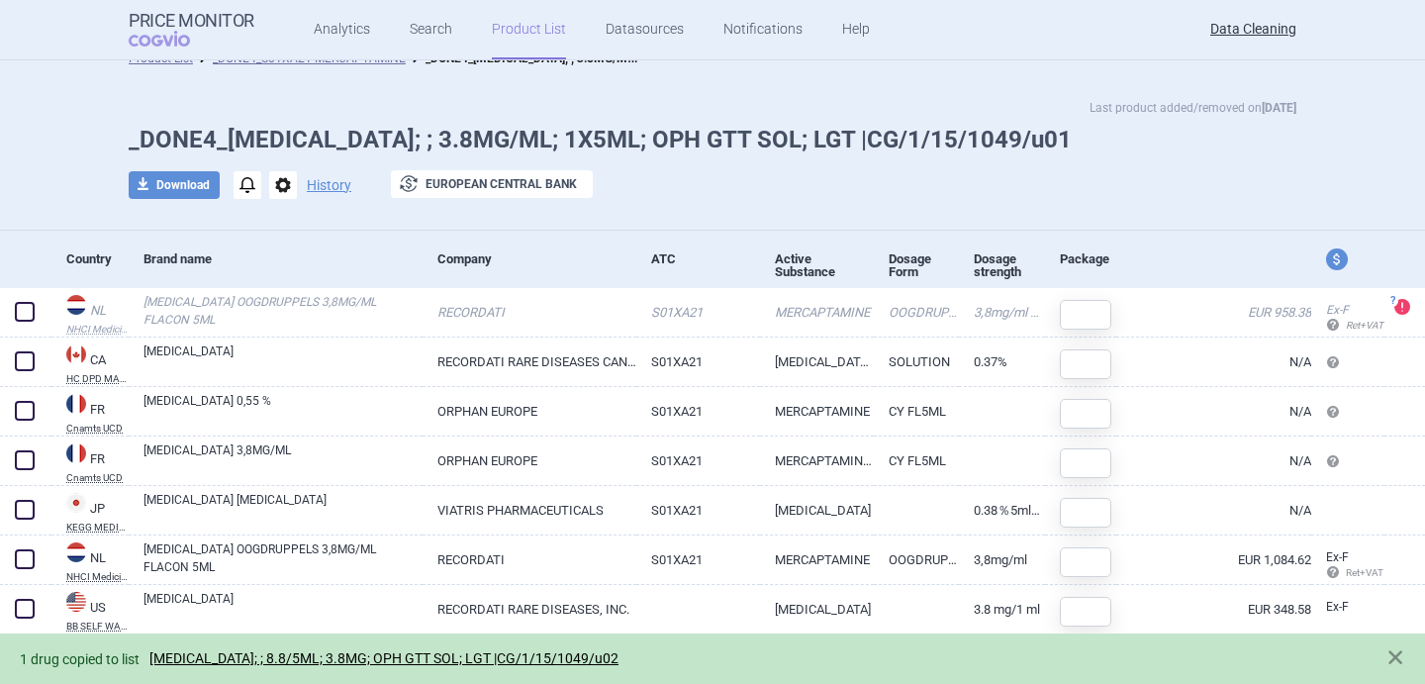
scroll to position [22, 0]
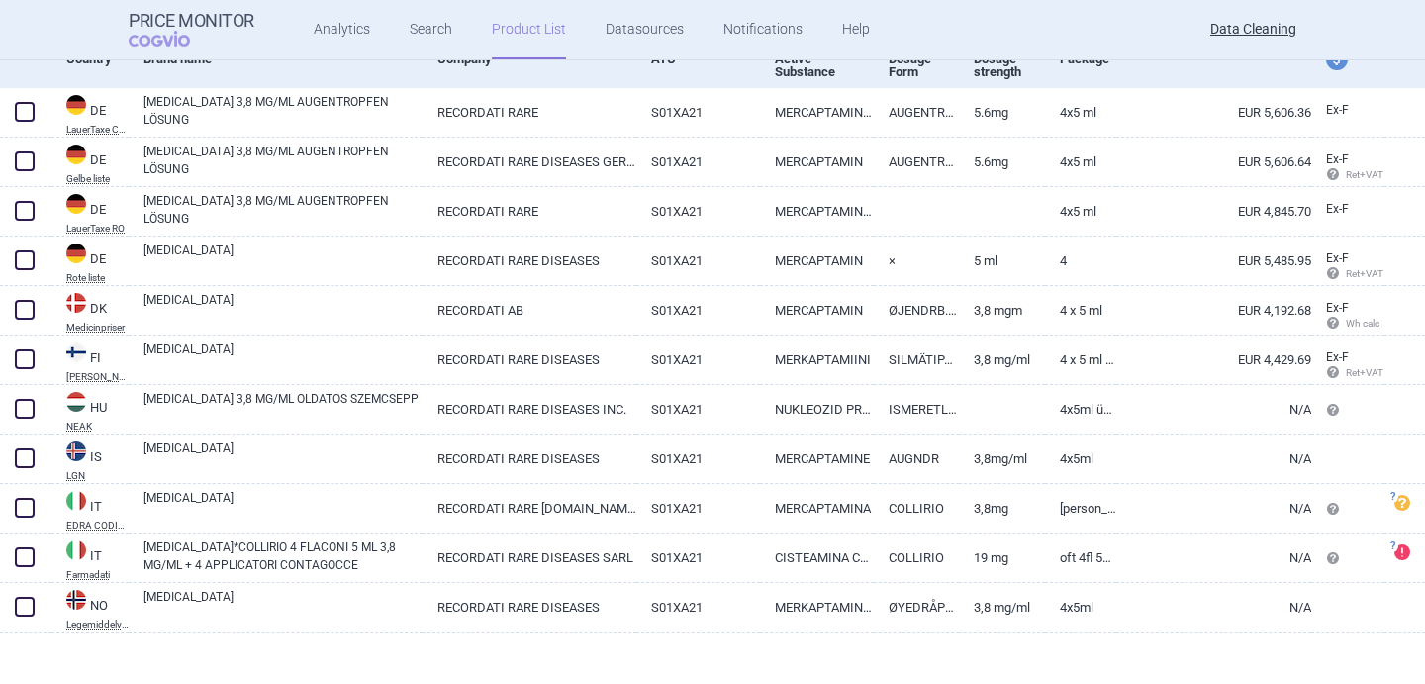
scroll to position [234, 0]
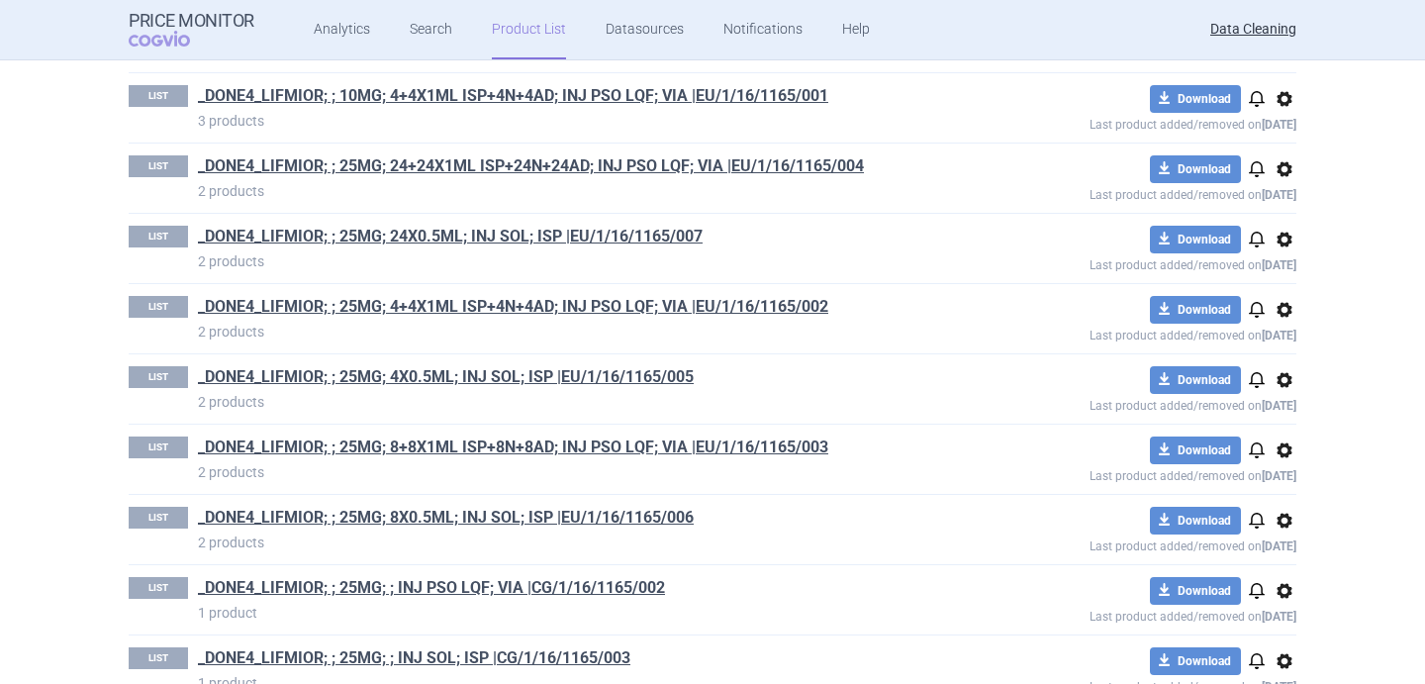
scroll to position [5517, 0]
